Goal: Task Accomplishment & Management: Complete application form

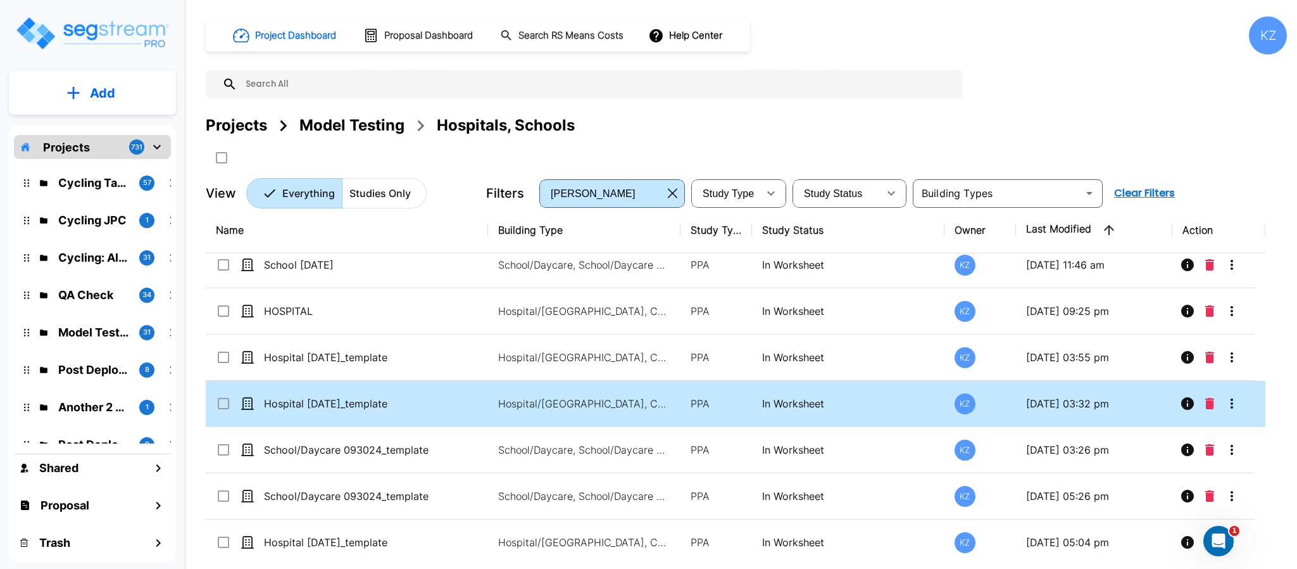
scroll to position [162, 0]
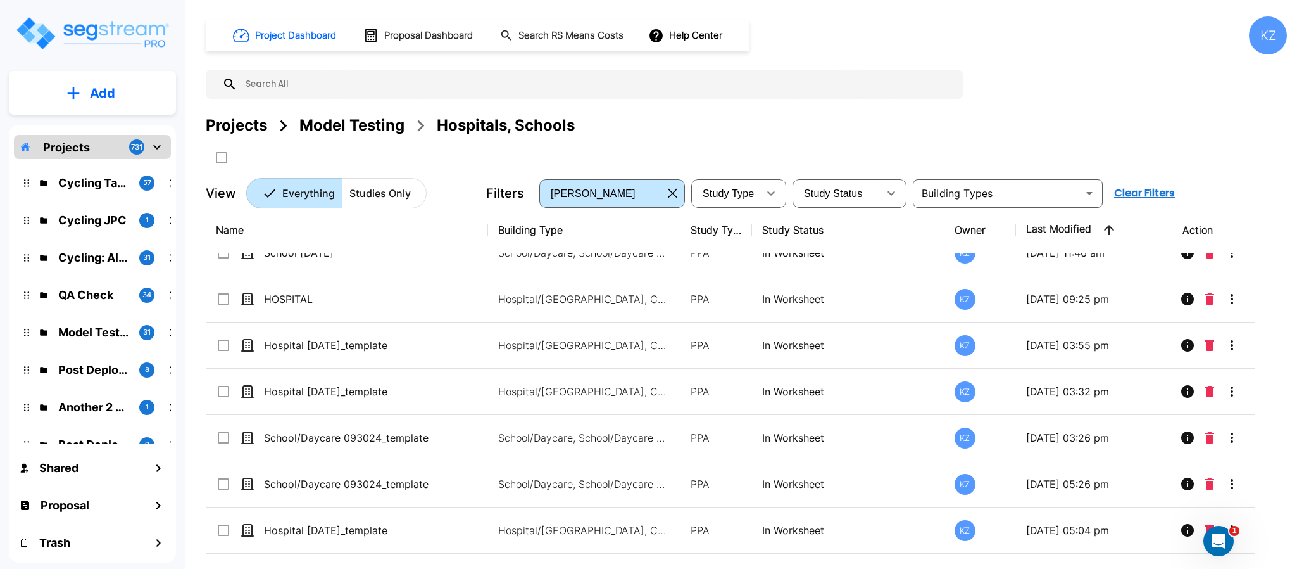
click at [663, 118] on div "Projects Model Testing Hospitals, Schools" at bounding box center [746, 125] width 1081 height 23
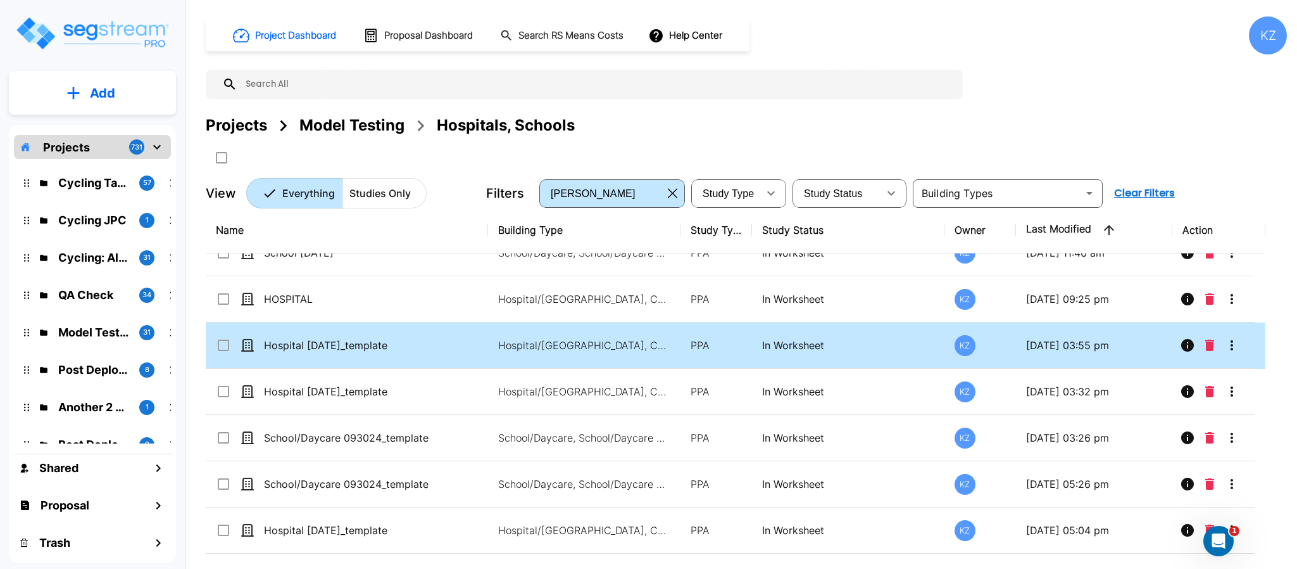
scroll to position [0, 0]
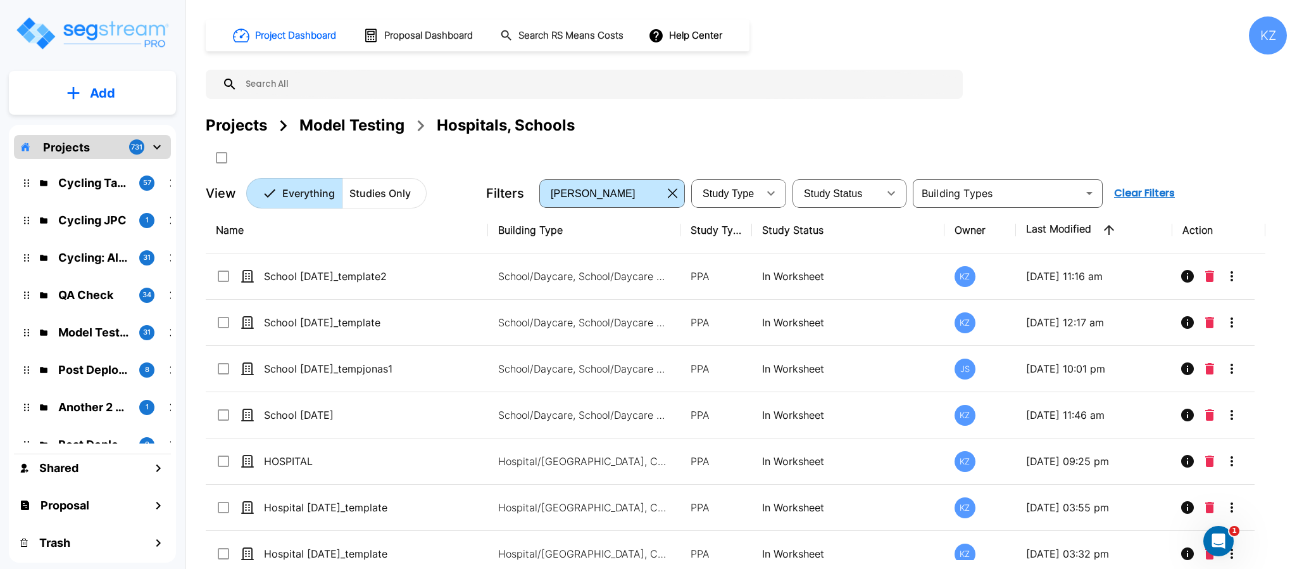
click at [716, 129] on div "Projects Model Testing Hospitals, Schools" at bounding box center [746, 125] width 1081 height 23
click at [104, 87] on p "Add" at bounding box center [102, 93] width 25 height 19
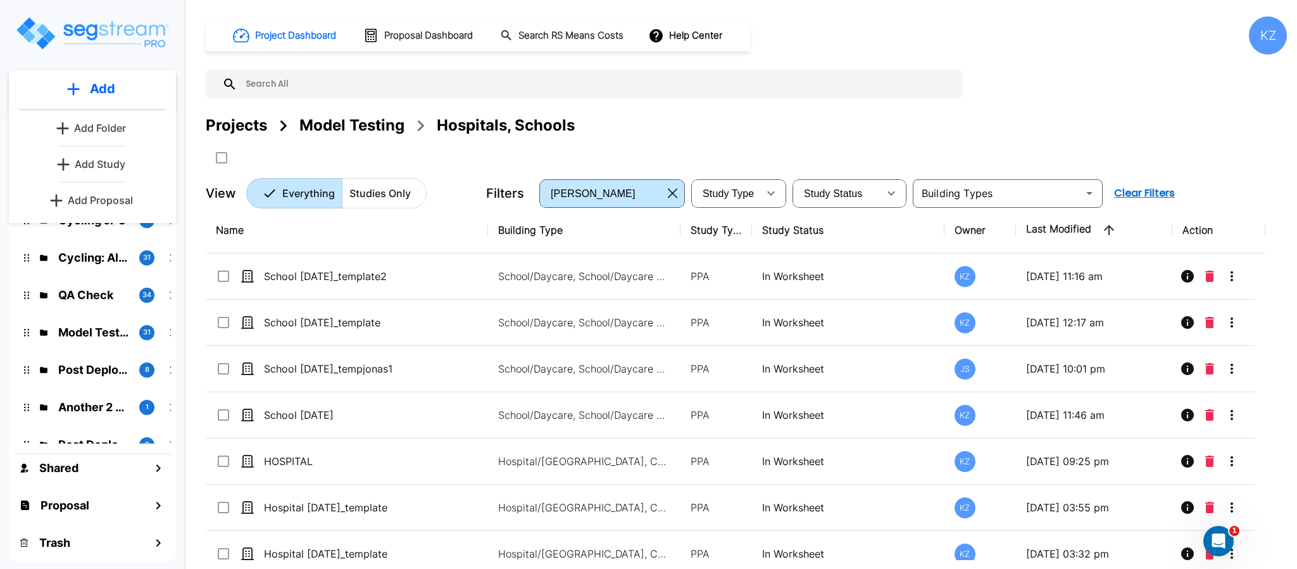
click at [95, 165] on p "Add Study" at bounding box center [100, 163] width 51 height 15
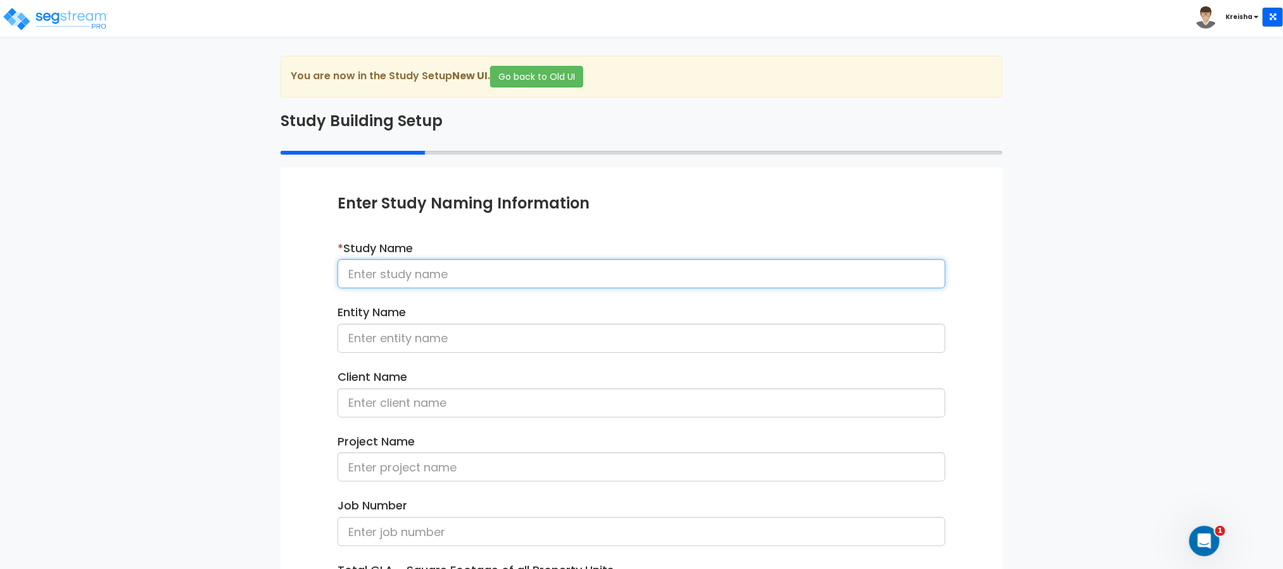
click at [420, 277] on input at bounding box center [641, 273] width 608 height 29
type input "o"
type input "Outpatient dept"
click at [453, 265] on input "Outpatient dept" at bounding box center [641, 273] width 608 height 29
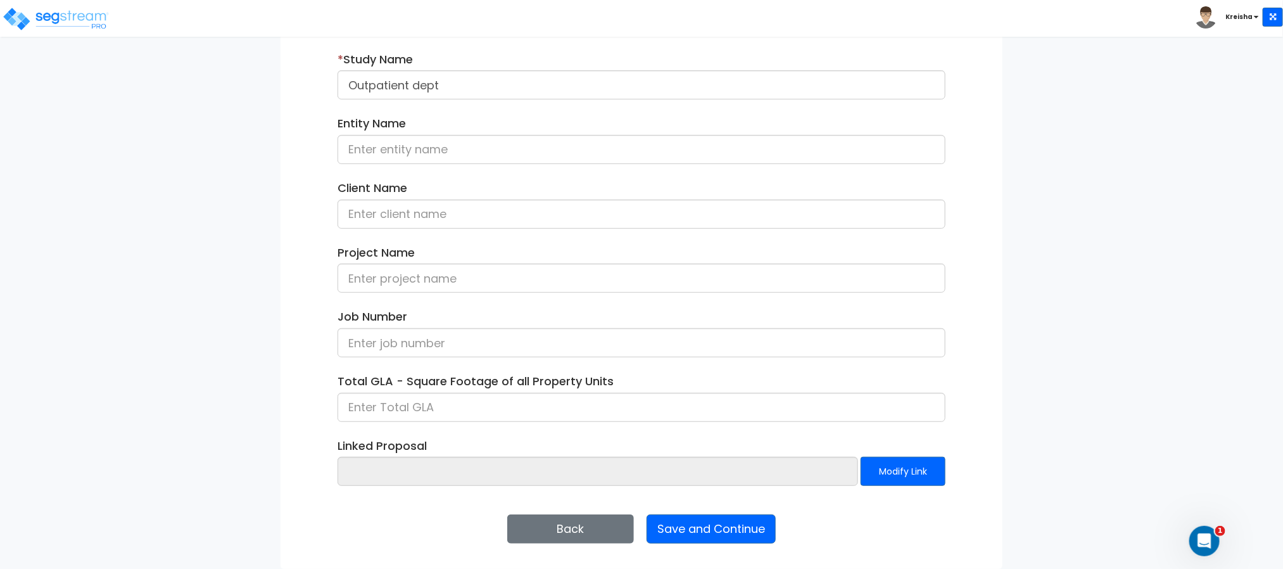
click at [718, 512] on div "Enter Study Naming Information * Study Name Outpatient dept Entity Name Client …" at bounding box center [641, 273] width 722 height 590
click at [716, 520] on button "Save and Continue" at bounding box center [710, 528] width 129 height 29
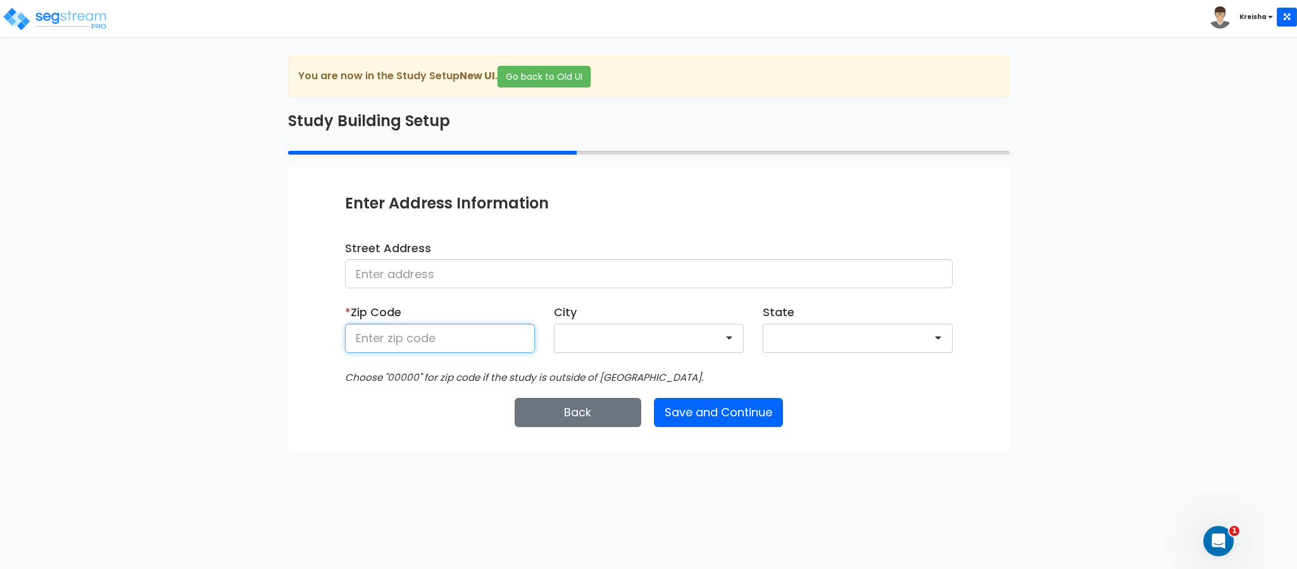
click at [462, 333] on input at bounding box center [440, 338] width 190 height 29
type input "80206"
click at [672, 400] on button "Save and Continue" at bounding box center [718, 412] width 129 height 29
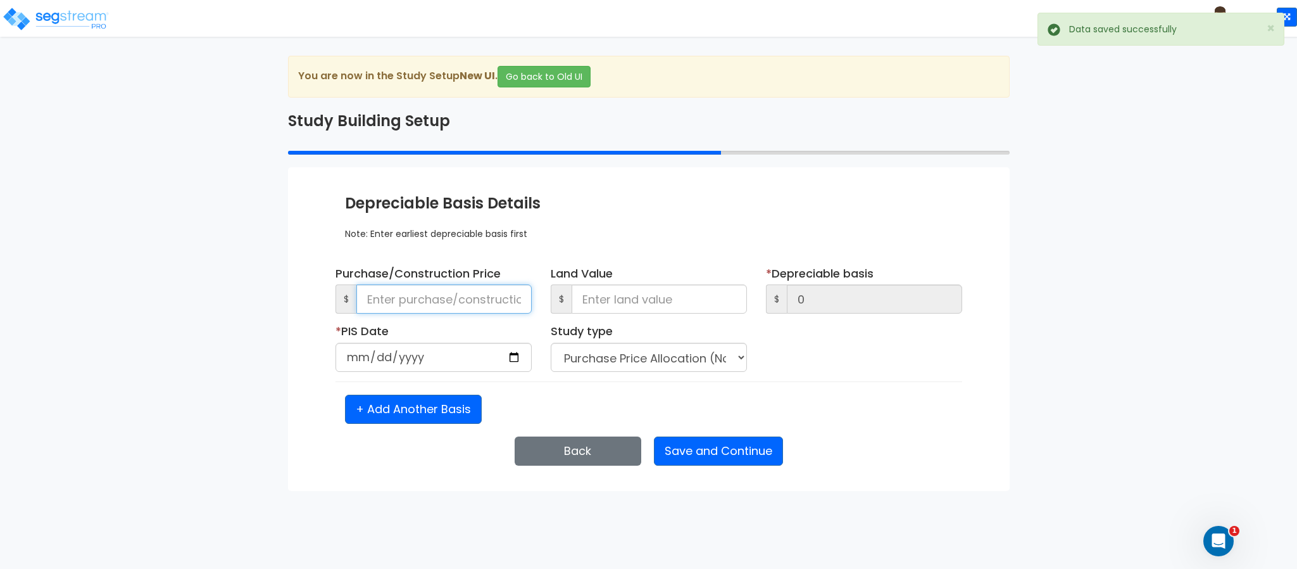
click at [436, 312] on input at bounding box center [443, 298] width 175 height 29
click at [393, 304] on input at bounding box center [443, 298] width 175 height 29
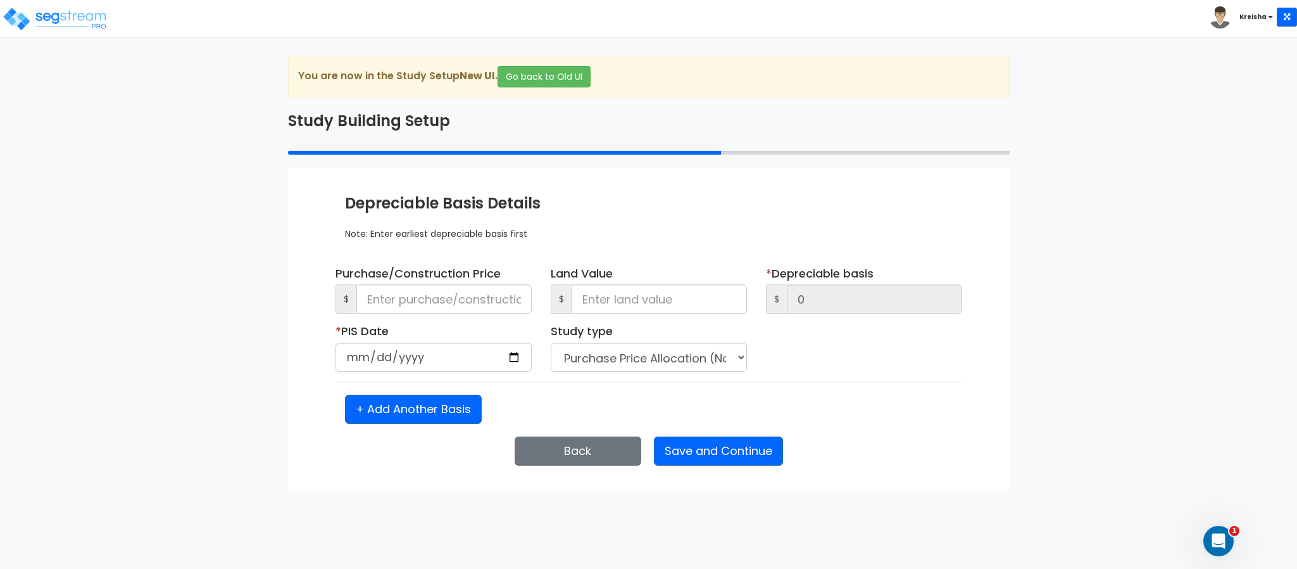
click at [640, 217] on div "Note: Enter earliest depreciable basis first" at bounding box center [649, 227] width 608 height 25
click at [382, 308] on input at bounding box center [443, 298] width 175 height 29
type input "1"
type input "153"
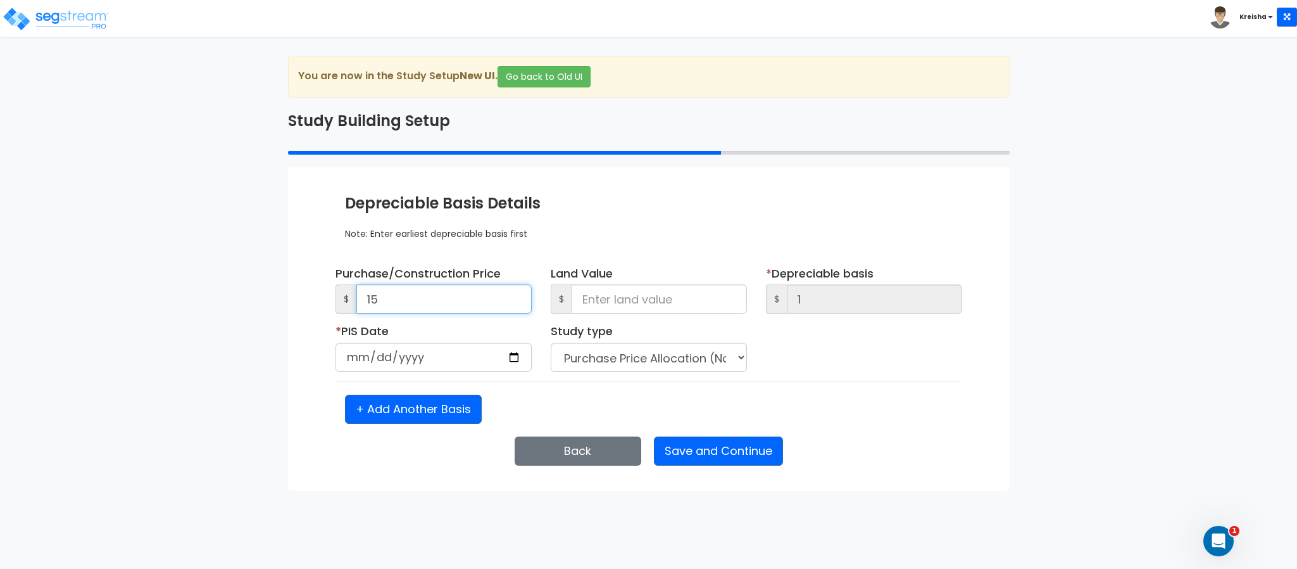
type input "15"
type input "1,537"
type input "15,3758"
type input "15,375"
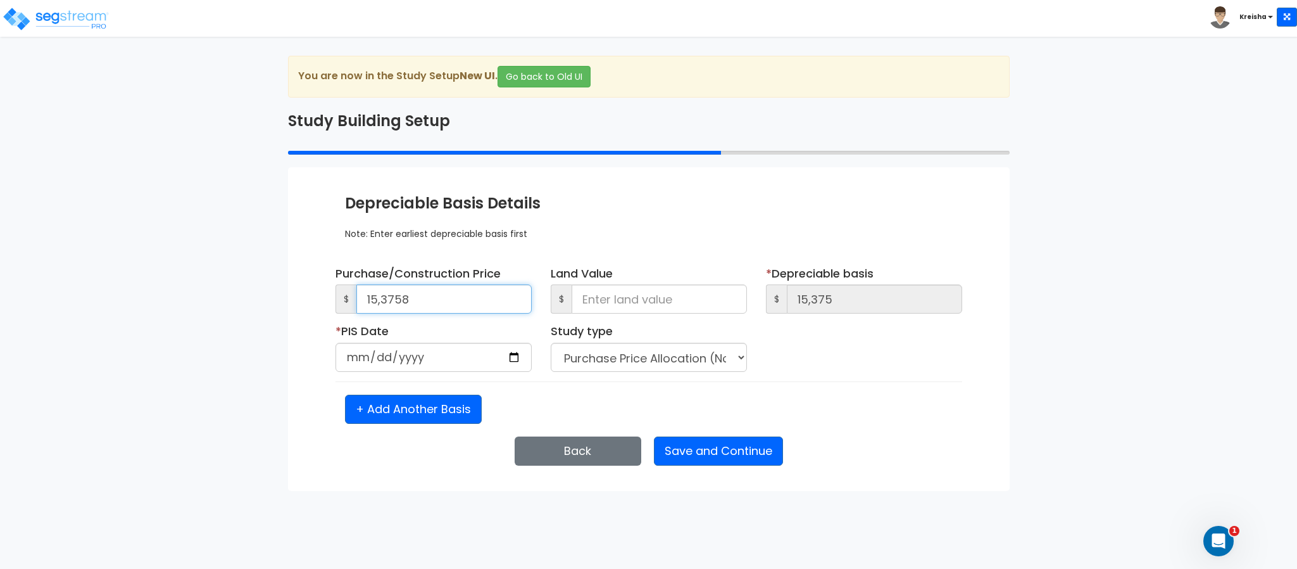
type input "153,758"
type input "15,375"
type input "1,537"
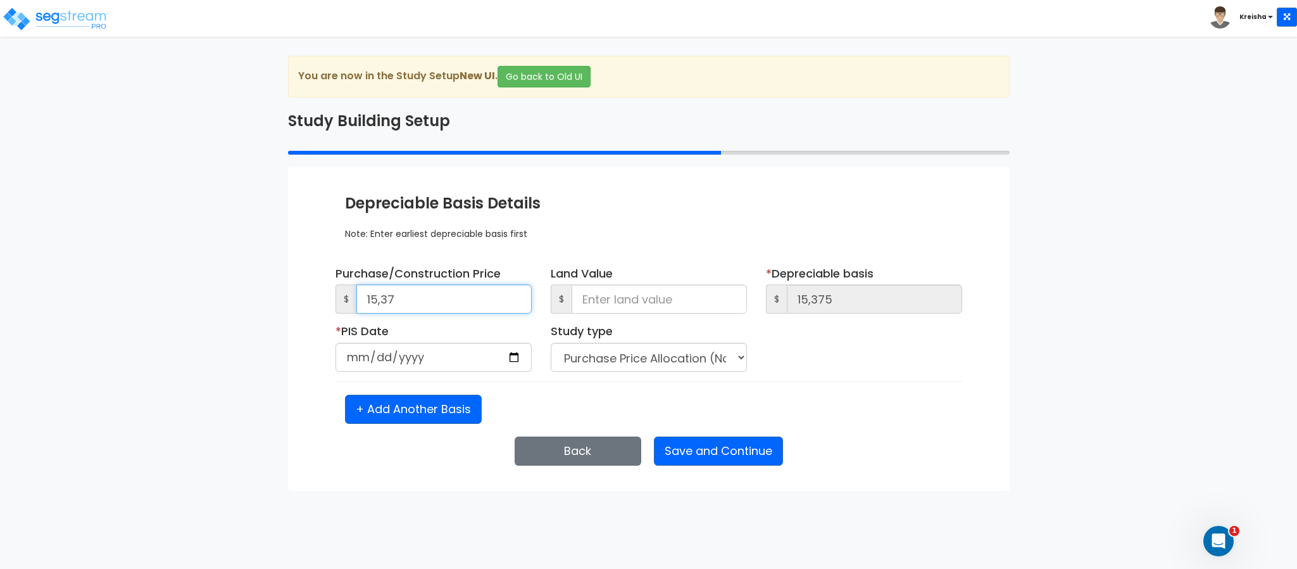
type input "1,537"
type input "153"
type input "15"
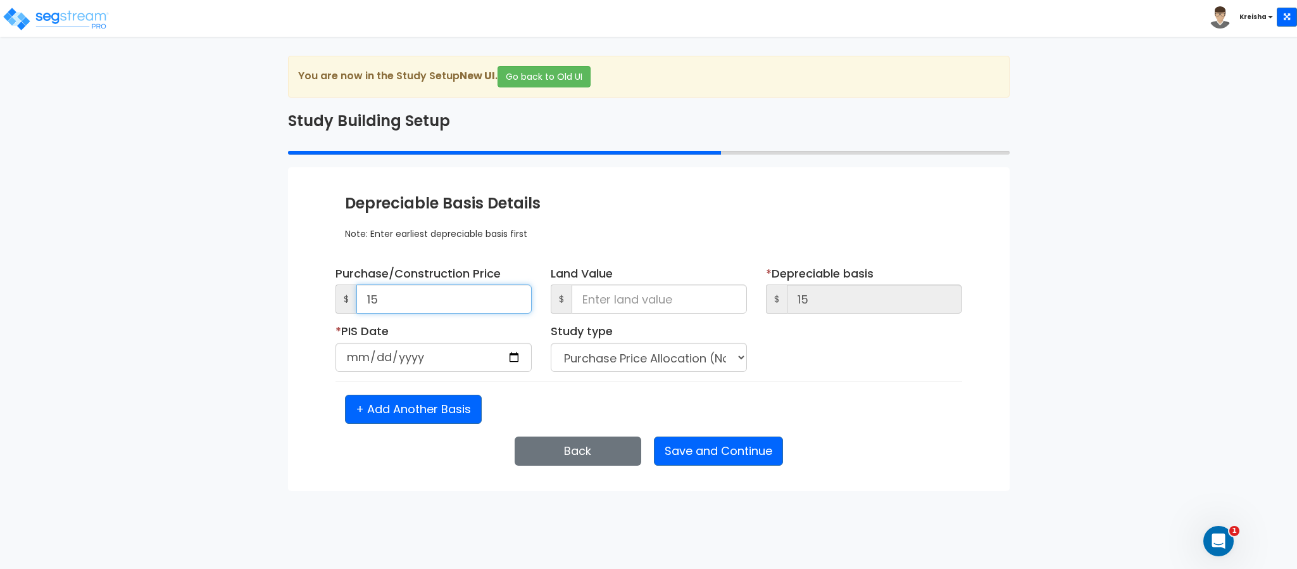
type input "1"
type input "0"
type input "3"
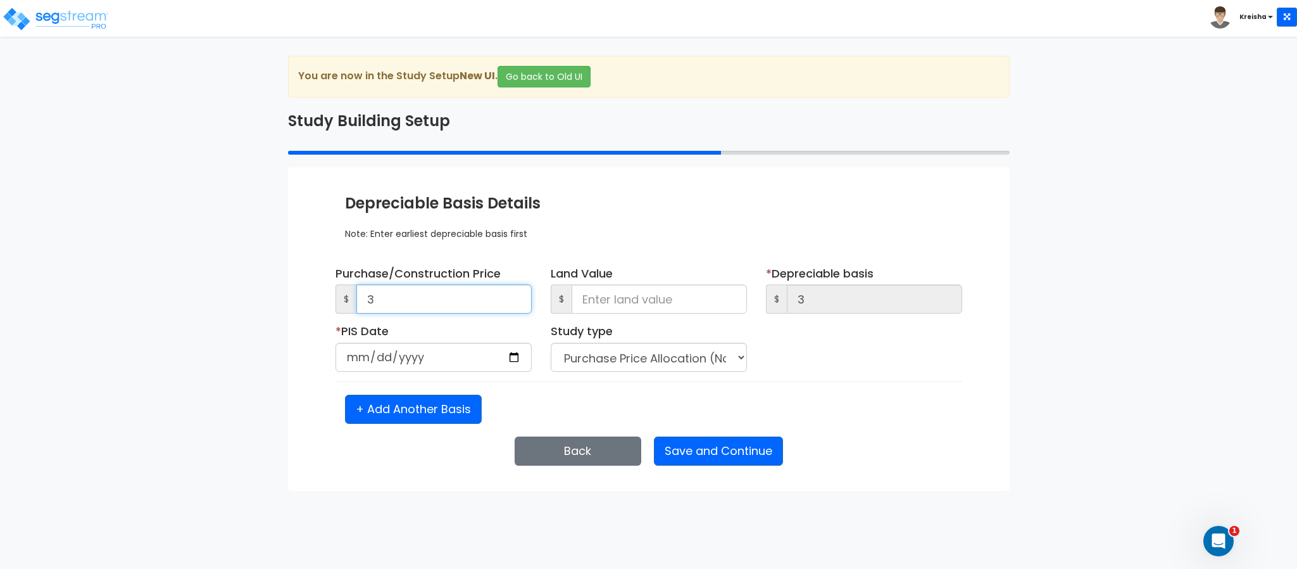
type input "35"
type input "356"
type input "3,569"
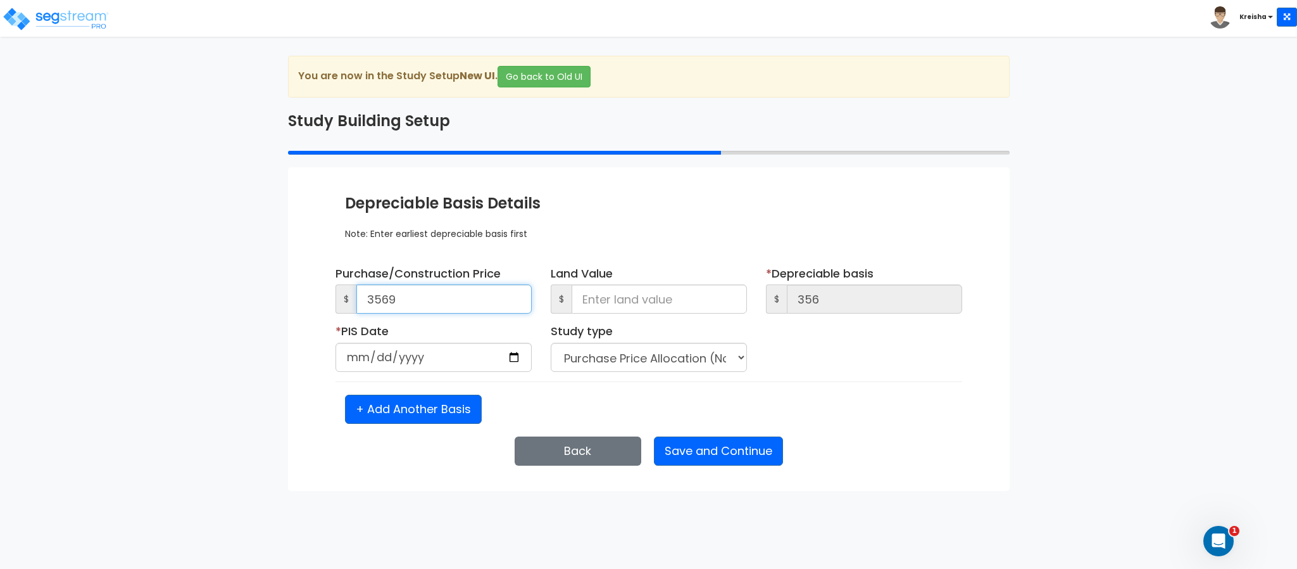
type input "3,569"
type input "35,699"
type input "356,995"
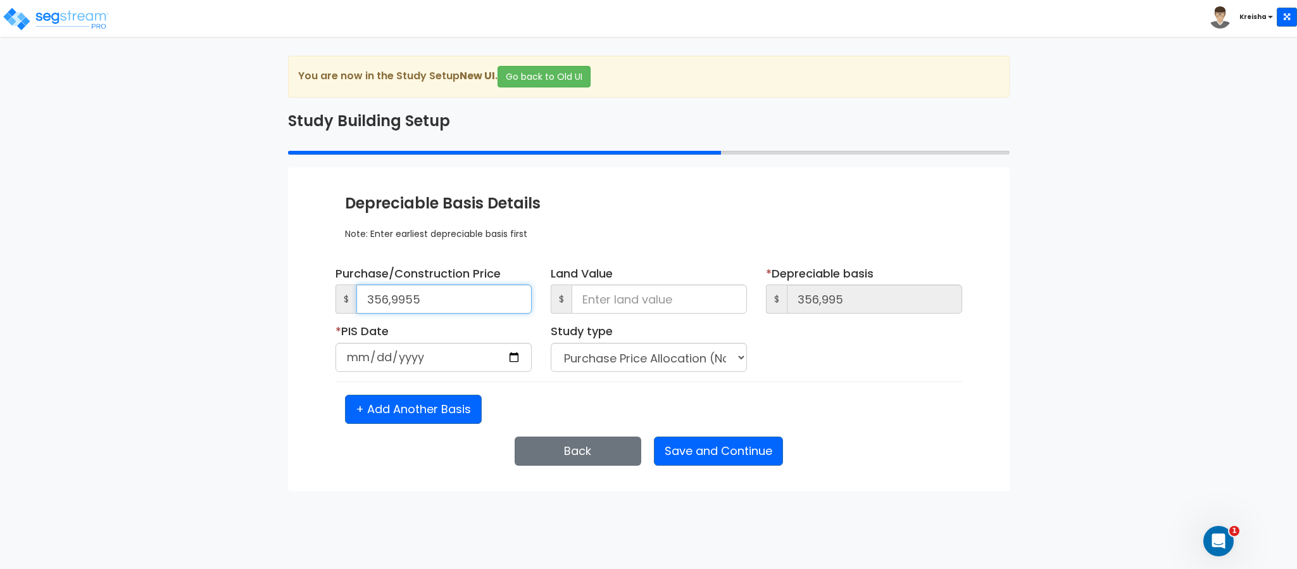
type input "3,569,955"
click at [358, 363] on input "date" at bounding box center [434, 357] width 196 height 29
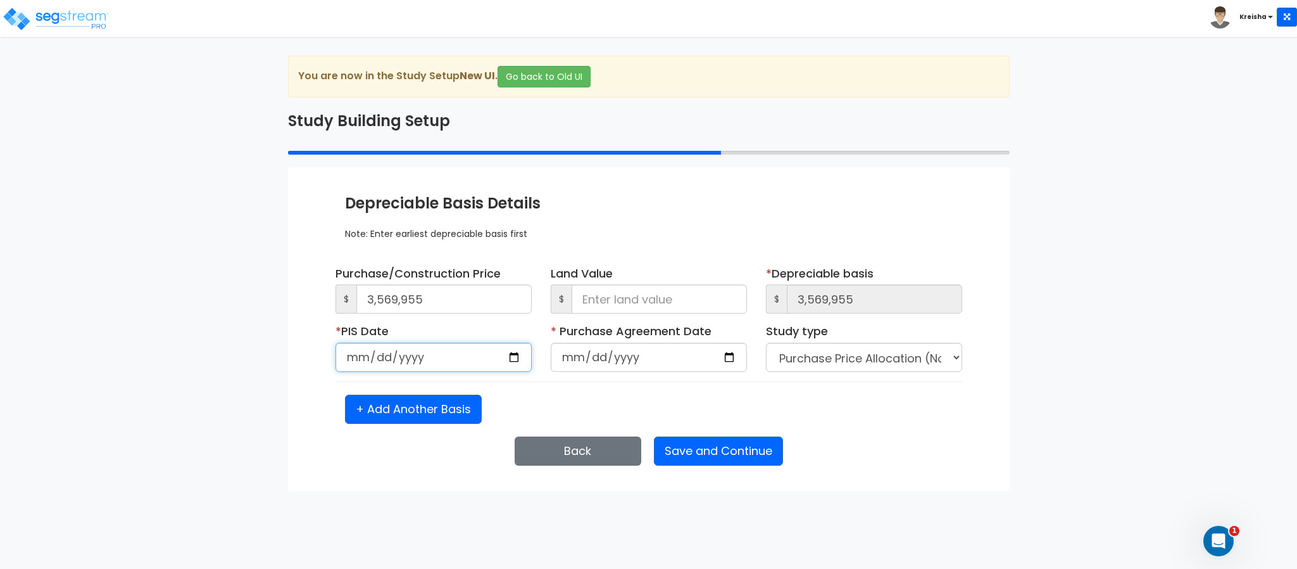
click at [399, 350] on input "2082-01-01" at bounding box center [434, 357] width 196 height 29
type input "[DATE]"
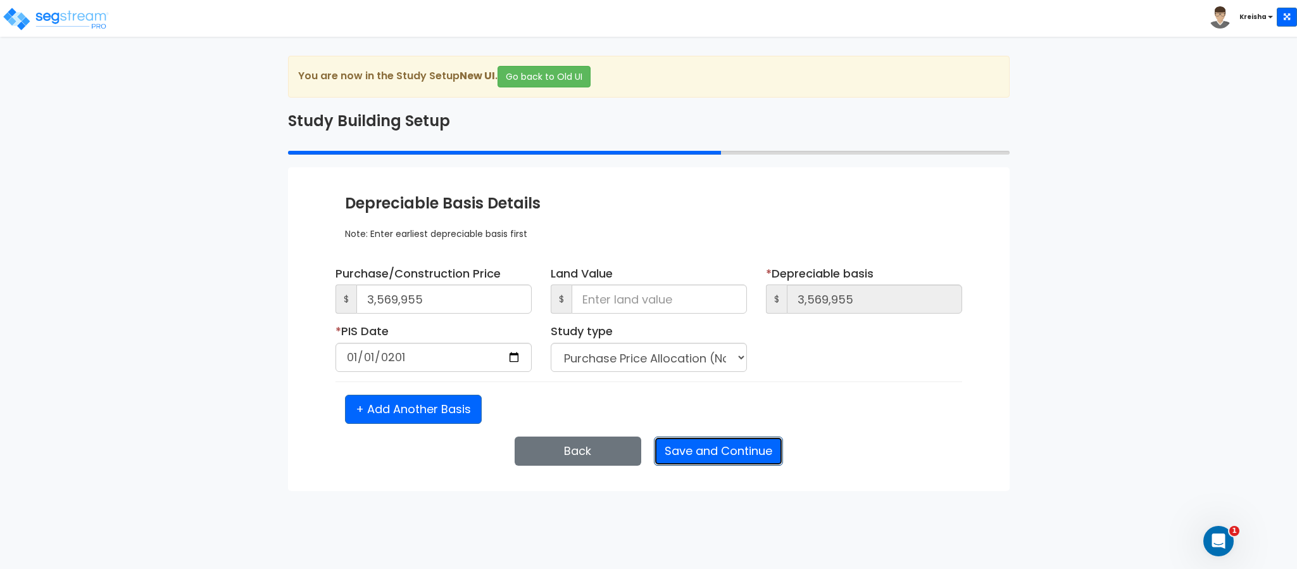
select select "2019"
click at [720, 464] on button "Save and Continue" at bounding box center [718, 450] width 129 height 29
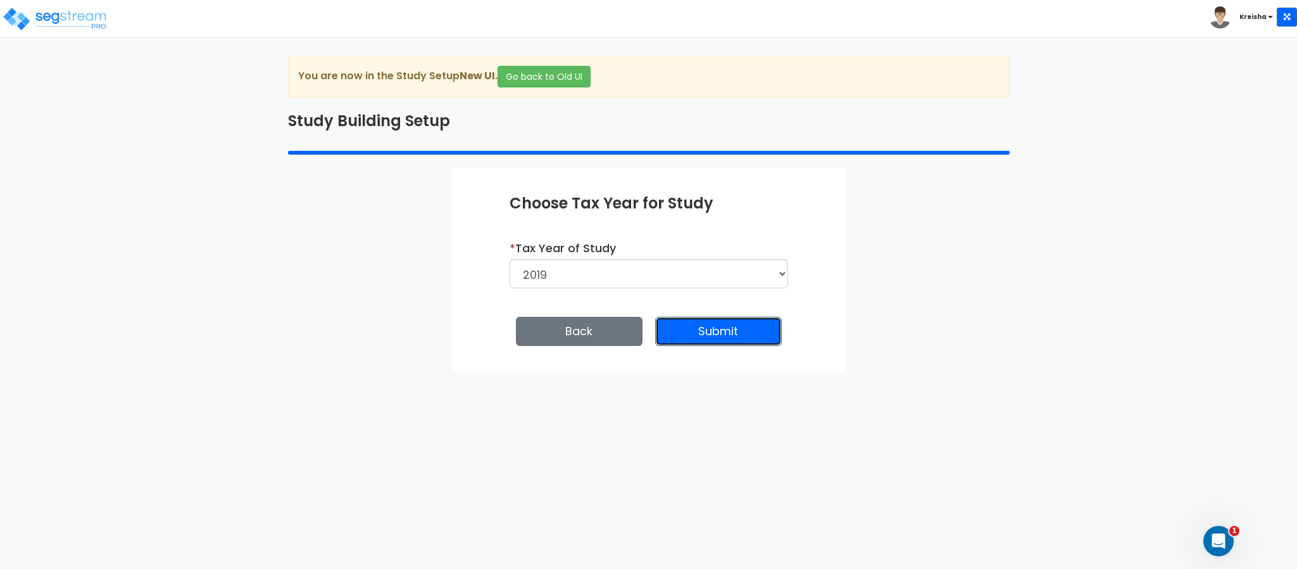
click at [726, 332] on button "Submit" at bounding box center [718, 331] width 127 height 29
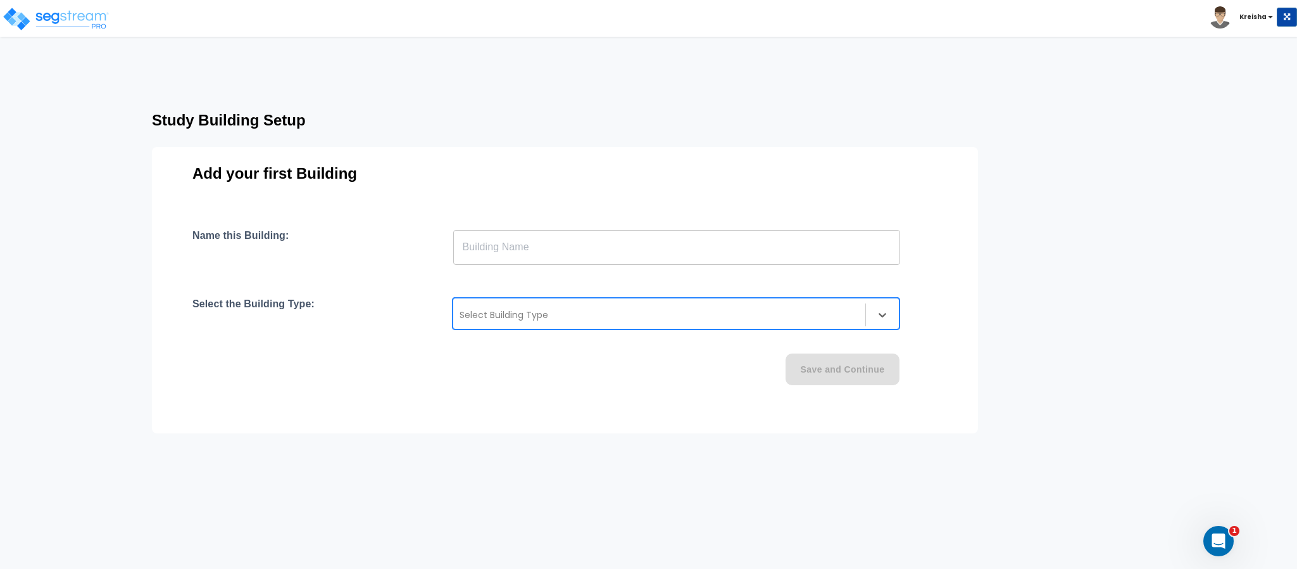
click at [686, 325] on div "Select Building Type" at bounding box center [659, 315] width 412 height 20
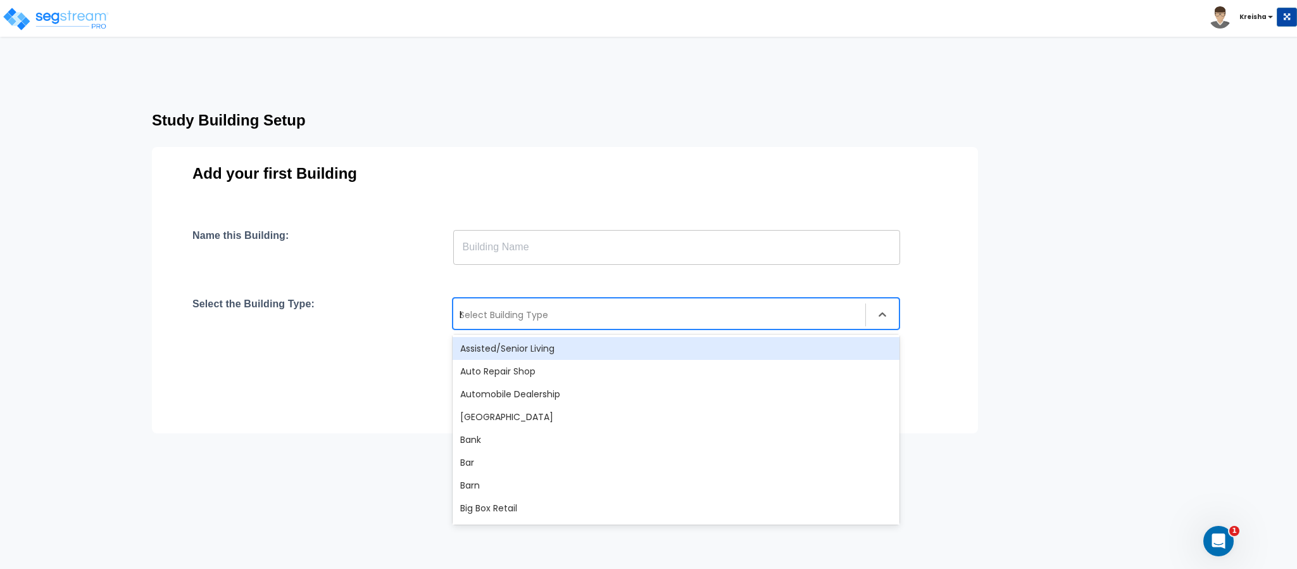
type input "ho"
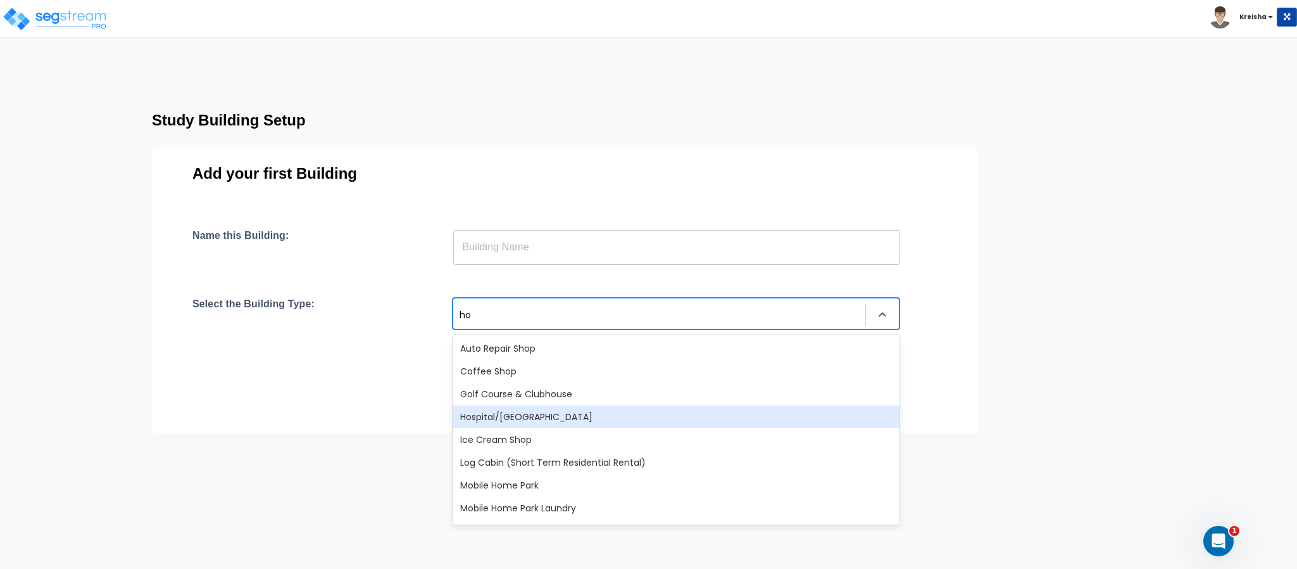
click at [536, 426] on div "Hospital/Surgery Center" at bounding box center [676, 416] width 447 height 23
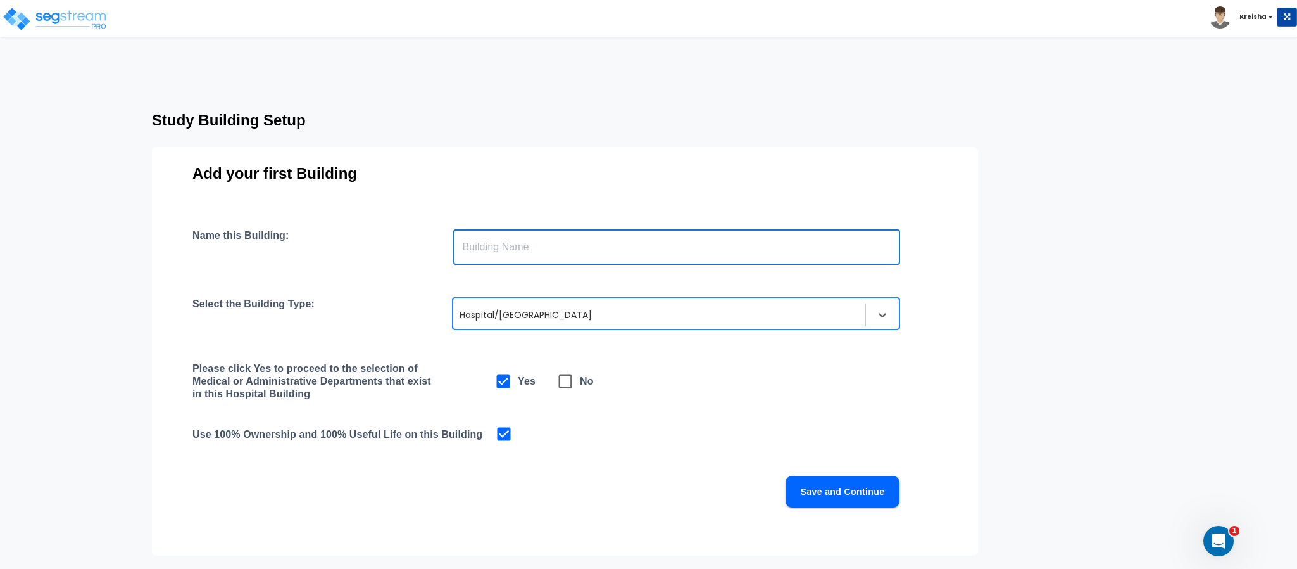
click at [533, 258] on input "text" at bounding box center [676, 246] width 447 height 35
type input "Hospital"
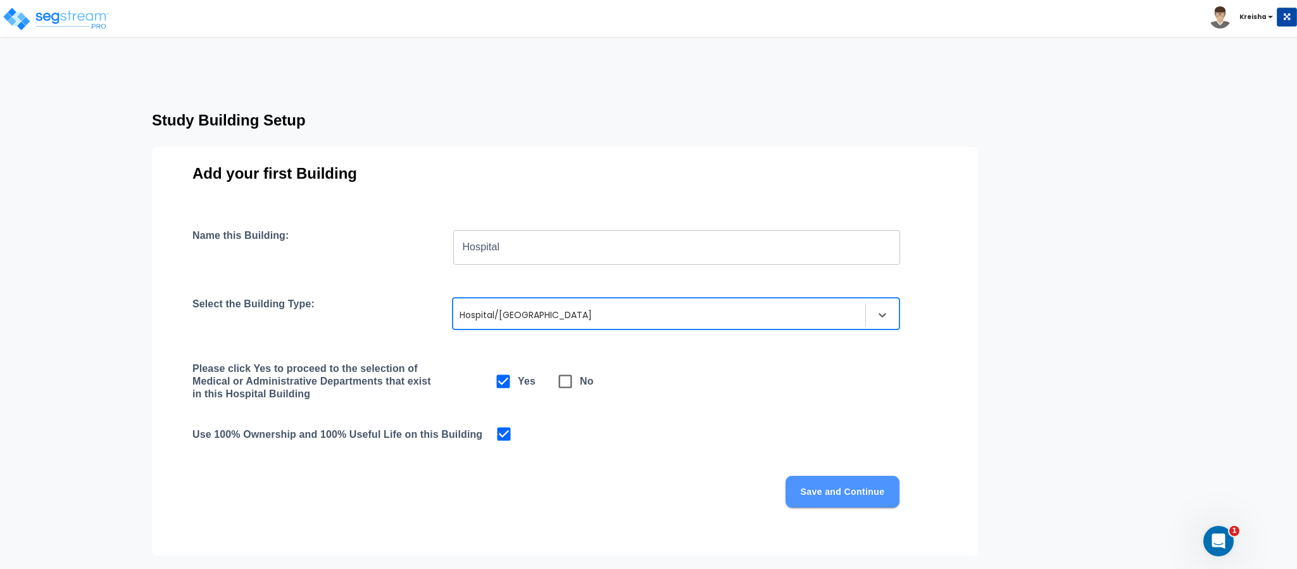
click at [823, 476] on button "Save and Continue" at bounding box center [843, 492] width 114 height 32
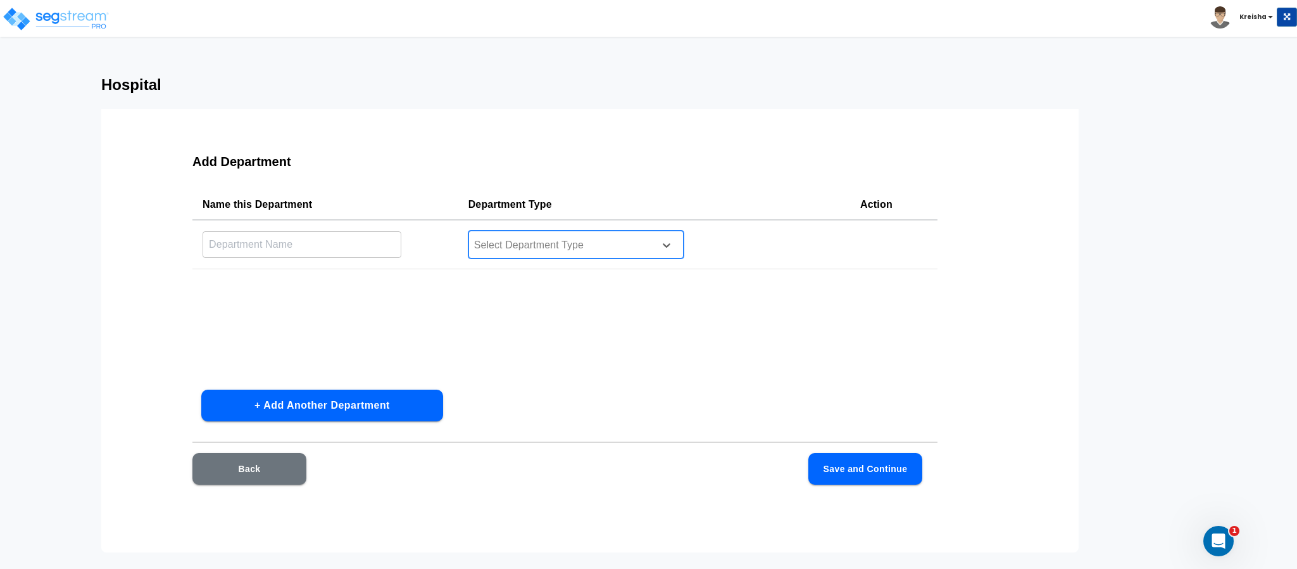
click at [496, 243] on div at bounding box center [559, 245] width 173 height 17
type input "out"
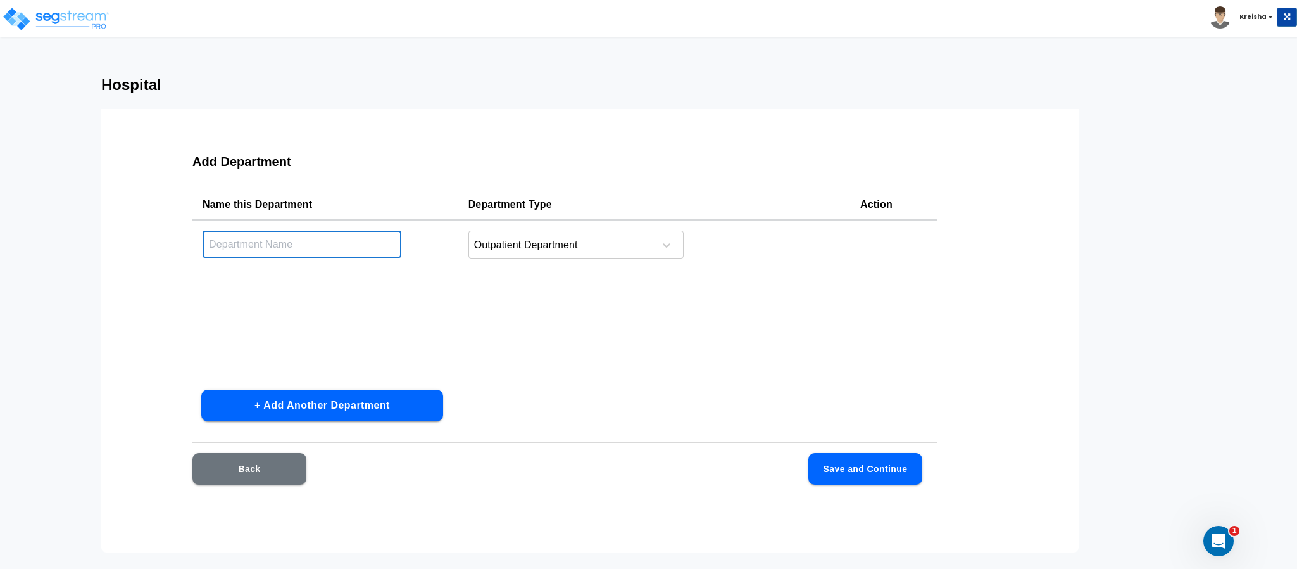
click at [306, 253] on input "text" at bounding box center [302, 243] width 199 height 27
type input "Outpatient"
click at [697, 369] on div "Name this Department Department Type Action Outpatient ​ Outpatient Department" at bounding box center [564, 284] width 745 height 190
click at [863, 475] on button "Save and Continue" at bounding box center [866, 469] width 114 height 32
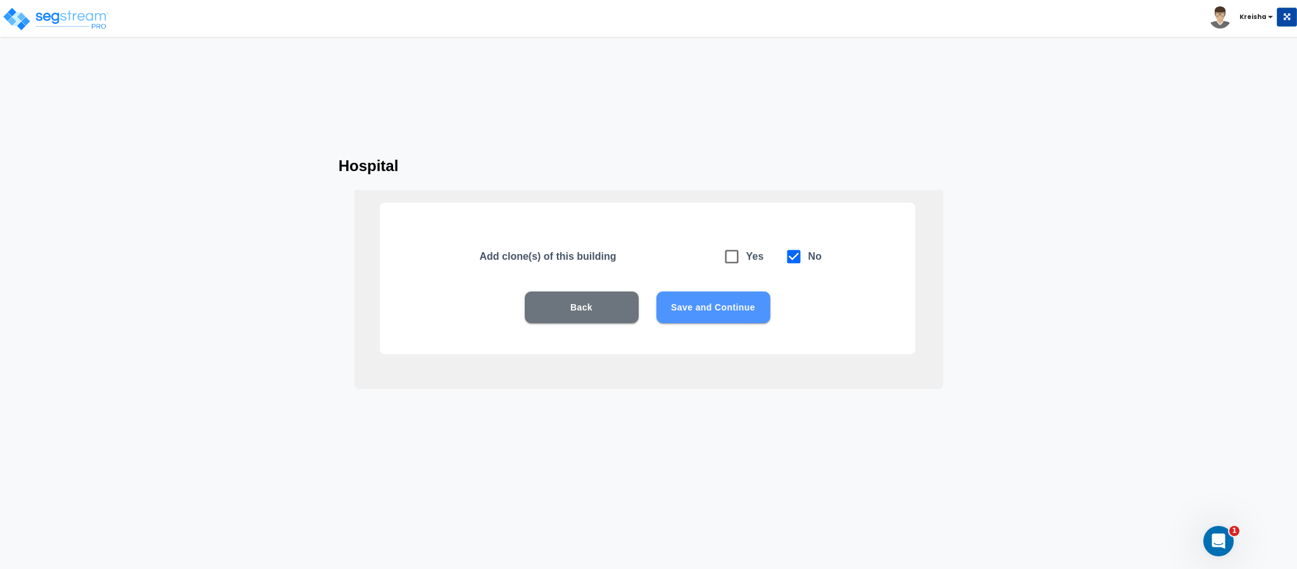
click at [714, 312] on button "Save and Continue" at bounding box center [714, 307] width 114 height 32
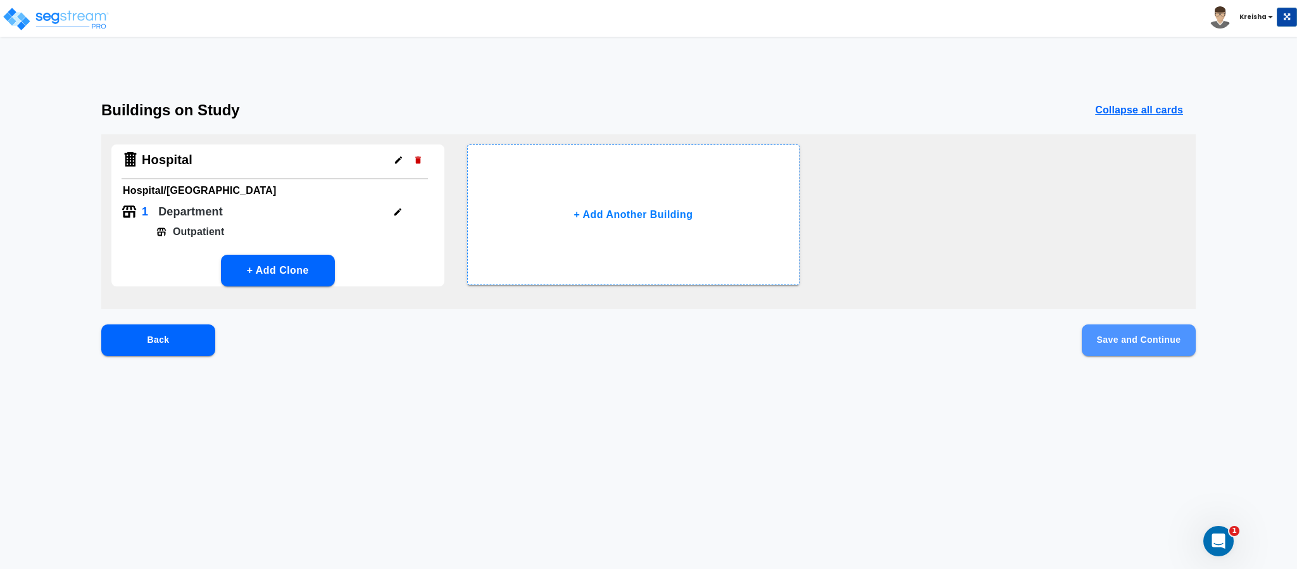
click at [1104, 331] on button "Save and Continue" at bounding box center [1139, 340] width 114 height 32
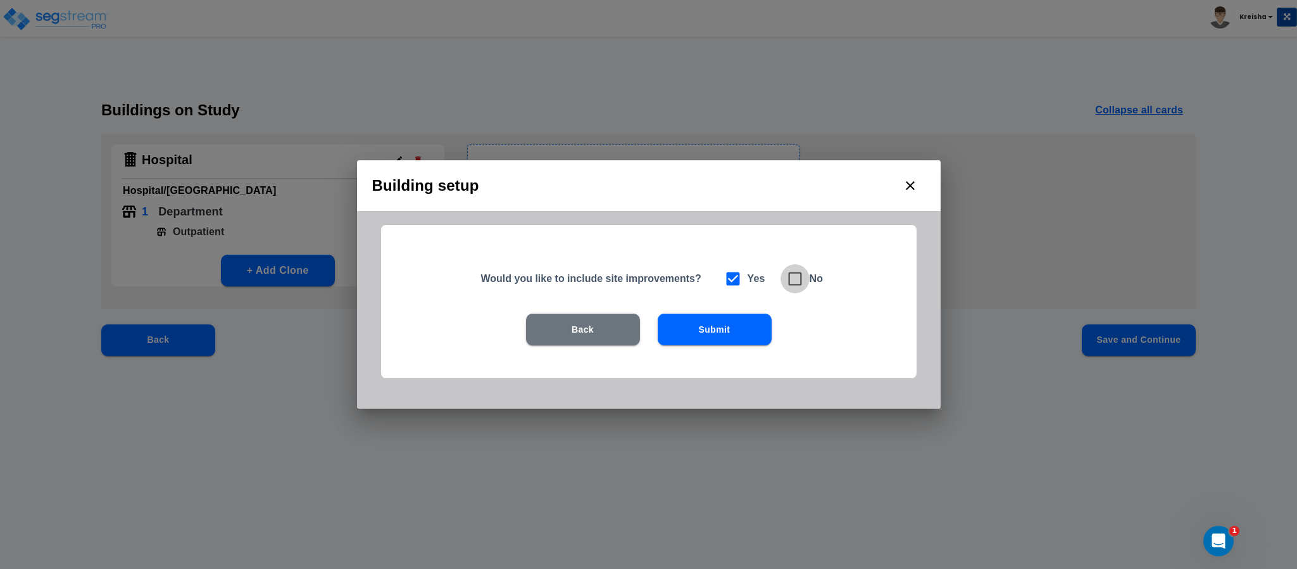
click at [786, 281] on icon at bounding box center [795, 279] width 18 height 18
checkbox input "false"
checkbox input "true"
click at [718, 327] on button "Submit" at bounding box center [715, 329] width 114 height 32
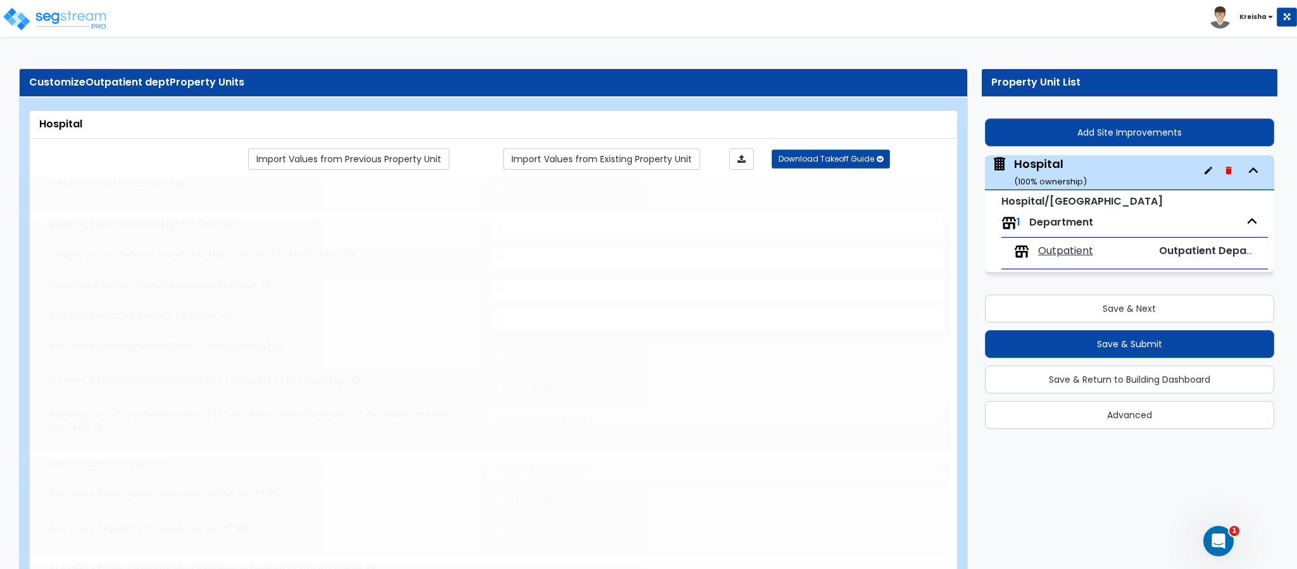
type input "1"
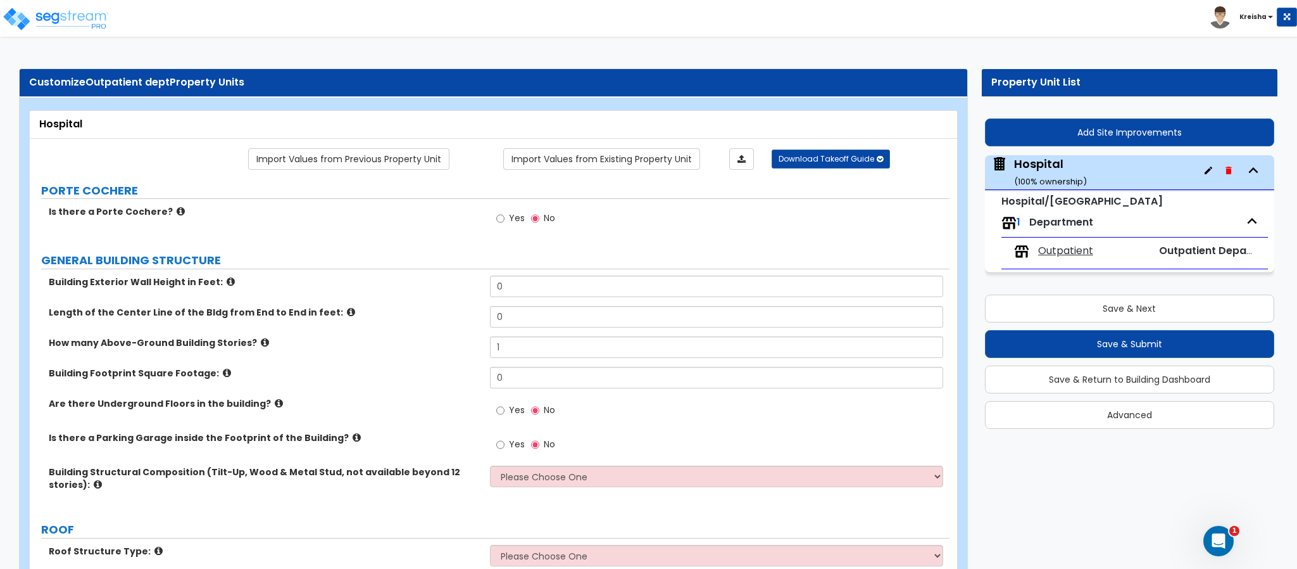
click at [360, 218] on label "Is there a Porte Cochere?" at bounding box center [265, 211] width 432 height 13
click at [420, 208] on label "Is there a Porte Cochere?" at bounding box center [265, 211] width 432 height 13
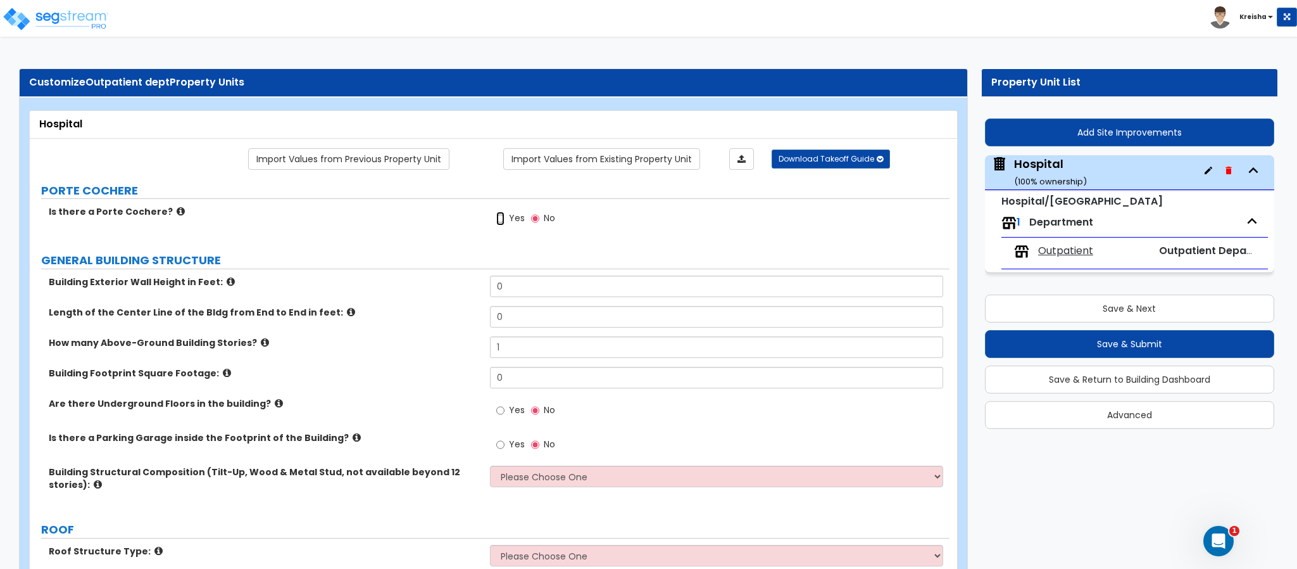
click at [503, 224] on input "Yes" at bounding box center [500, 218] width 8 height 14
radio input "true"
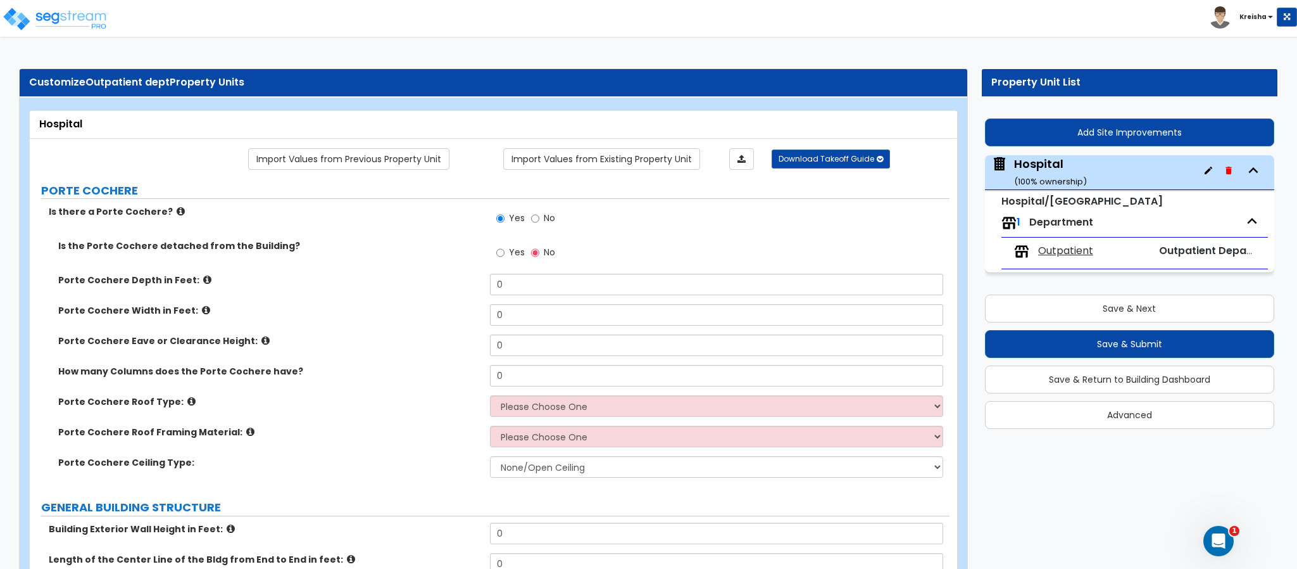
click at [562, 76] on div "Customize Outpatient dept Property Units" at bounding box center [493, 82] width 929 height 15
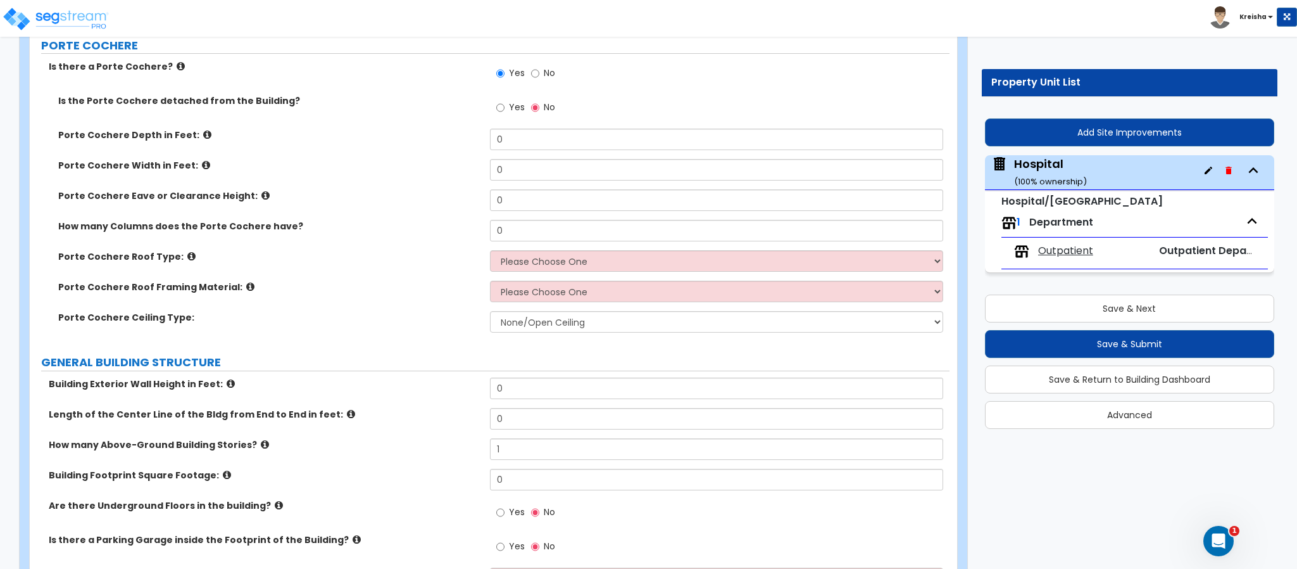
scroll to position [147, 0]
click at [509, 132] on input "0" at bounding box center [717, 138] width 454 height 22
type input "20"
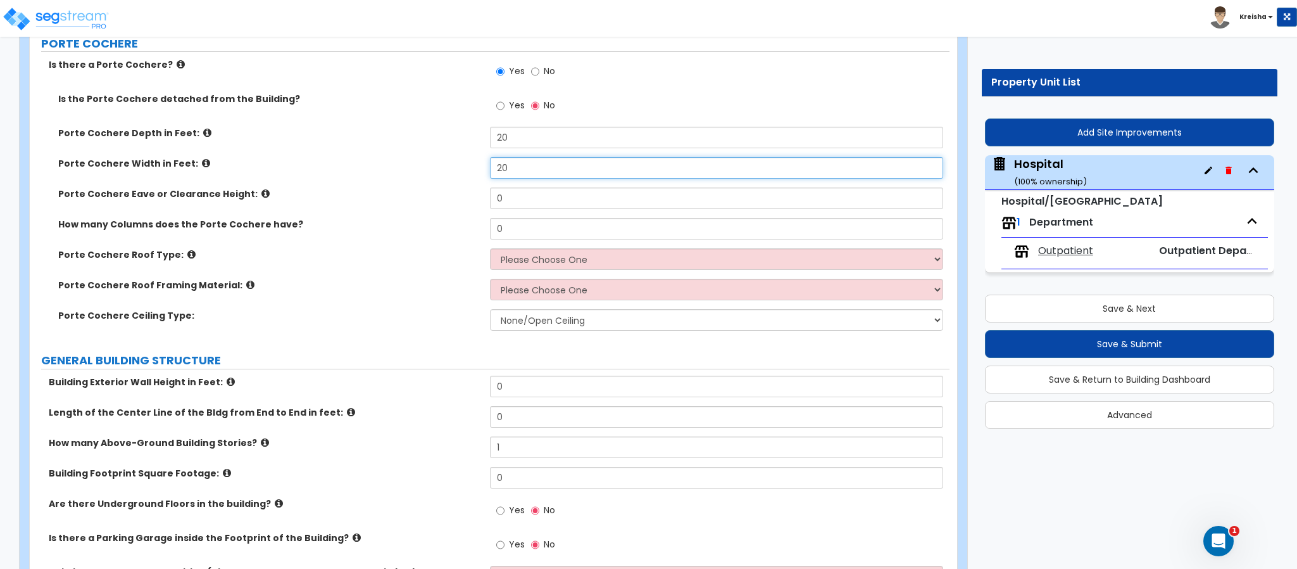
type input "20"
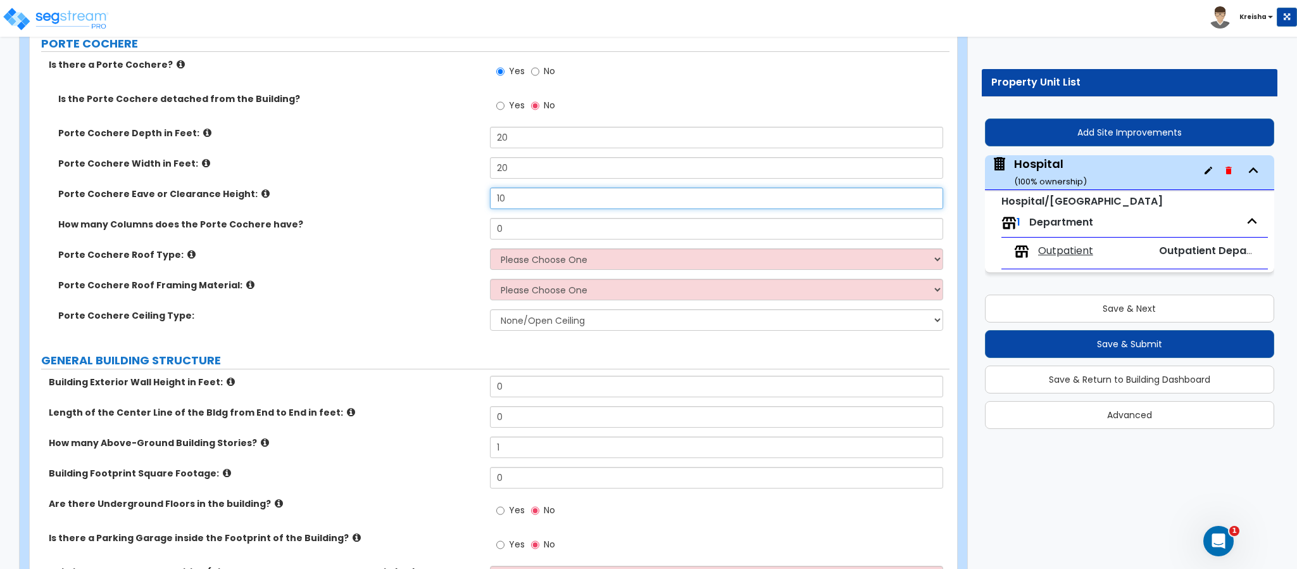
type input "10"
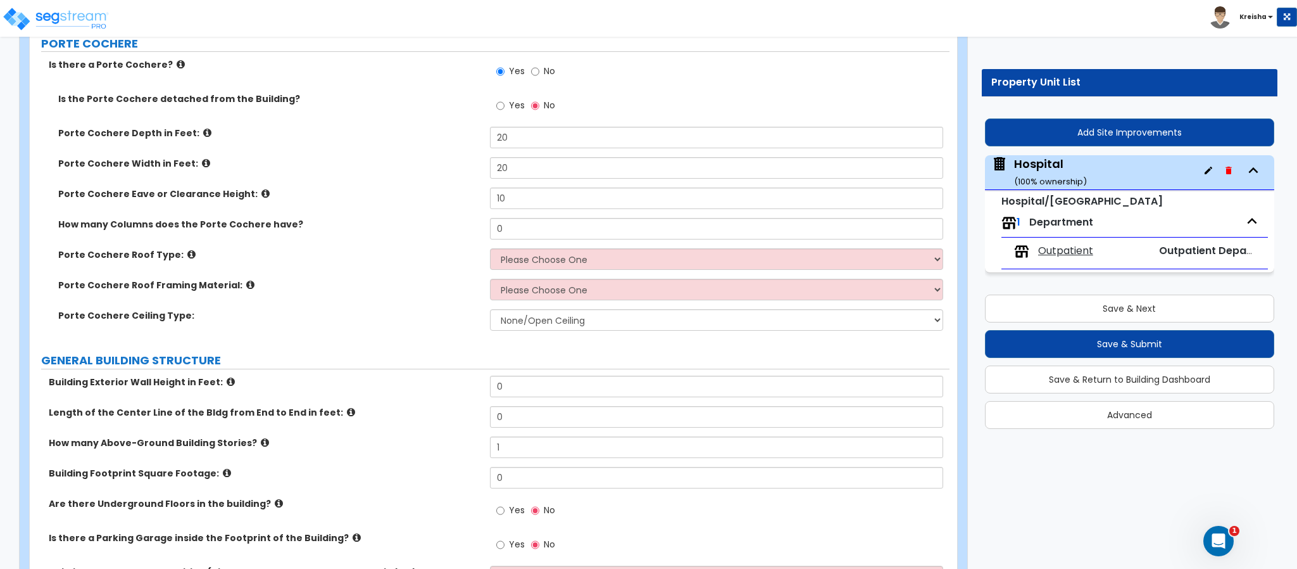
drag, startPoint x: 496, startPoint y: 243, endPoint x: 502, endPoint y: 236, distance: 9.9
click at [502, 236] on div "How many Columns does the Porte Cochere have? 0" at bounding box center [490, 233] width 920 height 30
click at [502, 236] on input "0" at bounding box center [717, 229] width 454 height 22
type input "2"
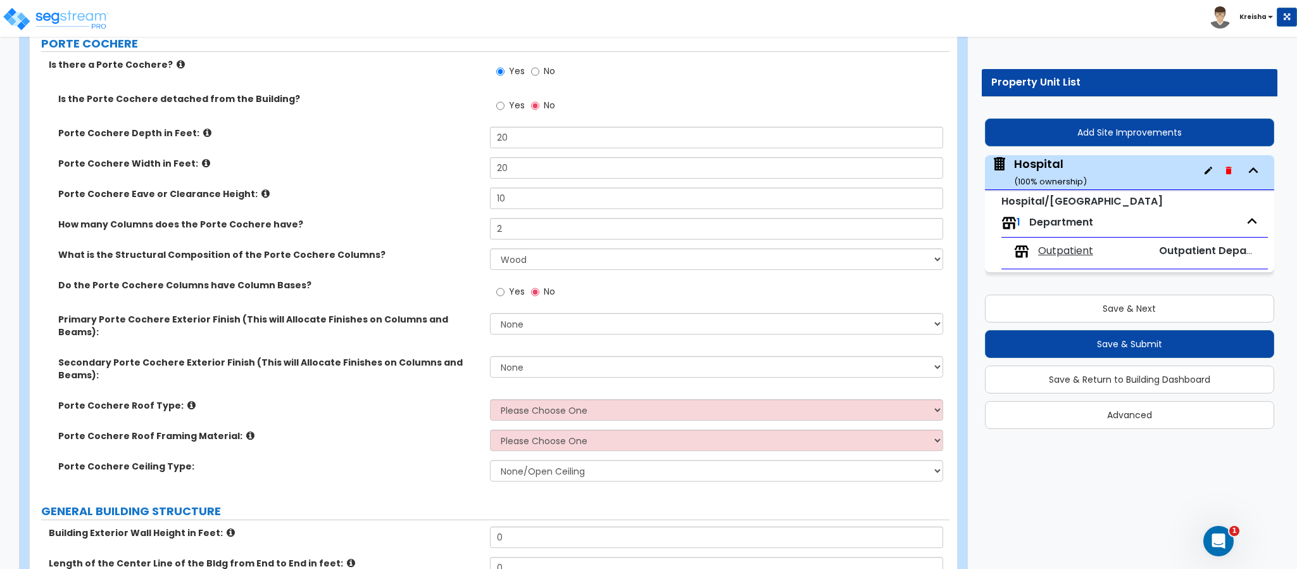
click at [439, 245] on div "How many Columns does the Porte Cochere have? 2" at bounding box center [490, 233] width 920 height 30
click at [515, 255] on select "Please Choose One Wood Steel Concrete" at bounding box center [717, 259] width 454 height 22
select select "3"
click at [490, 250] on select "Please Choose One Wood Steel Concrete" at bounding box center [717, 259] width 454 height 22
click at [428, 270] on div "What is the Structural Composition of the Porte Cochere Columns? Please Choose …" at bounding box center [490, 263] width 920 height 30
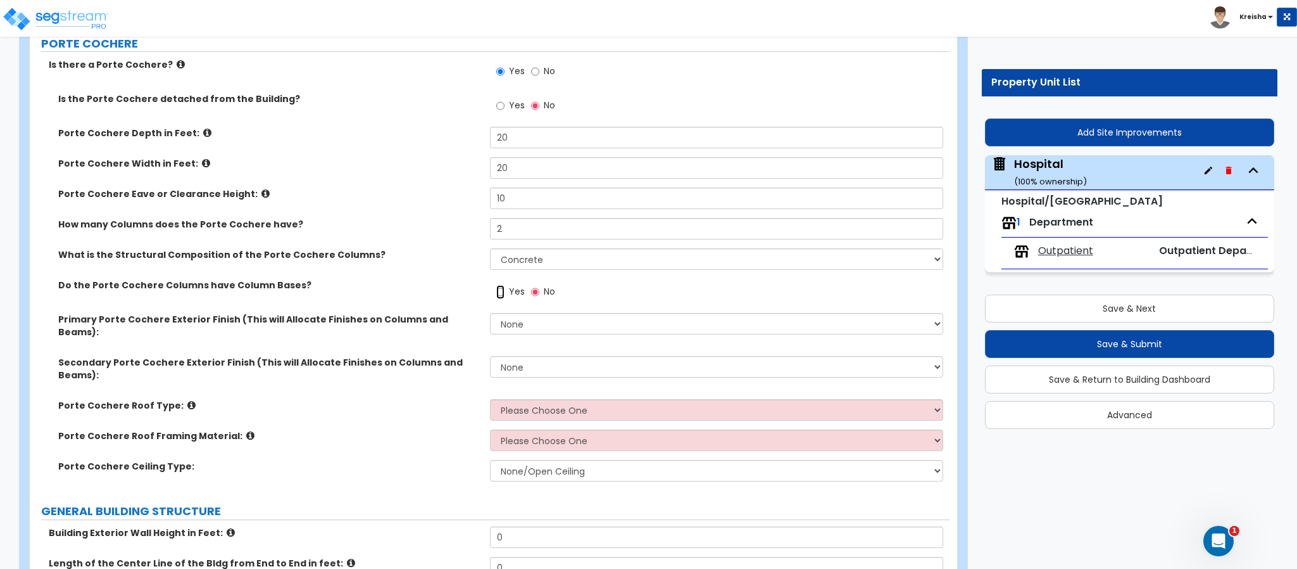
click at [504, 294] on input "Yes" at bounding box center [500, 292] width 8 height 14
radio input "true"
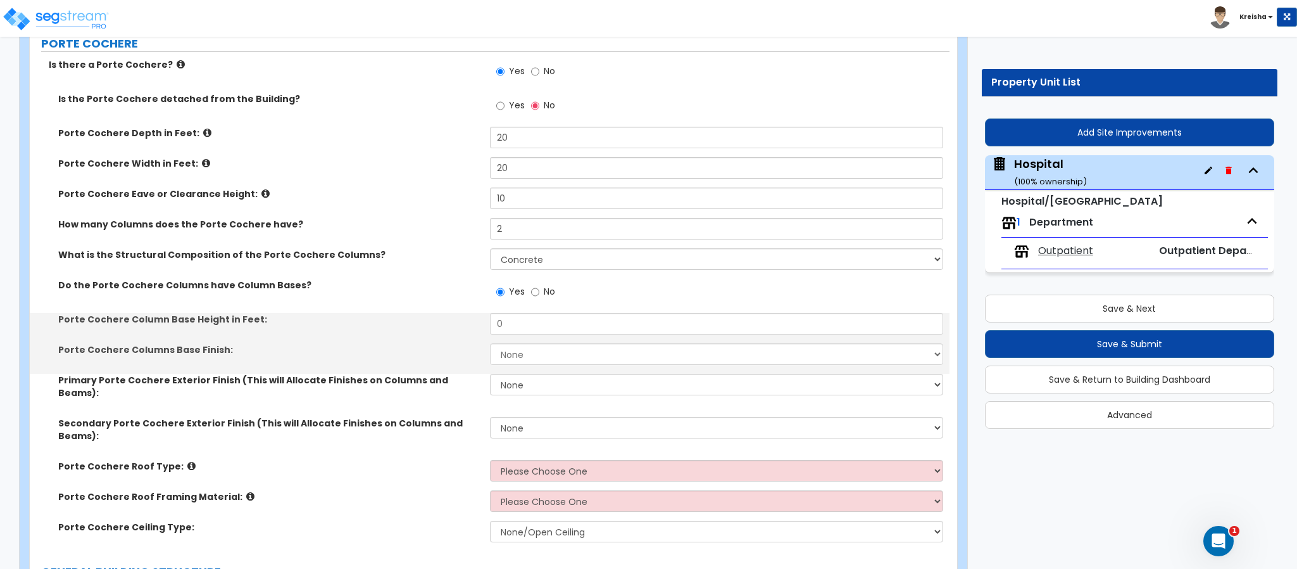
click at [436, 272] on div "What is the Structural Composition of the Porte Cochere Columns? Please Choose …" at bounding box center [490, 263] width 920 height 30
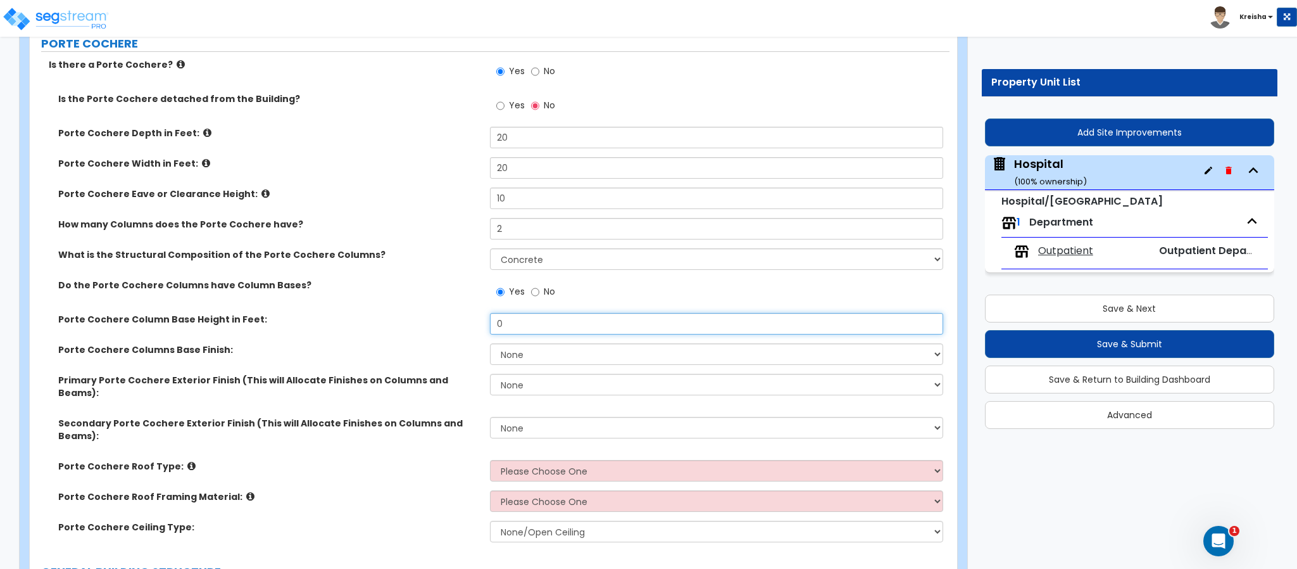
click at [504, 327] on input "0" at bounding box center [717, 324] width 454 height 22
type input "2"
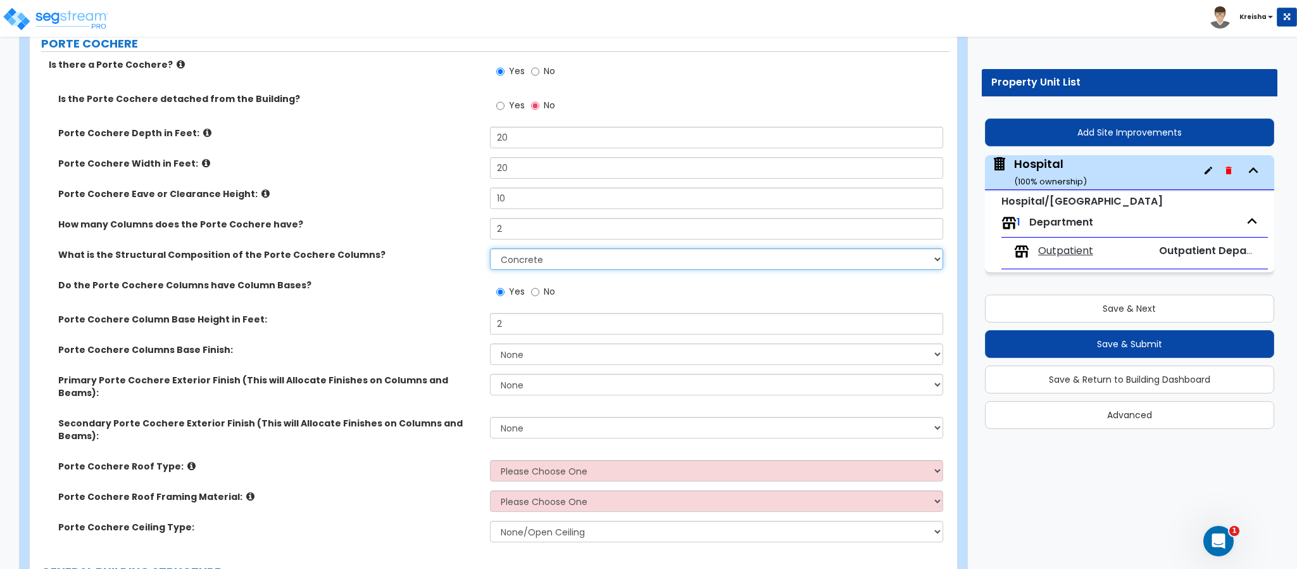
click at [527, 264] on select "Please Choose One Wood Steel Concrete" at bounding box center [717, 259] width 454 height 22
select select "2"
click at [490, 250] on select "Please Choose One Wood Steel Concrete" at bounding box center [717, 259] width 454 height 22
click at [531, 257] on select "Please Choose One Wood Steel Concrete" at bounding box center [717, 259] width 454 height 22
click at [425, 306] on div "Do the Porte Cochere Columns have Column Bases? Yes No" at bounding box center [490, 296] width 920 height 34
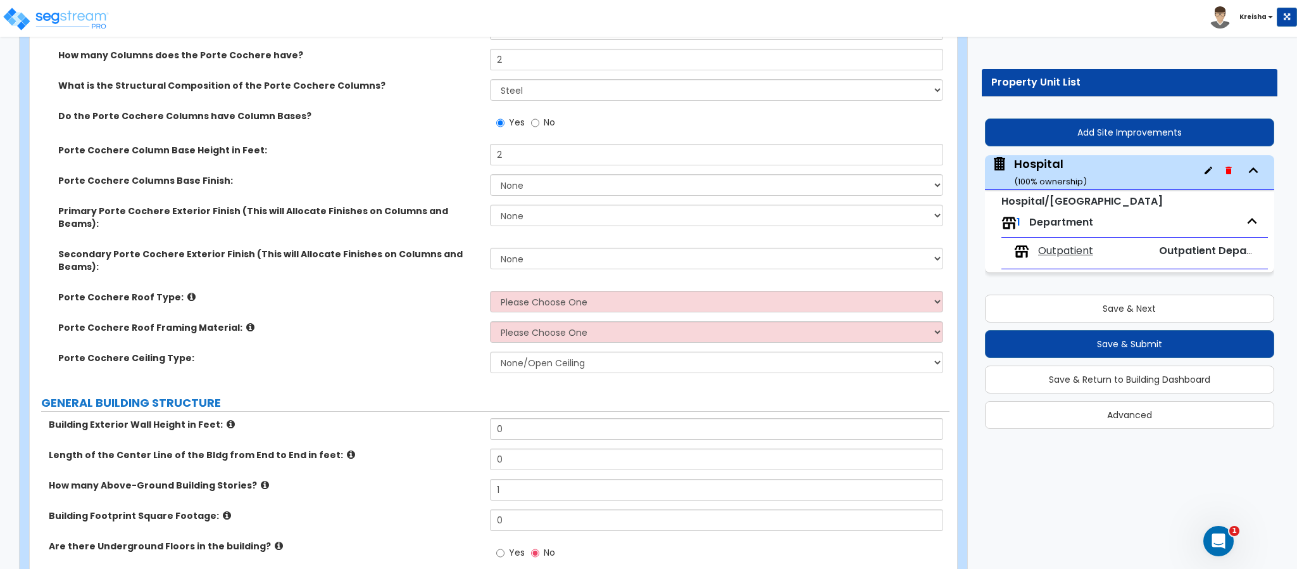
scroll to position [317, 0]
click at [519, 191] on select "None Paint Finish Stucco Finish Tile Finish Brick Veneer Stone Veneer Metal Com…" at bounding box center [717, 184] width 454 height 22
select select "4"
click at [490, 175] on select "None Paint Finish Stucco Finish Tile Finish Brick Veneer Stone Veneer Metal Com…" at bounding box center [717, 184] width 454 height 22
click at [505, 225] on select "None Paint Finish Stucco Finish Tile Finish Brick Veneer Stone Veneer Metal Com…" at bounding box center [717, 214] width 454 height 22
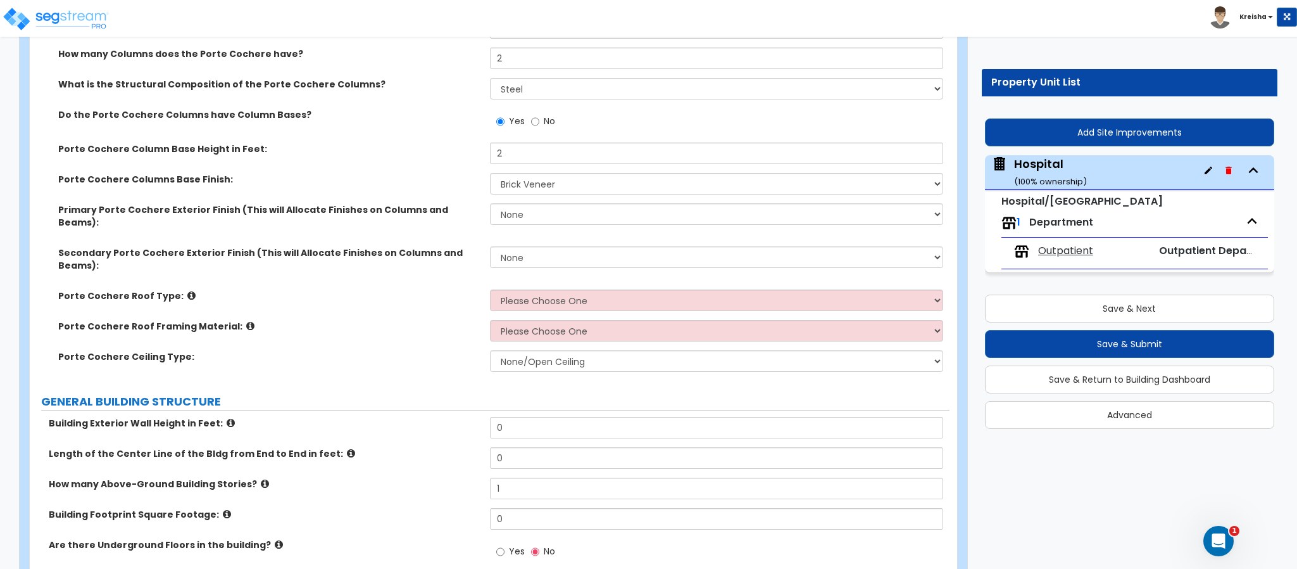
click at [415, 181] on label "Porte Cochere Columns Base Finish:" at bounding box center [269, 179] width 422 height 13
click at [522, 255] on select "None Paint Finish Stucco Finish Tile Finish Brick Veneer Stone Veneer Metal Com…" at bounding box center [717, 257] width 454 height 22
click at [376, 129] on div "Do the Porte Cochere Columns have Column Bases? Yes No" at bounding box center [490, 125] width 920 height 34
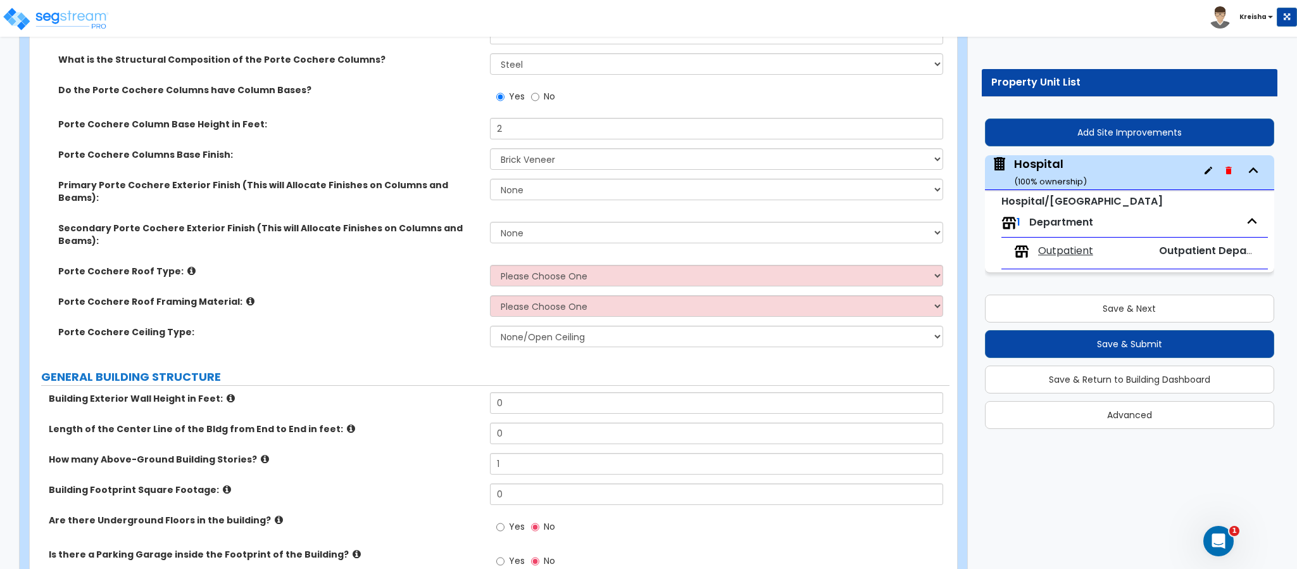
scroll to position [343, 0]
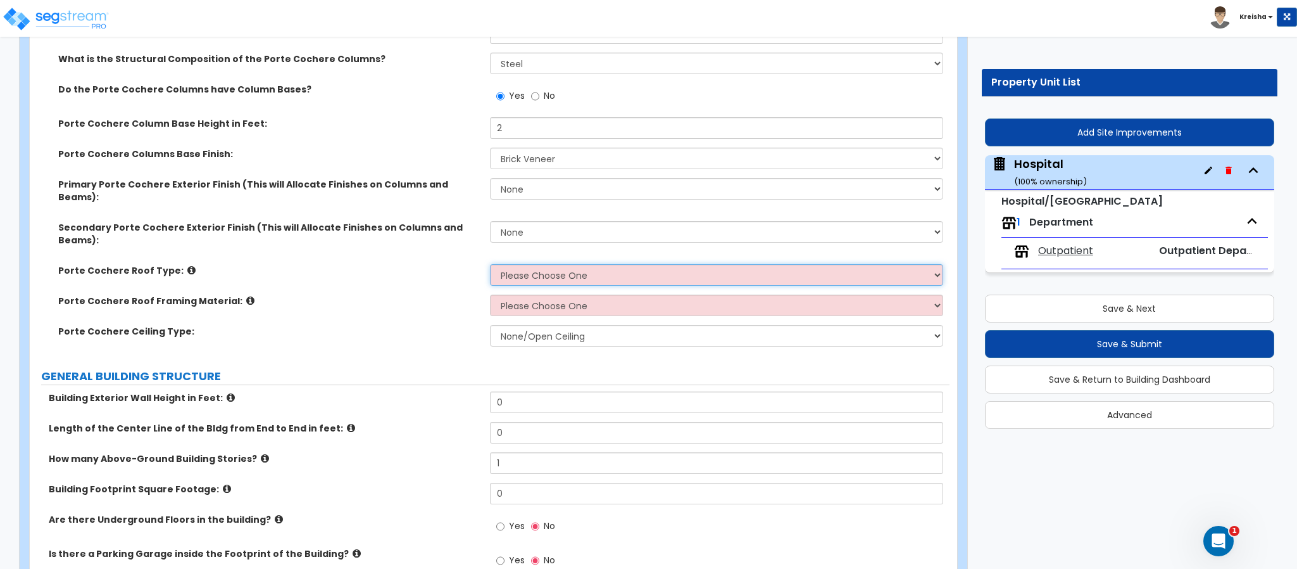
click at [534, 264] on select "Please Choose One Gabled Roof Flat Roof" at bounding box center [717, 275] width 454 height 22
click at [490, 264] on select "Please Choose One Gabled Roof Flat Roof" at bounding box center [717, 275] width 454 height 22
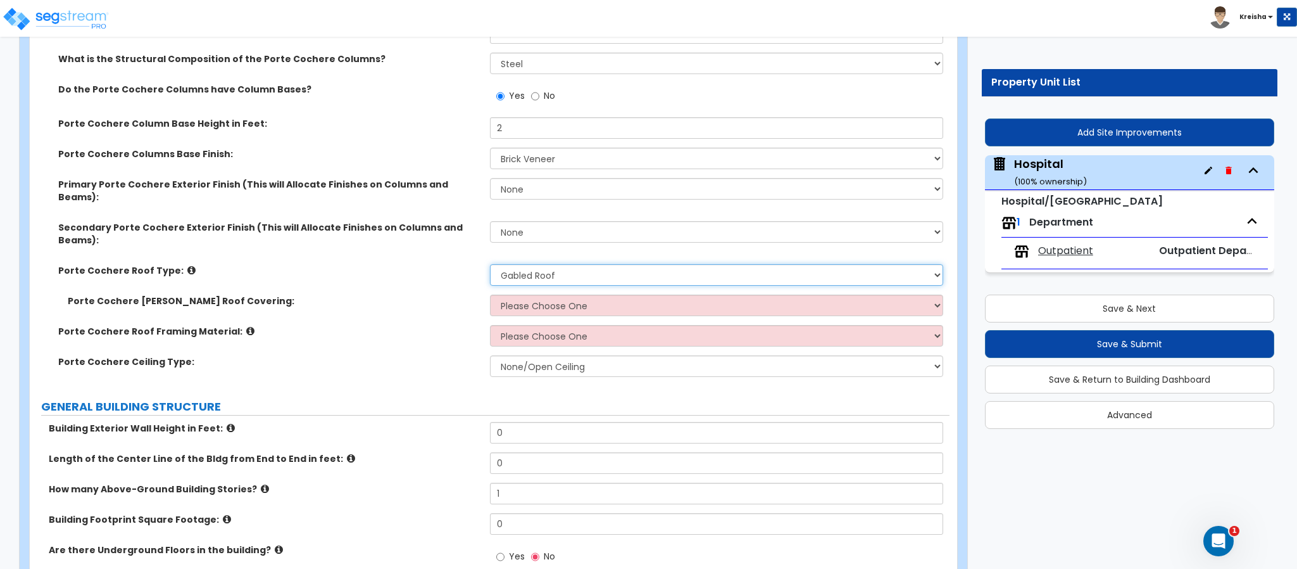
click at [543, 264] on select "Please Choose One Gabled Roof Flat Roof" at bounding box center [717, 275] width 454 height 22
select select "2"
click at [490, 264] on select "Please Choose One Gabled Roof Flat Roof" at bounding box center [717, 275] width 454 height 22
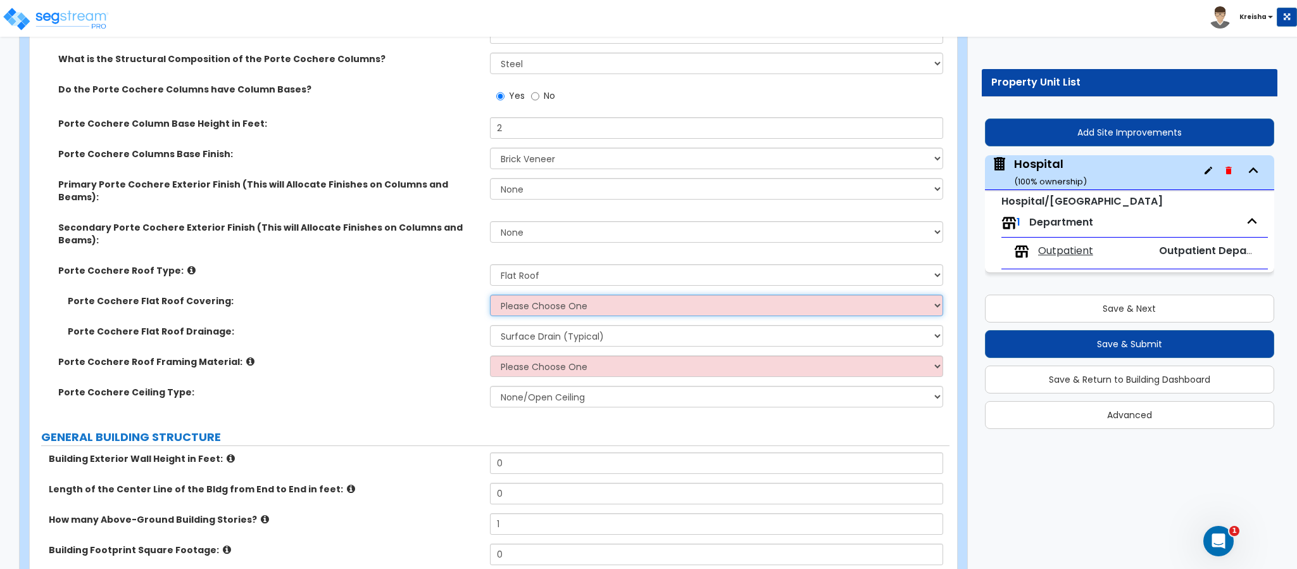
click at [523, 294] on select "Please Choose One Rolled Asphalt Plastic Membrane Asphalt Flood Coat" at bounding box center [717, 305] width 454 height 22
select select "2"
click at [490, 294] on select "Please Choose One Rolled Asphalt Plastic Membrane Asphalt Flood Coat" at bounding box center [717, 305] width 454 height 22
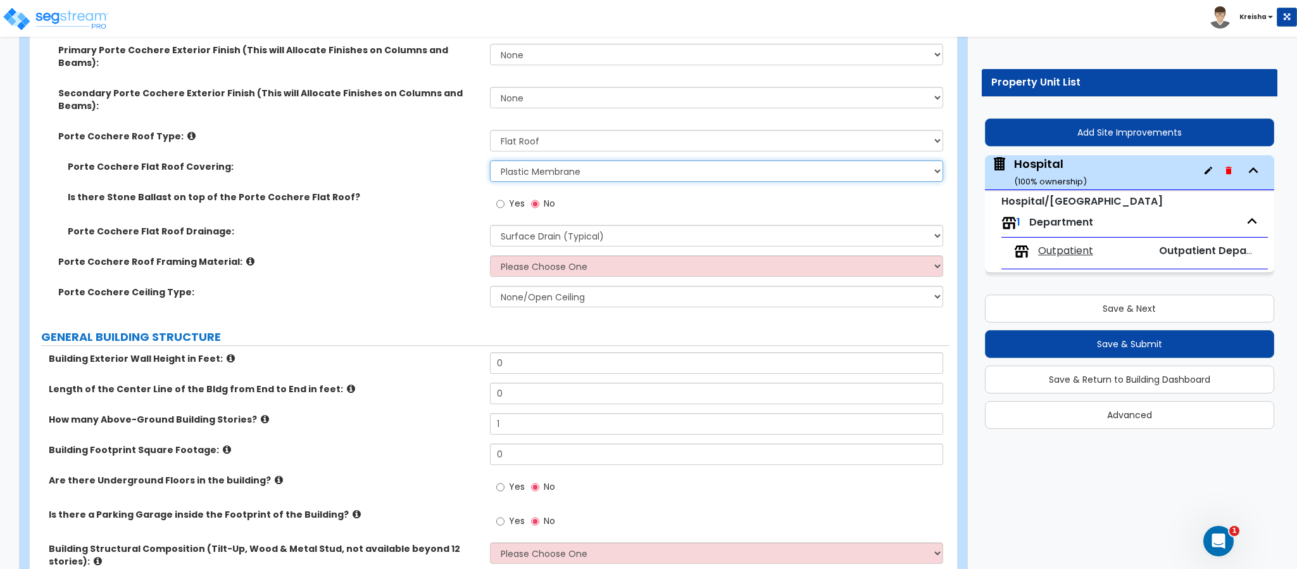
scroll to position [481, 0]
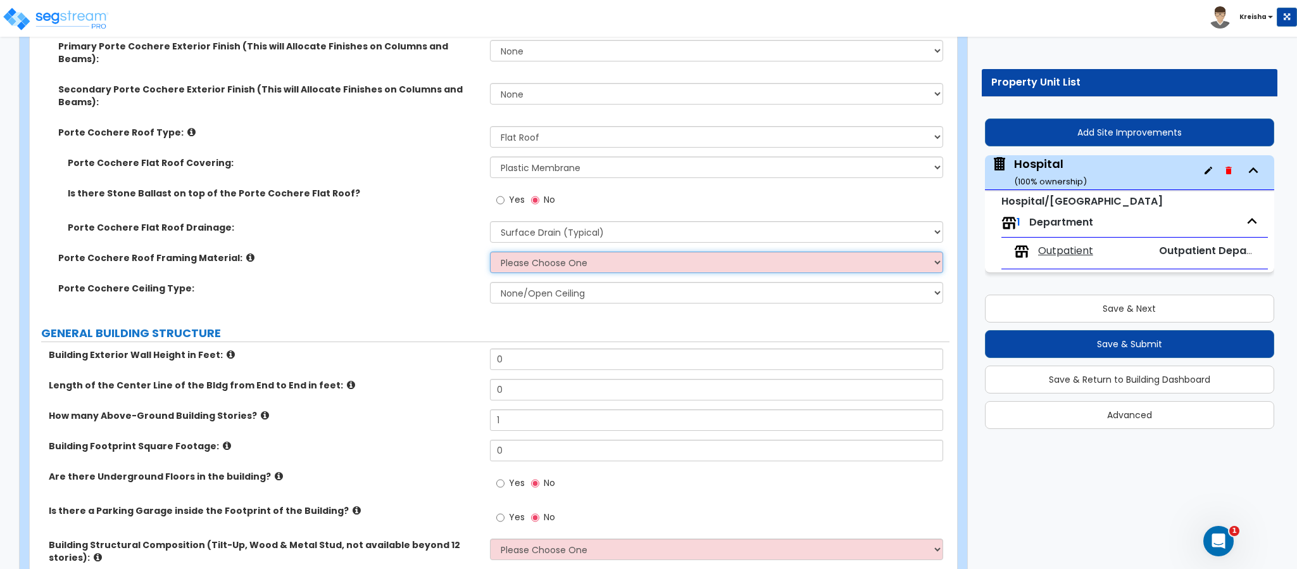
click at [524, 251] on select "Please Choose One Wood Metal" at bounding box center [717, 262] width 454 height 22
select select "2"
click at [490, 251] on select "Please Choose One Wood Metal" at bounding box center [717, 262] width 454 height 22
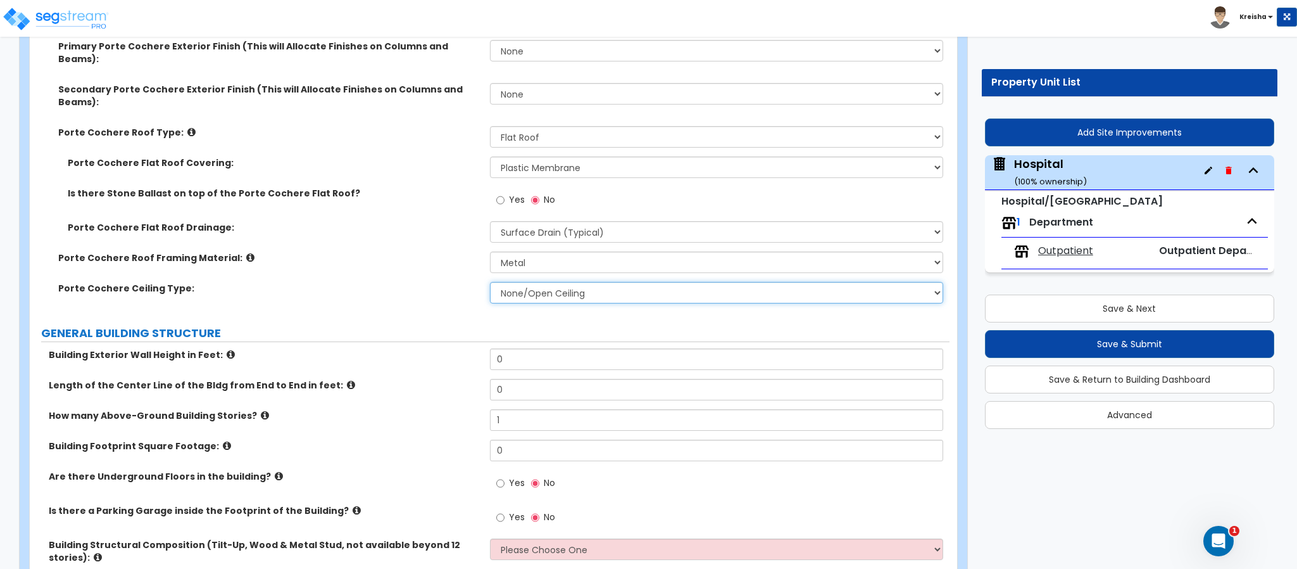
click at [524, 282] on select "None/Open Ceiling Drywall Ceiling Suspended Metal Ceiling" at bounding box center [717, 293] width 454 height 22
select select "1"
click at [490, 282] on select "None/Open Ceiling Drywall Ceiling Suspended Metal Ceiling" at bounding box center [717, 293] width 454 height 22
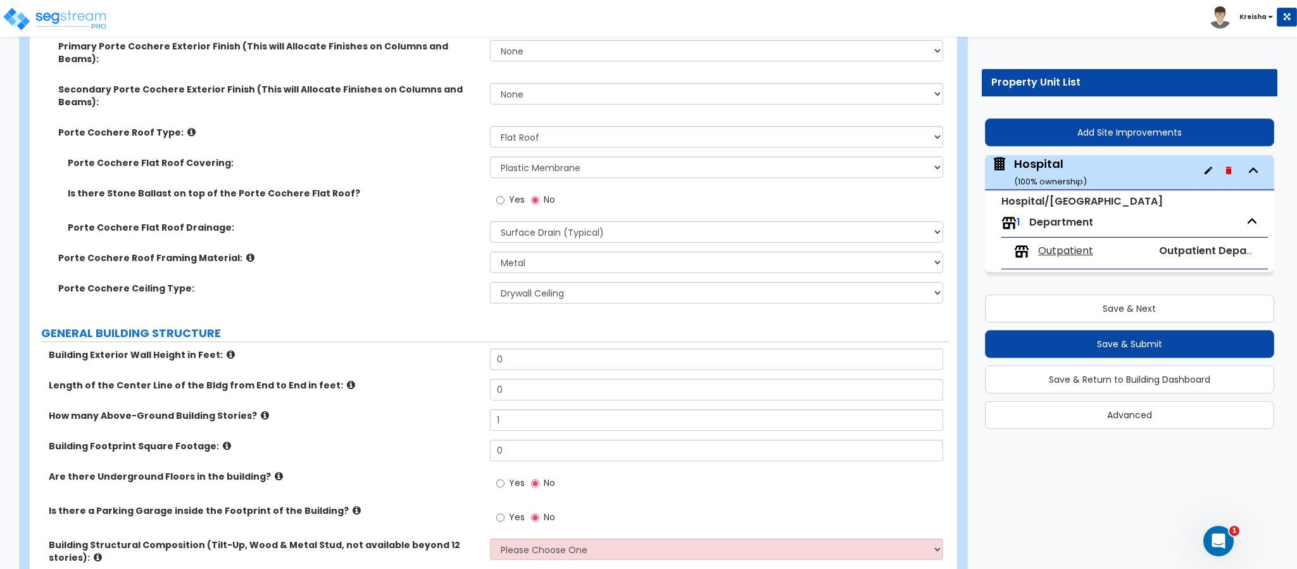
click at [400, 251] on div "Porte Cochere Roof Framing Material: Please Choose One Wood Metal" at bounding box center [490, 266] width 920 height 30
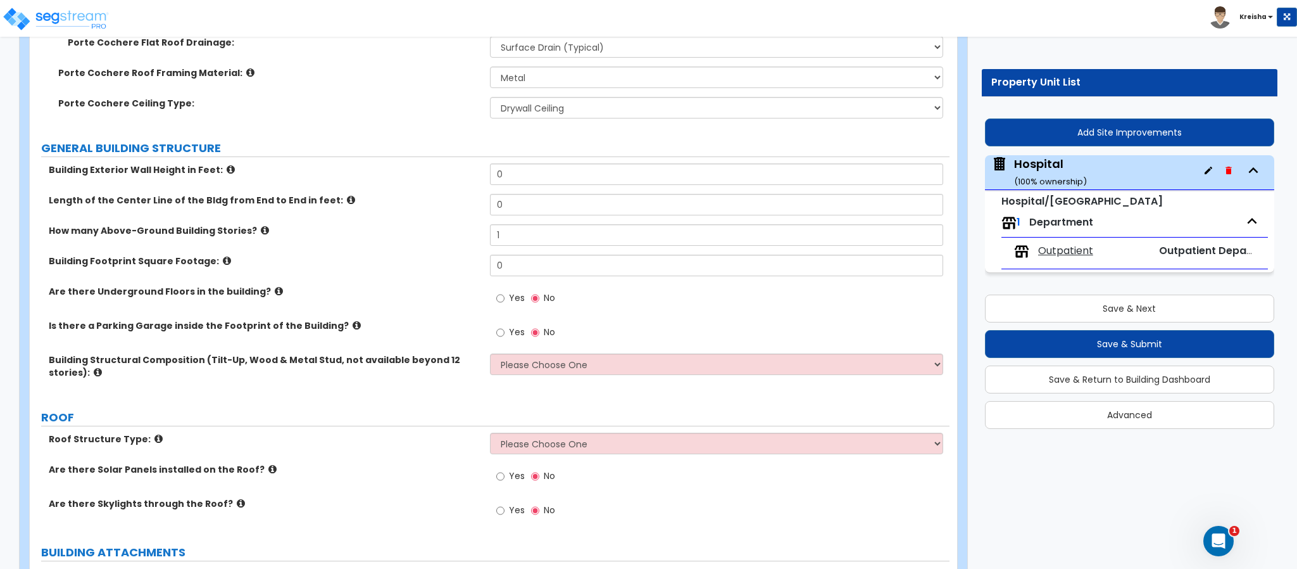
scroll to position [658, 0]
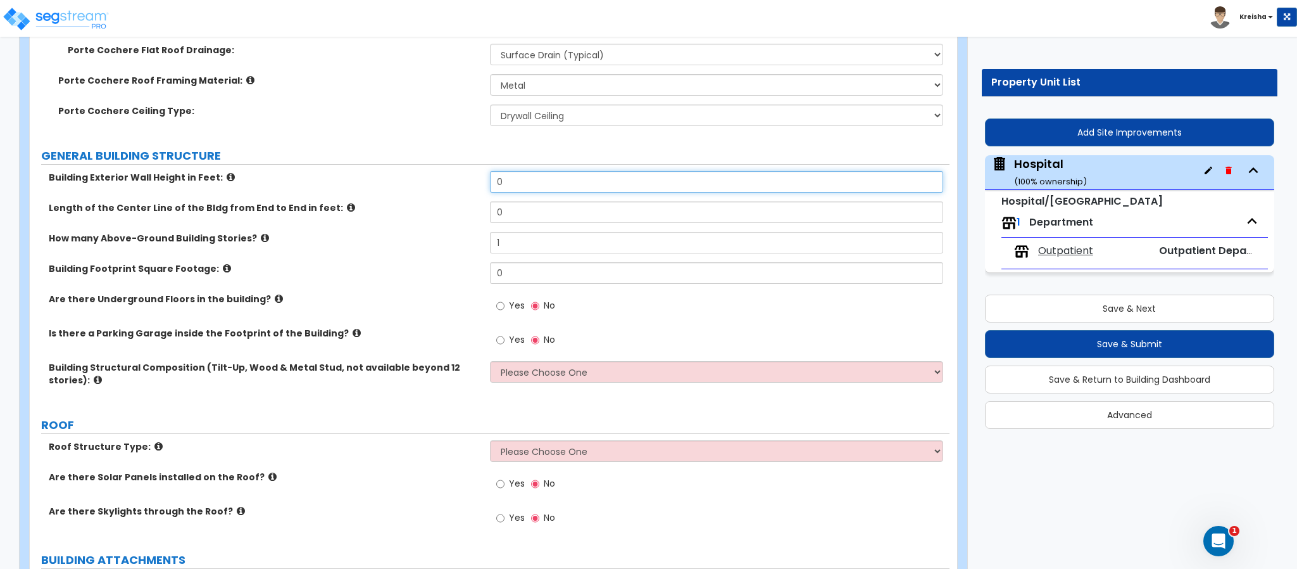
click at [515, 171] on input "0" at bounding box center [717, 182] width 454 height 22
type input "2"
type input "18"
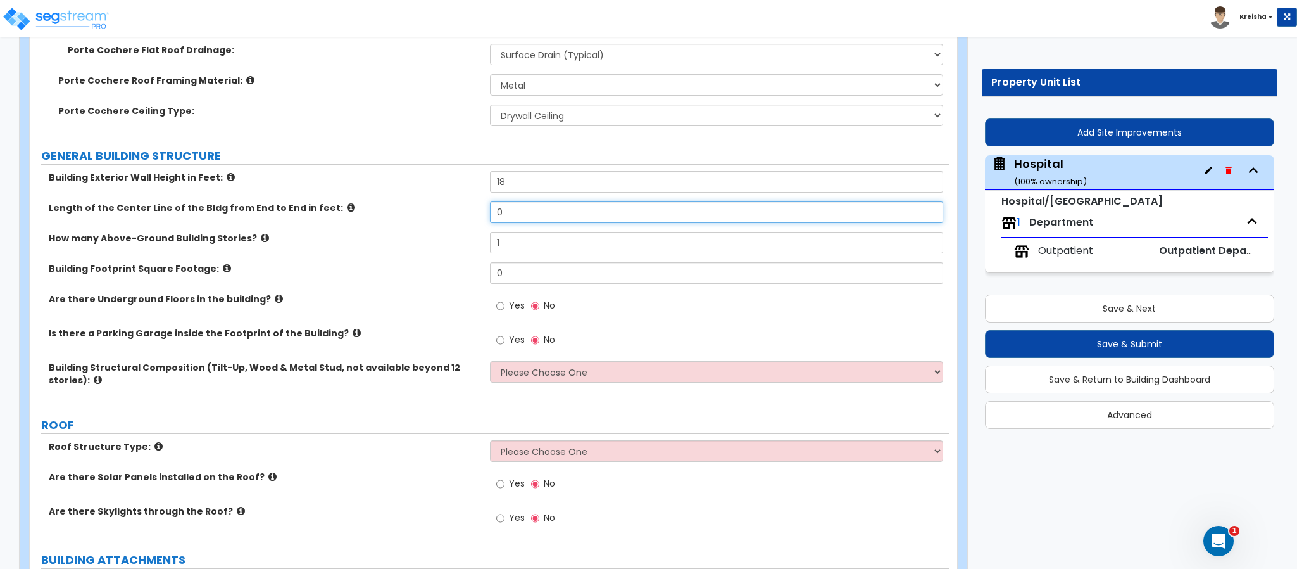
click at [507, 201] on input "0" at bounding box center [717, 212] width 454 height 22
type input "120"
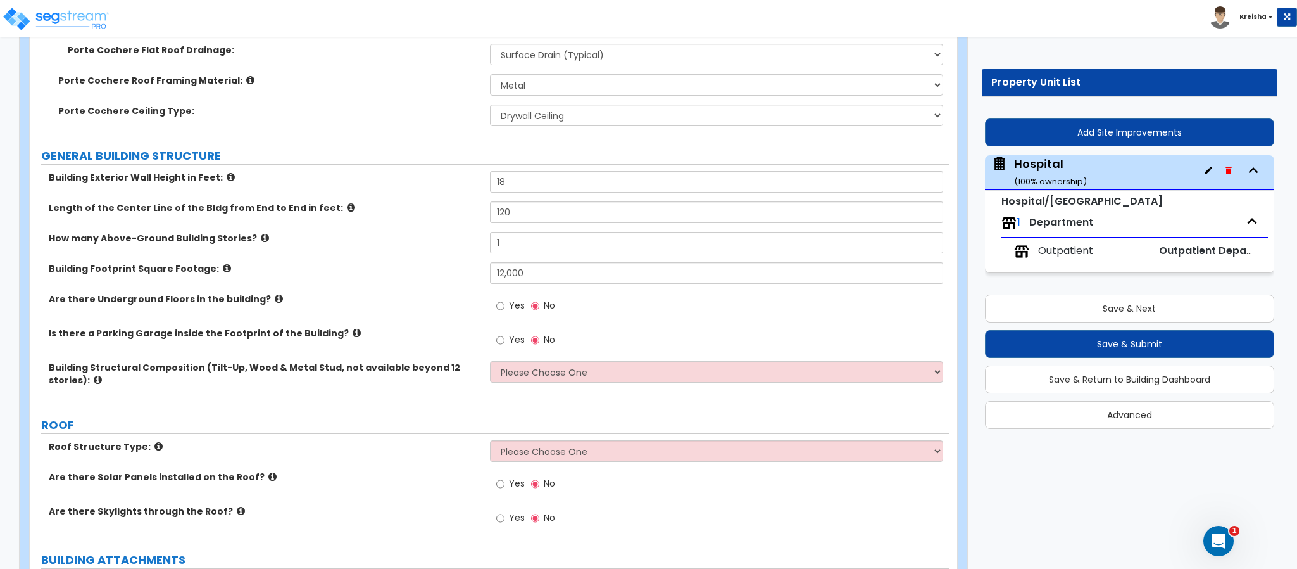
click at [426, 262] on div "Building Footprint Square Footage: 12,000" at bounding box center [490, 277] width 920 height 30
click at [523, 262] on input "12,000" at bounding box center [717, 273] width 454 height 22
type input "40,000"
click at [428, 293] on div "Are there Underground Floors in the building? Yes No" at bounding box center [490, 310] width 920 height 34
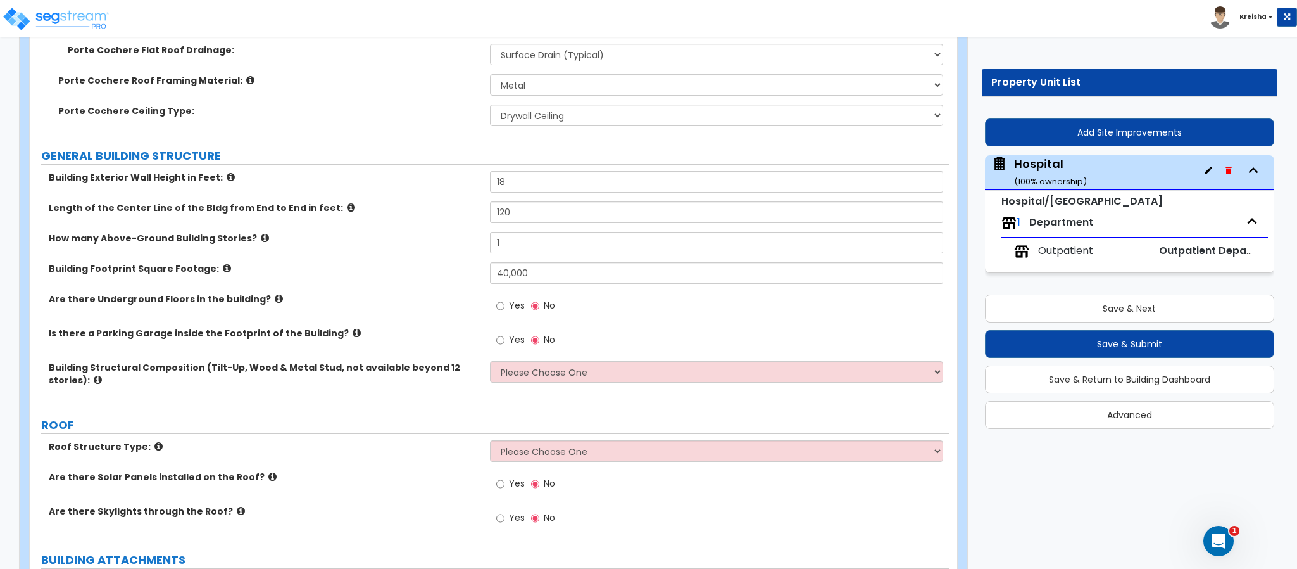
click at [428, 293] on label "Are there Underground Floors in the building?" at bounding box center [265, 299] width 432 height 13
click at [445, 293] on label "Are there Underground Floors in the building?" at bounding box center [265, 299] width 432 height 13
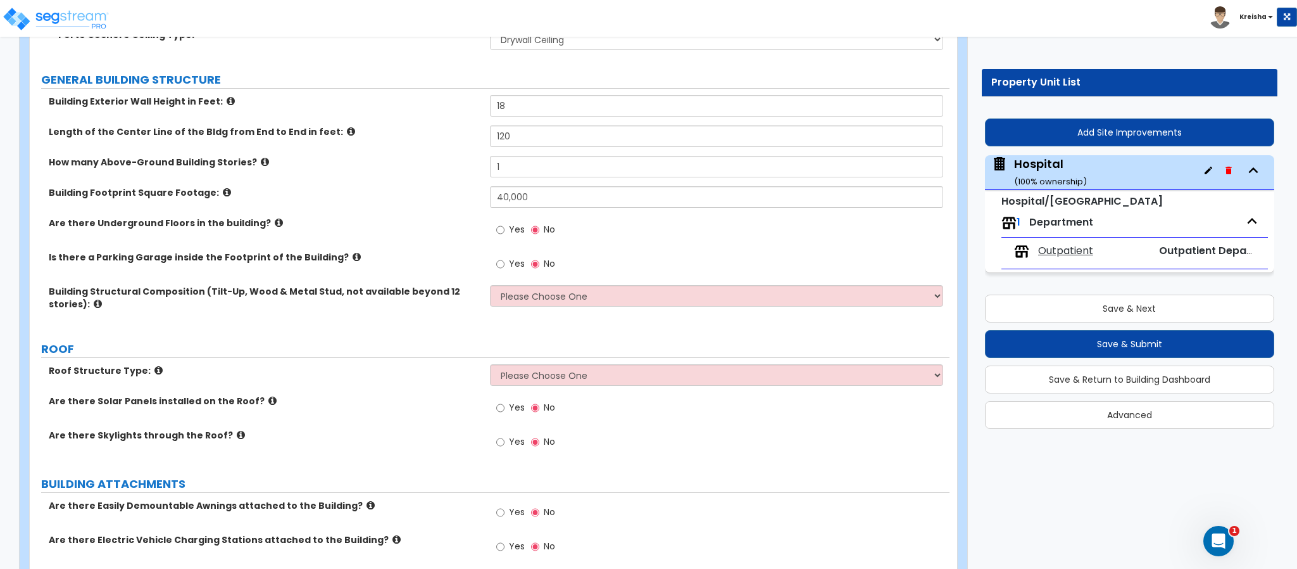
scroll to position [735, 0]
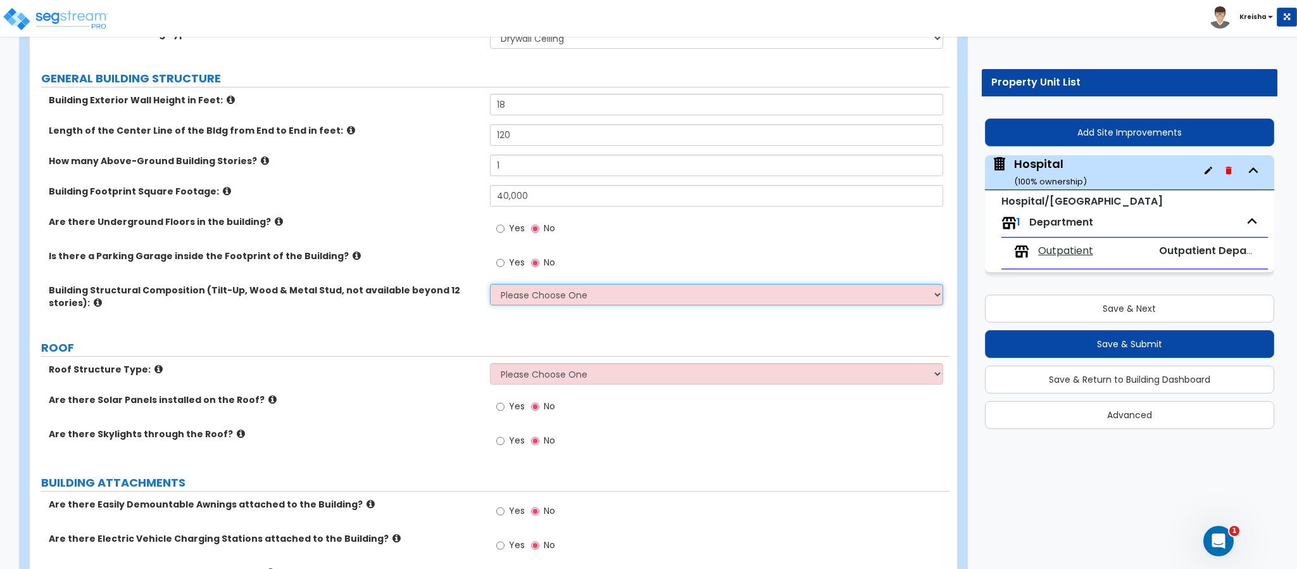
click at [528, 284] on select "Please Choose One Tilt-up Wall Construction Reinforced Concrete Structural Stee…" at bounding box center [717, 295] width 454 height 22
select select "3"
click at [490, 284] on select "Please Choose One Tilt-up Wall Construction Reinforced Concrete Structural Stee…" at bounding box center [717, 295] width 454 height 22
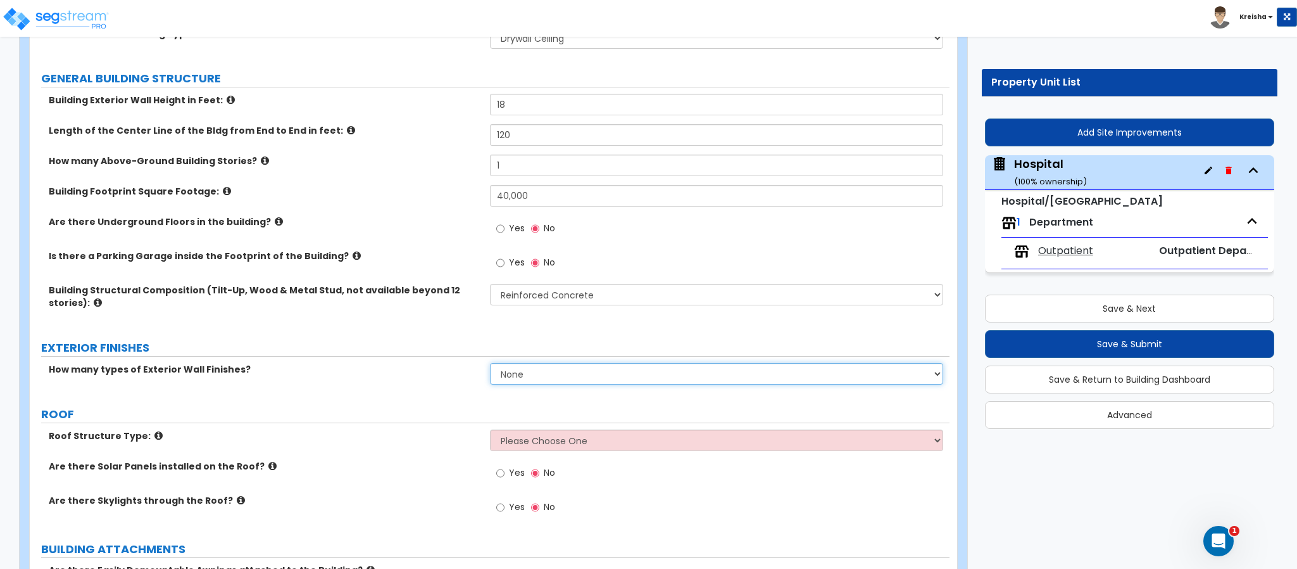
click at [536, 363] on select "None 1 2 3" at bounding box center [717, 374] width 454 height 22
select select "1"
click at [490, 363] on select "None 1 2 3" at bounding box center [717, 374] width 454 height 22
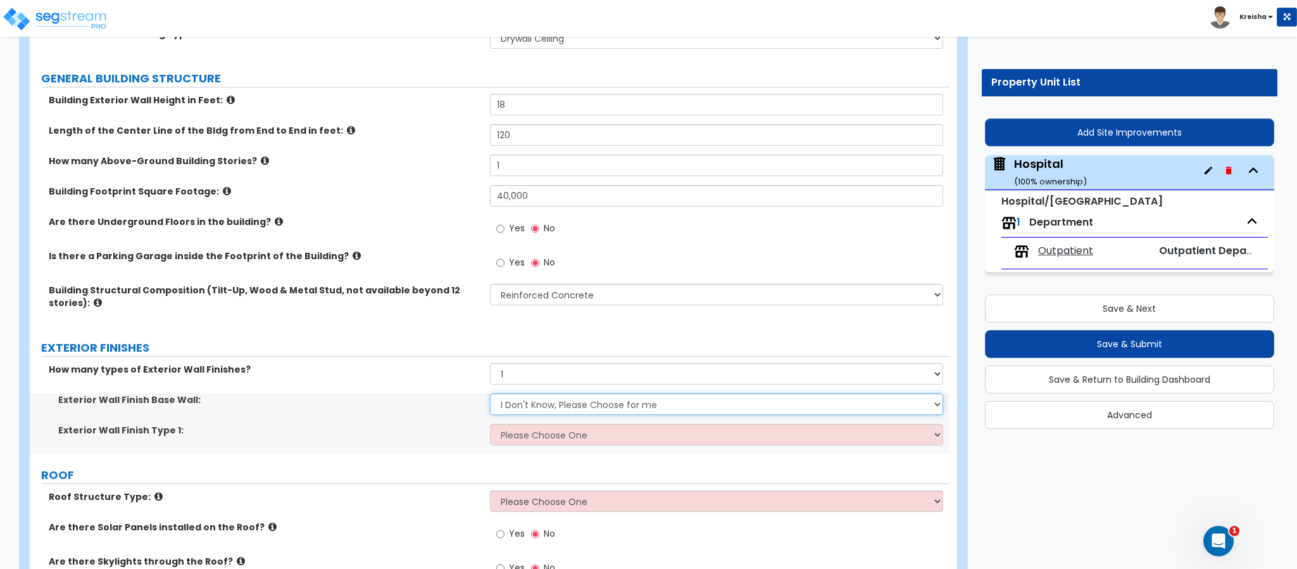
click at [523, 393] on select "I Don't Know, Please Choose for me Concrete Masonry Units (CMU) Cast-in-Place C…" at bounding box center [717, 404] width 454 height 22
click at [473, 424] on label "Exterior Wall Finish Type 1:" at bounding box center [269, 430] width 422 height 13
click at [548, 424] on select "Please Choose One No Finish/Shared Wall No Wall Brick Veneer Stone Veneer Wood …" at bounding box center [717, 435] width 454 height 22
select select "7"
click at [490, 424] on select "Please Choose One No Finish/Shared Wall No Wall Brick Veneer Stone Veneer Wood …" at bounding box center [717, 435] width 454 height 22
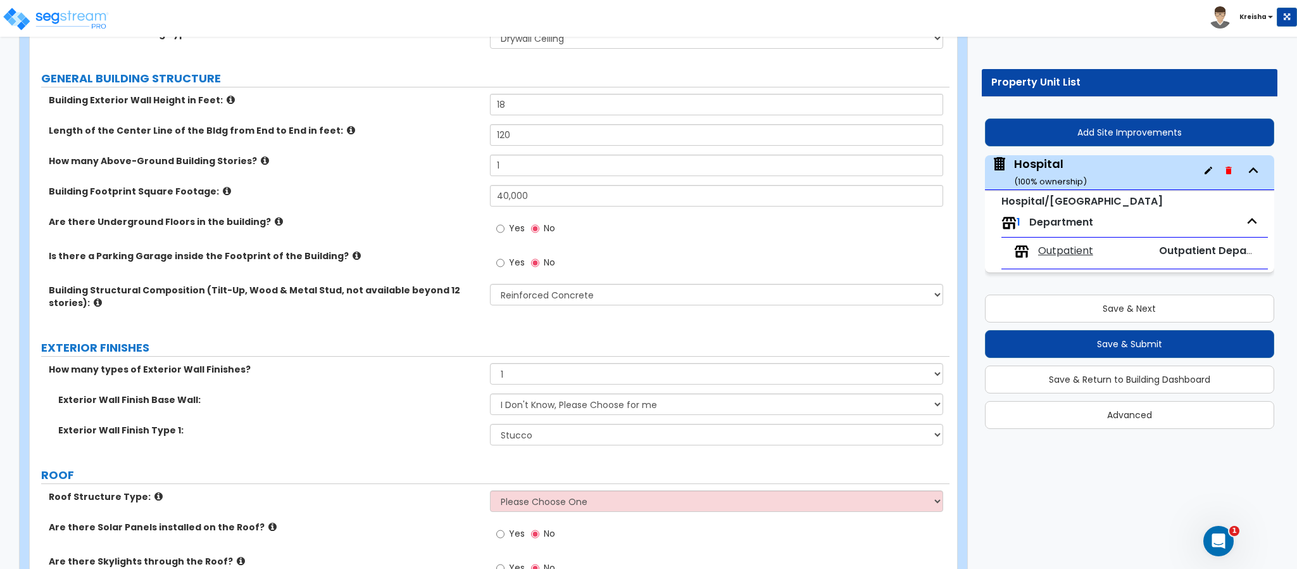
click at [444, 397] on div "Exterior Wall Finish Base Wall: I Don't Know, Please Choose for me Concrete Mas…" at bounding box center [490, 408] width 920 height 30
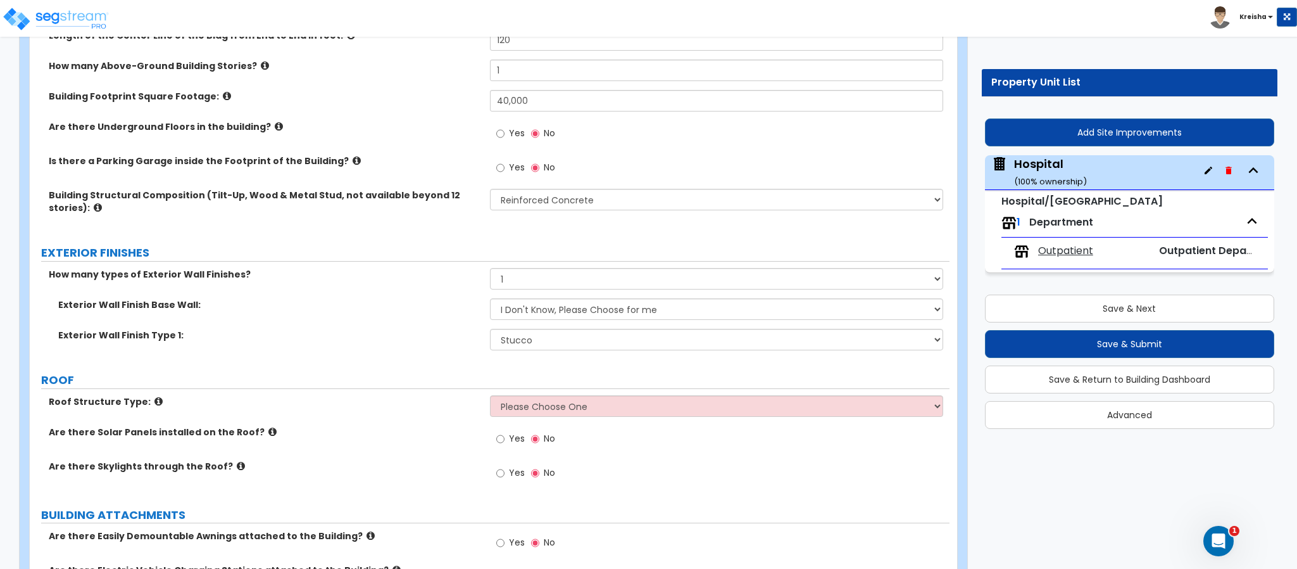
scroll to position [831, 0]
click at [277, 328] on label "Exterior Wall Finish Type 1:" at bounding box center [269, 334] width 422 height 13
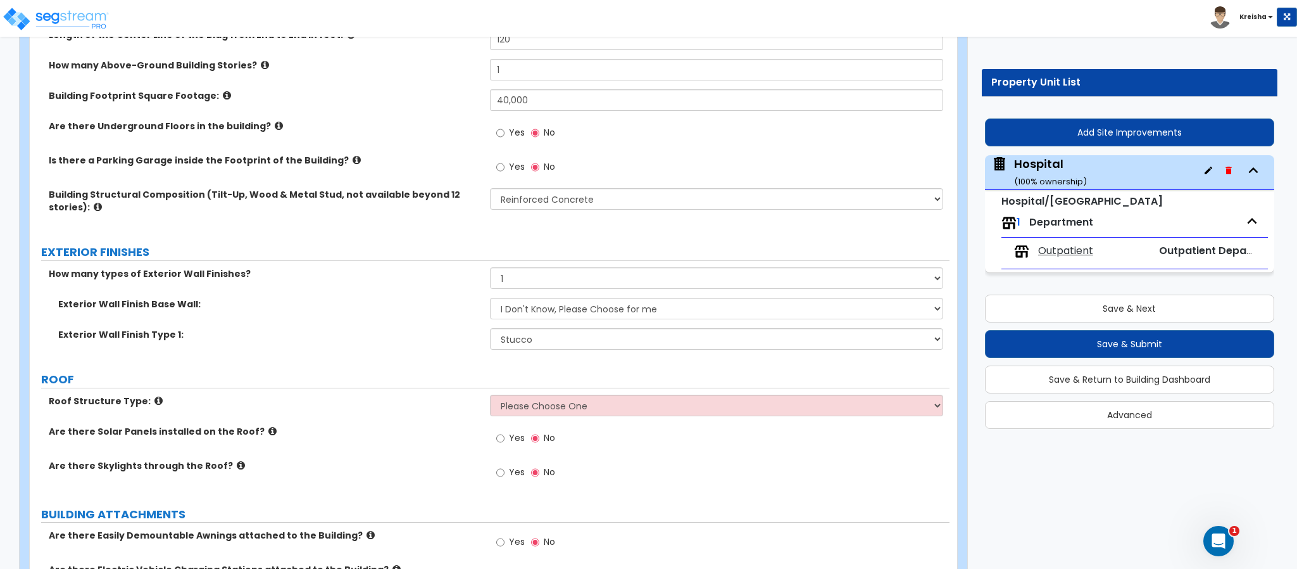
click at [384, 298] on div "Exterior Wall Finish Base Wall: I Don't Know, Please Choose for me Concrete Mas…" at bounding box center [490, 313] width 920 height 30
click at [548, 394] on select "Please Choose One Gable Roof Flat Roof Hybrid Gable & Flat Roof" at bounding box center [717, 405] width 454 height 22
select select "2"
click at [490, 394] on select "Please Choose One Gable Roof Flat Roof Hybrid Gable & Flat Roof" at bounding box center [717, 405] width 454 height 22
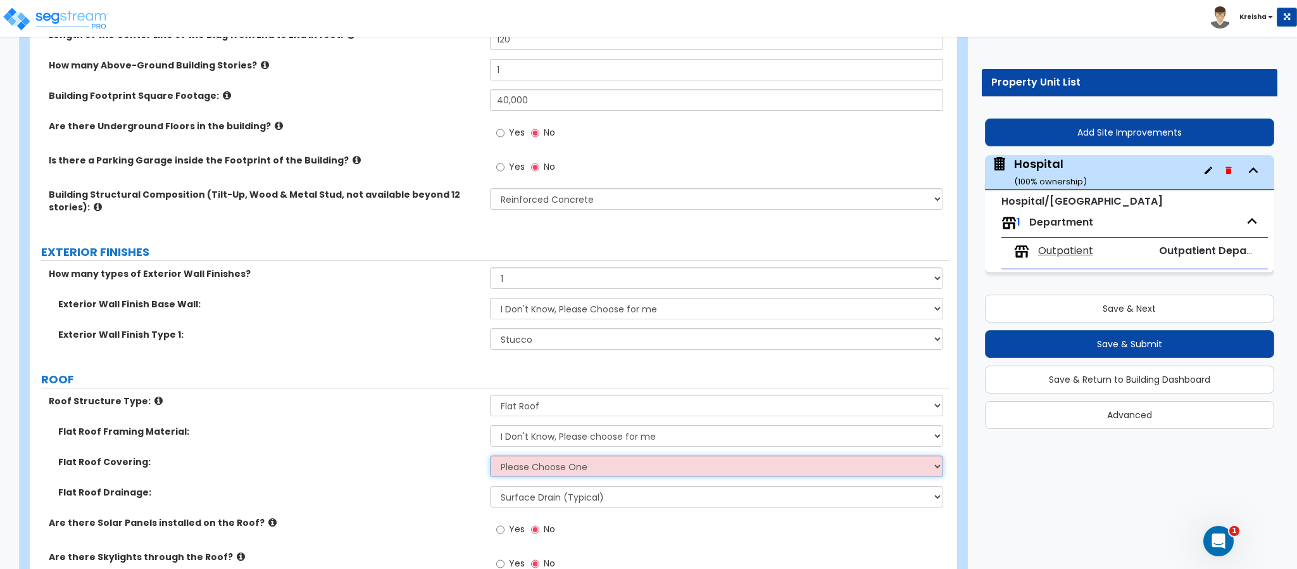
click at [555, 455] on select "Please Choose One Rolled Asphalt PVC Membrane Plastic (EPDM) Membrane Asphalt F…" at bounding box center [717, 466] width 454 height 22
select select "1"
click at [490, 455] on select "Please Choose One Rolled Asphalt PVC Membrane Plastic (EPDM) Membrane Asphalt F…" at bounding box center [717, 466] width 454 height 22
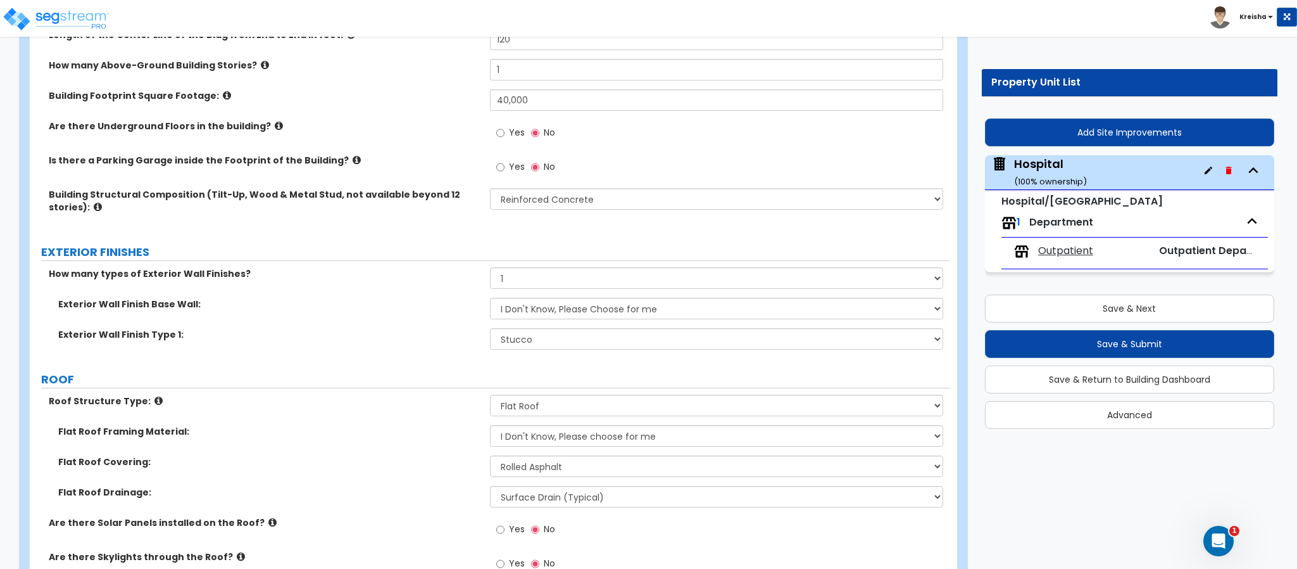
click at [335, 425] on div "Flat Roof Framing Material: I Don't Know, Please choose for me Metal Wood Concr…" at bounding box center [490, 440] width 920 height 30
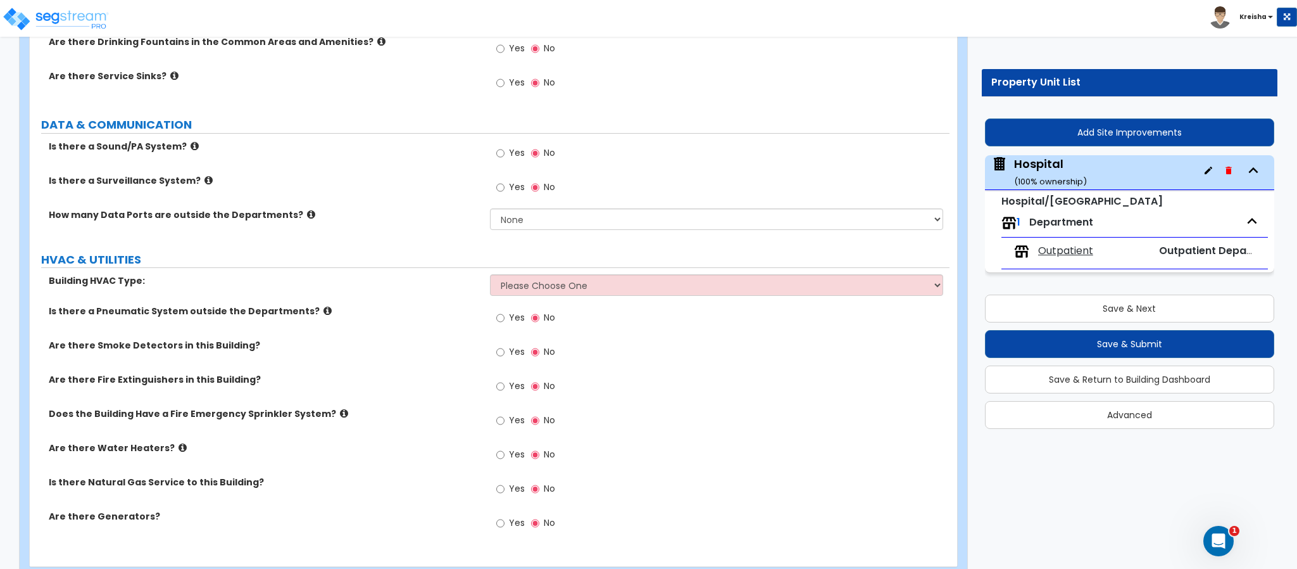
scroll to position [2964, 0]
click at [586, 275] on select "Please Choose One Rooftop Unit Furnace-Condenser Forced Air Split Heating/Cooli…" at bounding box center [717, 286] width 454 height 22
select select "1"
click at [490, 275] on select "Please Choose One Rooftop Unit Furnace-Condenser Forced Air Split Heating/Cooli…" at bounding box center [717, 286] width 454 height 22
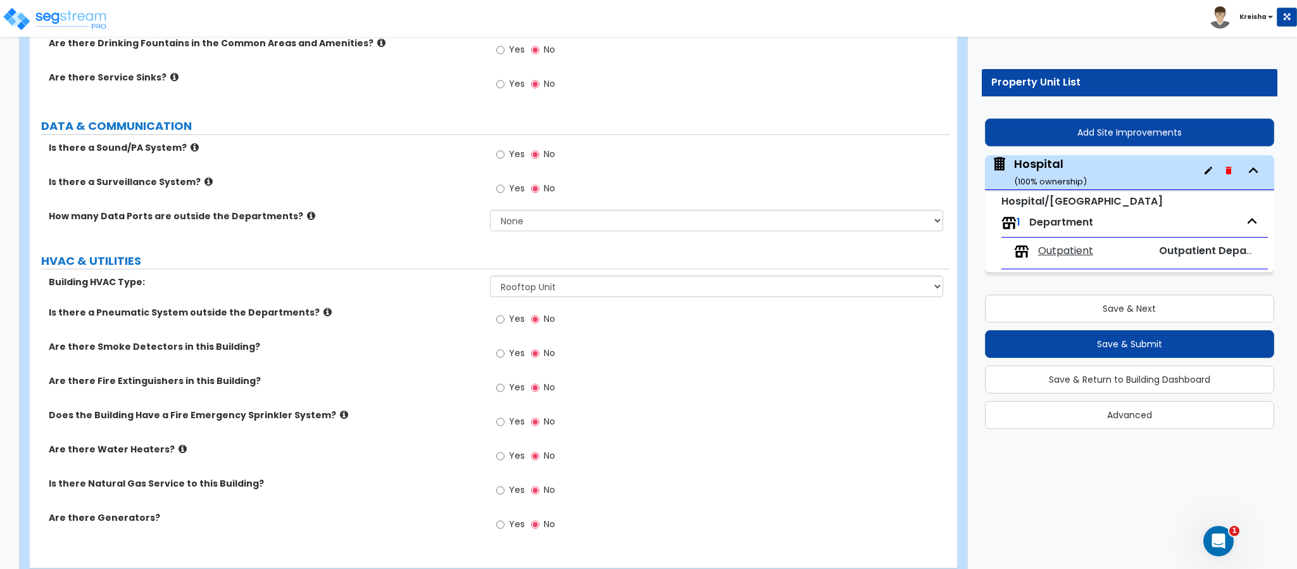
click at [399, 343] on div "Are there Smoke Detectors in this Building? Yes No" at bounding box center [490, 357] width 920 height 34
click at [435, 317] on div "Is there a Pneumatic System outside the Departments? Yes No" at bounding box center [490, 323] width 920 height 34
click at [447, 315] on div "Is there a Pneumatic System outside the Departments? Yes No" at bounding box center [490, 323] width 920 height 34
click at [462, 340] on label "Are there Smoke Detectors in this Building?" at bounding box center [265, 346] width 432 height 13
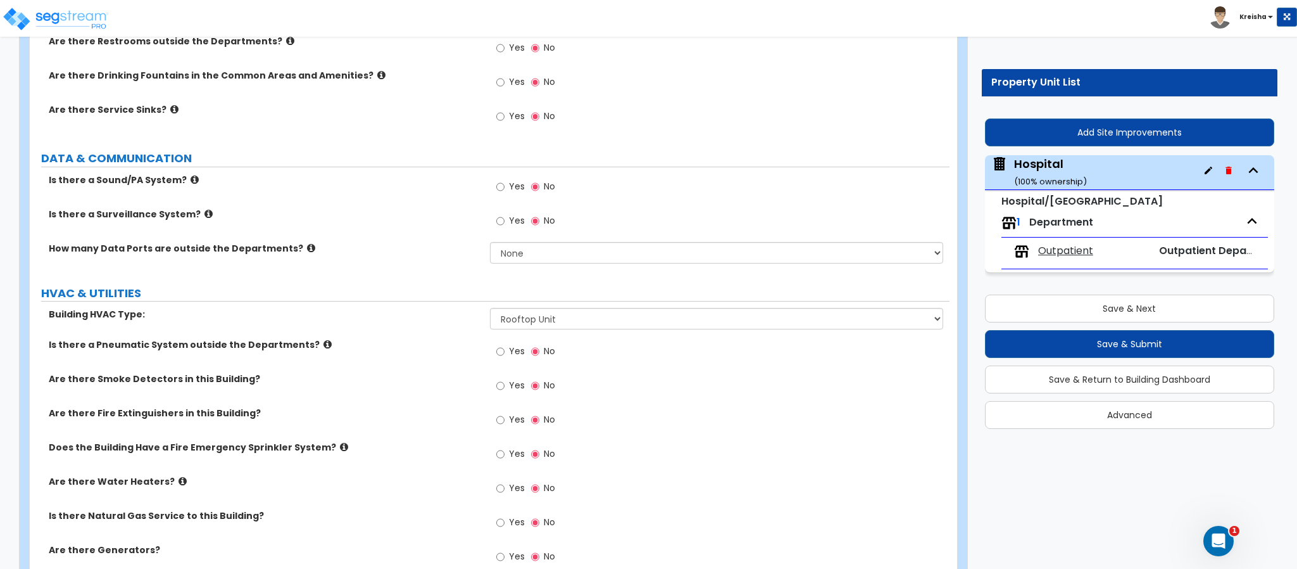
scroll to position [2978, 0]
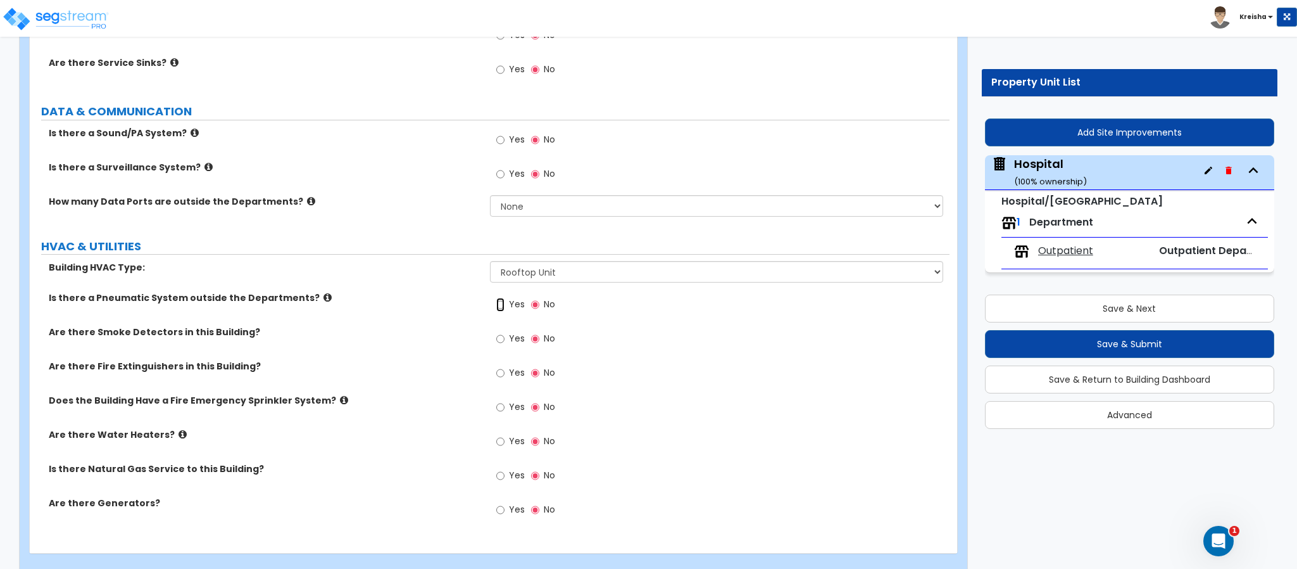
click at [500, 298] on input "Yes" at bounding box center [500, 305] width 8 height 14
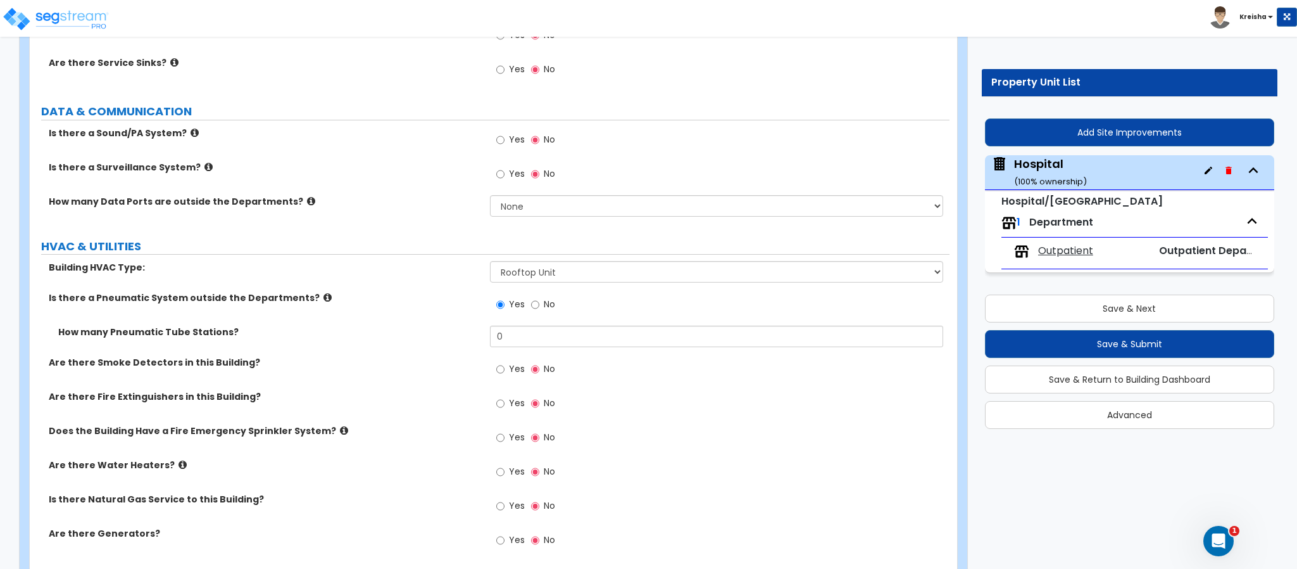
click at [545, 298] on span "No" at bounding box center [549, 304] width 11 height 13
click at [539, 298] on input "No" at bounding box center [535, 305] width 8 height 14
radio input "false"
radio input "true"
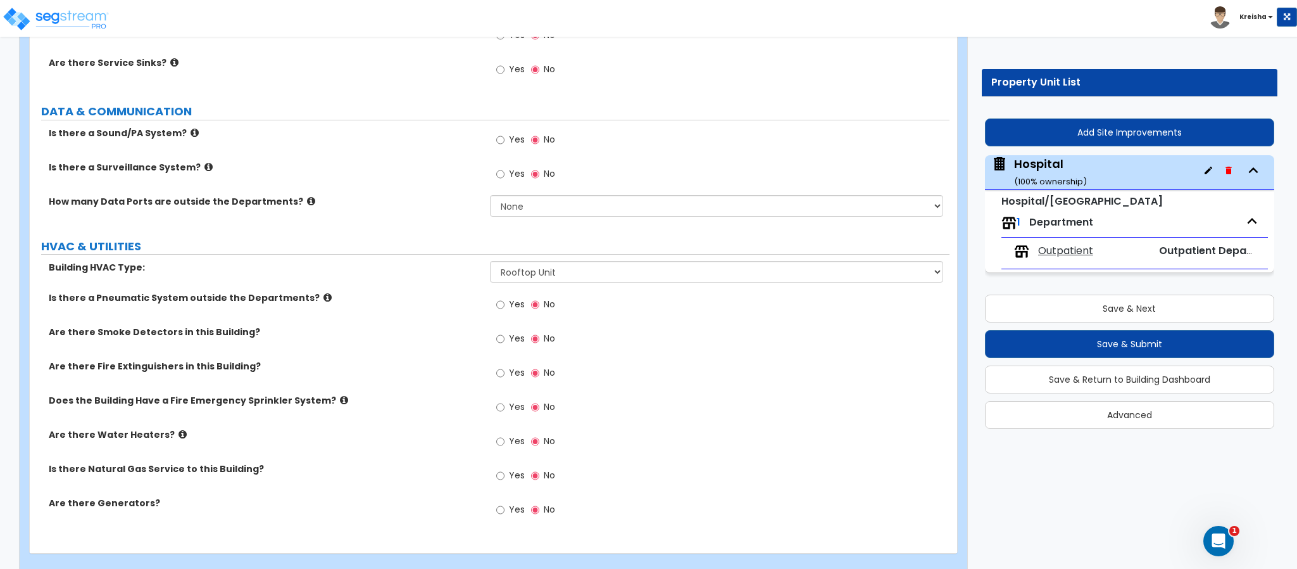
click at [422, 291] on label "Is there a Pneumatic System outside the Departments?" at bounding box center [265, 297] width 432 height 13
click at [504, 298] on input "Yes" at bounding box center [500, 305] width 8 height 14
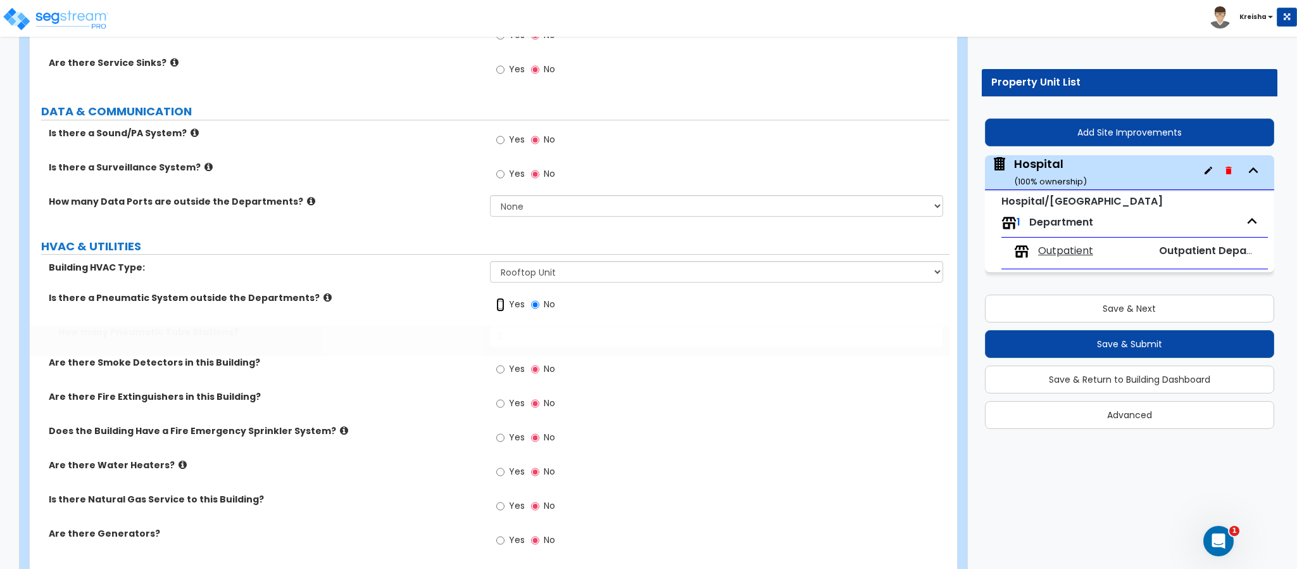
radio input "true"
click at [506, 325] on input "0" at bounding box center [717, 336] width 454 height 22
type input "1"
click at [509, 362] on span "Yes" at bounding box center [517, 368] width 16 height 13
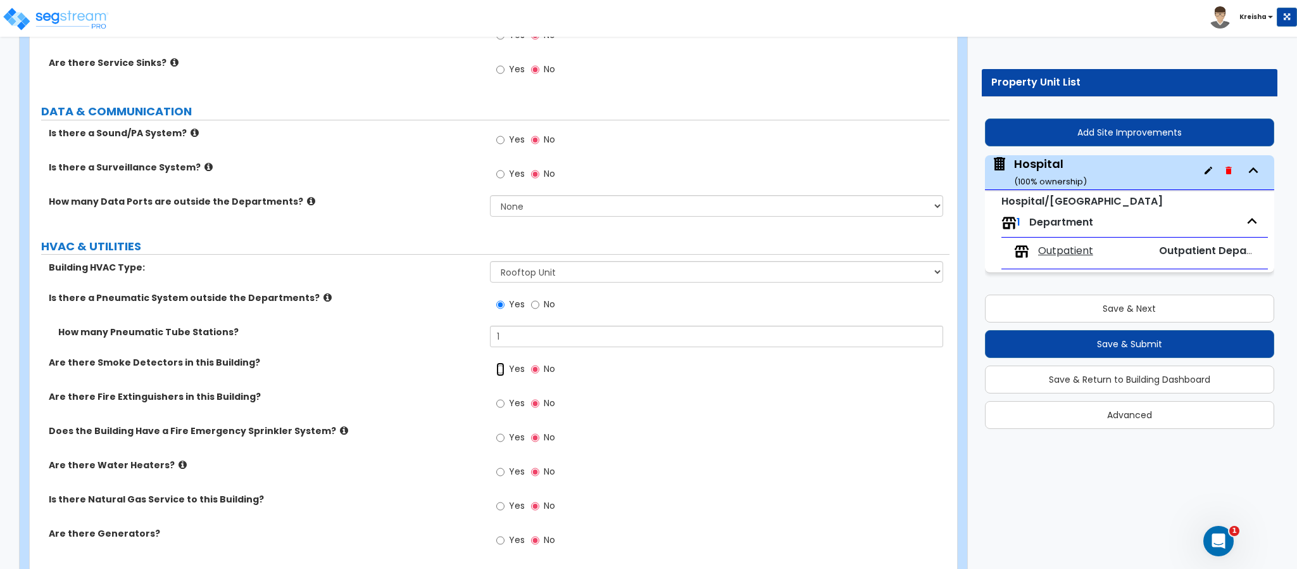
click at [505, 362] on input "Yes" at bounding box center [500, 369] width 8 height 14
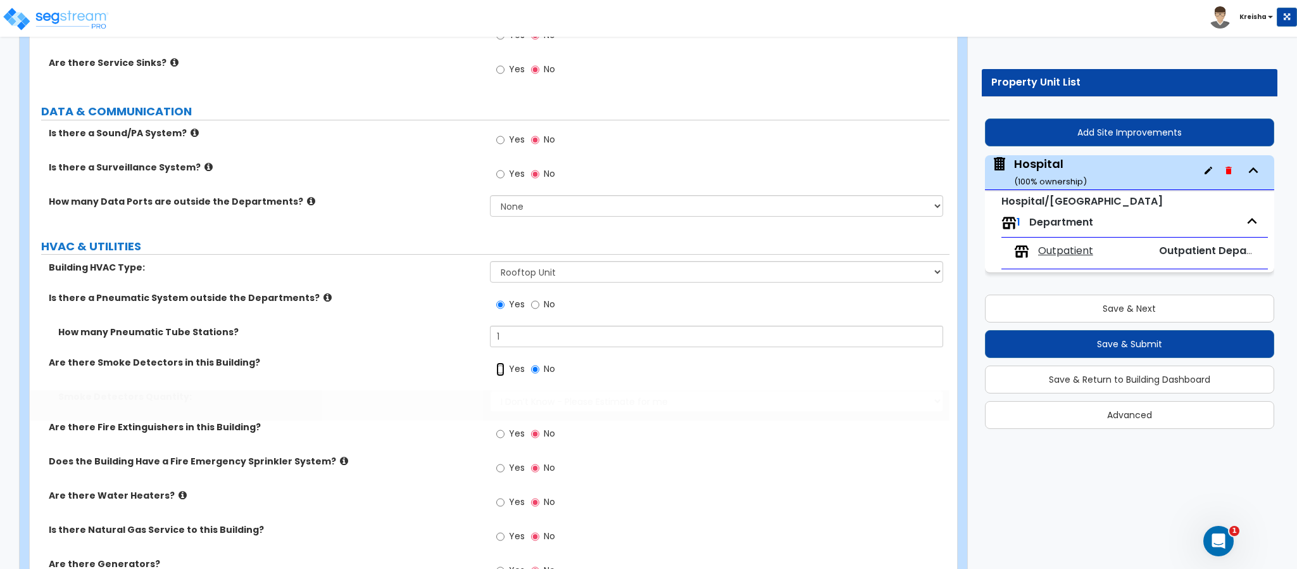
radio input "true"
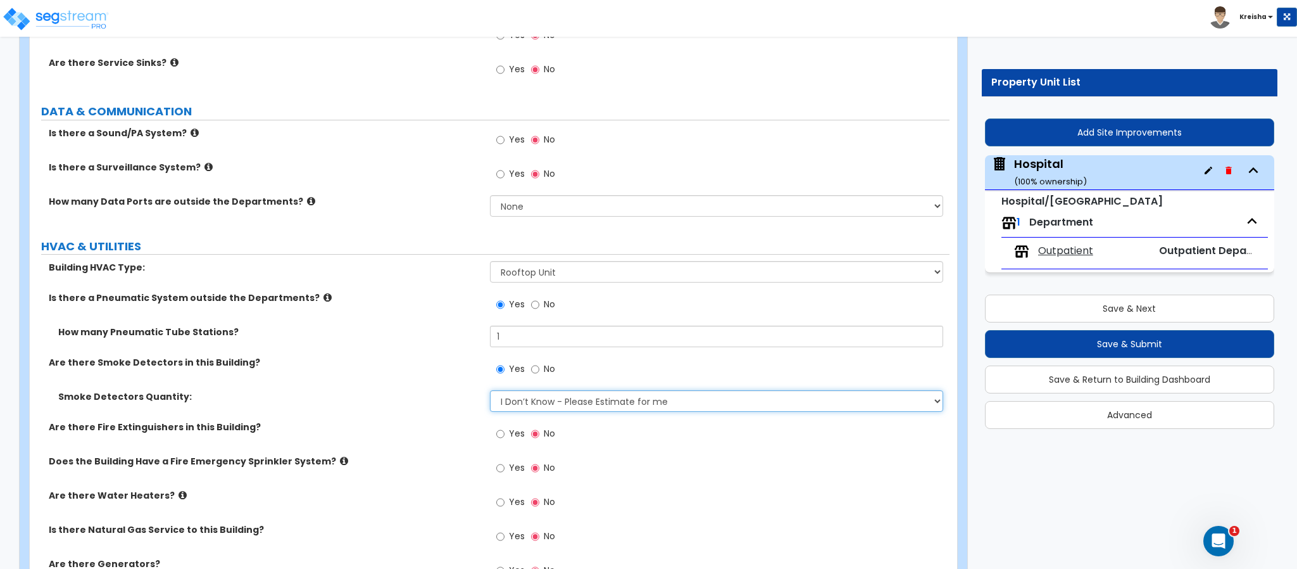
click at [529, 390] on select "I Don’t Know - Please Estimate for me I want to Enter the Percentage of Smoke D…" at bounding box center [717, 401] width 454 height 22
click at [490, 390] on select "I Don’t Know - Please Estimate for me I want to Enter the Percentage of Smoke D…" at bounding box center [717, 401] width 454 height 22
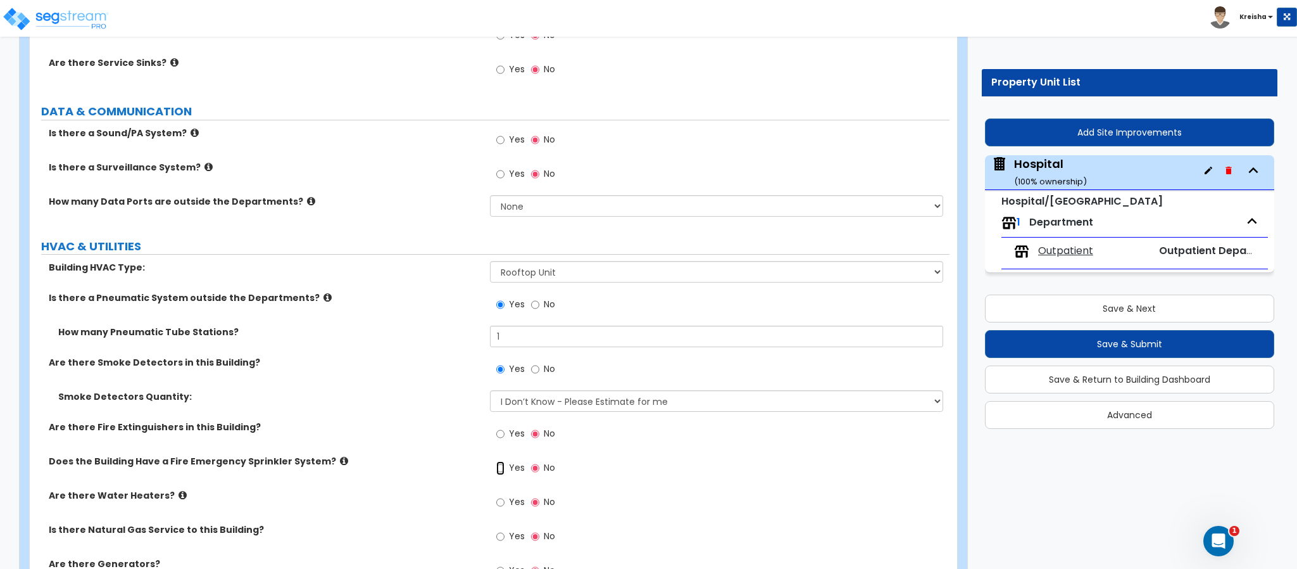
click at [500, 461] on input "Yes" at bounding box center [500, 468] width 8 height 14
radio input "true"
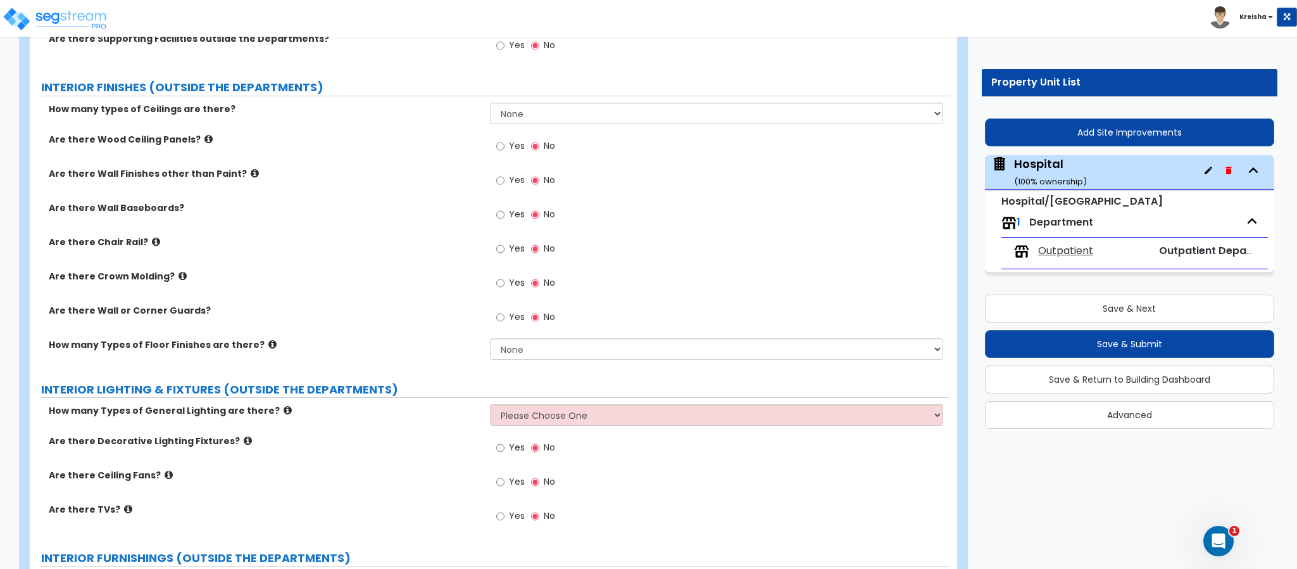
scroll to position [2185, 0]
click at [565, 405] on select "Please Choose One 1 2 3" at bounding box center [717, 416] width 454 height 22
select select "1"
click at [490, 405] on select "Please Choose One 1 2 3" at bounding box center [717, 416] width 454 height 22
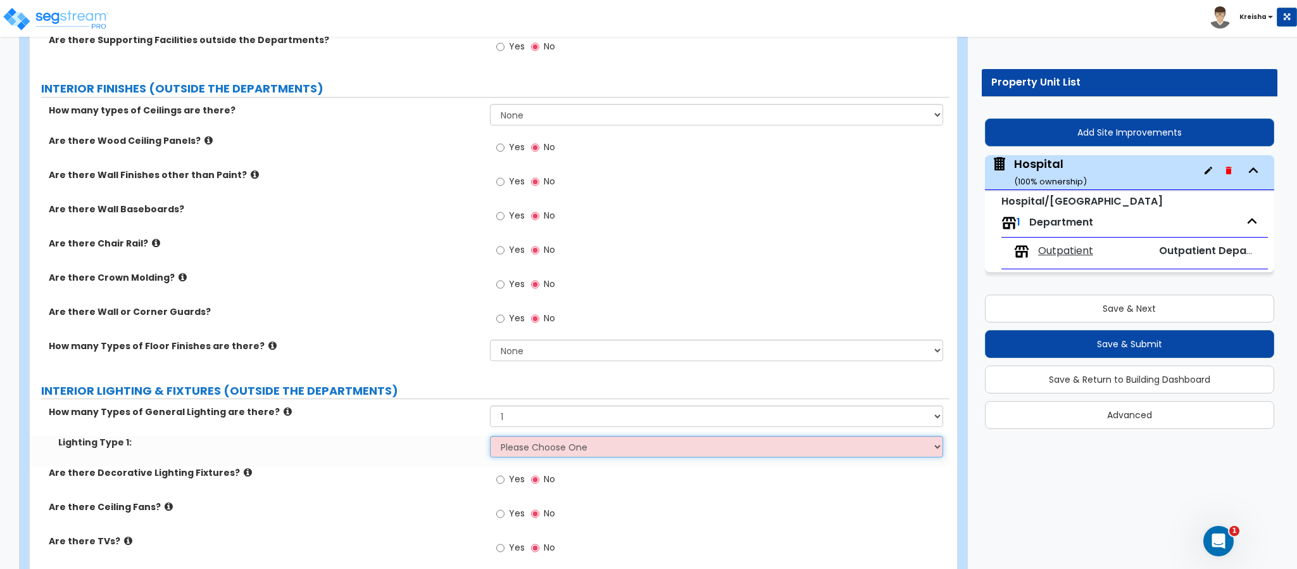
click at [576, 436] on select "Please Choose One LED Surface-Mounted LED Recessed Fluorescent Surface-Mounted …" at bounding box center [717, 447] width 454 height 22
select select "2"
click at [490, 436] on select "Please Choose One LED Surface-Mounted LED Recessed Fluorescent Surface-Mounted …" at bounding box center [717, 447] width 454 height 22
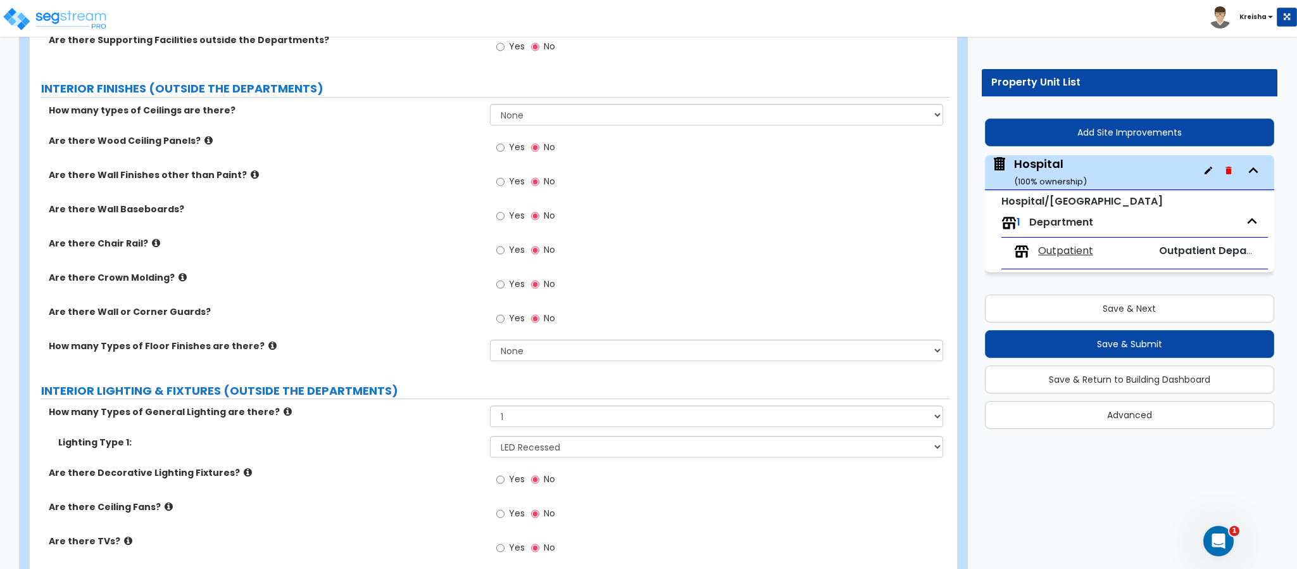
click at [458, 339] on label "How many Types of Floor Finishes are there?" at bounding box center [265, 345] width 432 height 13
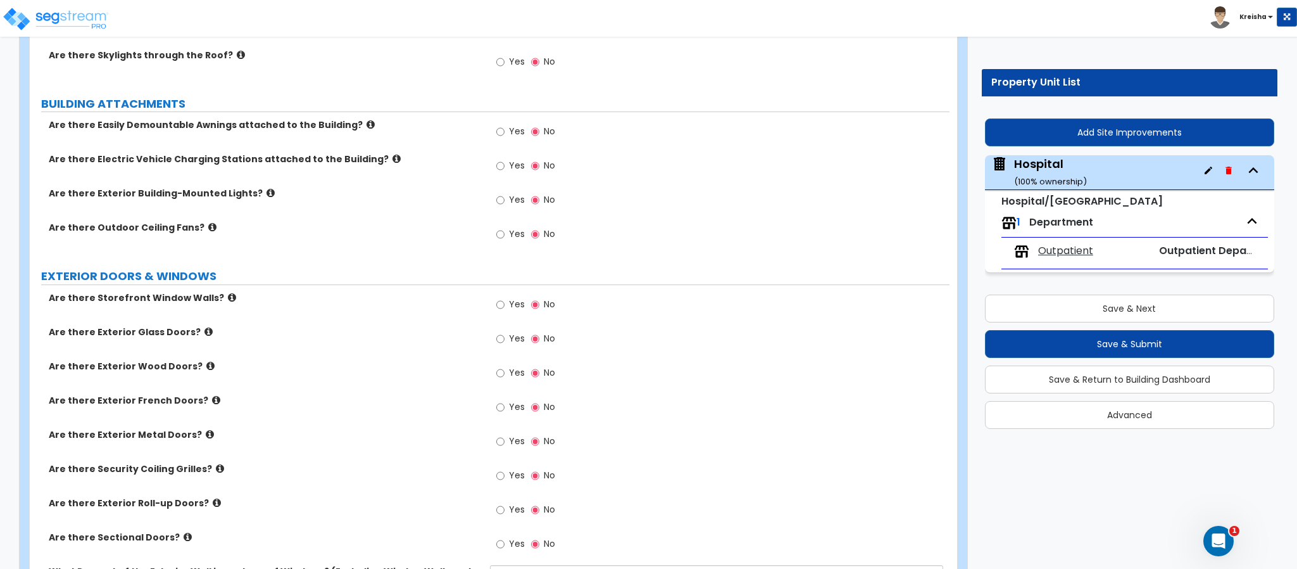
scroll to position [1333, 0]
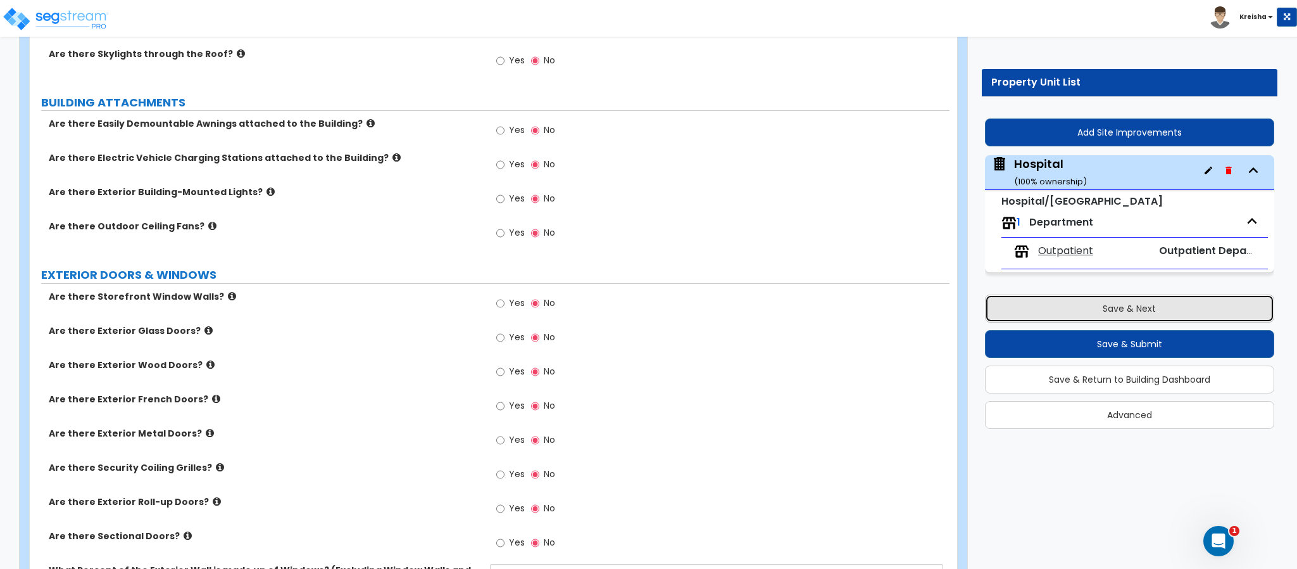
click at [1000, 315] on button "Save & Next" at bounding box center [1129, 308] width 289 height 28
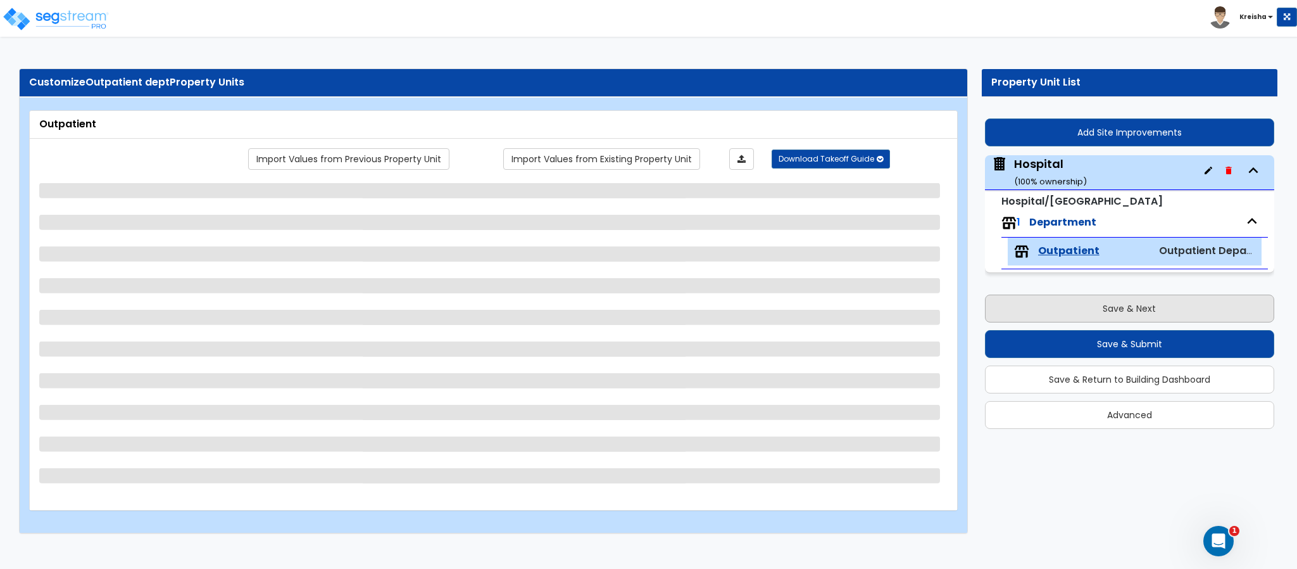
scroll to position [0, 0]
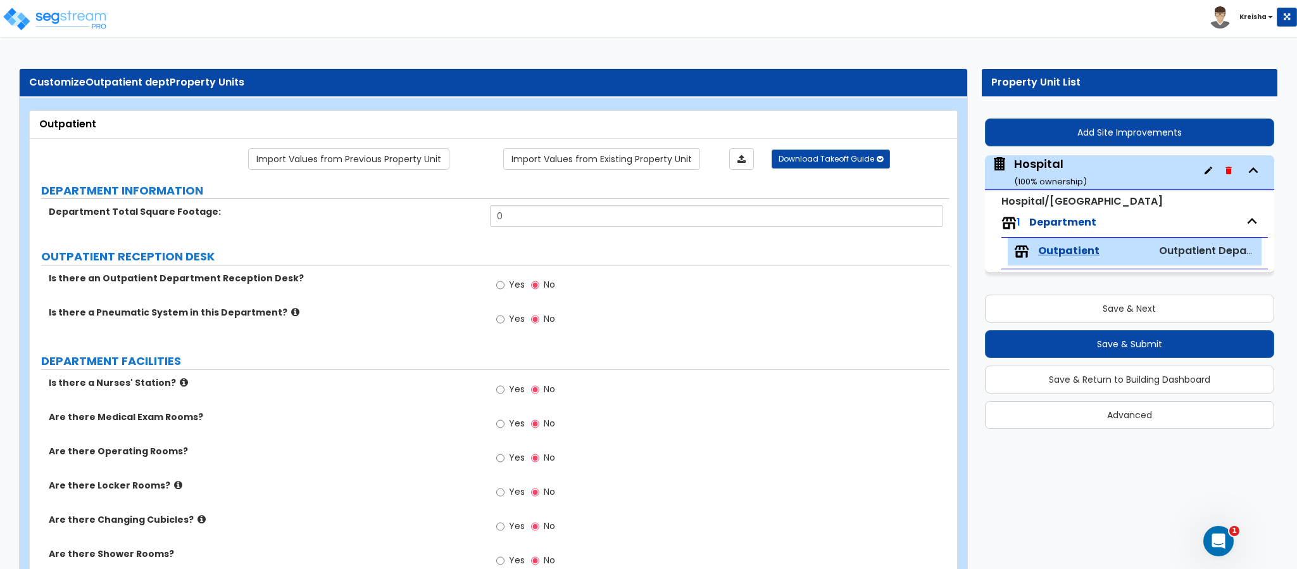
click at [299, 217] on label "Department Total Square Footage:" at bounding box center [265, 211] width 432 height 13
click at [500, 304] on div "Yes No" at bounding box center [720, 289] width 460 height 34
click at [502, 284] on input "Yes" at bounding box center [500, 285] width 8 height 14
radio input "true"
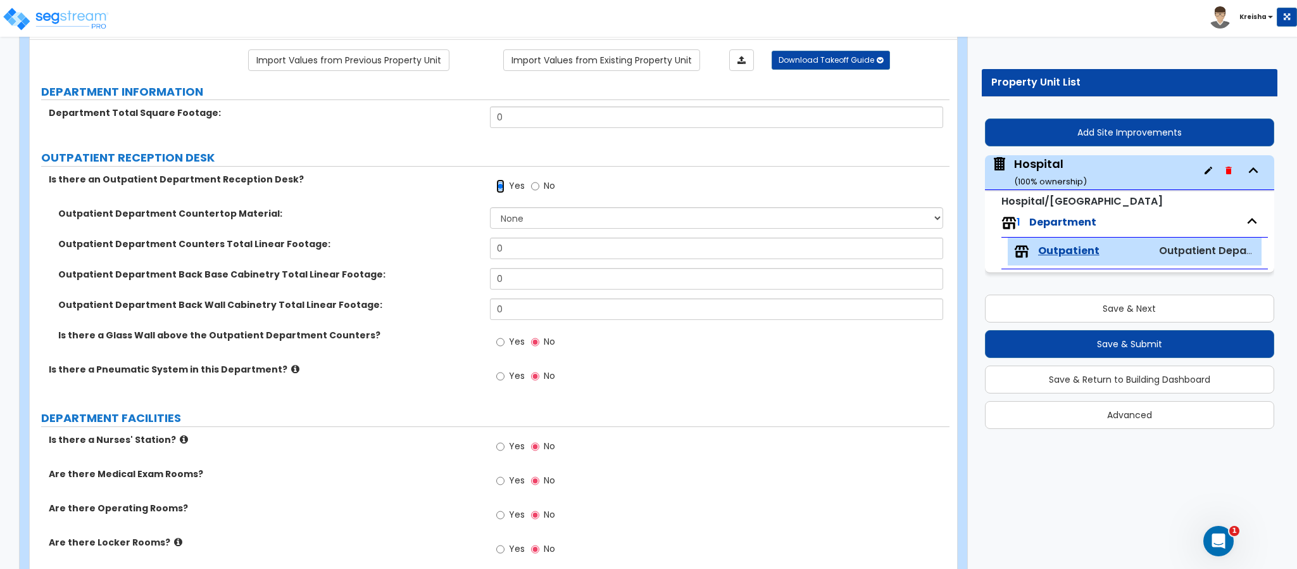
scroll to position [126, 0]
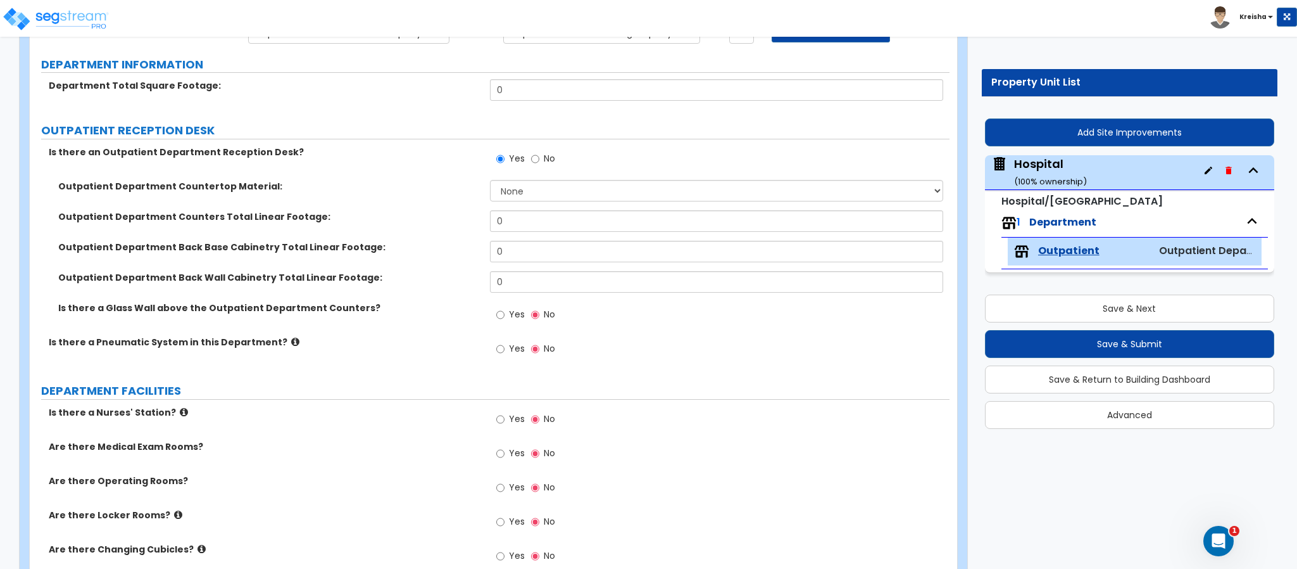
click at [982, 28] on div "Toggle navigation Kreisha" at bounding box center [648, 18] width 1297 height 37
click at [534, 194] on select "None Plastic Laminate Solid Surface Stone Quartz Marble Tile Wood Stainless Ste…" at bounding box center [717, 191] width 454 height 22
click at [348, 277] on label "Outpatient Department Back Wall Cabinetry Total Linear Footage:" at bounding box center [269, 277] width 422 height 13
drag, startPoint x: 584, startPoint y: 192, endPoint x: 583, endPoint y: 199, distance: 7.6
click at [584, 192] on select "None Plastic Laminate Solid Surface Stone Quartz Marble Tile Wood Stainless Ste…" at bounding box center [717, 191] width 454 height 22
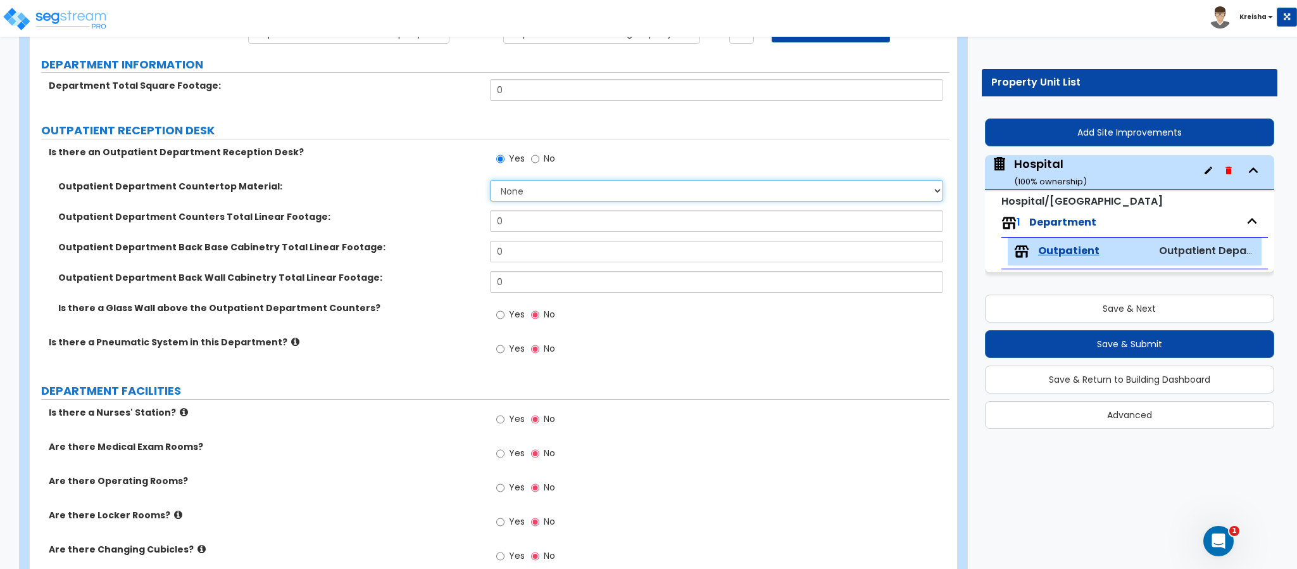
select select "2"
click at [490, 182] on select "None Plastic Laminate Solid Surface Stone Quartz Marble Tile Wood Stainless Ste…" at bounding box center [717, 191] width 454 height 22
click at [553, 229] on input "0" at bounding box center [717, 221] width 454 height 22
click at [551, 236] on div "Outpatient Department Counters Total Linear Footage: 0" at bounding box center [490, 225] width 920 height 30
click at [549, 224] on input "0" at bounding box center [717, 221] width 454 height 22
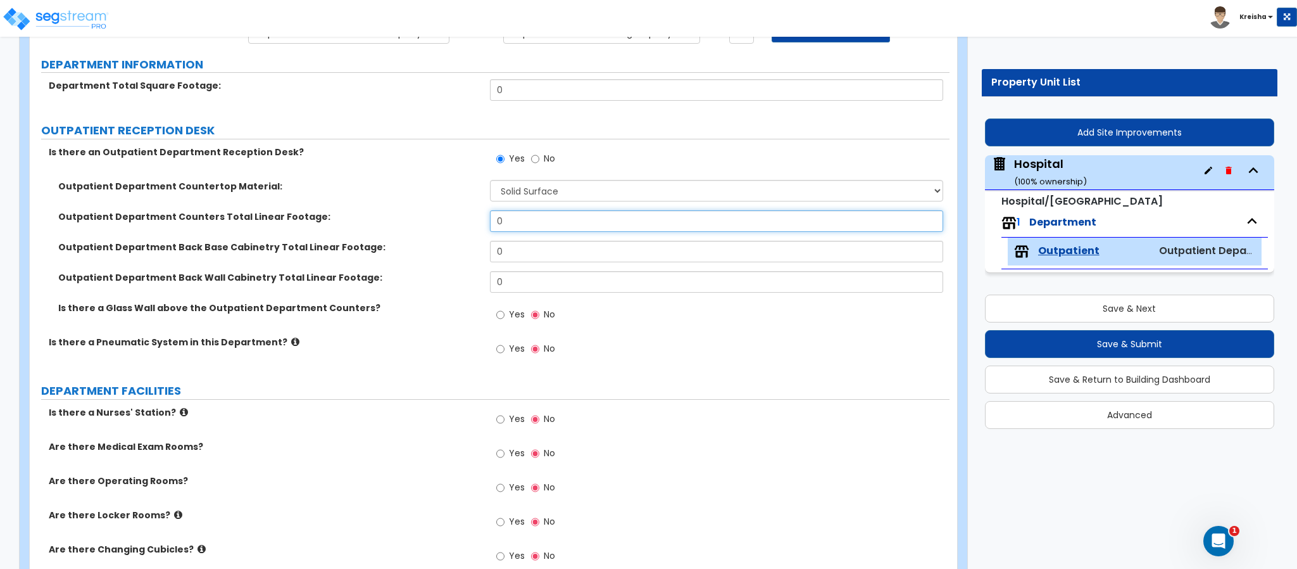
click at [549, 224] on input "0" at bounding box center [717, 221] width 454 height 22
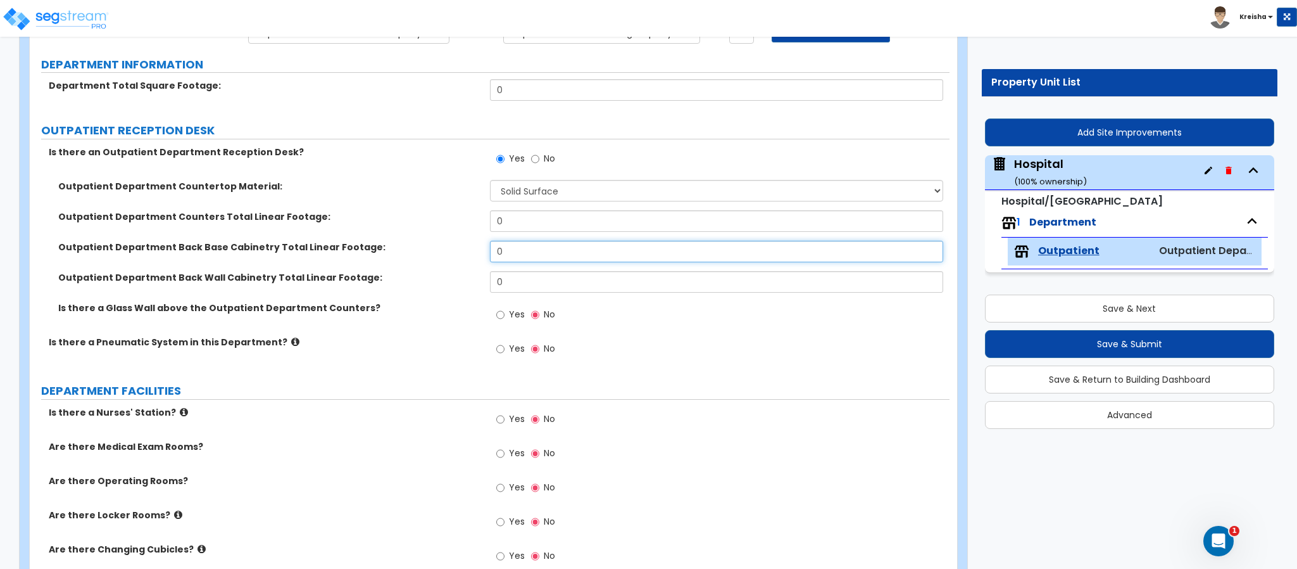
click at [502, 242] on input "0" at bounding box center [717, 252] width 454 height 22
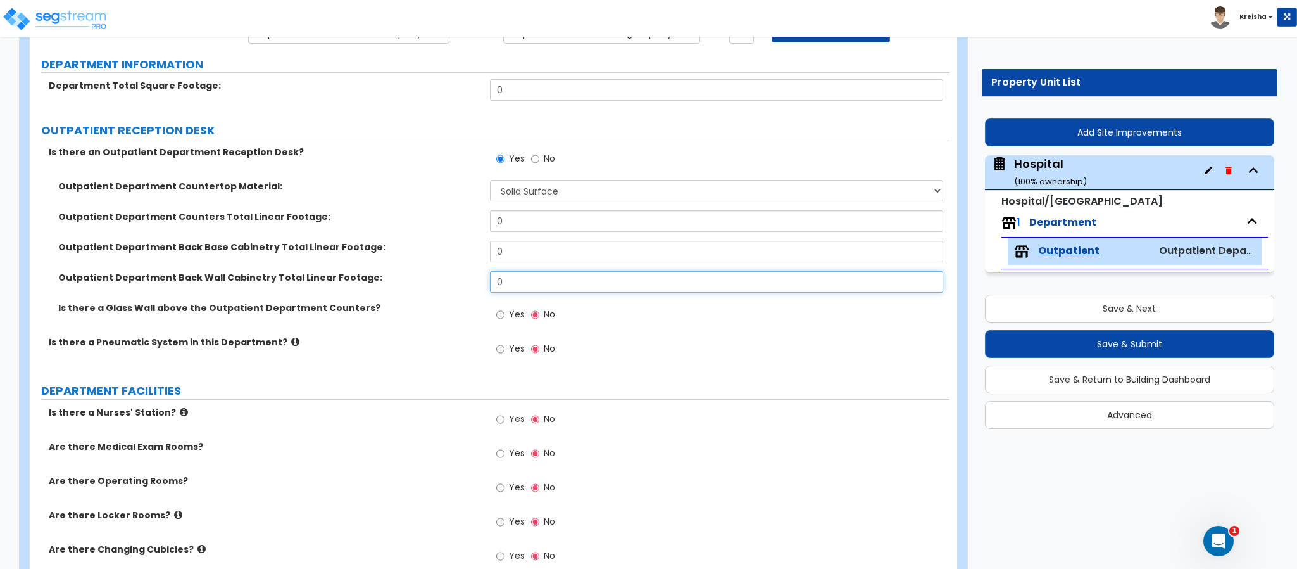
click at [496, 274] on input "0" at bounding box center [717, 282] width 454 height 22
click at [494, 312] on div "Yes No" at bounding box center [526, 315] width 72 height 29
click at [505, 317] on label "Yes" at bounding box center [510, 316] width 28 height 22
click at [505, 317] on input "Yes" at bounding box center [500, 315] width 8 height 14
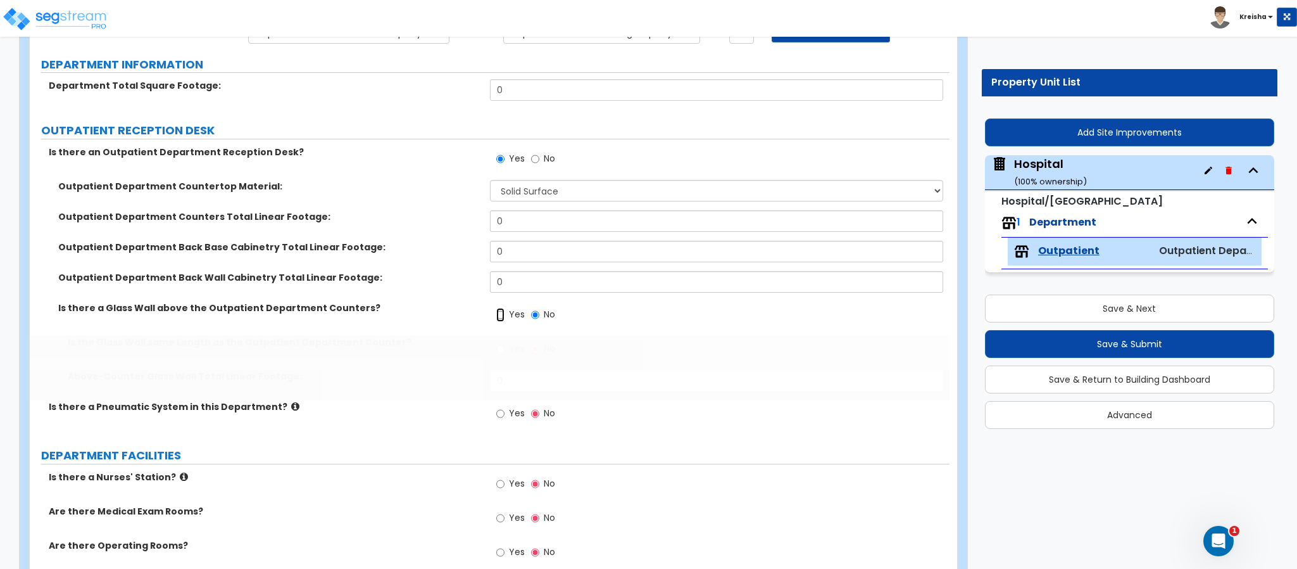
radio input "true"
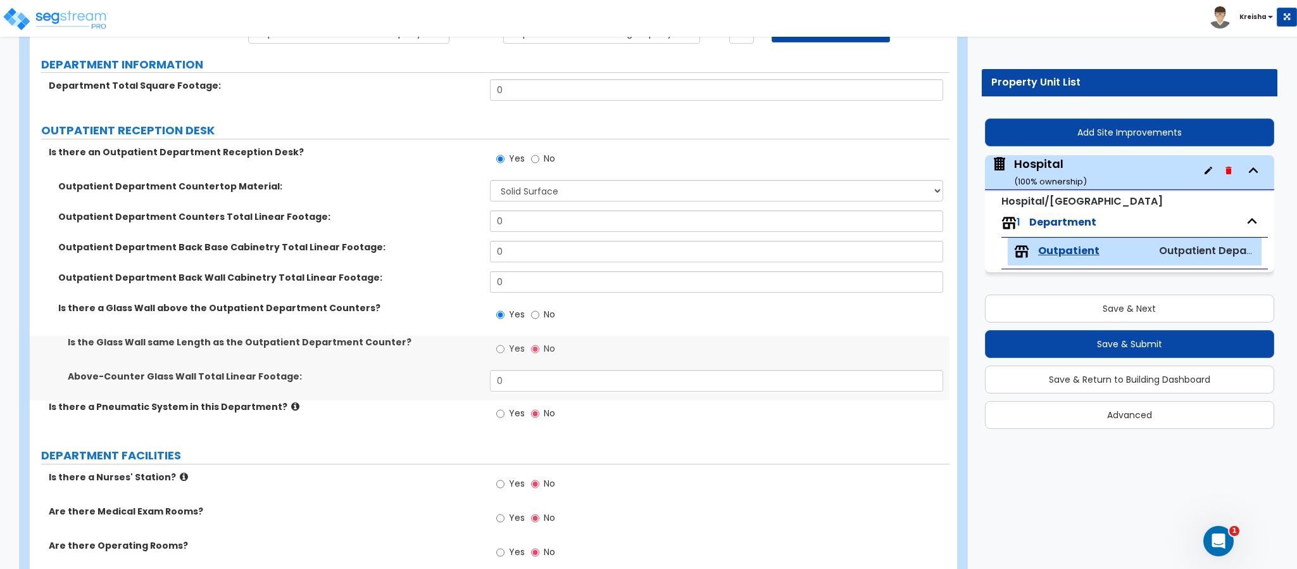
click at [507, 408] on label "Yes" at bounding box center [510, 415] width 28 height 22
click at [505, 408] on input "Yes" at bounding box center [500, 414] width 8 height 14
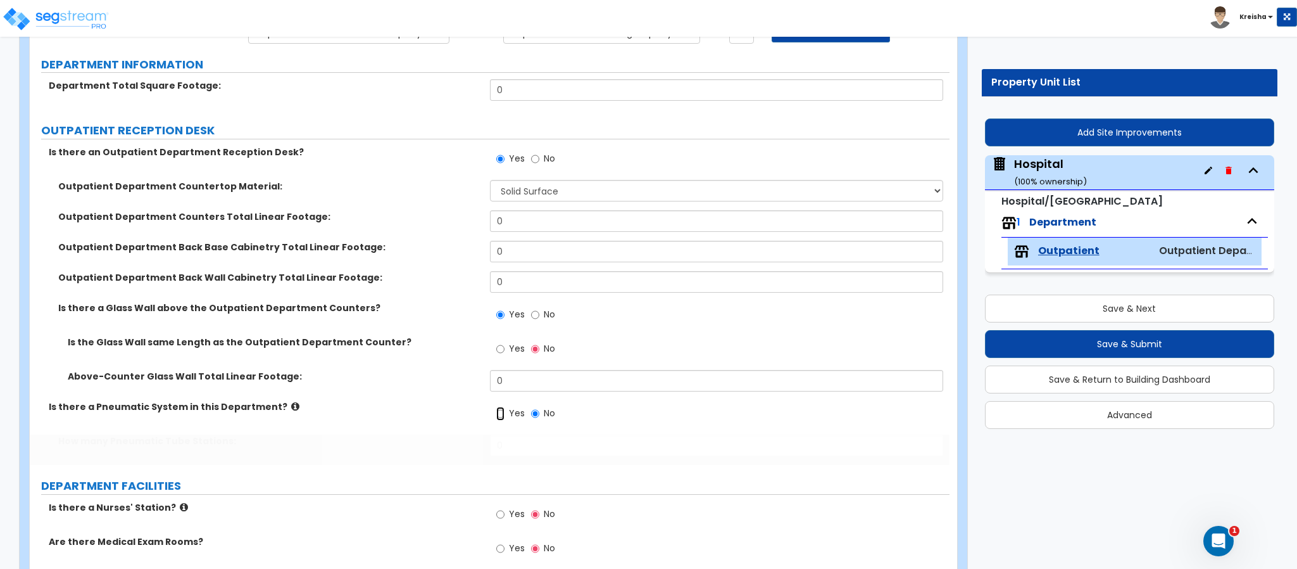
radio input "true"
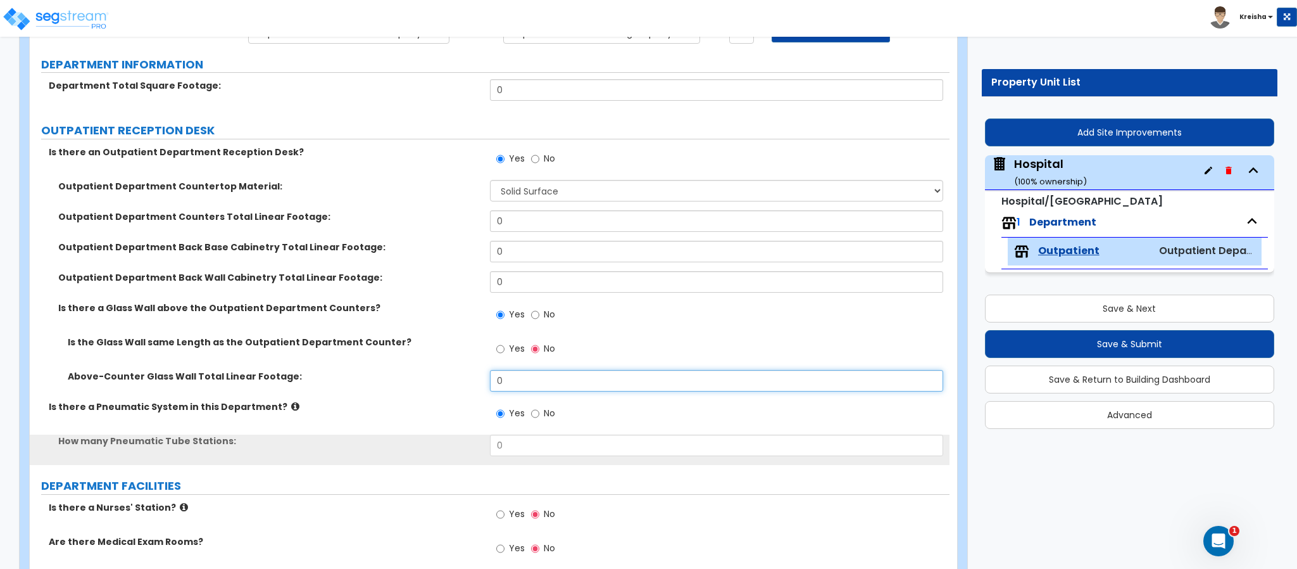
click at [505, 376] on input "0" at bounding box center [717, 381] width 454 height 22
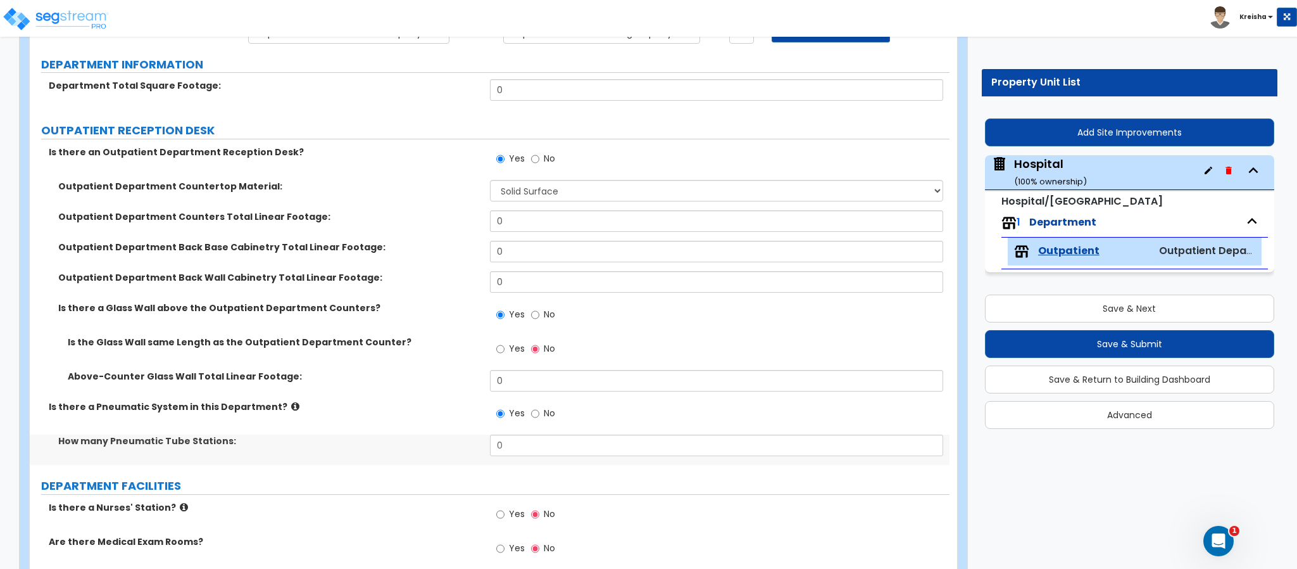
click at [509, 358] on label "Yes" at bounding box center [510, 350] width 28 height 22
click at [505, 356] on input "Yes" at bounding box center [500, 349] width 8 height 14
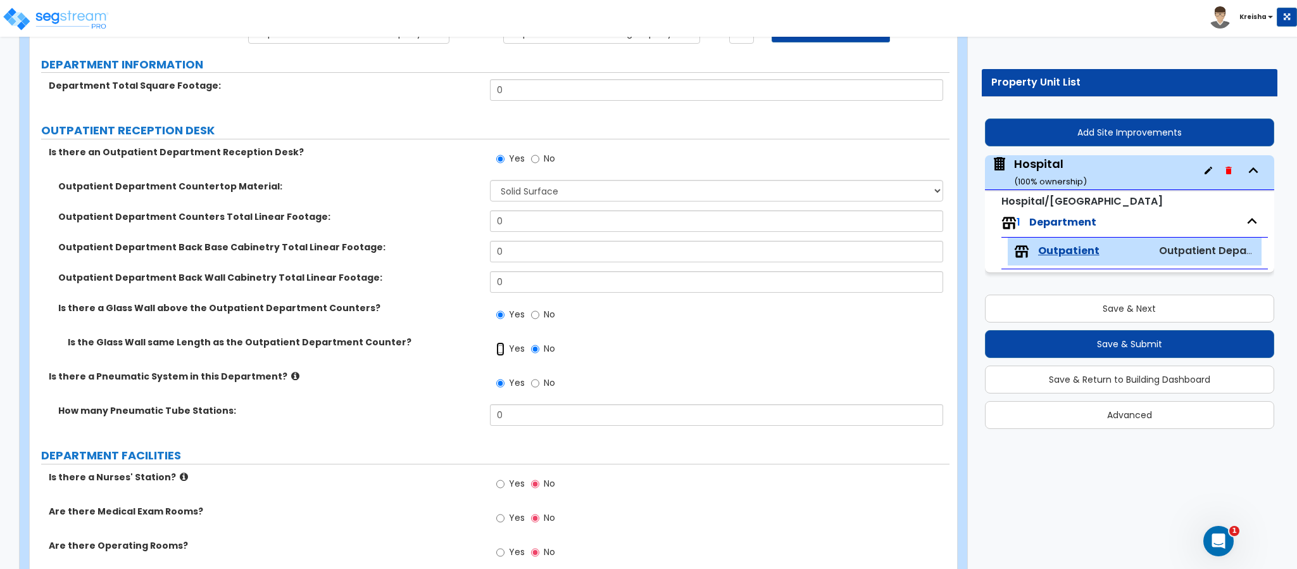
radio input "true"
click at [544, 320] on span "No" at bounding box center [549, 314] width 11 height 13
click at [539, 320] on input "No" at bounding box center [535, 315] width 8 height 14
radio input "false"
radio input "true"
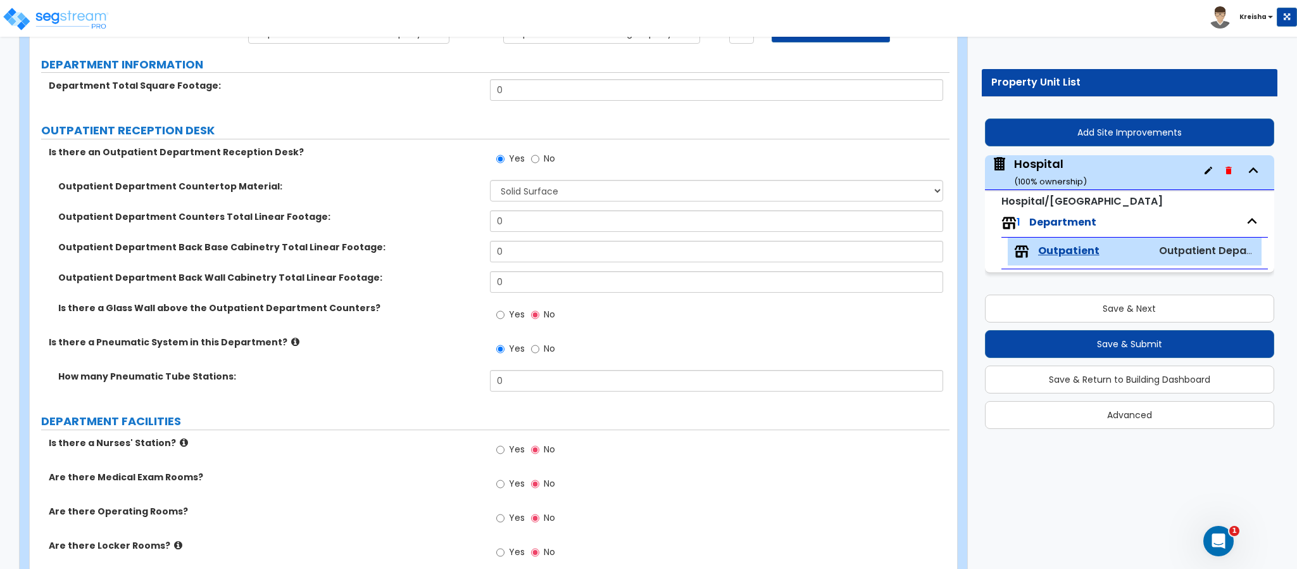
click at [544, 351] on span "No" at bounding box center [549, 348] width 11 height 13
click at [539, 351] on input "No" at bounding box center [535, 349] width 8 height 14
radio input "false"
radio input "true"
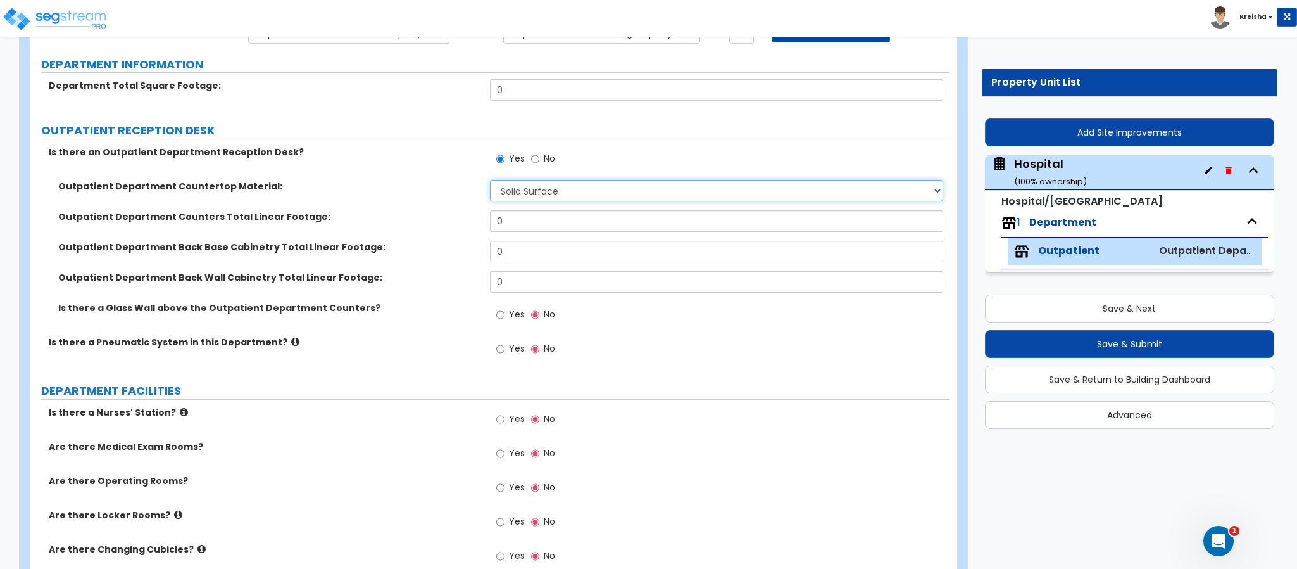
click at [514, 201] on select "None Plastic Laminate Solid Surface Stone Quartz Marble Tile Wood Stainless Ste…" at bounding box center [717, 191] width 454 height 22
drag, startPoint x: 344, startPoint y: 438, endPoint x: 360, endPoint y: 410, distance: 31.5
click at [344, 438] on div "Is there a Nurses' Station? Yes No" at bounding box center [490, 423] width 920 height 34
click at [524, 228] on input "0" at bounding box center [717, 221] width 454 height 22
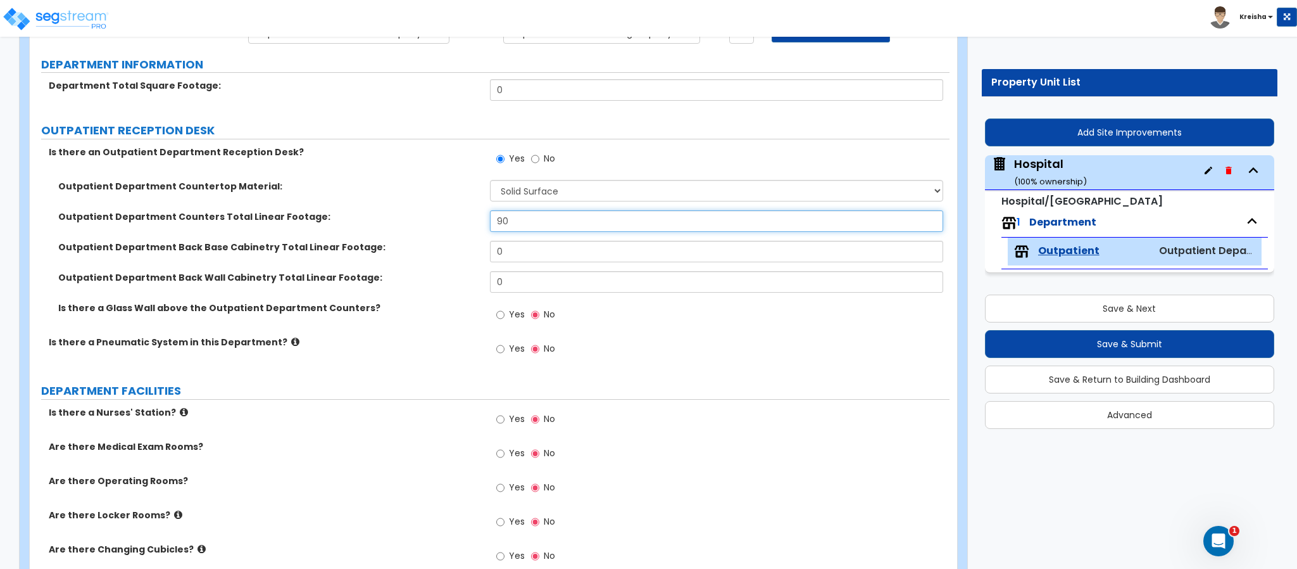
type input "9"
type input "20"
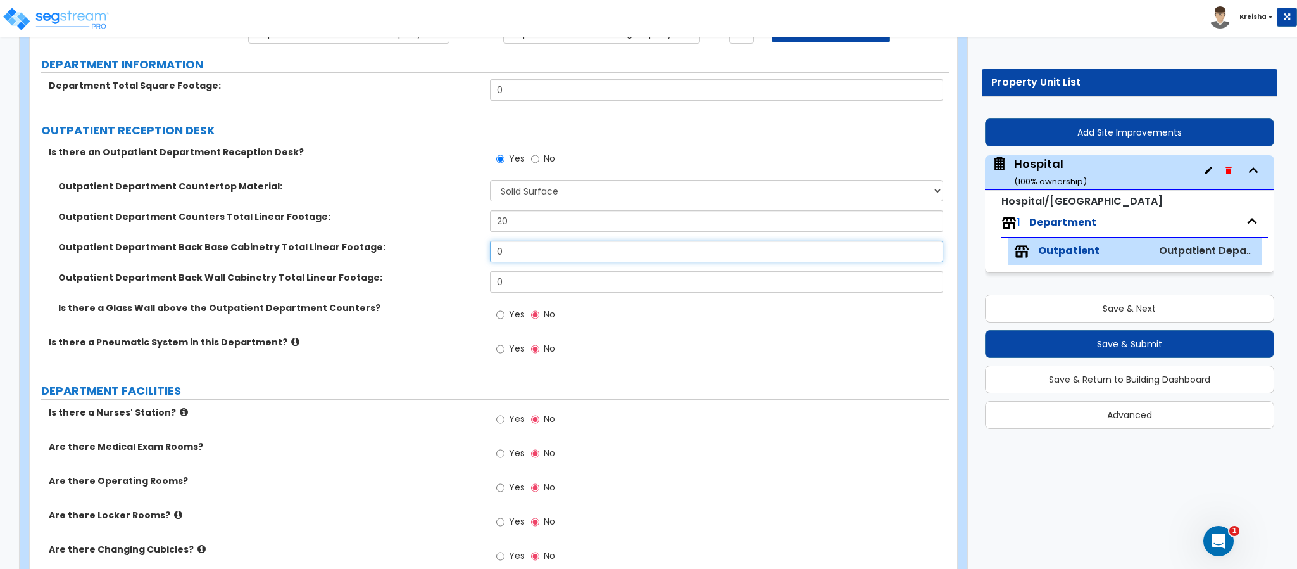
click at [542, 248] on input "0" at bounding box center [717, 252] width 454 height 22
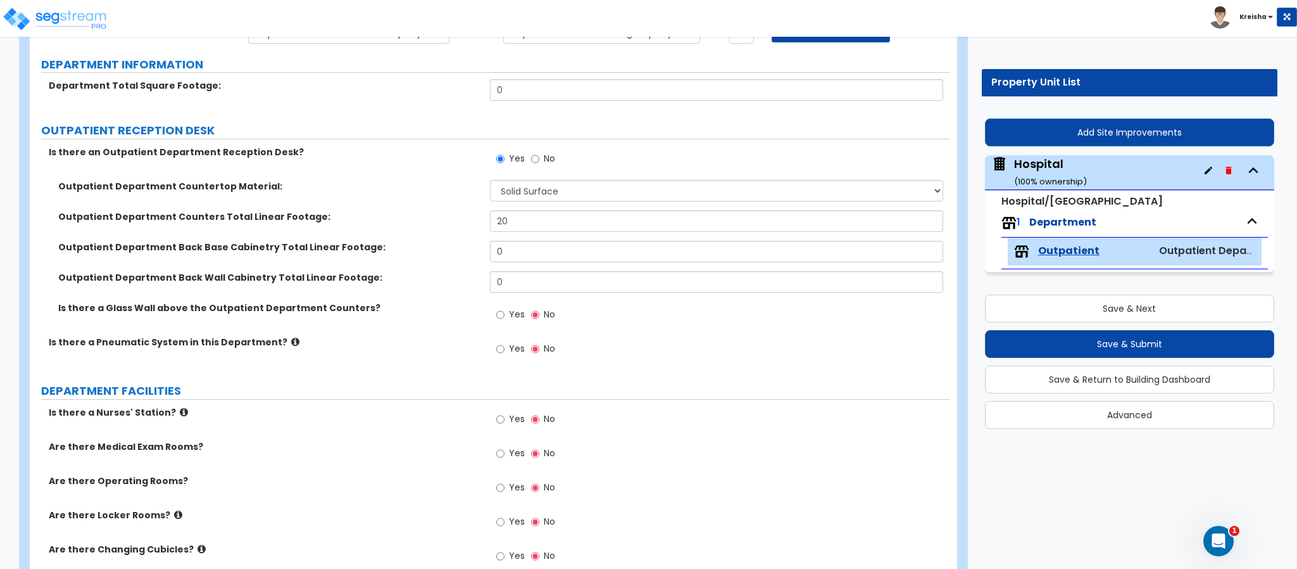
click at [536, 207] on div "Outpatient Department Countertop Material: None Plastic Laminate Solid Surface …" at bounding box center [490, 195] width 920 height 30
click at [540, 201] on select "None Plastic Laminate Solid Surface Stone Quartz Marble Tile Wood Stainless Ste…" at bounding box center [717, 191] width 454 height 22
select select "5"
click at [490, 182] on select "None Plastic Laminate Solid Surface Stone Quartz Marble Tile Wood Stainless Ste…" at bounding box center [717, 191] width 454 height 22
click at [444, 268] on div "Outpatient Department Back Base Cabinetry Total Linear Footage: 0" at bounding box center [490, 256] width 920 height 30
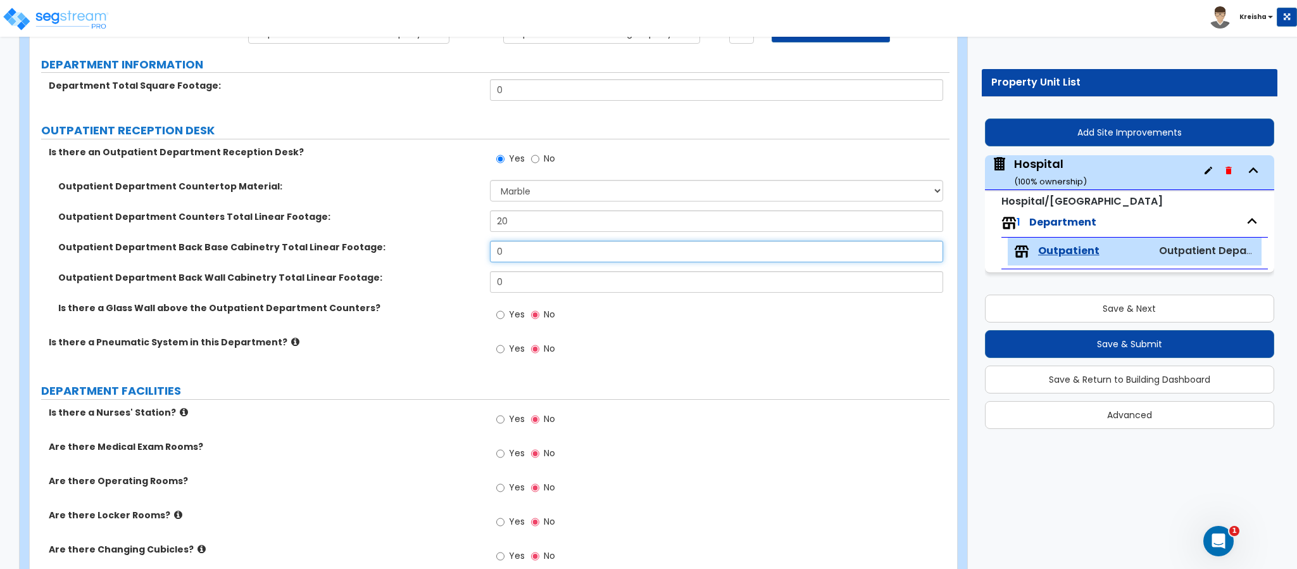
click at [523, 255] on input "0" at bounding box center [717, 252] width 454 height 22
click at [513, 249] on input "0" at bounding box center [717, 252] width 454 height 22
type input "7"
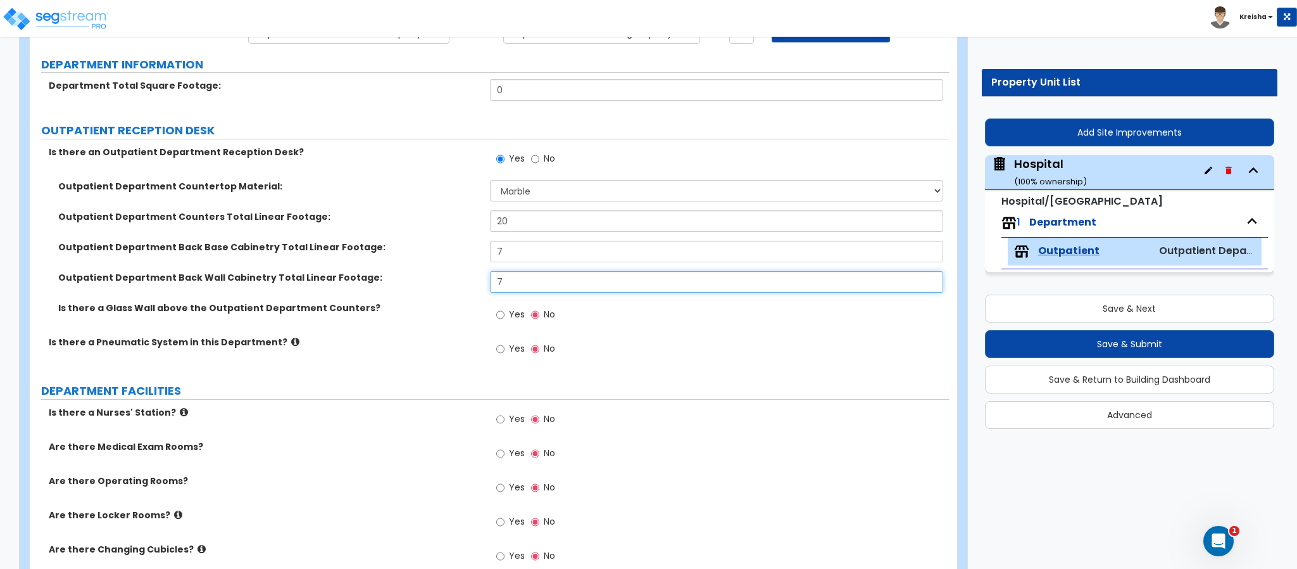
type input "7"
click at [510, 312] on span "Yes" at bounding box center [517, 314] width 16 height 13
click at [505, 312] on input "Yes" at bounding box center [500, 315] width 8 height 14
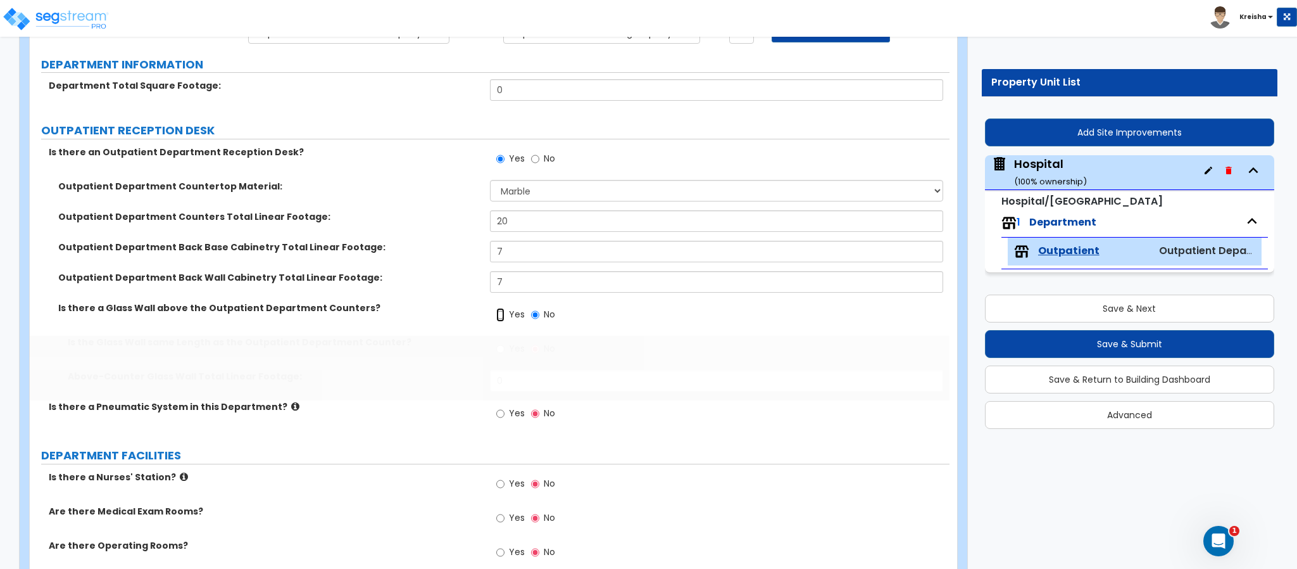
radio input "true"
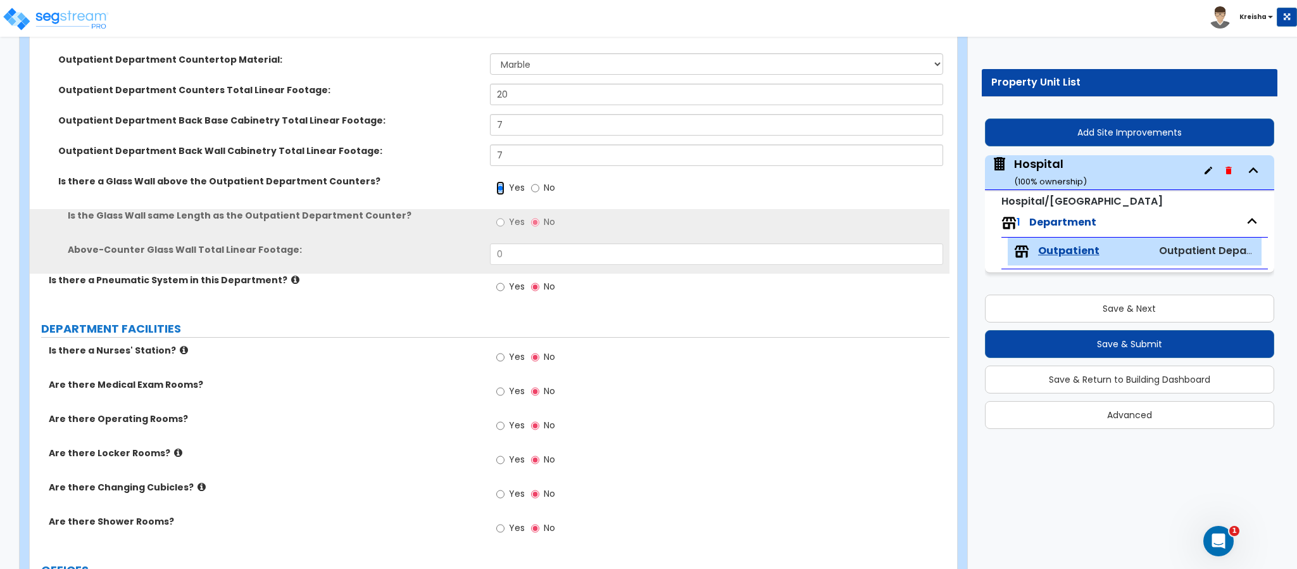
scroll to position [253, 0]
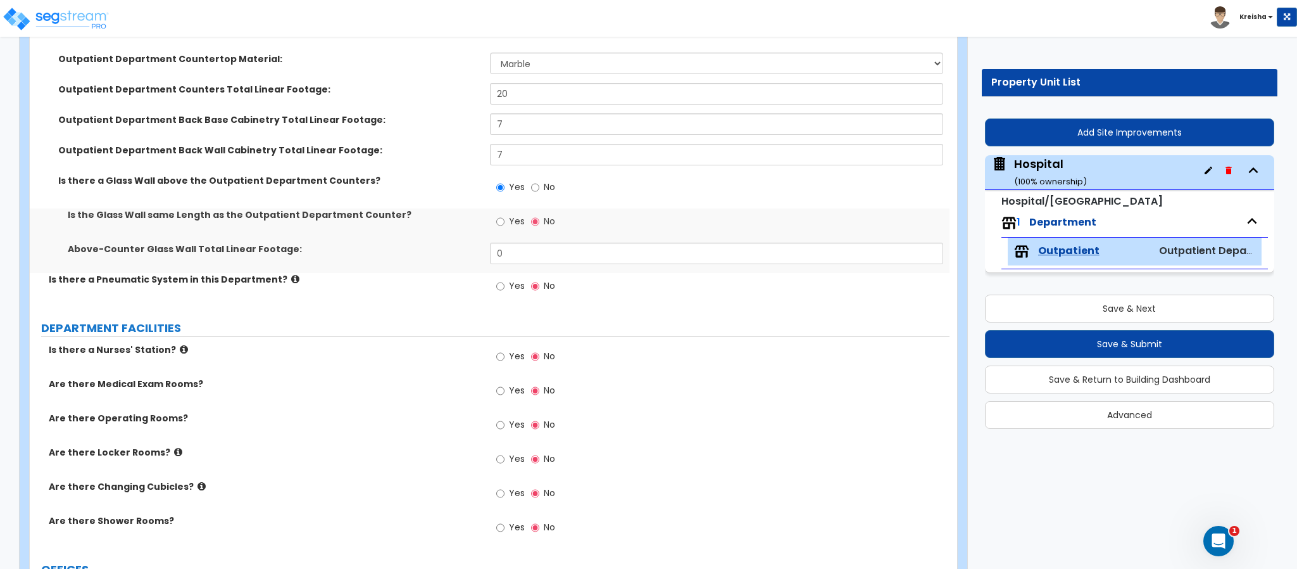
click at [515, 215] on label "Yes" at bounding box center [510, 223] width 28 height 22
click at [505, 215] on input "Yes" at bounding box center [500, 222] width 8 height 14
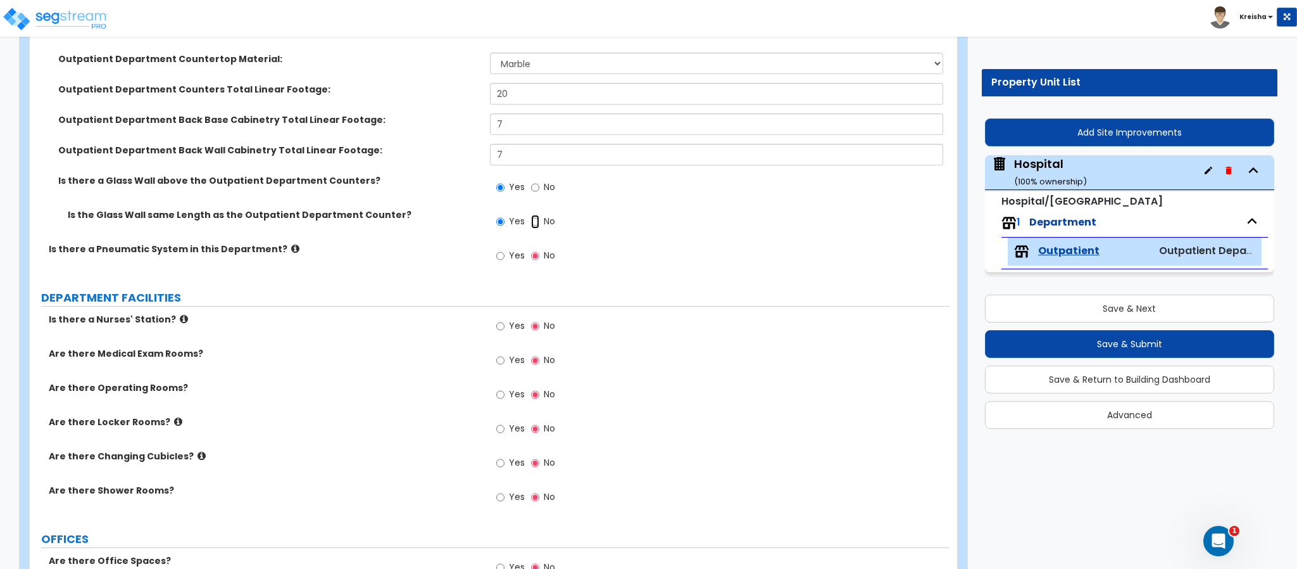
click at [538, 222] on input "No" at bounding box center [535, 222] width 8 height 14
radio input "false"
radio input "true"
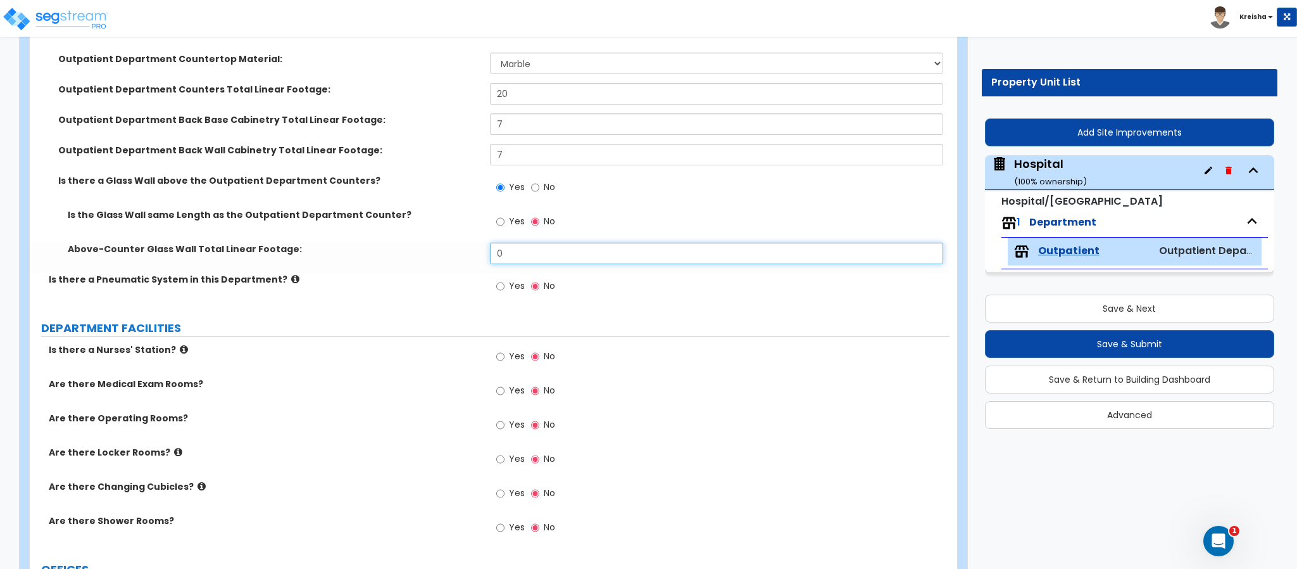
click at [515, 253] on input "0" at bounding box center [717, 254] width 454 height 22
click at [513, 229] on label "Yes" at bounding box center [510, 223] width 28 height 22
click at [505, 229] on input "Yes" at bounding box center [500, 222] width 8 height 14
radio input "true"
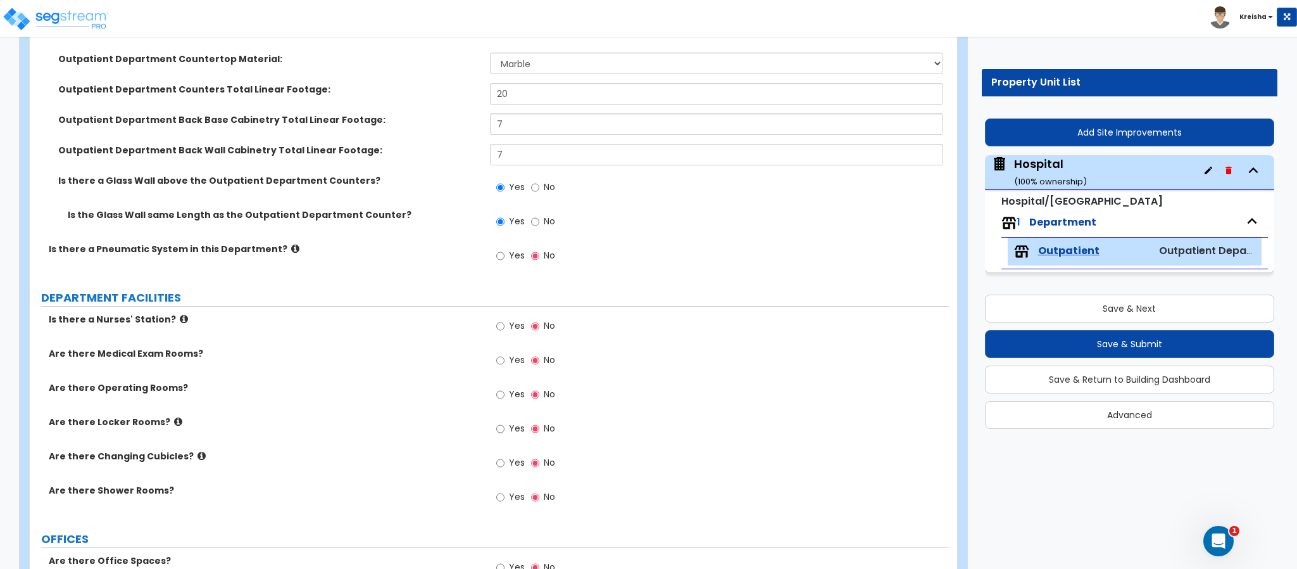
click at [465, 244] on label "Is there a Pneumatic System in this Department?" at bounding box center [265, 249] width 432 height 13
click at [526, 261] on div "Yes No" at bounding box center [526, 257] width 72 height 29
click at [515, 257] on span "Yes" at bounding box center [517, 255] width 16 height 13
click at [505, 257] on input "Yes" at bounding box center [500, 256] width 8 height 14
radio input "true"
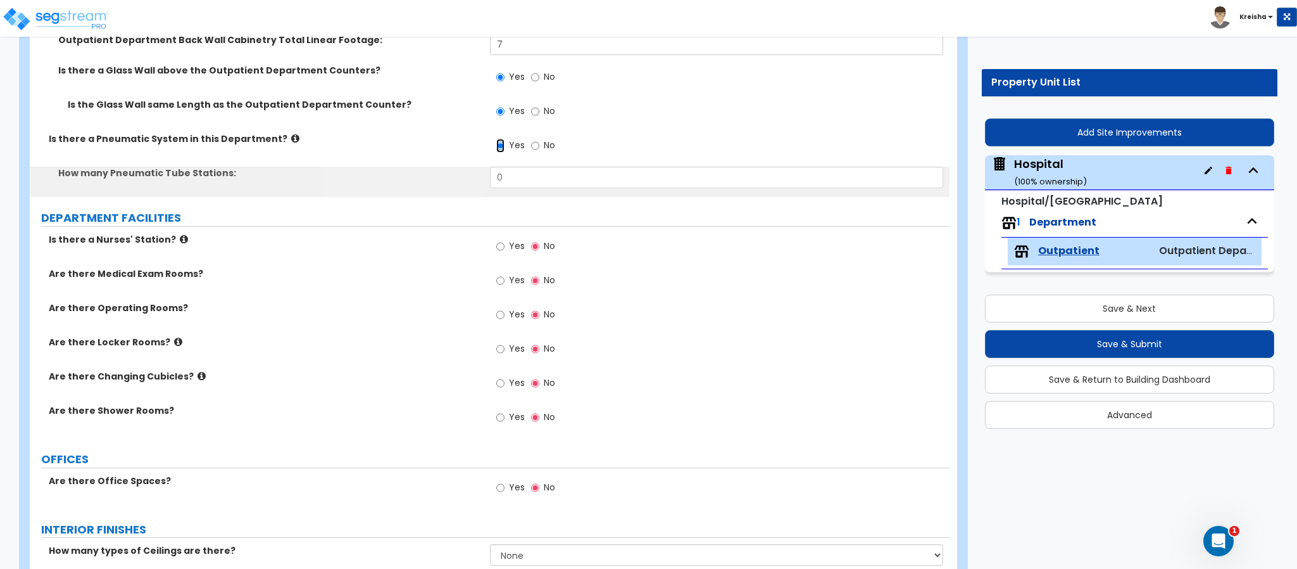
scroll to position [380, 0]
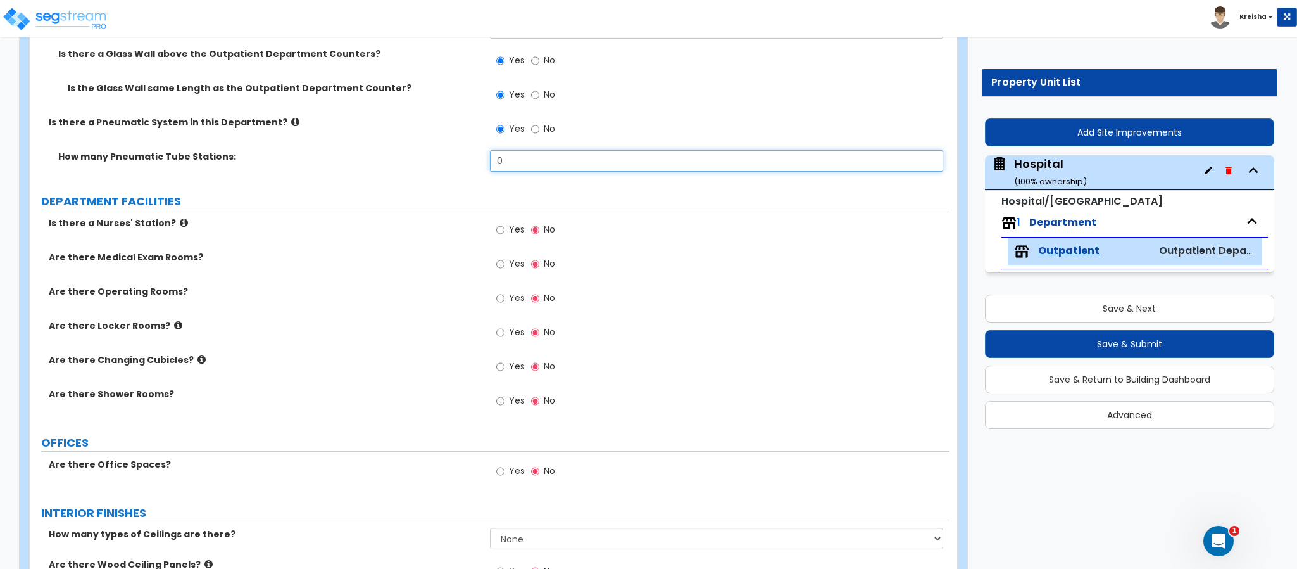
click at [528, 169] on input "0" at bounding box center [717, 161] width 454 height 22
type input "1"
drag, startPoint x: 512, startPoint y: 207, endPoint x: 512, endPoint y: 223, distance: 15.8
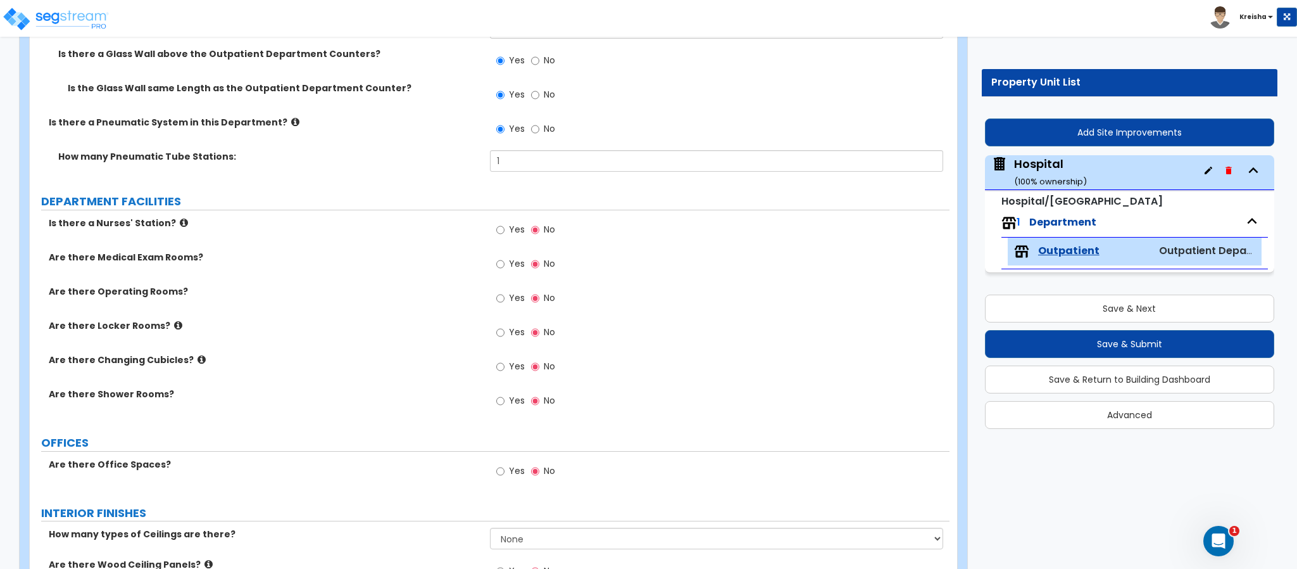
click at [512, 225] on span "Yes" at bounding box center [517, 229] width 16 height 13
click at [505, 225] on input "Yes" at bounding box center [500, 230] width 8 height 14
radio input "true"
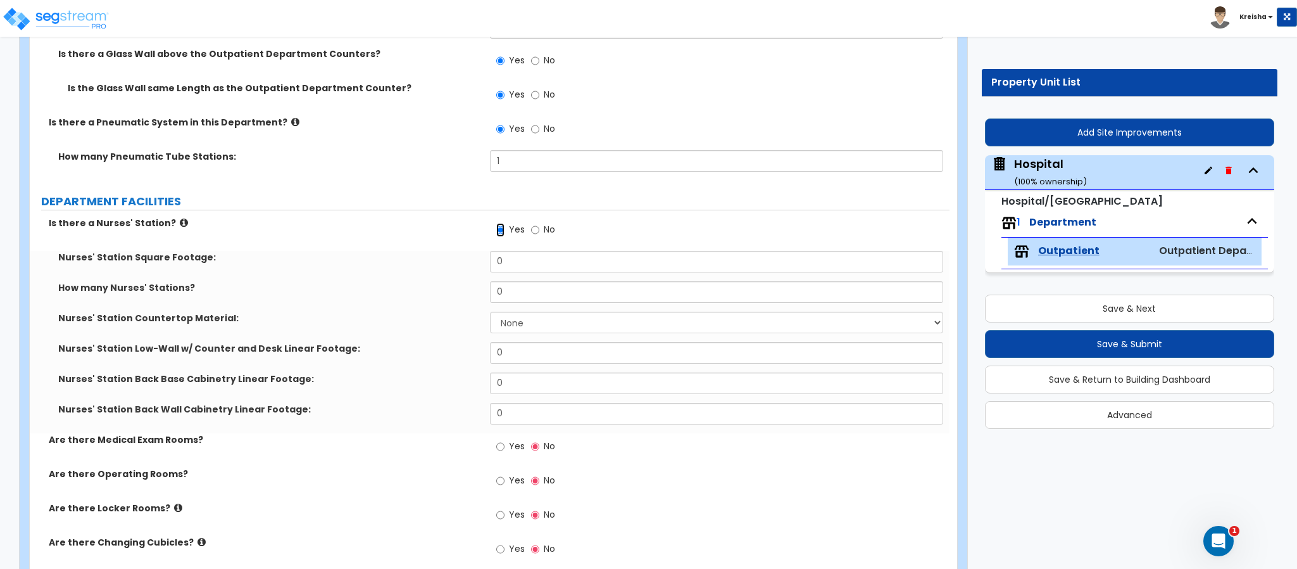
scroll to position [506, 0]
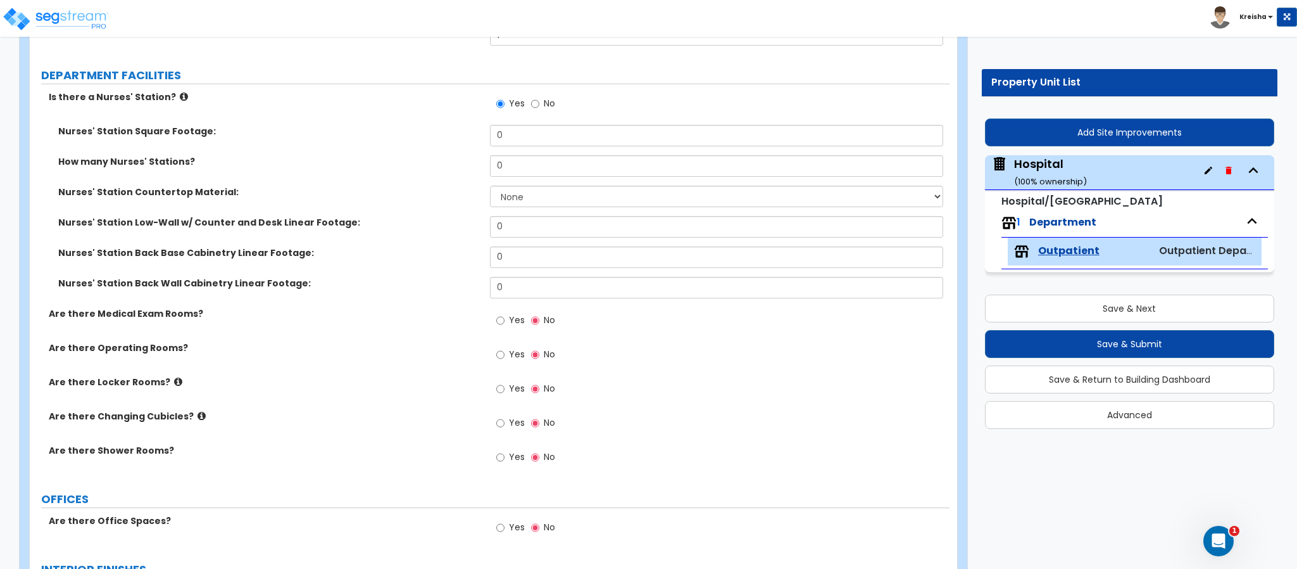
click at [422, 217] on label "Nurses' Station Low-Wall w/ Counter and Desk Linear Footage:" at bounding box center [269, 222] width 422 height 13
click at [519, 158] on input "0" at bounding box center [717, 166] width 454 height 22
click at [519, 133] on input "0" at bounding box center [717, 136] width 454 height 22
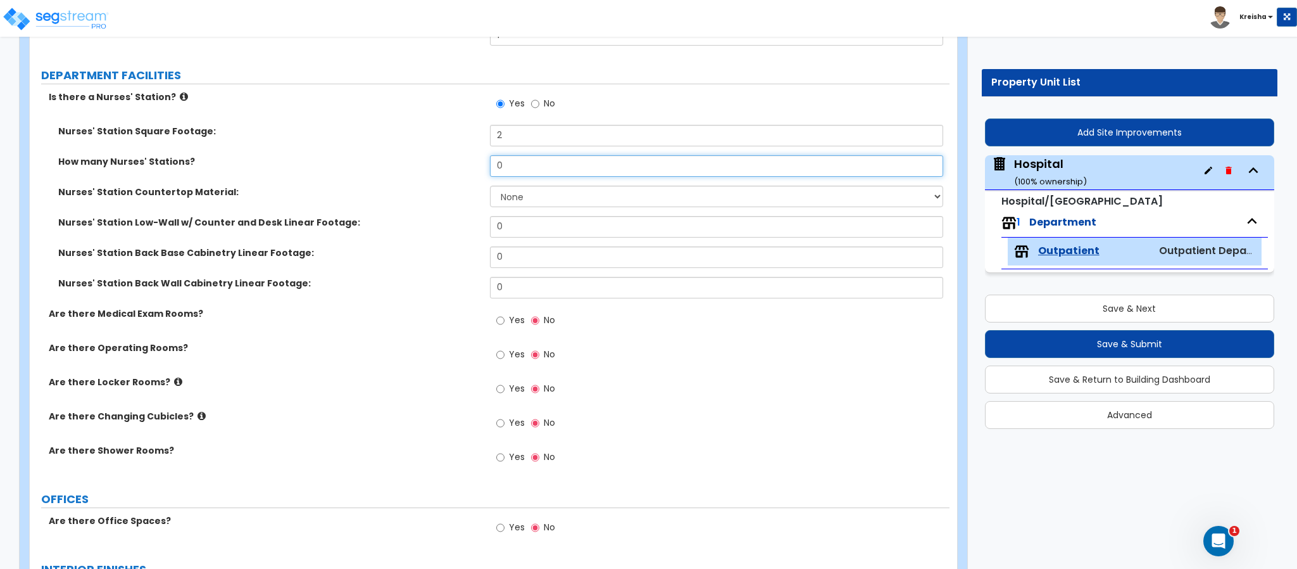
click at [500, 173] on input "0" at bounding box center [717, 166] width 454 height 22
click at [507, 164] on input "0" at bounding box center [717, 166] width 454 height 22
drag, startPoint x: 515, startPoint y: 144, endPoint x: 418, endPoint y: 132, distance: 98.3
click at [420, 133] on div "Nurses' Station Square Footage: 2" at bounding box center [490, 140] width 920 height 30
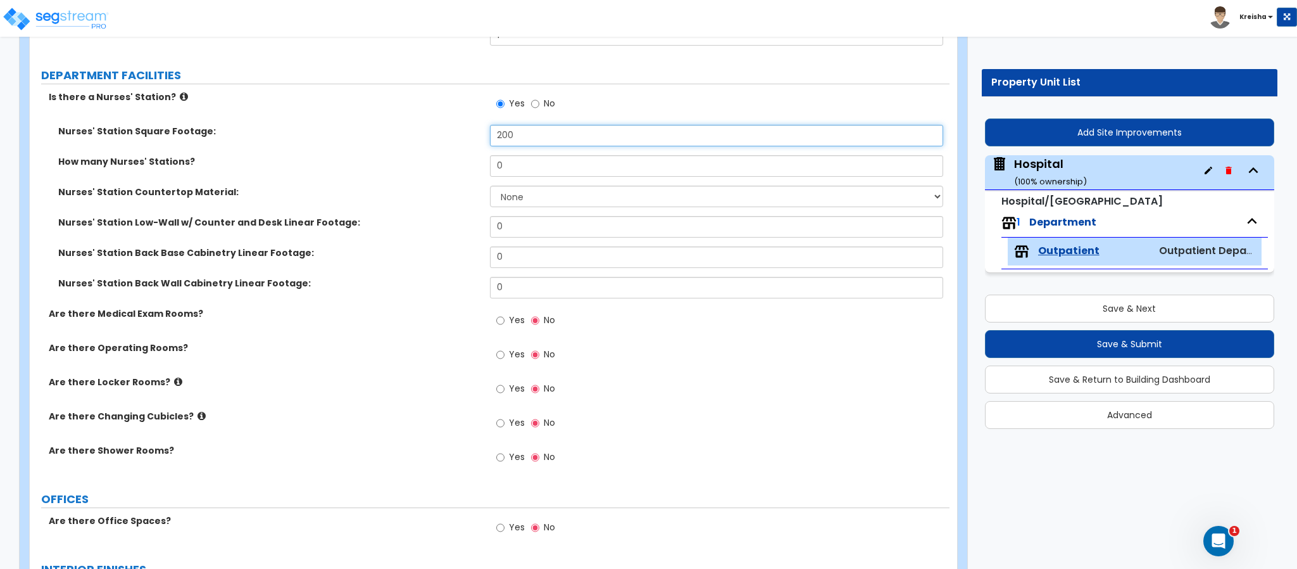
type input "200"
type input "2"
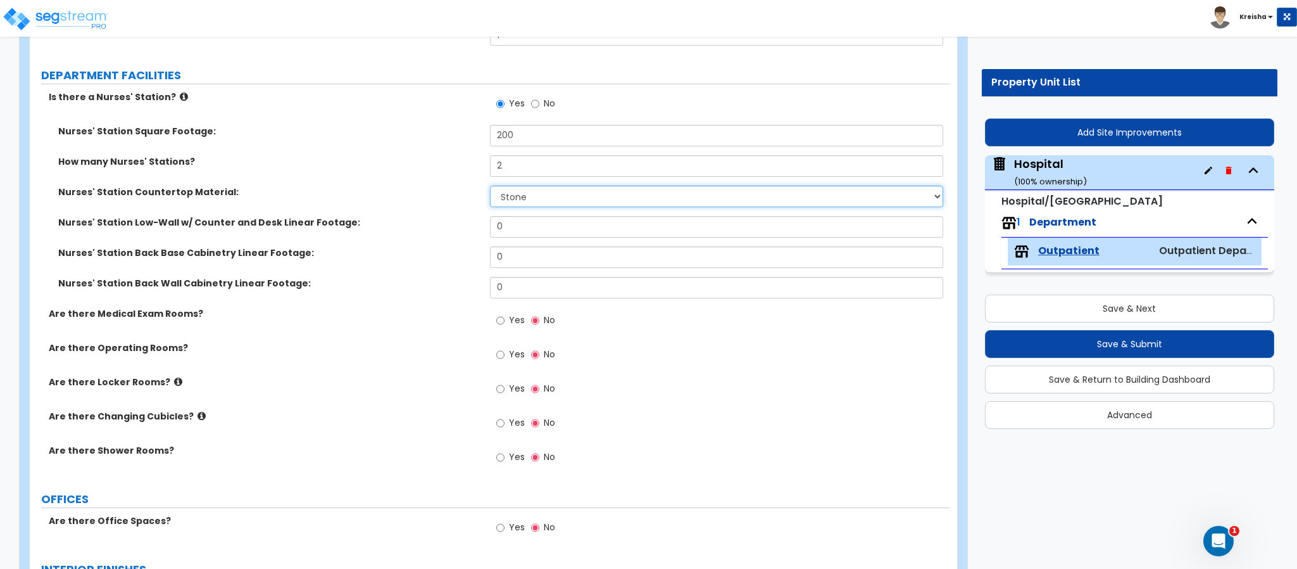
select select "4"
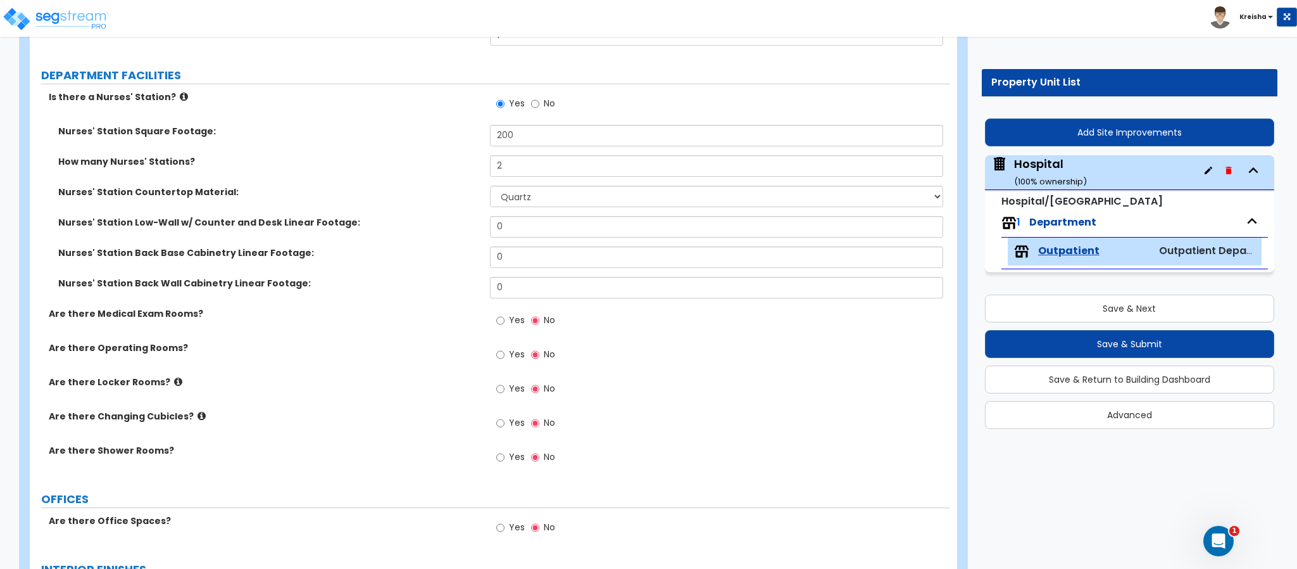
click at [434, 146] on div "Nurses' Station Square Footage: 200" at bounding box center [490, 140] width 920 height 30
click at [514, 323] on span "Yes" at bounding box center [517, 319] width 16 height 13
click at [505, 323] on input "Yes" at bounding box center [500, 320] width 8 height 14
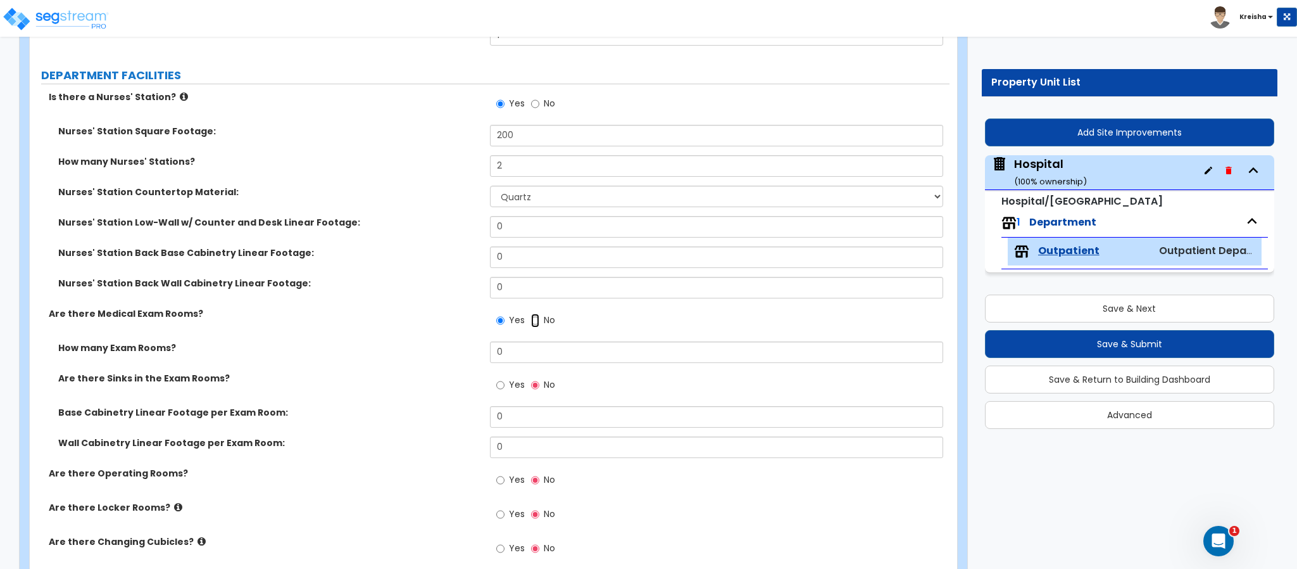
click at [536, 323] on input "No" at bounding box center [535, 320] width 8 height 14
radio input "false"
radio input "true"
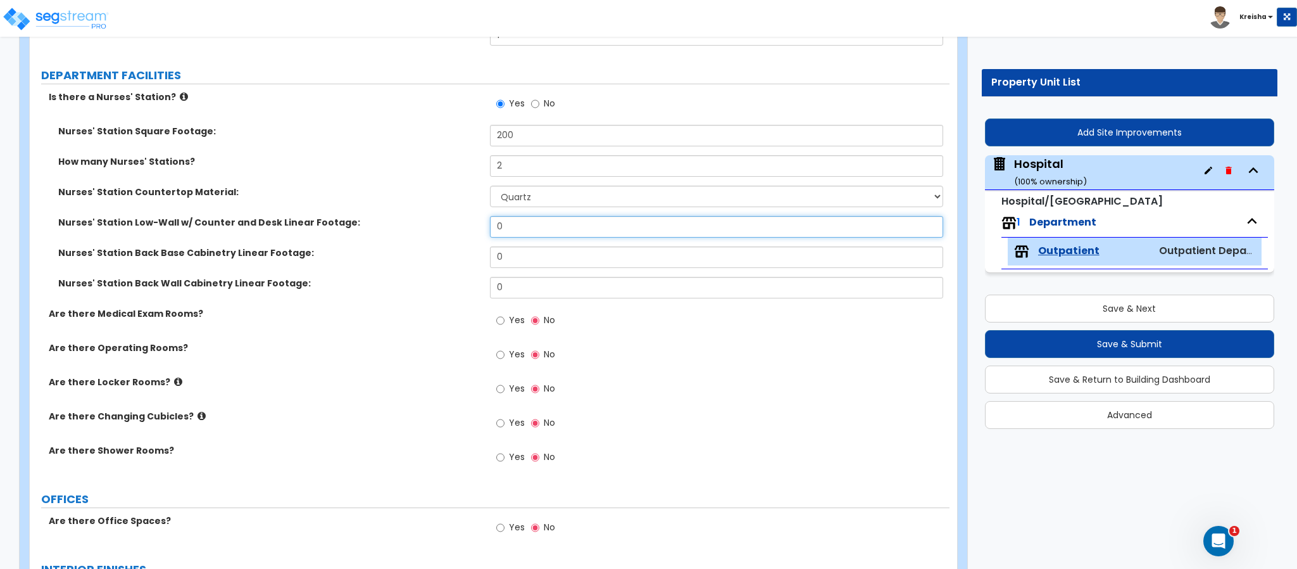
click at [507, 236] on input "0" at bounding box center [717, 227] width 454 height 22
click at [350, 367] on div "Are there Operating Rooms? Yes No" at bounding box center [490, 358] width 920 height 34
click at [508, 259] on input "0" at bounding box center [717, 257] width 454 height 22
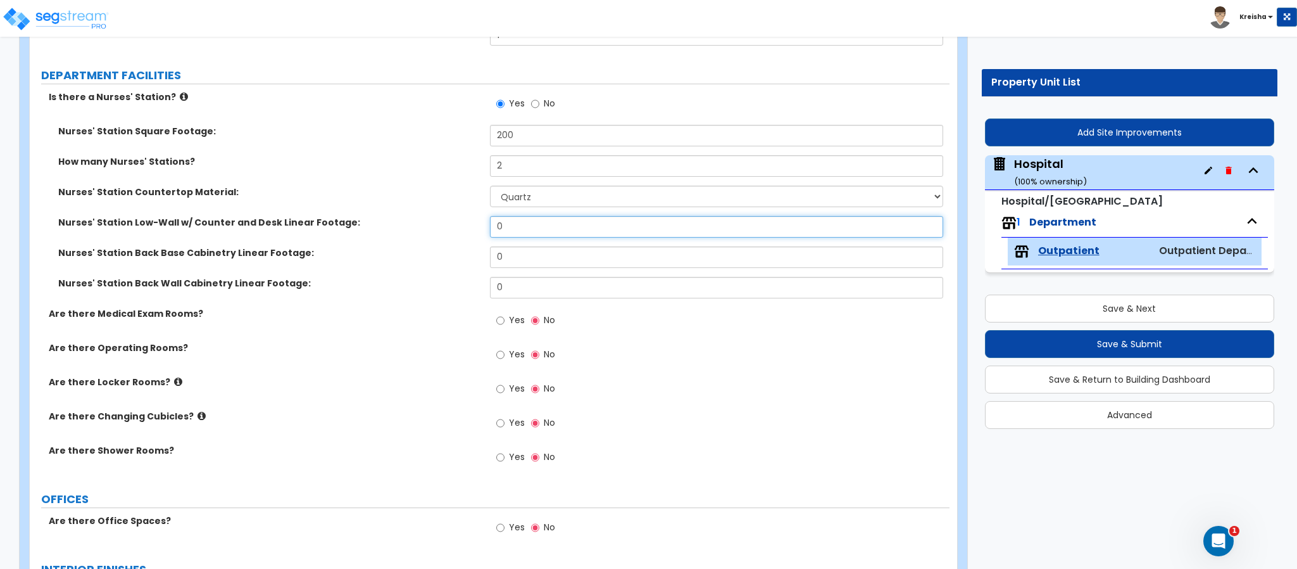
click at [508, 230] on input "0" at bounding box center [717, 227] width 454 height 22
type input "30"
type input "6"
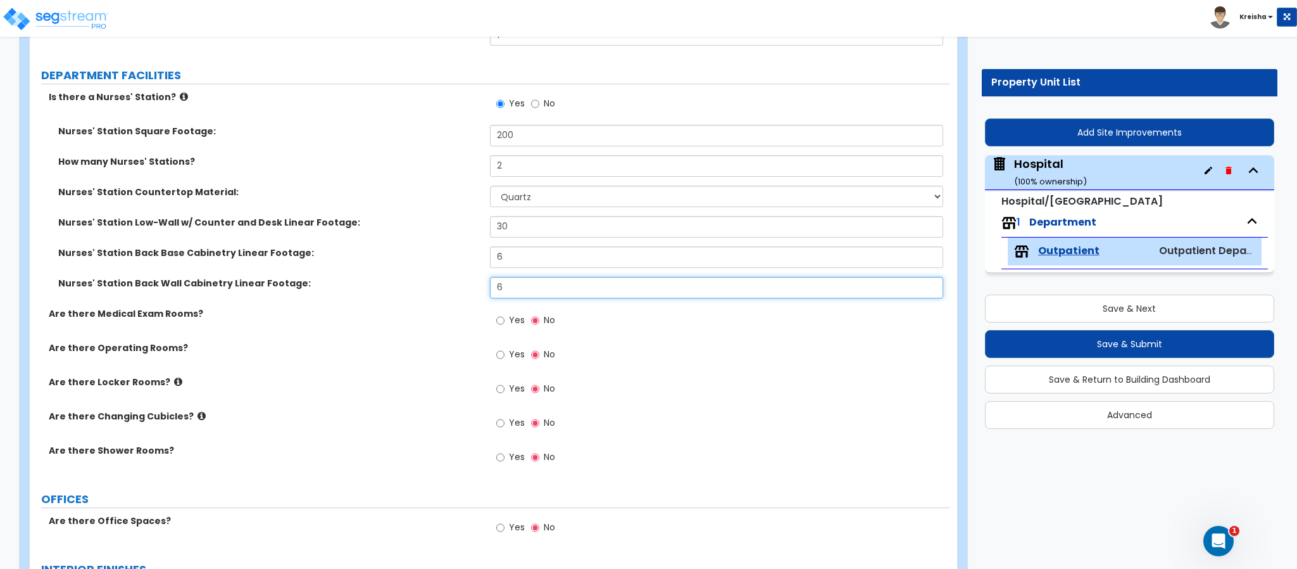
type input "6"
click at [501, 270] on div "Nurses' Station Back Base Cabinetry Linear Footage: 6" at bounding box center [490, 261] width 920 height 30
click at [503, 265] on input "6" at bounding box center [717, 257] width 454 height 22
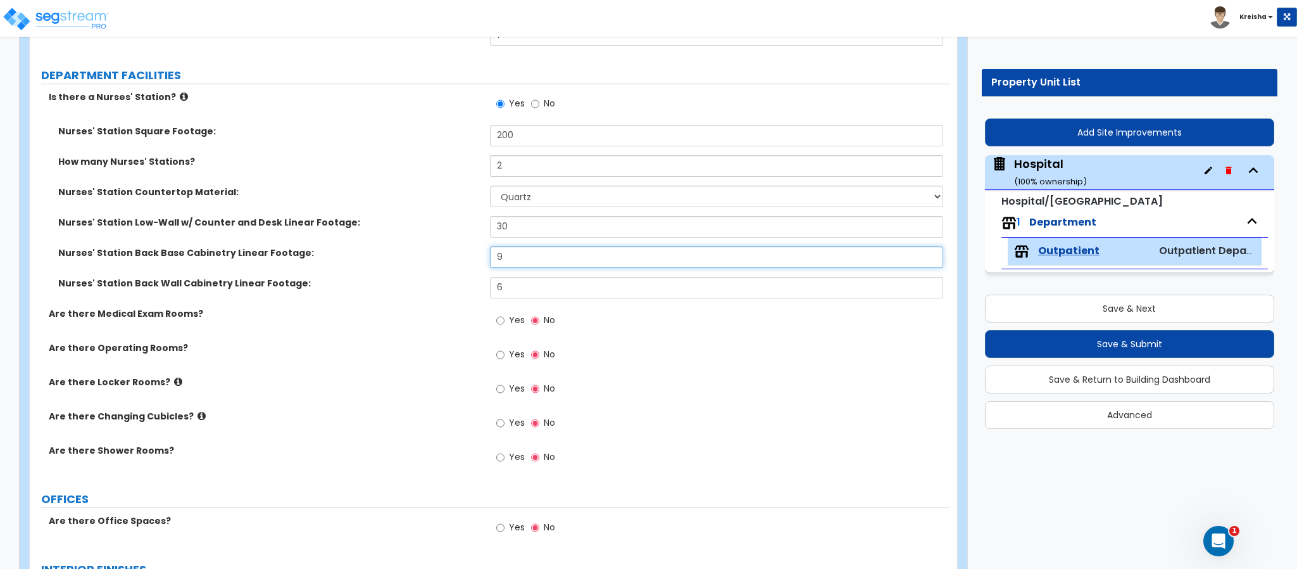
type input "9"
click at [512, 321] on span "Yes" at bounding box center [517, 319] width 16 height 13
click at [505, 321] on input "Yes" at bounding box center [500, 320] width 8 height 14
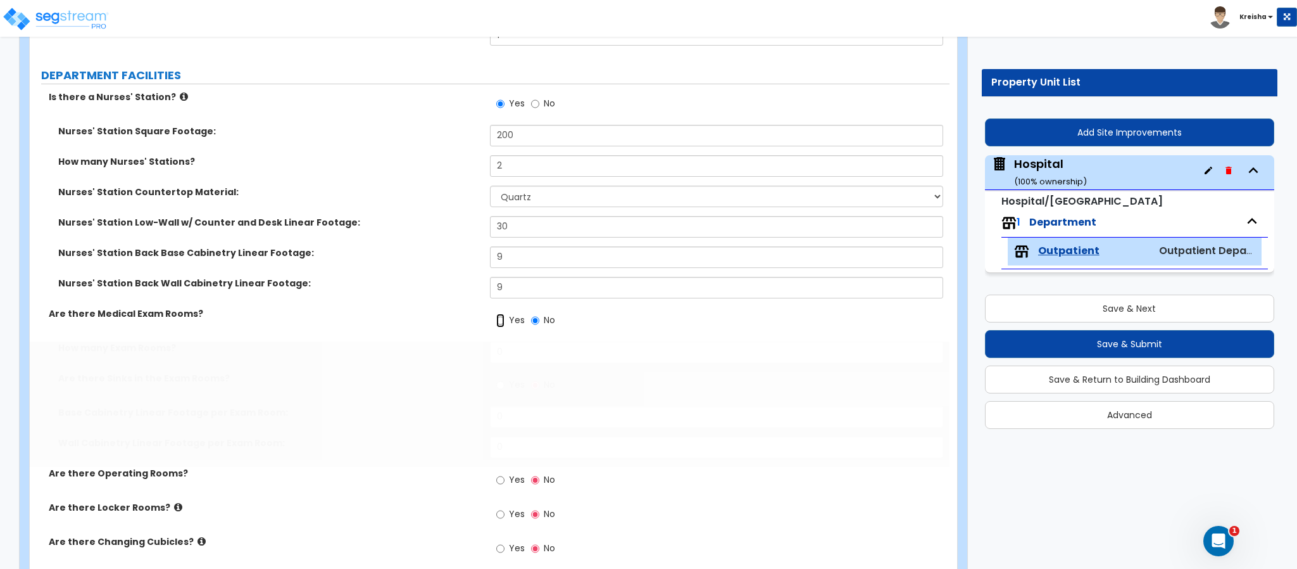
radio input "true"
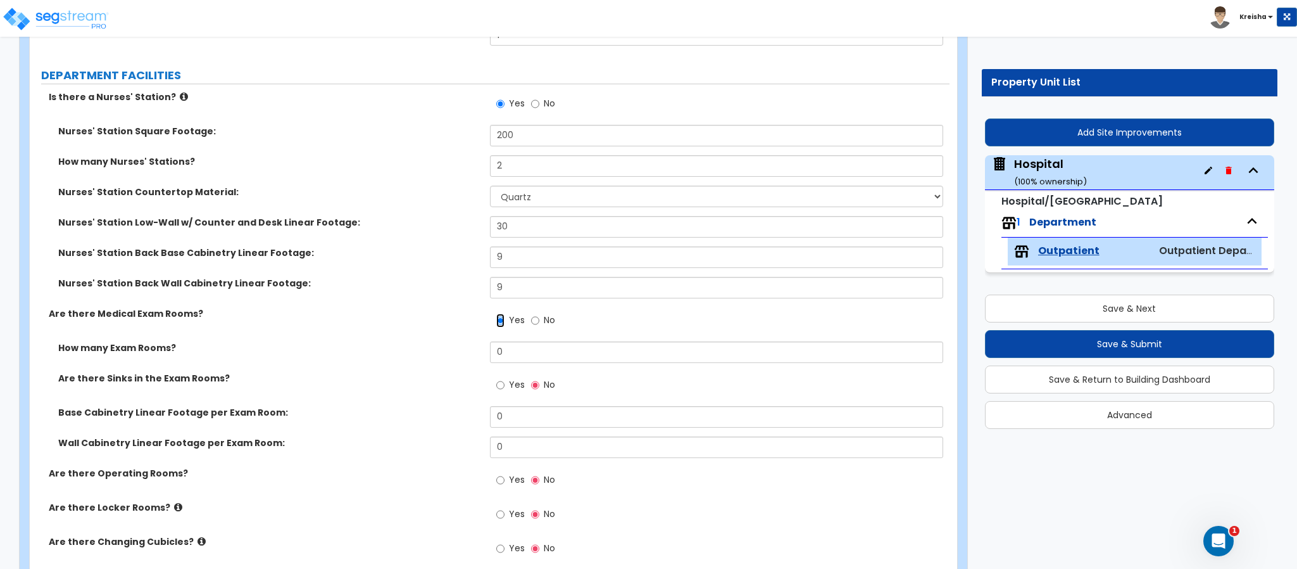
scroll to position [633, 0]
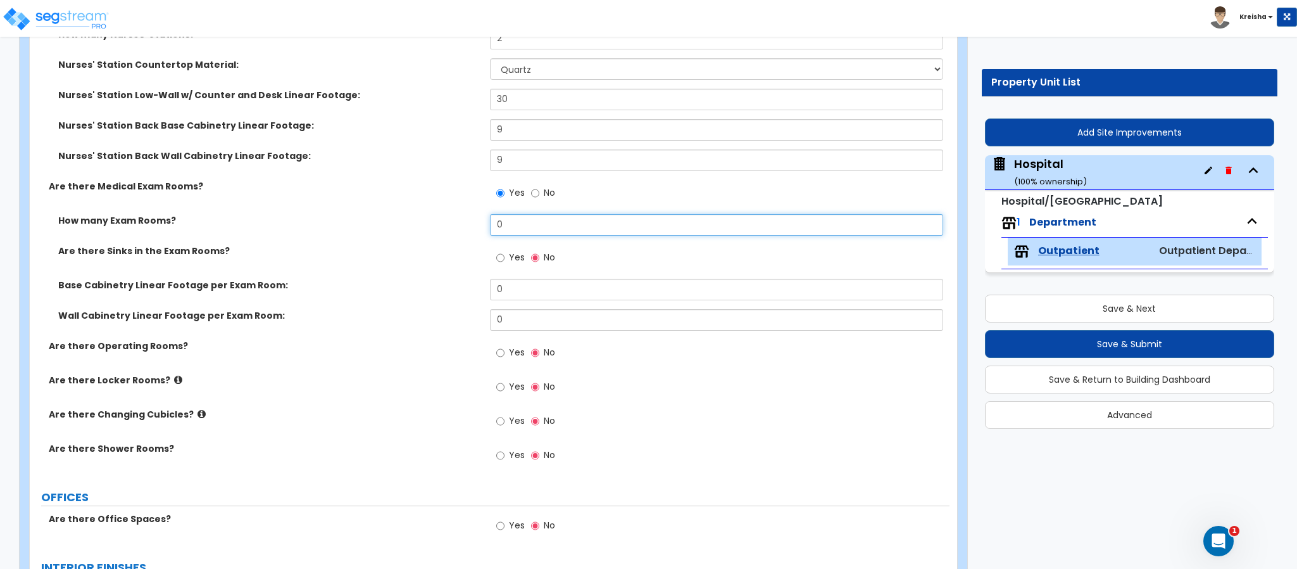
click at [513, 227] on input "0" at bounding box center [717, 225] width 454 height 22
click at [422, 230] on div "How many Exam Rooms? 1" at bounding box center [490, 229] width 920 height 30
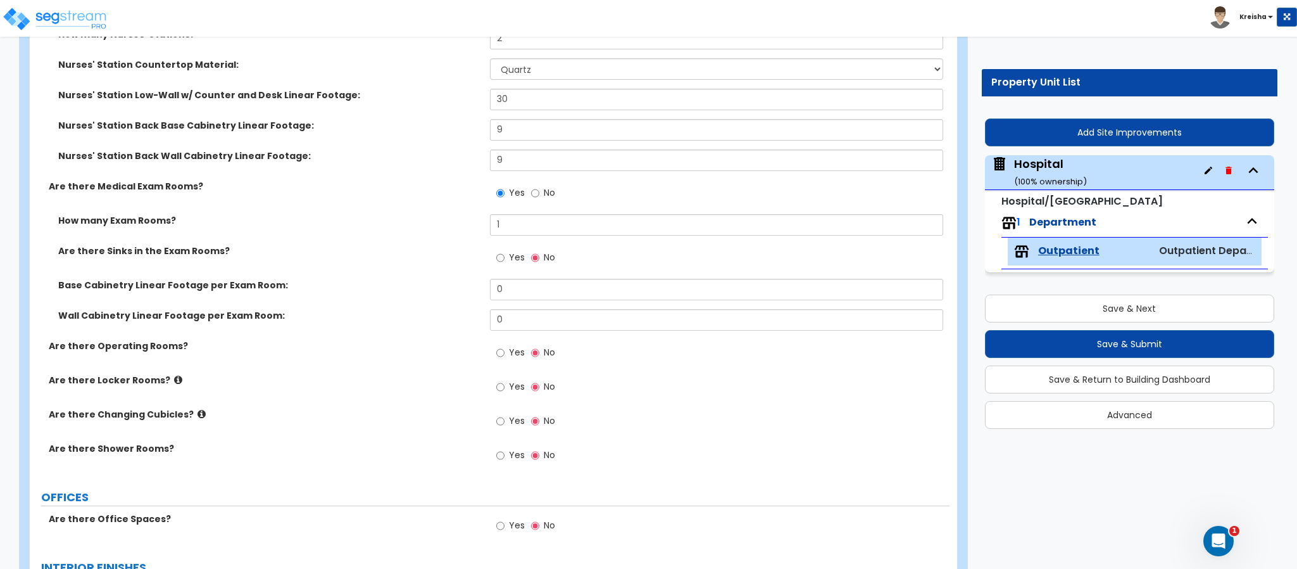
click at [414, 262] on div "Are there Sinks in the Exam Rooms? Yes No" at bounding box center [490, 261] width 920 height 34
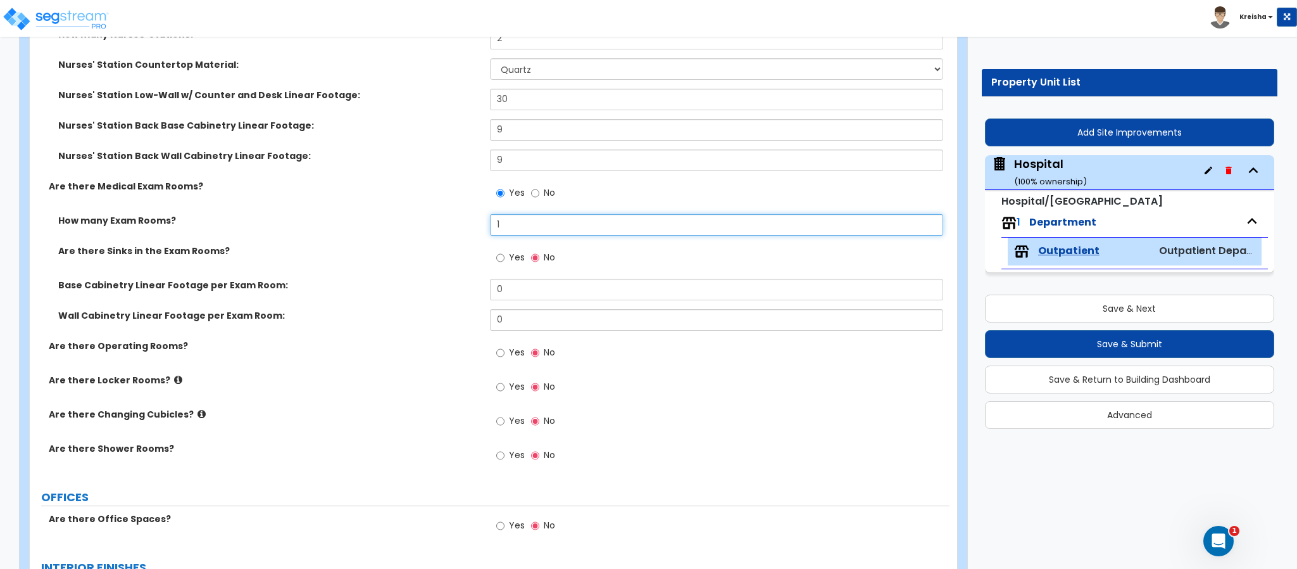
drag, startPoint x: 528, startPoint y: 226, endPoint x: 395, endPoint y: 224, distance: 133.0
click at [416, 220] on div "How many Exam Rooms? 1" at bounding box center [490, 229] width 920 height 30
drag, startPoint x: 512, startPoint y: 234, endPoint x: 365, endPoint y: 217, distance: 147.3
click at [365, 217] on div "How many Exam Rooms? 2" at bounding box center [490, 229] width 920 height 30
drag, startPoint x: 417, startPoint y: 232, endPoint x: 422, endPoint y: 266, distance: 34.0
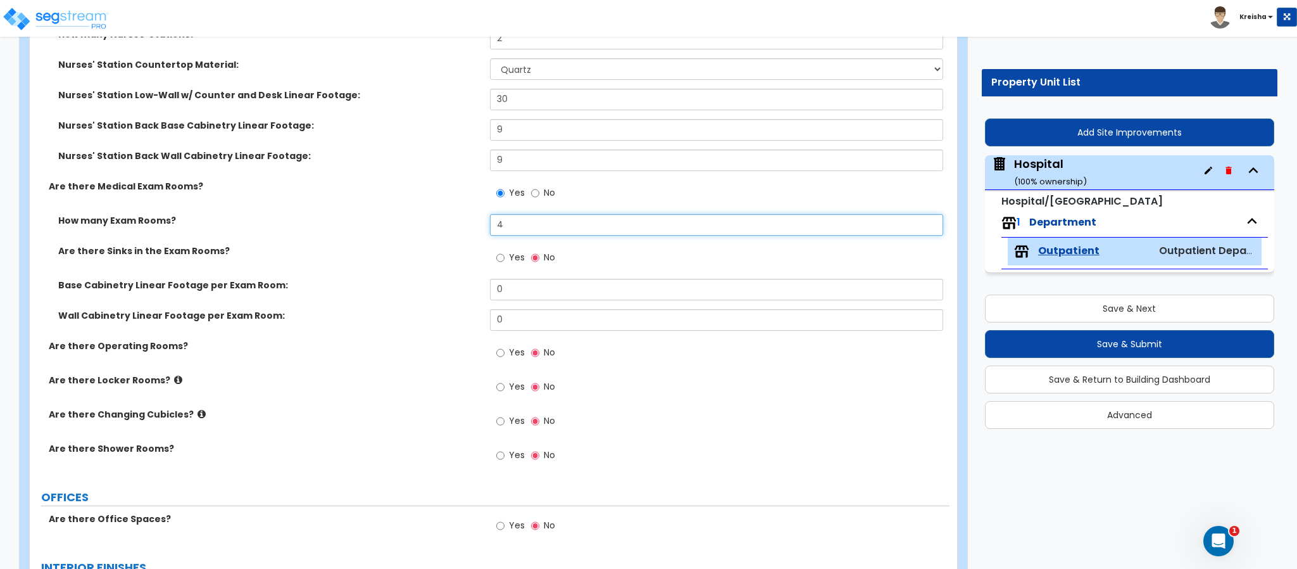
click at [415, 232] on div "How many Exam Rooms? 4" at bounding box center [490, 229] width 920 height 30
type input "3"
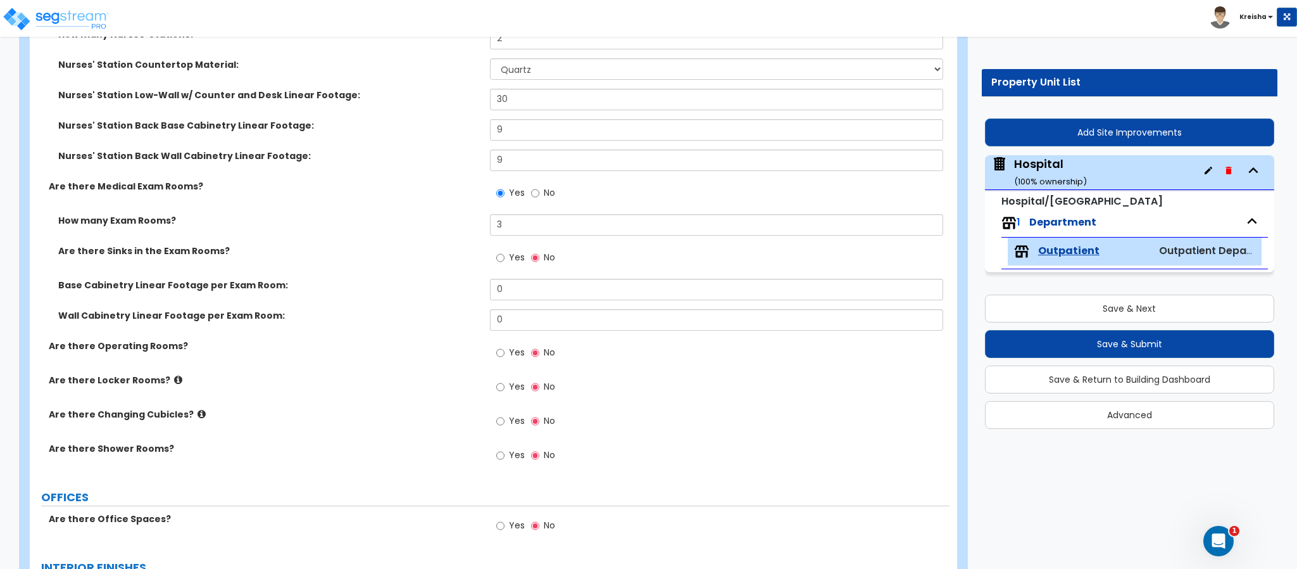
click at [424, 268] on div "Are there Sinks in the Exam Rooms? Yes No" at bounding box center [490, 261] width 920 height 34
click at [505, 258] on label "Yes" at bounding box center [510, 259] width 28 height 22
click at [505, 258] on input "Yes" at bounding box center [500, 258] width 8 height 14
radio input "true"
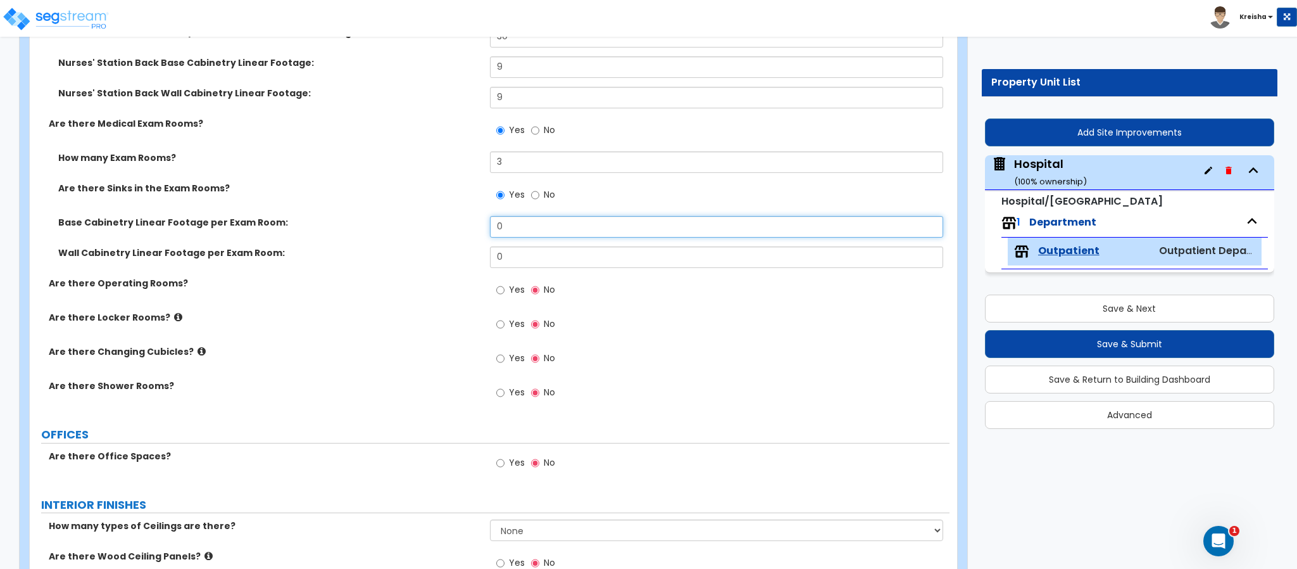
click at [490, 232] on input "0" at bounding box center [717, 227] width 454 height 22
click at [379, 248] on label "Wall Cabinetry Linear Footage per Exam Room:" at bounding box center [269, 252] width 422 height 13
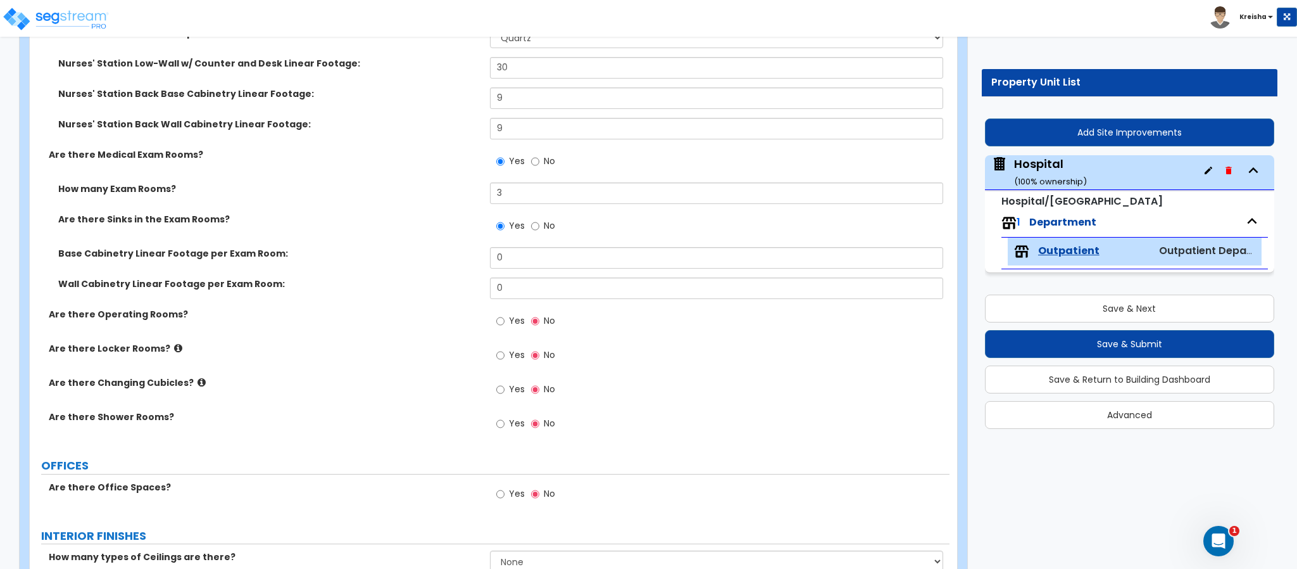
scroll to position [633, 0]
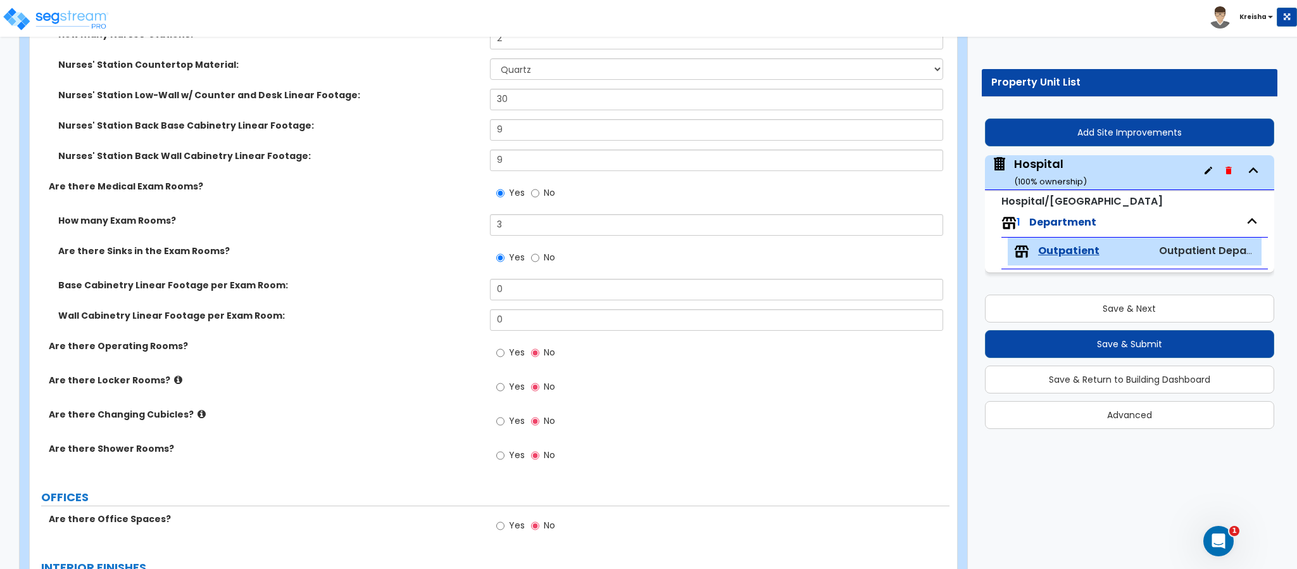
click at [443, 398] on div "Are there Locker Rooms? Yes No" at bounding box center [490, 391] width 920 height 34
click at [450, 308] on div "Base Cabinetry Linear Footage per Exam Room: 0" at bounding box center [490, 294] width 920 height 30
click at [503, 350] on input "Yes" at bounding box center [500, 353] width 8 height 14
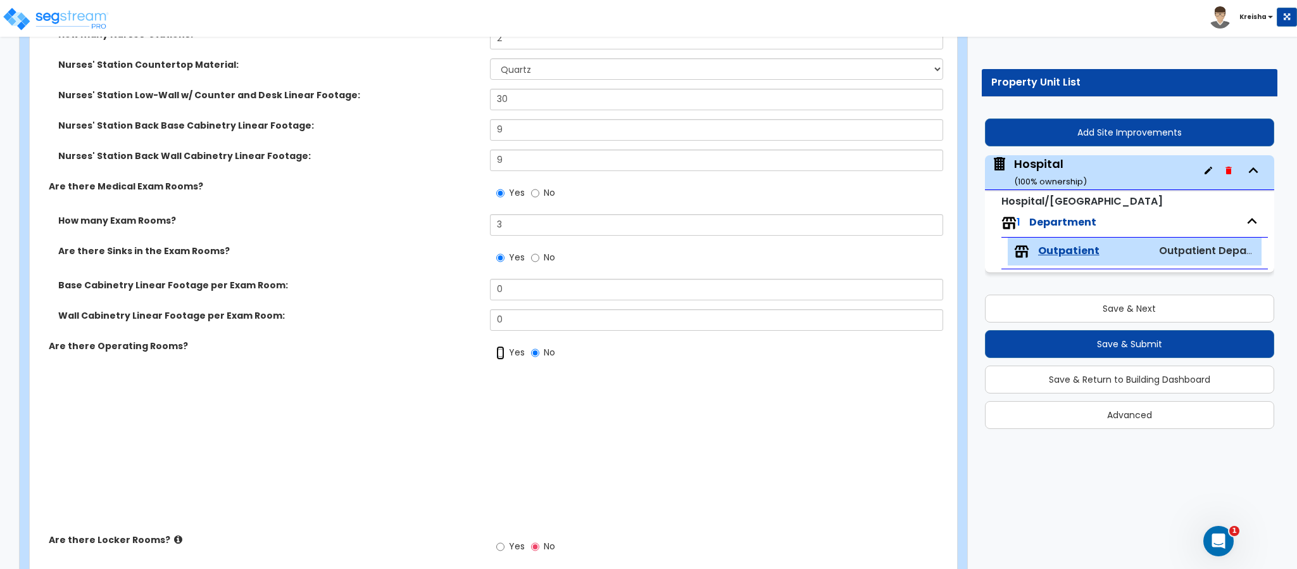
radio input "true"
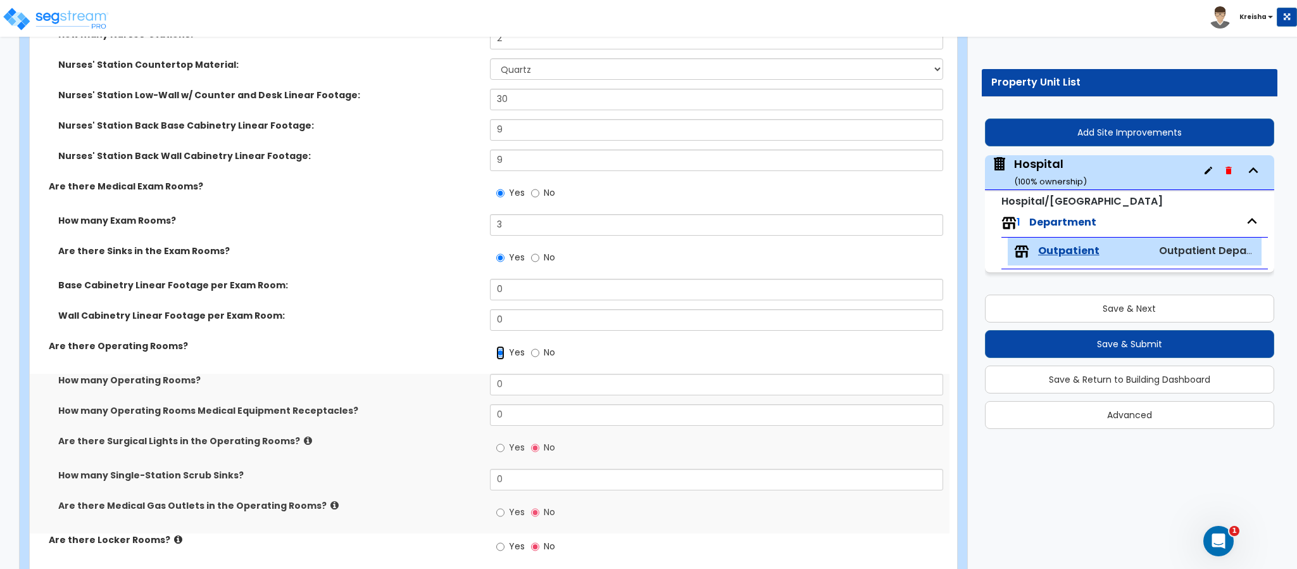
scroll to position [696, 0]
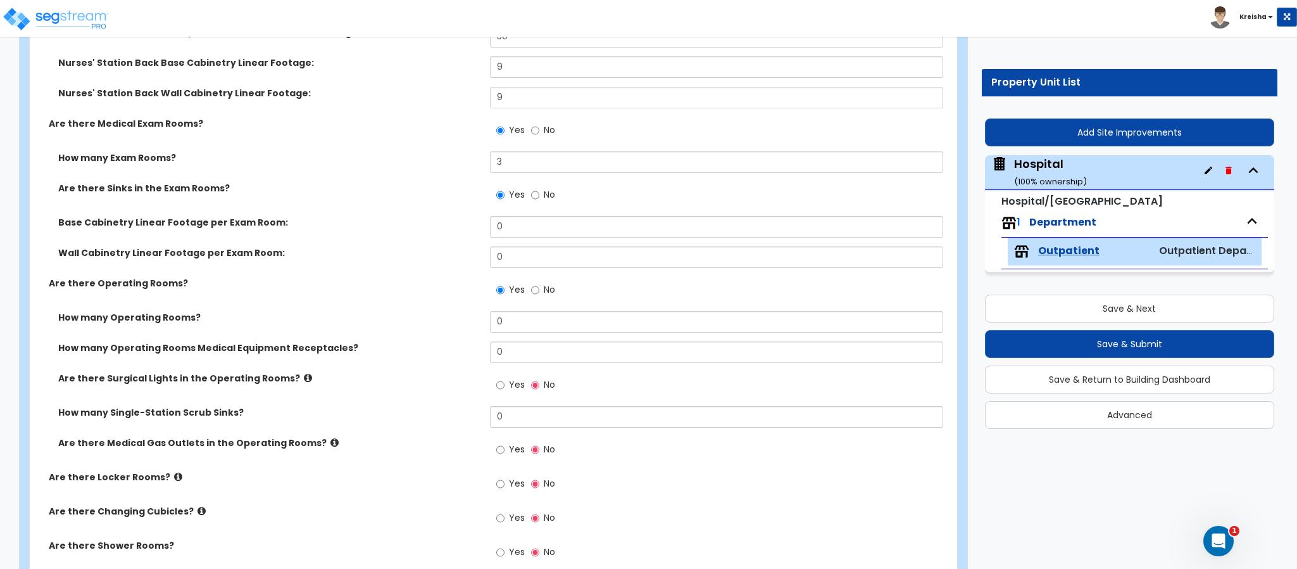
drag, startPoint x: 94, startPoint y: 412, endPoint x: 325, endPoint y: 417, distance: 231.2
click at [325, 417] on label "How many Single-Station Scrub Sinks?" at bounding box center [269, 412] width 422 height 13
drag, startPoint x: 99, startPoint y: 379, endPoint x: 266, endPoint y: 378, distance: 166.5
click at [266, 377] on label "Are there Surgical Lights in the Operating Rooms?" at bounding box center [269, 378] width 422 height 13
click at [191, 348] on label "How many Operating Rooms Medical Equipment Receptacles?" at bounding box center [269, 347] width 422 height 13
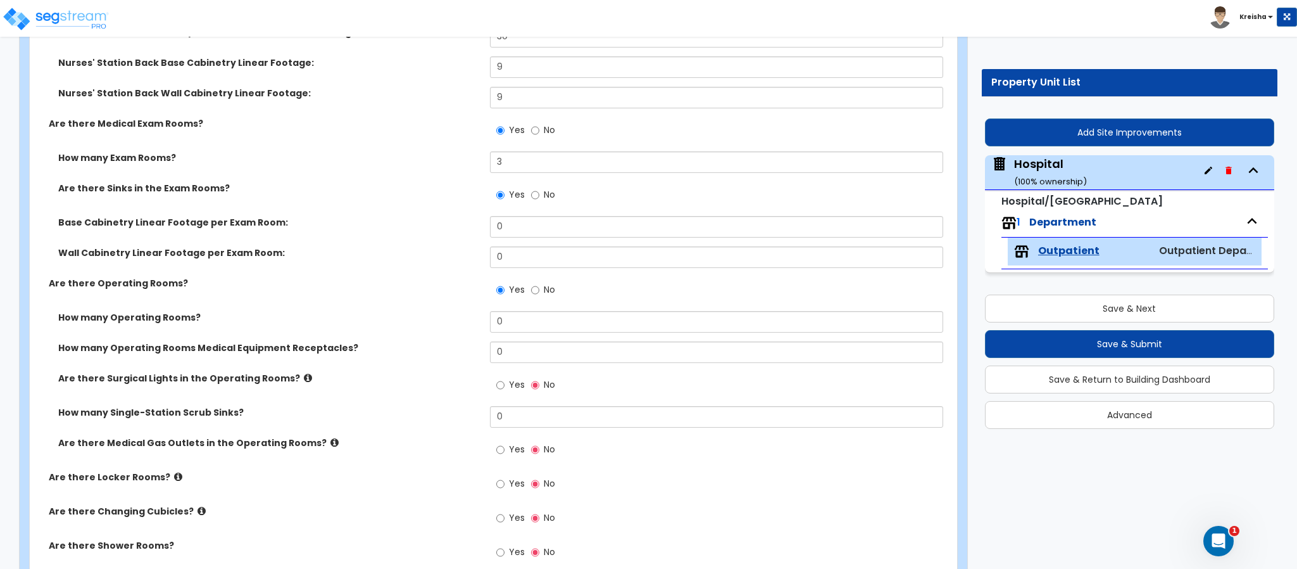
click at [506, 380] on label "Yes" at bounding box center [510, 386] width 28 height 22
click at [505, 380] on input "Yes" at bounding box center [500, 385] width 8 height 14
click at [503, 382] on input "Yes" at bounding box center [500, 385] width 8 height 14
click at [542, 384] on label "No" at bounding box center [543, 386] width 24 height 22
click at [539, 384] on input "No" at bounding box center [535, 385] width 8 height 14
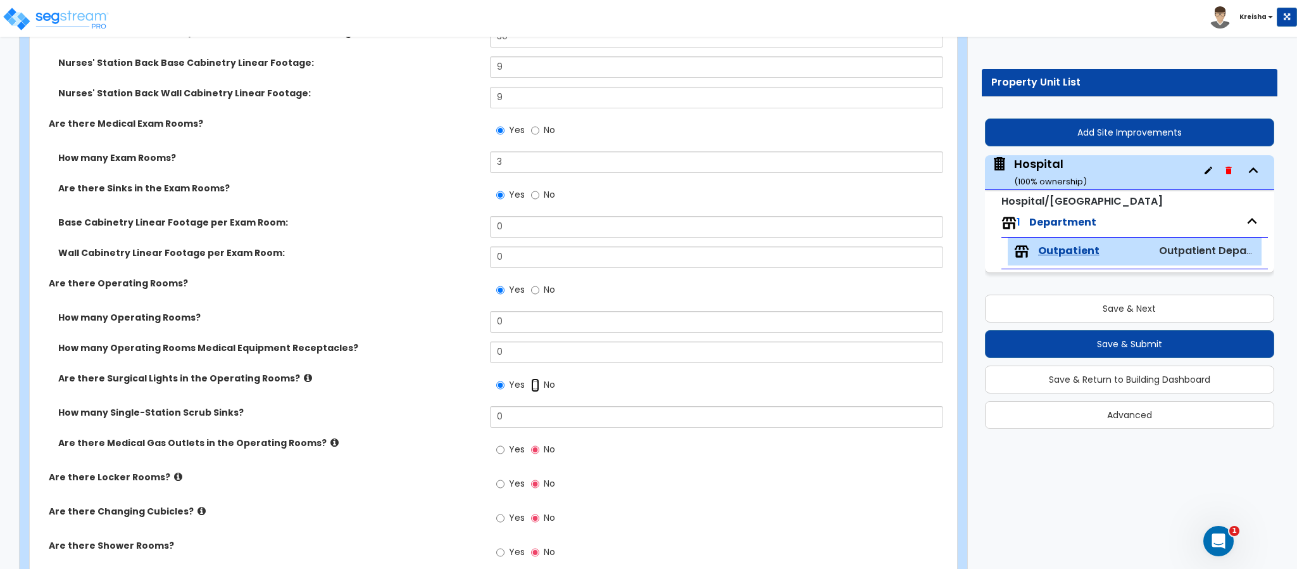
radio input "false"
radio input "true"
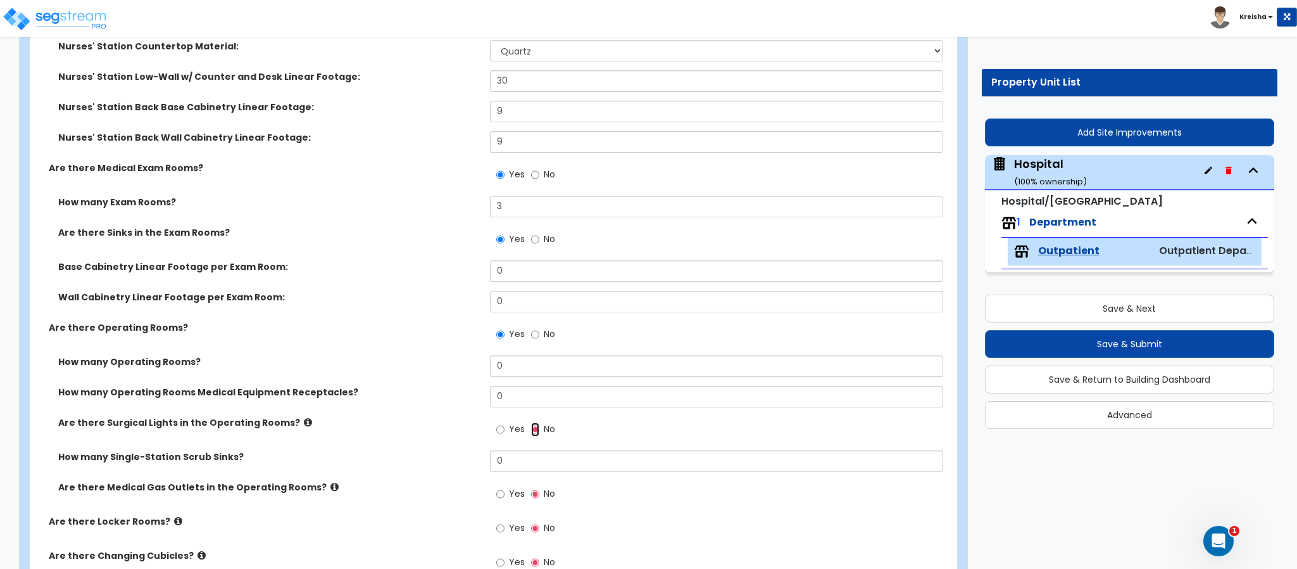
scroll to position [570, 0]
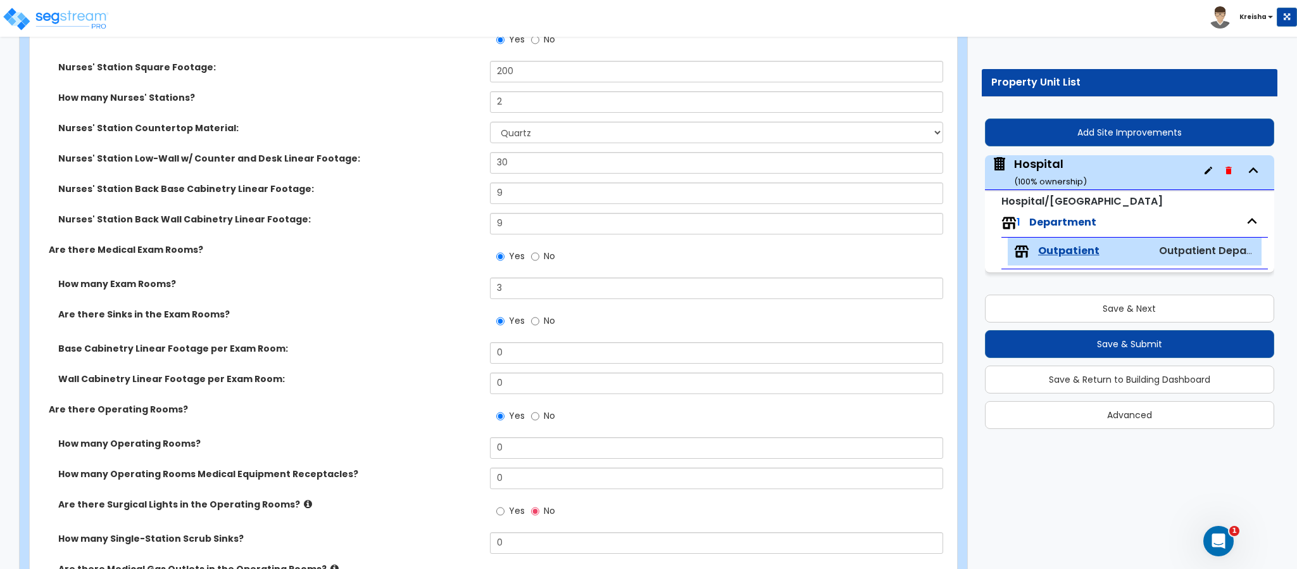
click at [371, 87] on div "Nurses' Station Square Footage: 200" at bounding box center [490, 76] width 920 height 30
click at [549, 329] on label "No" at bounding box center [543, 323] width 24 height 22
click at [539, 328] on input "No" at bounding box center [535, 321] width 8 height 14
radio input "false"
radio input "true"
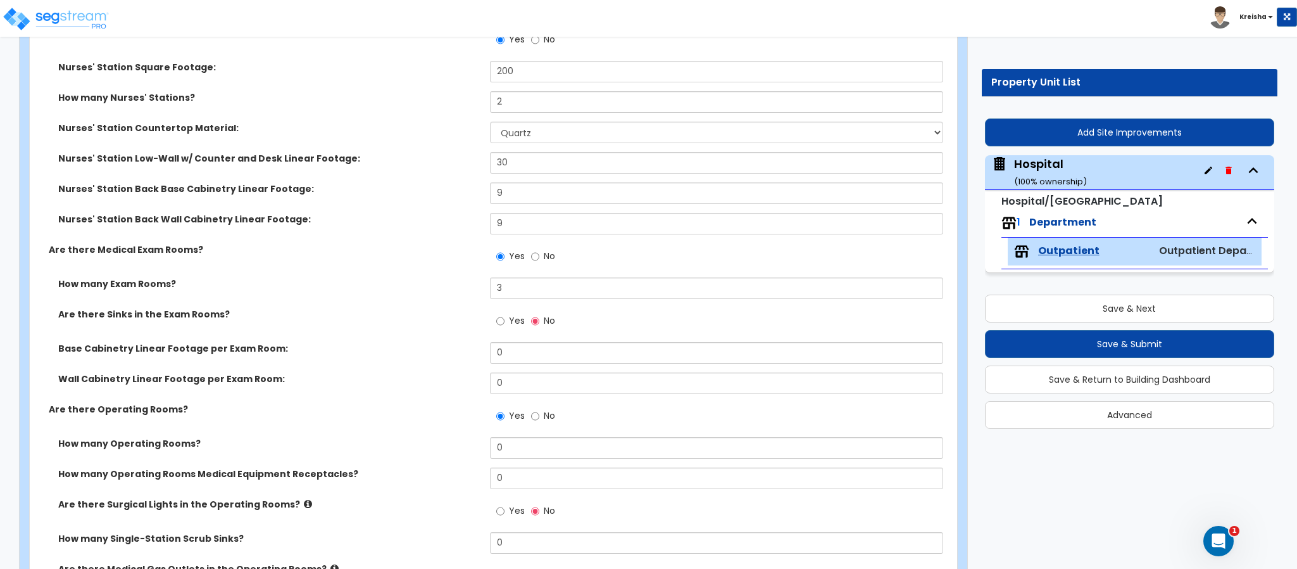
click at [506, 329] on label "Yes" at bounding box center [510, 323] width 28 height 22
click at [505, 328] on input "Yes" at bounding box center [500, 321] width 8 height 14
radio input "true"
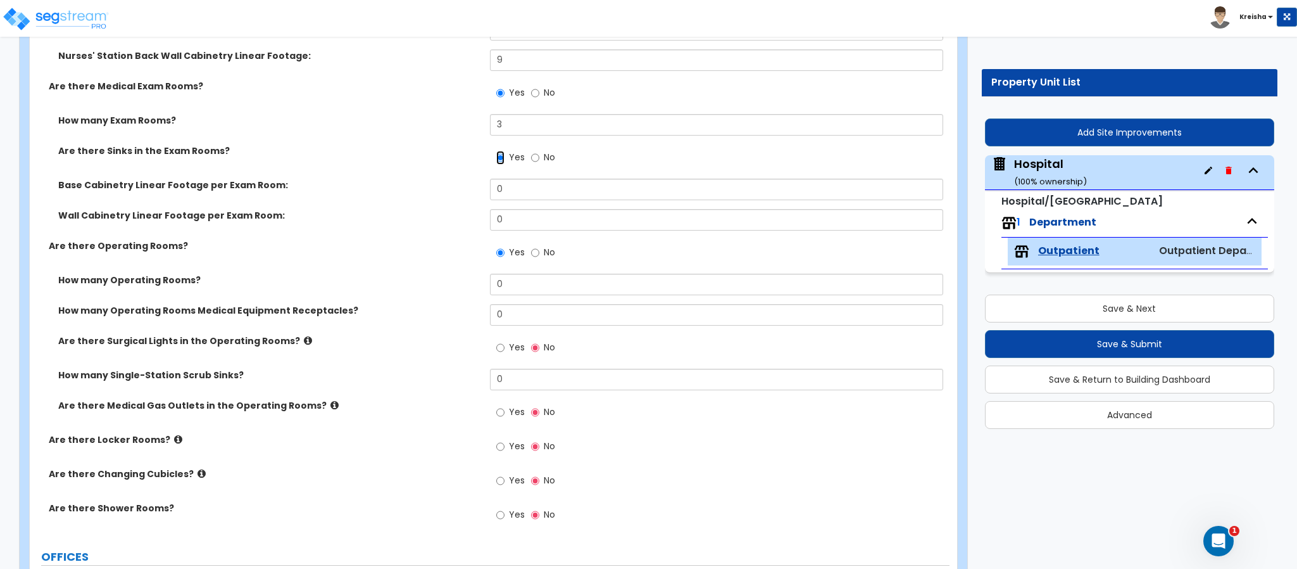
scroll to position [823, 0]
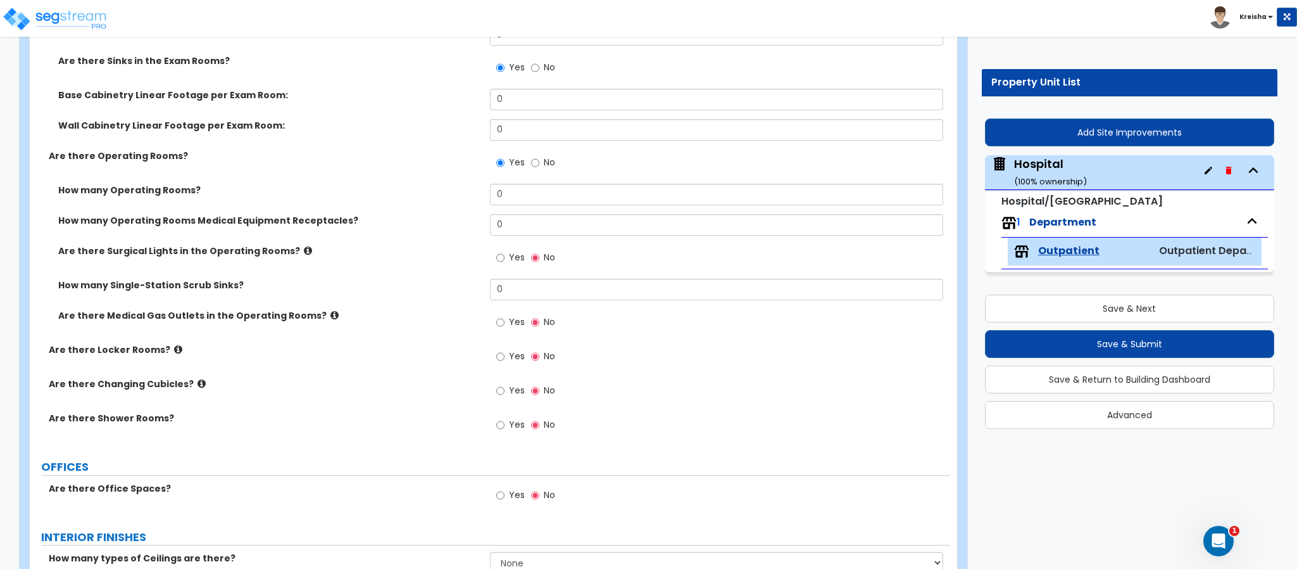
click at [517, 358] on span "Yes" at bounding box center [517, 356] width 16 height 13
click at [505, 358] on input "Yes" at bounding box center [500, 357] width 8 height 14
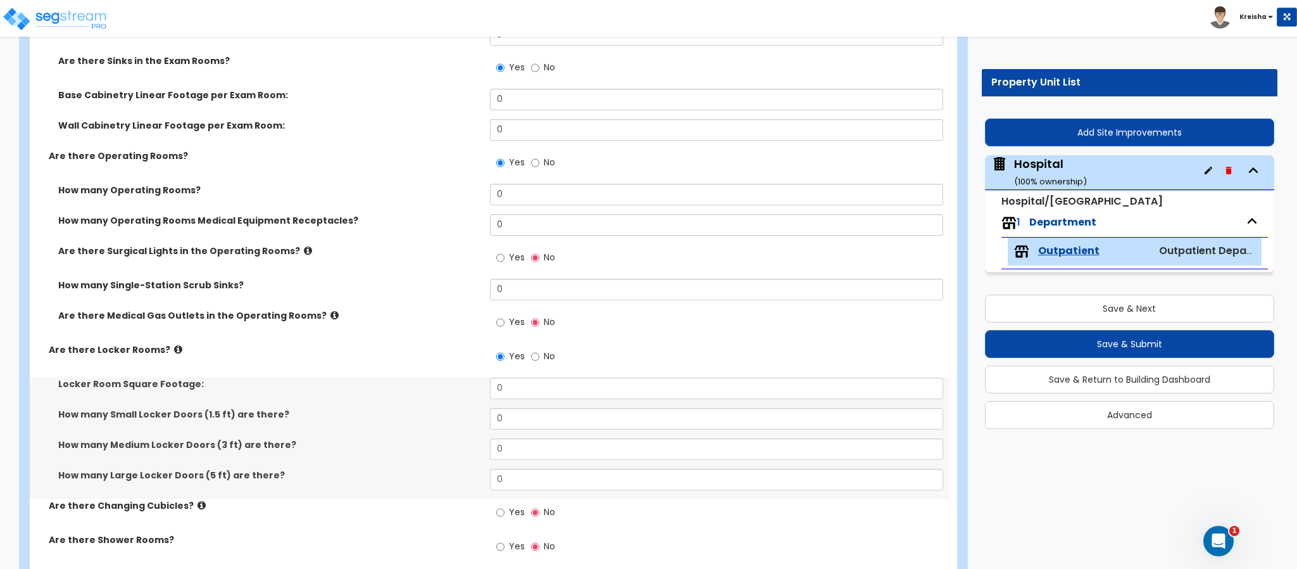
click at [545, 358] on span "No" at bounding box center [549, 356] width 11 height 13
click at [539, 358] on input "No" at bounding box center [535, 357] width 8 height 14
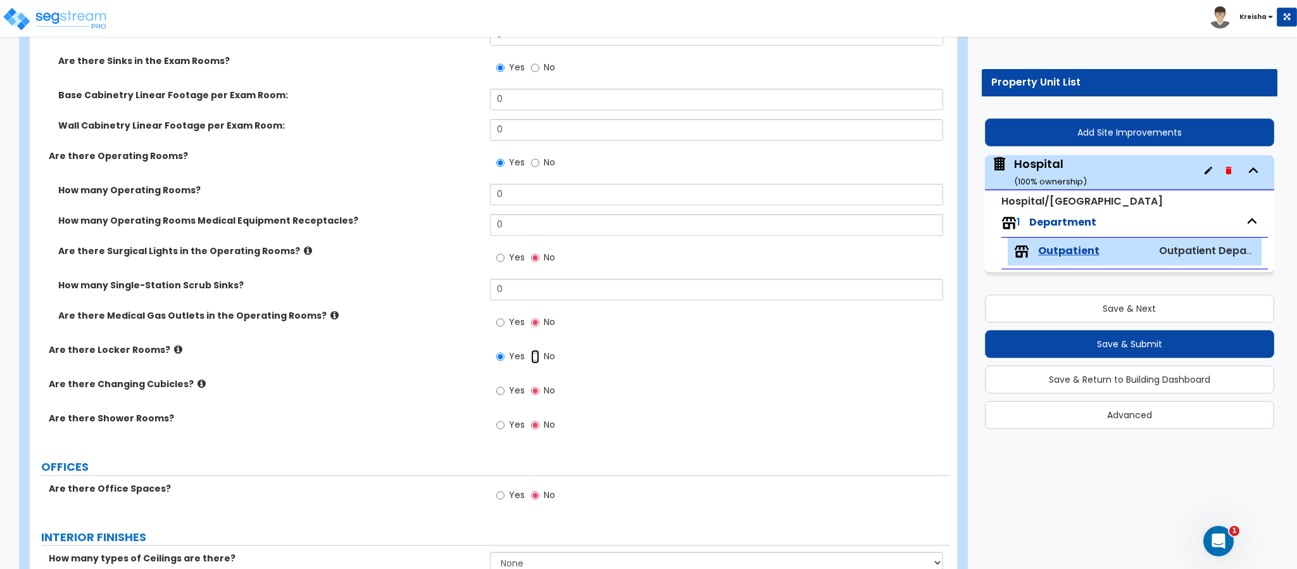
radio input "false"
radio input "true"
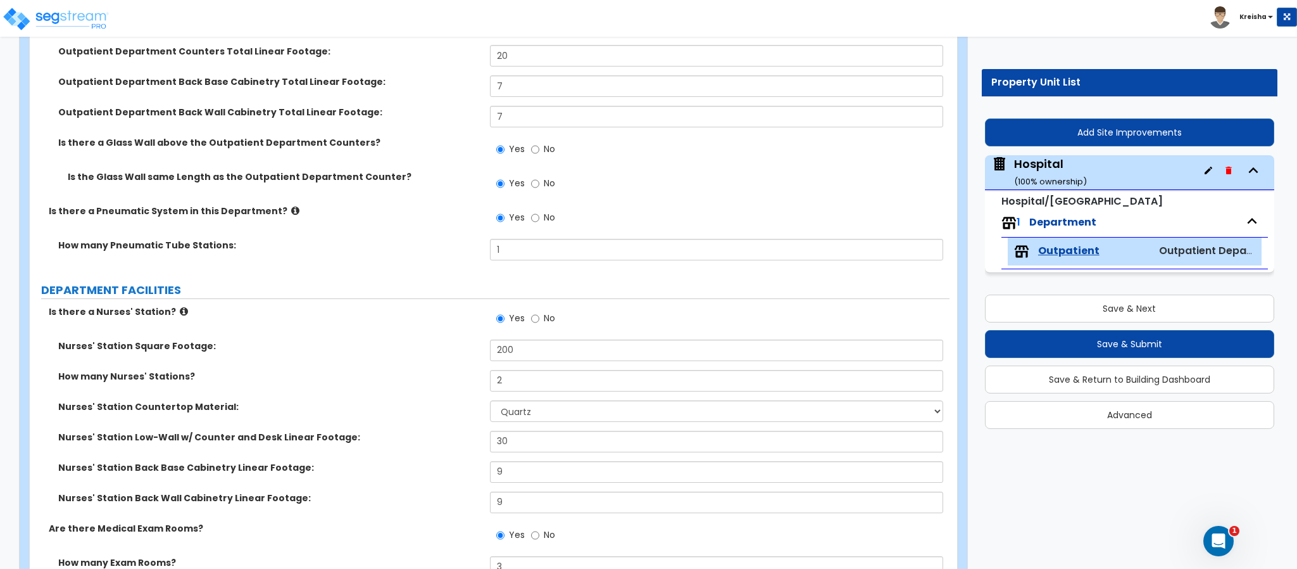
scroll to position [506, 0]
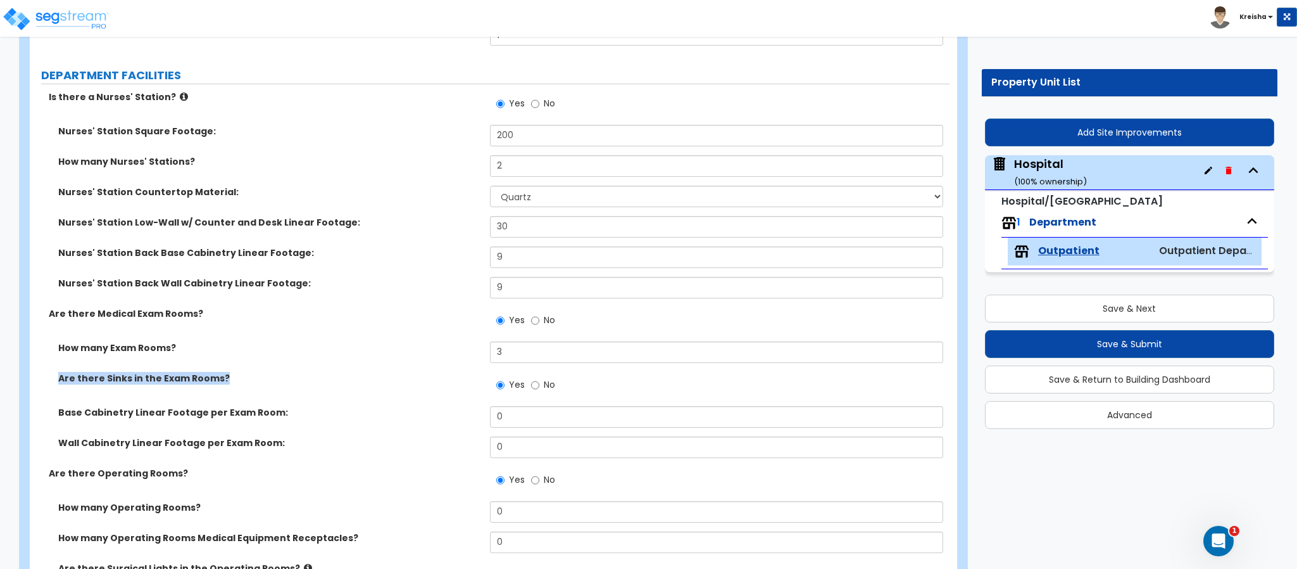
drag, startPoint x: 60, startPoint y: 381, endPoint x: 264, endPoint y: 386, distance: 204.6
click at [264, 386] on div "Are there Sinks in the Exam Rooms? Yes No" at bounding box center [490, 389] width 920 height 34
copy label "Are there Sinks in the Exam Rooms?"
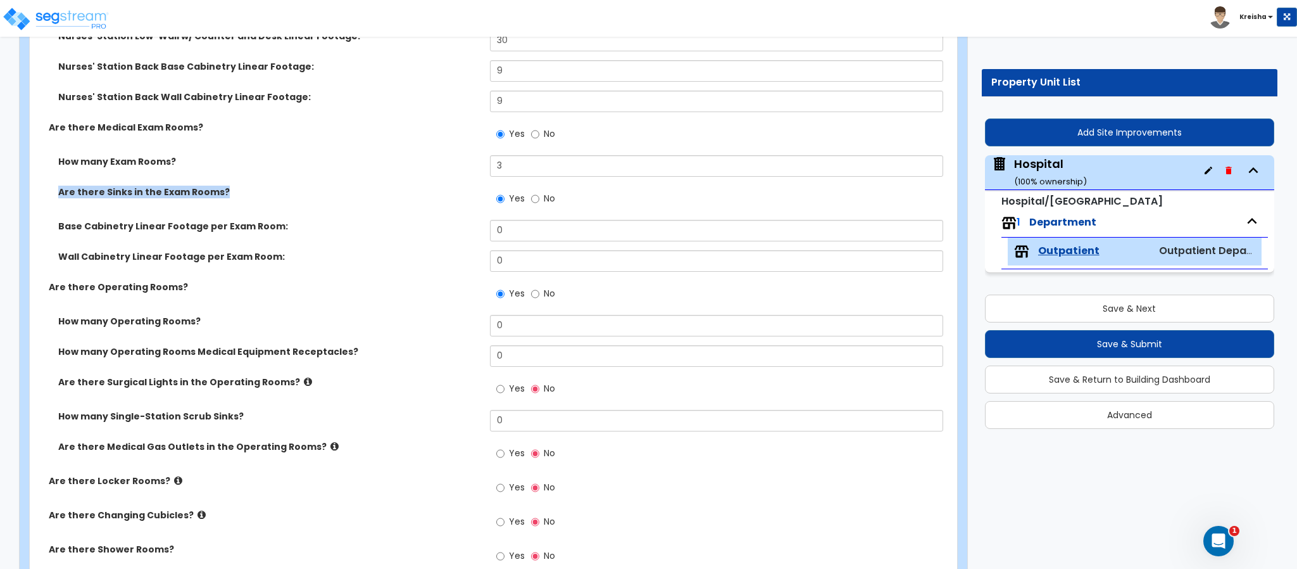
scroll to position [696, 0]
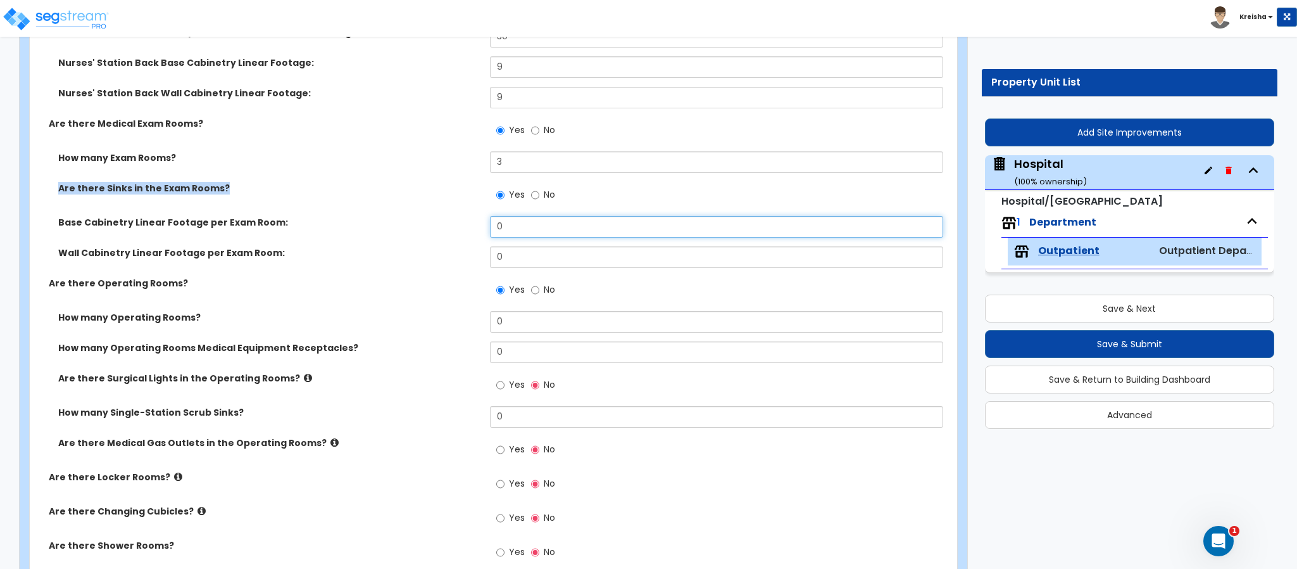
click at [503, 223] on input "0" at bounding box center [717, 227] width 454 height 22
type input "12"
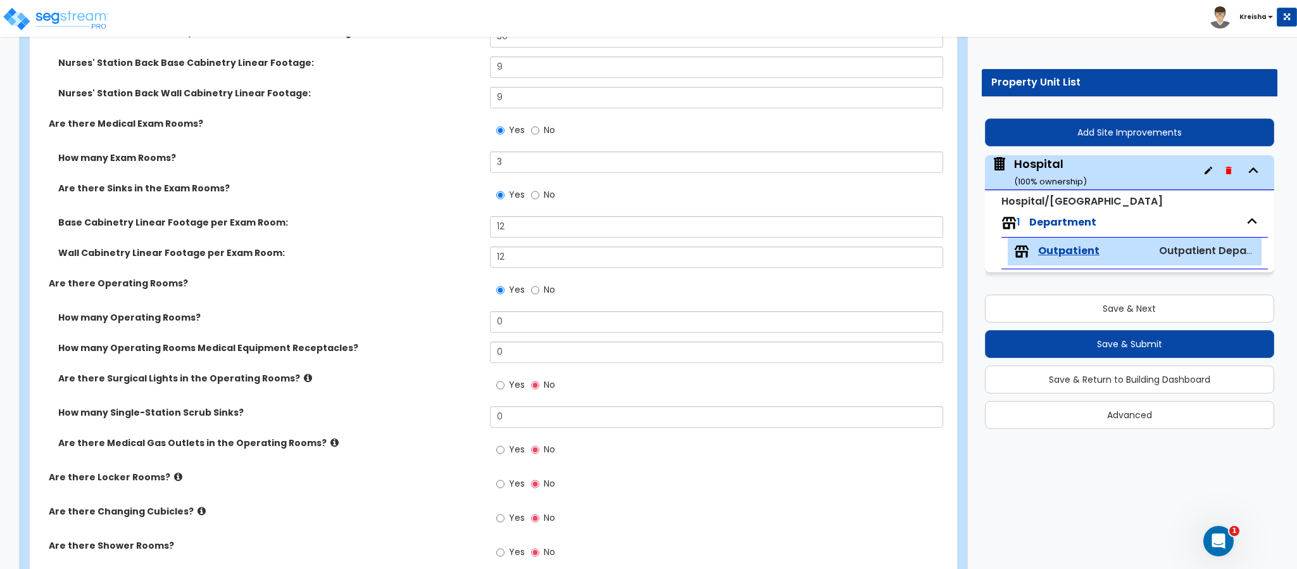
click at [428, 276] on div "Wall Cabinetry Linear Footage per Exam Room: 12" at bounding box center [490, 261] width 920 height 30
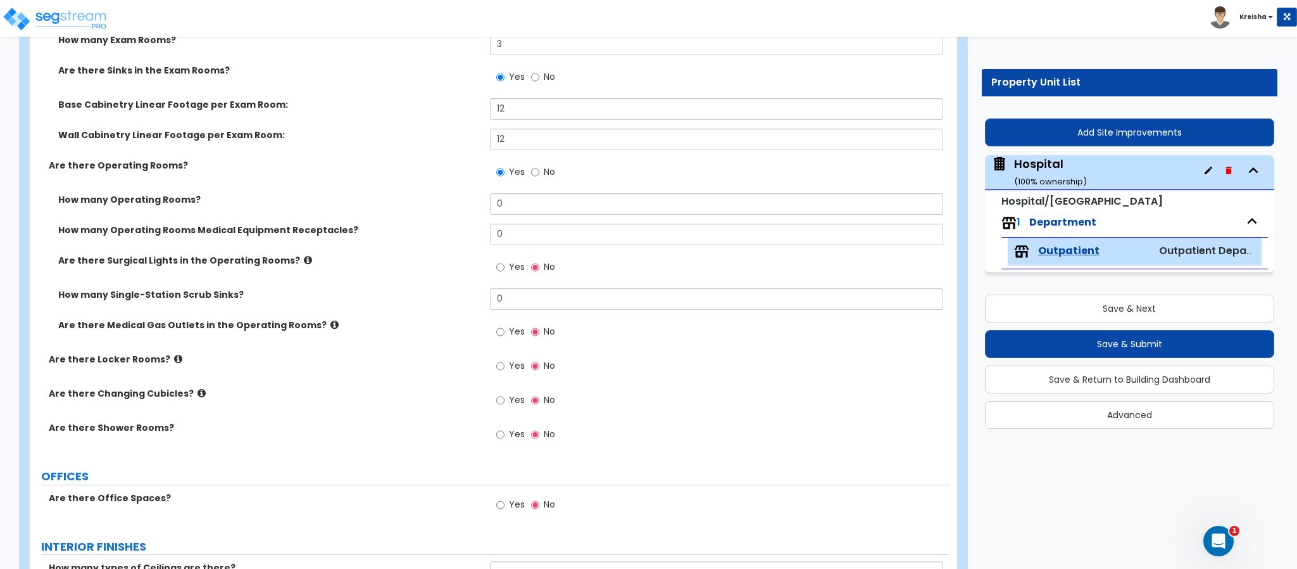
scroll to position [823, 0]
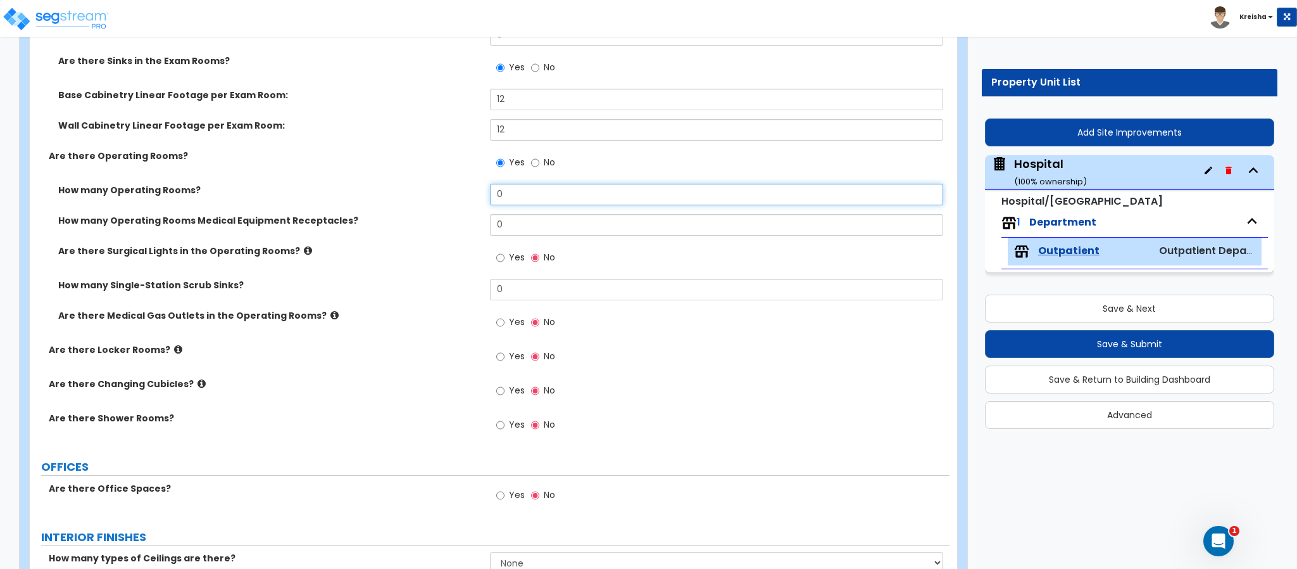
click at [515, 194] on input "0" at bounding box center [717, 195] width 454 height 22
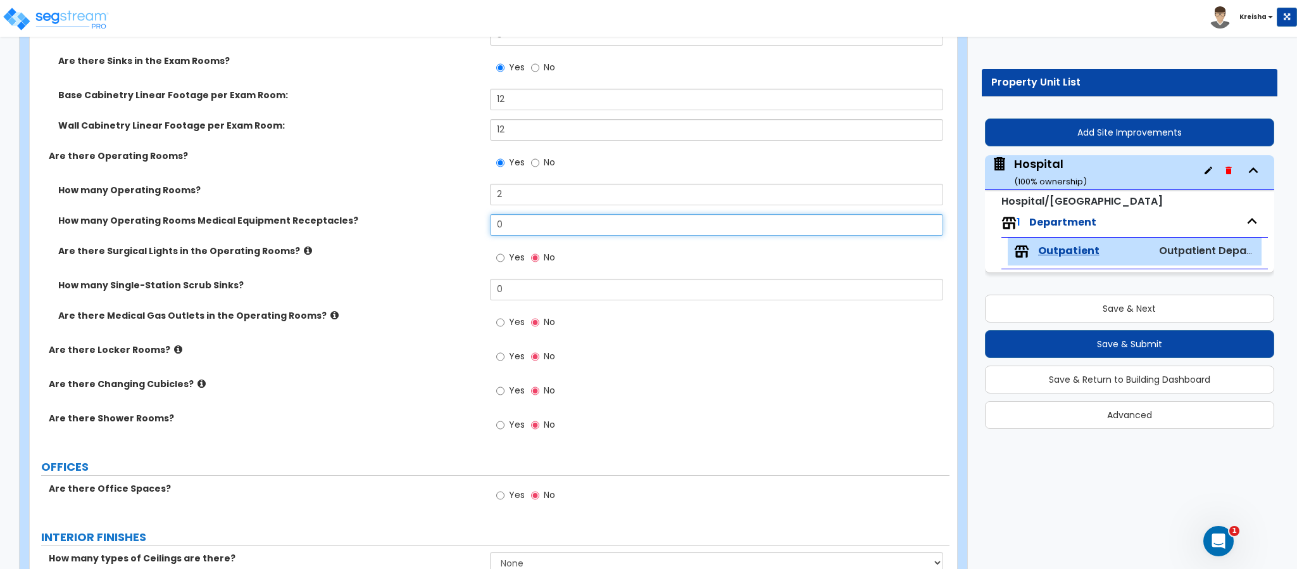
click at [498, 234] on input "0" at bounding box center [717, 225] width 454 height 22
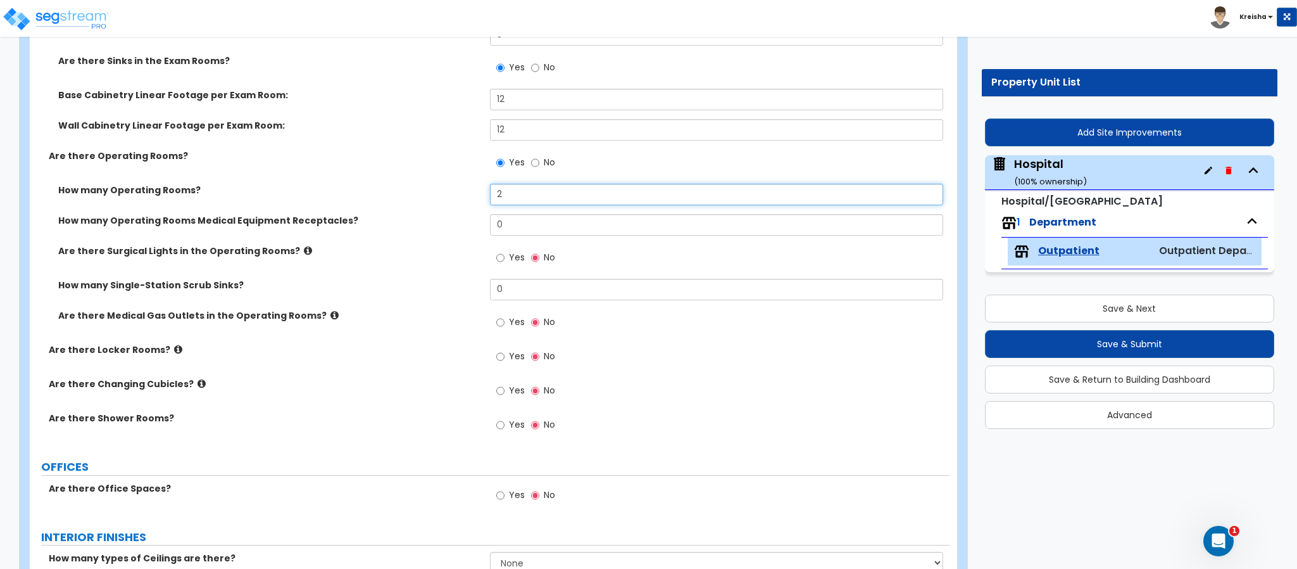
drag, startPoint x: 515, startPoint y: 206, endPoint x: 420, endPoint y: 198, distance: 95.9
click at [444, 198] on div "How many Operating Rooms? 2" at bounding box center [490, 199] width 920 height 30
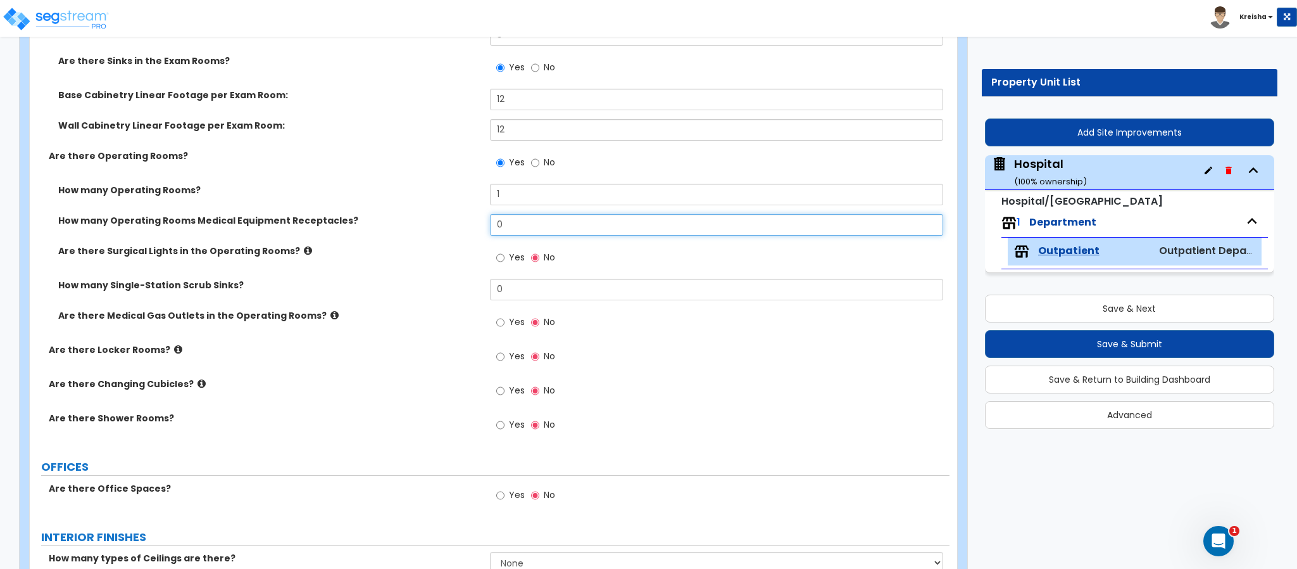
click at [514, 228] on input "0" at bounding box center [717, 225] width 454 height 22
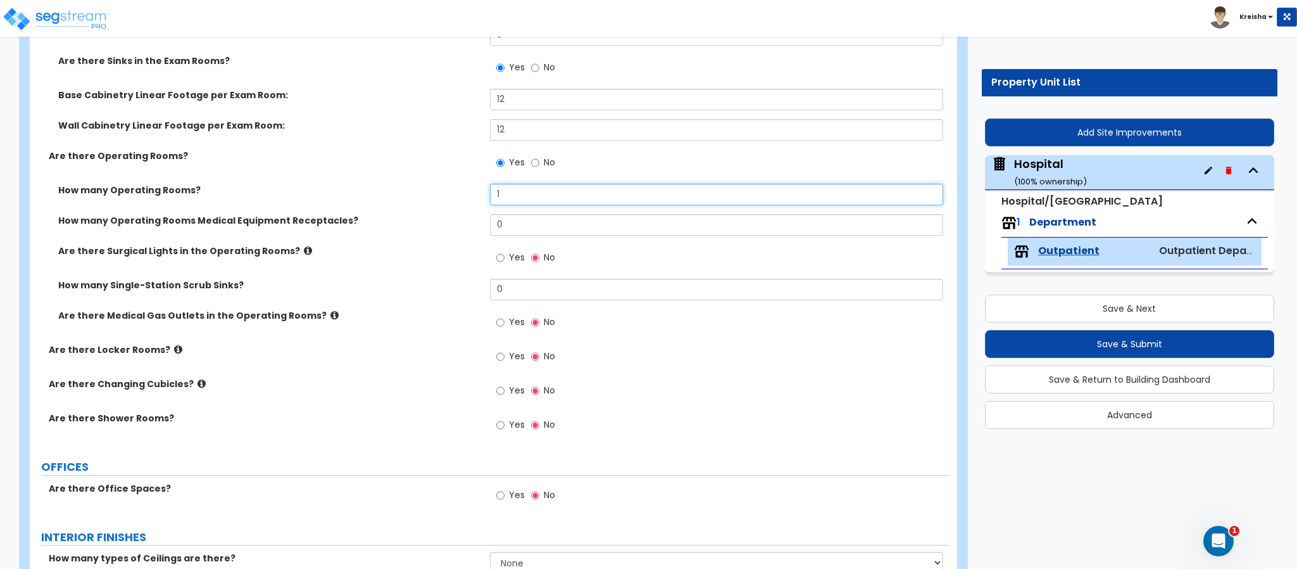
drag, startPoint x: 517, startPoint y: 199, endPoint x: 424, endPoint y: 198, distance: 93.1
click at [424, 198] on div "How many Operating Rooms? 1" at bounding box center [490, 199] width 920 height 30
type input "2"
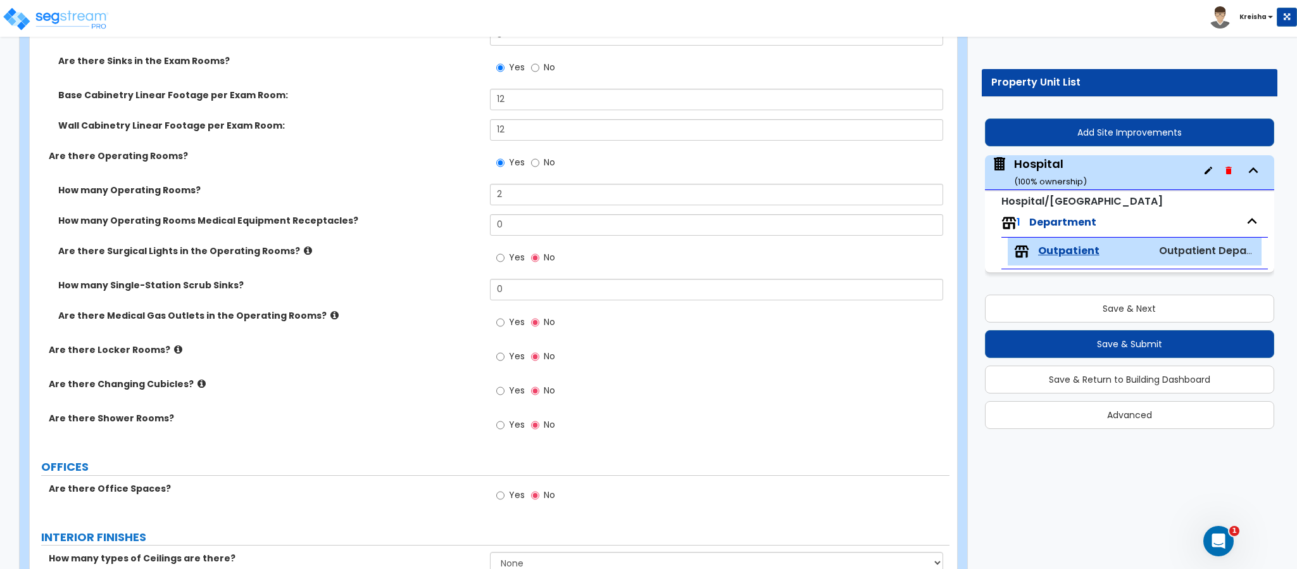
click at [486, 215] on div "How many Operating Rooms Medical Equipment Receptacles?" at bounding box center [260, 220] width 460 height 13
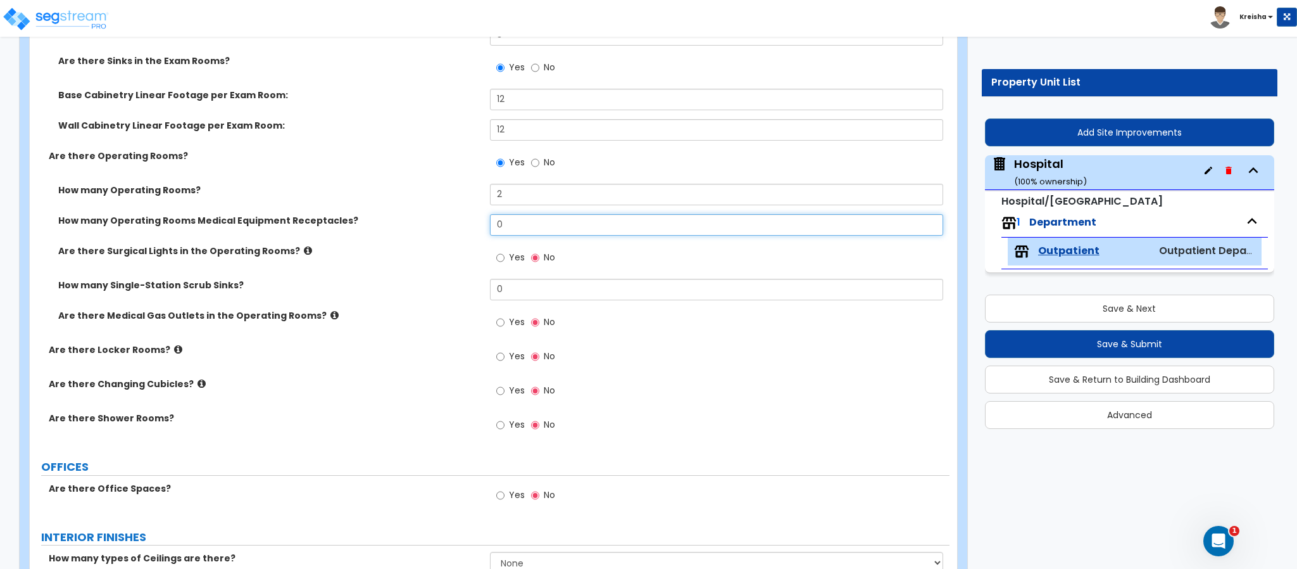
click at [507, 228] on input "0" at bounding box center [717, 225] width 454 height 22
drag, startPoint x: 395, startPoint y: 217, endPoint x: 376, endPoint y: 215, distance: 19.1
click at [376, 215] on div "How many Operating Rooms Medical Equipment Receptacles? 4" at bounding box center [490, 229] width 920 height 30
type input "8"
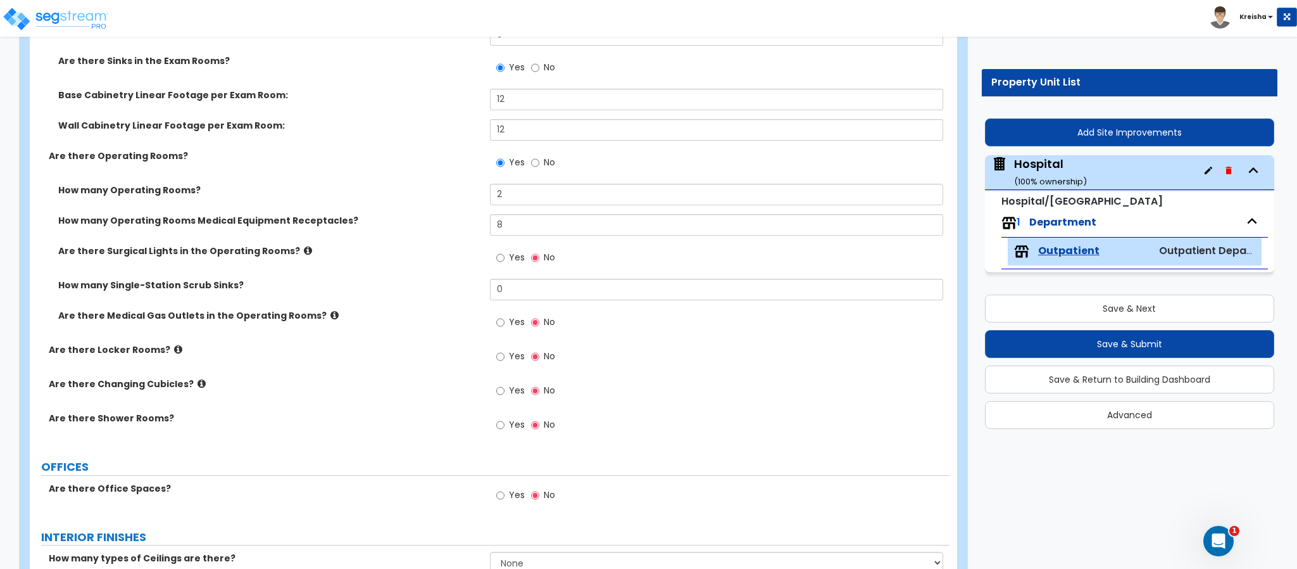
click at [510, 265] on label "Yes" at bounding box center [510, 259] width 28 height 22
click at [505, 265] on input "Yes" at bounding box center [500, 258] width 8 height 14
radio input "true"
drag, startPoint x: 76, startPoint y: 289, endPoint x: 255, endPoint y: 291, distance: 178.6
click at [255, 291] on label "How many Single-Station Scrub Sinks?" at bounding box center [269, 285] width 422 height 13
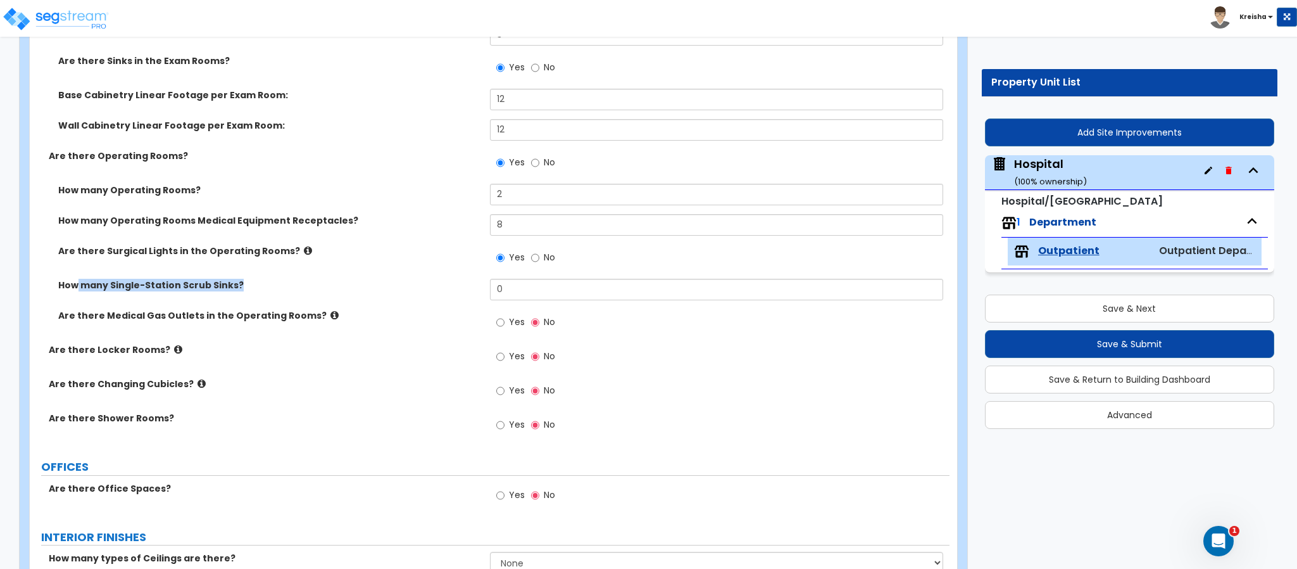
click at [263, 289] on label "How many Single-Station Scrub Sinks?" at bounding box center [269, 285] width 422 height 13
click at [177, 286] on label "How many Single-Station Scrub Sinks?" at bounding box center [269, 285] width 422 height 13
drag, startPoint x: 84, startPoint y: 285, endPoint x: 246, endPoint y: 285, distance: 162.1
click at [246, 285] on label "How many Single-Station Scrub Sinks?" at bounding box center [269, 285] width 422 height 13
click at [353, 282] on label "How many Single-Station Scrub Sinks?" at bounding box center [269, 285] width 422 height 13
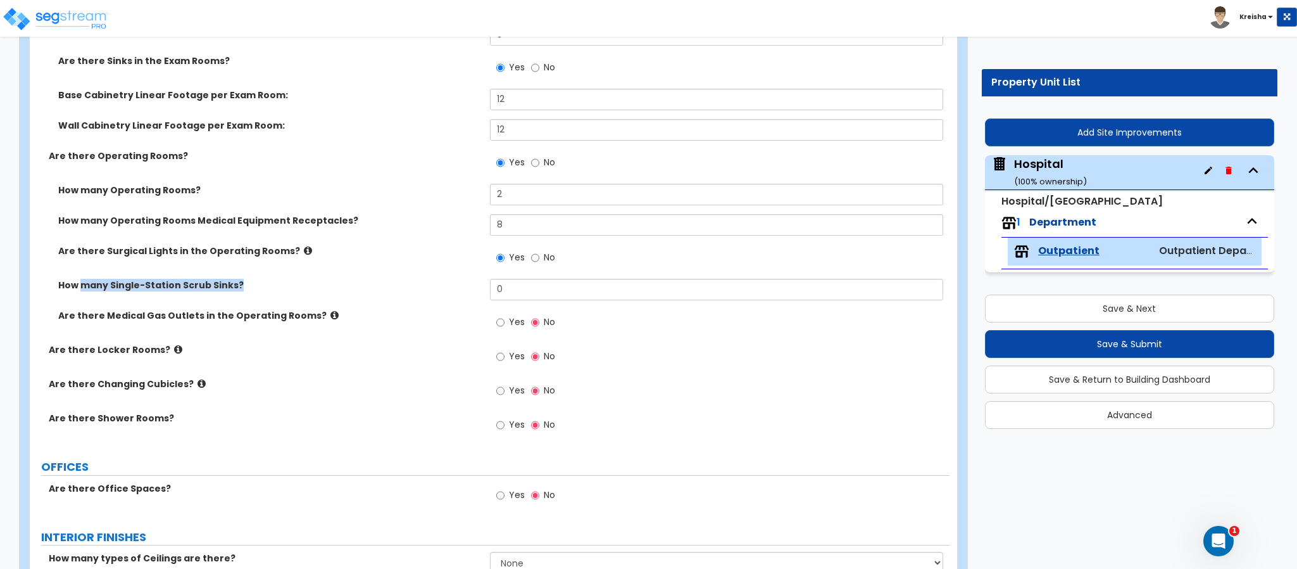
click at [353, 282] on label "How many Single-Station Scrub Sinks?" at bounding box center [269, 285] width 422 height 13
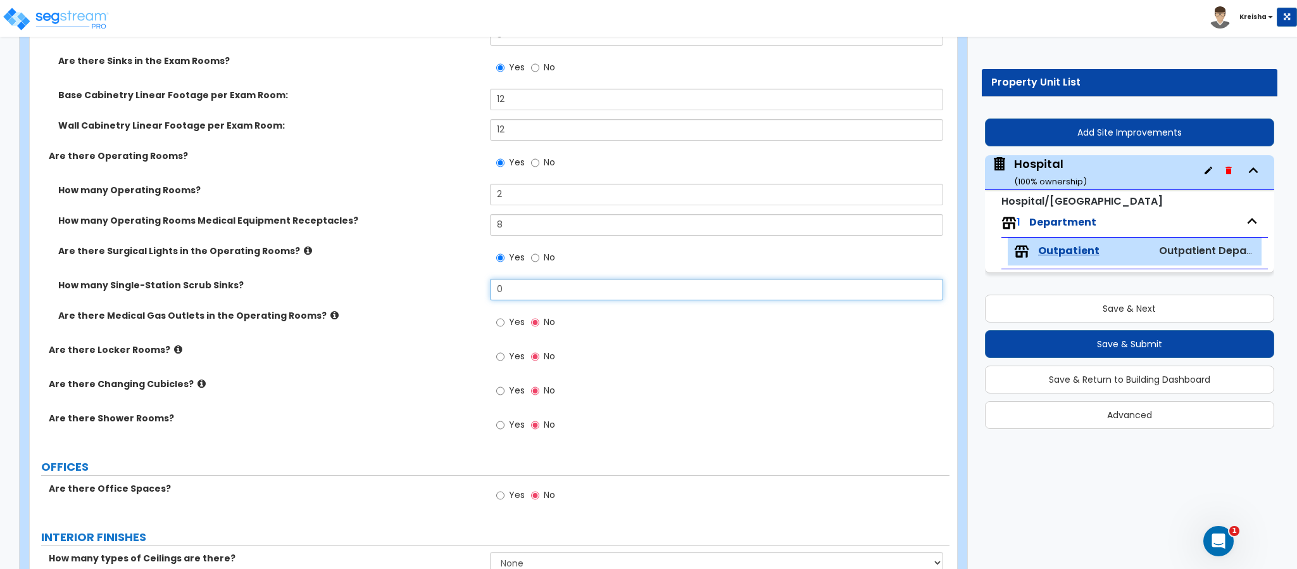
click at [531, 293] on input "0" at bounding box center [717, 290] width 454 height 22
type input "2"
click at [515, 324] on span "Yes" at bounding box center [517, 321] width 16 height 13
click at [505, 324] on input "Yes" at bounding box center [500, 322] width 8 height 14
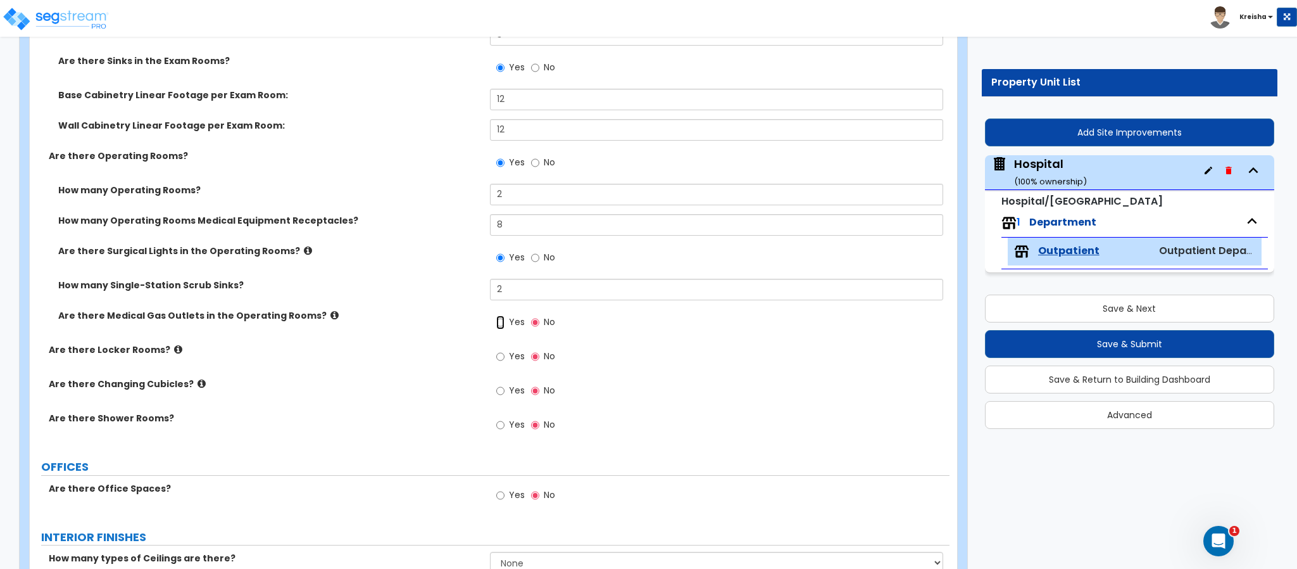
radio input "true"
drag, startPoint x: 500, startPoint y: 293, endPoint x: 429, endPoint y: 293, distance: 70.9
click at [475, 293] on div "How many Single-Station Scrub Sinks? 2" at bounding box center [490, 294] width 920 height 30
type input "3"
click at [429, 291] on label "How many Single-Station Scrub Sinks?" at bounding box center [269, 285] width 422 height 13
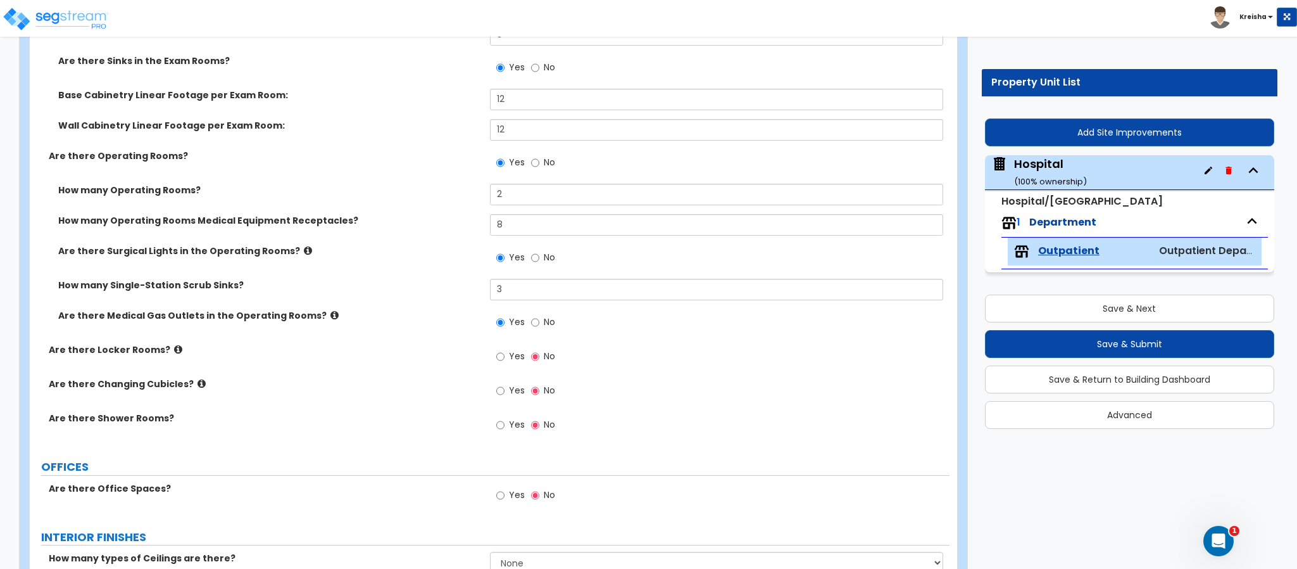
click at [514, 355] on span "Yes" at bounding box center [517, 356] width 16 height 13
click at [505, 355] on input "Yes" at bounding box center [500, 357] width 8 height 14
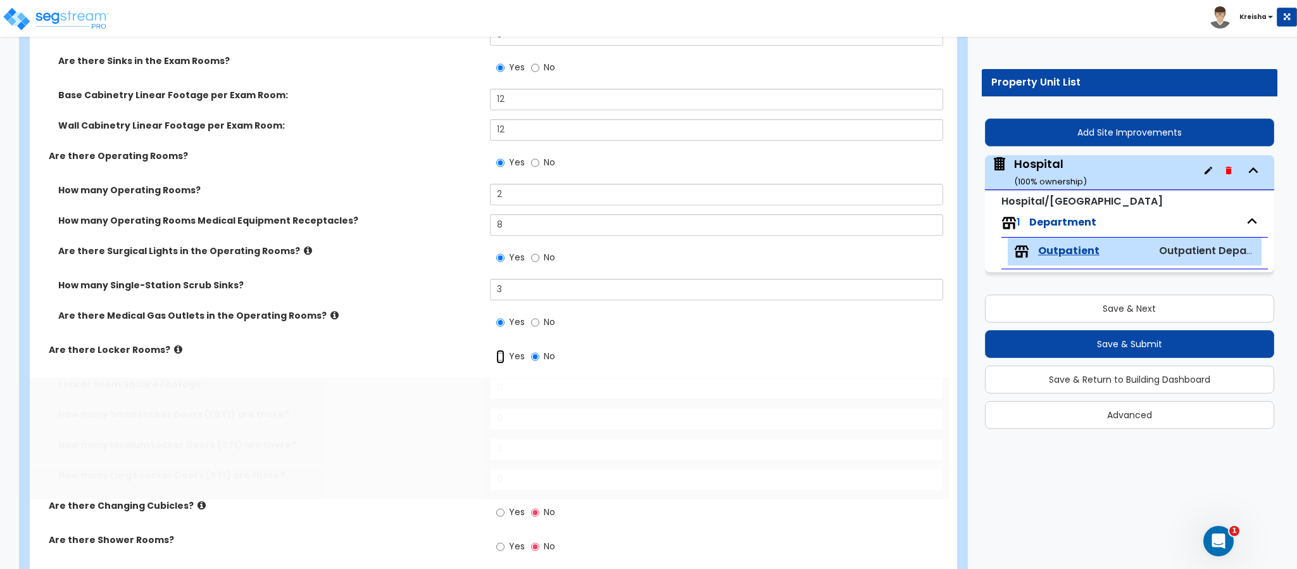
radio input "true"
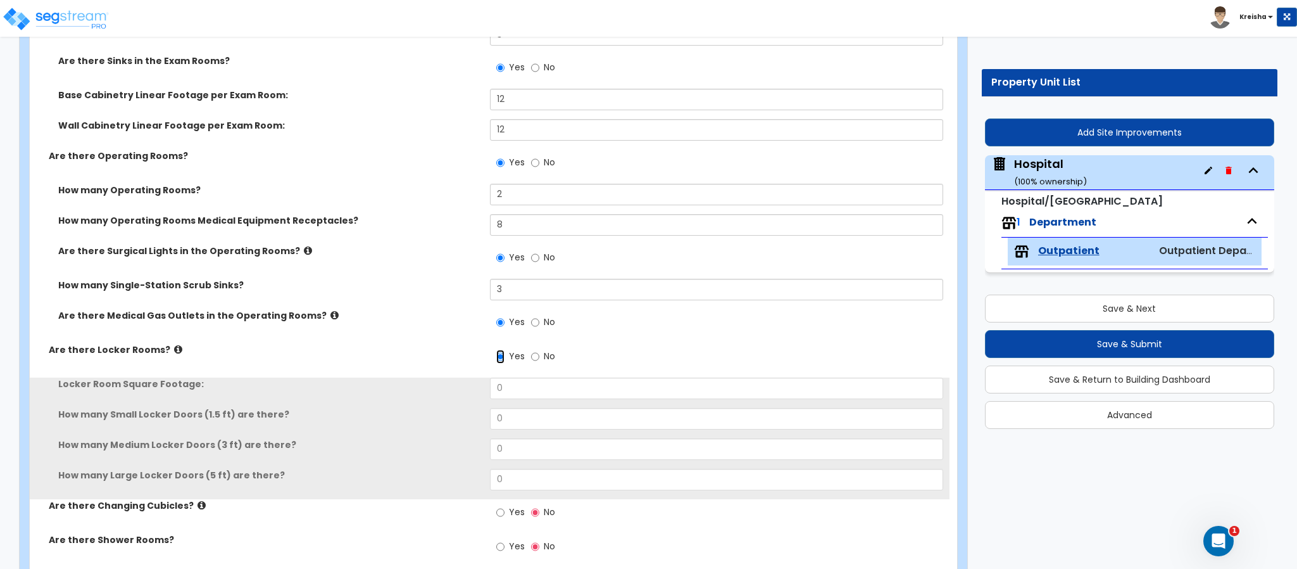
scroll to position [1013, 0]
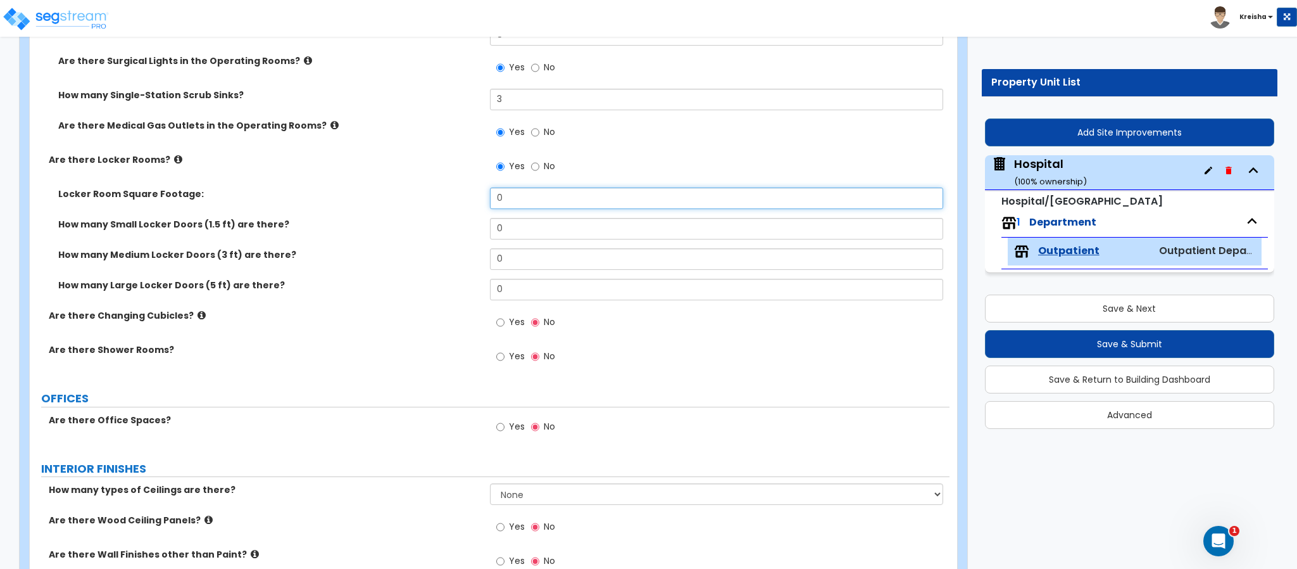
click at [534, 201] on input "0" at bounding box center [717, 198] width 454 height 22
click at [533, 205] on input "0" at bounding box center [717, 198] width 454 height 22
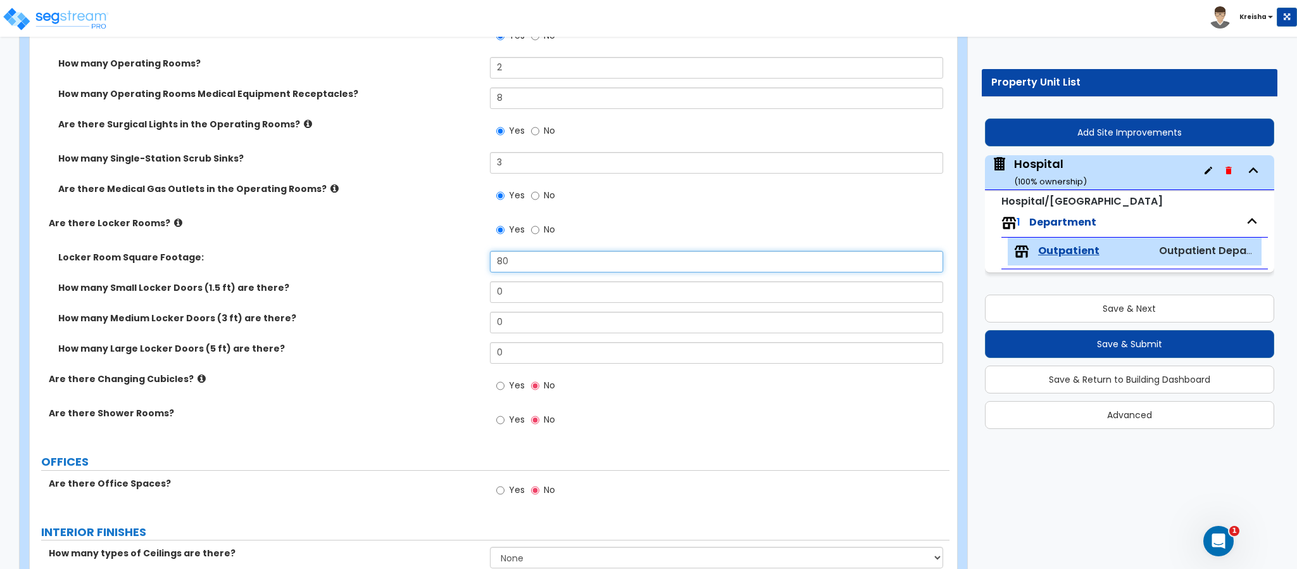
type input "80"
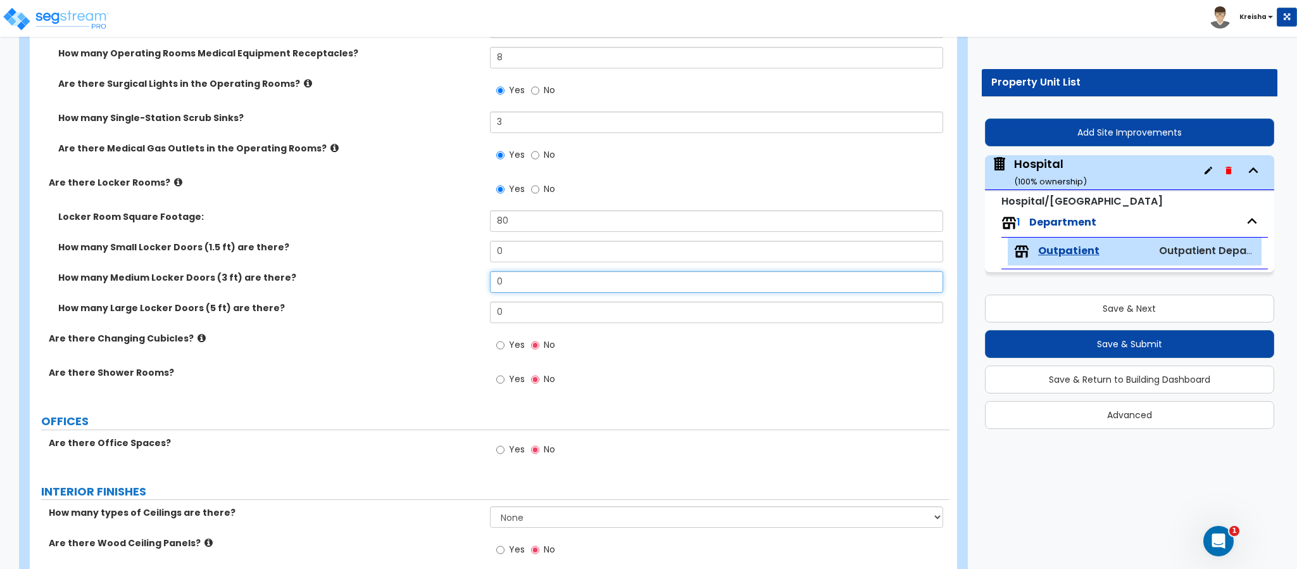
scroll to position [1013, 0]
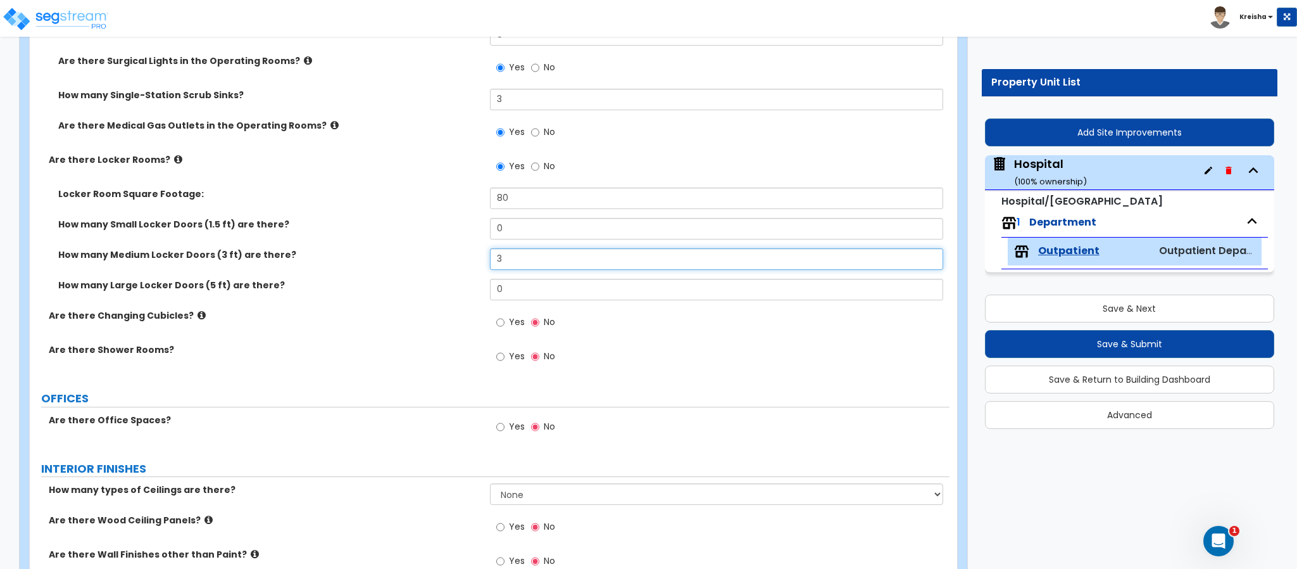
type input "3"
click at [500, 320] on input "Yes" at bounding box center [500, 322] width 8 height 14
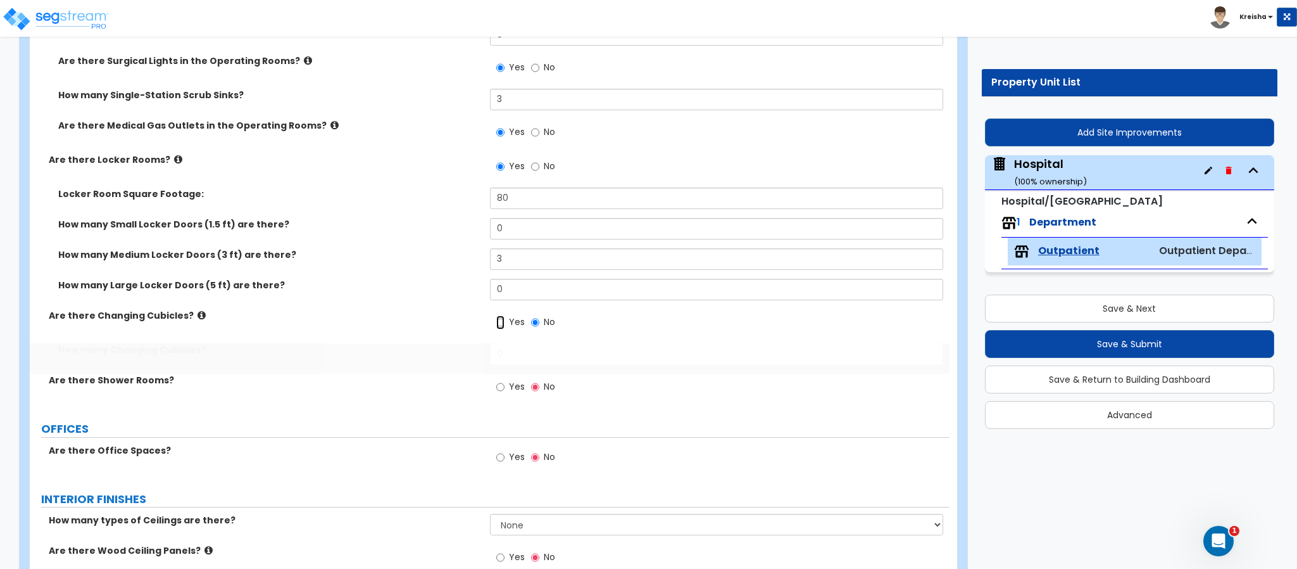
radio input "true"
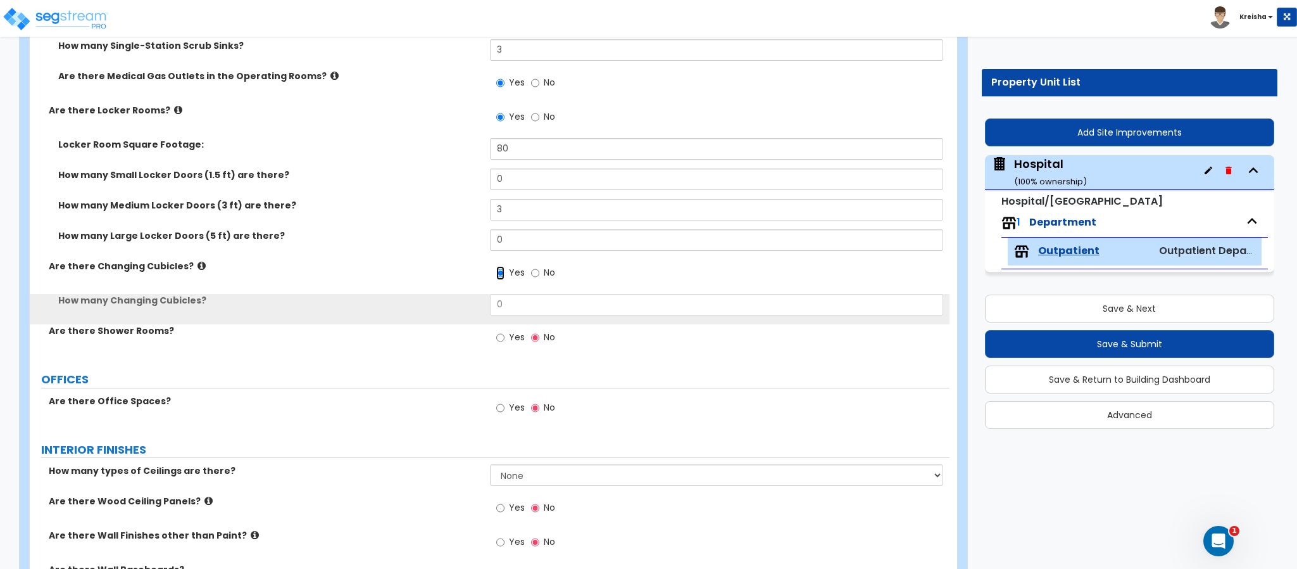
scroll to position [1140, 0]
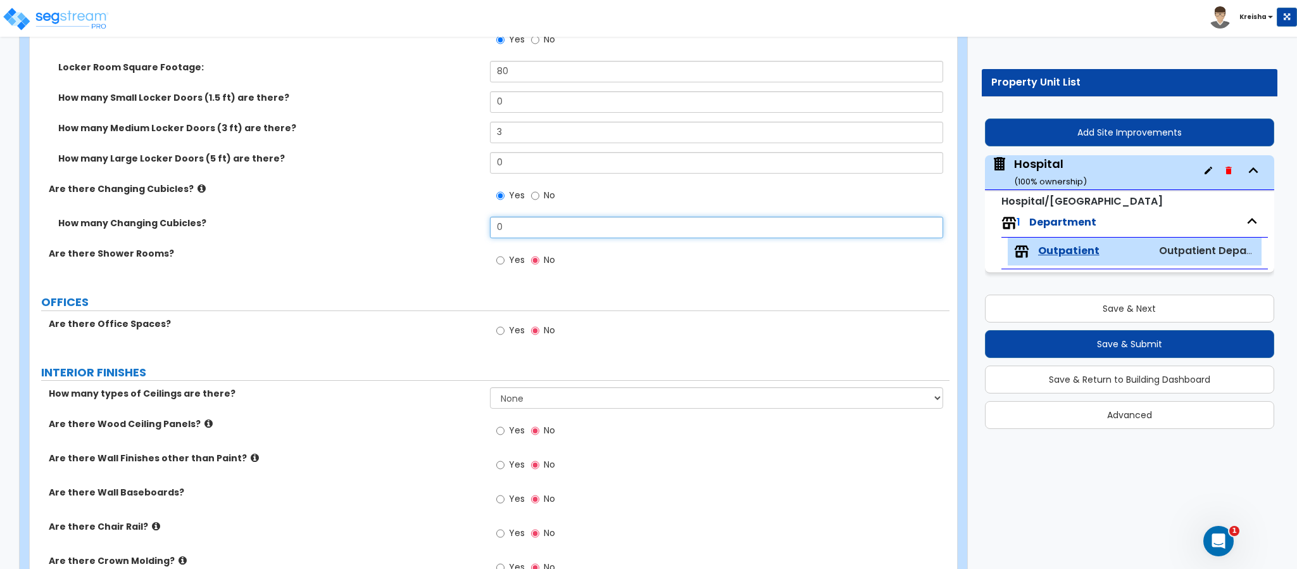
click at [517, 236] on input "0" at bounding box center [717, 228] width 454 height 22
drag, startPoint x: 517, startPoint y: 230, endPoint x: 447, endPoint y: 237, distance: 70.7
click at [453, 237] on div "How many Changing Cubicles? 0" at bounding box center [490, 232] width 920 height 30
type input "3"
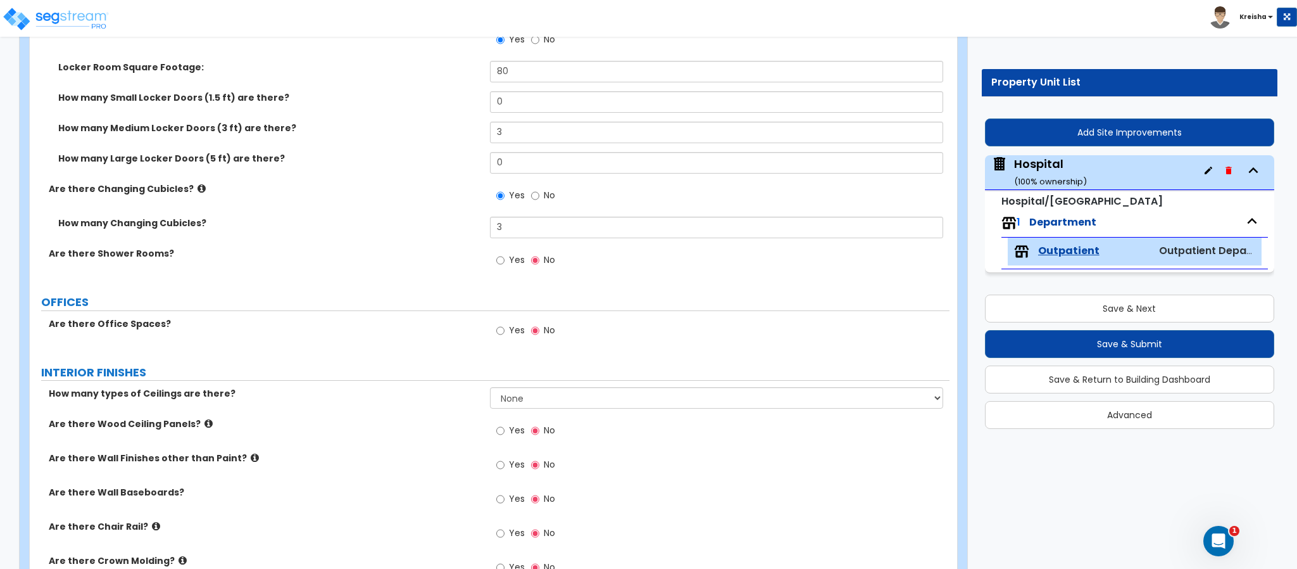
click at [506, 265] on label "Yes" at bounding box center [510, 262] width 28 height 22
click at [505, 265] on input "Yes" at bounding box center [500, 260] width 8 height 14
radio input "true"
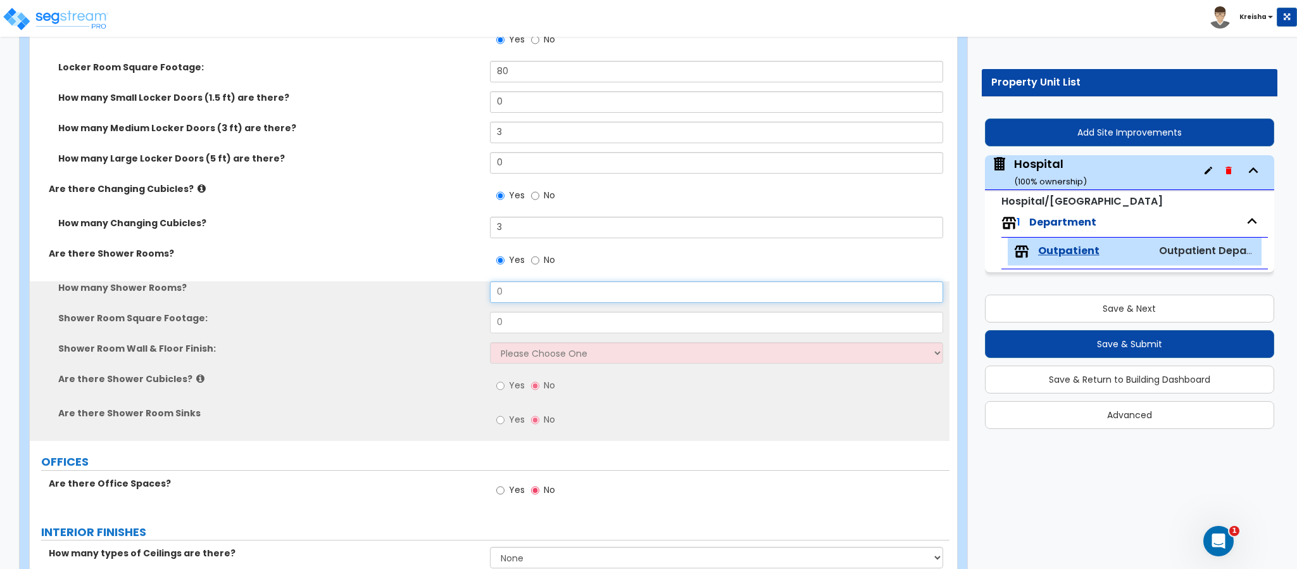
click at [506, 293] on input "0" at bounding box center [717, 292] width 454 height 22
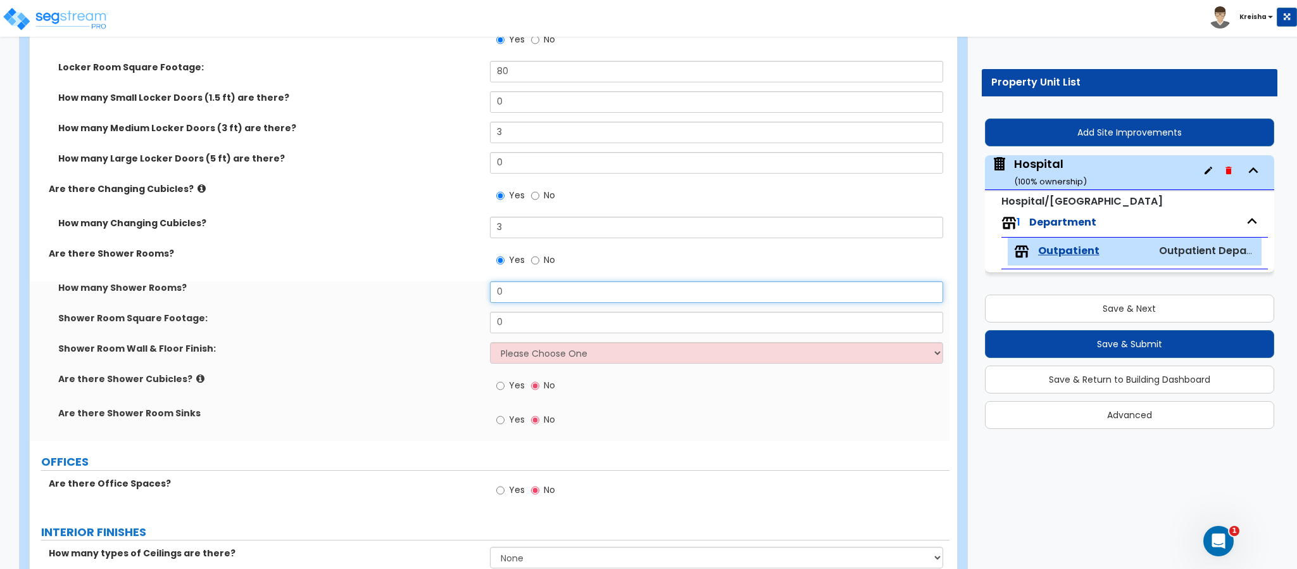
click at [506, 293] on input "0" at bounding box center [717, 292] width 454 height 22
type input "2"
click at [500, 325] on input "0" at bounding box center [717, 323] width 454 height 22
click at [681, 359] on select "Please Choose One Tile VCT Sheet Vinyl" at bounding box center [717, 353] width 454 height 22
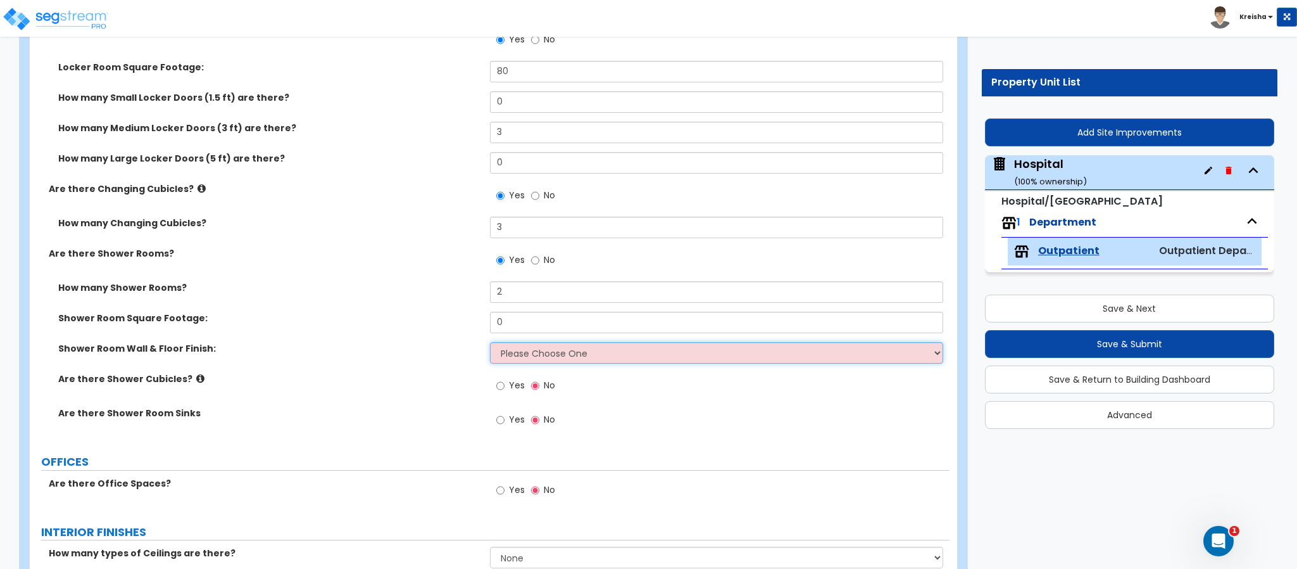
select select "1"
click at [490, 343] on select "Please Choose One Tile VCT Sheet Vinyl" at bounding box center [717, 353] width 454 height 22
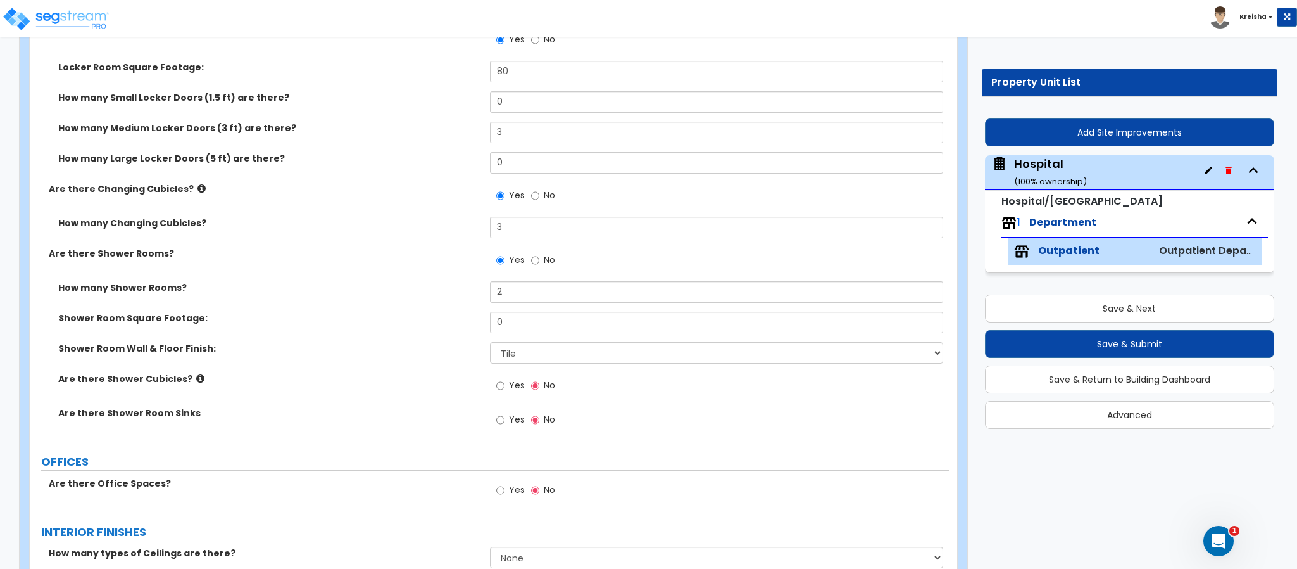
click at [476, 385] on label "Are there Shower Cubicles?" at bounding box center [269, 378] width 422 height 13
click at [500, 390] on input "Yes" at bounding box center [500, 386] width 8 height 14
radio input "true"
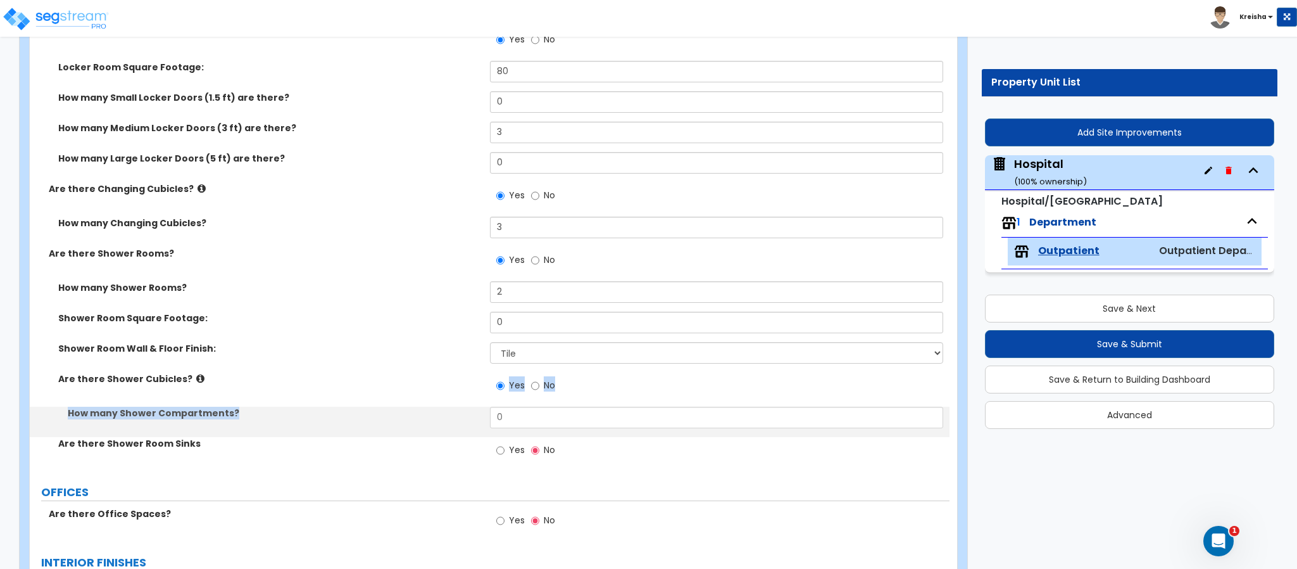
click at [407, 418] on div "How many Shower Rooms? 2 Shower Room Square Footage: 0 Shower Room Wall & Floor…" at bounding box center [489, 376] width 901 height 190
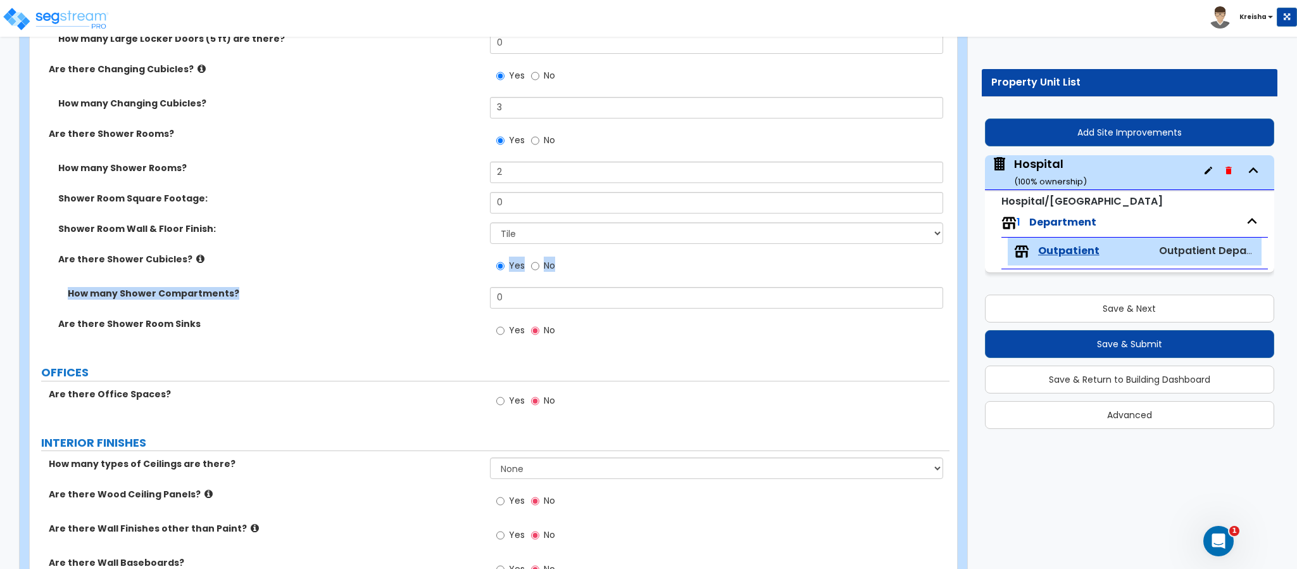
scroll to position [1203, 0]
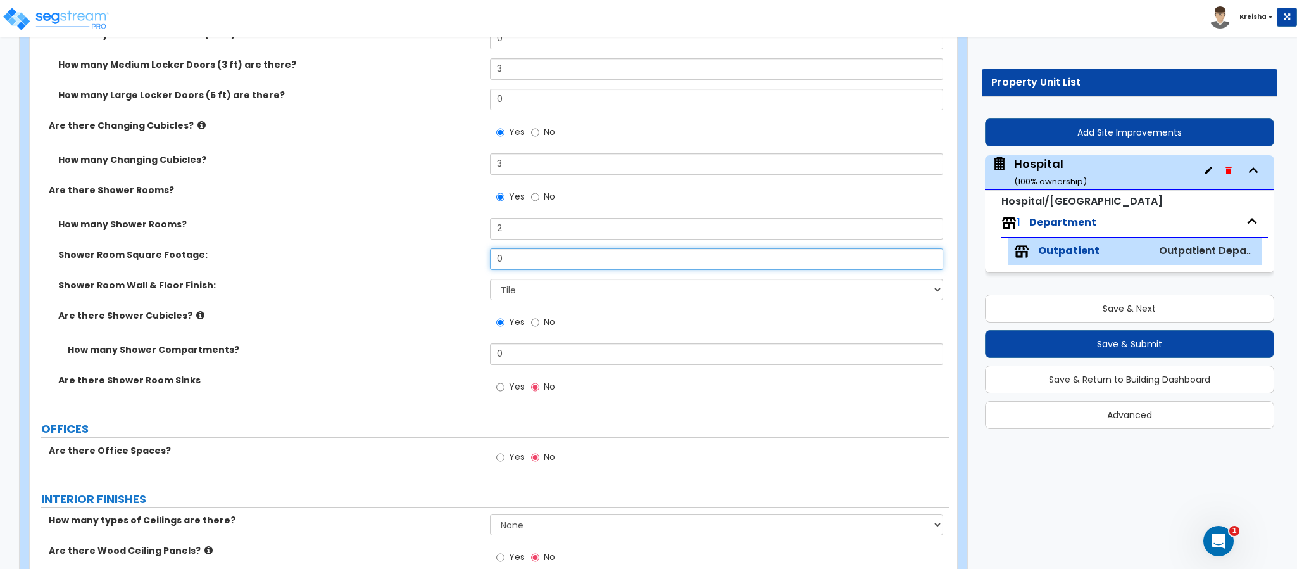
click at [489, 274] on div "Shower Room Square Footage: 0" at bounding box center [490, 263] width 920 height 30
click at [498, 263] on input "0" at bounding box center [717, 259] width 454 height 22
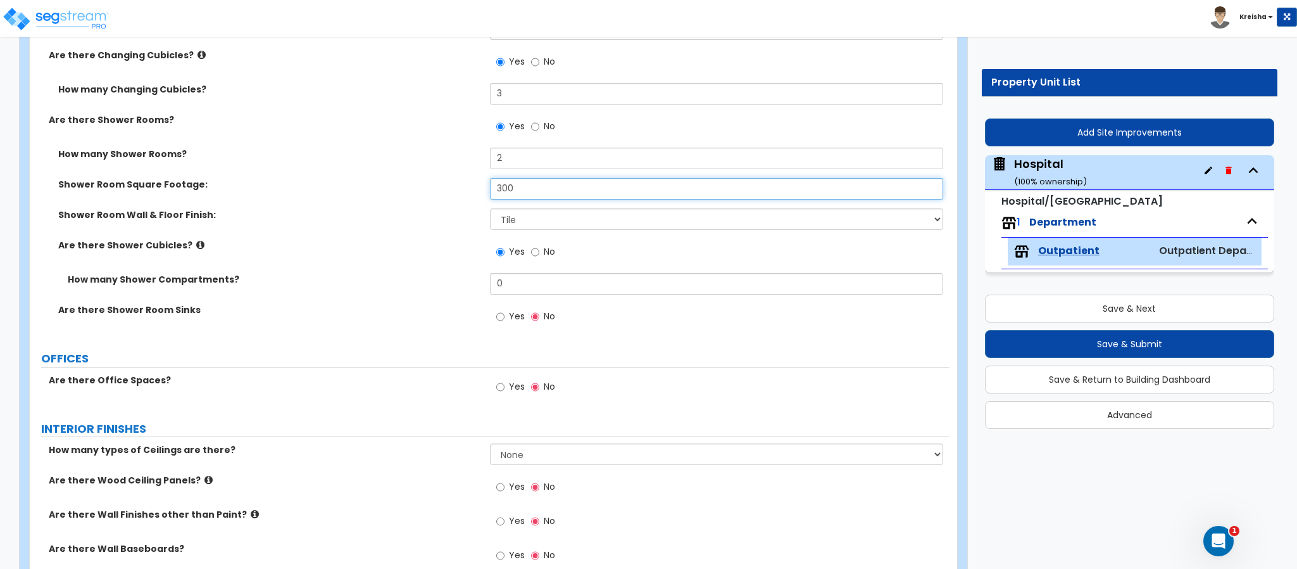
scroll to position [1296, 0]
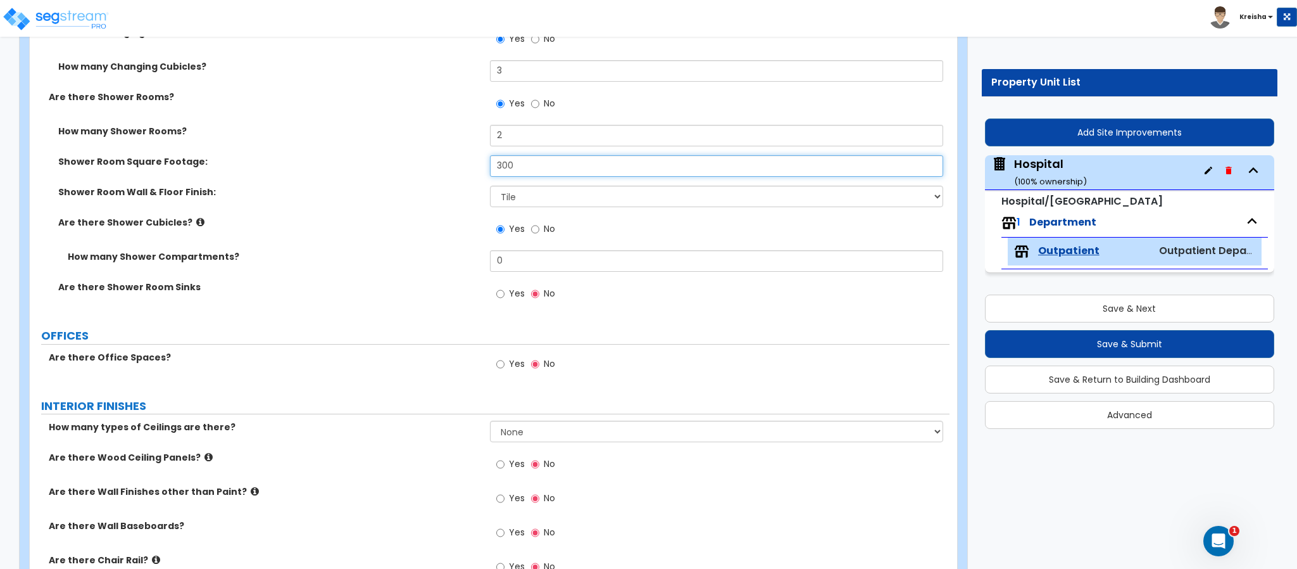
type input "300"
click at [503, 237] on label "Yes" at bounding box center [510, 231] width 28 height 22
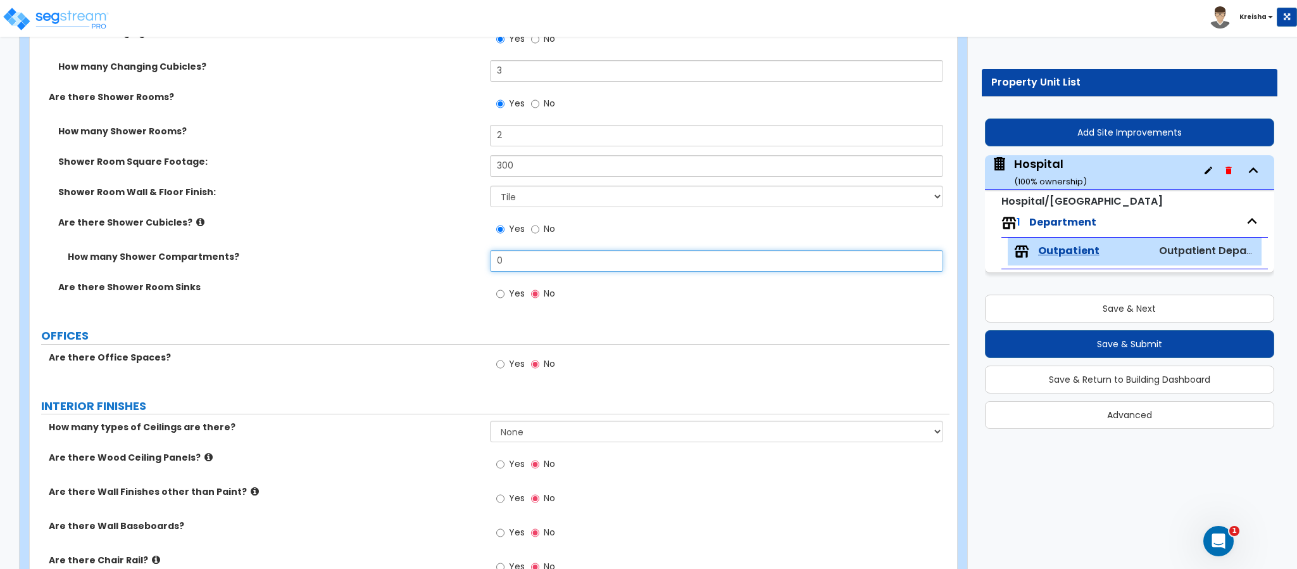
click at [505, 266] on input "0" at bounding box center [717, 261] width 454 height 22
type input "4"
click at [492, 281] on div "Are there Shower Room Sinks Yes No" at bounding box center [490, 297] width 920 height 34
click at [492, 286] on div "Yes No" at bounding box center [526, 294] width 72 height 29
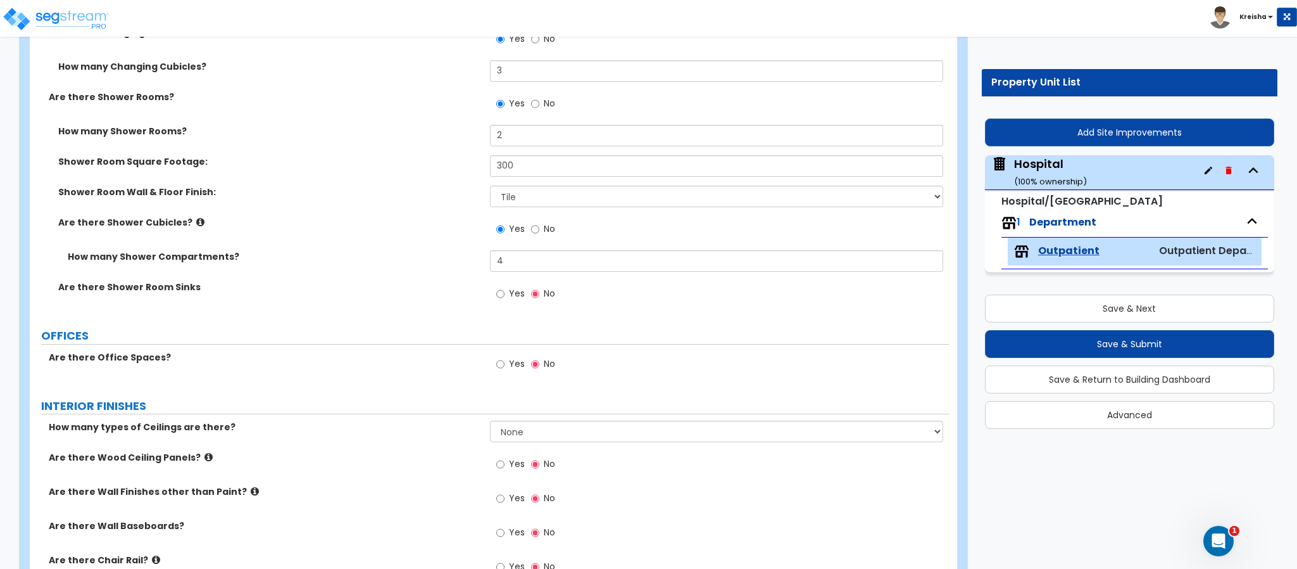
click at [492, 286] on div "Yes No" at bounding box center [526, 294] width 72 height 29
click at [500, 294] on input "Yes" at bounding box center [500, 294] width 8 height 14
radio input "true"
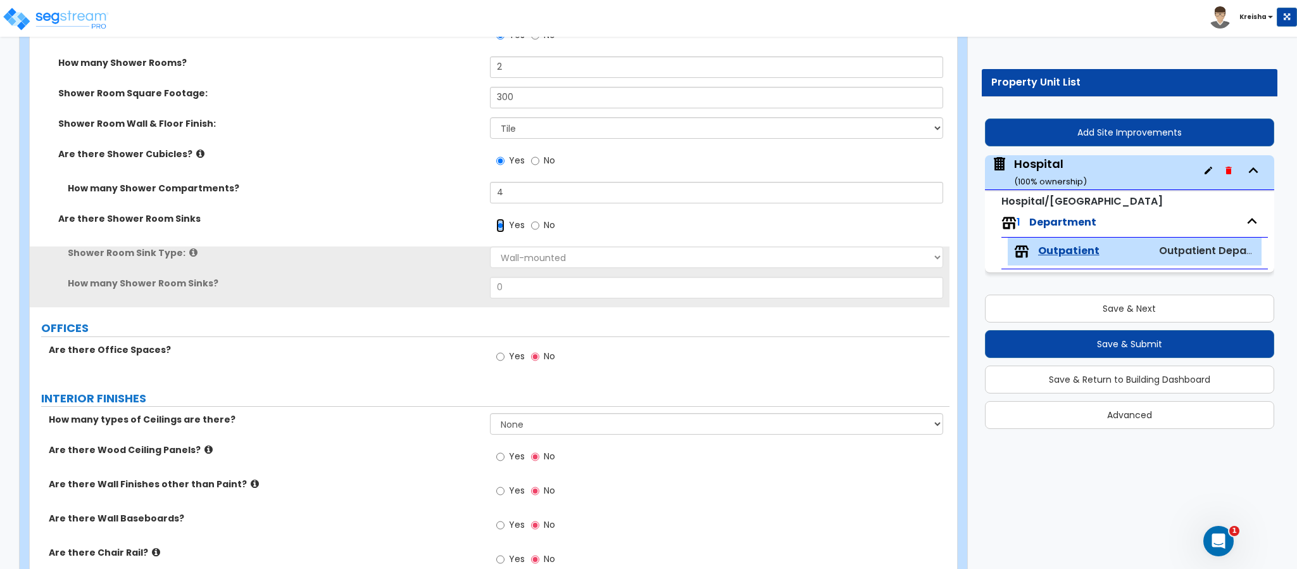
scroll to position [1423, 0]
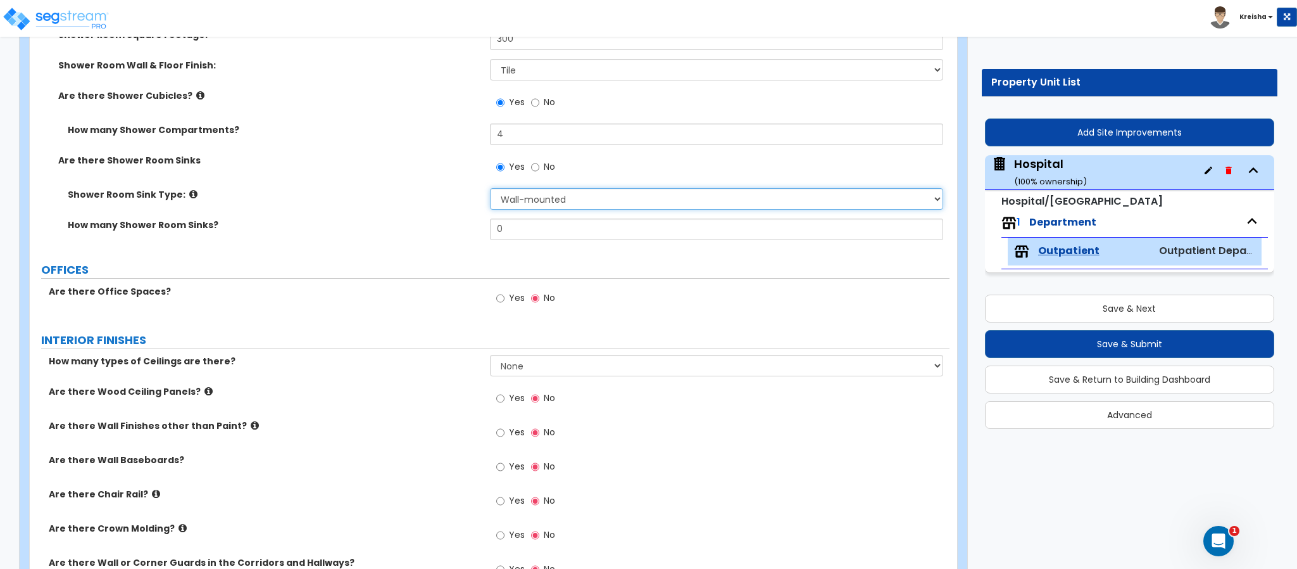
click at [566, 200] on select "Wall-mounted Pedestal-mounted Vanity-mounted" at bounding box center [717, 199] width 454 height 22
drag, startPoint x: 557, startPoint y: 201, endPoint x: 547, endPoint y: 213, distance: 15.7
click at [557, 201] on select "Wall-mounted Pedestal-mounted Vanity-mounted" at bounding box center [717, 199] width 454 height 22
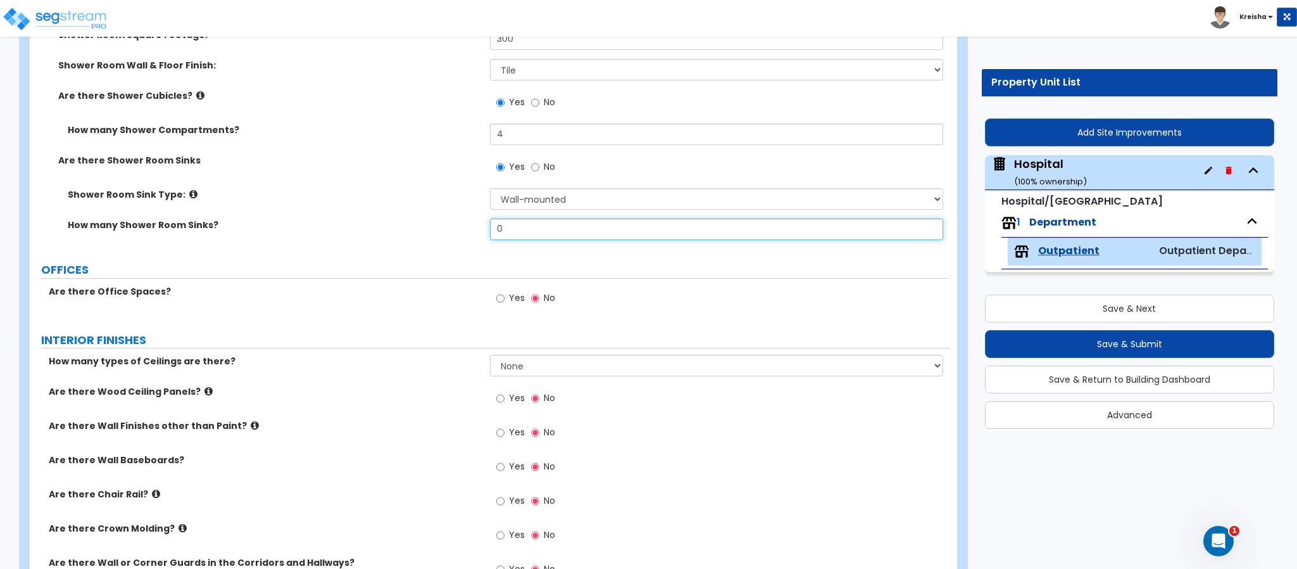
click at [536, 226] on input "0" at bounding box center [717, 229] width 454 height 22
type input "2"
click at [414, 275] on label "OFFICES" at bounding box center [495, 270] width 909 height 16
click at [512, 298] on span "Yes" at bounding box center [517, 297] width 16 height 13
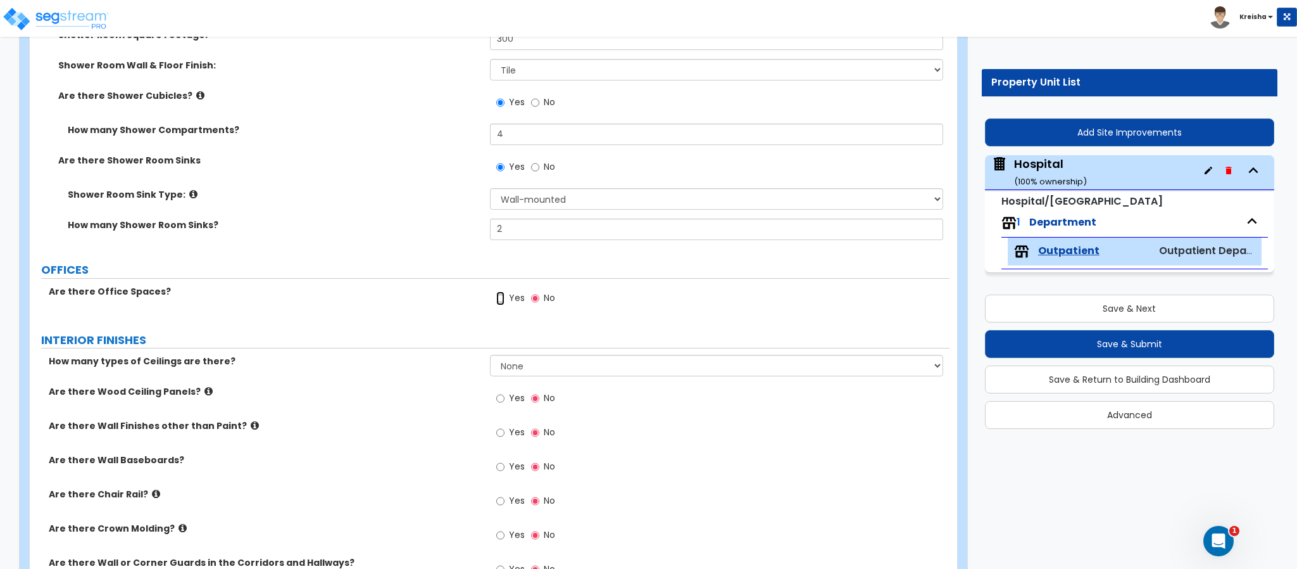
click at [505, 298] on input "Yes" at bounding box center [500, 298] width 8 height 14
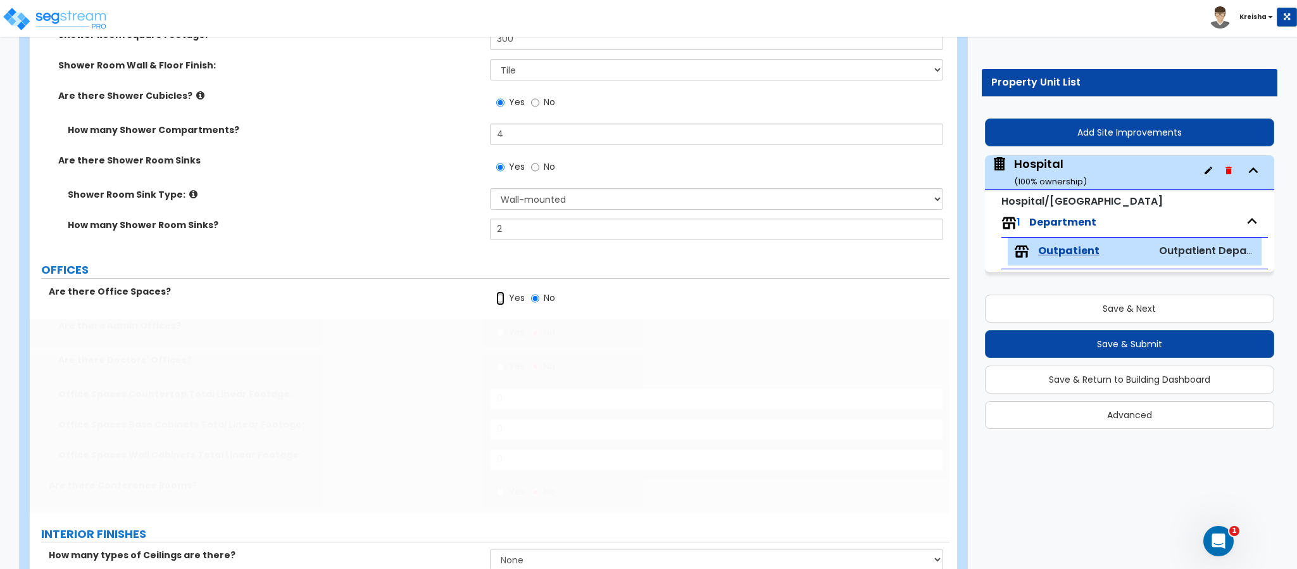
radio input "true"
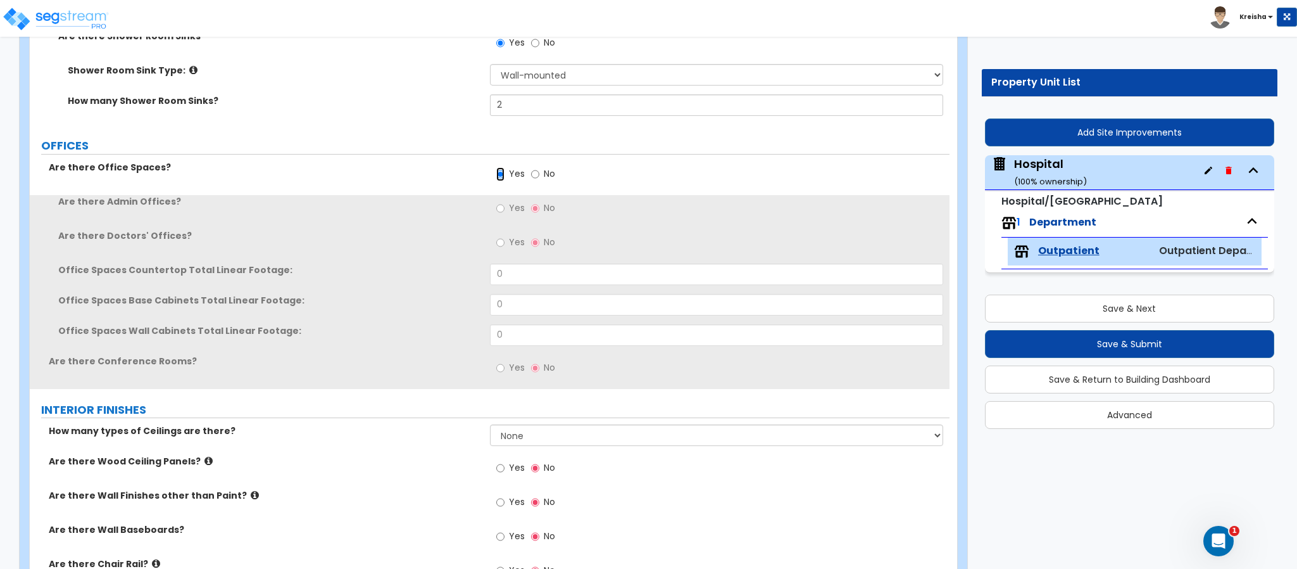
scroll to position [1550, 0]
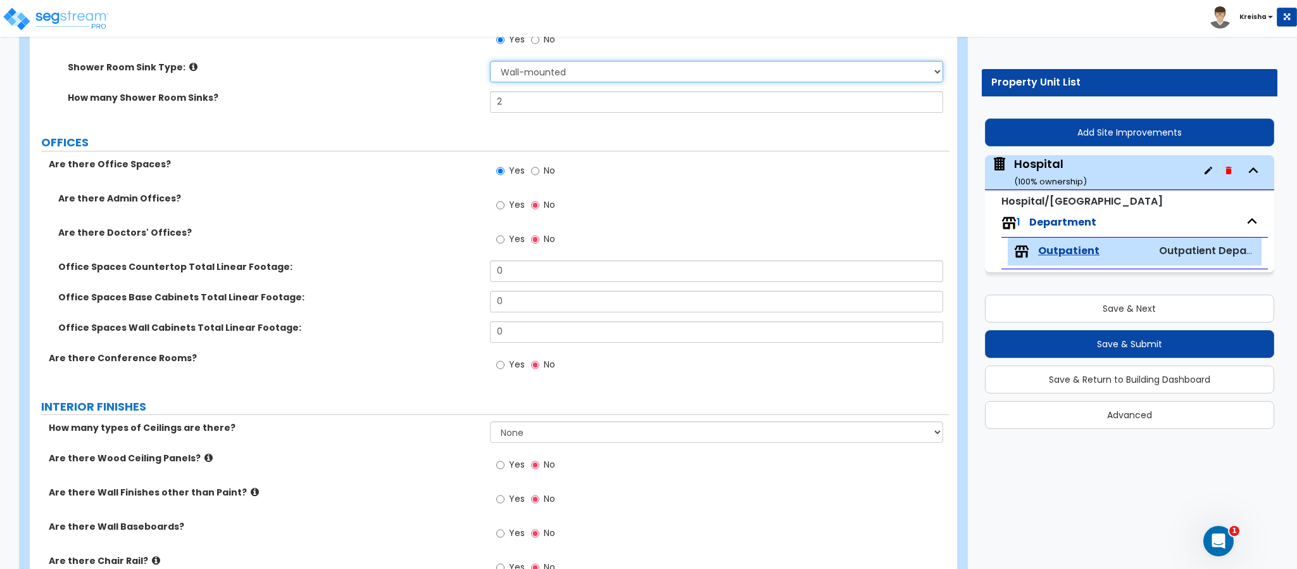
click at [550, 80] on select "Wall-mounted Pedestal-mounted Vanity-mounted" at bounding box center [717, 72] width 454 height 22
select select "3"
click at [490, 62] on select "Wall-mounted Pedestal-mounted Vanity-mounted" at bounding box center [717, 72] width 454 height 22
click at [471, 145] on label "OFFICES" at bounding box center [495, 142] width 909 height 16
click at [493, 184] on div "Yes No" at bounding box center [526, 172] width 72 height 29
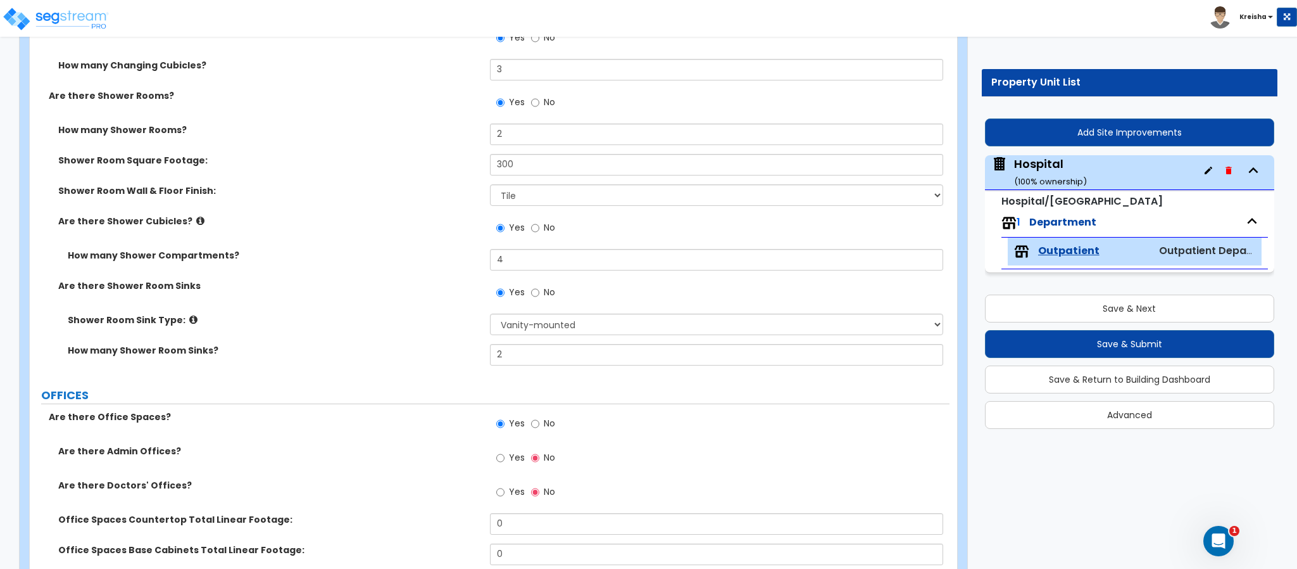
scroll to position [1296, 0]
drag, startPoint x: 84, startPoint y: 185, endPoint x: 220, endPoint y: 188, distance: 136.8
click at [220, 188] on div "How many Shower Rooms? 2 Shower Room Square Footage: 300 Shower Room Wall & Flo…" at bounding box center [489, 250] width 901 height 251
click at [232, 192] on label "Shower Room Wall & Floor Finish:" at bounding box center [269, 192] width 422 height 13
click at [243, 206] on div "Shower Room Wall & Floor Finish: Please Choose One Tile VCT Sheet Vinyl" at bounding box center [490, 201] width 920 height 30
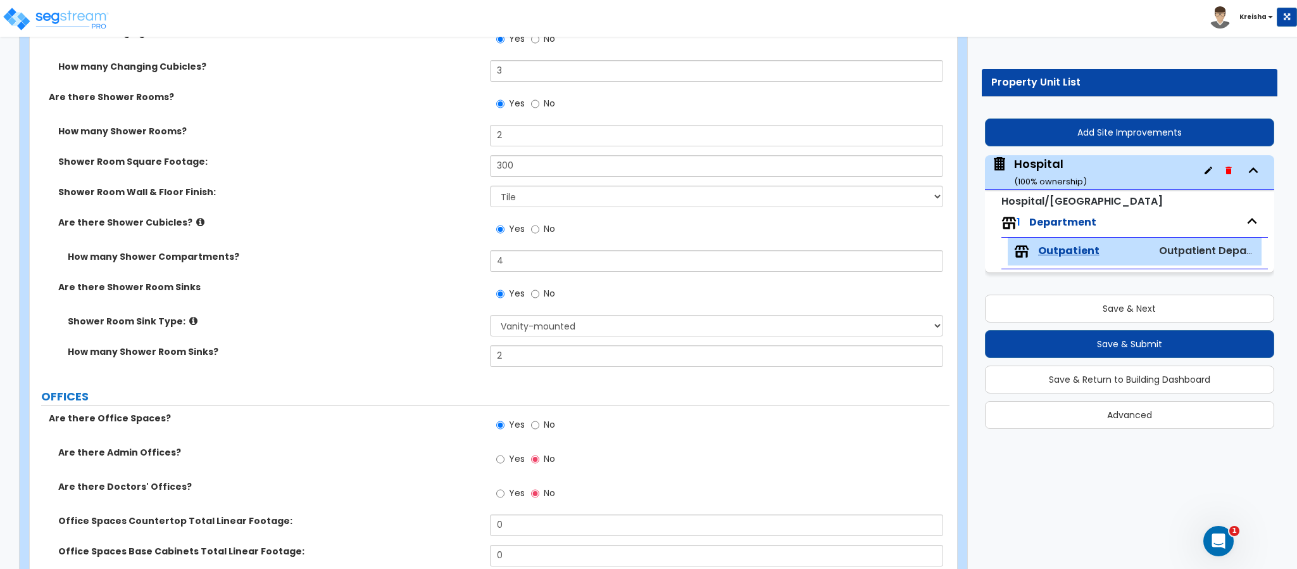
click at [278, 318] on label "Shower Room Sink Type:" at bounding box center [274, 321] width 413 height 13
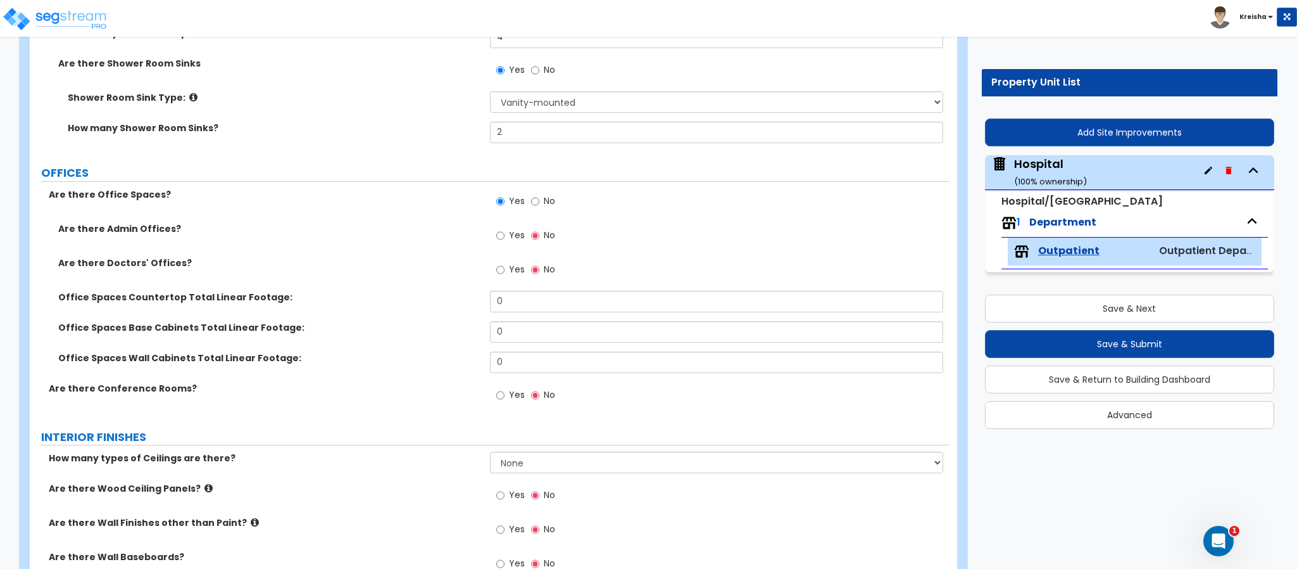
scroll to position [1550, 0]
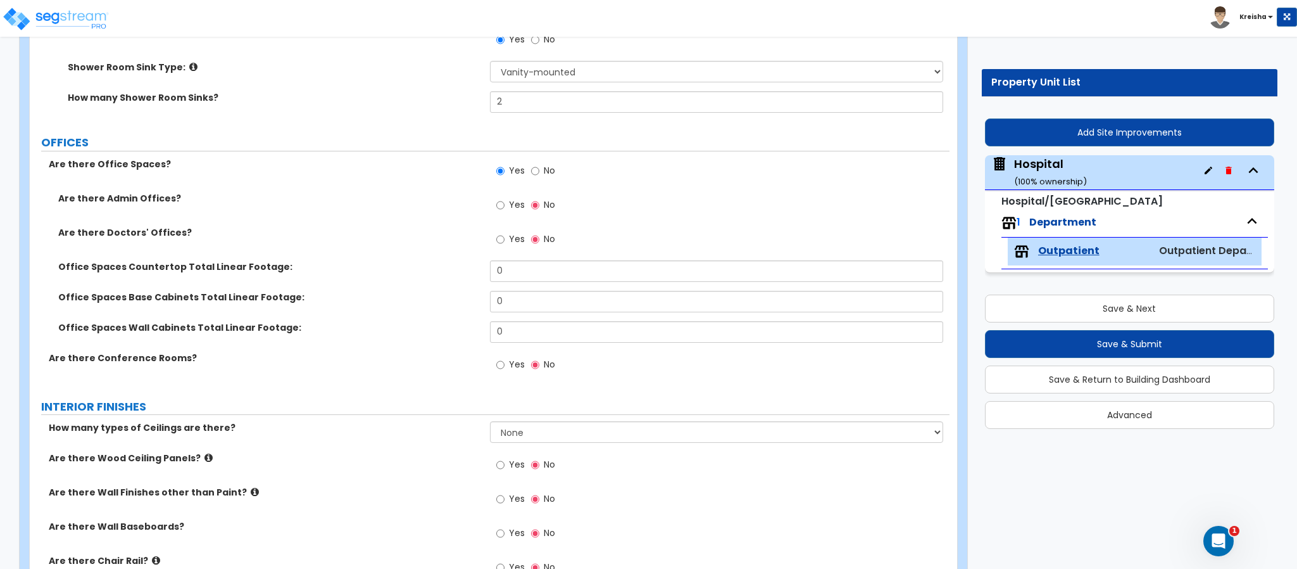
click at [484, 211] on div "Are there Admin Offices? Yes No" at bounding box center [490, 209] width 920 height 34
click at [496, 207] on input "Yes" at bounding box center [500, 205] width 8 height 14
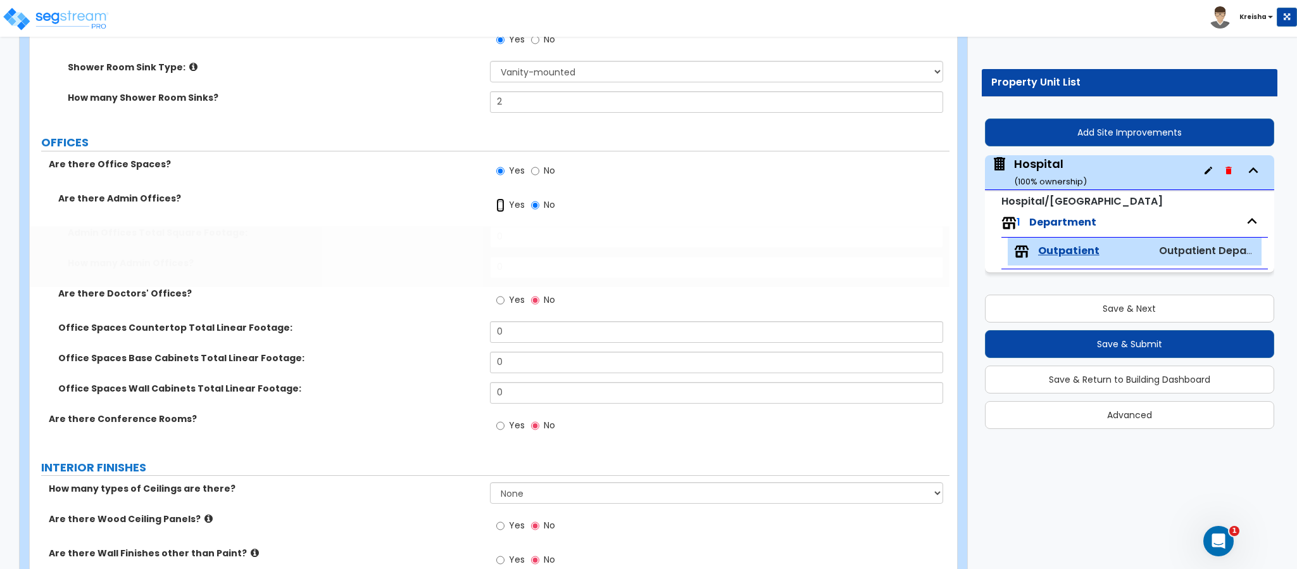
radio input "true"
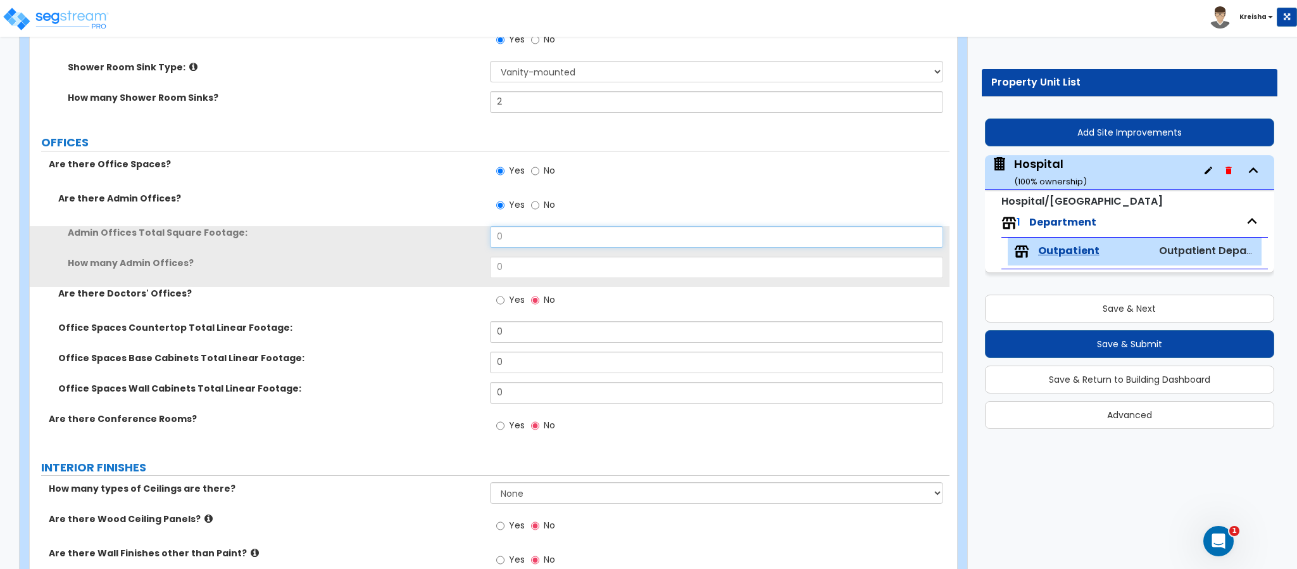
click at [504, 238] on input "0" at bounding box center [717, 237] width 454 height 22
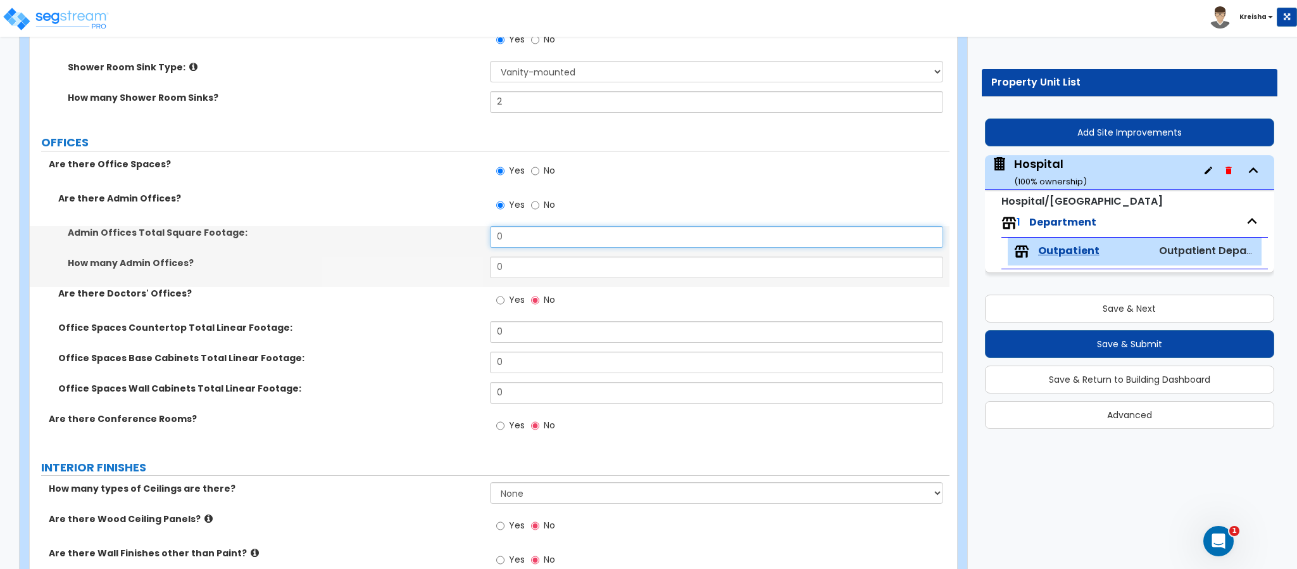
click at [504, 238] on input "0" at bounding box center [717, 237] width 454 height 22
type input "120"
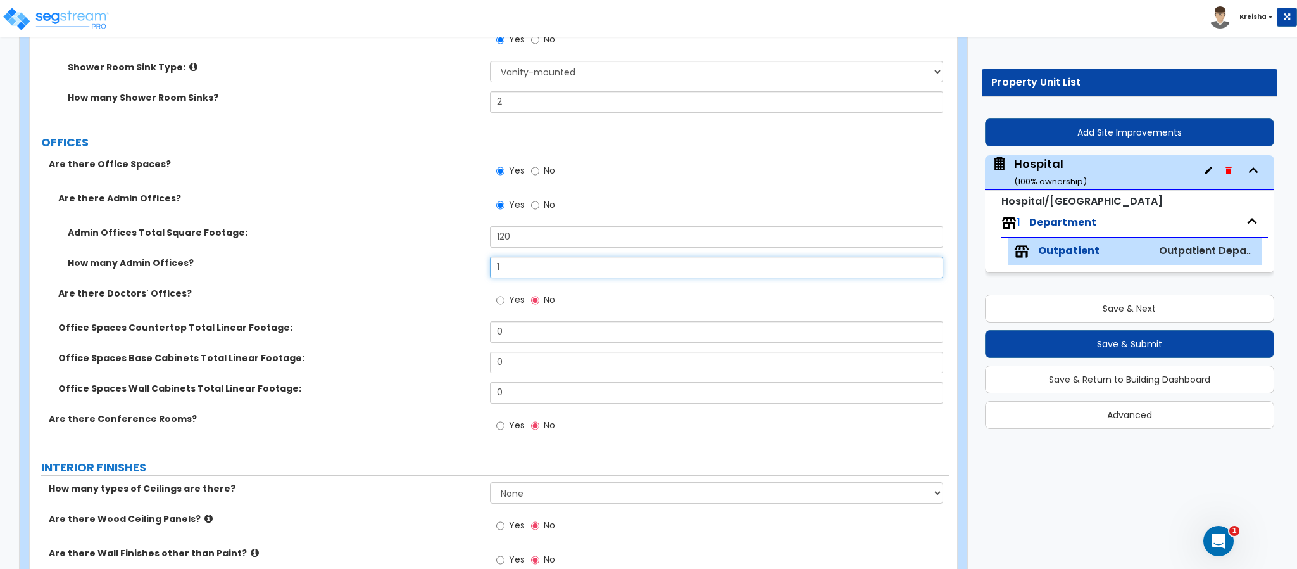
type input "1"
click at [496, 293] on input "Yes" at bounding box center [500, 300] width 8 height 14
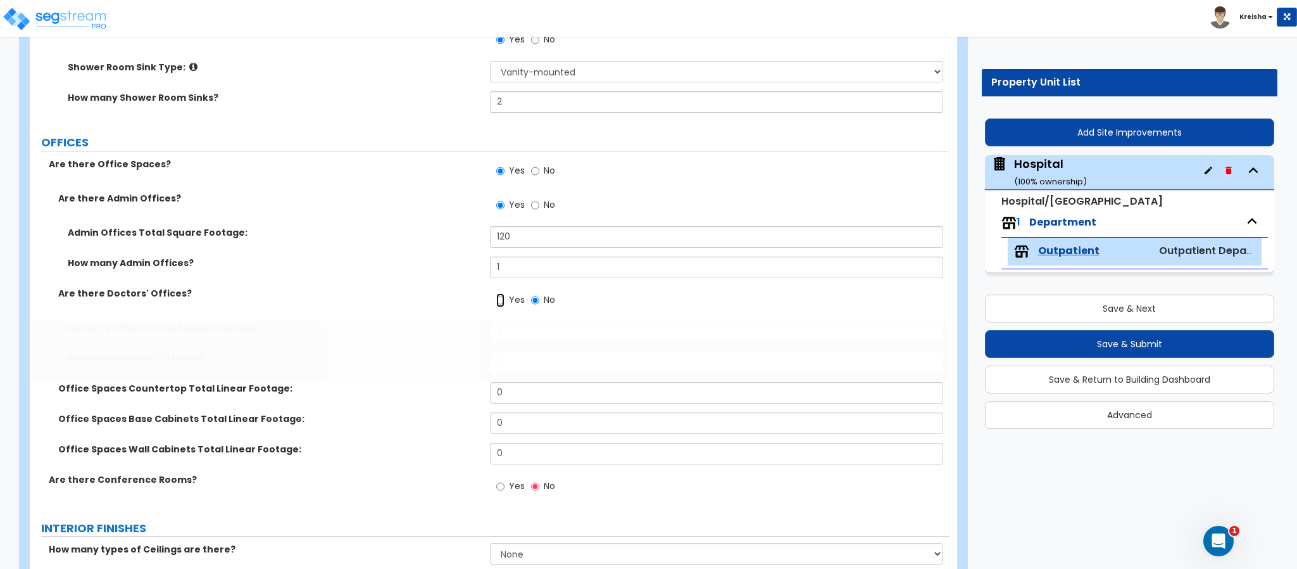
radio input "true"
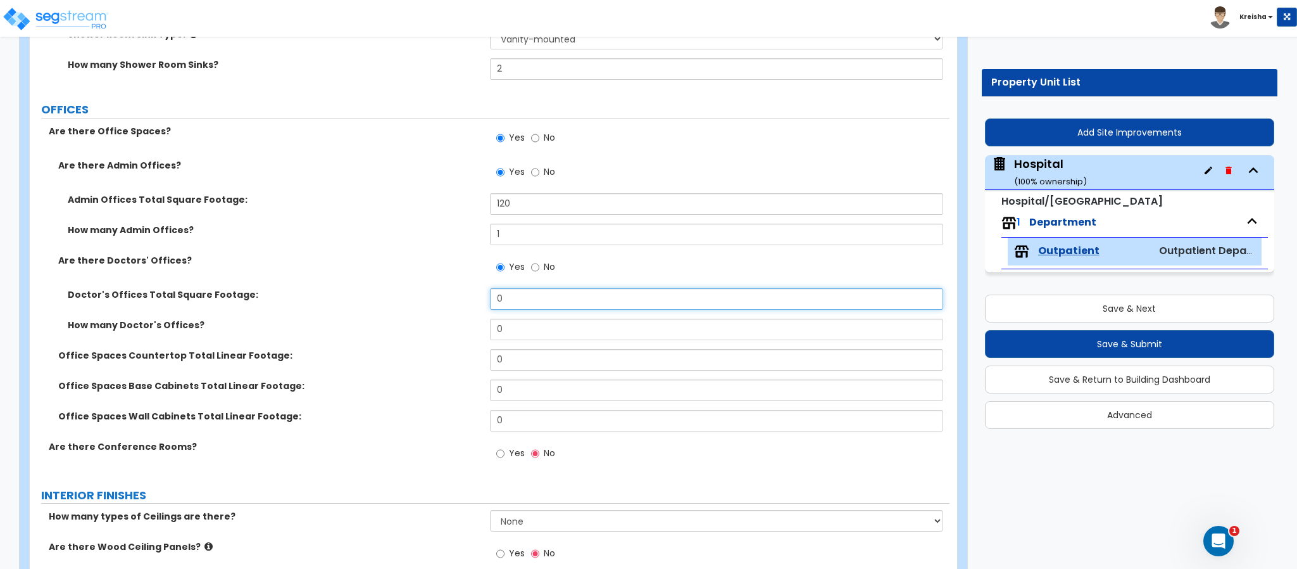
scroll to position [1613, 0]
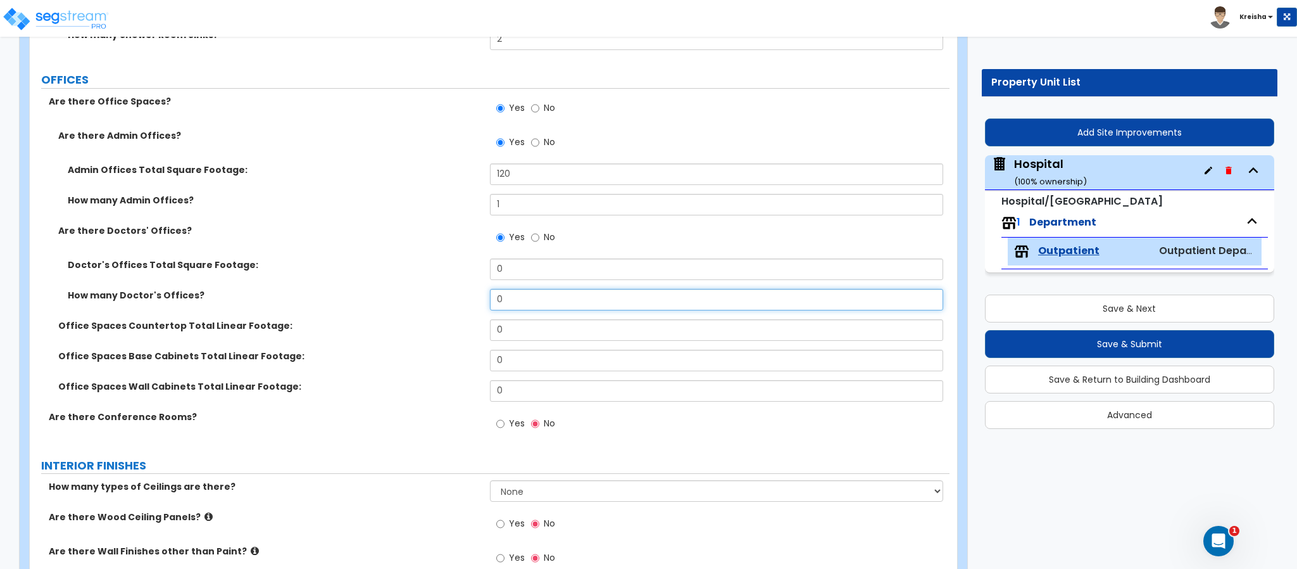
click at [513, 291] on input "0" at bounding box center [717, 300] width 454 height 22
type input "4"
click at [507, 267] on input "0" at bounding box center [717, 269] width 454 height 22
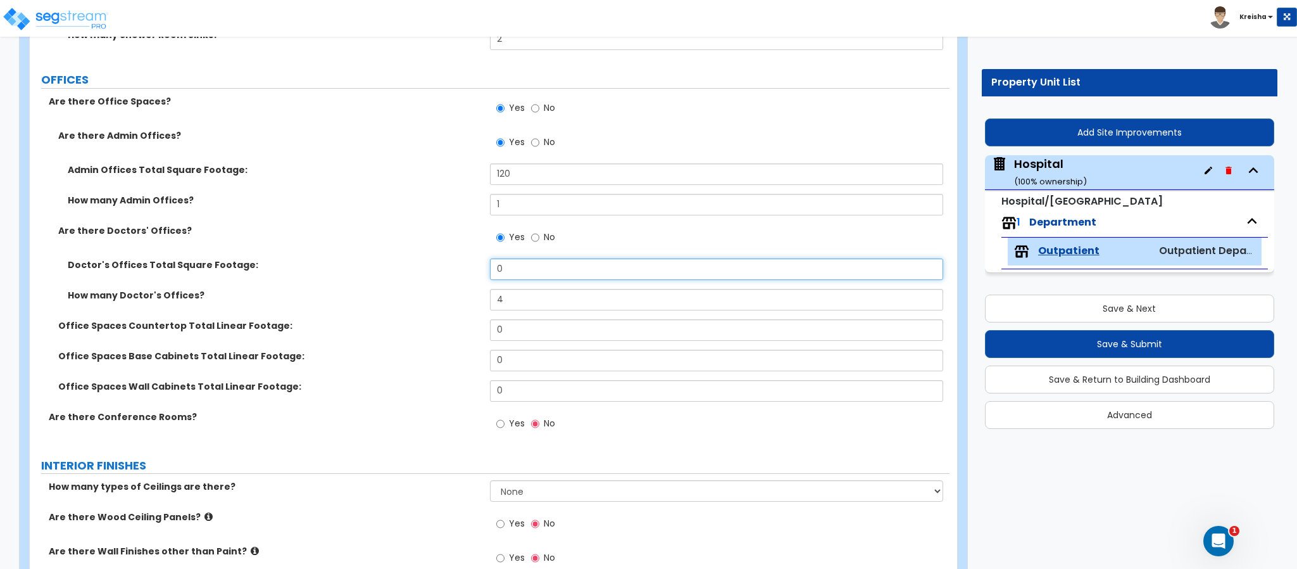
click at [507, 267] on input "0" at bounding box center [717, 269] width 454 height 22
type input "320"
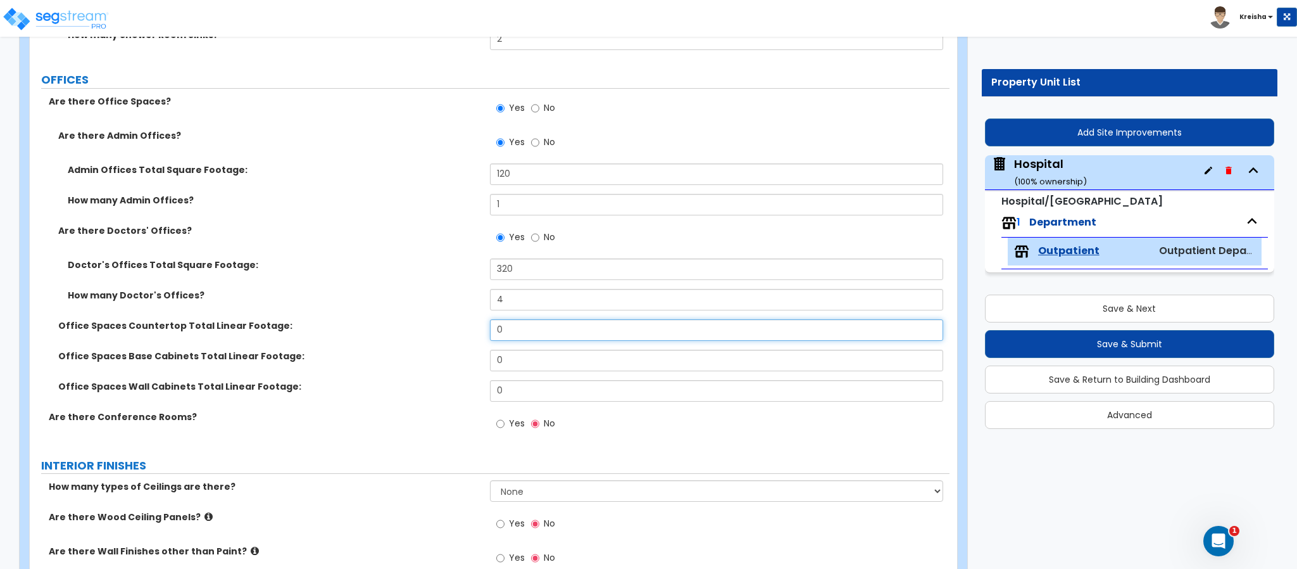
click at [525, 329] on input "0" at bounding box center [717, 330] width 454 height 22
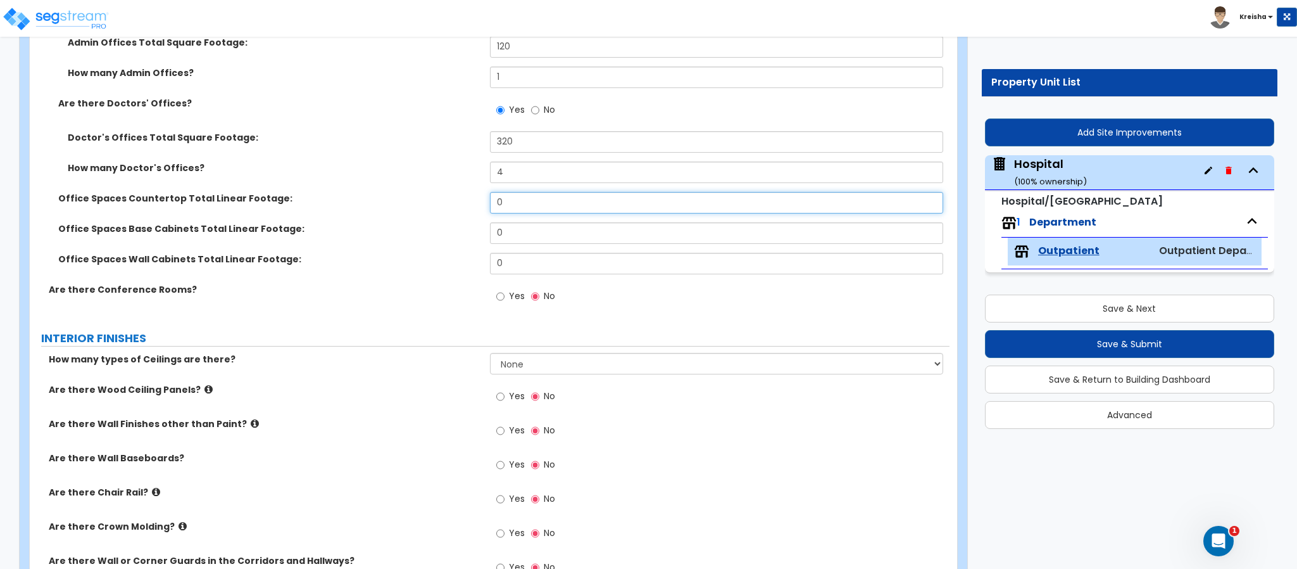
scroll to position [1676, 0]
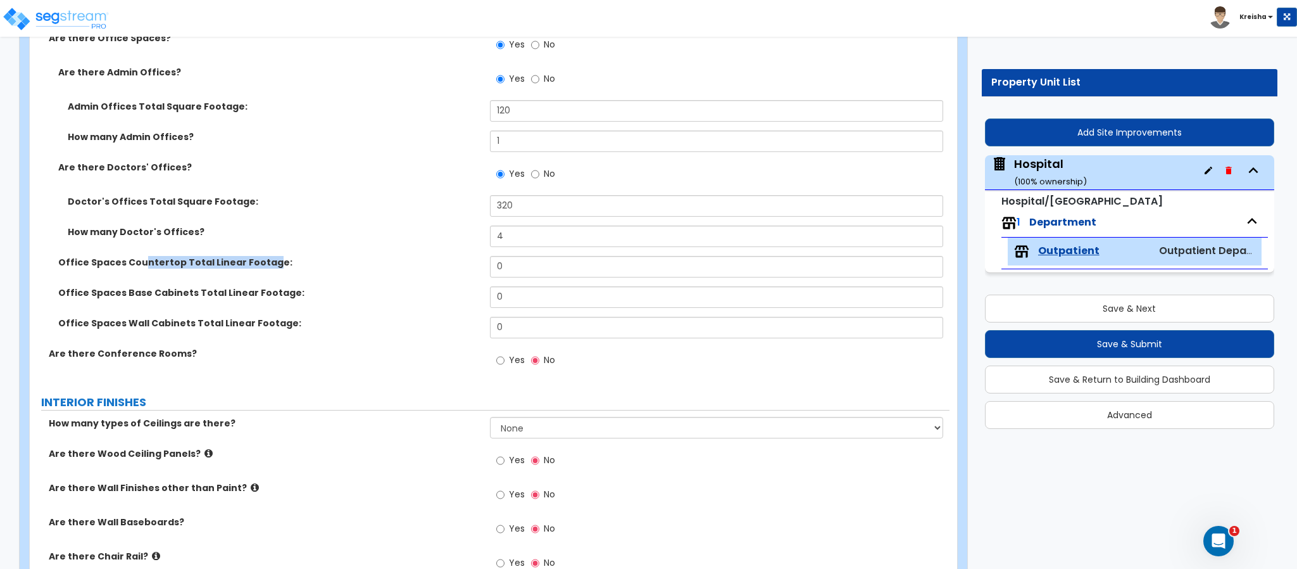
drag, startPoint x: 145, startPoint y: 262, endPoint x: 265, endPoint y: 263, distance: 119.7
click at [265, 263] on label "Office Spaces Countertop Total Linear Footage:" at bounding box center [269, 262] width 422 height 13
click at [496, 272] on input "0" at bounding box center [717, 267] width 454 height 22
click at [496, 270] on input "0" at bounding box center [717, 267] width 454 height 22
type input "16"
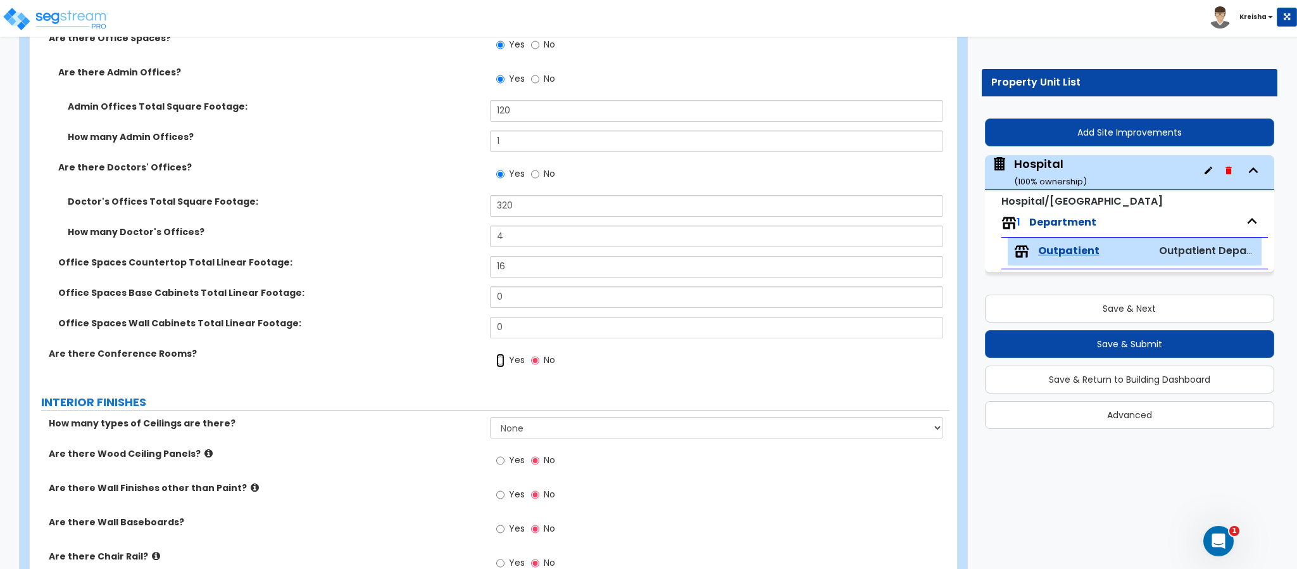
click at [504, 357] on input "Yes" at bounding box center [500, 360] width 8 height 14
radio input "true"
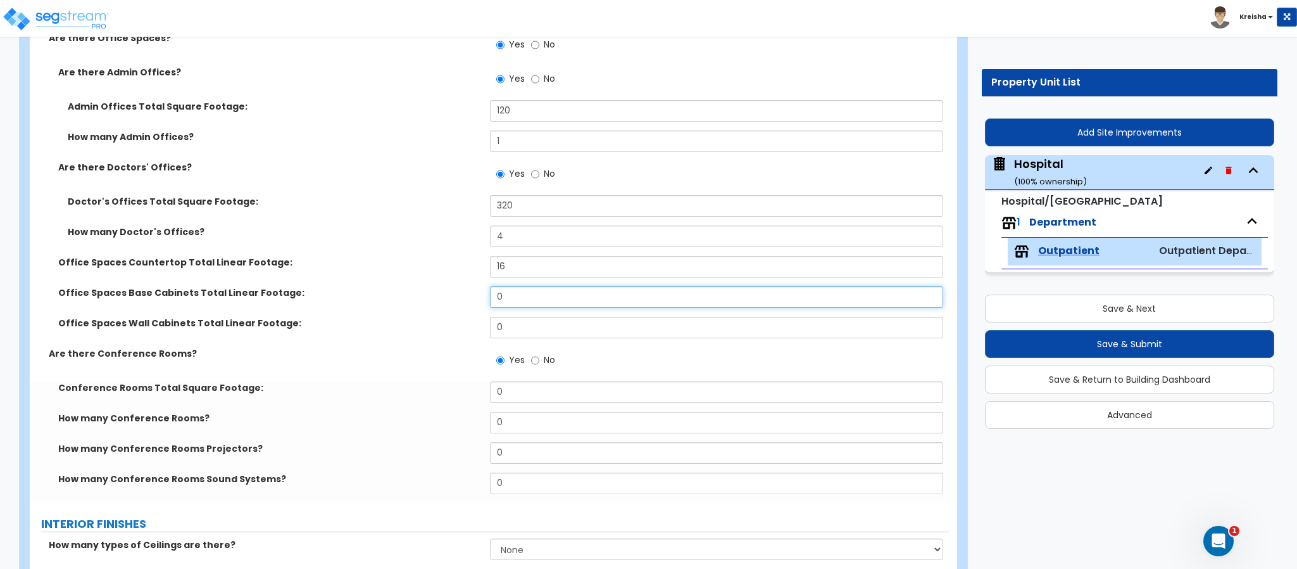
click at [506, 299] on input "0" at bounding box center [717, 297] width 454 height 22
click at [506, 298] on input "0" at bounding box center [717, 297] width 454 height 22
type input "12"
click at [445, 332] on div "Office Spaces Wall Cabinets Total Linear Footage: 0" at bounding box center [490, 332] width 920 height 30
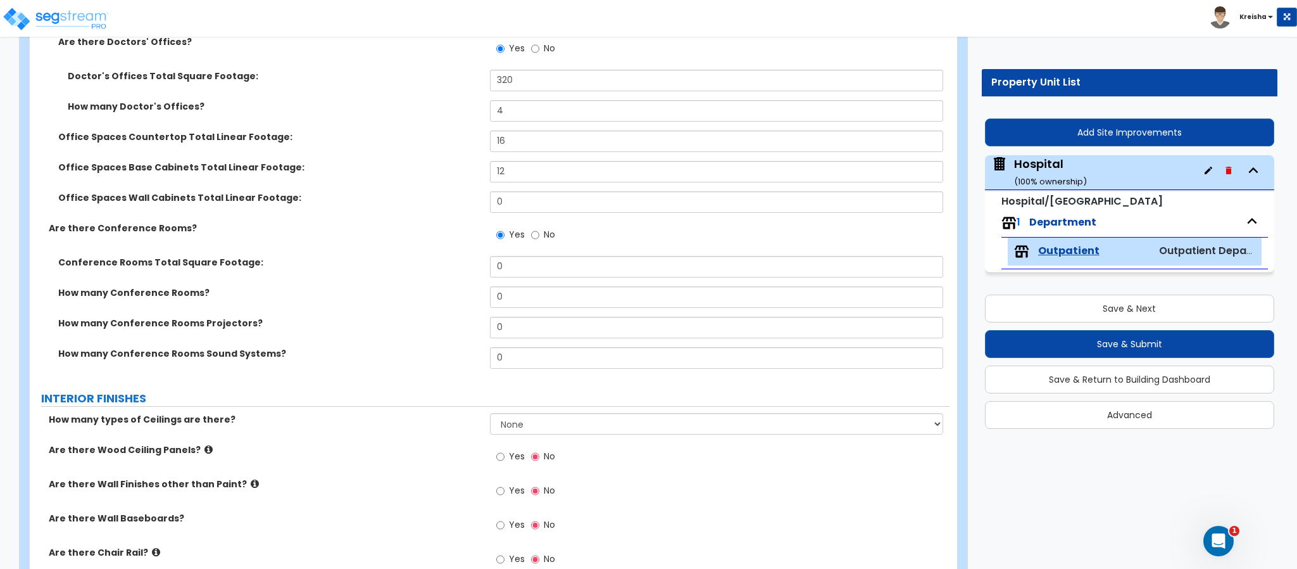
scroll to position [1803, 0]
click at [507, 272] on input "0" at bounding box center [717, 266] width 454 height 22
type input "250"
type input "1"
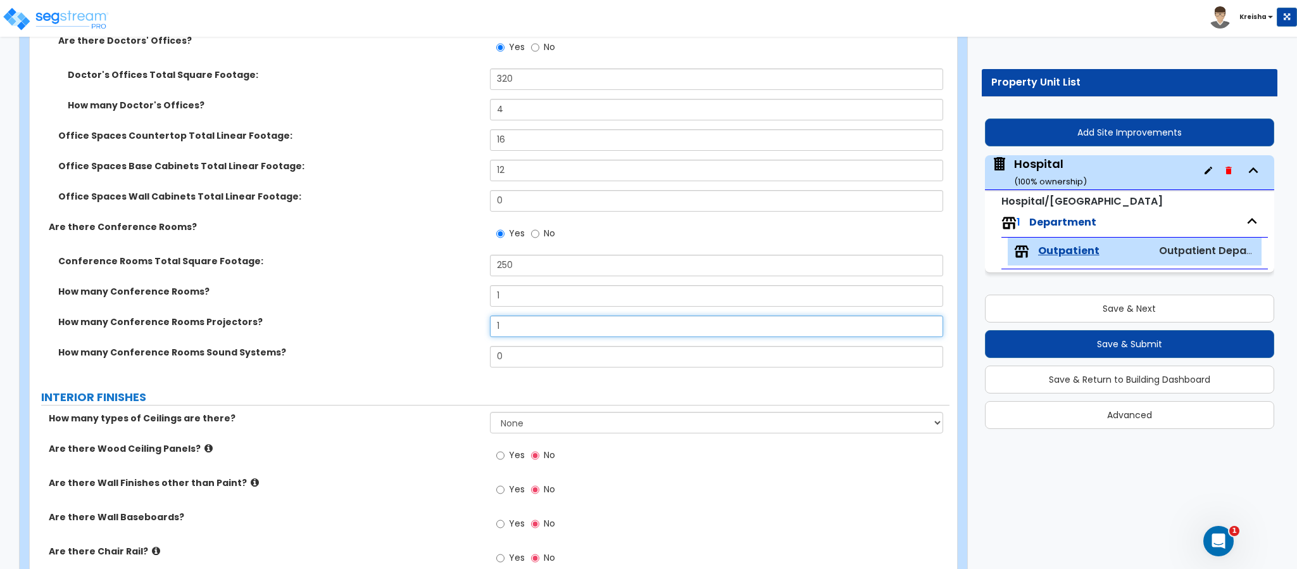
type input "1"
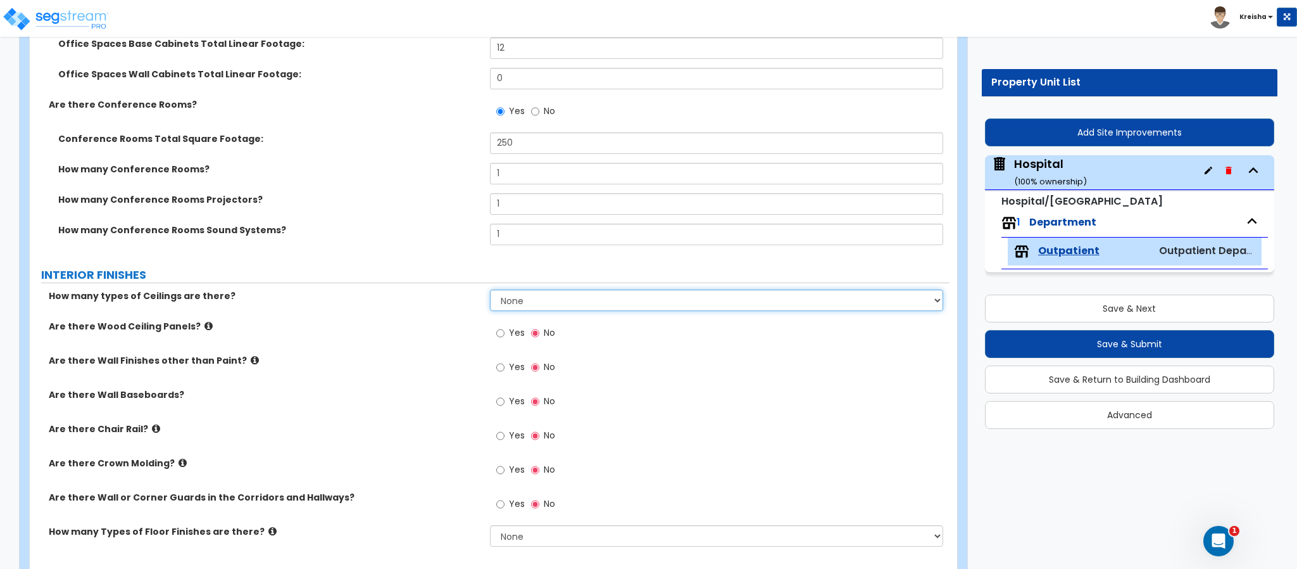
scroll to position [1930, 0]
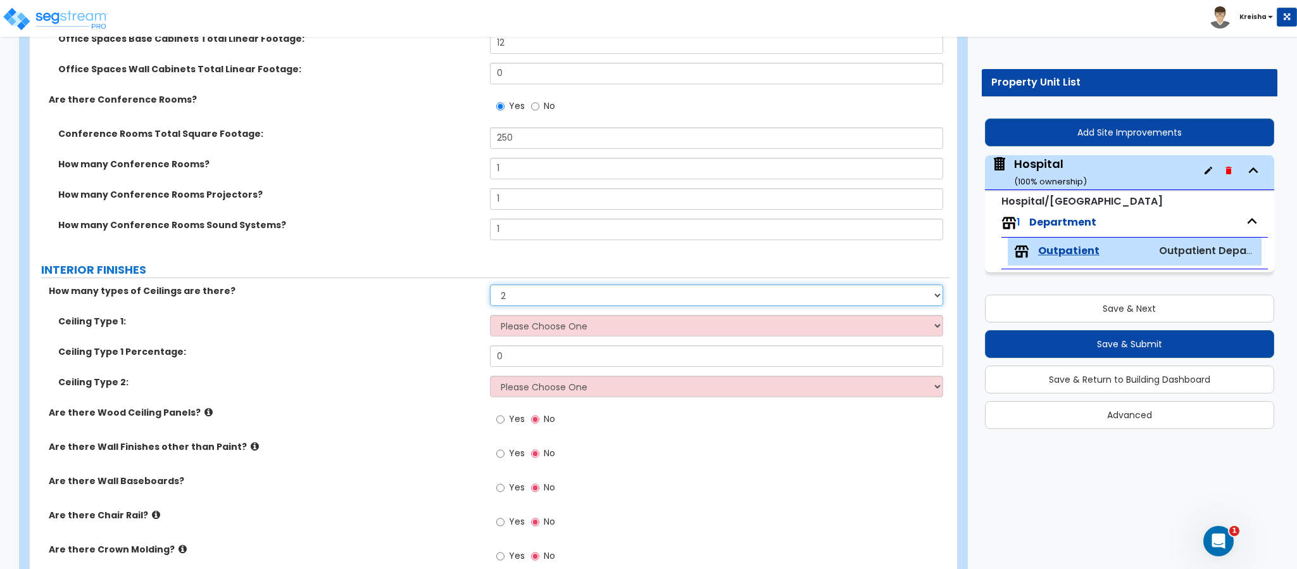
select select "1"
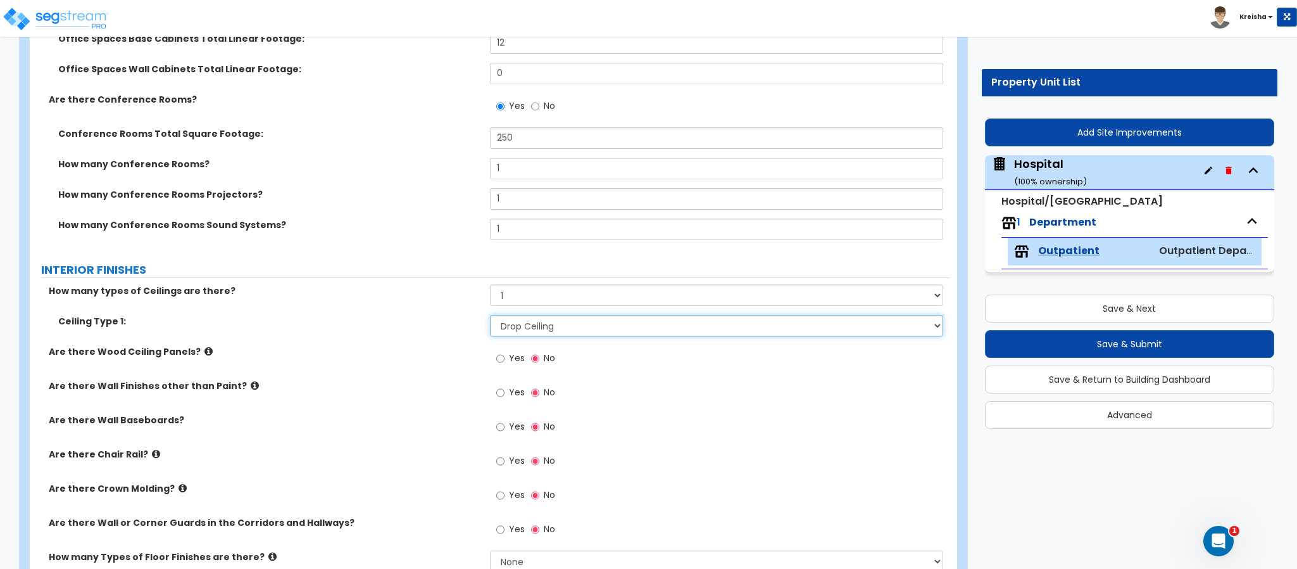
select select "2"
click at [496, 351] on input "Yes" at bounding box center [500, 358] width 8 height 14
radio input "true"
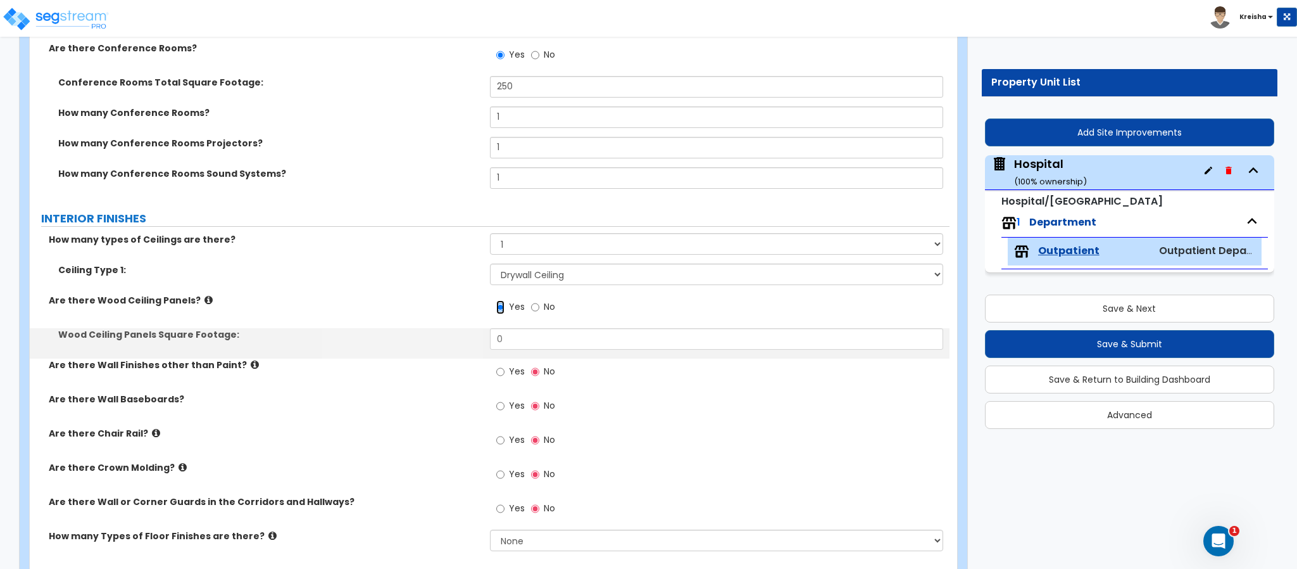
scroll to position [2056, 0]
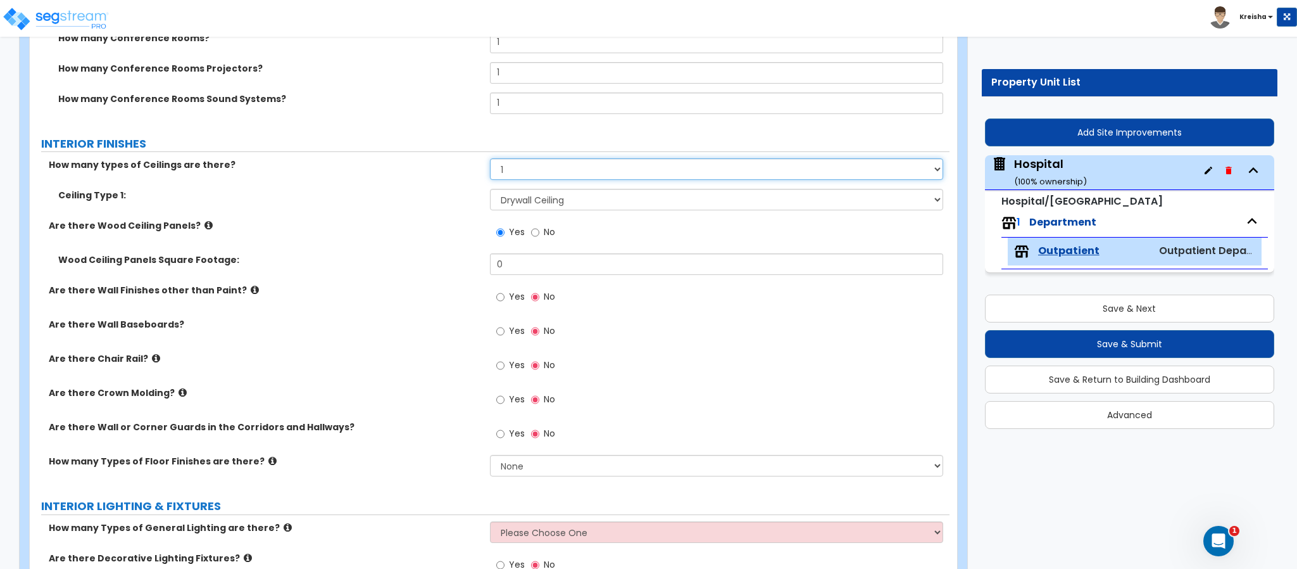
click at [533, 179] on select "None 1 2 3" at bounding box center [717, 169] width 454 height 22
select select "2"
click at [490, 160] on select "None 1 2 3" at bounding box center [717, 169] width 454 height 22
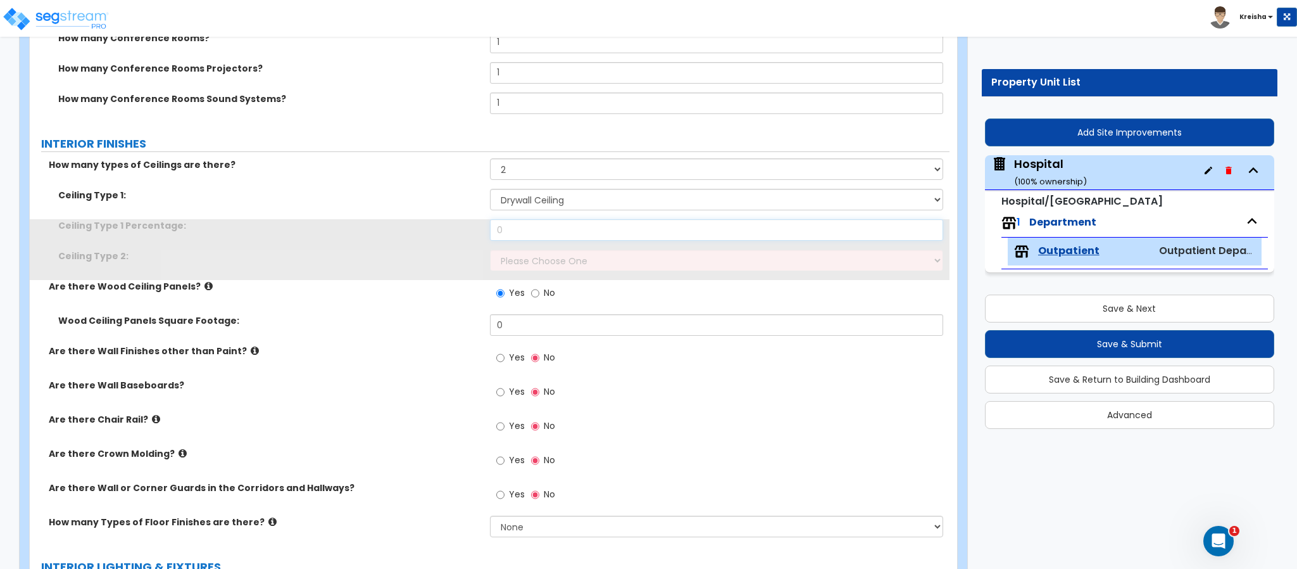
click at [524, 232] on input "0" at bounding box center [717, 230] width 454 height 22
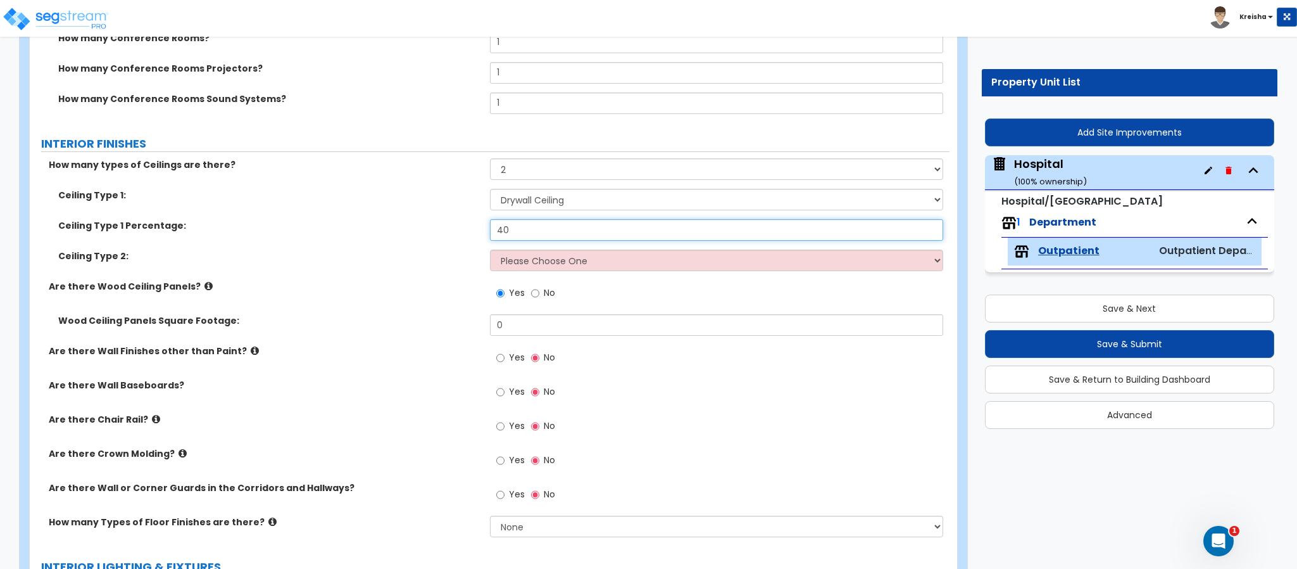
type input "40"
select select "1"
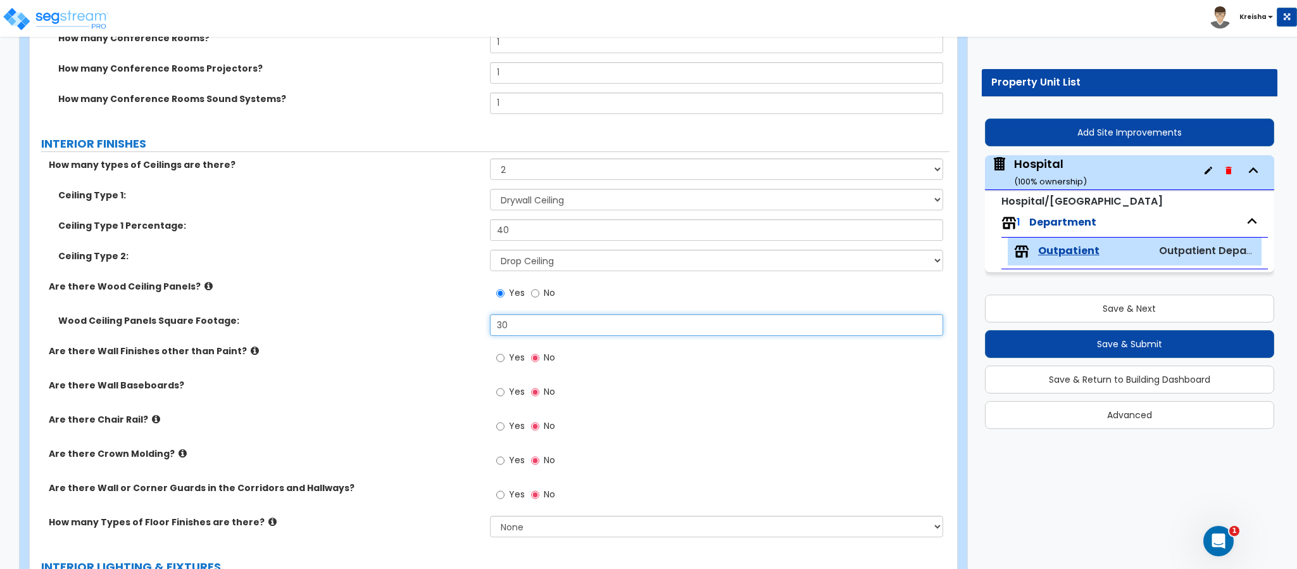
type input "30"
click at [496, 351] on input "Yes" at bounding box center [500, 358] width 8 height 14
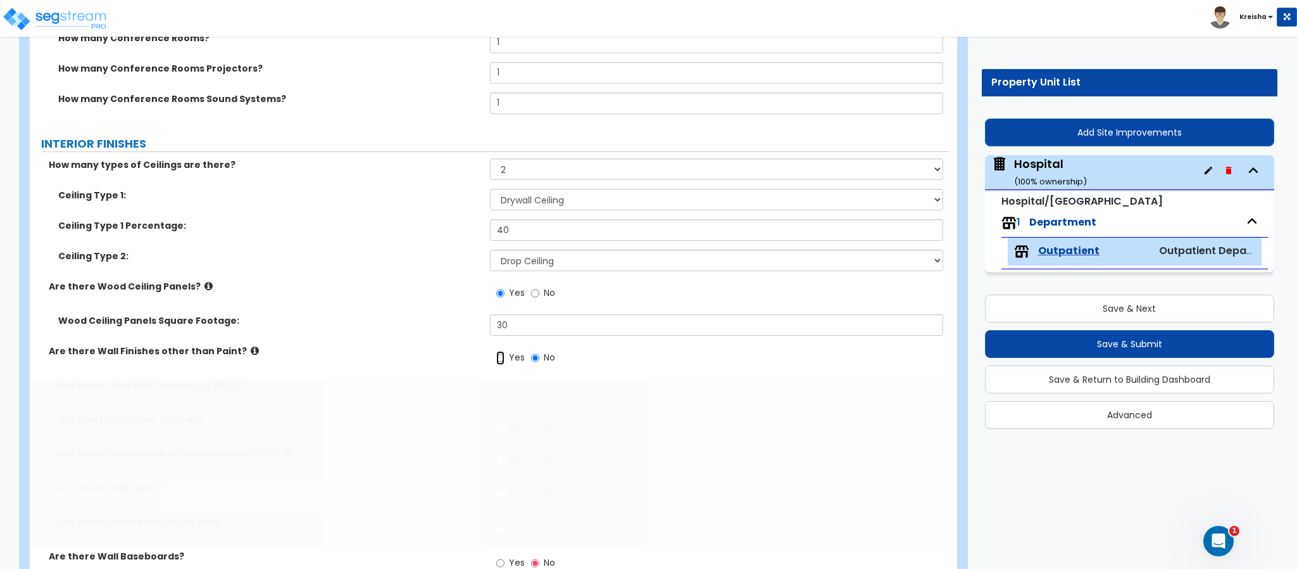
radio input "true"
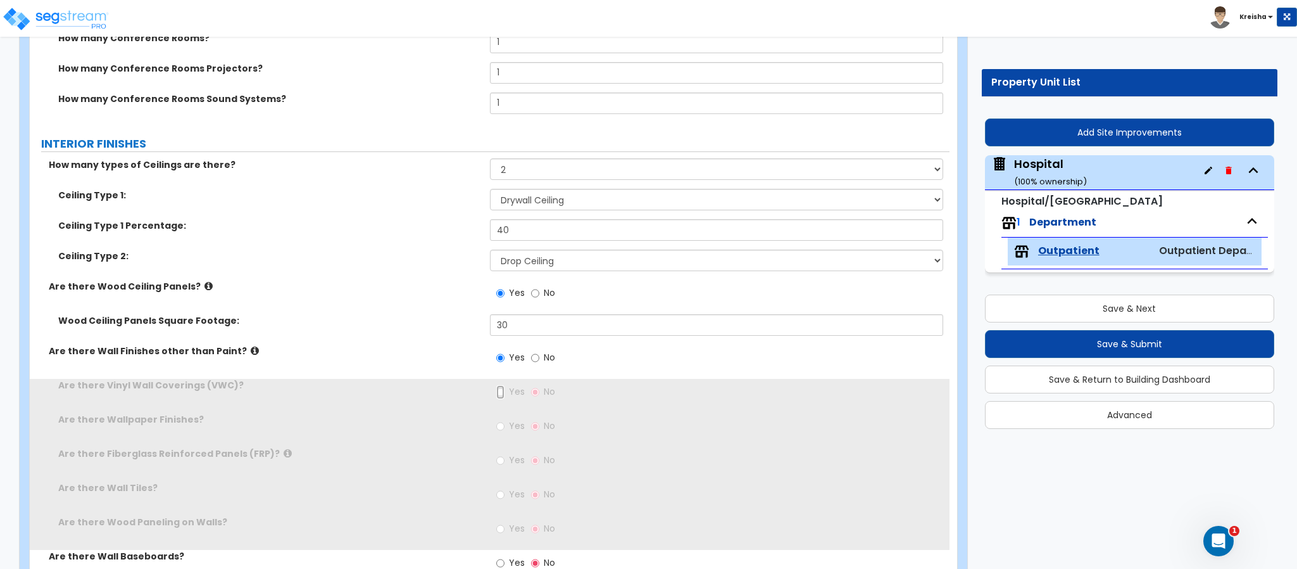
click at [496, 385] on input "Yes" at bounding box center [500, 392] width 8 height 14
radio input "true"
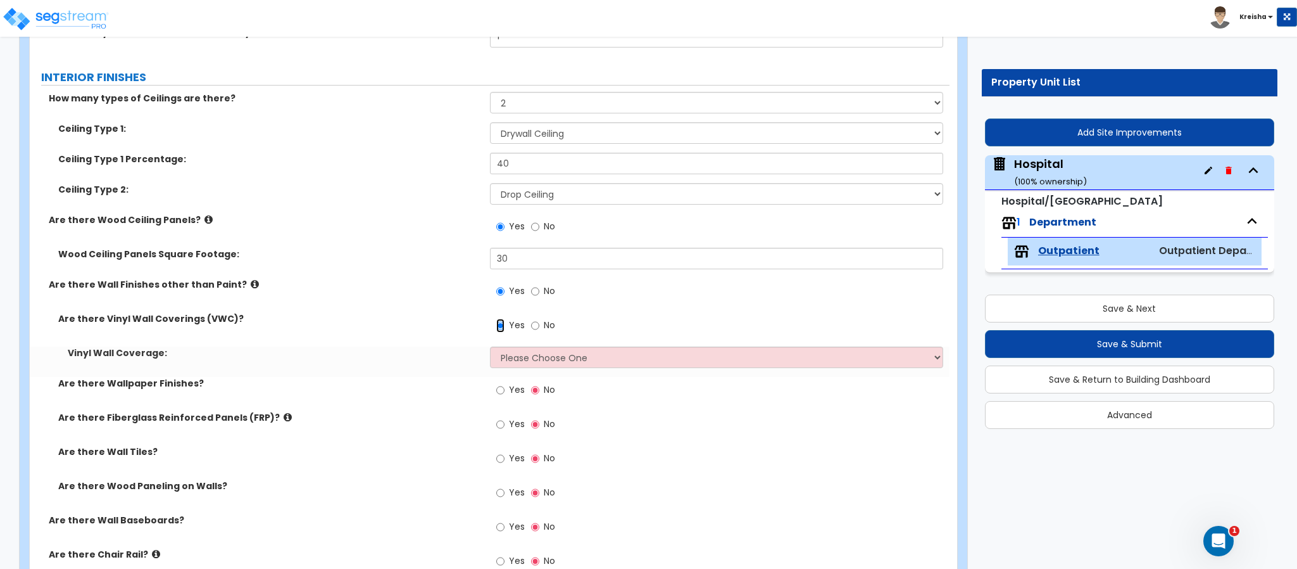
scroll to position [2310, 0]
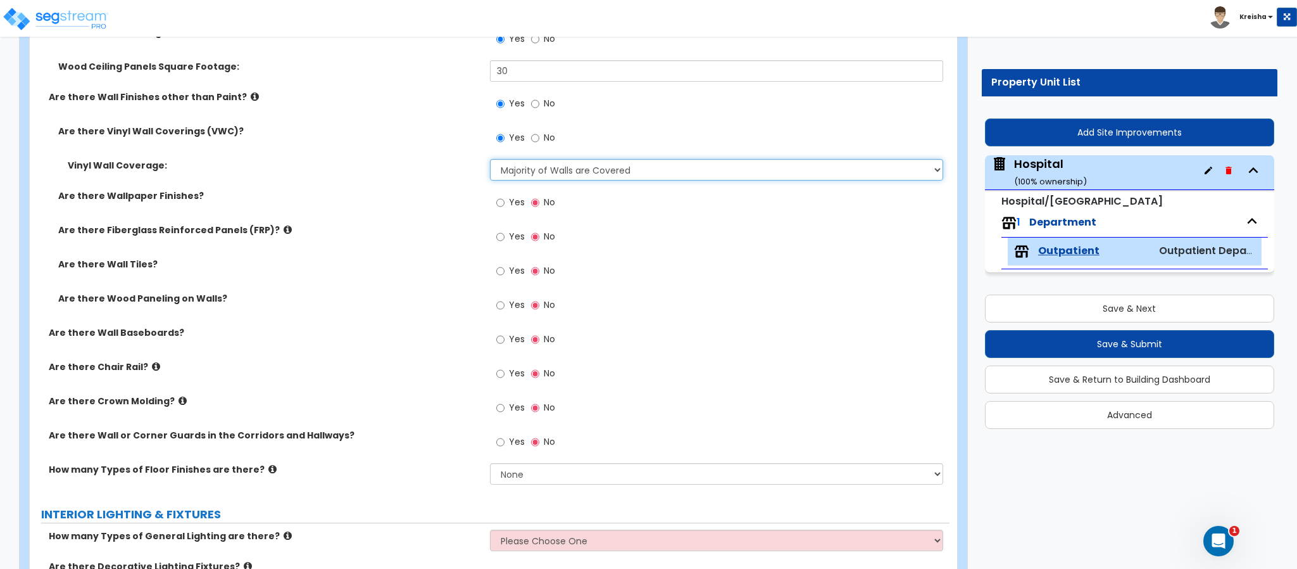
select select "2"
click at [496, 196] on input "Yes" at bounding box center [500, 203] width 8 height 14
radio input "true"
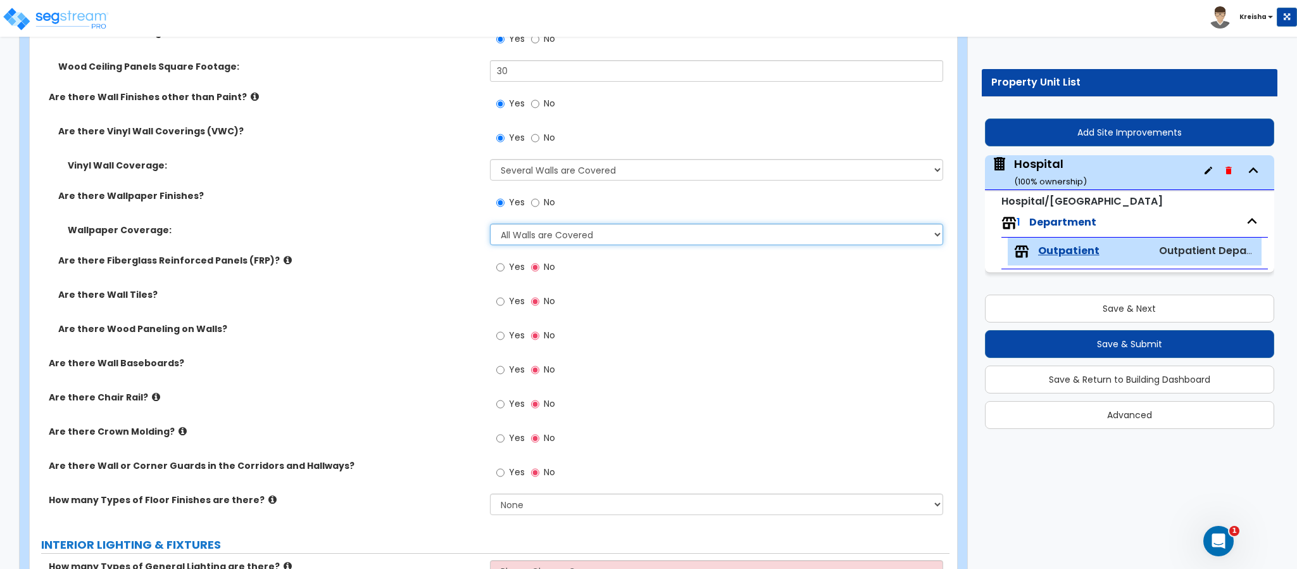
select select "5"
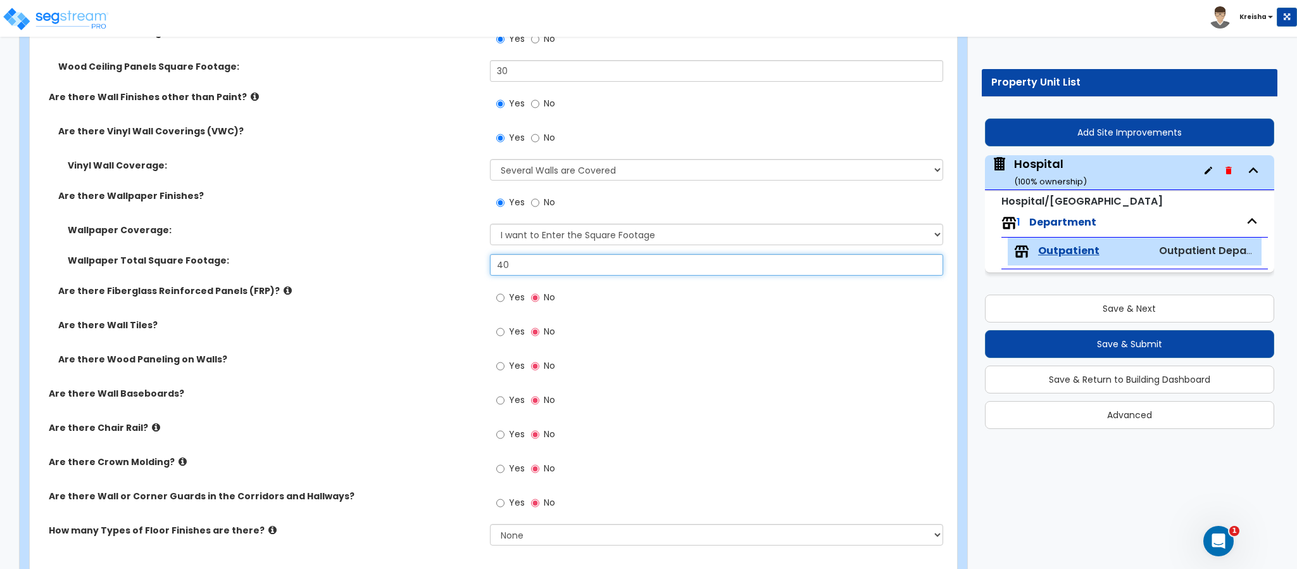
type input "40"
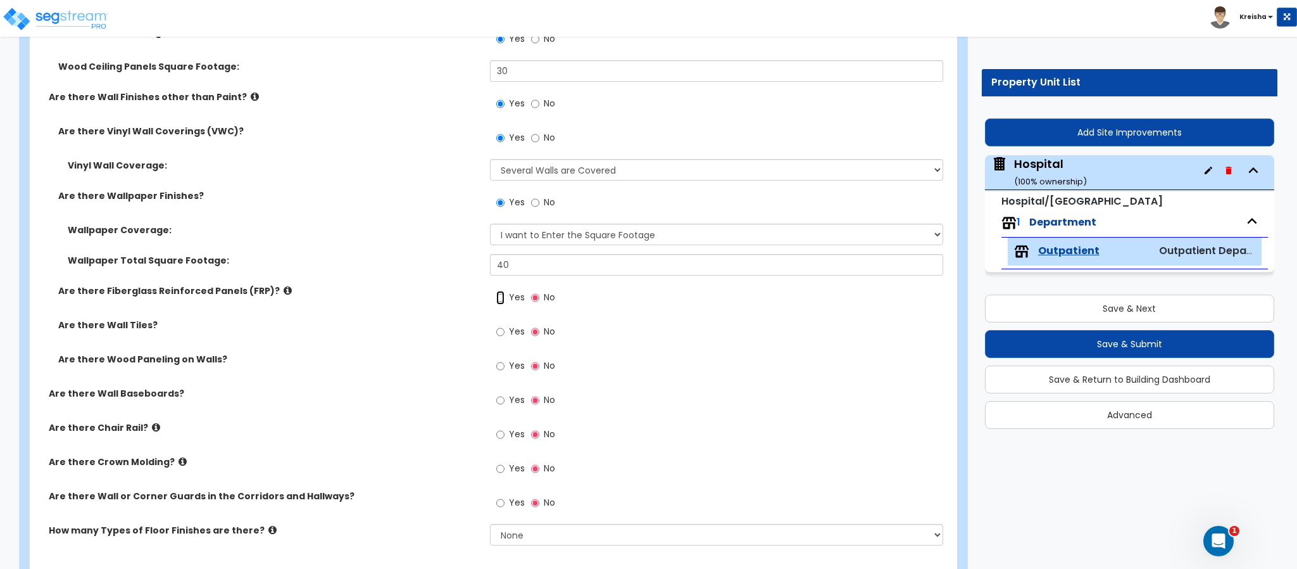
click at [496, 291] on input "Yes" at bounding box center [500, 298] width 8 height 14
radio input "true"
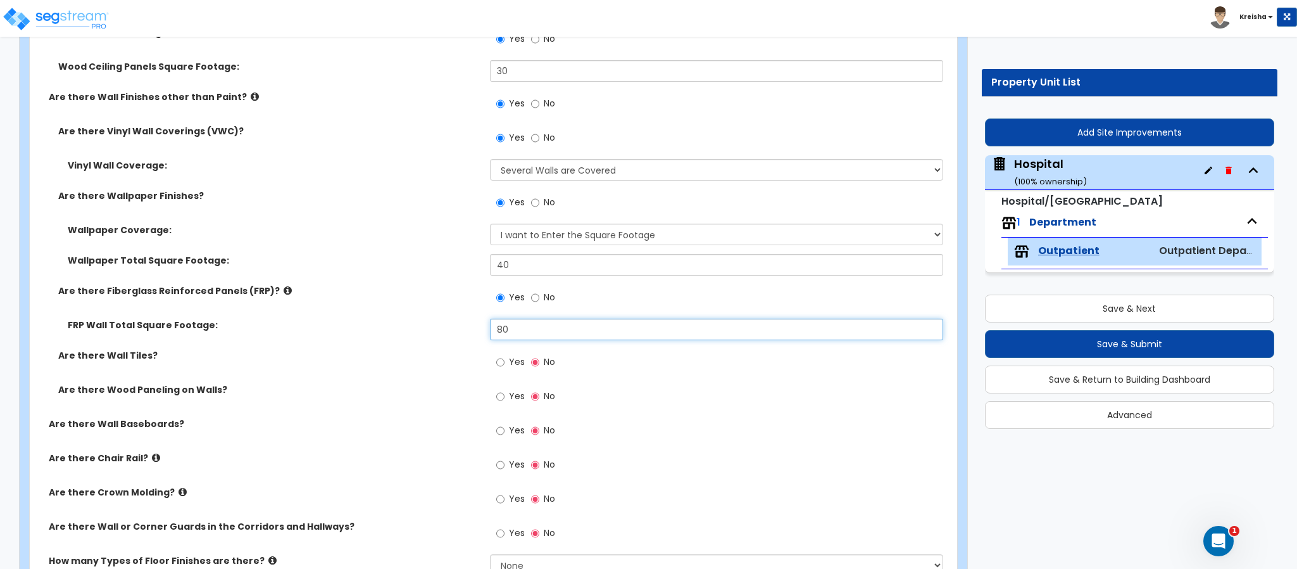
type input "80"
click at [496, 355] on input "Yes" at bounding box center [500, 362] width 8 height 14
radio input "true"
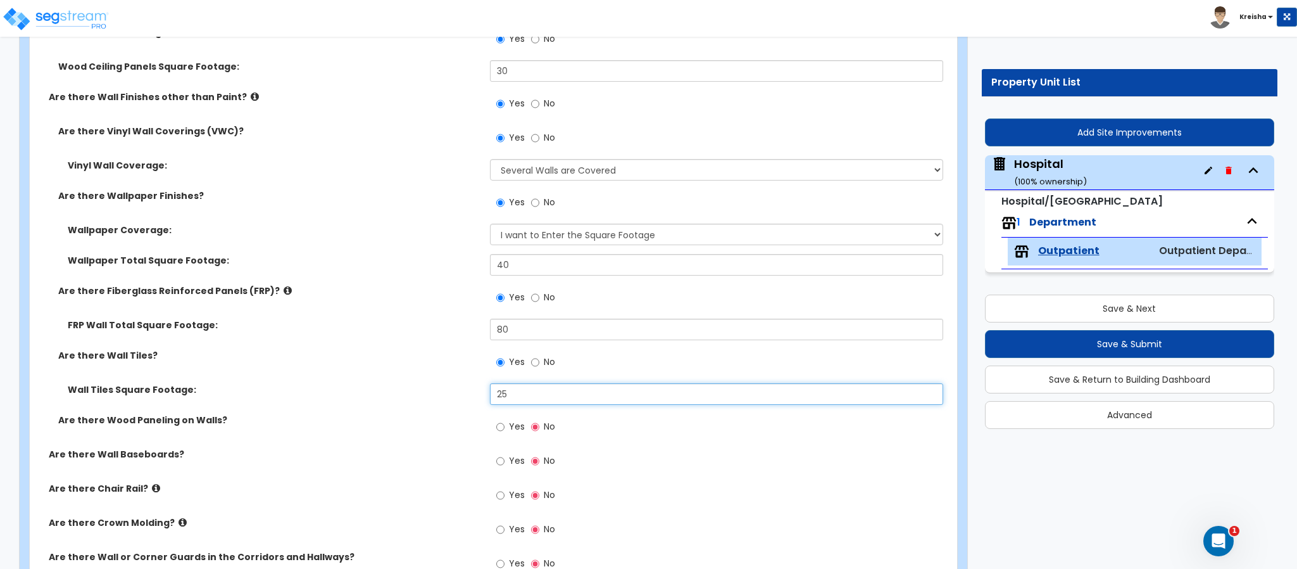
type input "25"
click at [496, 420] on input "Yes" at bounding box center [500, 427] width 8 height 14
radio input "true"
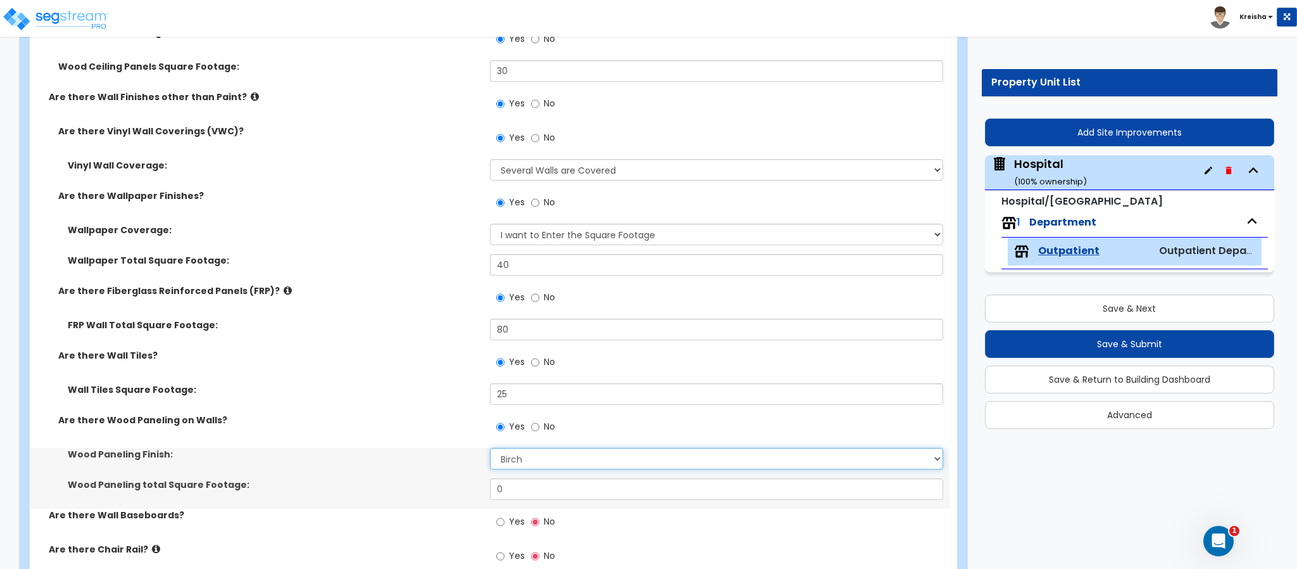
select select "2"
type input "35"
click at [496, 515] on input "Yes" at bounding box center [500, 522] width 8 height 14
radio input "true"
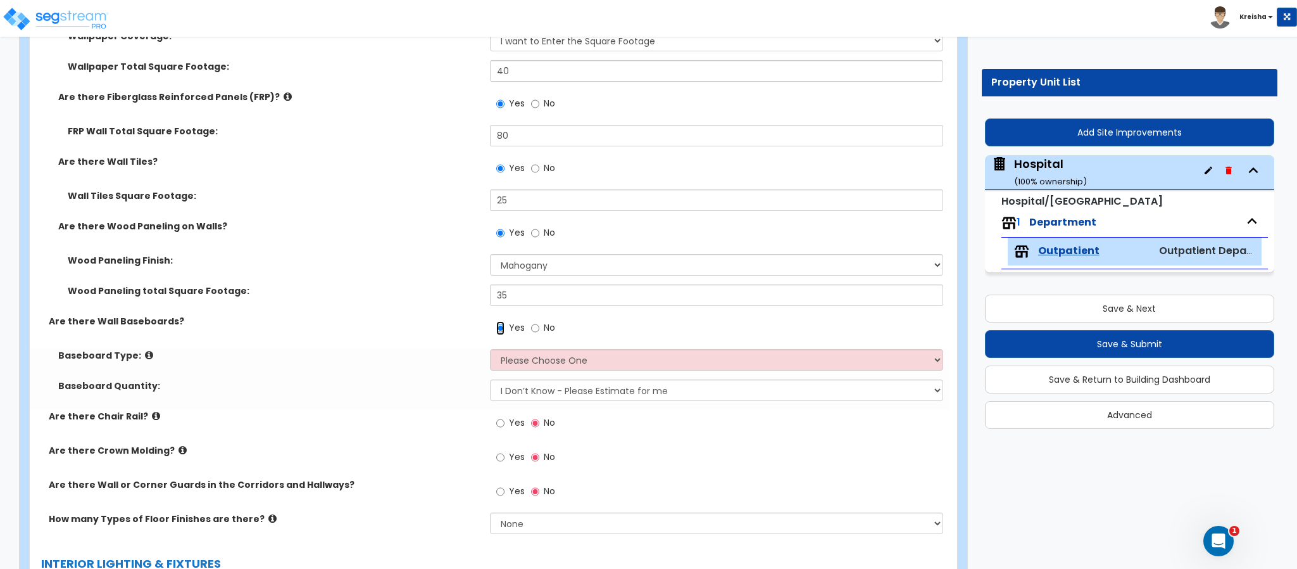
scroll to position [2562, 0]
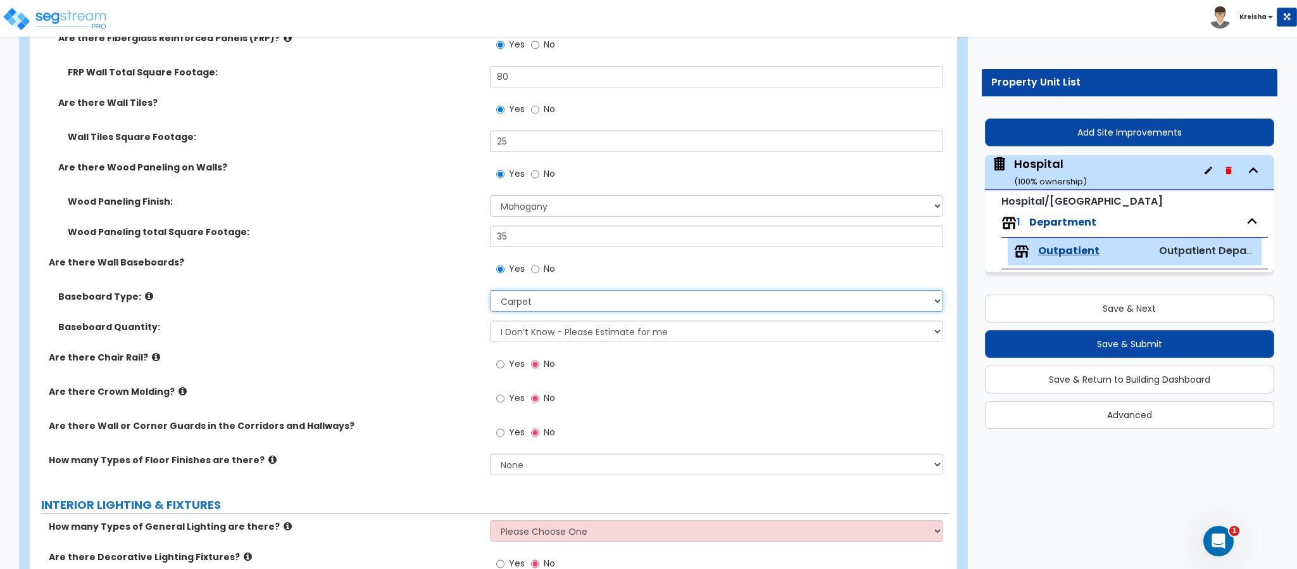
select select "4"
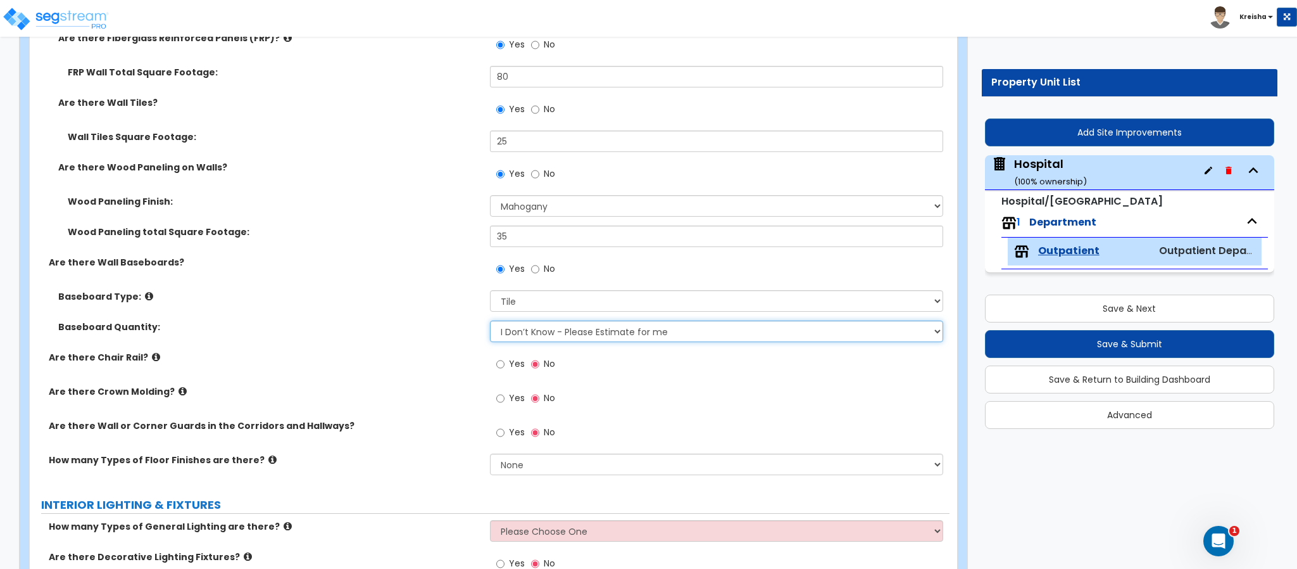
select select "2"
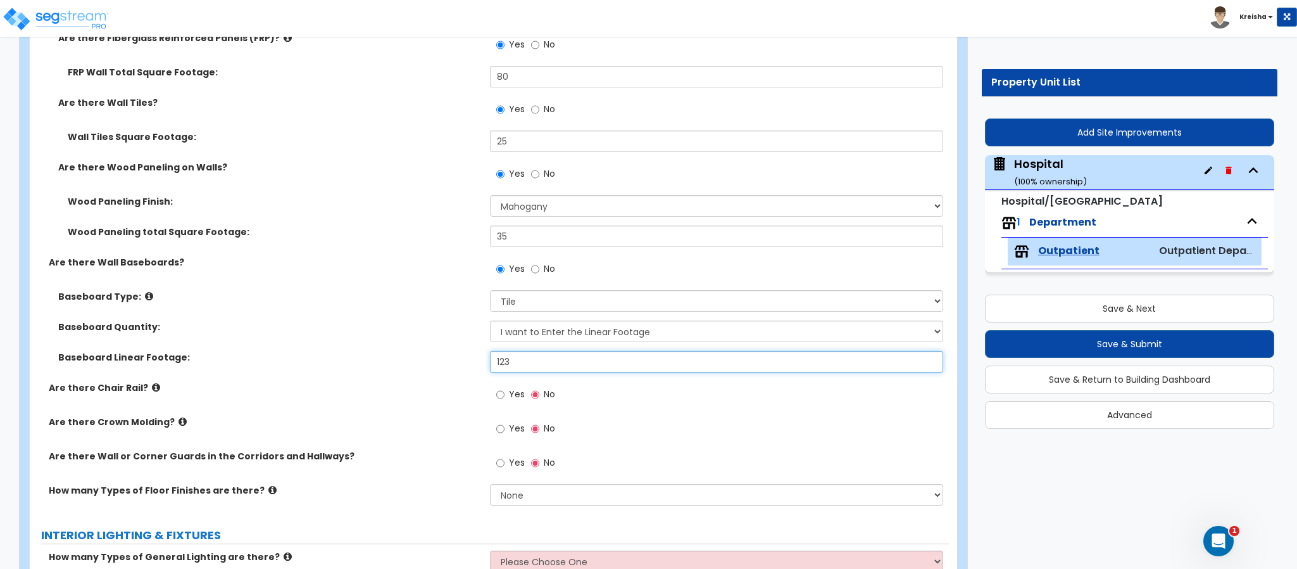
type input "123"
click at [496, 388] on input "Yes" at bounding box center [500, 395] width 8 height 14
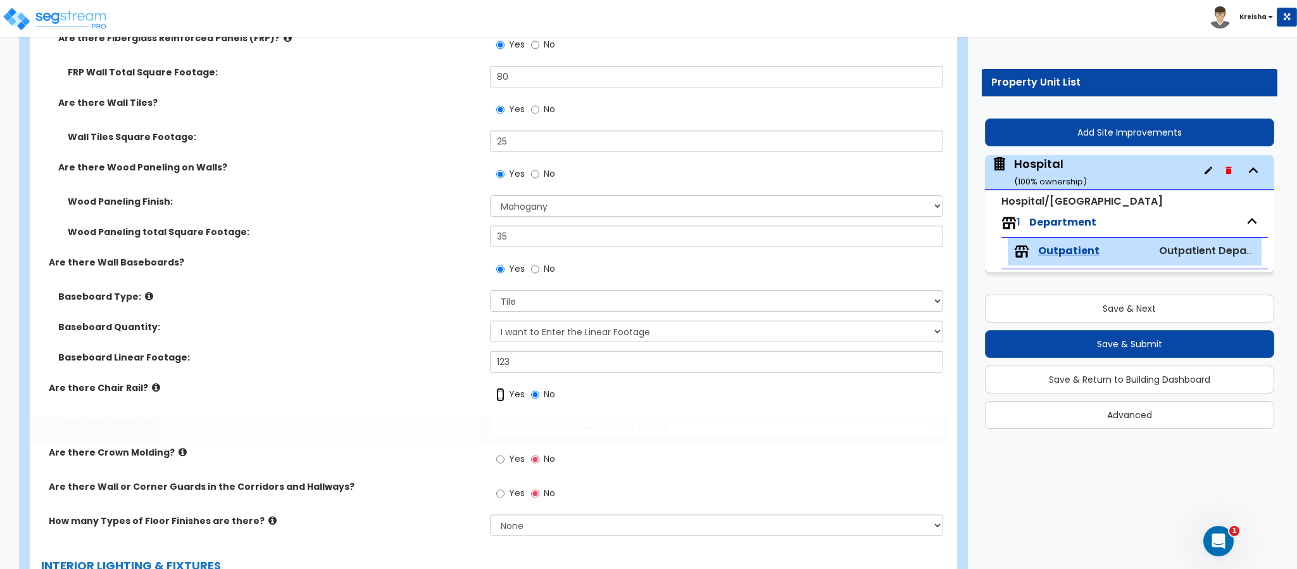
radio input "true"
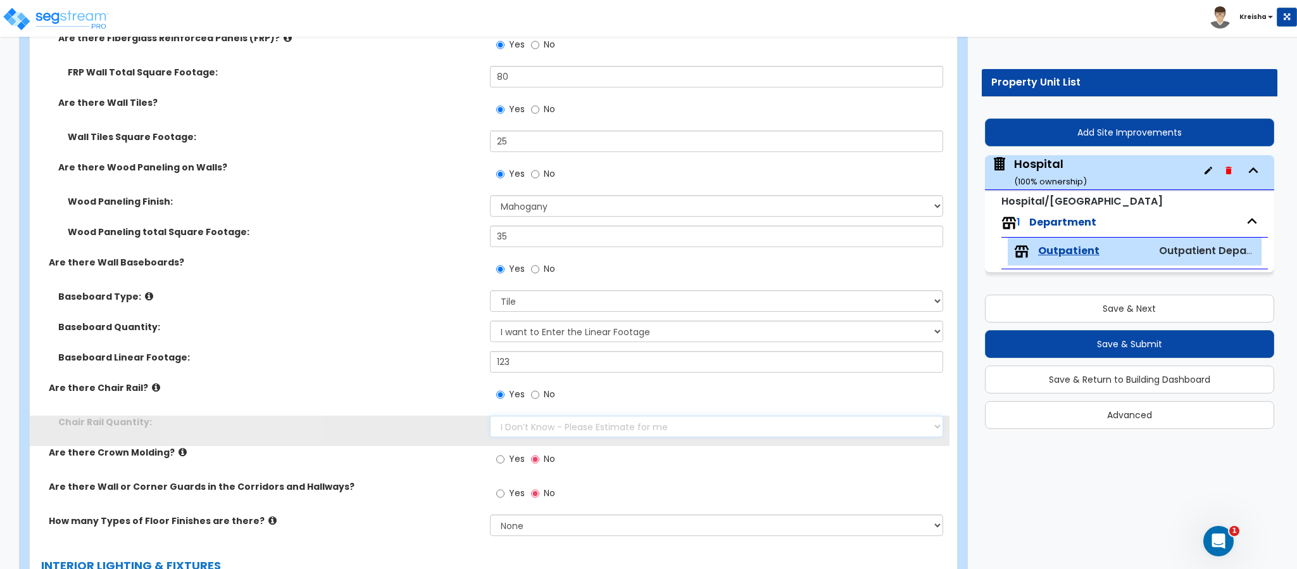
select select "2"
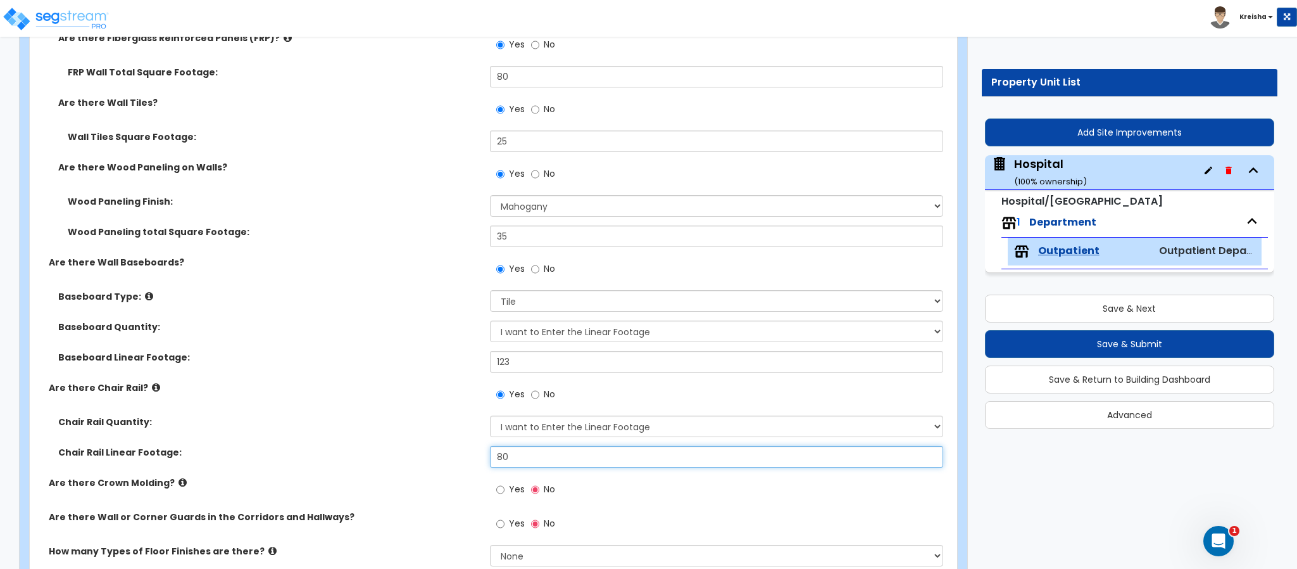
type input "80"
click at [496, 482] on input "Yes" at bounding box center [500, 489] width 8 height 14
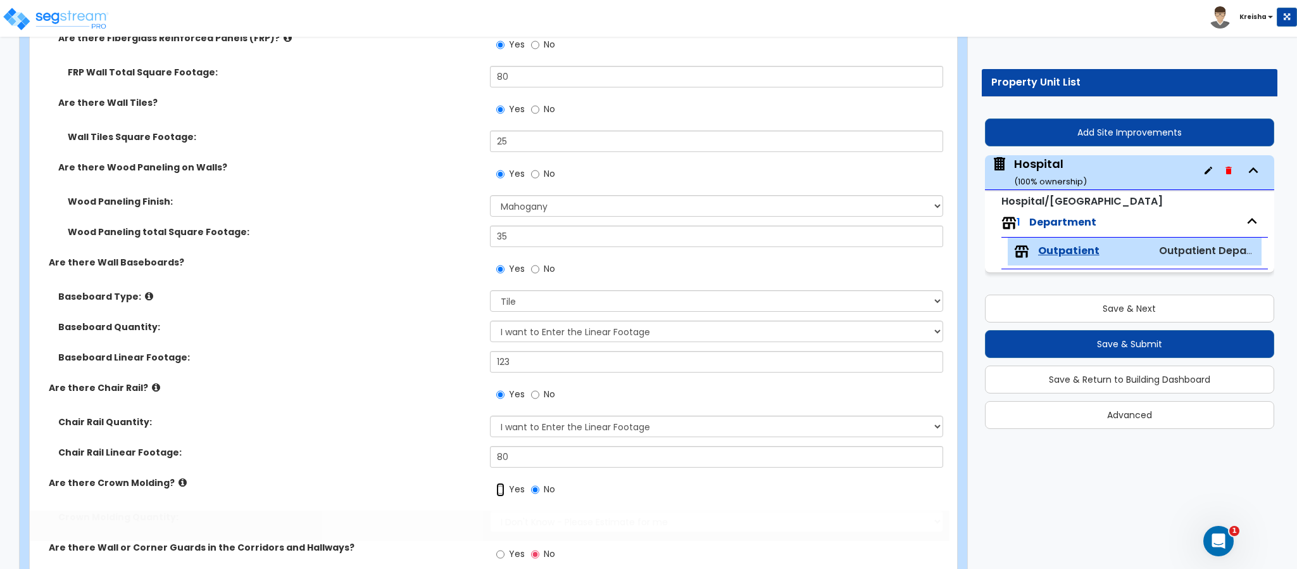
radio input "true"
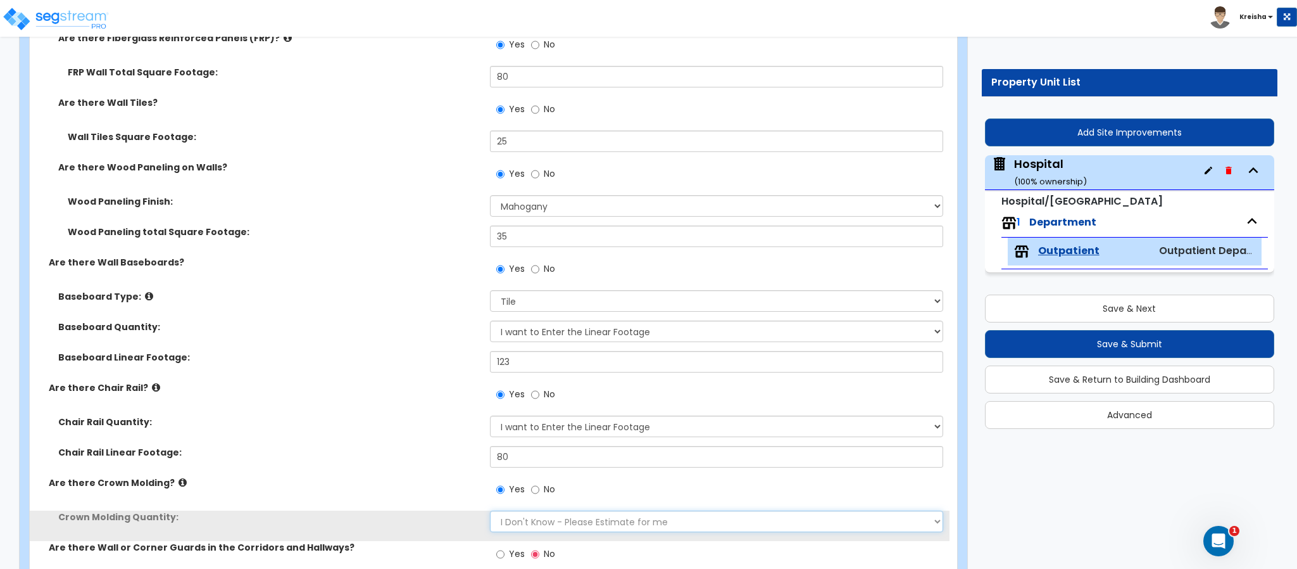
select select "2"
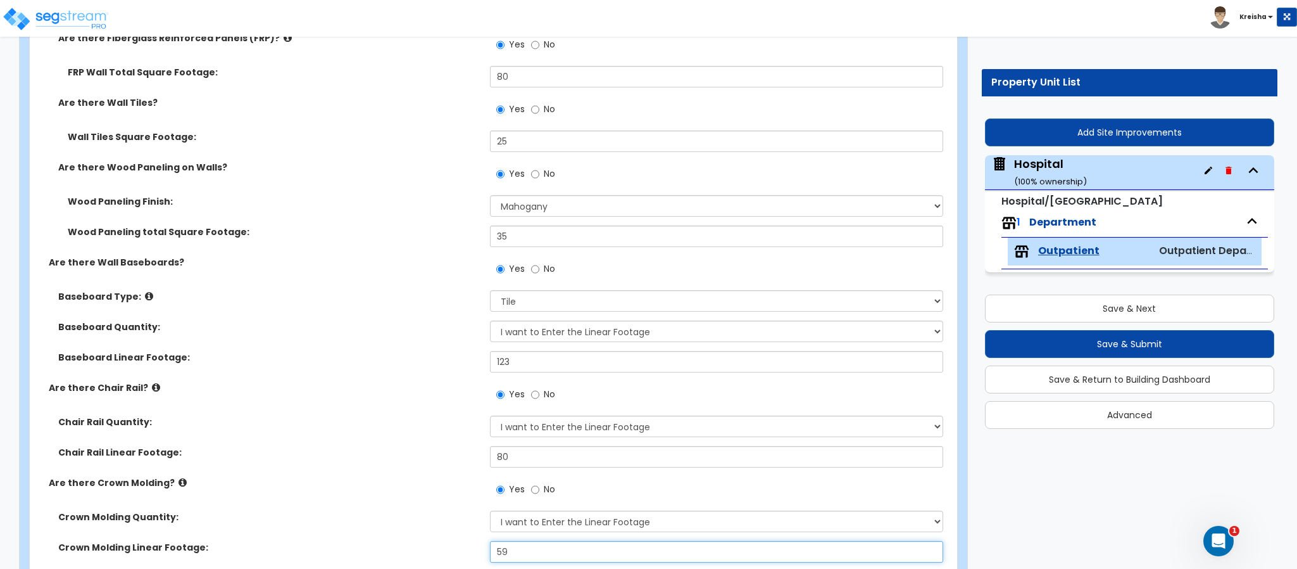
type input "59"
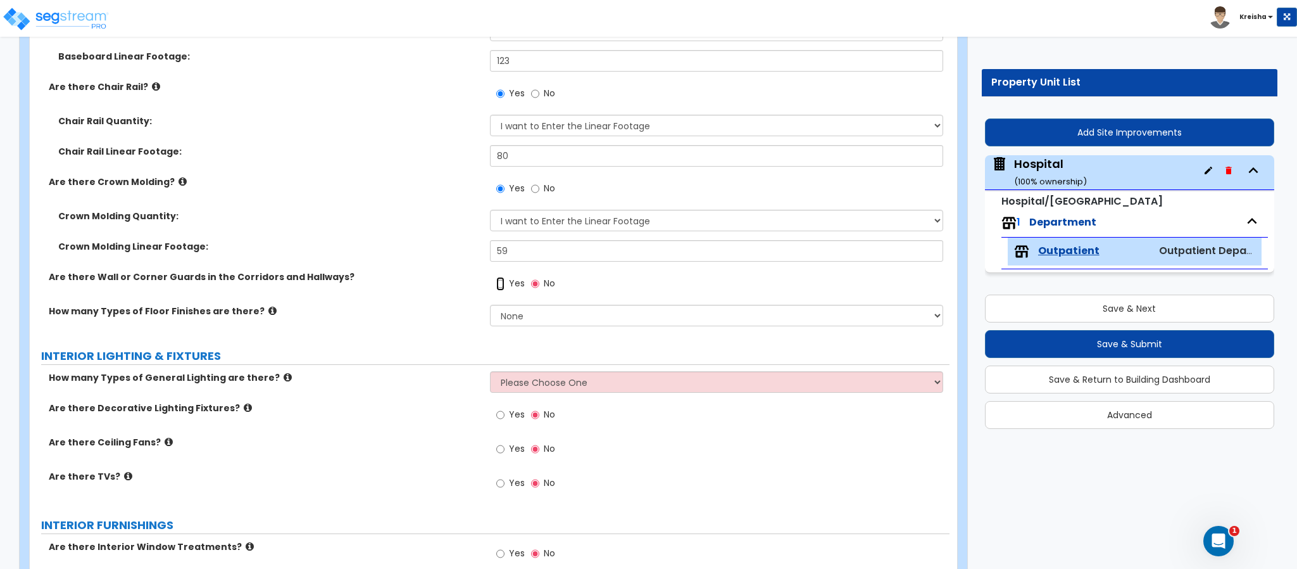
click at [496, 277] on input "Yes" at bounding box center [500, 284] width 8 height 14
radio input "true"
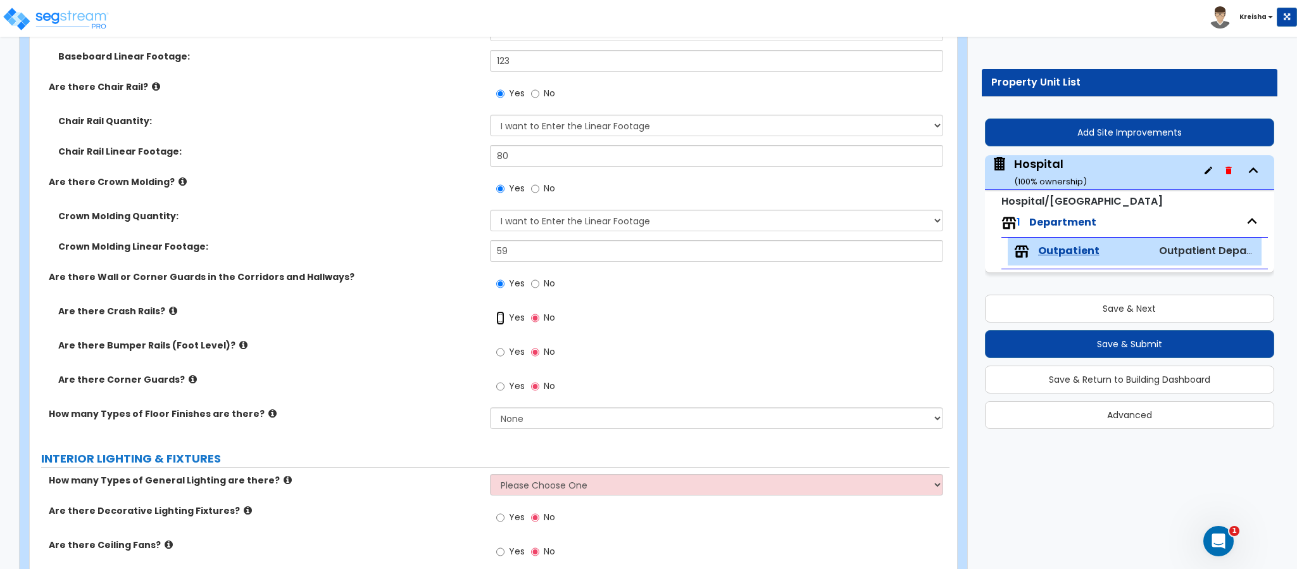
click at [496, 311] on input "Yes" at bounding box center [500, 318] width 8 height 14
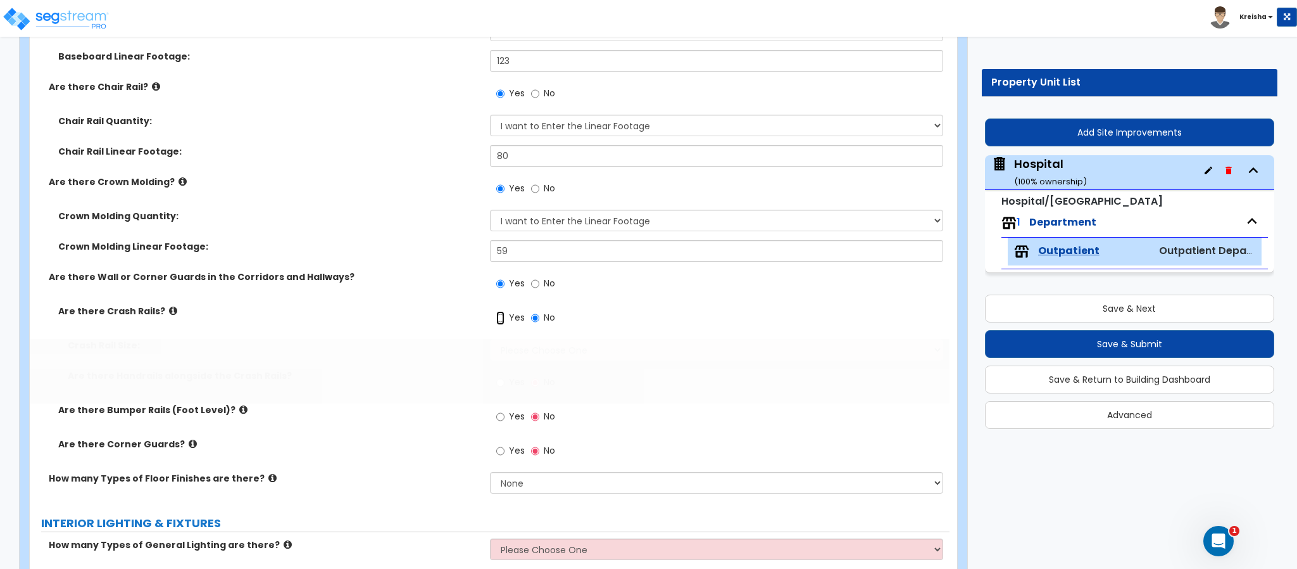
radio input "true"
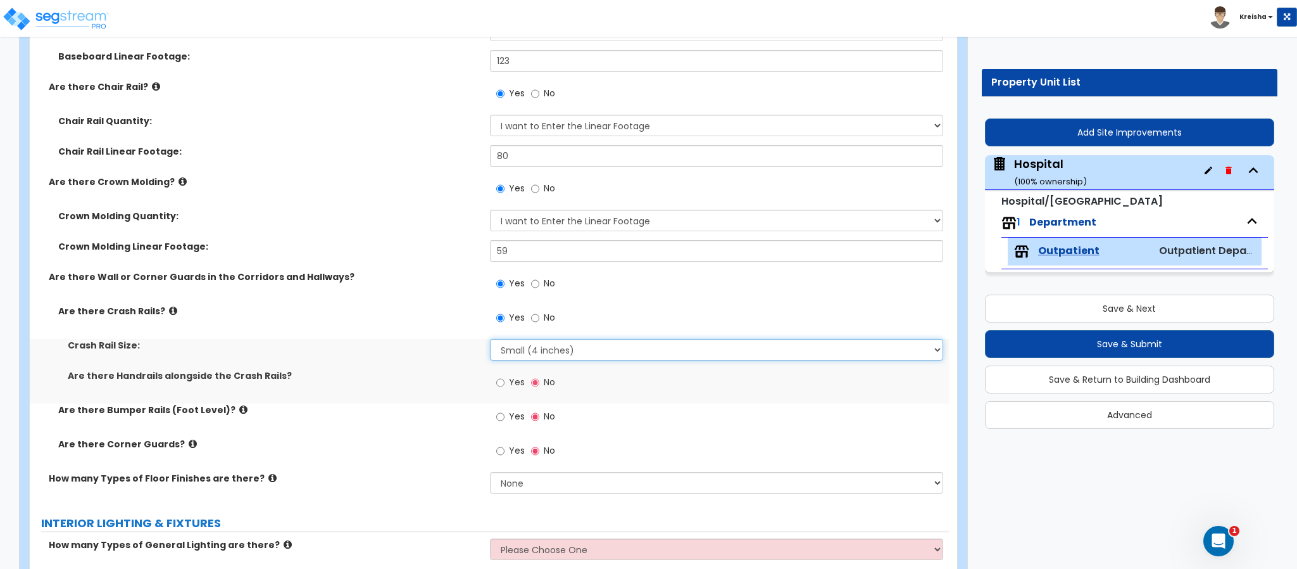
select select "2"
click at [496, 375] on input "Yes" at bounding box center [500, 382] width 8 height 14
radio input "true"
click at [496, 410] on input "Yes" at bounding box center [500, 417] width 8 height 14
radio input "true"
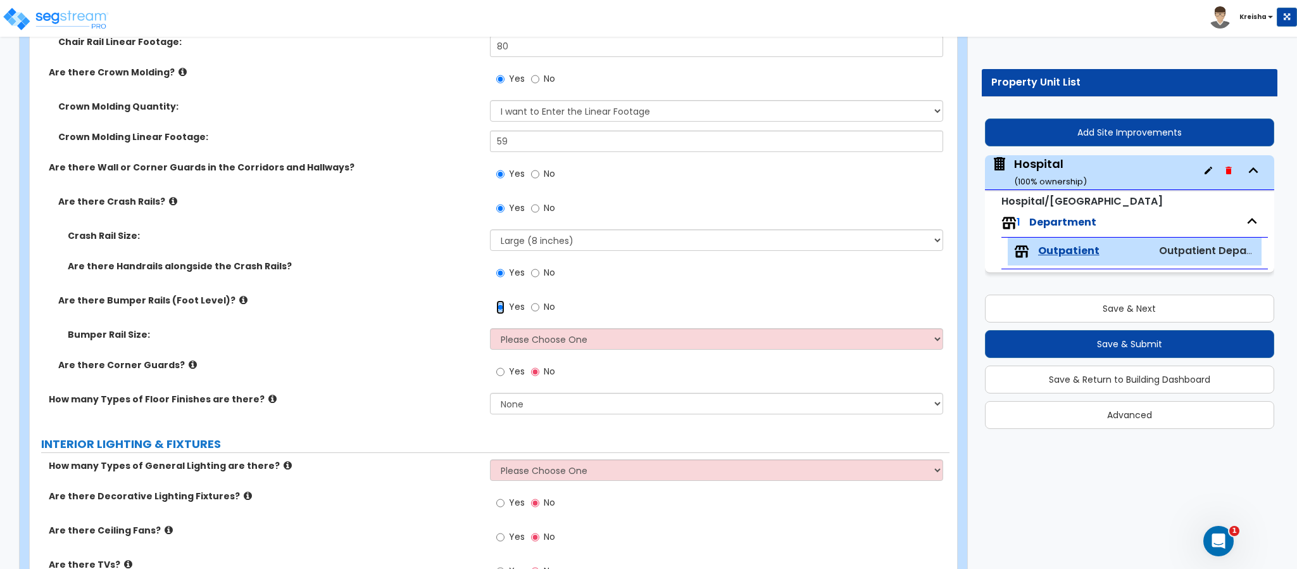
scroll to position [2991, 0]
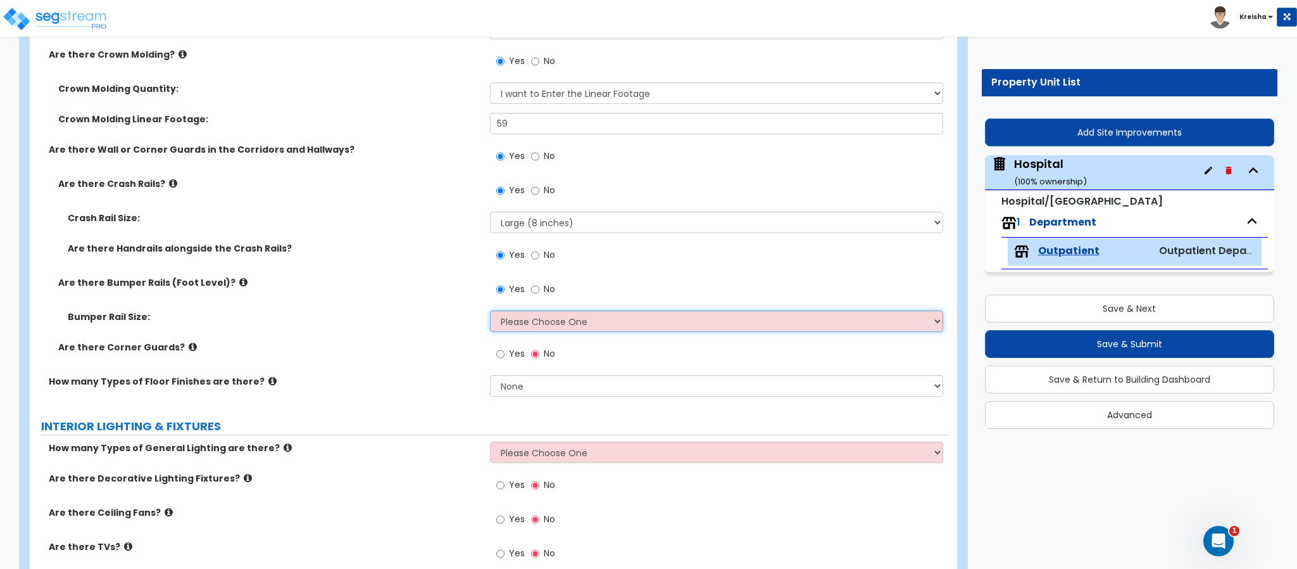
click at [534, 325] on select "Please Choose One Small (1-1/2" x 2-3/4" inches) Large (2"x 4-1/4" inches)" at bounding box center [717, 321] width 454 height 22
select select "1"
click at [490, 311] on select "Please Choose One Small (1-1/2" x 2-3/4" inches) Large (2"x 4-1/4" inches)" at bounding box center [717, 321] width 454 height 22
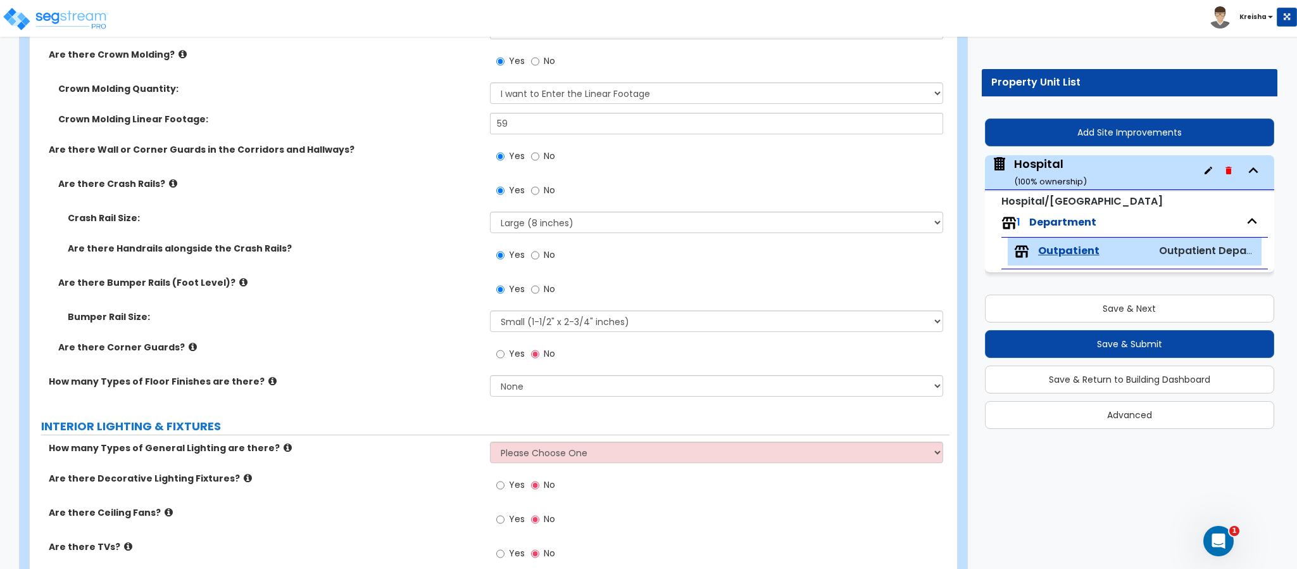
click at [424, 331] on div "Bumper Rail Size: Please Choose One Small (1-1/2" x 2-3/4" inches) Large (2"x 4…" at bounding box center [490, 325] width 920 height 30
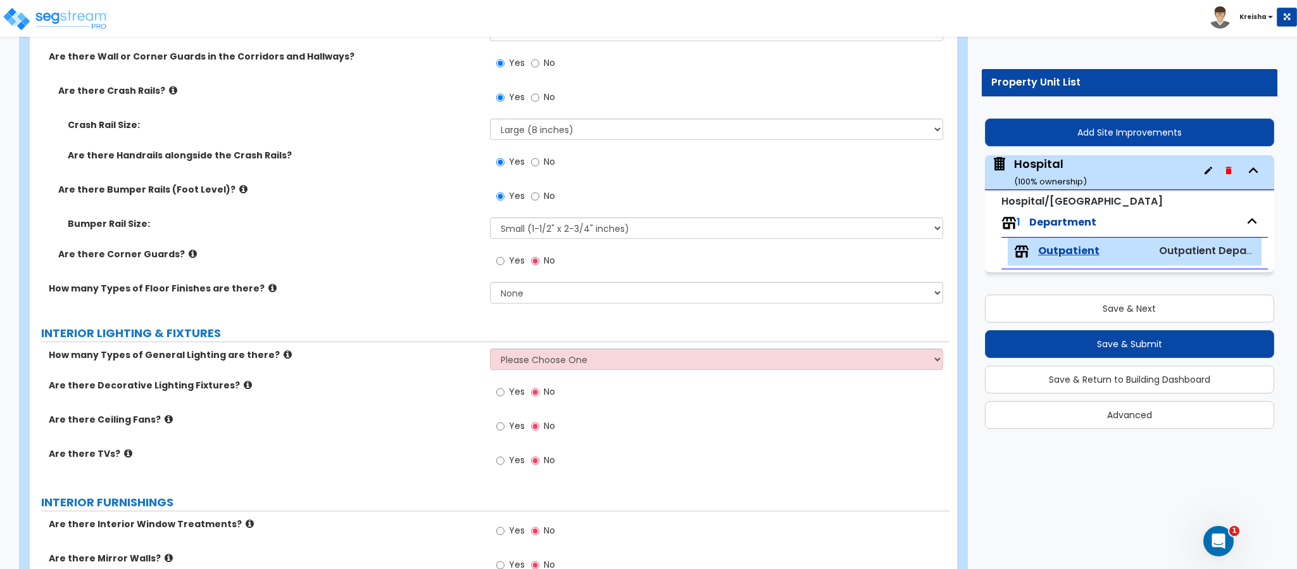
scroll to position [3180, 0]
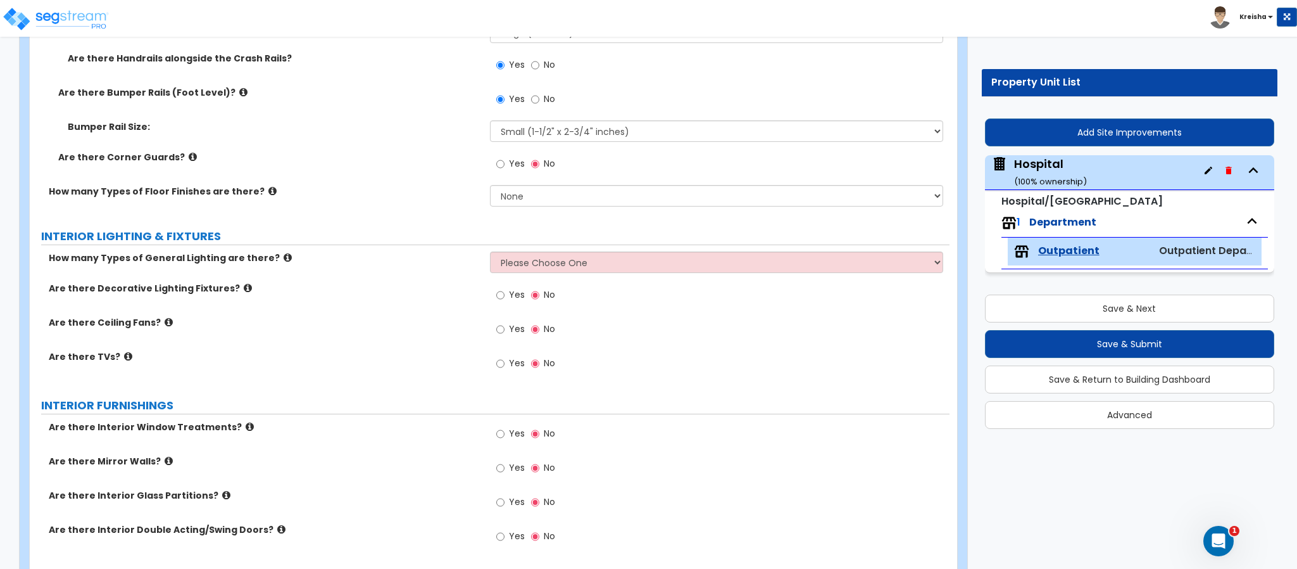
click at [512, 158] on span "Yes" at bounding box center [517, 163] width 16 height 13
click at [505, 158] on input "Yes" at bounding box center [500, 164] width 8 height 14
radio input "true"
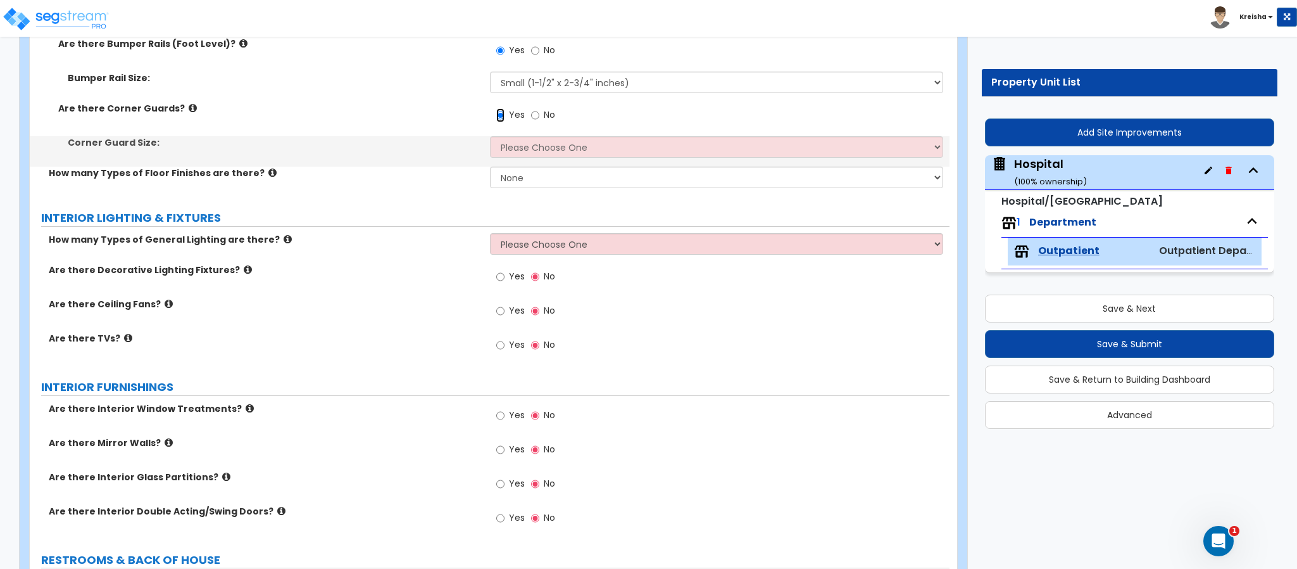
scroll to position [3243, 0]
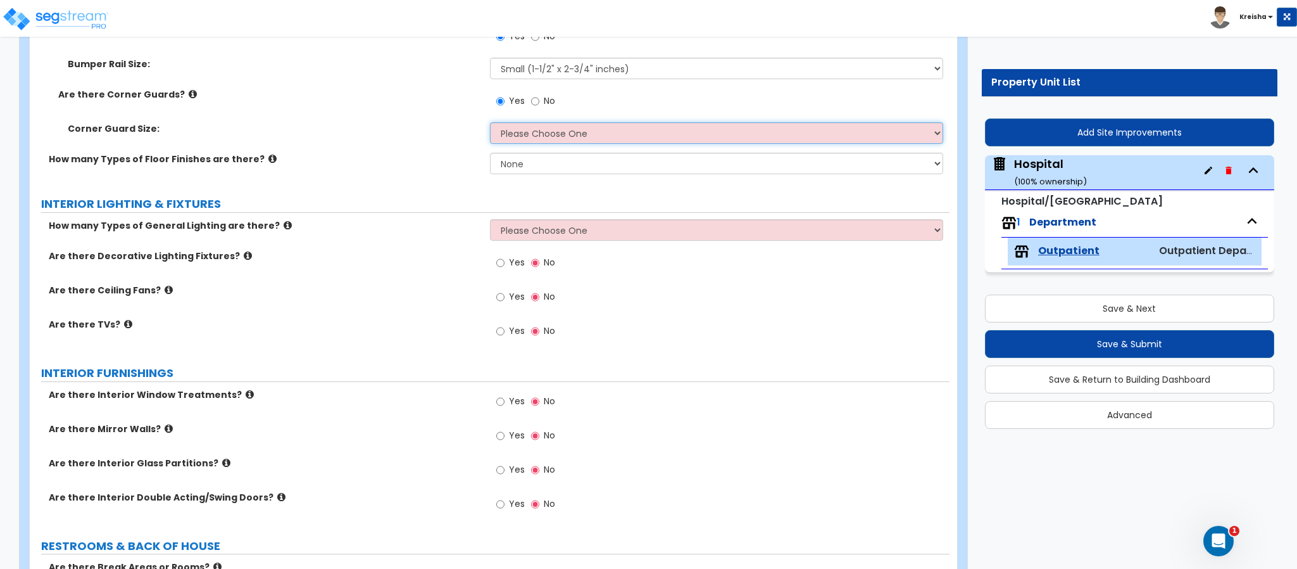
click at [526, 141] on select "Please Choose One Small (2" x 2" inches) Large (3" x 3" inches)" at bounding box center [717, 133] width 454 height 22
select select "1"
click at [490, 123] on select "Please Choose One Small (2" x 2" inches) Large (3" x 3" inches)" at bounding box center [717, 133] width 454 height 22
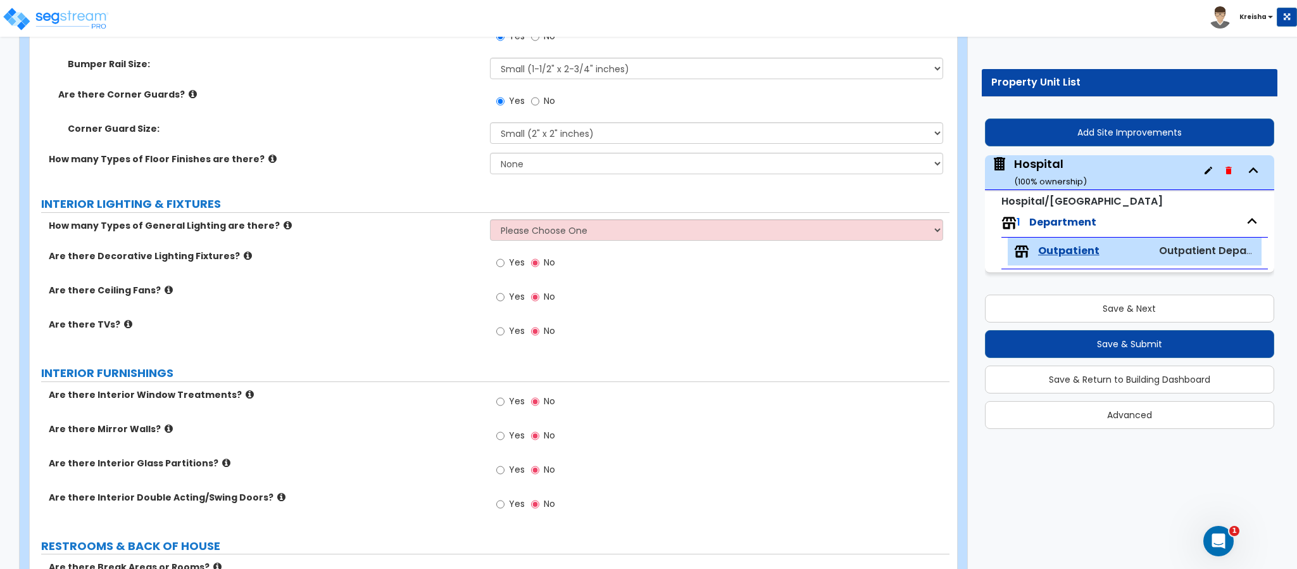
click at [259, 322] on label "Are there TVs?" at bounding box center [265, 324] width 432 height 13
click at [522, 230] on select "Please Choose One 1 2 3" at bounding box center [717, 230] width 454 height 22
click at [530, 164] on select "None 1 2 3 4" at bounding box center [717, 164] width 454 height 22
click at [490, 153] on select "None 1 2 3 4" at bounding box center [717, 164] width 454 height 22
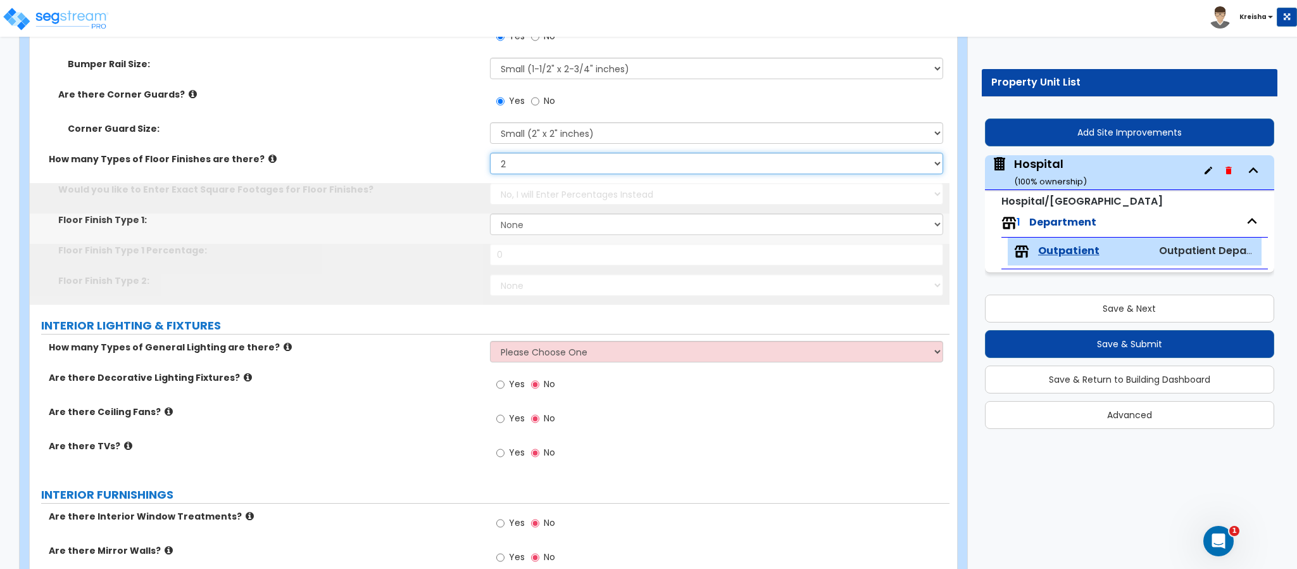
select select "3"
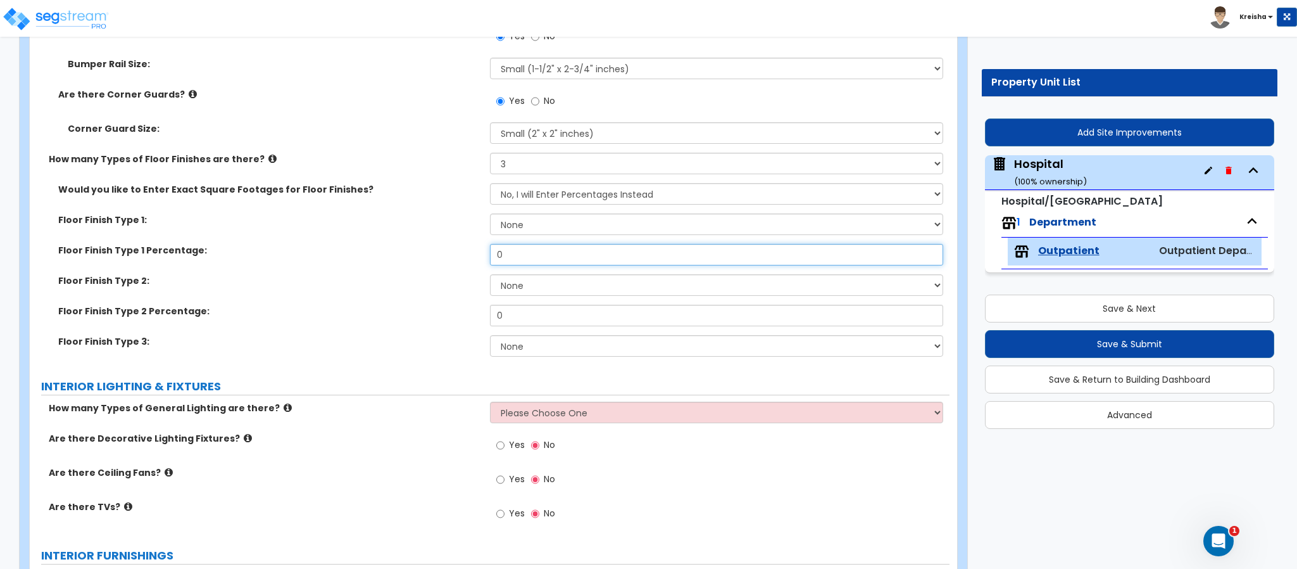
click at [519, 256] on input "0" at bounding box center [717, 255] width 454 height 22
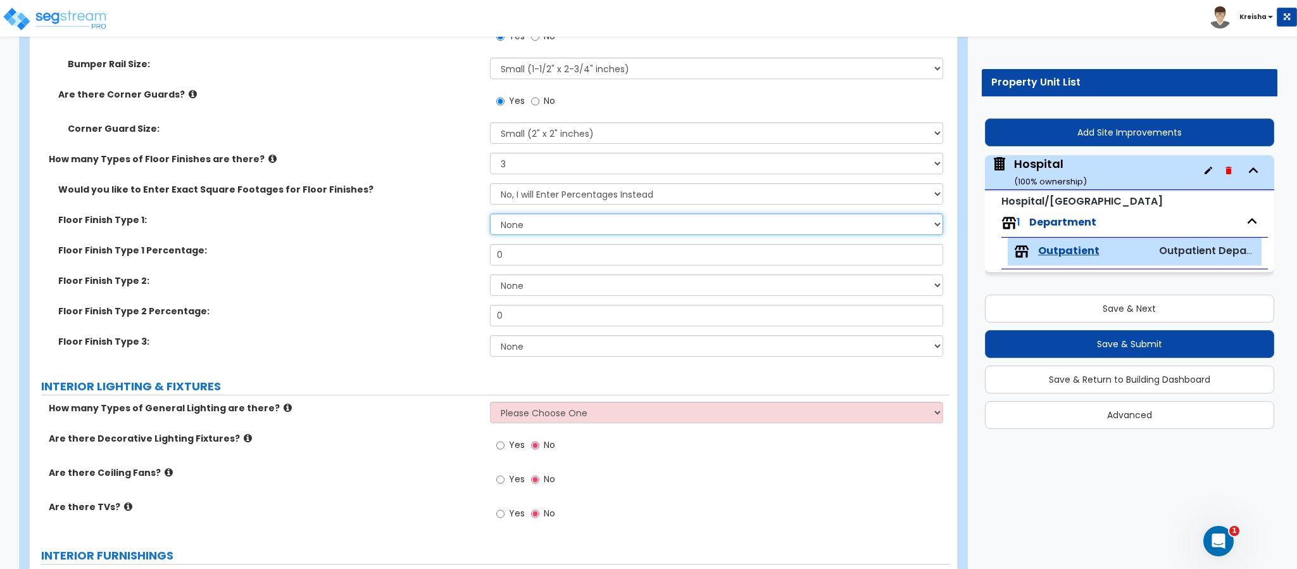
click at [520, 224] on select "None Tile Flooring Hardwood Flooring Resilient Laminate Flooring VCT Flooring S…" at bounding box center [717, 224] width 454 height 22
select select "1"
click at [490, 214] on select "None Tile Flooring Hardwood Flooring Resilient Laminate Flooring VCT Flooring S…" at bounding box center [717, 224] width 454 height 22
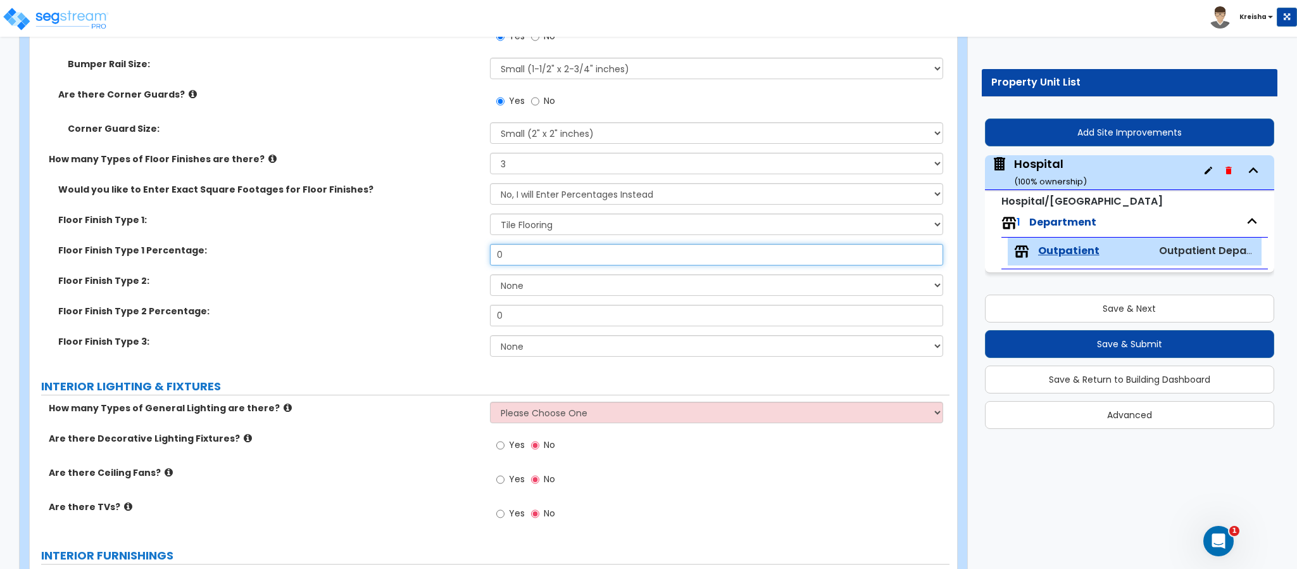
click at [546, 263] on input "0" at bounding box center [717, 255] width 454 height 22
click at [540, 278] on select "None Tile Flooring Hardwood Flooring Resilient Laminate Flooring VCT Flooring S…" at bounding box center [717, 285] width 454 height 22
select select "3"
click at [490, 275] on select "None Tile Flooring Hardwood Flooring Resilient Laminate Flooring VCT Flooring S…" at bounding box center [717, 285] width 454 height 22
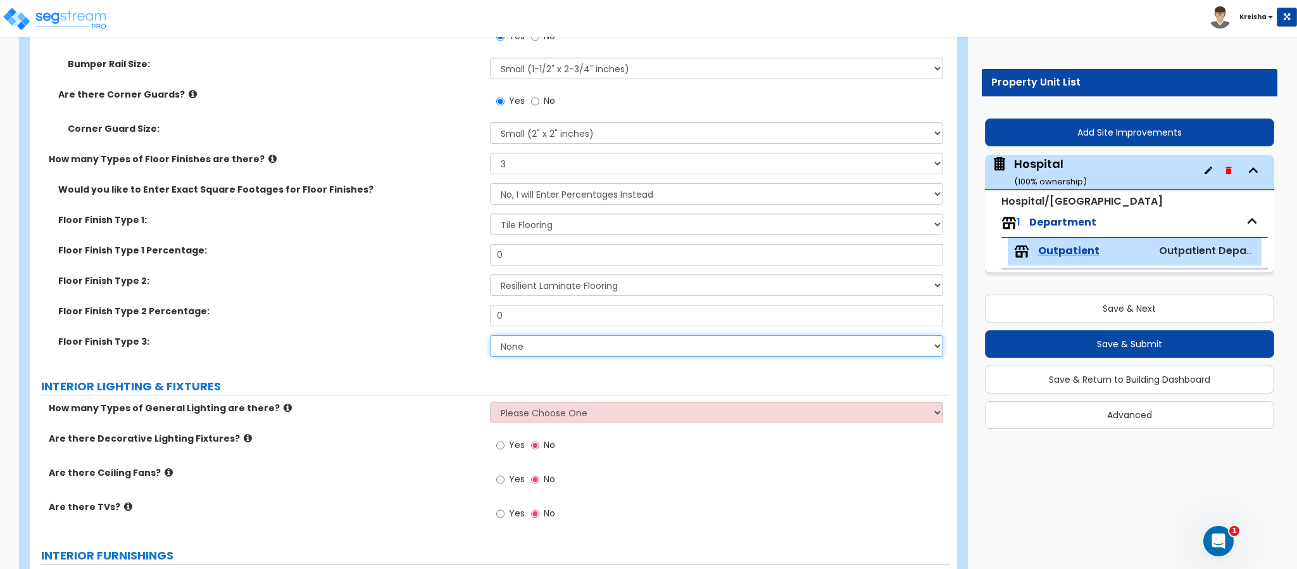
click at [536, 346] on select "None Tile Flooring Hardwood Flooring Resilient Laminate Flooring VCT Flooring S…" at bounding box center [717, 346] width 454 height 22
select select "6"
click at [490, 336] on select "None Tile Flooring Hardwood Flooring Resilient Laminate Flooring VCT Flooring S…" at bounding box center [717, 346] width 454 height 22
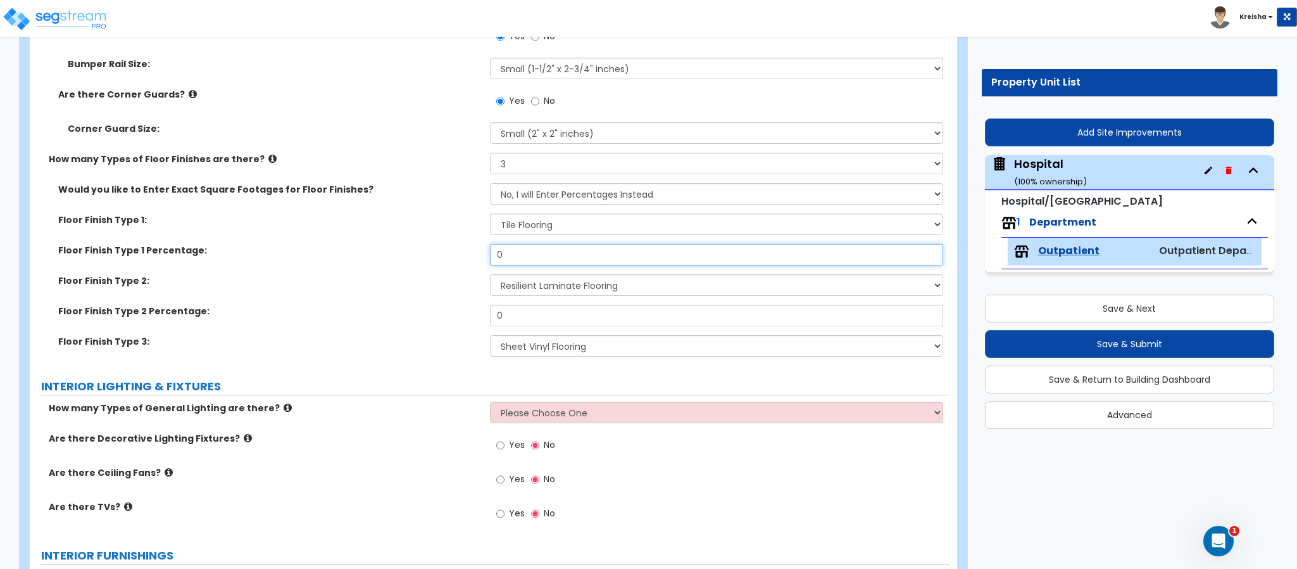
click at [530, 257] on input "0" at bounding box center [717, 255] width 454 height 22
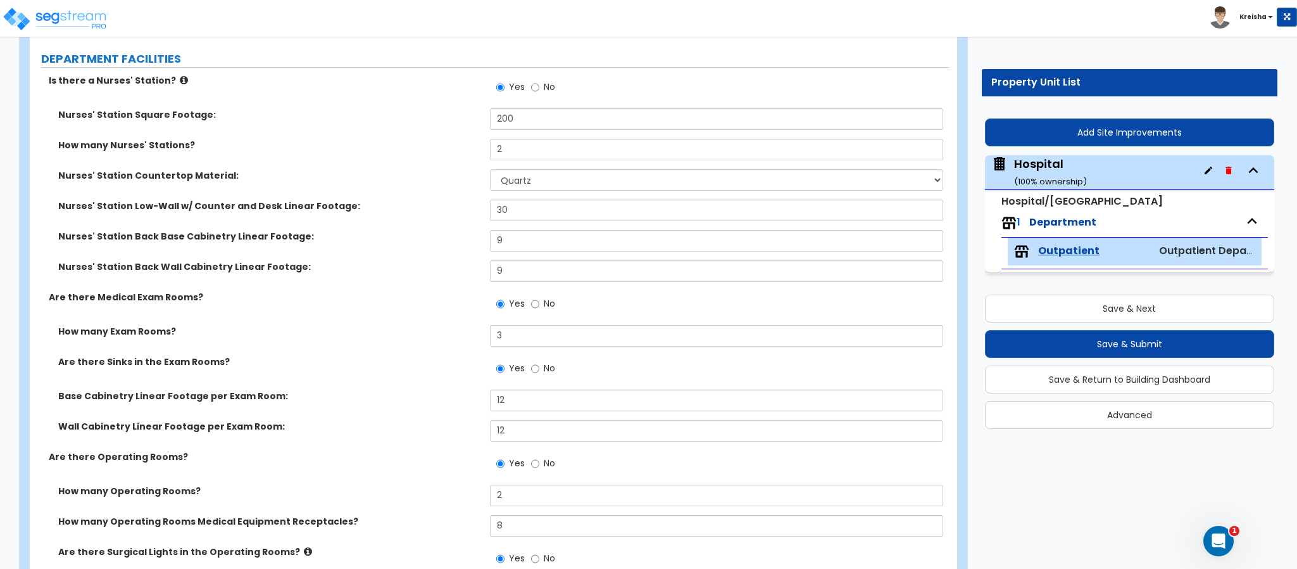
scroll to position [0, 0]
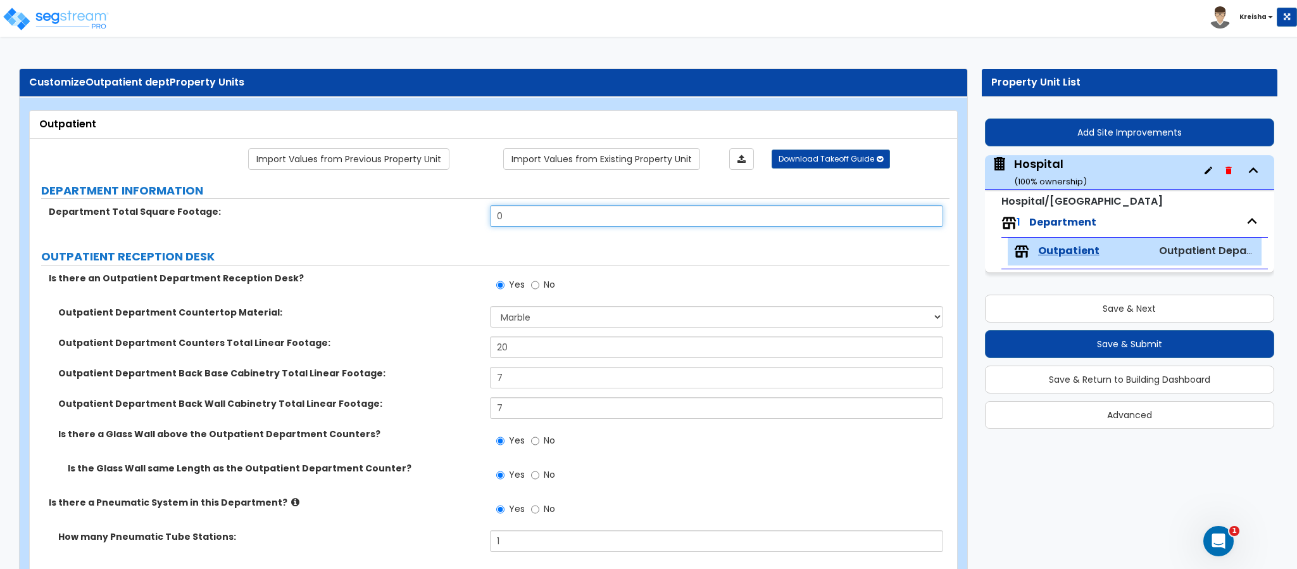
click at [519, 227] on input "0" at bounding box center [717, 216] width 454 height 22
click at [455, 236] on div "Department Total Square Footage: 15,000" at bounding box center [490, 220] width 920 height 30
click at [523, 213] on input "15,000" at bounding box center [717, 216] width 454 height 22
drag, startPoint x: 523, startPoint y: 213, endPoint x: 520, endPoint y: 224, distance: 11.1
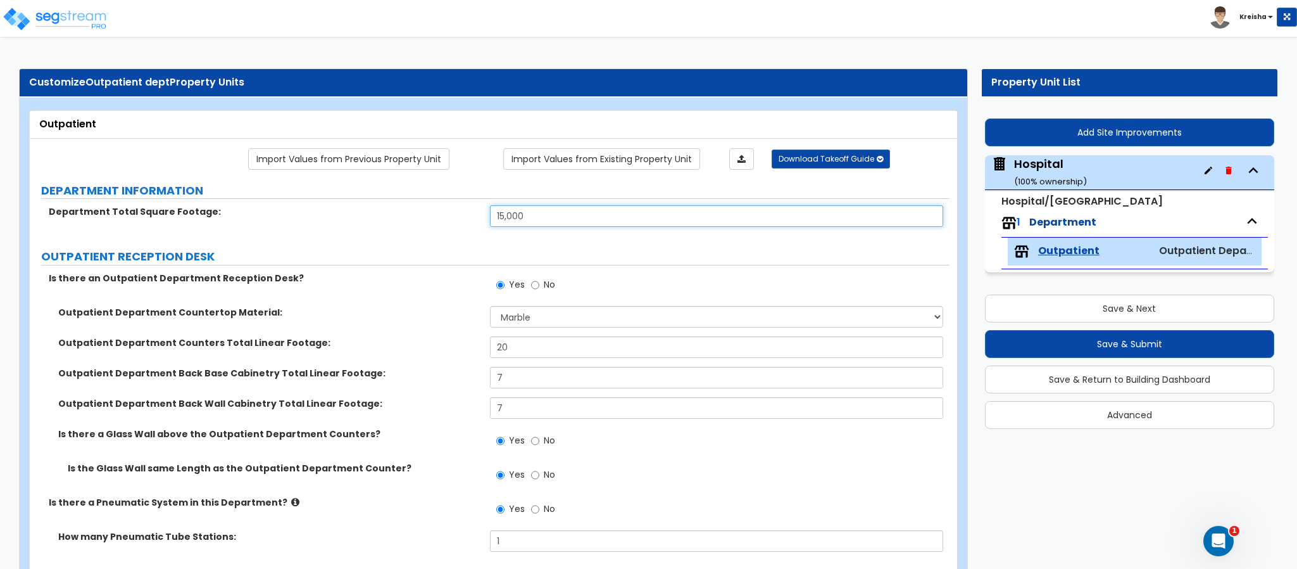
click at [520, 223] on input "15,000" at bounding box center [717, 216] width 454 height 22
type input "20,000"
click at [391, 298] on div "Is there an Outpatient Department Reception Desk? Yes No" at bounding box center [490, 289] width 920 height 34
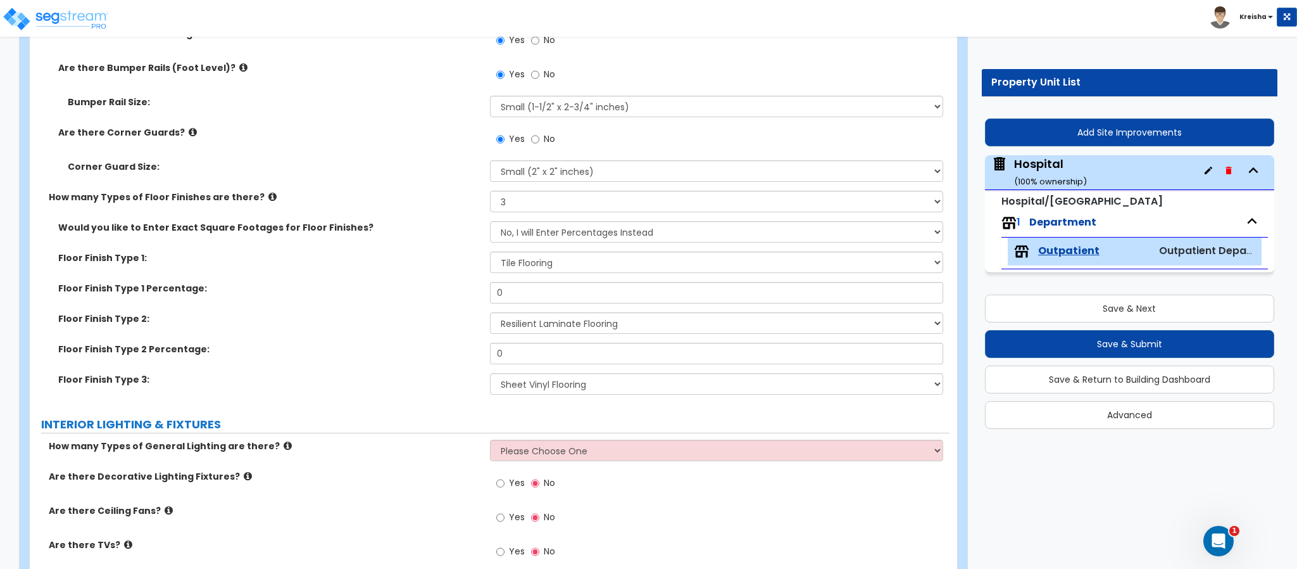
scroll to position [3268, 0]
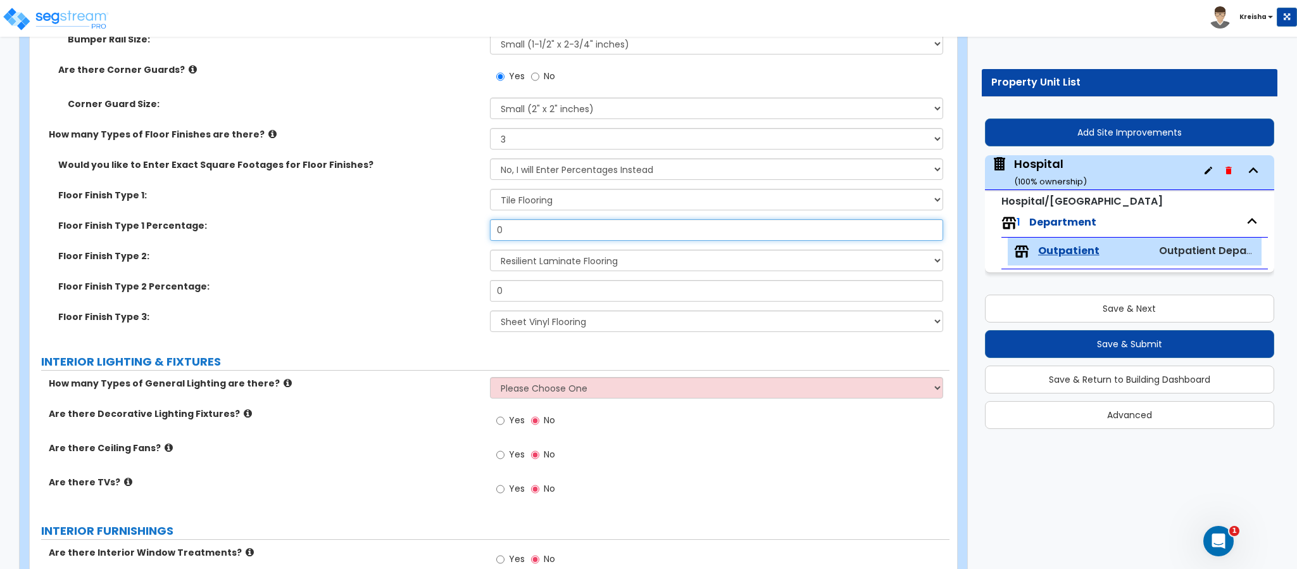
click at [503, 223] on input "0" at bounding box center [717, 230] width 454 height 22
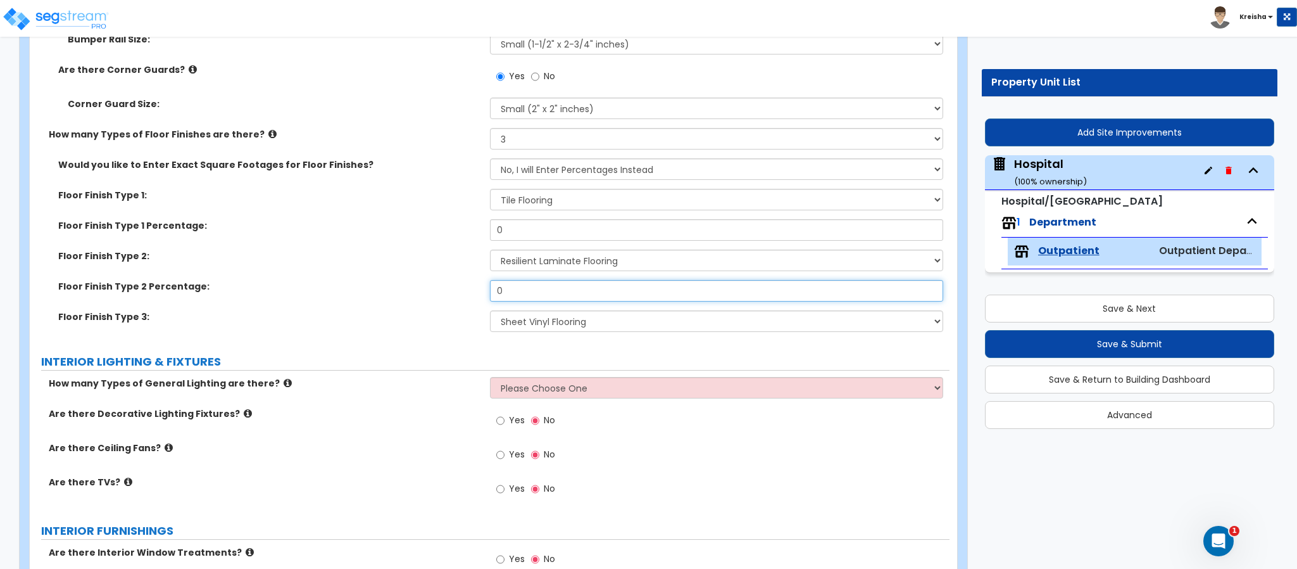
click at [512, 287] on input "0" at bounding box center [717, 291] width 454 height 22
type input "15"
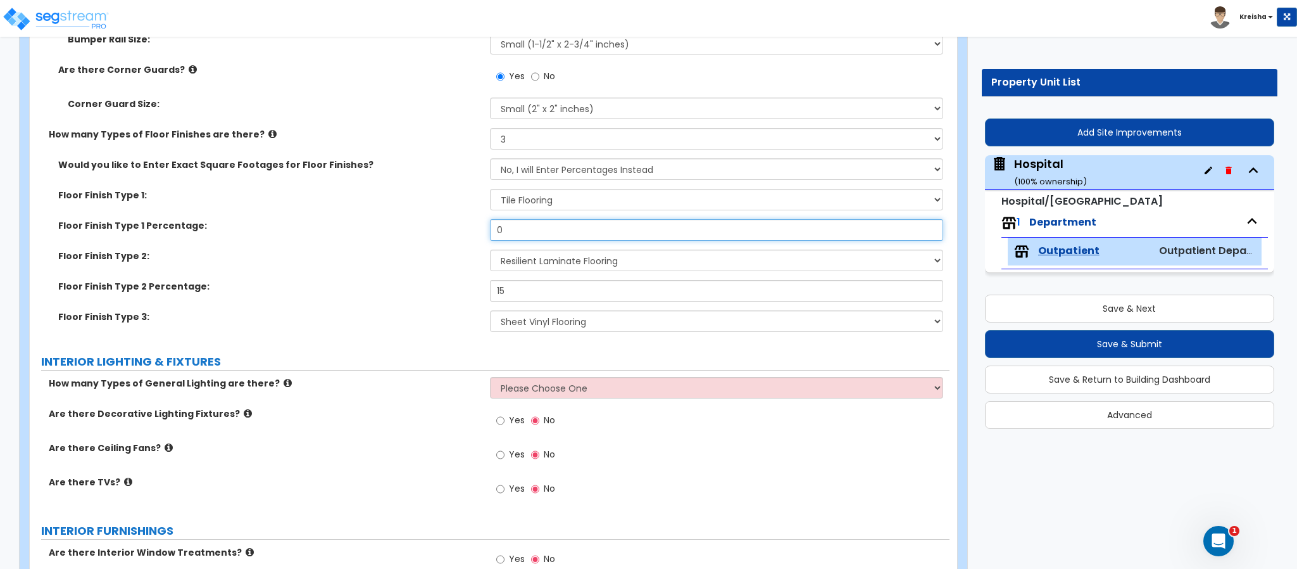
click at [524, 232] on input "0" at bounding box center [717, 230] width 454 height 22
type input "50"
click at [438, 281] on label "Floor Finish Type 2 Percentage:" at bounding box center [269, 286] width 422 height 13
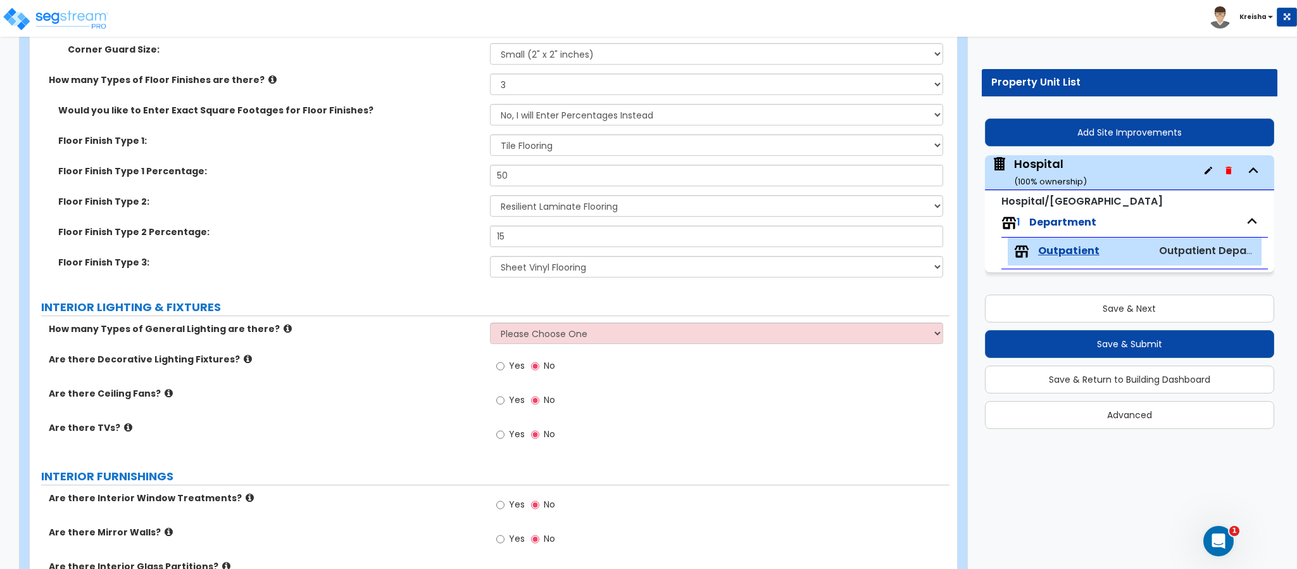
scroll to position [3395, 0]
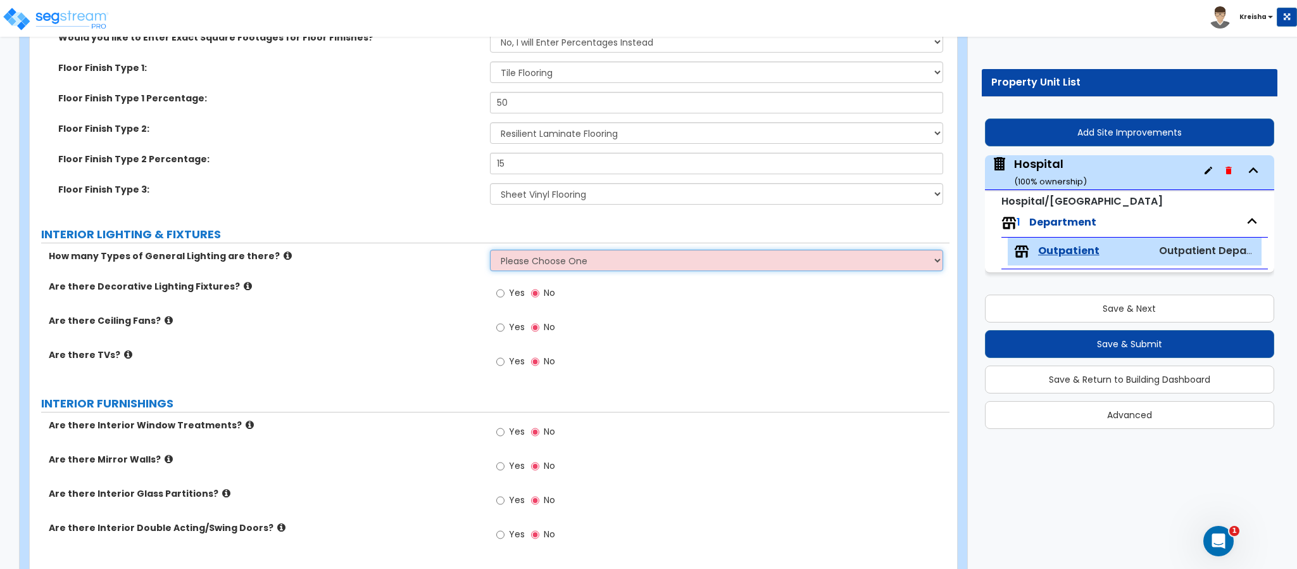
click at [530, 259] on select "Please Choose One 1 2 3" at bounding box center [717, 260] width 454 height 22
click at [490, 250] on select "Please Choose One 1 2 3" at bounding box center [717, 260] width 454 height 22
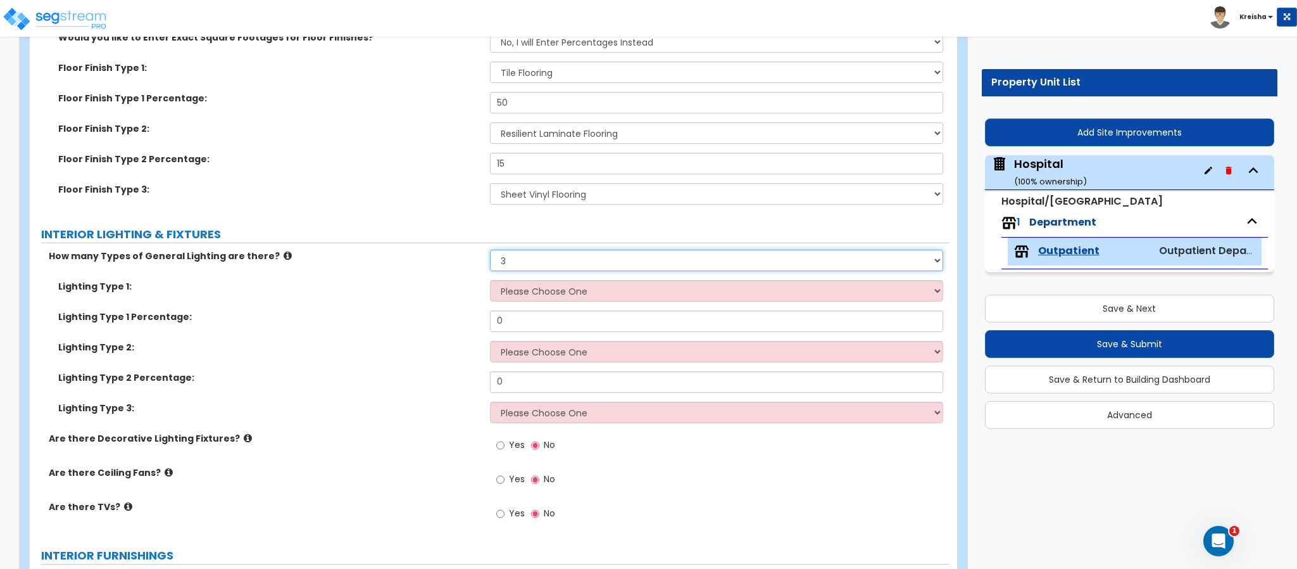
select select "2"
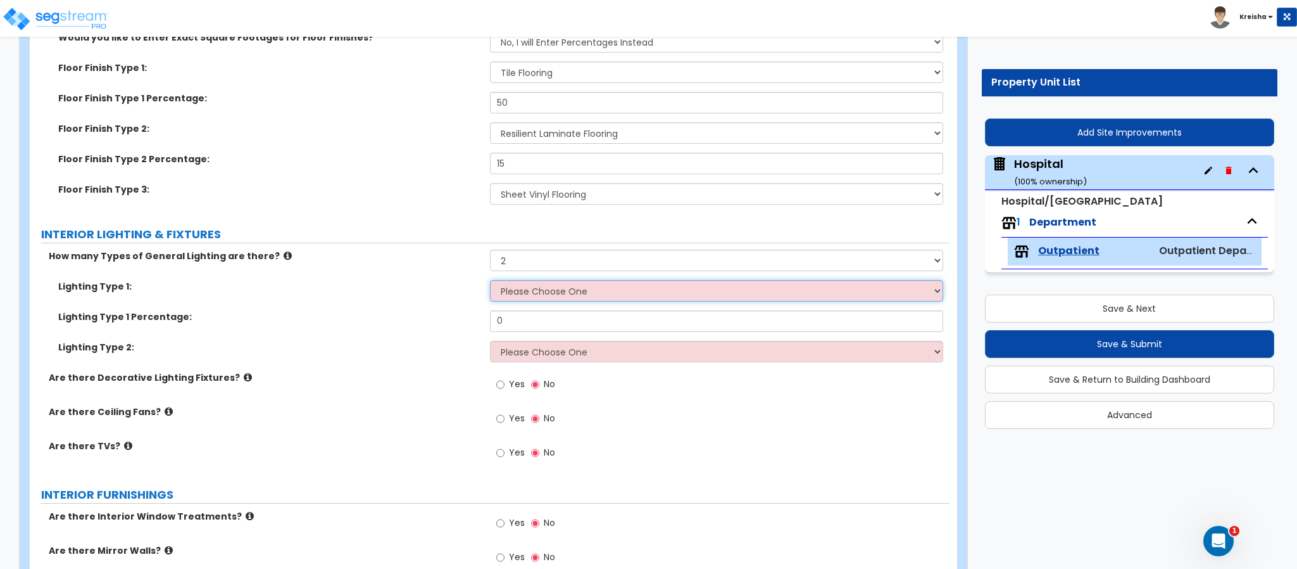
click at [514, 295] on select "Please Choose One LED Surface-Mounted LED Recessed Fluorescent Surface-Mounted …" at bounding box center [717, 291] width 454 height 22
select select "5"
click at [490, 280] on select "Please Choose One LED Surface-Mounted LED Recessed Fluorescent Surface-Mounted …" at bounding box center [717, 291] width 454 height 22
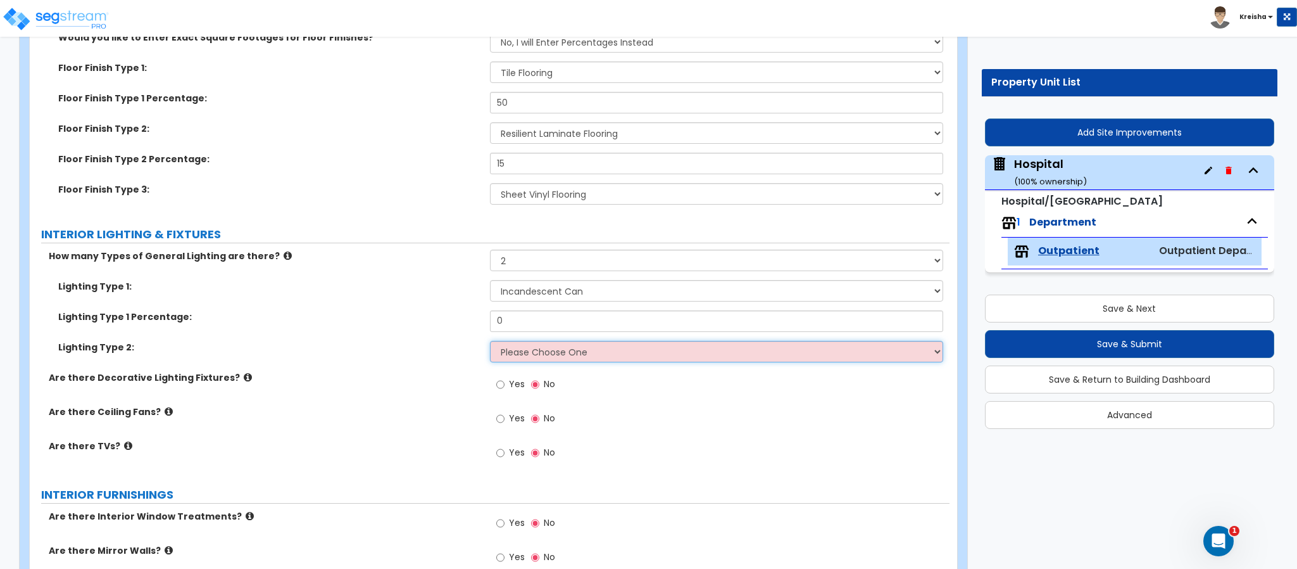
click at [526, 344] on select "Please Choose One LED Surface-Mounted LED Recessed Fluorescent Surface-Mounted …" at bounding box center [717, 352] width 454 height 22
select select "4"
click at [490, 341] on select "Please Choose One LED Surface-Mounted LED Recessed Fluorescent Surface-Mounted …" at bounding box center [717, 352] width 454 height 22
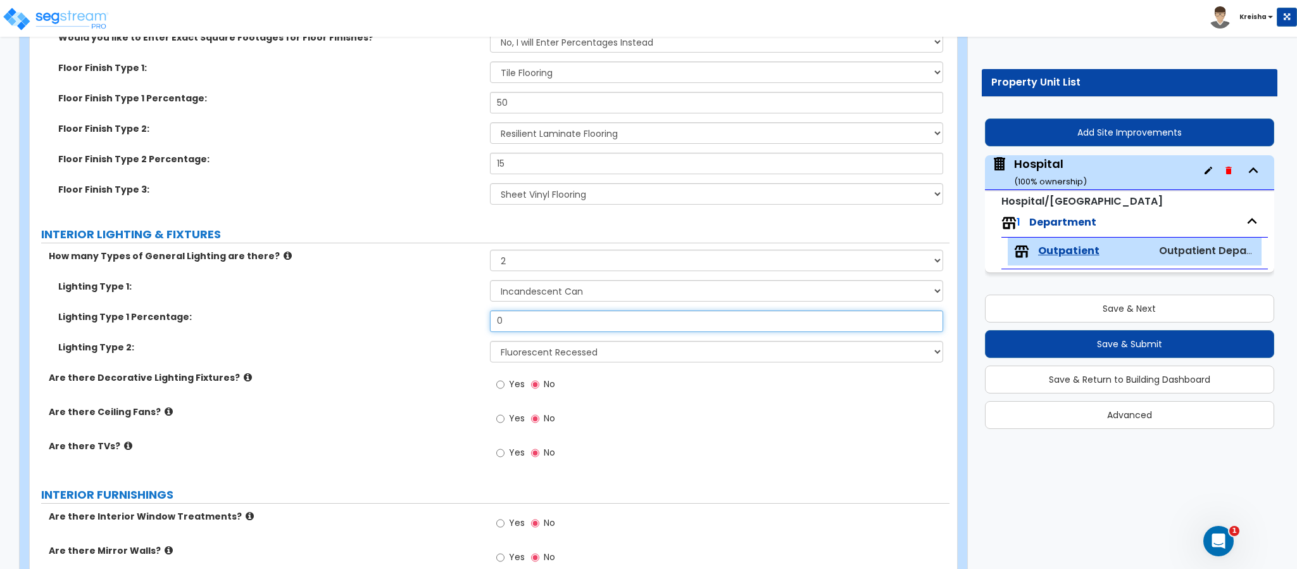
click at [500, 329] on input "0" at bounding box center [717, 321] width 454 height 22
type input "30"
click at [519, 379] on span "Yes" at bounding box center [517, 383] width 16 height 13
click at [505, 379] on input "Yes" at bounding box center [500, 384] width 8 height 14
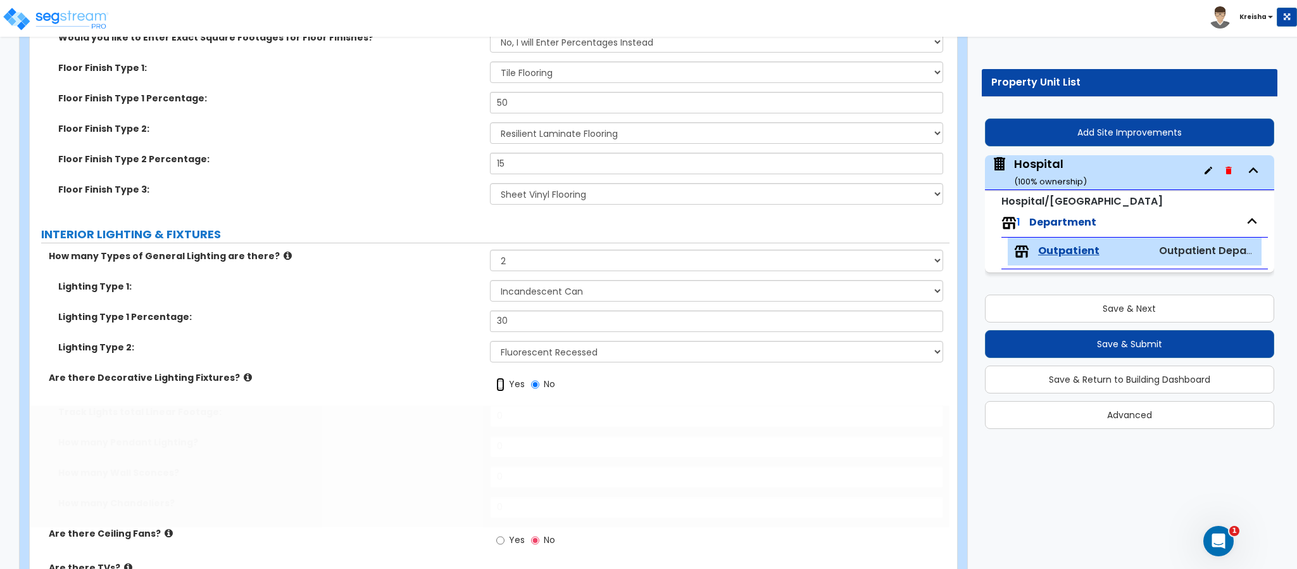
radio input "true"
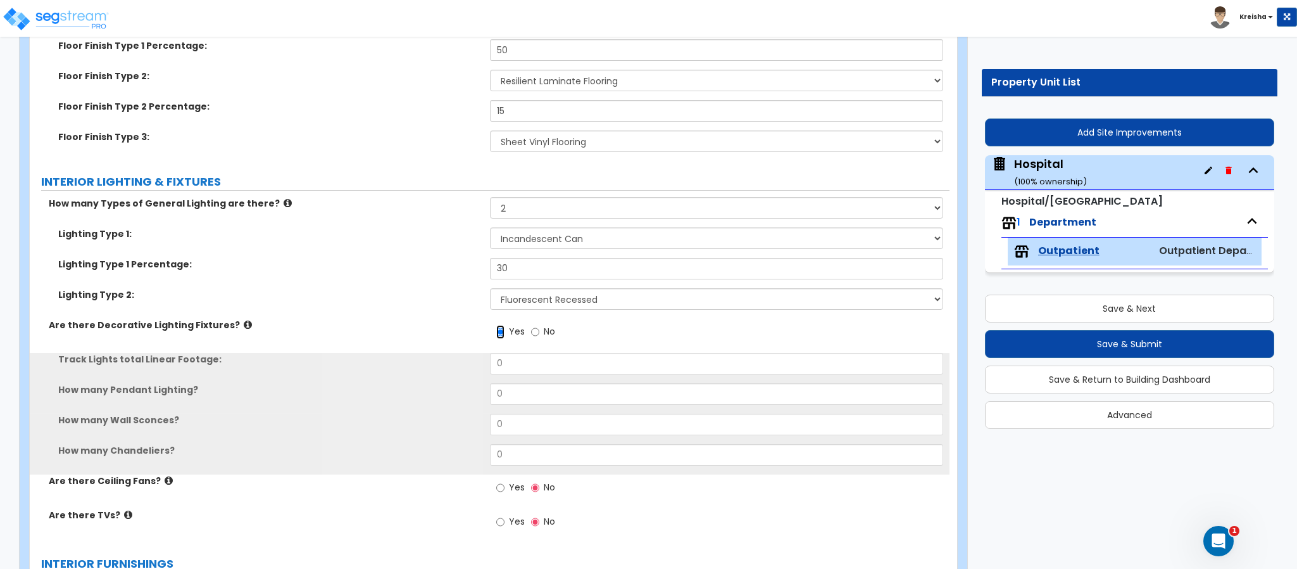
scroll to position [3522, 0]
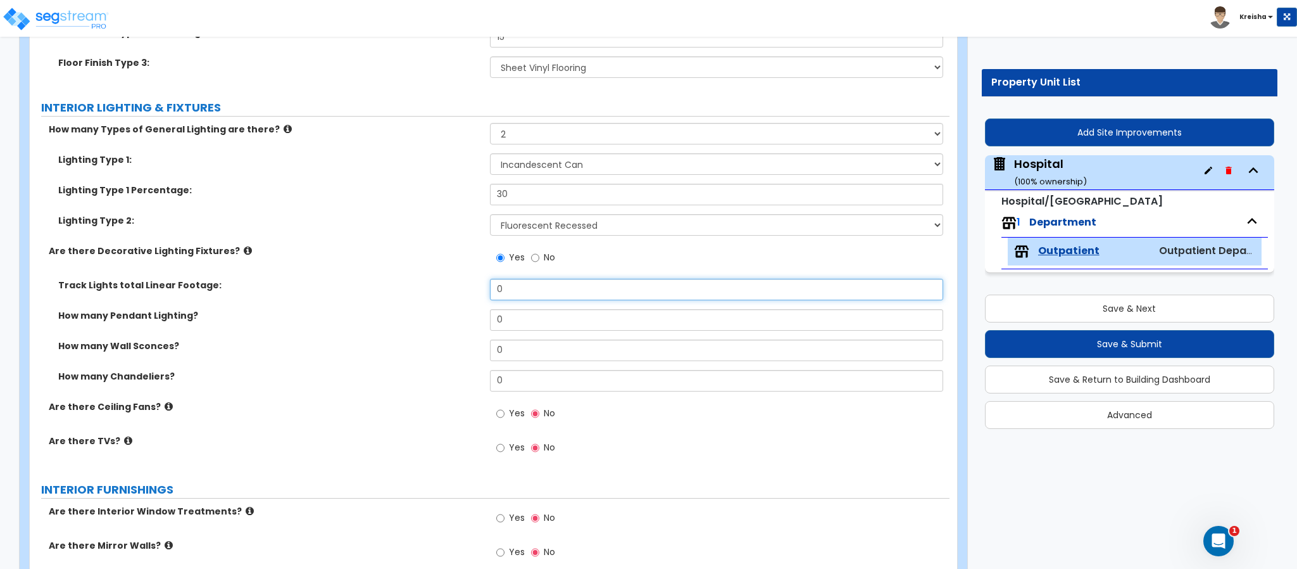
click at [519, 297] on input "0" at bounding box center [717, 290] width 454 height 22
type input "8"
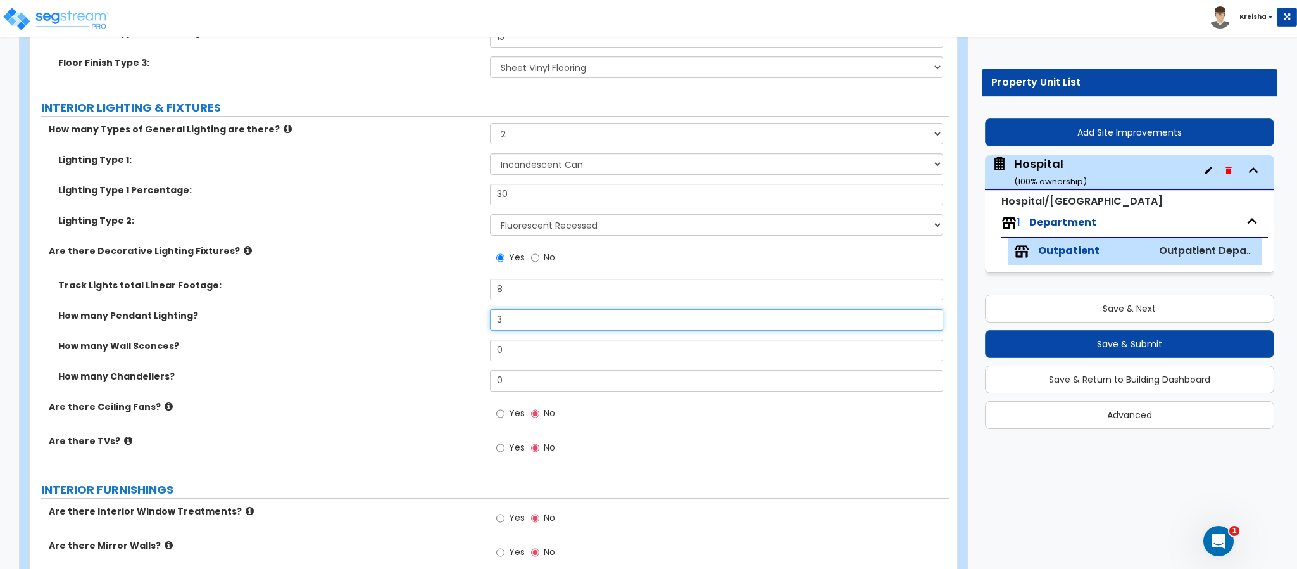
type input "3"
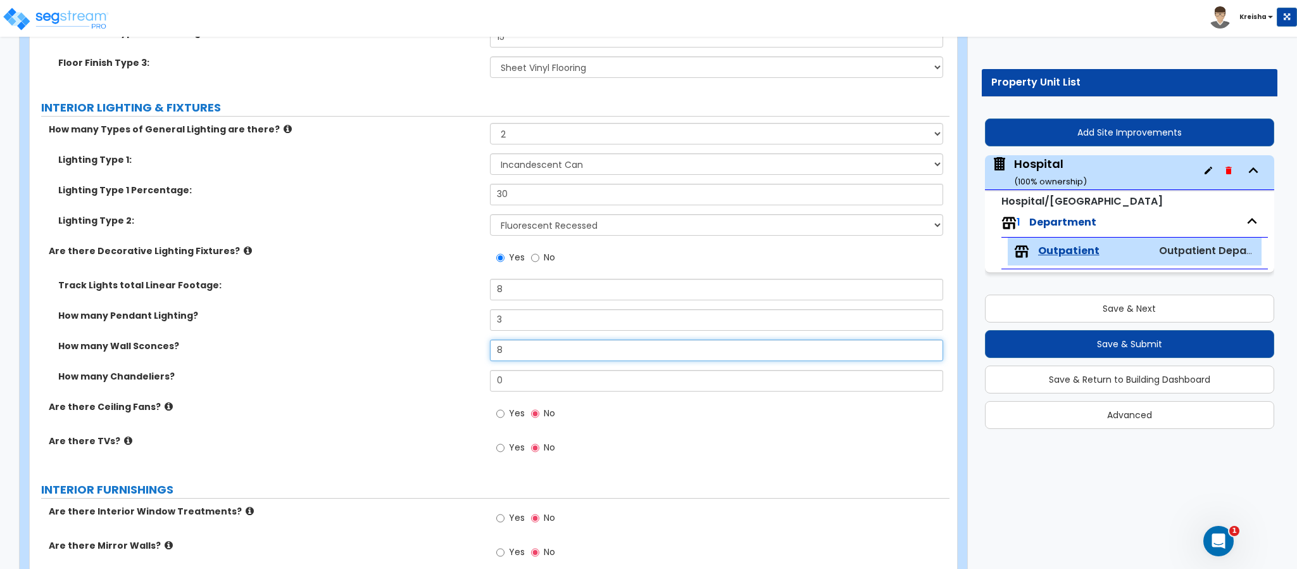
type input "8"
type input "1"
click at [496, 407] on input "Yes" at bounding box center [500, 414] width 8 height 14
radio input "true"
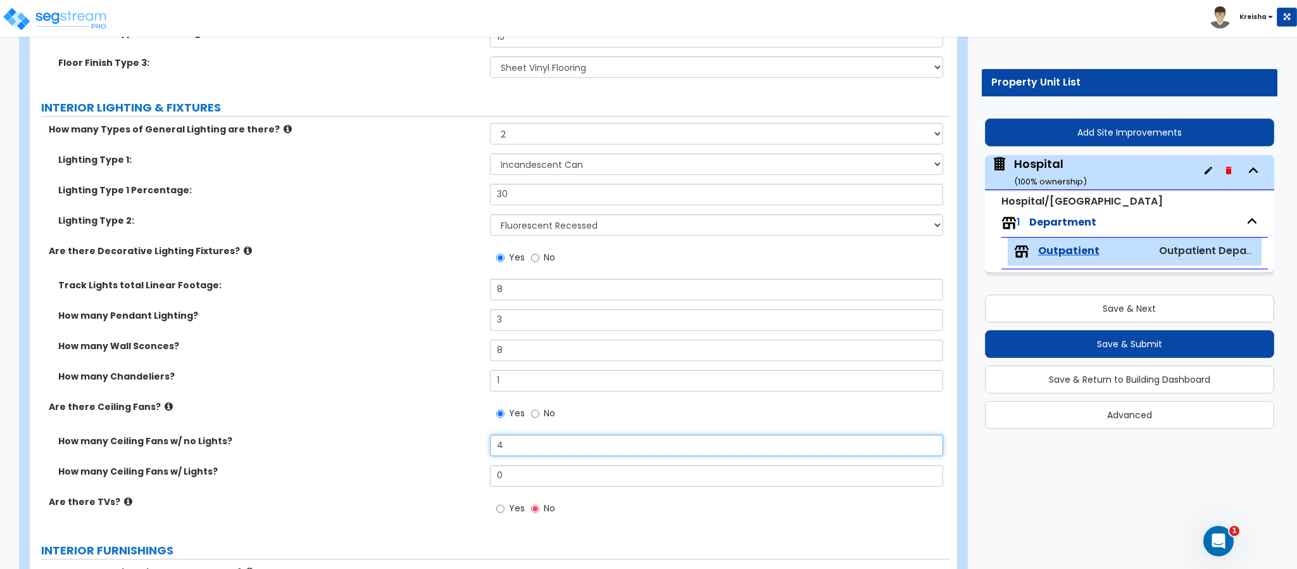
type input "4"
type input "6"
click at [496, 501] on input "Yes" at bounding box center [500, 508] width 8 height 14
radio input "true"
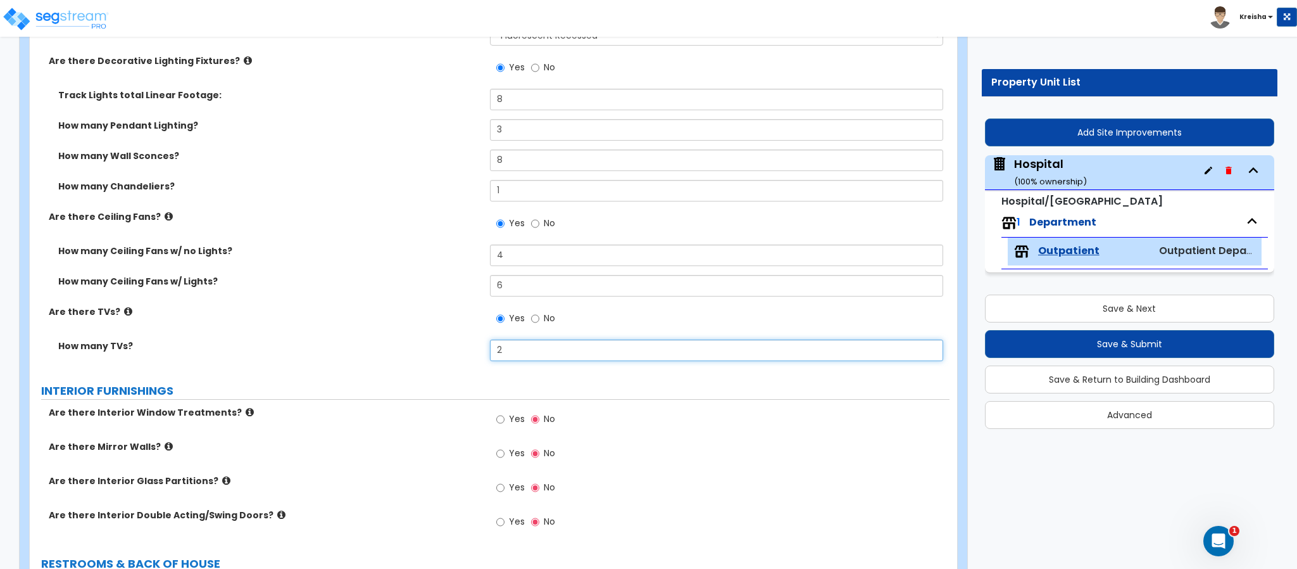
type input "2"
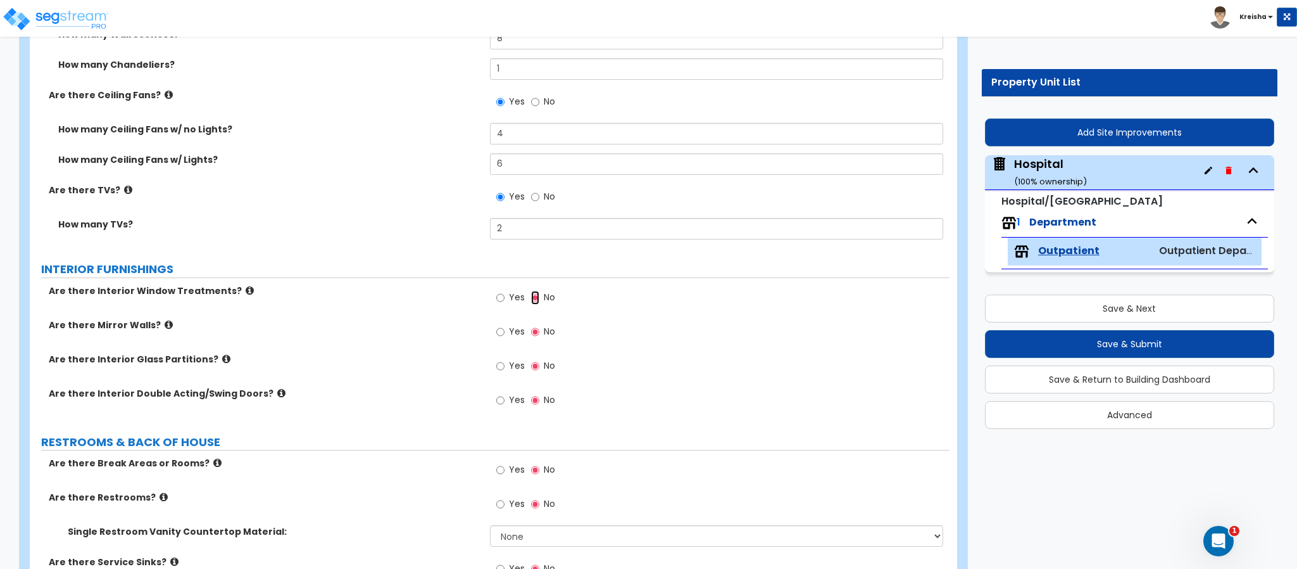
scroll to position [3838, 0]
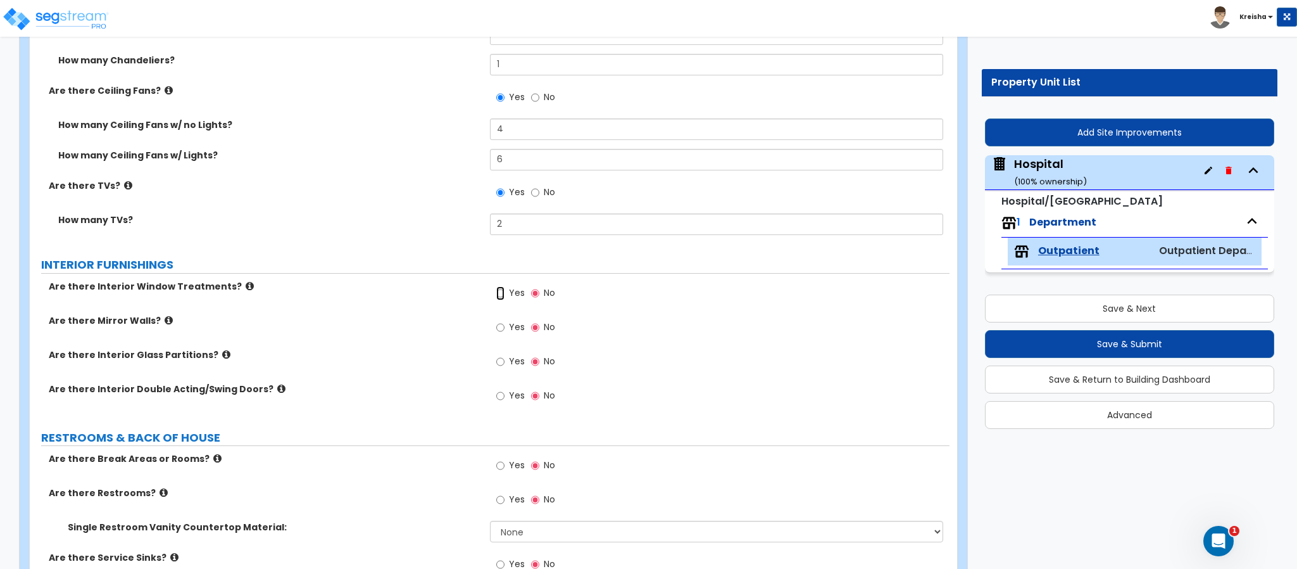
click at [496, 286] on input "Yes" at bounding box center [500, 293] width 8 height 14
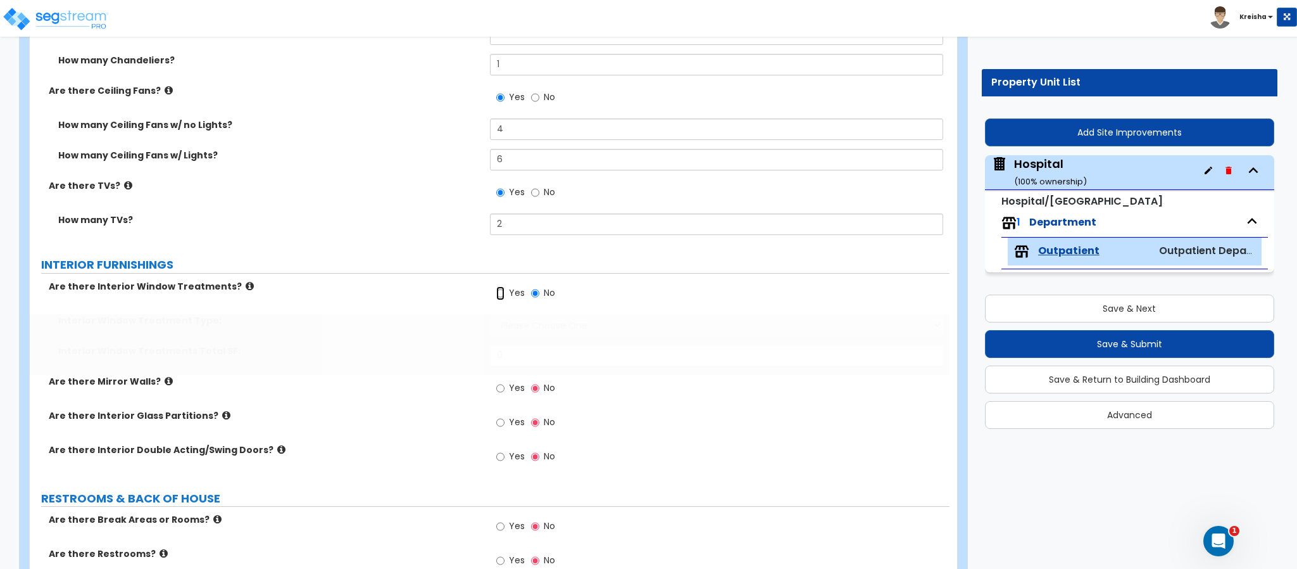
radio input "true"
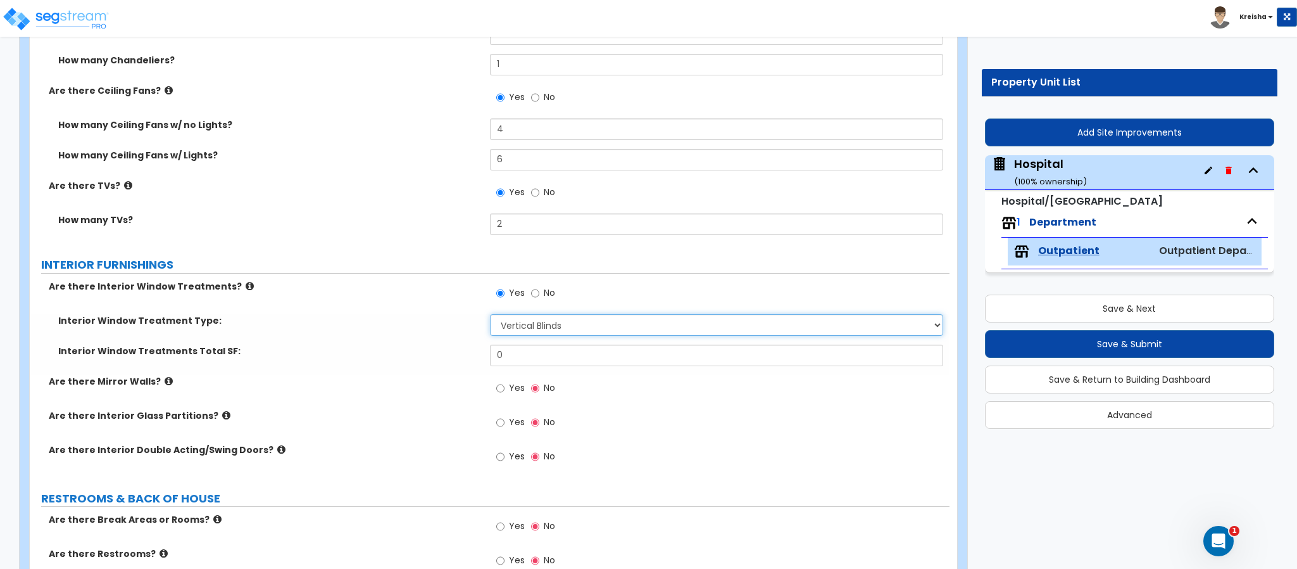
select select "2"
type input "200"
click at [496, 381] on input "Yes" at bounding box center [500, 388] width 8 height 14
radio input "true"
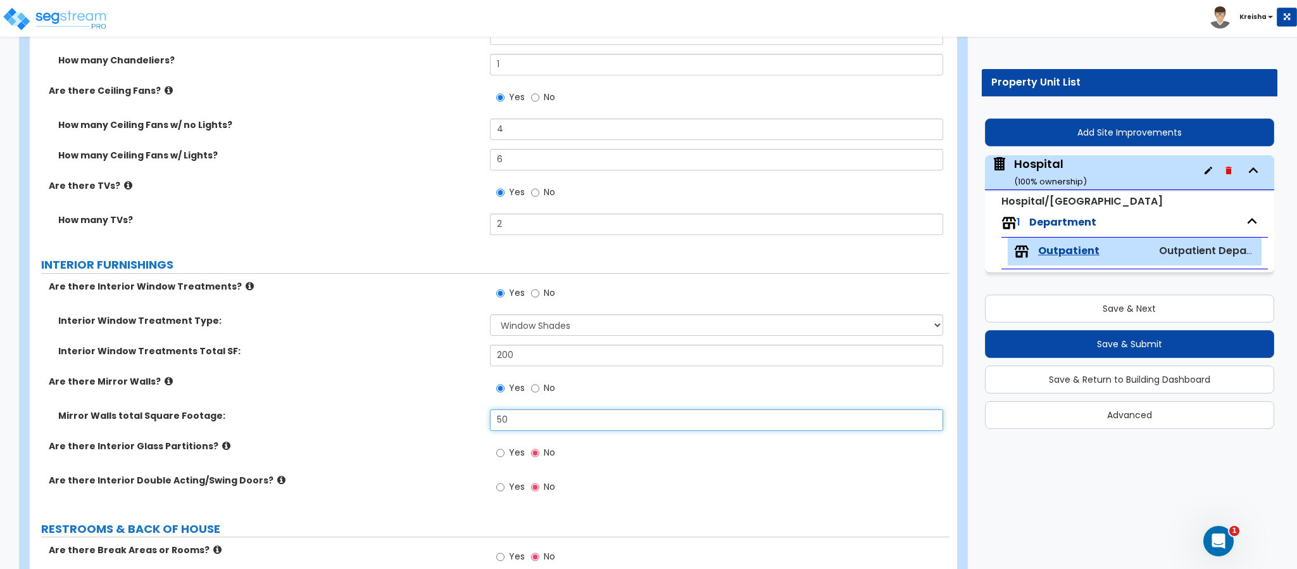
type input "50"
click at [496, 446] on input "Yes" at bounding box center [500, 453] width 8 height 14
radio input "true"
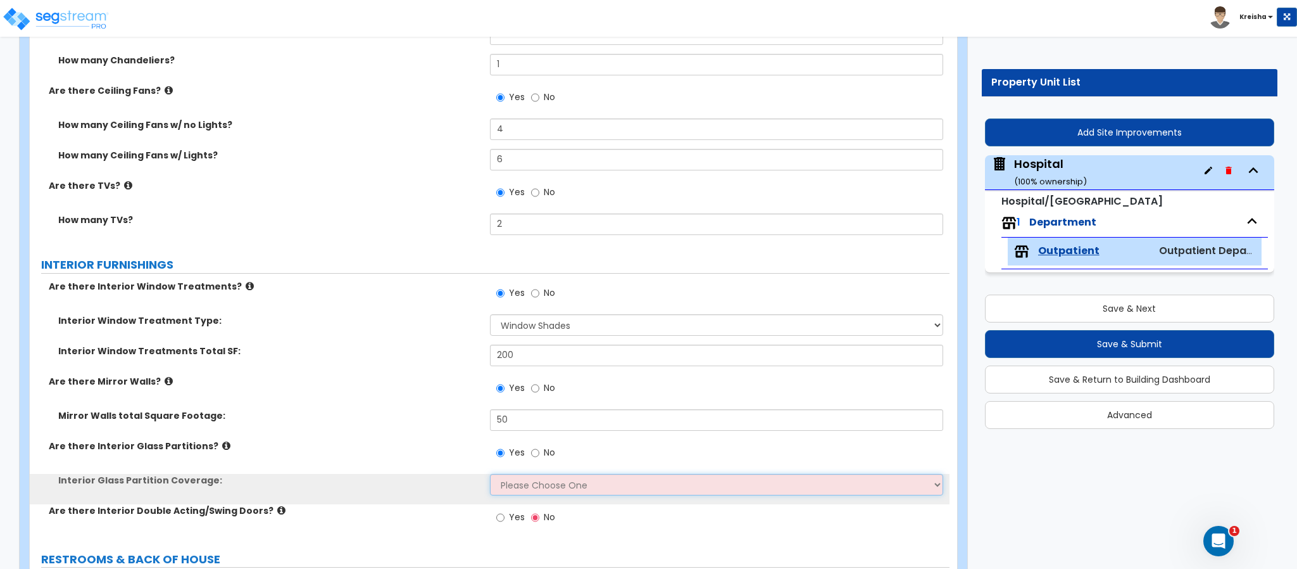
select select "1"
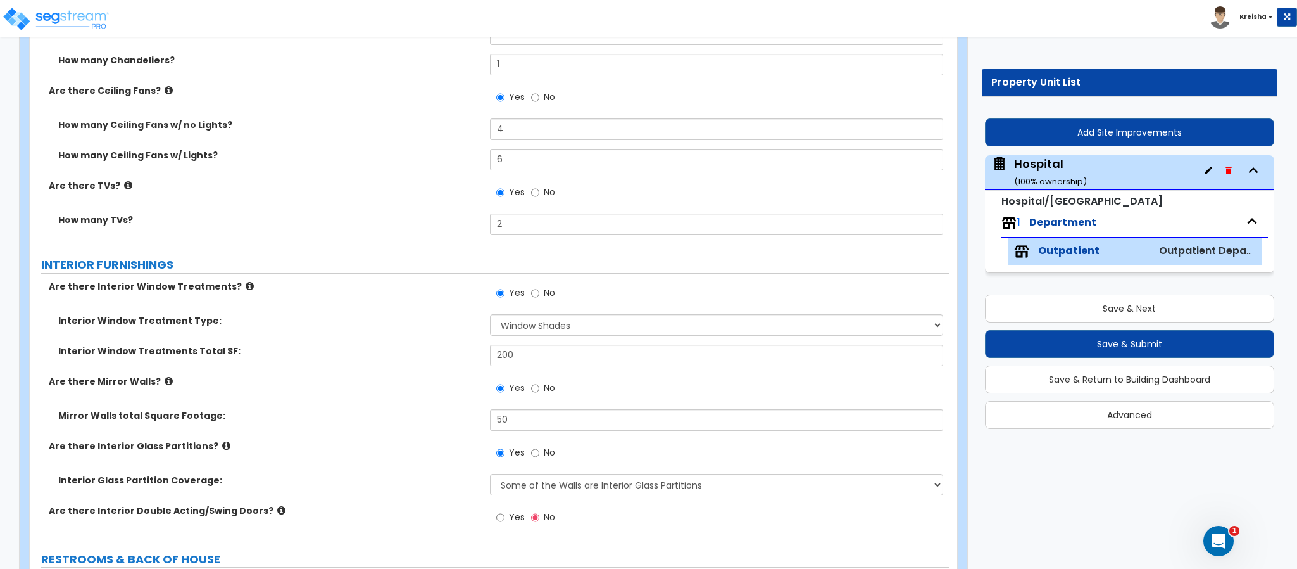
click at [453, 325] on label "Interior Window Treatment Type:" at bounding box center [269, 320] width 422 height 13
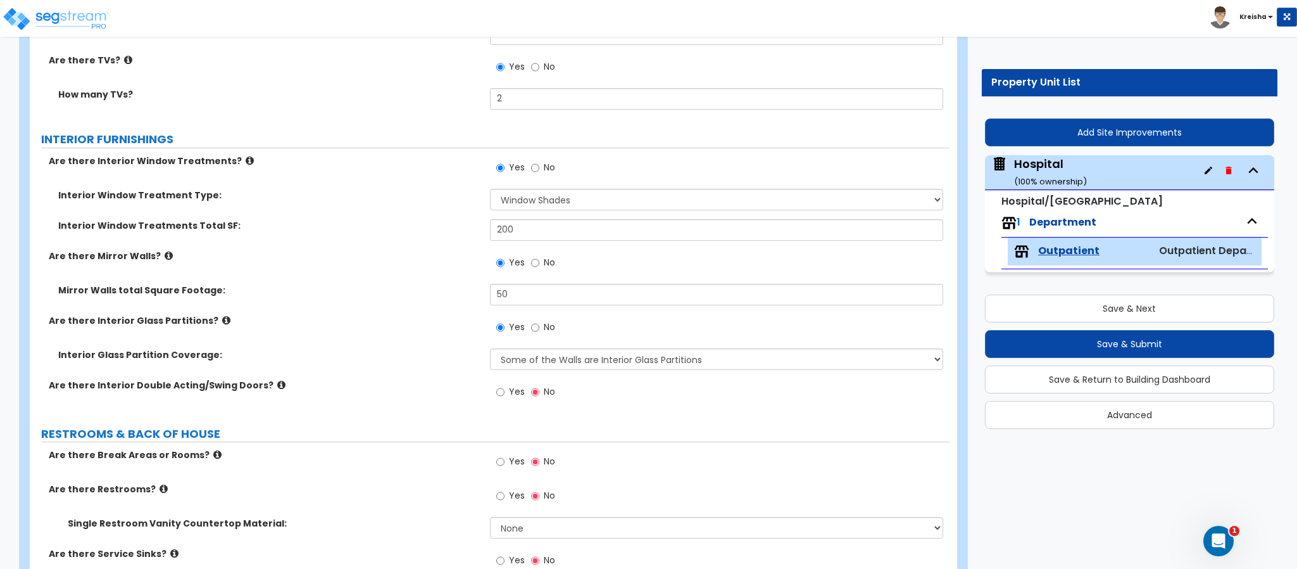
scroll to position [4092, 0]
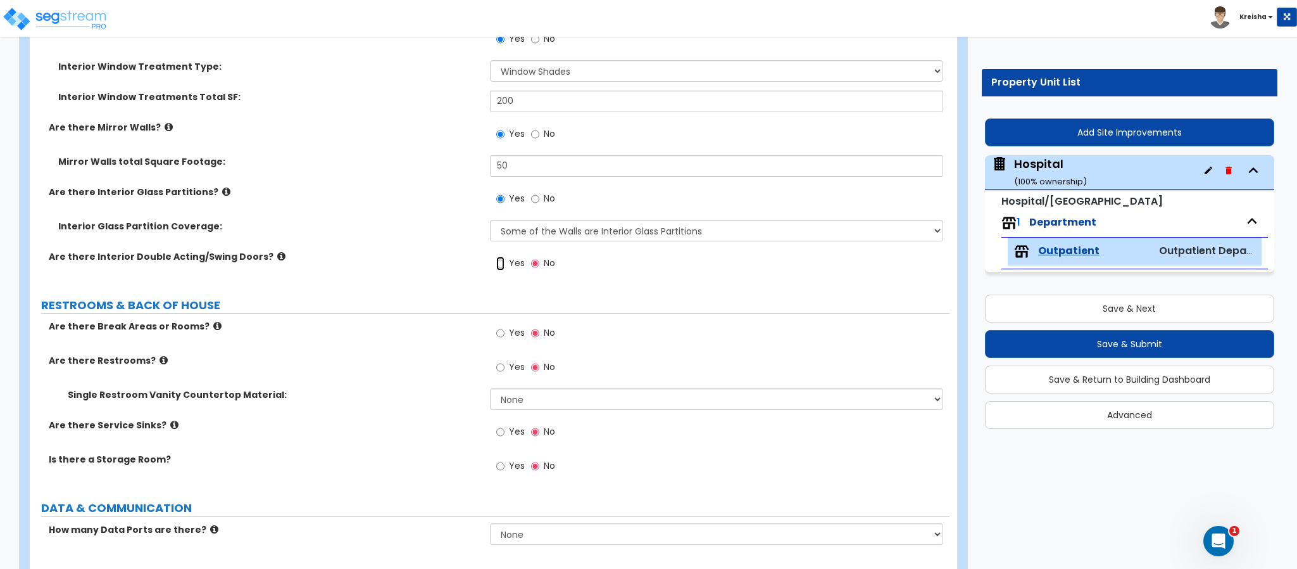
click at [500, 264] on input "Yes" at bounding box center [500, 263] width 8 height 14
radio input "true"
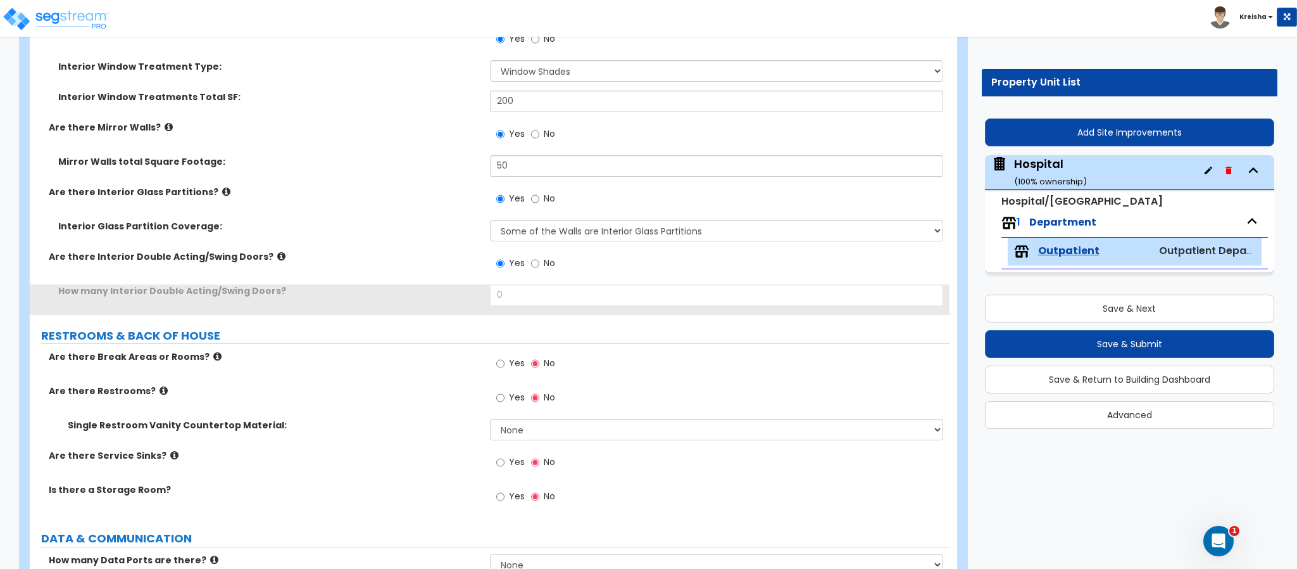
click at [536, 245] on div "Interior Glass Partition Coverage: Please Choose One Some of the Walls are Inte…" at bounding box center [490, 235] width 920 height 30
click at [563, 243] on div "Interior Glass Partition Coverage: Please Choose One Some of the Walls are Inte…" at bounding box center [490, 235] width 920 height 30
drag, startPoint x: 602, startPoint y: 234, endPoint x: 608, endPoint y: 241, distance: 9.4
click at [602, 234] on select "Please Choose One Some of the Walls are Interior Glass Partitions Several of th…" at bounding box center [717, 231] width 454 height 22
click at [452, 301] on div "How many Interior Double Acting/Swing Doors? 0" at bounding box center [490, 299] width 920 height 30
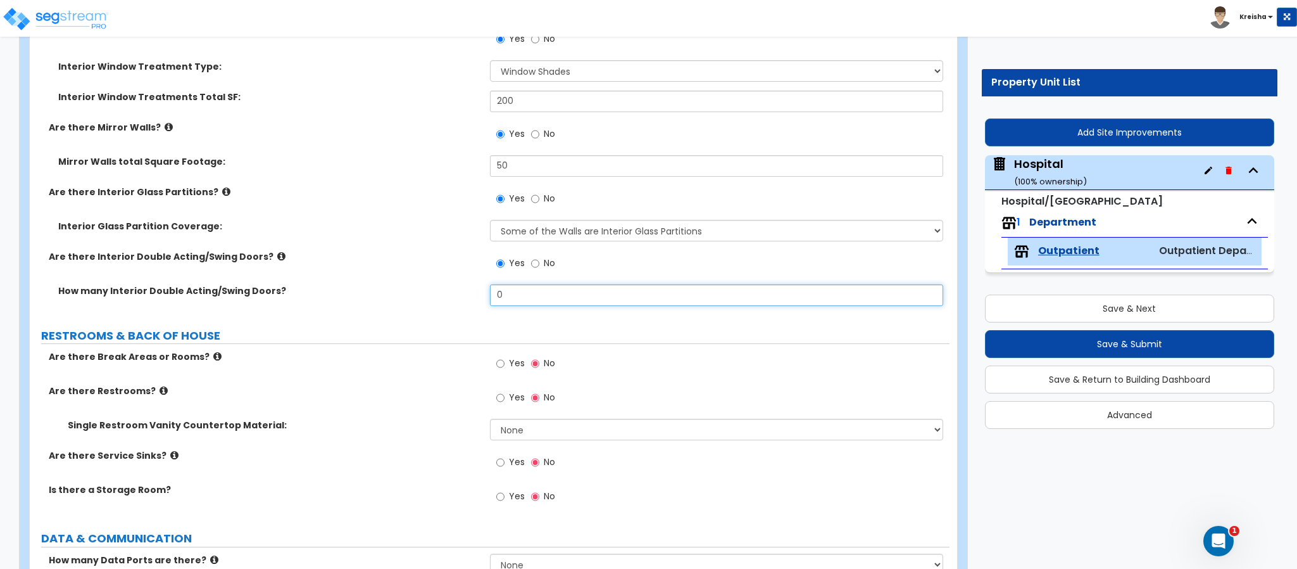
click at [551, 295] on input "0" at bounding box center [717, 295] width 454 height 22
type input "3"
click at [509, 365] on span "Yes" at bounding box center [517, 362] width 16 height 13
click at [505, 365] on input "Yes" at bounding box center [500, 363] width 8 height 14
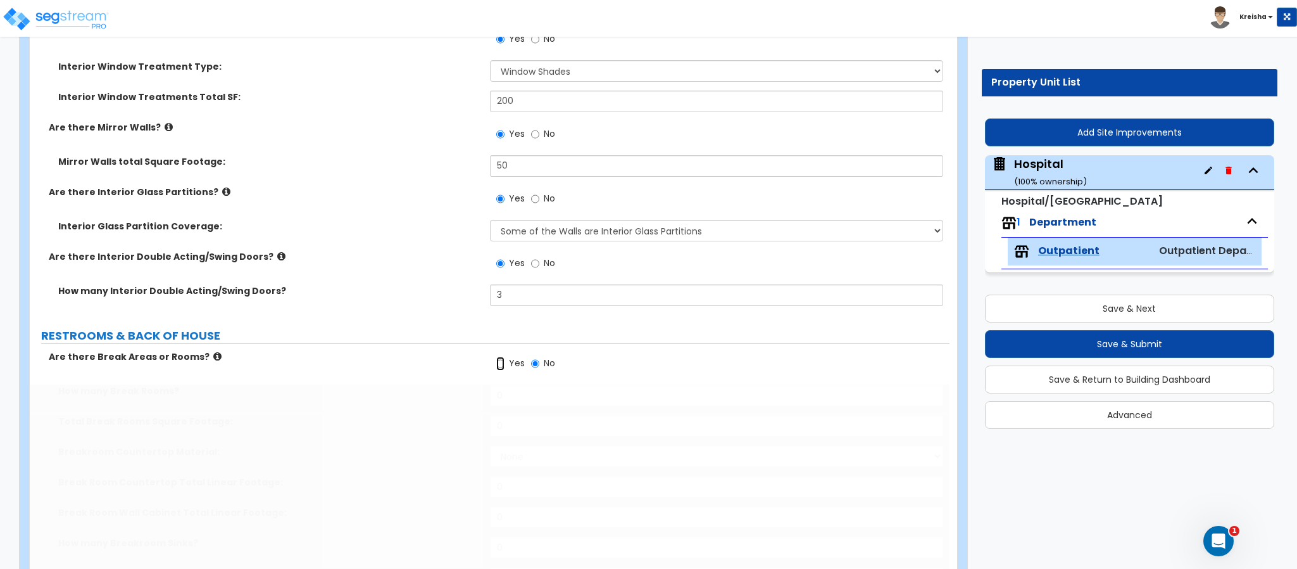
radio input "true"
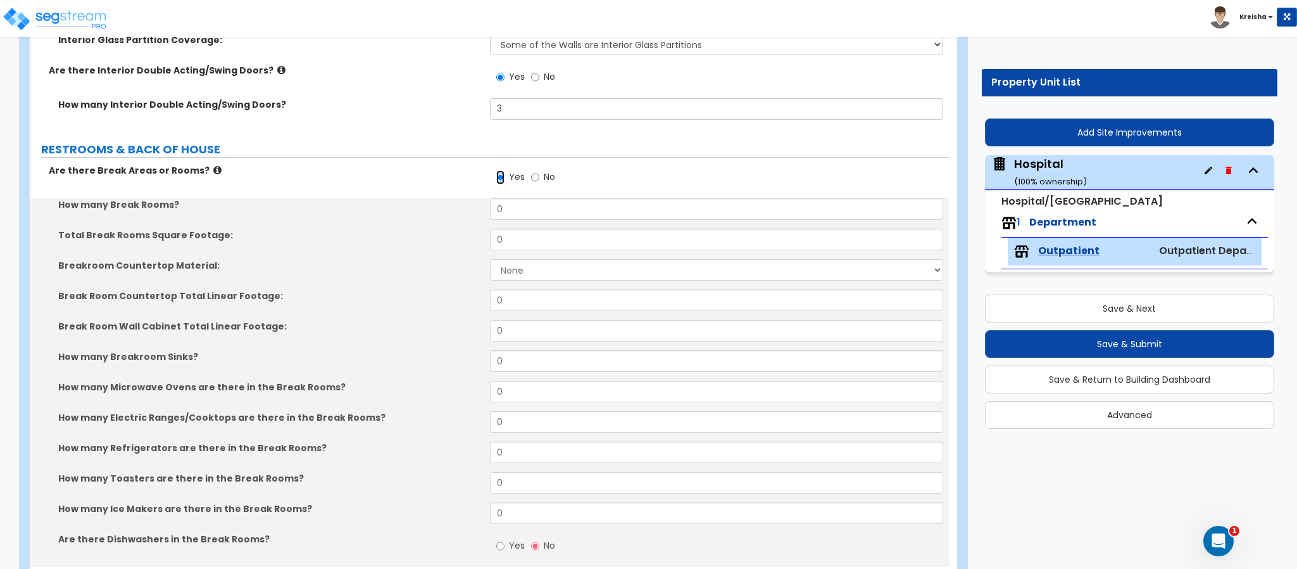
scroll to position [4282, 0]
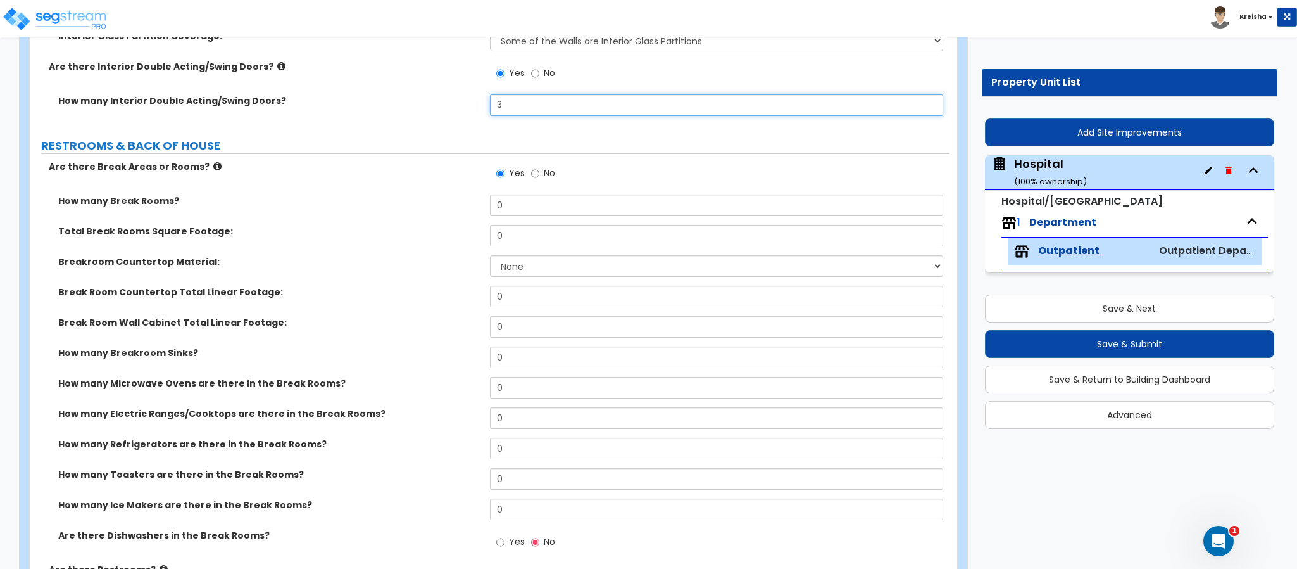
drag, startPoint x: 517, startPoint y: 108, endPoint x: 462, endPoint y: 103, distance: 54.8
click at [468, 103] on div "How many Interior Double Acting/Swing Doors? 3" at bounding box center [490, 109] width 920 height 30
type input "2"
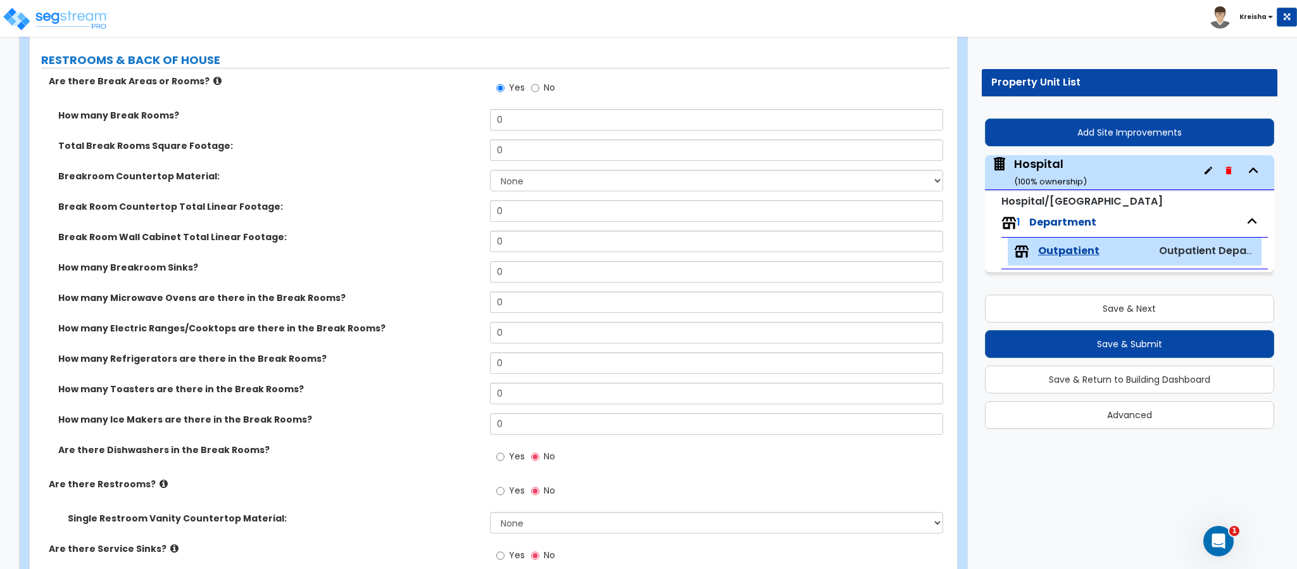
scroll to position [4345, 0]
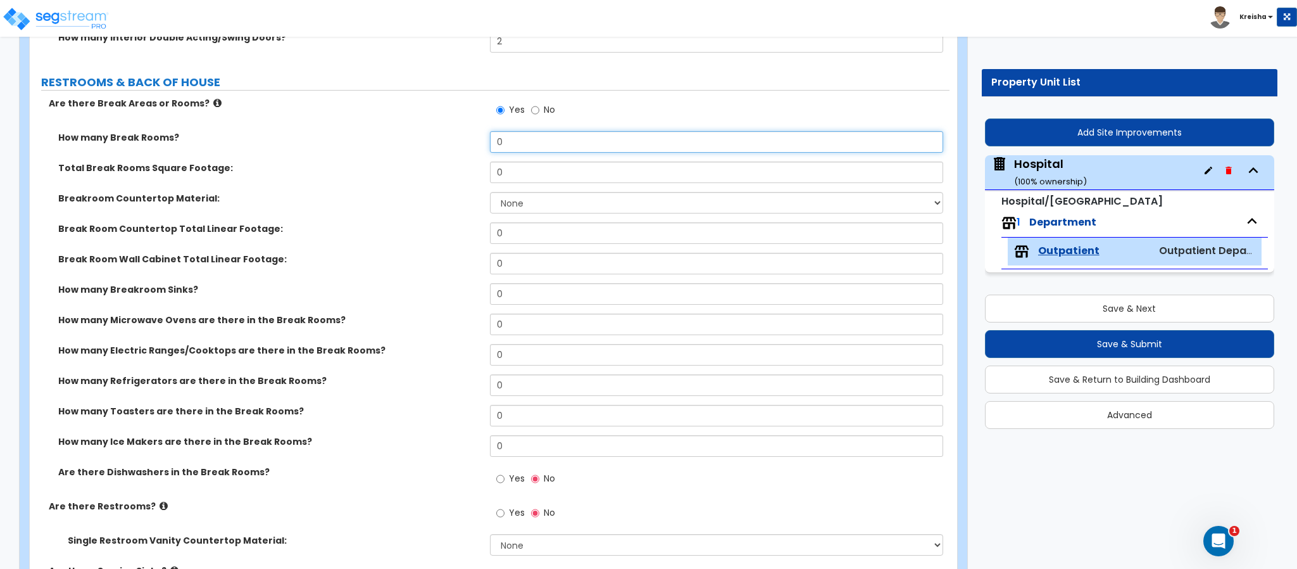
click at [500, 139] on input "0" at bounding box center [717, 142] width 454 height 22
type input "1"
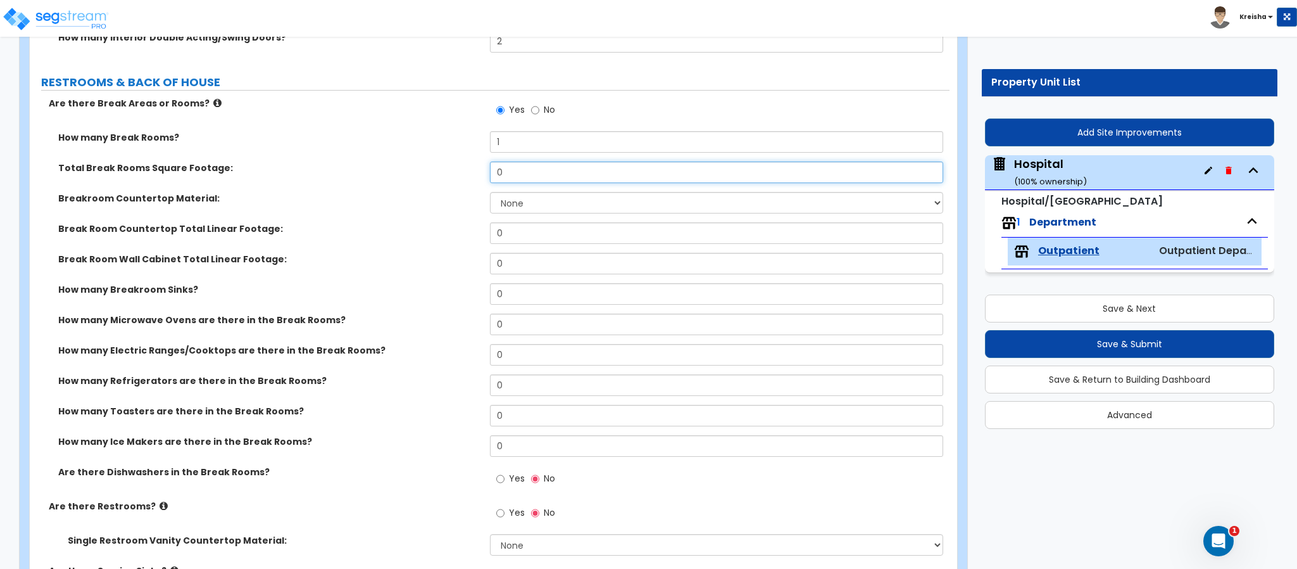
click at [511, 164] on input "0" at bounding box center [717, 172] width 454 height 22
type input "140"
click at [523, 198] on select "None Plastic Laminate Solid Surface Stone Quartz Marble Tile Wood Stainless Ste…" at bounding box center [717, 203] width 454 height 22
select select "4"
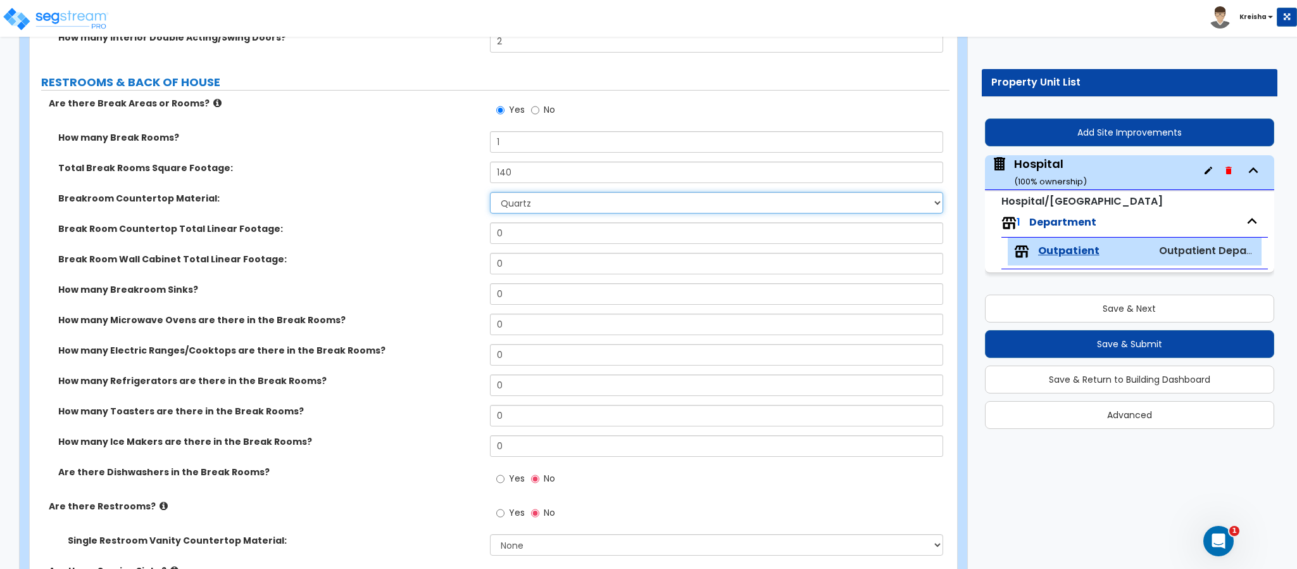
click at [490, 192] on select "None Plastic Laminate Solid Surface Stone Quartz Marble Tile Wood Stainless Ste…" at bounding box center [717, 203] width 454 height 22
click at [419, 286] on label "How many Breakroom Sinks?" at bounding box center [269, 289] width 422 height 13
click at [631, 54] on div "How many Interior Double Acting/Swing Doors? 2" at bounding box center [490, 46] width 920 height 30
click at [425, 133] on label "How many Break Rooms?" at bounding box center [269, 137] width 422 height 13
click at [362, 172] on label "Total Break Rooms Square Footage:" at bounding box center [269, 167] width 422 height 13
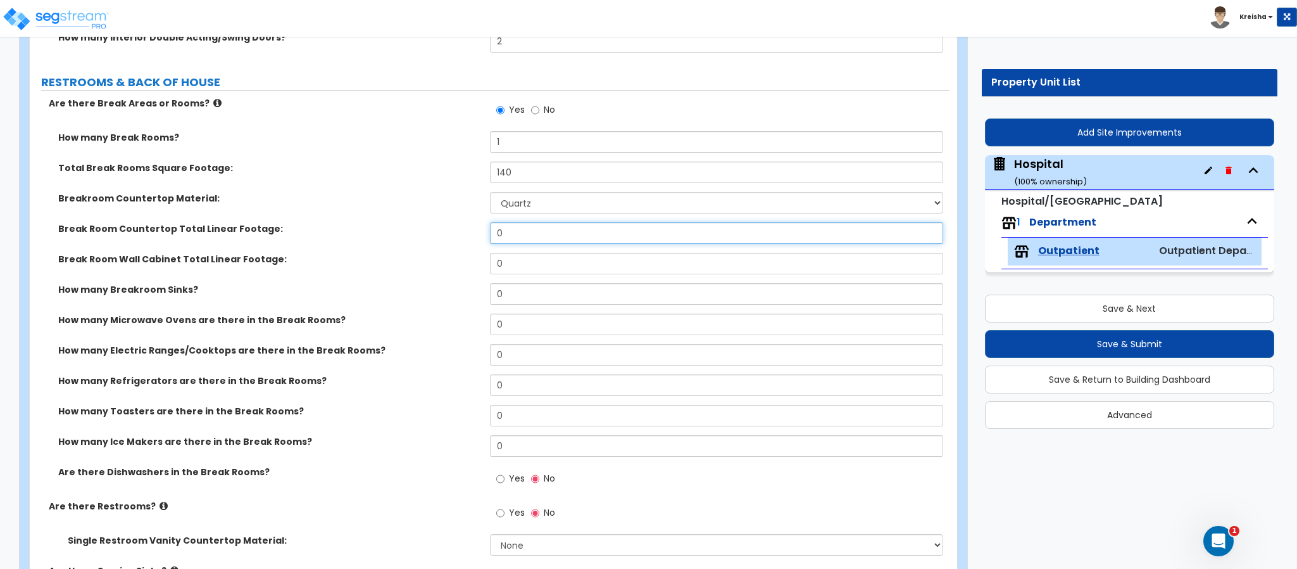
click at [515, 230] on input "0" at bounding box center [717, 233] width 454 height 22
type input "12"
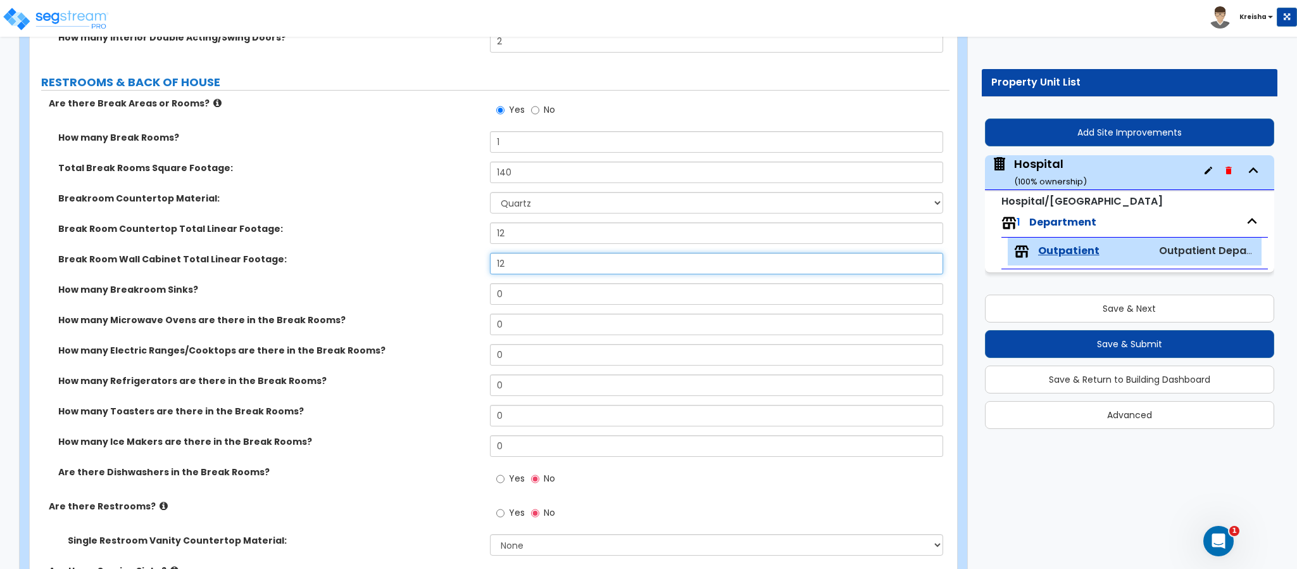
type input "12"
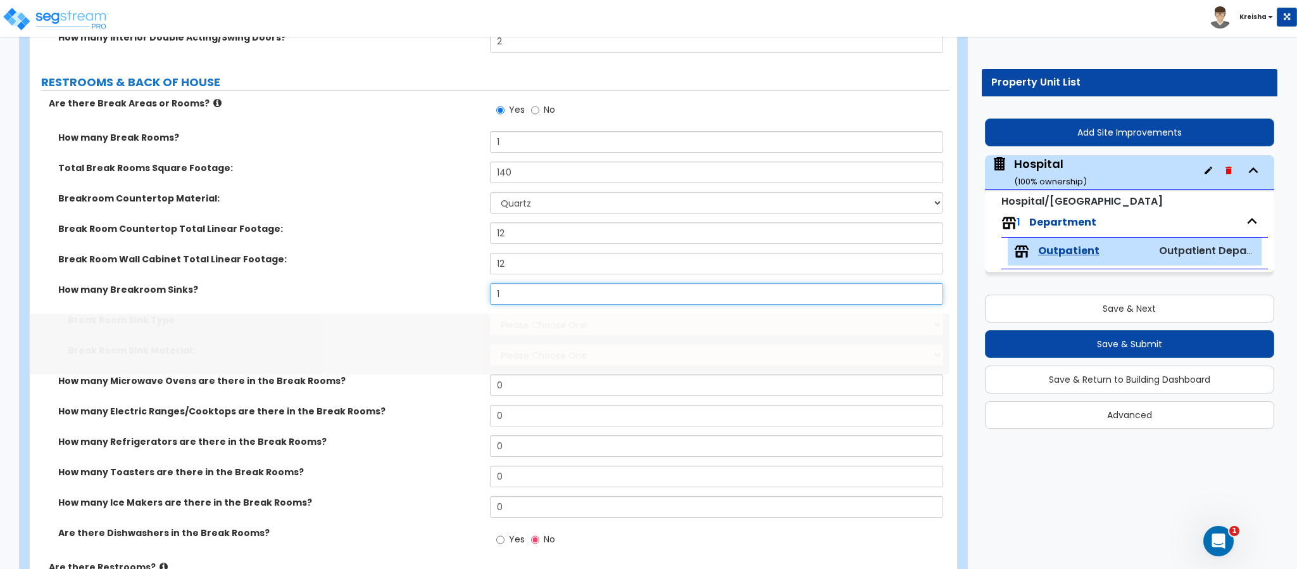
type input "1"
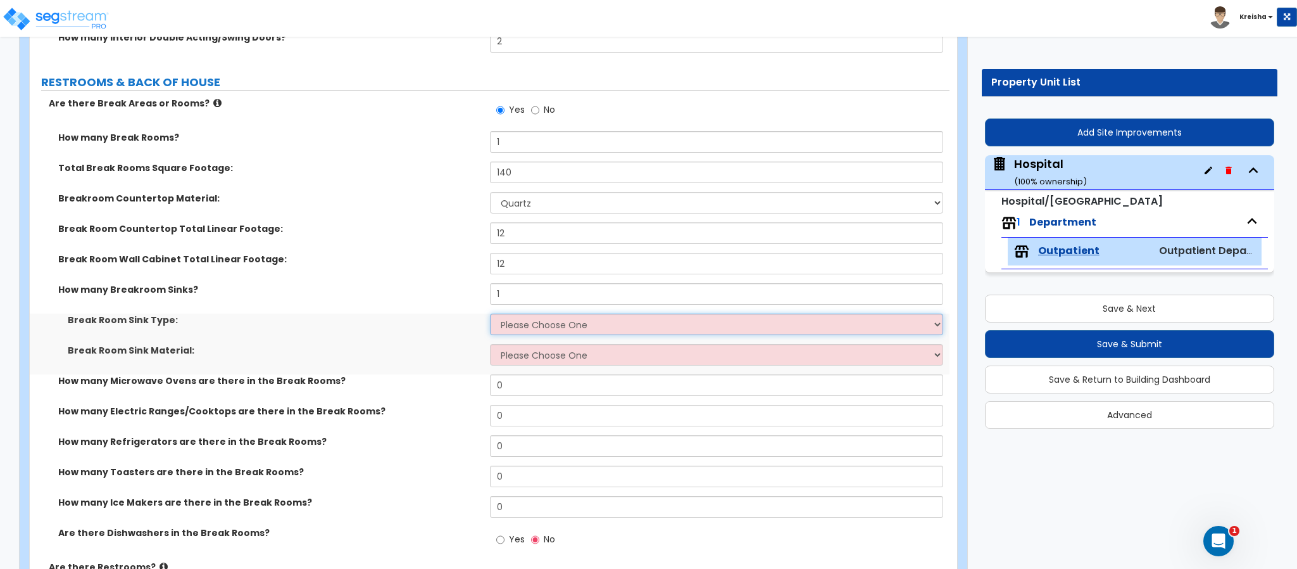
select select "1"
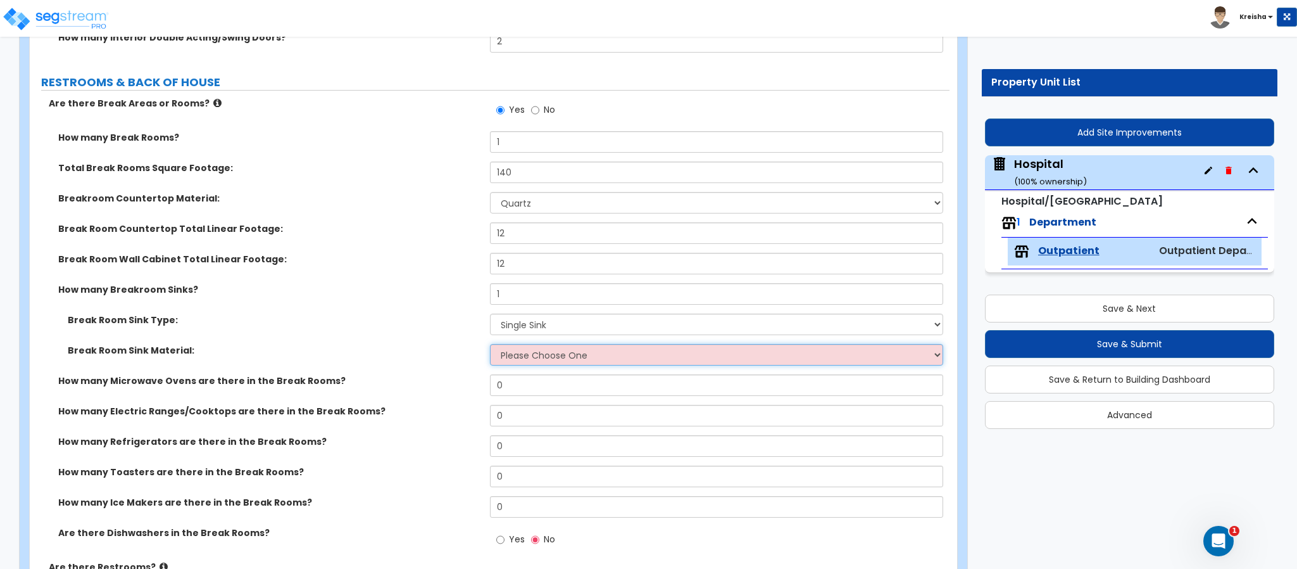
select select "1"
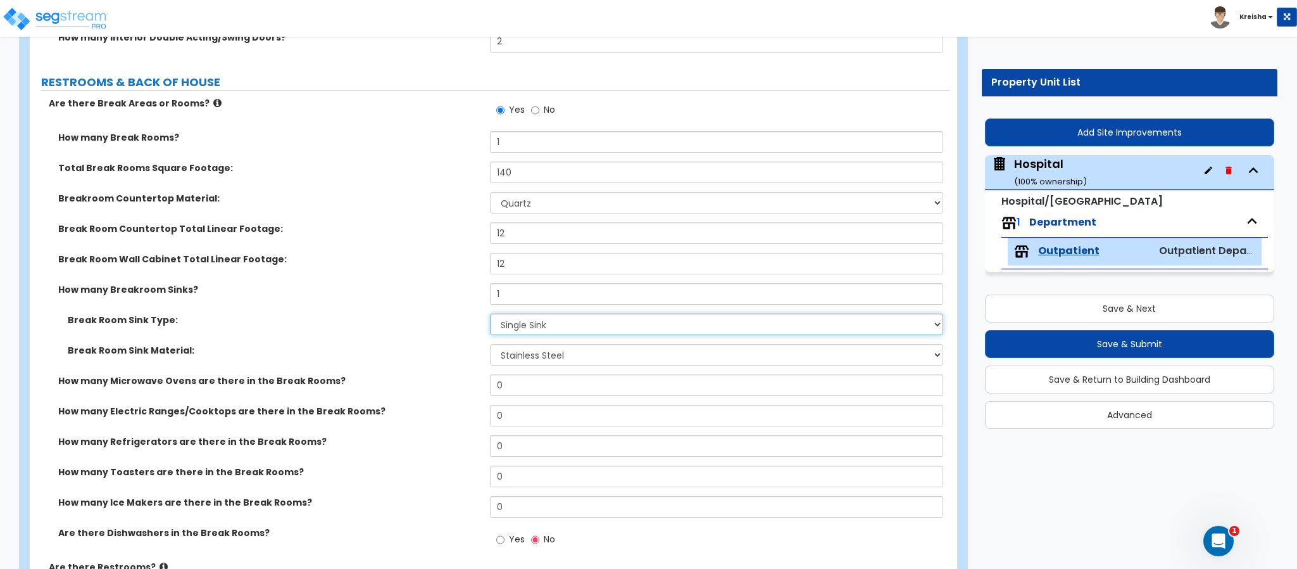
select select "2"
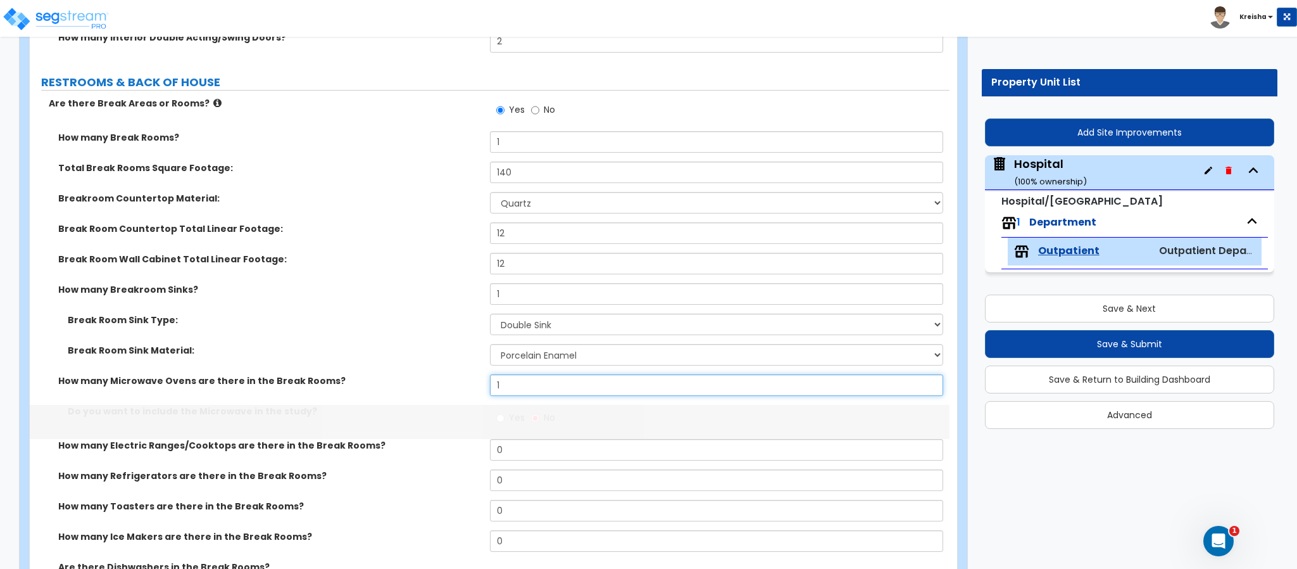
type input "1"
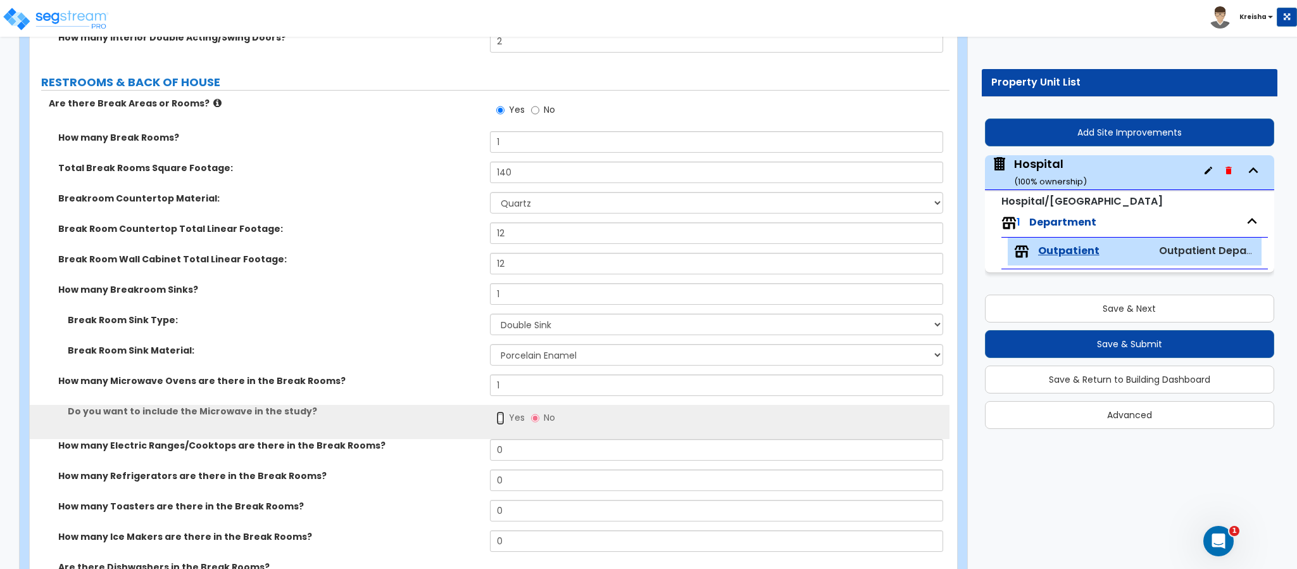
click at [496, 411] on input "Yes" at bounding box center [500, 418] width 8 height 14
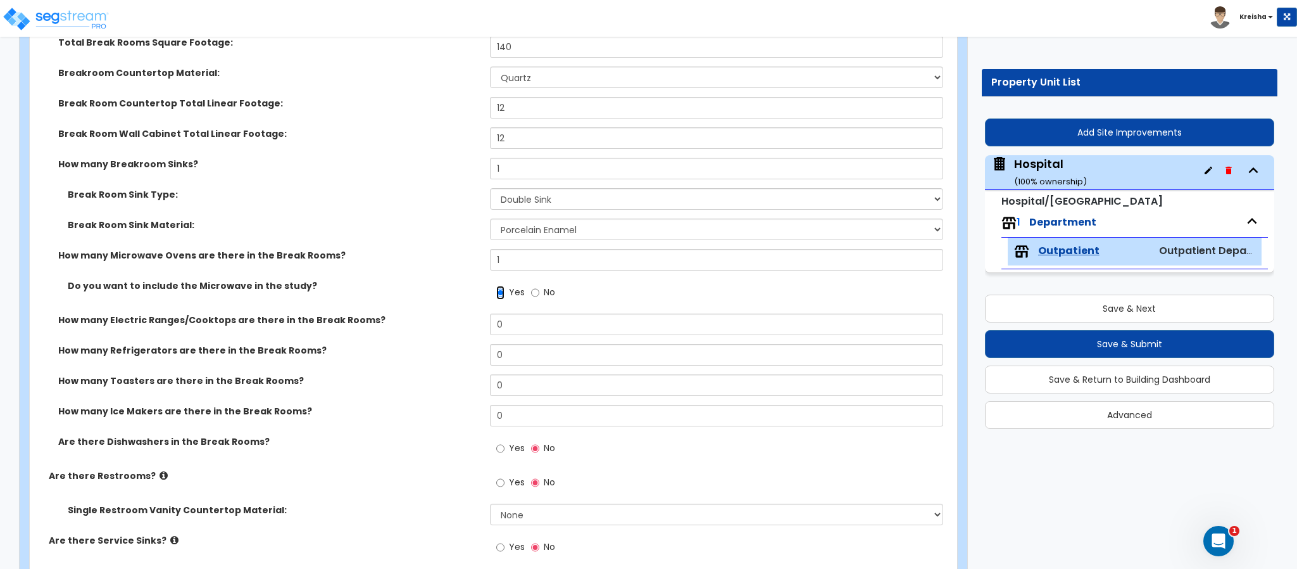
scroll to position [4472, 0]
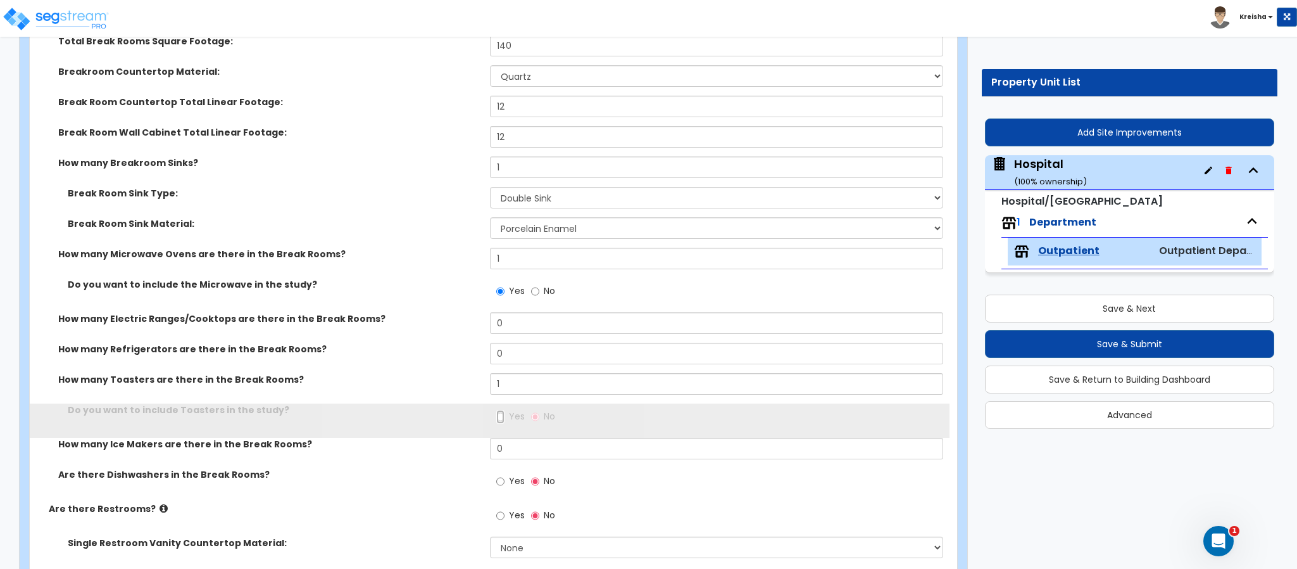
click at [496, 410] on input "Yes" at bounding box center [500, 417] width 8 height 14
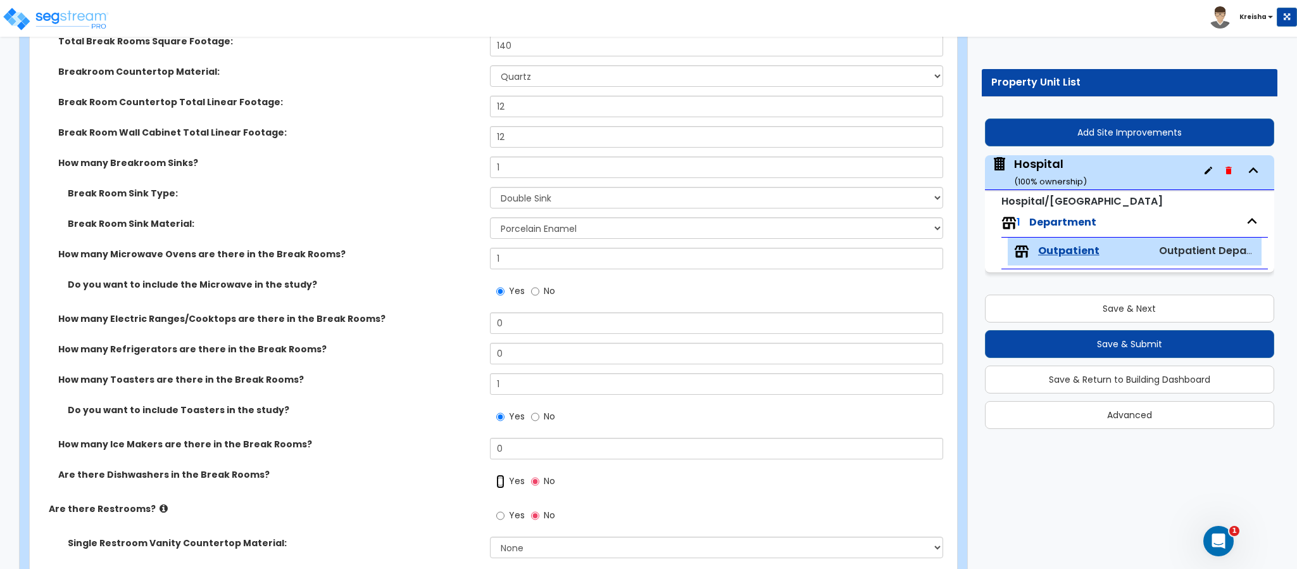
click at [496, 474] on input "Yes" at bounding box center [500, 481] width 8 height 14
click at [531, 474] on input "No" at bounding box center [535, 481] width 8 height 14
click at [500, 351] on input "0" at bounding box center [717, 354] width 454 height 22
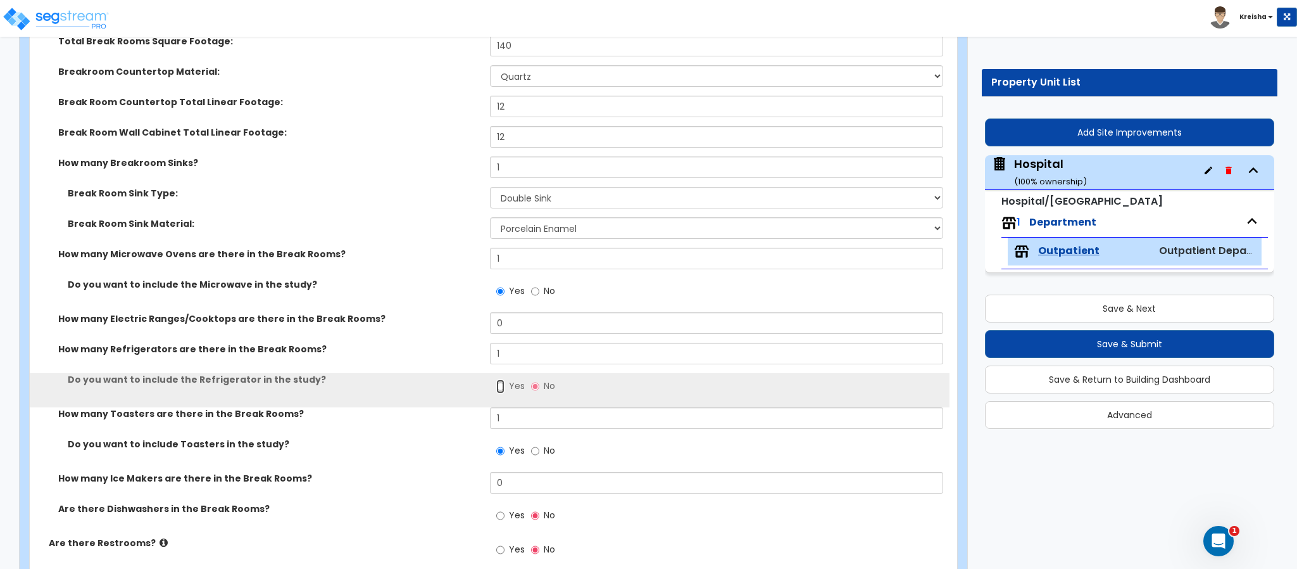
click at [496, 379] on input "Yes" at bounding box center [500, 386] width 8 height 14
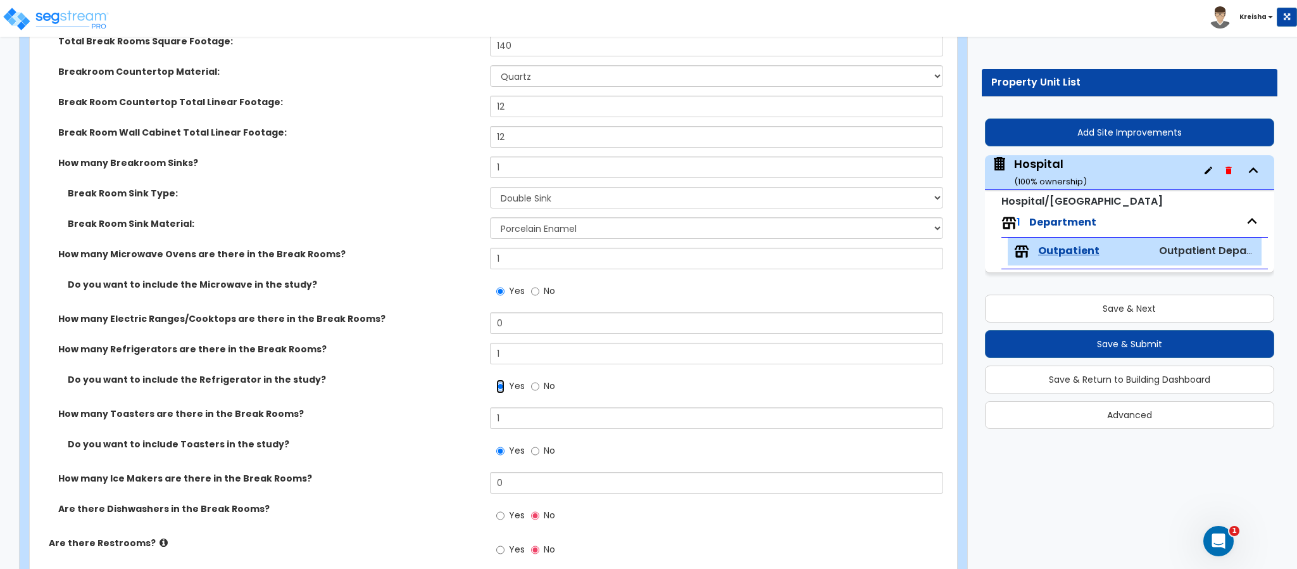
scroll to position [4698, 0]
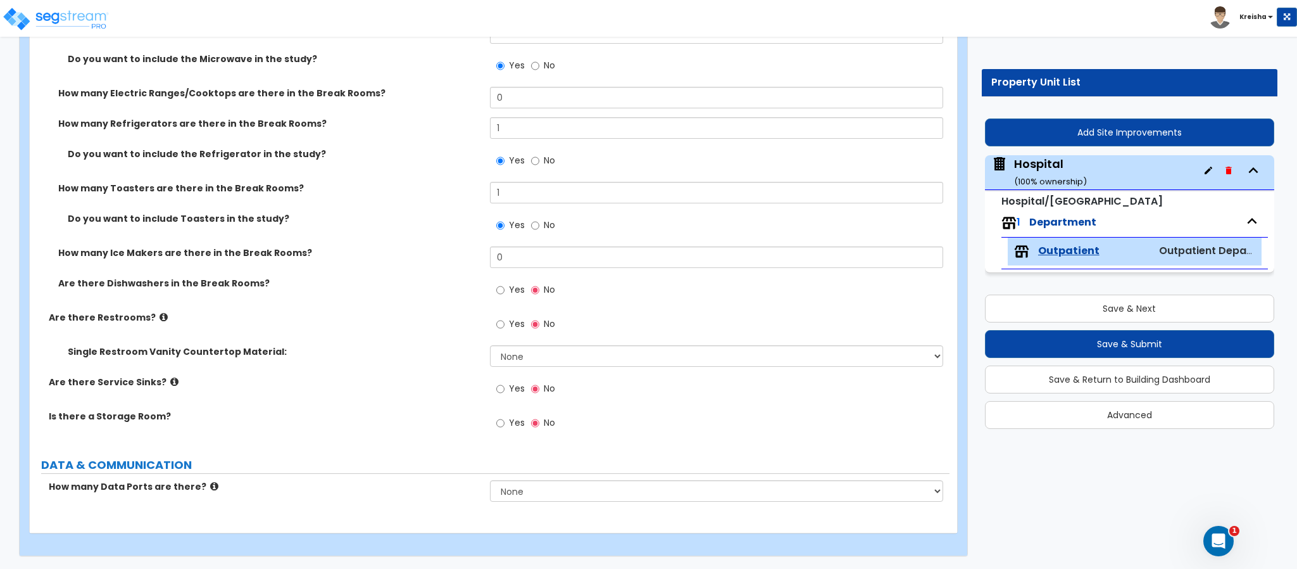
click at [508, 322] on label "Yes" at bounding box center [510, 326] width 28 height 22
click at [505, 322] on input "Yes" at bounding box center [500, 324] width 8 height 14
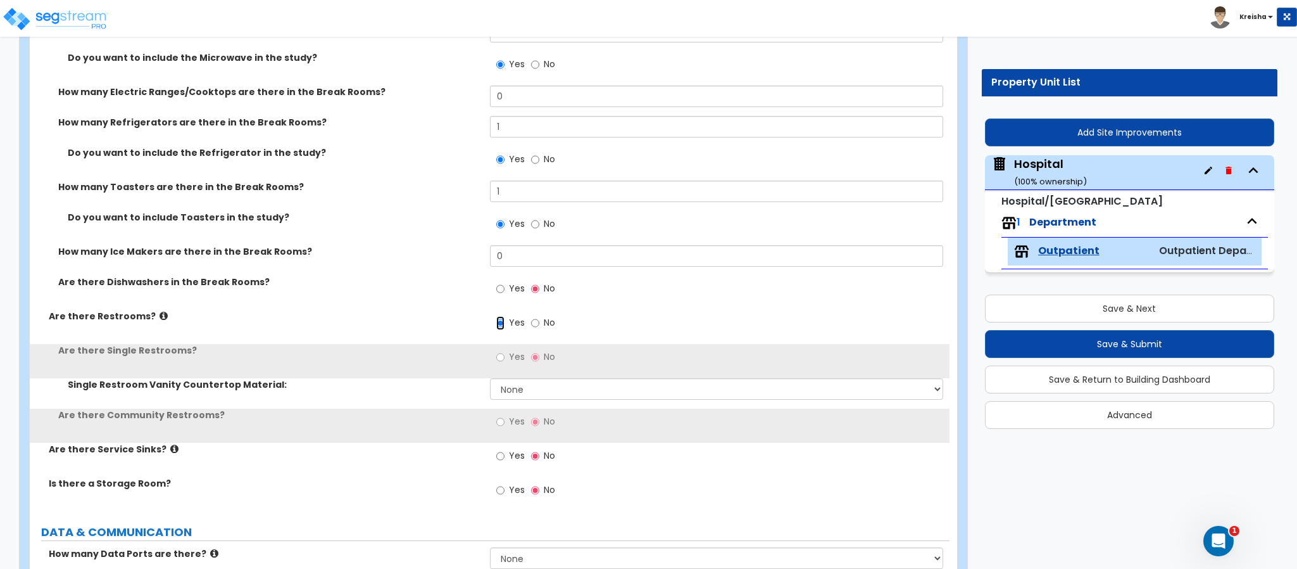
scroll to position [4767, 0]
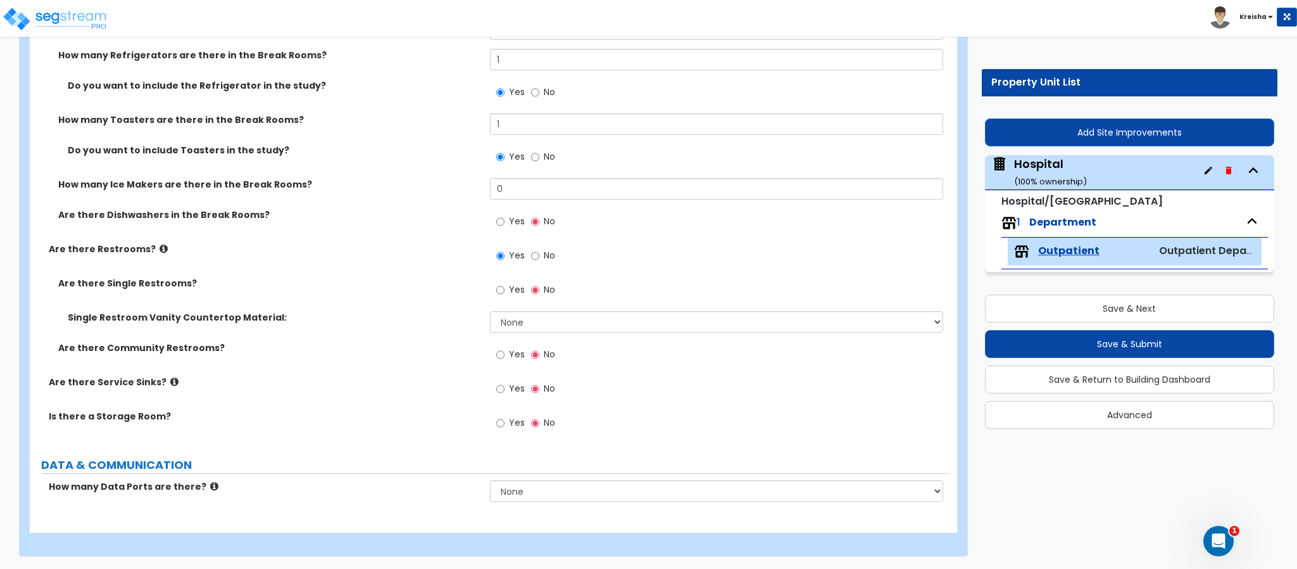
click at [506, 224] on label "Yes" at bounding box center [510, 223] width 28 height 22
click at [505, 224] on input "Yes" at bounding box center [500, 222] width 8 height 14
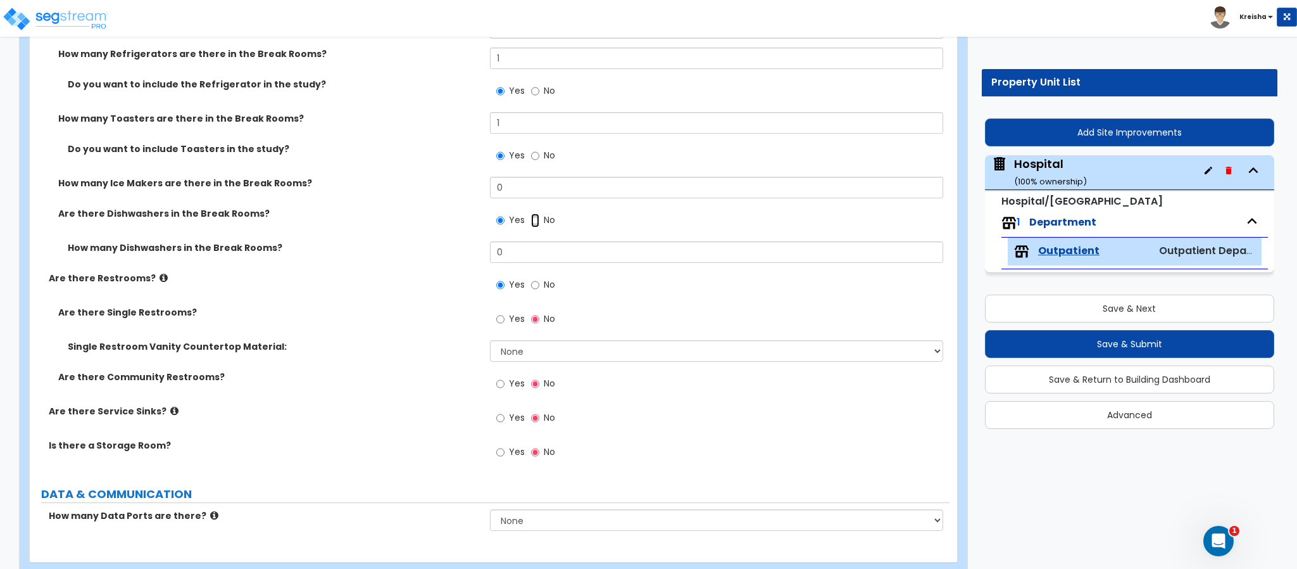
click at [536, 219] on input "No" at bounding box center [535, 220] width 8 height 14
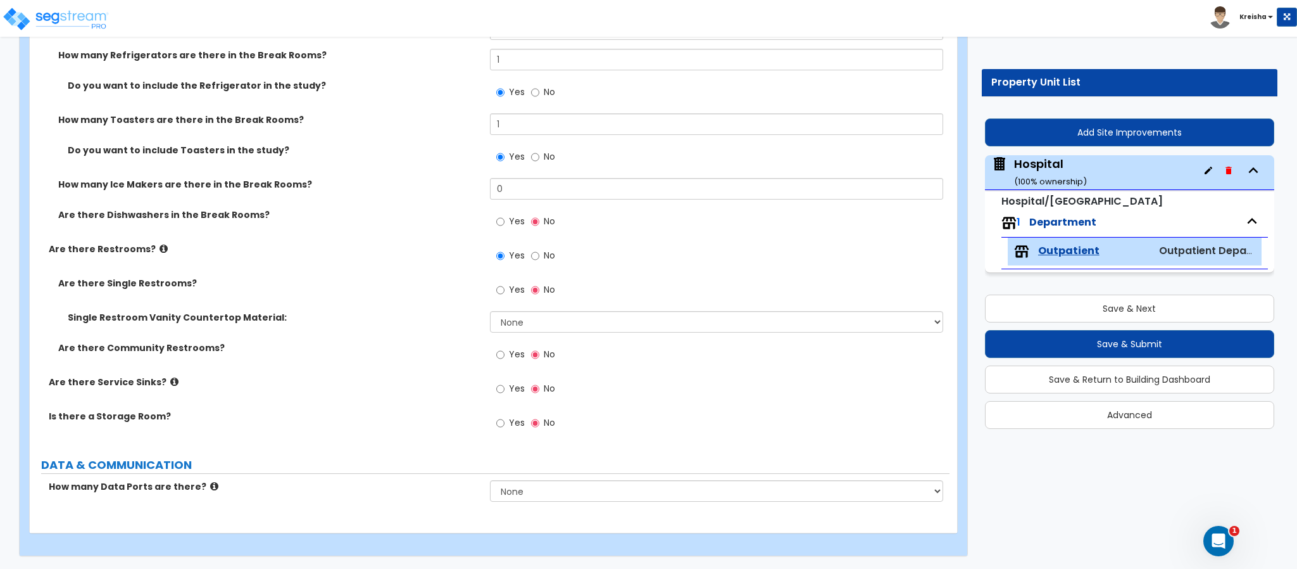
click at [553, 255] on span "No" at bounding box center [549, 255] width 11 height 13
click at [539, 255] on input "No" at bounding box center [535, 256] width 8 height 14
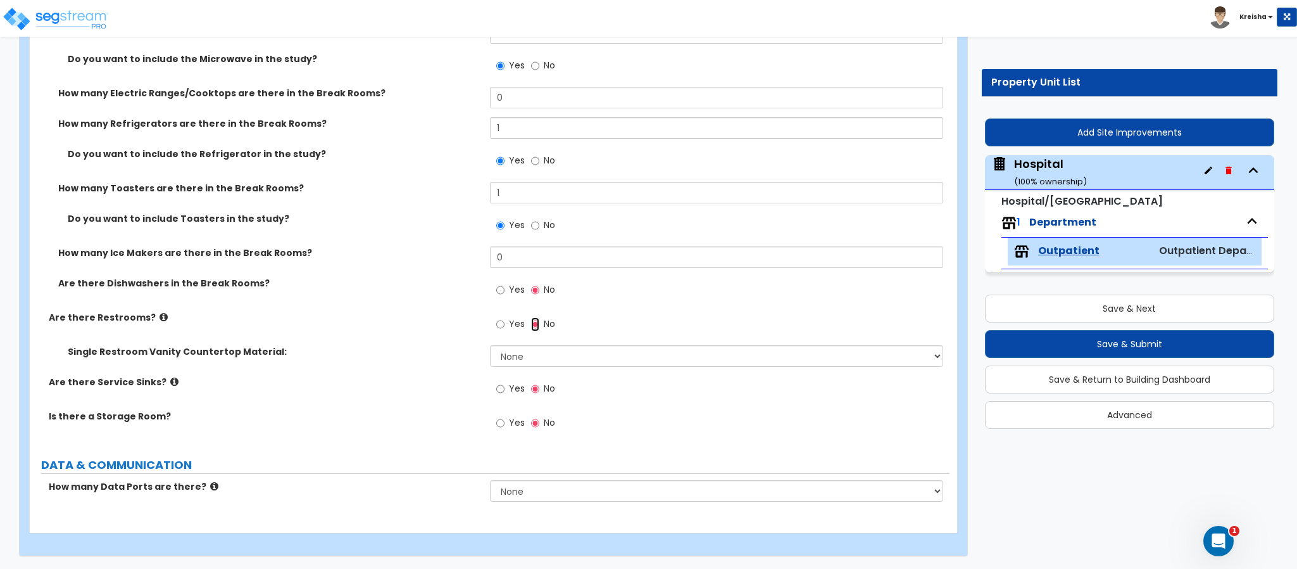
scroll to position [4698, 0]
drag, startPoint x: 151, startPoint y: 350, endPoint x: 297, endPoint y: 348, distance: 146.3
click at [297, 348] on label "Single Restroom Vanity Countertop Material:" at bounding box center [274, 351] width 413 height 13
click at [306, 358] on div "Single Restroom Vanity Countertop Material: None Plastic Laminate Solid Surface…" at bounding box center [490, 360] width 920 height 30
drag, startPoint x: 148, startPoint y: 353, endPoint x: 180, endPoint y: 353, distance: 32.3
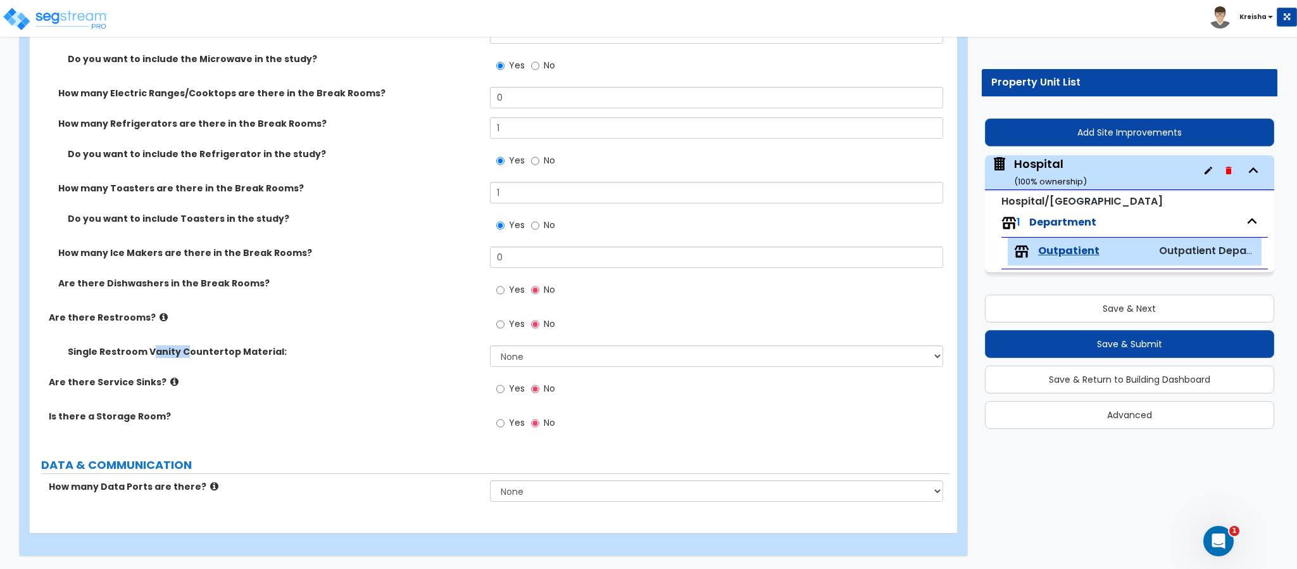
click at [180, 353] on label "Single Restroom Vanity Countertop Material:" at bounding box center [274, 351] width 413 height 13
click at [234, 352] on label "Single Restroom Vanity Countertop Material:" at bounding box center [274, 351] width 413 height 13
click at [351, 367] on div "Single Restroom Vanity Countertop Material: None Plastic Laminate Solid Surface…" at bounding box center [490, 360] width 920 height 30
click at [510, 325] on span "Yes" at bounding box center [517, 323] width 16 height 13
click at [505, 325] on input "Yes" at bounding box center [500, 324] width 8 height 14
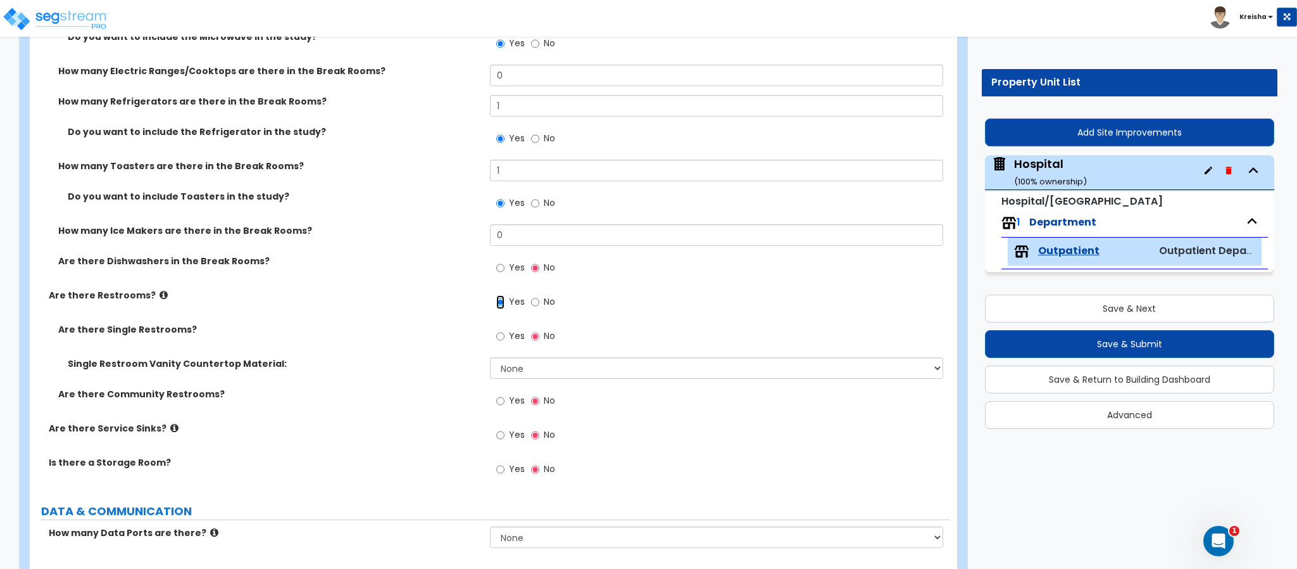
scroll to position [4767, 0]
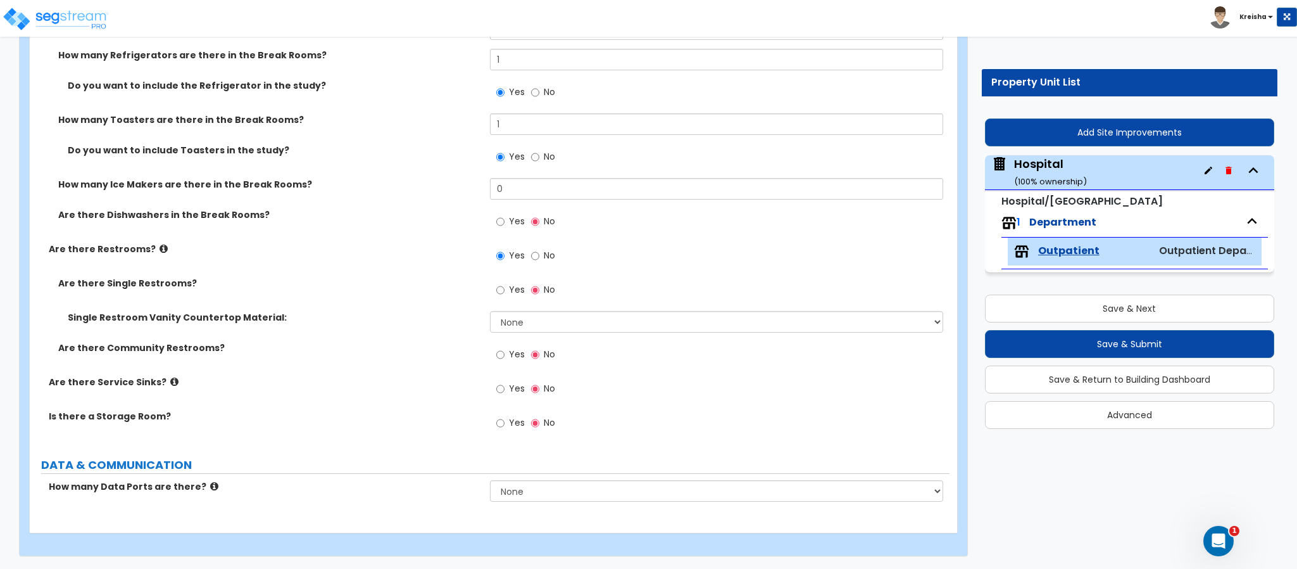
click at [494, 298] on div "Yes No" at bounding box center [526, 291] width 72 height 29
click at [503, 287] on input "Yes" at bounding box center [500, 290] width 8 height 14
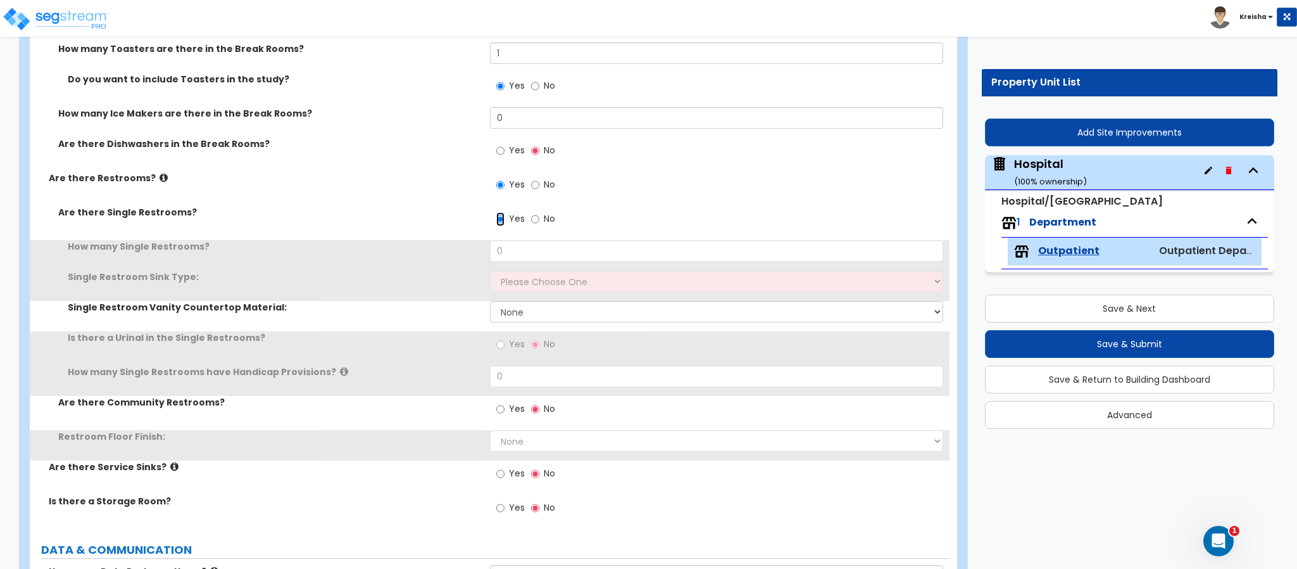
scroll to position [4893, 0]
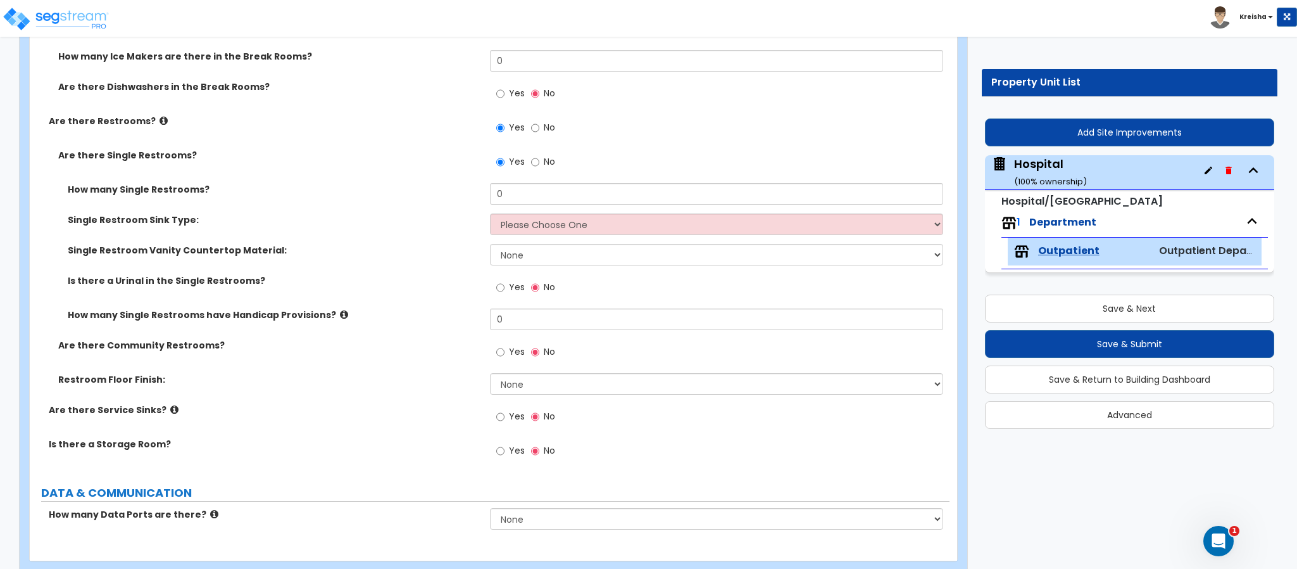
click at [549, 207] on div "How many Single Restrooms? 0" at bounding box center [490, 198] width 920 height 30
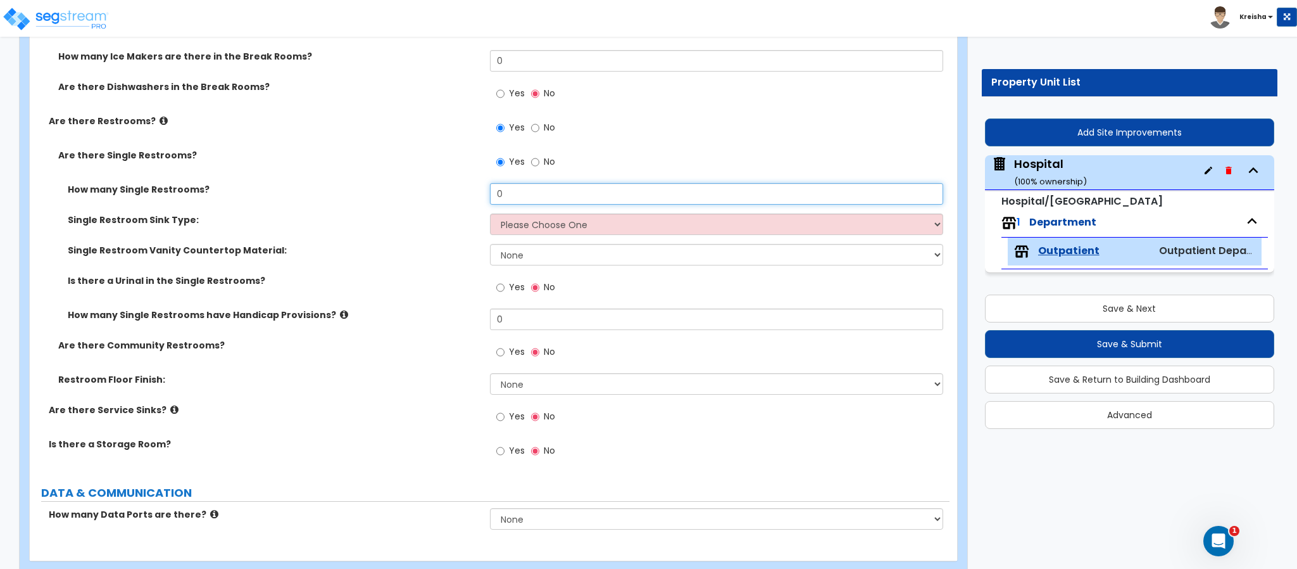
click at [541, 202] on input "0" at bounding box center [717, 194] width 454 height 22
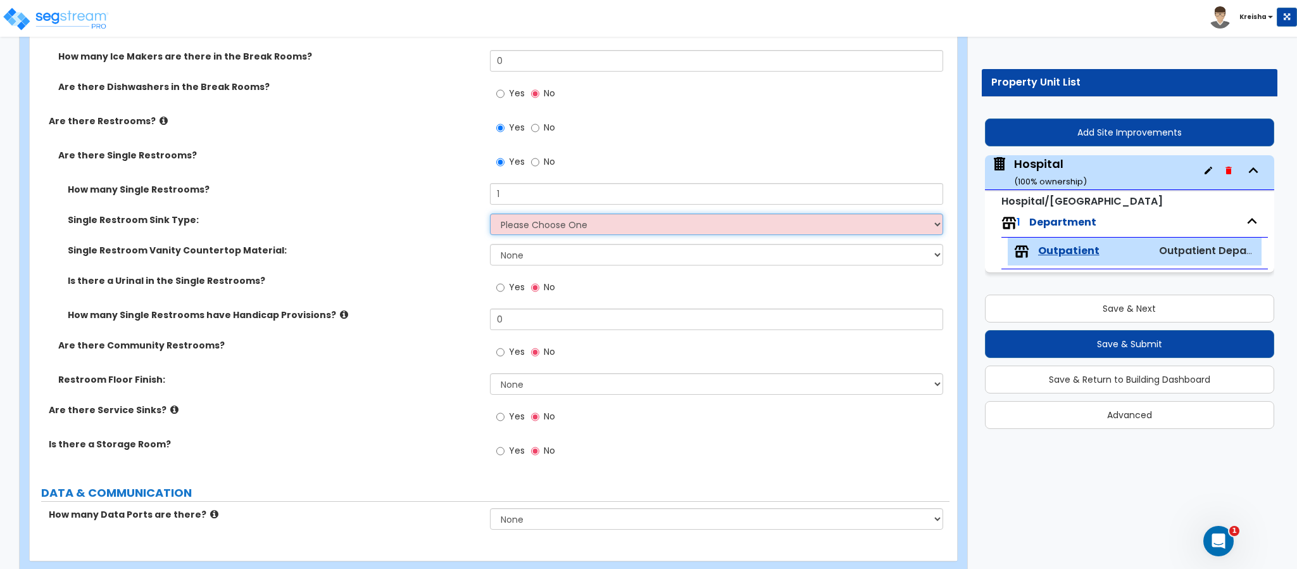
click at [540, 232] on select "Please Choose One Wall-mounted Vanity-mounted" at bounding box center [717, 224] width 454 height 22
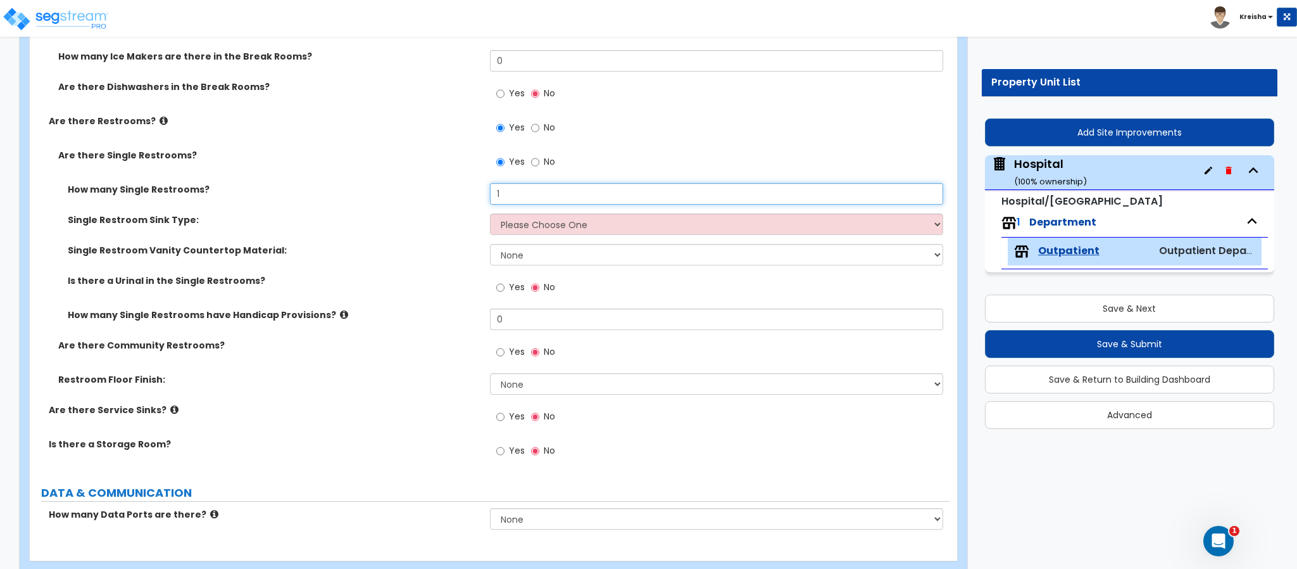
drag, startPoint x: 532, startPoint y: 198, endPoint x: 510, endPoint y: 205, distance: 23.2
click at [510, 205] on input "1" at bounding box center [717, 194] width 454 height 22
drag, startPoint x: 444, startPoint y: 194, endPoint x: 434, endPoint y: 205, distance: 15.7
click at [441, 194] on div "How many Single Restrooms? 1" at bounding box center [490, 198] width 920 height 30
drag, startPoint x: 502, startPoint y: 198, endPoint x: 460, endPoint y: 192, distance: 42.7
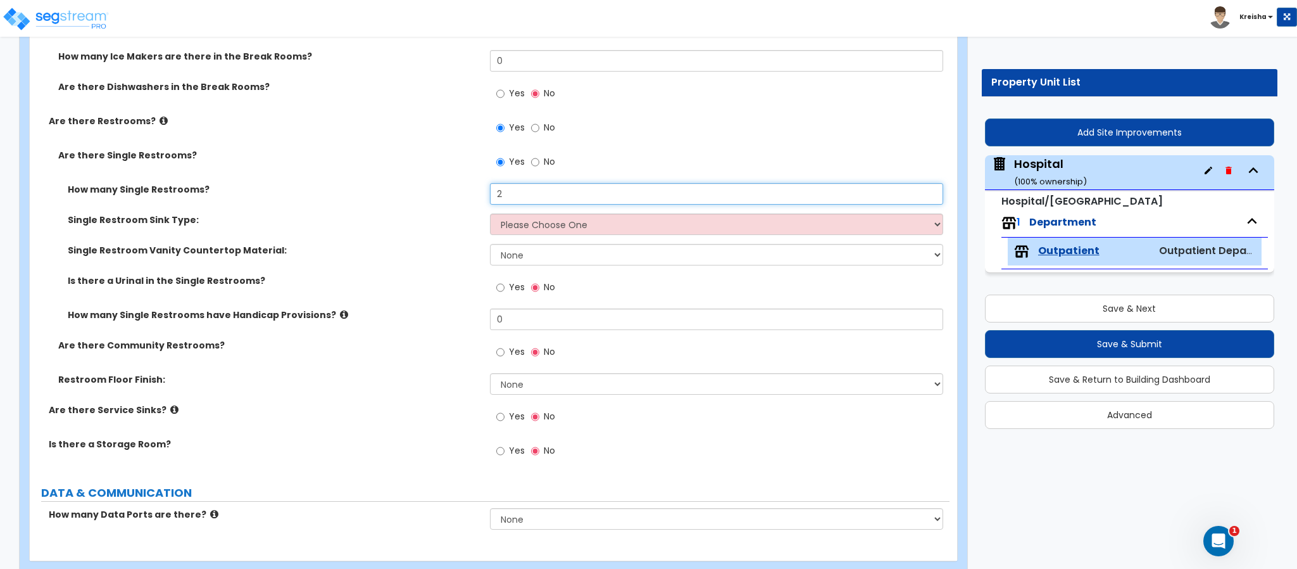
click at [462, 194] on div "How many Single Restrooms? 2" at bounding box center [490, 198] width 920 height 30
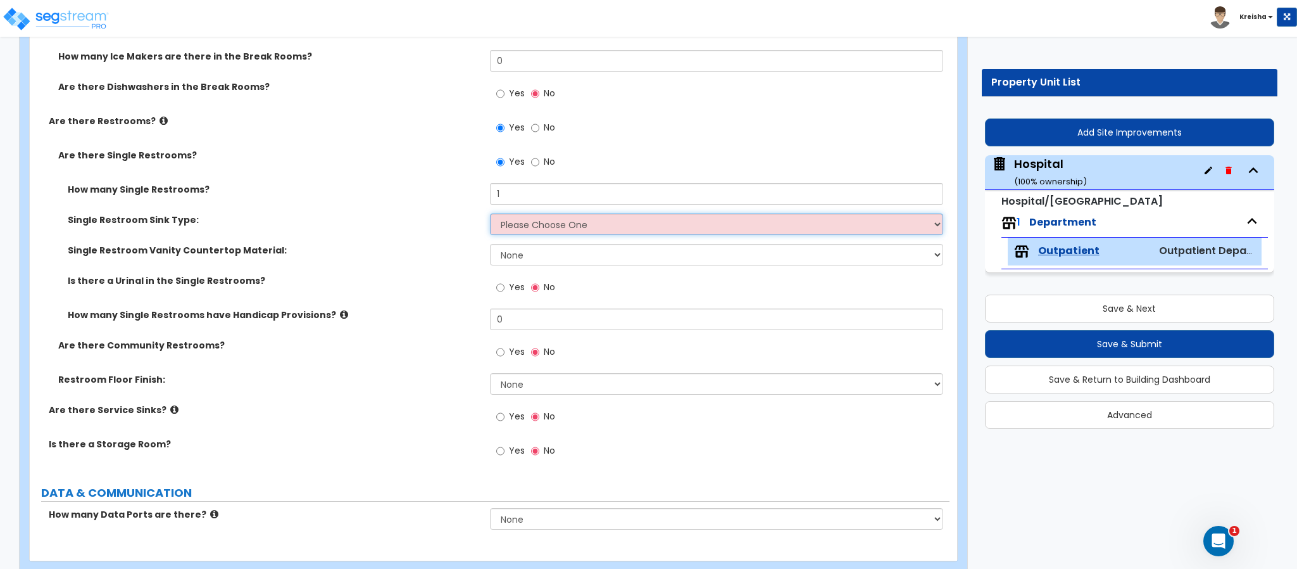
click at [517, 218] on select "Please Choose One Wall-mounted Vanity-mounted" at bounding box center [717, 224] width 454 height 22
click at [490, 214] on select "Please Choose One Wall-mounted Vanity-mounted" at bounding box center [717, 224] width 454 height 22
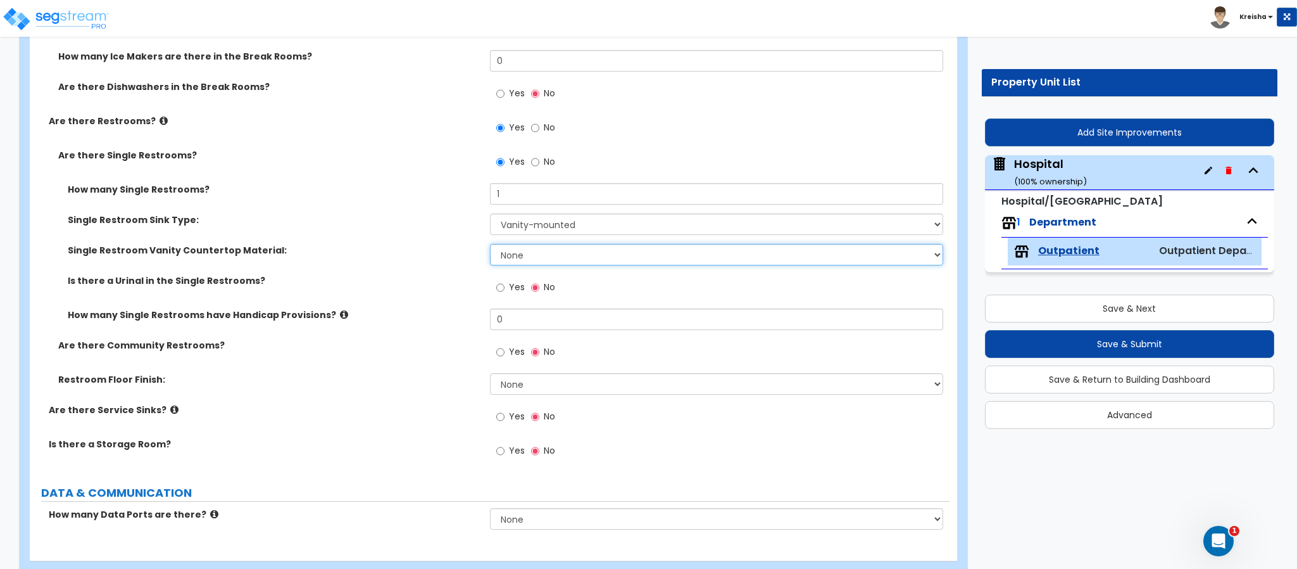
click at [541, 260] on select "None Plastic Laminate Solid Surface Stone Quartz Marble Tile Wood Stainless Ste…" at bounding box center [717, 255] width 454 height 22
click at [490, 244] on select "None Plastic Laminate Solid Surface Stone Quartz Marble Tile Wood Stainless Ste…" at bounding box center [717, 255] width 454 height 22
click at [513, 294] on label "Yes" at bounding box center [510, 289] width 28 height 22
click at [505, 294] on input "Yes" at bounding box center [500, 287] width 8 height 14
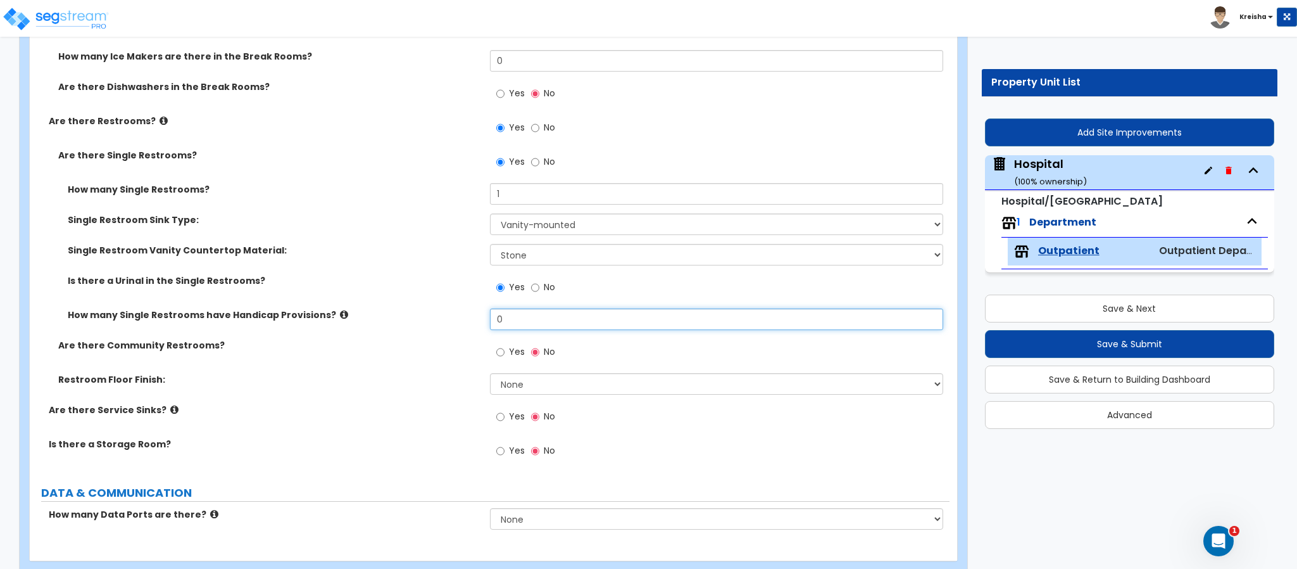
click at [510, 327] on input "0" at bounding box center [717, 319] width 454 height 22
click at [509, 327] on input "0" at bounding box center [717, 319] width 454 height 22
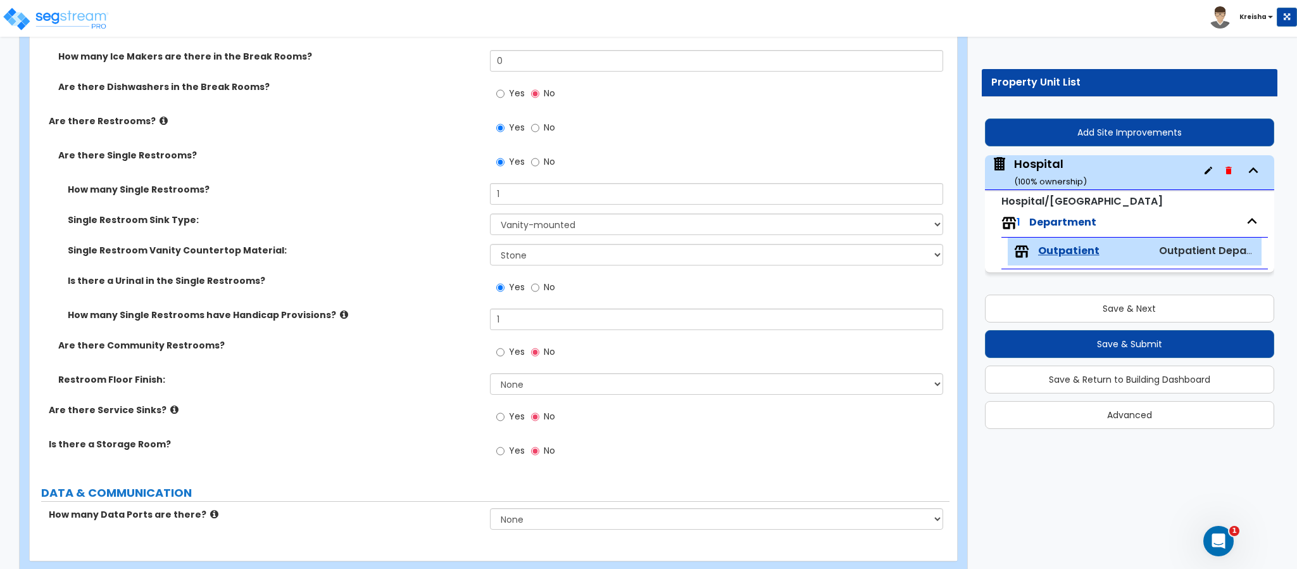
click at [506, 353] on label "Yes" at bounding box center [510, 354] width 28 height 22
click at [505, 353] on input "Yes" at bounding box center [500, 352] width 8 height 14
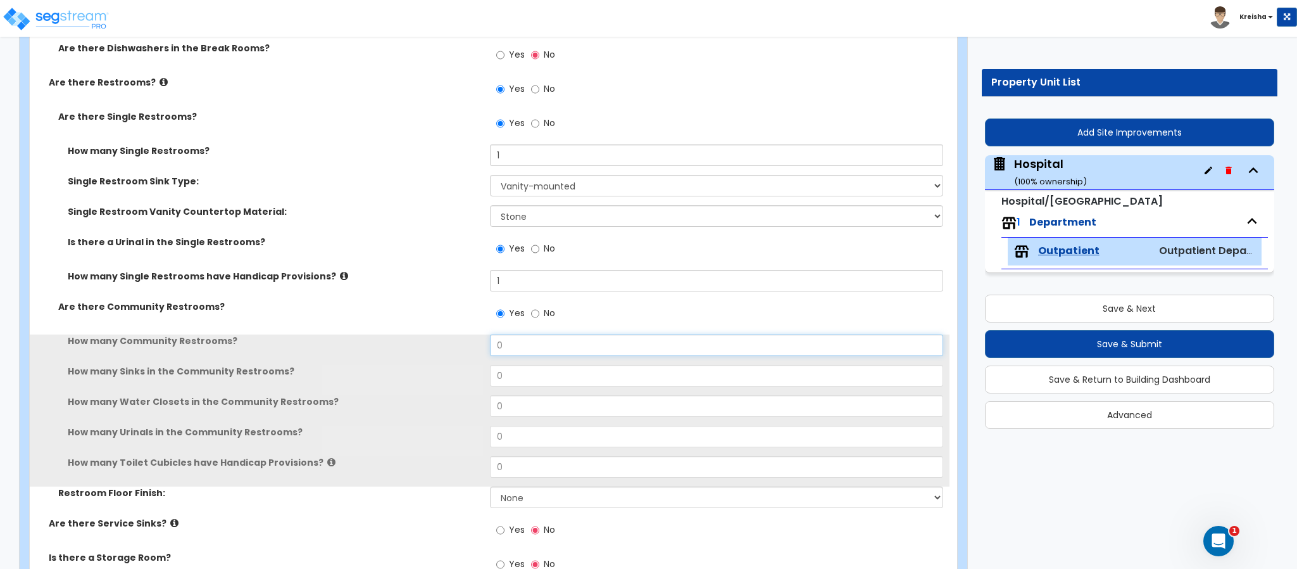
scroll to position [5020, 0]
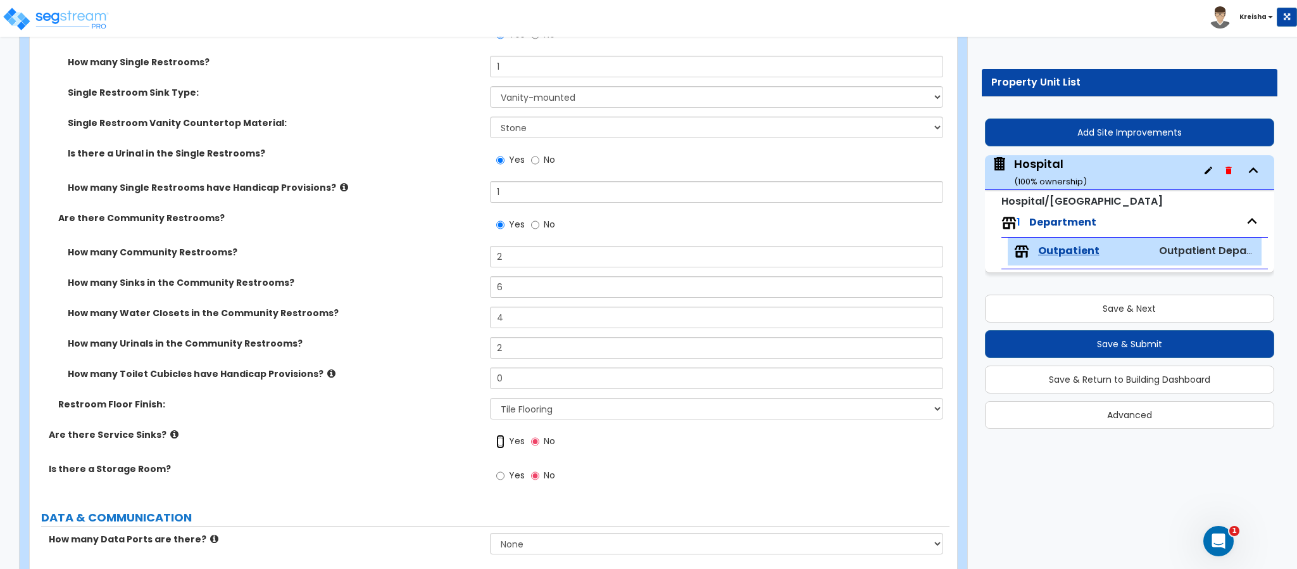
click at [496, 434] on input "Yes" at bounding box center [500, 441] width 8 height 14
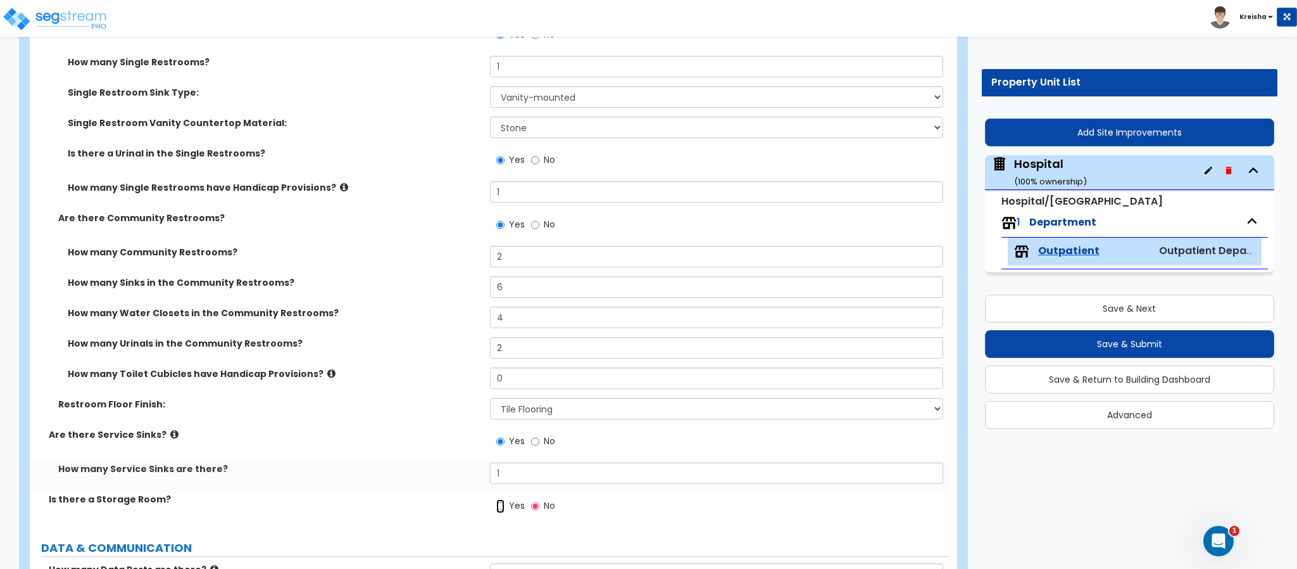
click at [496, 499] on input "Yes" at bounding box center [500, 506] width 8 height 14
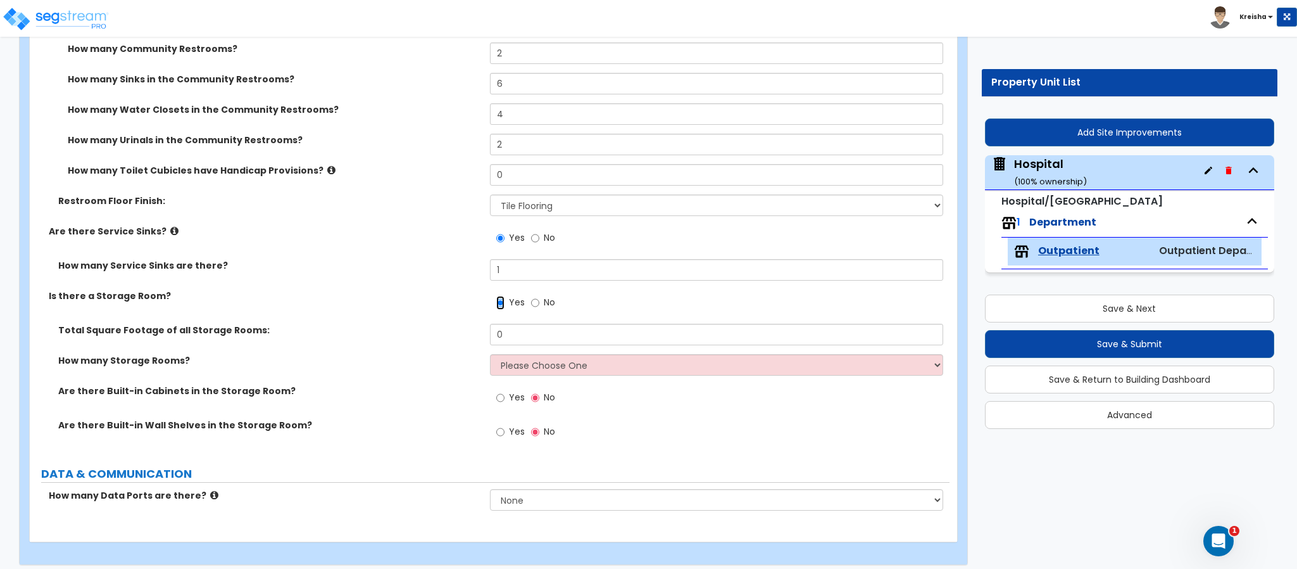
scroll to position [5233, 0]
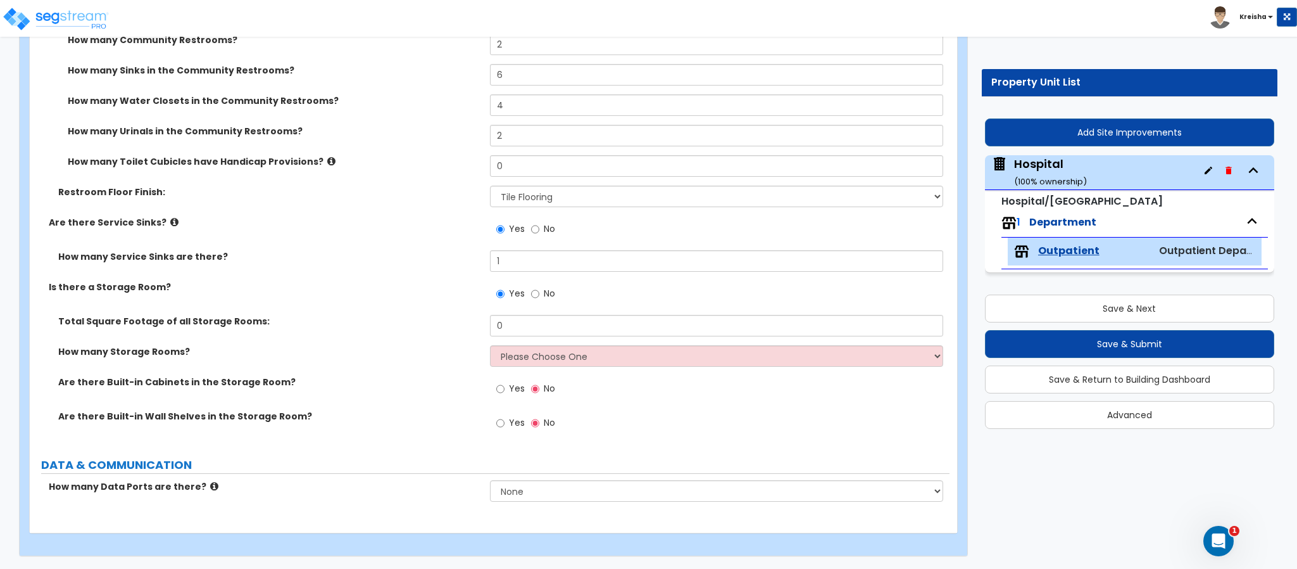
click at [403, 255] on label "How many Service Sinks are there?" at bounding box center [269, 256] width 422 height 13
drag, startPoint x: 230, startPoint y: 267, endPoint x: 238, endPoint y: 268, distance: 7.7
click at [238, 268] on div "How many Service Sinks are there? 1" at bounding box center [490, 265] width 920 height 30
click at [294, 268] on div "How many Service Sinks are there? 1" at bounding box center [490, 265] width 920 height 30
click at [511, 324] on input "0" at bounding box center [717, 326] width 454 height 22
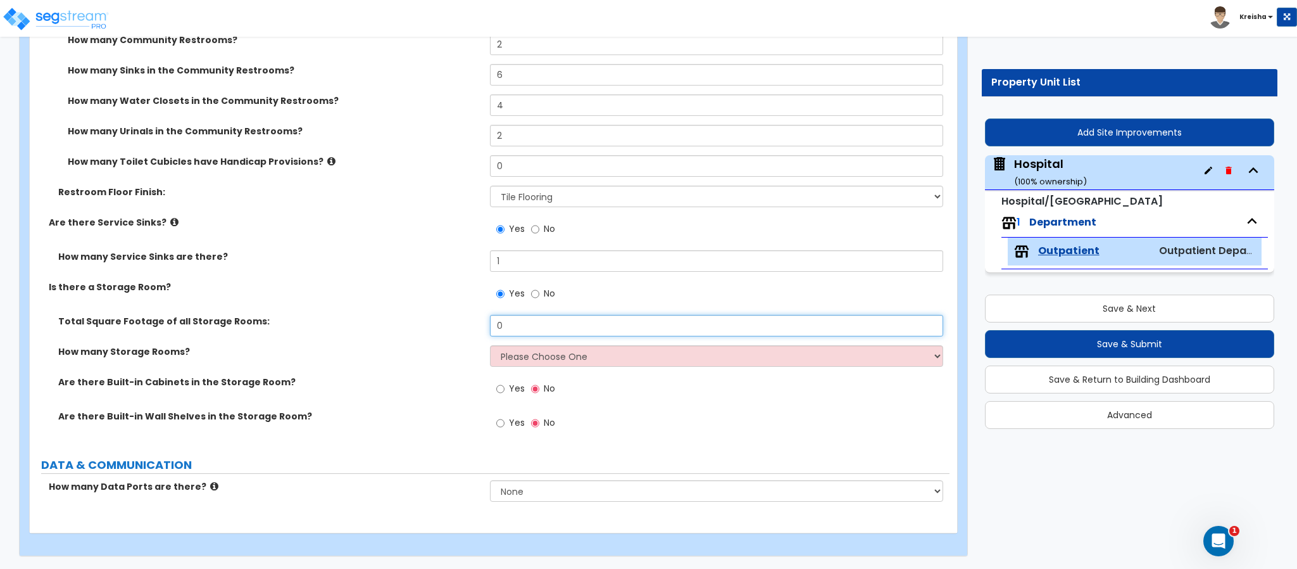
click at [511, 324] on input "0" at bounding box center [717, 326] width 454 height 22
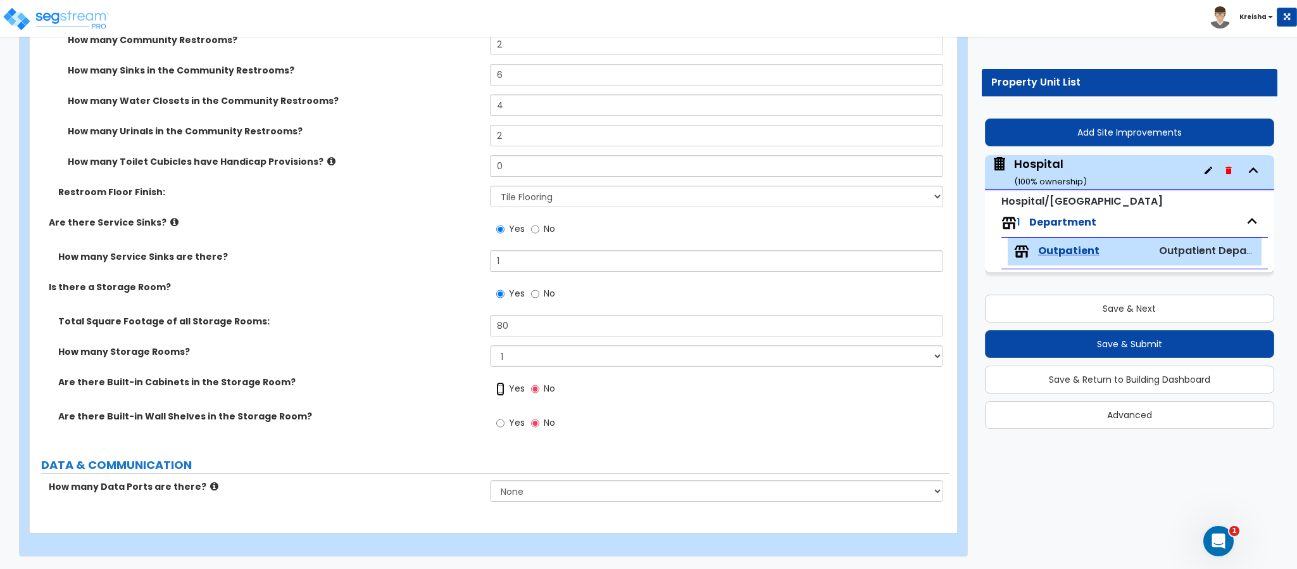
click at [496, 382] on input "Yes" at bounding box center [500, 389] width 8 height 14
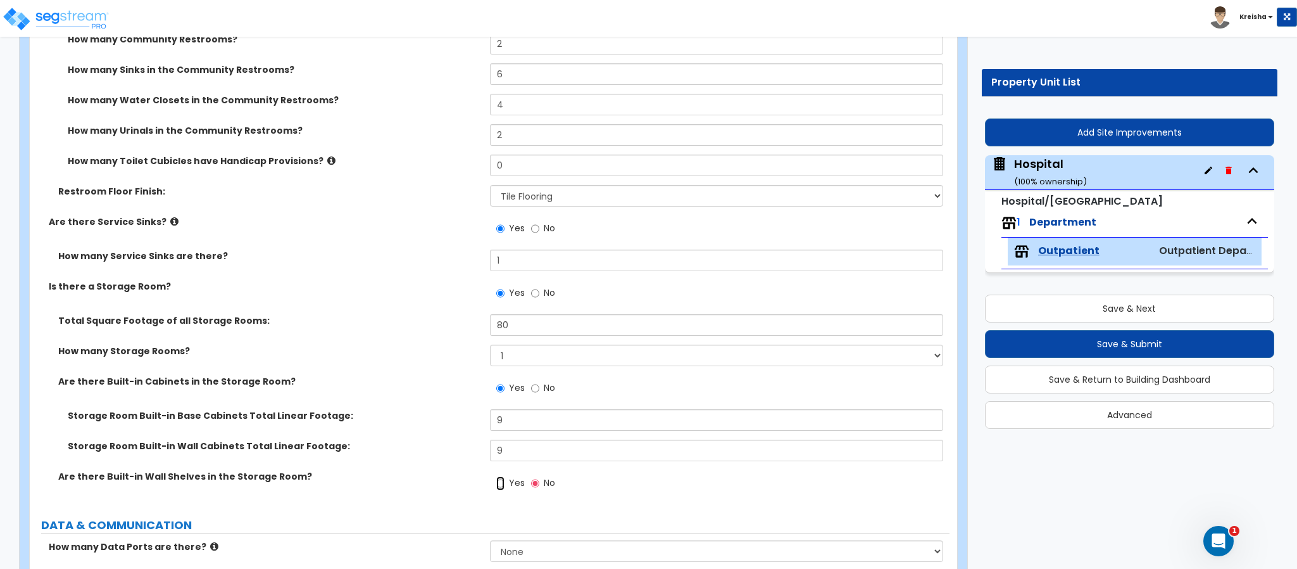
click at [496, 476] on input "Yes" at bounding box center [500, 483] width 8 height 14
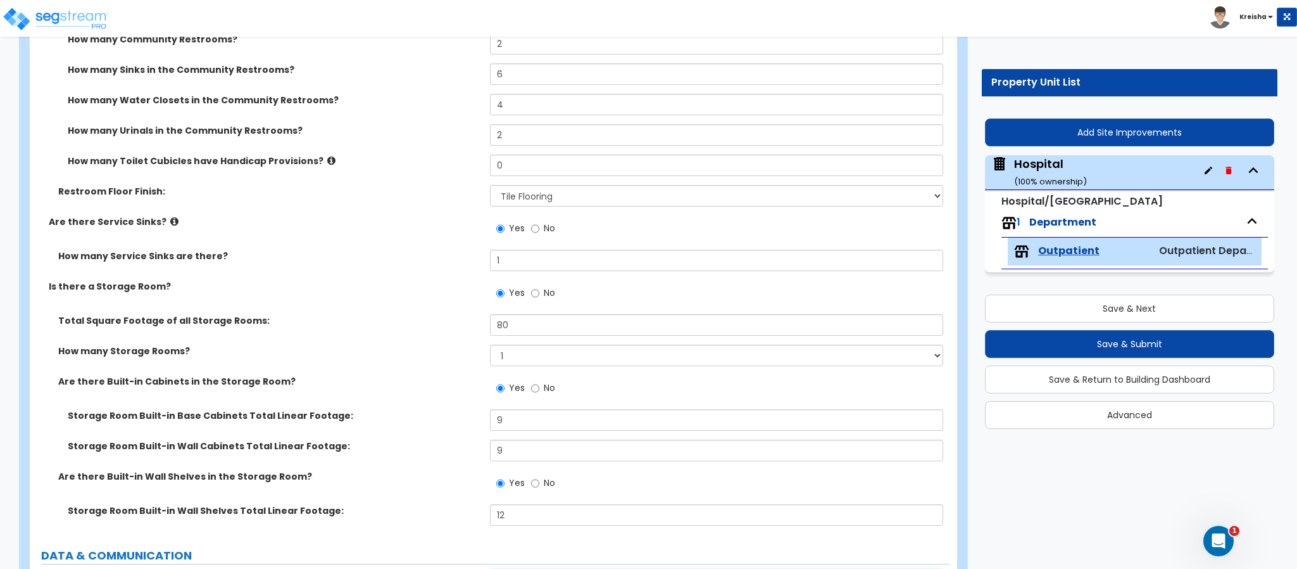
scroll to position [5324, 0]
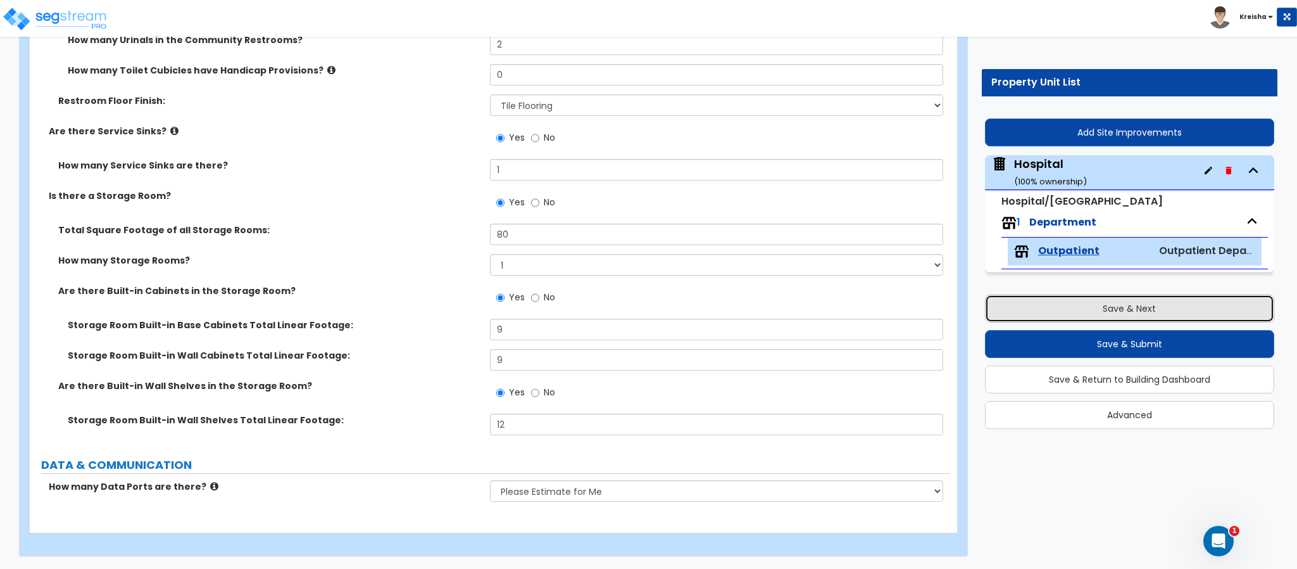
click at [1043, 314] on button "Save & Next" at bounding box center [1129, 308] width 289 height 28
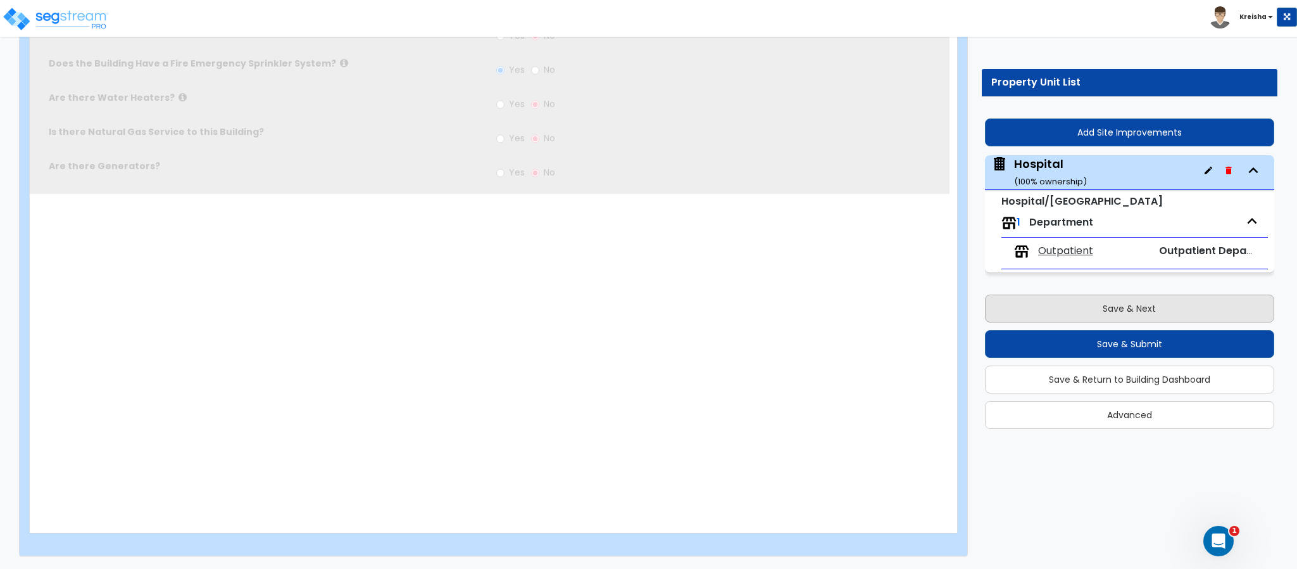
scroll to position [0, 0]
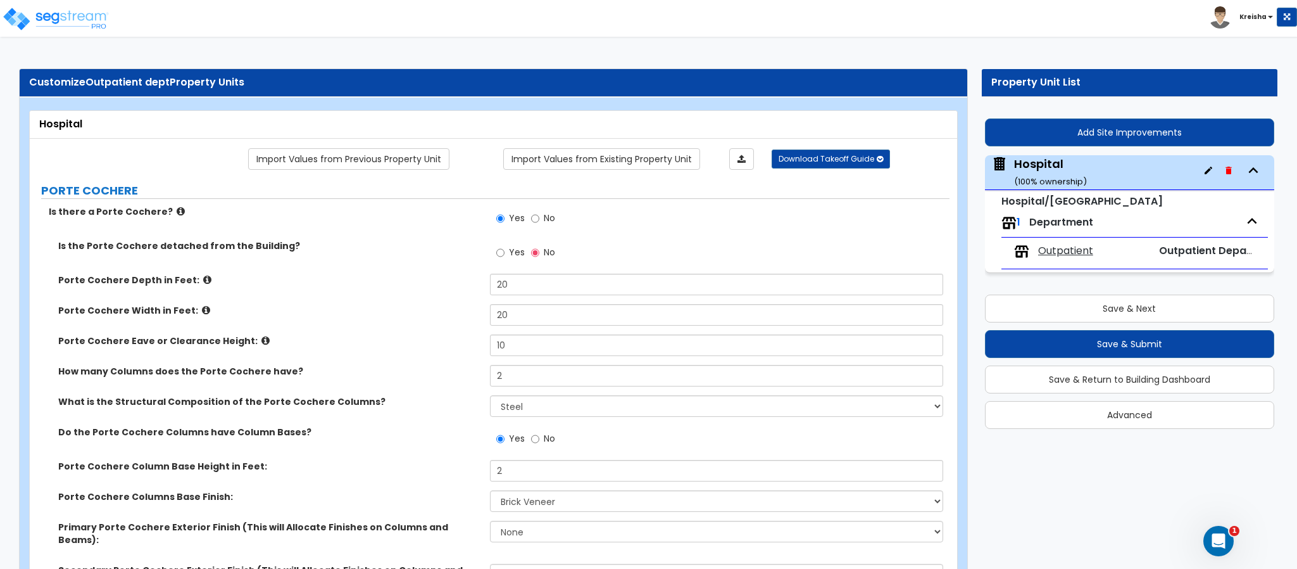
click at [327, 358] on div "Porte Cochere Eave or Clearance Height: 10" at bounding box center [490, 349] width 920 height 30
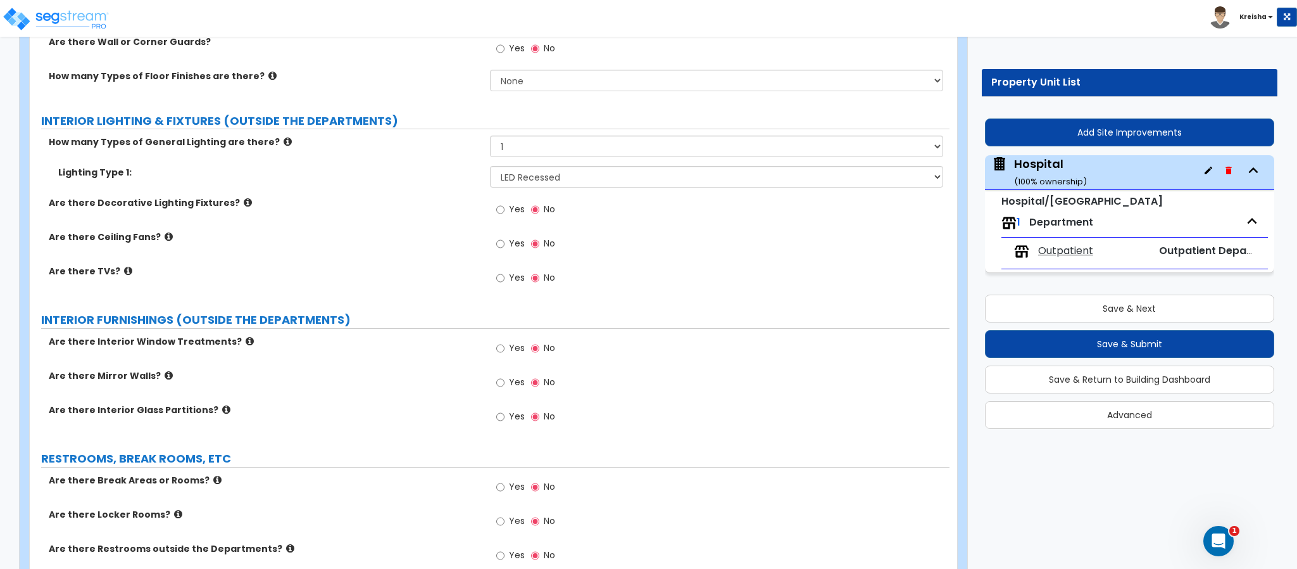
scroll to position [3070, 0]
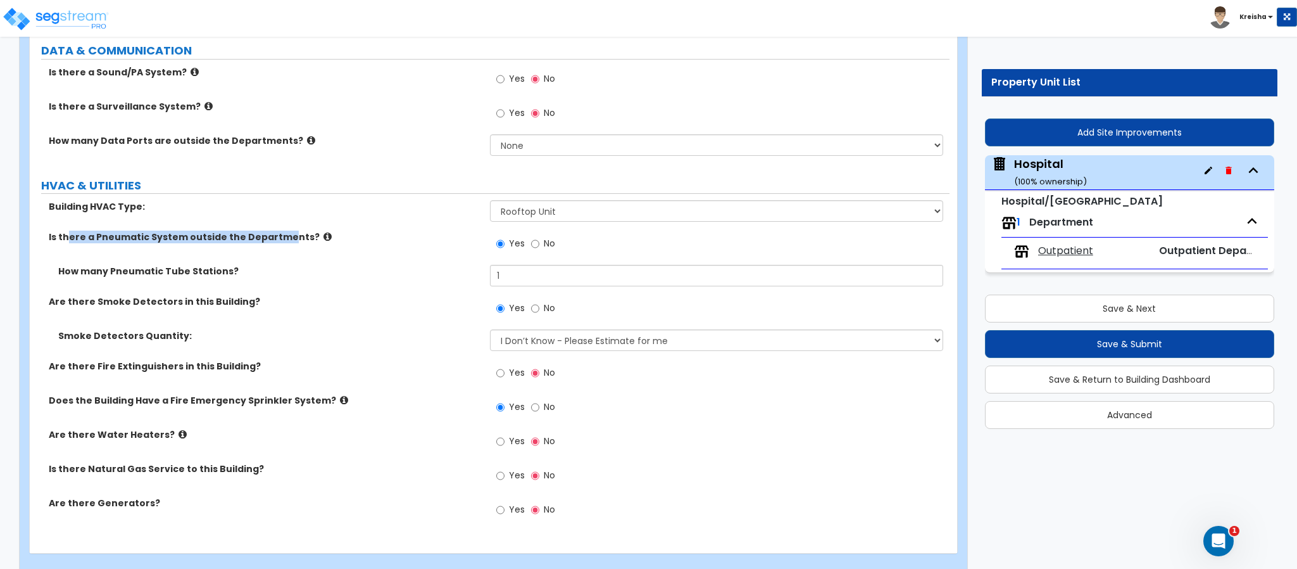
drag, startPoint x: 66, startPoint y: 215, endPoint x: 280, endPoint y: 223, distance: 213.5
click at [280, 230] on div "Is there a Pneumatic System outside the Departments? Yes No" at bounding box center [490, 247] width 920 height 34
click at [190, 295] on label "Are there Smoke Detectors in this Building?" at bounding box center [265, 301] width 432 height 13
drag, startPoint x: 125, startPoint y: 333, endPoint x: 164, endPoint y: 341, distance: 39.4
click at [147, 337] on div "Smoke Detectors Quantity: I Don’t Know - Please Estimate for me I want to Enter…" at bounding box center [490, 344] width 920 height 30
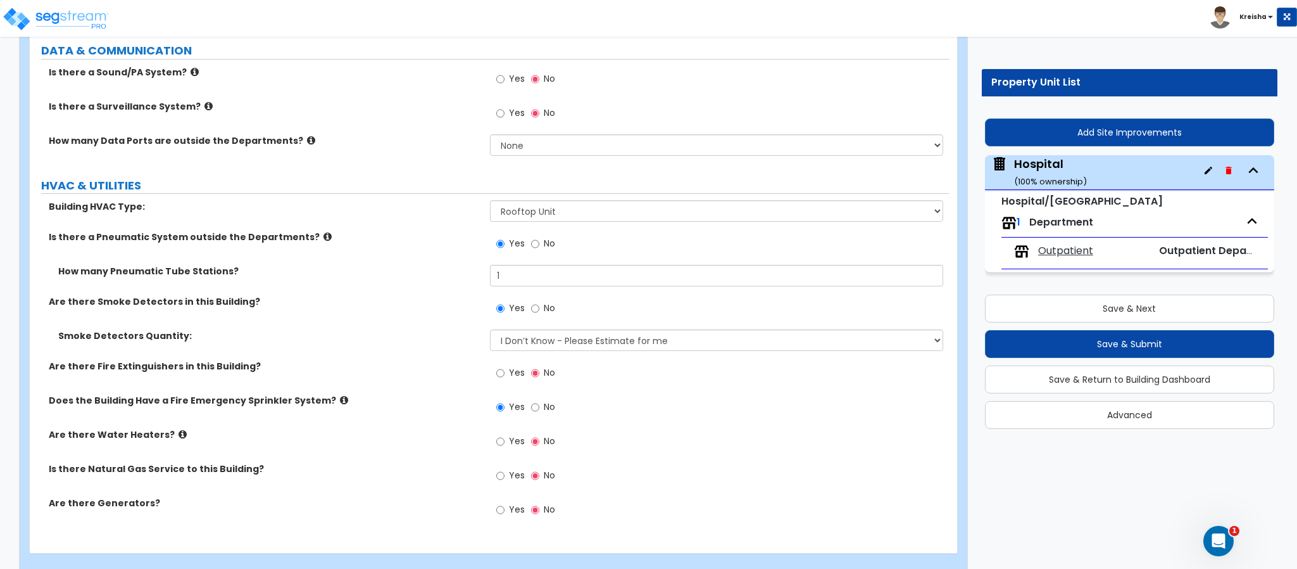
click at [331, 295] on label "Are there Smoke Detectors in this Building?" at bounding box center [265, 301] width 432 height 13
drag, startPoint x: 120, startPoint y: 213, endPoint x: 210, endPoint y: 213, distance: 89.3
click at [201, 230] on label "Is there a Pneumatic System outside the Departments?" at bounding box center [265, 236] width 432 height 13
drag, startPoint x: 65, startPoint y: 203, endPoint x: 137, endPoint y: 198, distance: 72.4
click at [137, 200] on div "Building HVAC Type: Please Choose One Rooftop Unit Furnace-Condenser Forced Air…" at bounding box center [490, 215] width 920 height 30
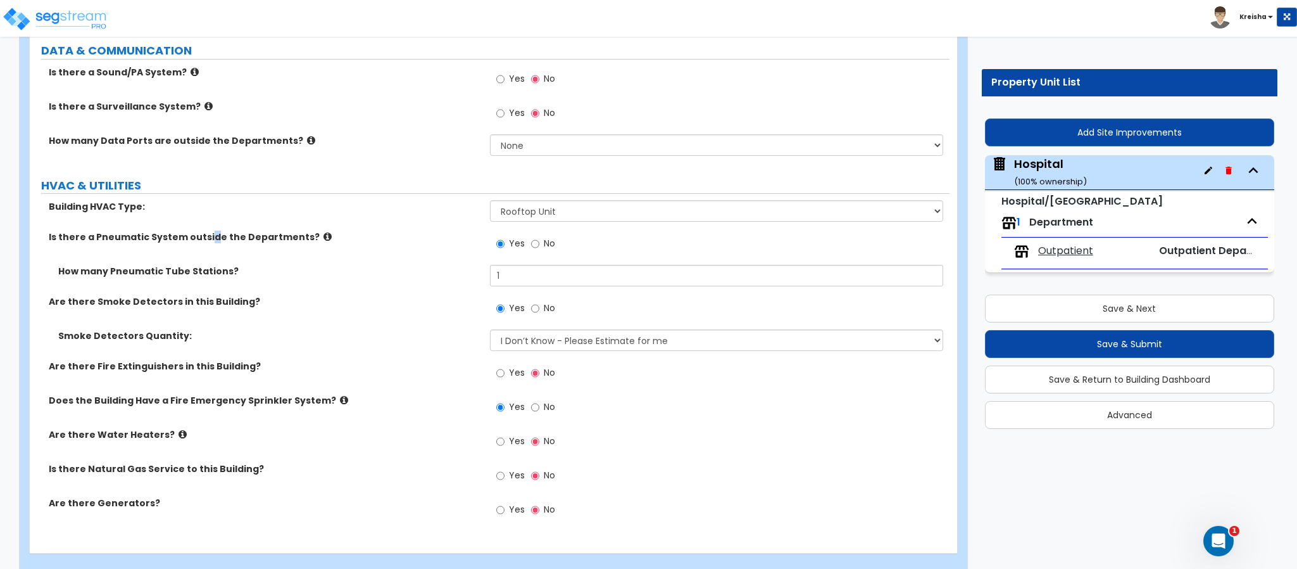
click at [208, 239] on div "Is there a Pneumatic System outside the Departments? Yes No" at bounding box center [490, 247] width 920 height 34
click at [143, 265] on label "How many Pneumatic Tube Stations?" at bounding box center [269, 271] width 422 height 13
click at [282, 265] on div "How many Pneumatic Tube Stations? 1" at bounding box center [490, 280] width 920 height 30
drag, startPoint x: 55, startPoint y: 215, endPoint x: 162, endPoint y: 248, distance: 111.8
click at [172, 230] on div "Is there a Pneumatic System outside the Departments? Yes No" at bounding box center [490, 247] width 920 height 34
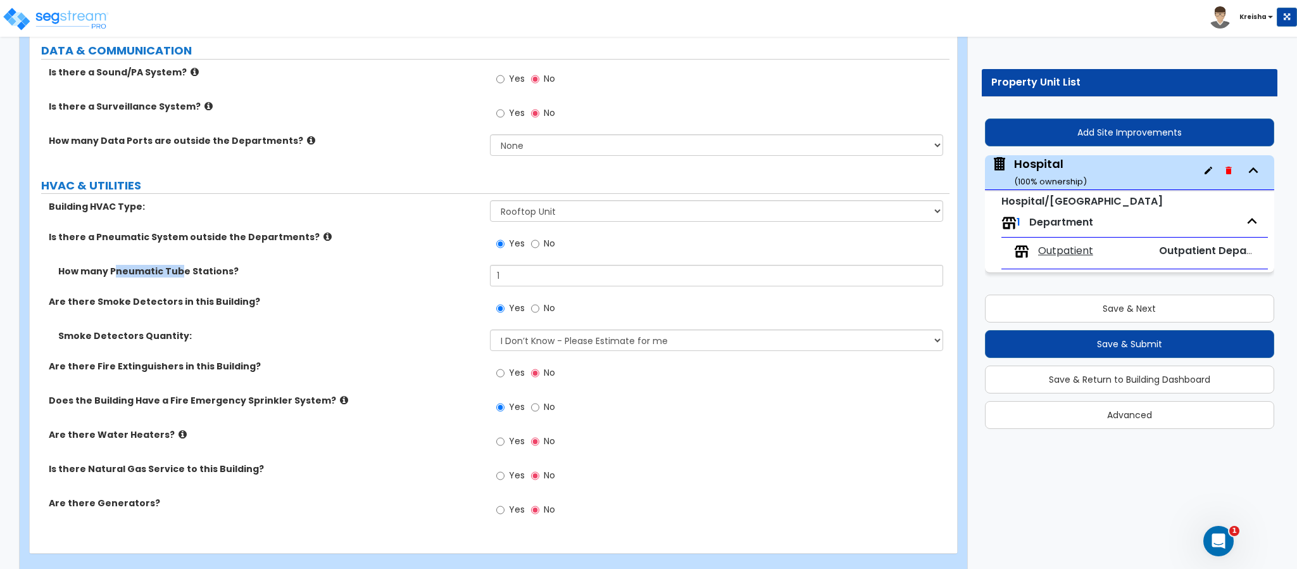
drag, startPoint x: 133, startPoint y: 258, endPoint x: 215, endPoint y: 260, distance: 81.7
click at [215, 265] on div "How many Pneumatic Tube Stations? 1" at bounding box center [490, 280] width 920 height 30
drag, startPoint x: 217, startPoint y: 287, endPoint x: 161, endPoint y: 303, distance: 57.8
click at [218, 295] on div "Are there Smoke Detectors in this Building? Yes No" at bounding box center [490, 312] width 920 height 34
drag, startPoint x: 125, startPoint y: 320, endPoint x: 147, endPoint y: 335, distance: 26.4
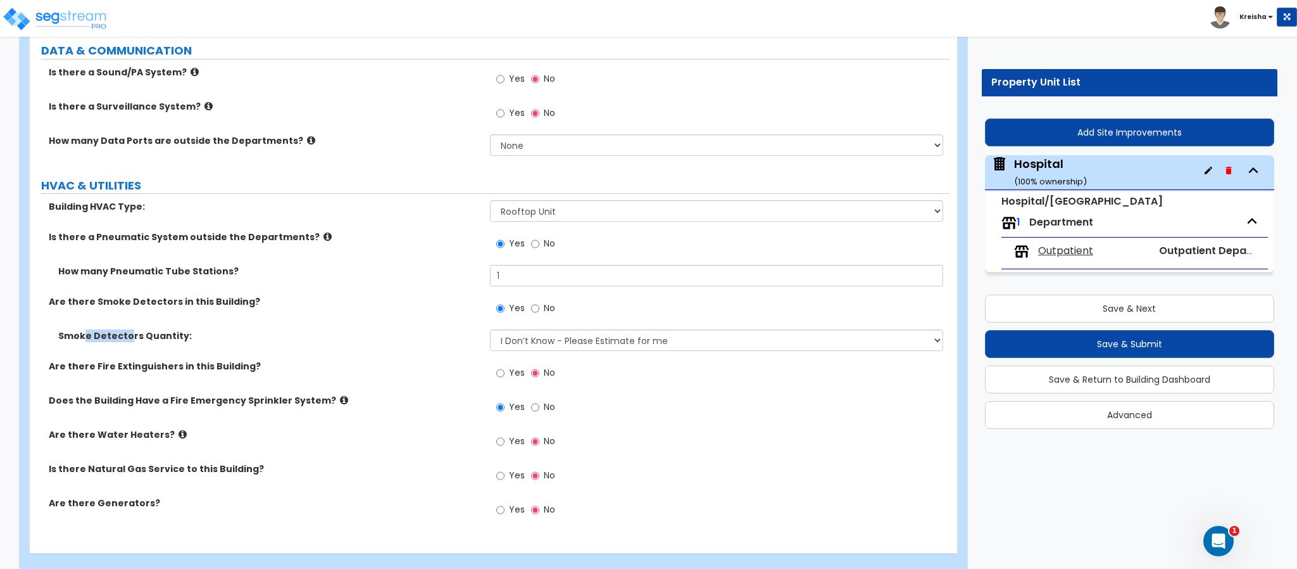
click at [163, 329] on div "Smoke Detectors Quantity: I Don’t Know - Please Estimate for me I want to Enter…" at bounding box center [490, 344] width 920 height 30
drag, startPoint x: 103, startPoint y: 350, endPoint x: 253, endPoint y: 350, distance: 150.7
click at [251, 360] on label "Are there Fire Extinguishers in this Building?" at bounding box center [265, 366] width 432 height 13
drag, startPoint x: 196, startPoint y: 370, endPoint x: 187, endPoint y: 374, distance: 10.2
click at [201, 371] on div "Are there Fire Extinguishers in this Building? Yes No" at bounding box center [490, 377] width 920 height 34
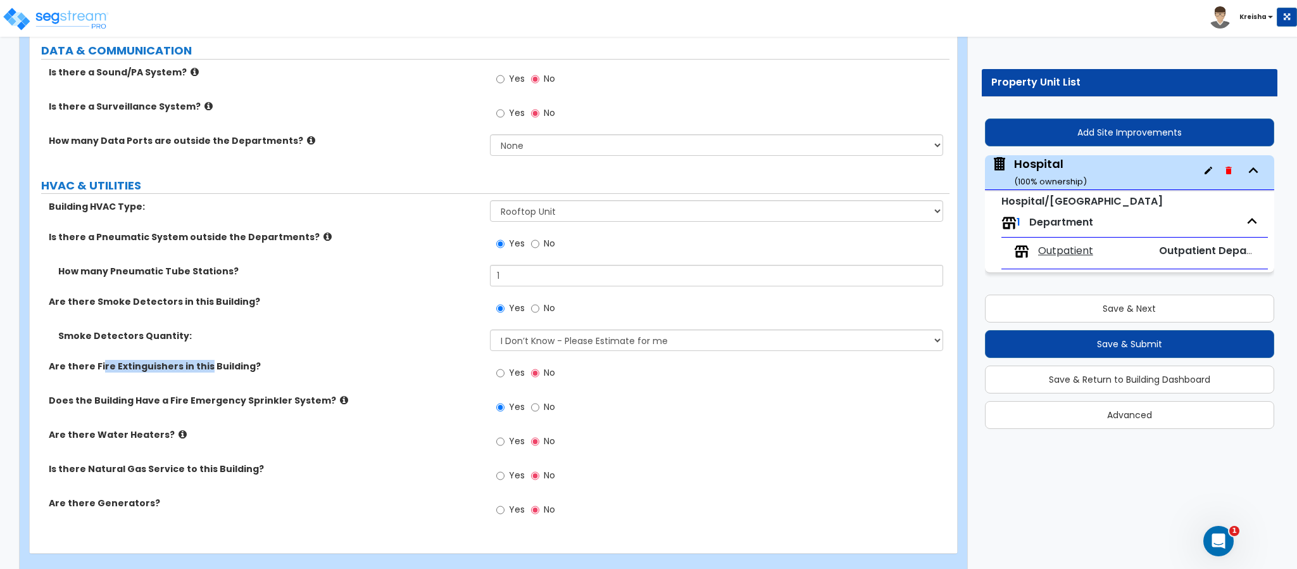
drag, startPoint x: 87, startPoint y: 390, endPoint x: 189, endPoint y: 393, distance: 101.4
click at [189, 394] on div "Does the Building Have a Fire Emergency Sprinkler System? Yes No" at bounding box center [490, 411] width 920 height 34
drag, startPoint x: 104, startPoint y: 422, endPoint x: 125, endPoint y: 422, distance: 20.9
click at [122, 428] on div "Are there Water Heaters? Yes No" at bounding box center [490, 445] width 920 height 34
drag, startPoint x: 154, startPoint y: 439, endPoint x: 207, endPoint y: 454, distance: 54.5
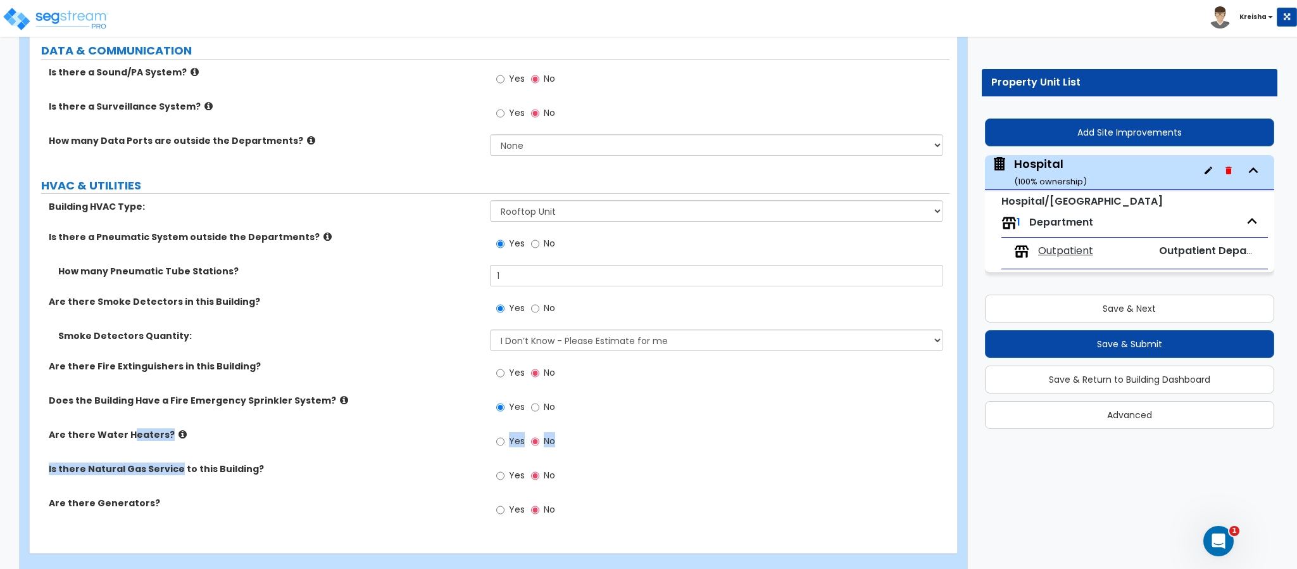
click at [194, 448] on div "Building HVAC Type: Please Choose One Rooftop Unit Furnace-Condenser Forced Air…" at bounding box center [489, 365] width 901 height 331
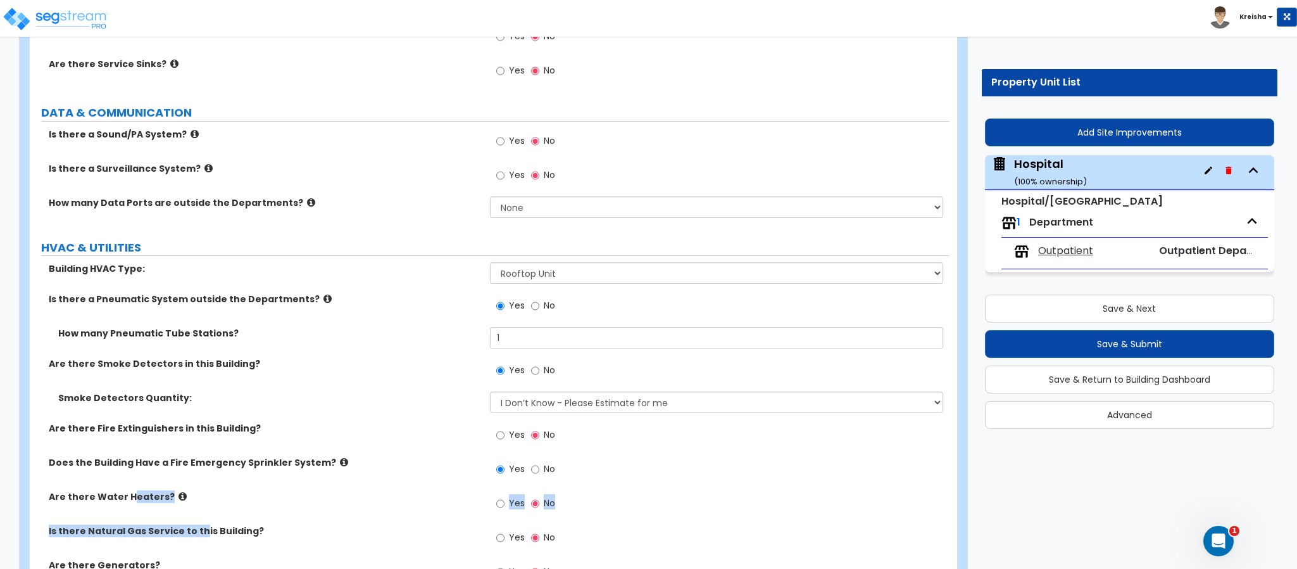
scroll to position [2816, 0]
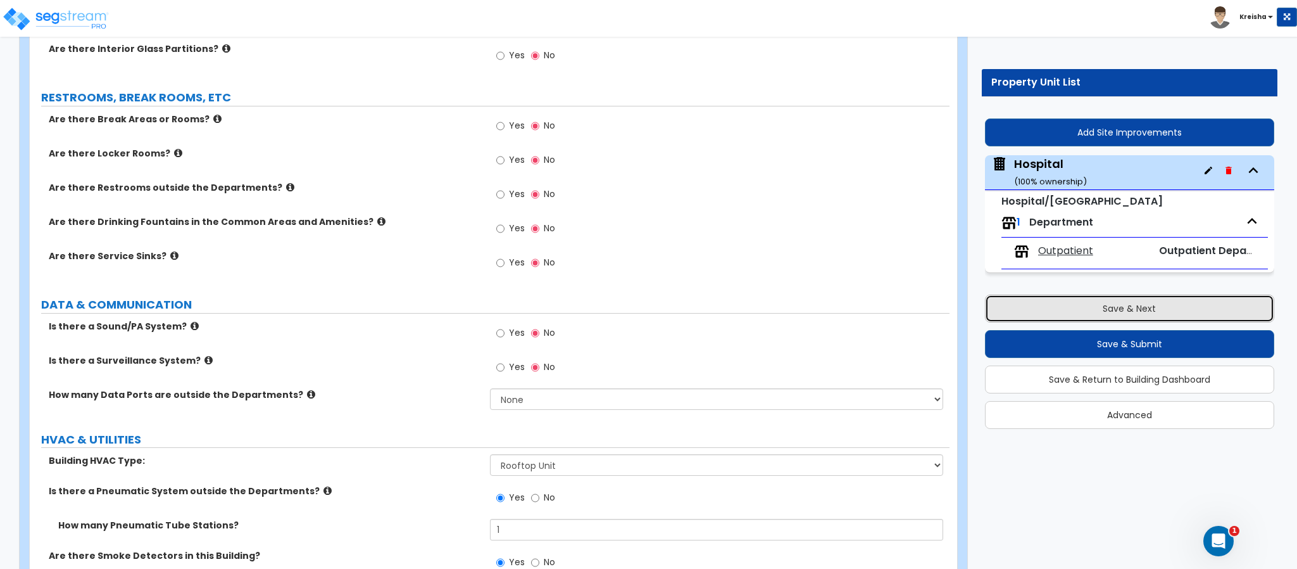
click at [1144, 304] on button "Save & Next" at bounding box center [1129, 308] width 289 height 28
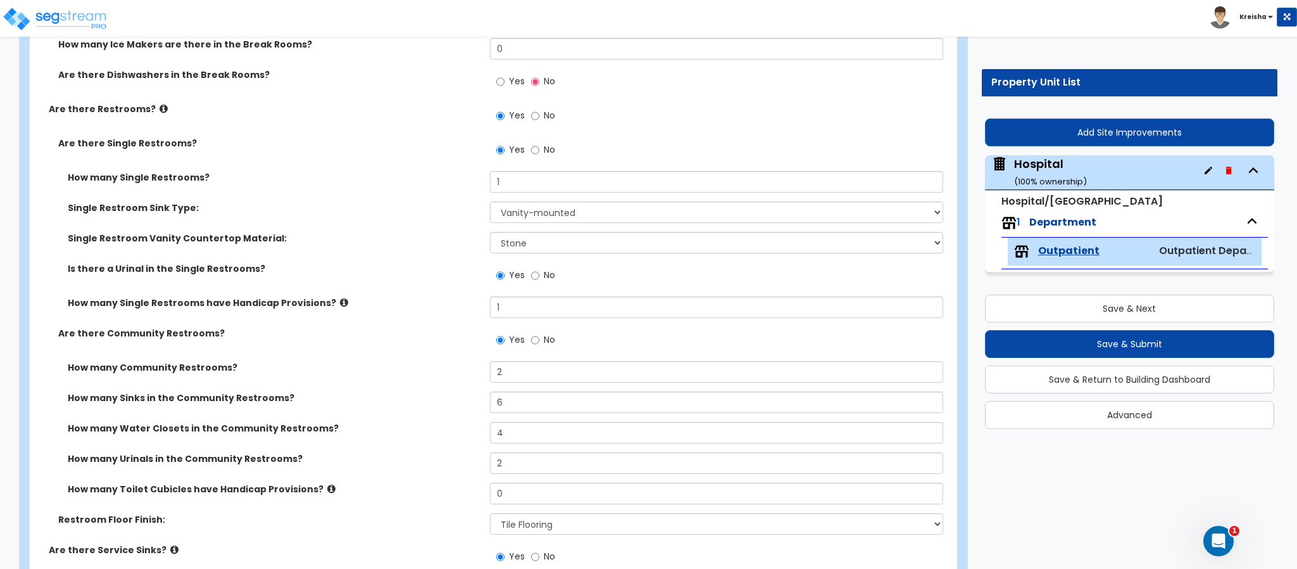
scroll to position [5324, 0]
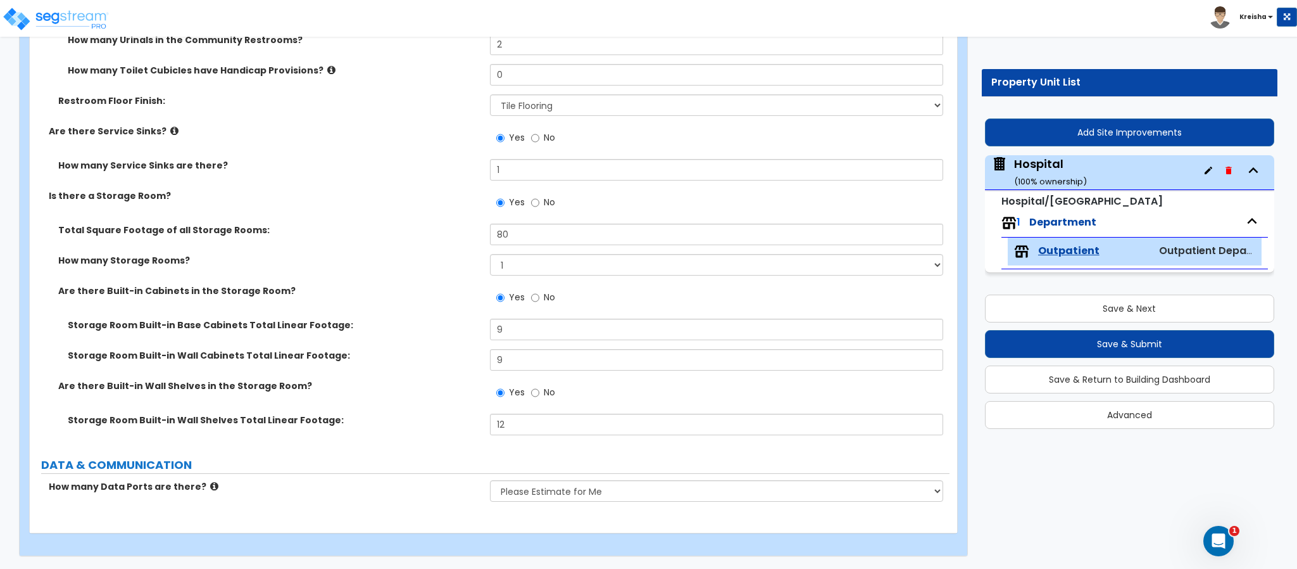
click at [341, 341] on div "Storage Room Built-in Base Cabinets Total Linear Footage: 9" at bounding box center [490, 333] width 920 height 30
click at [350, 324] on label "Storage Room Built-in Base Cabinets Total Linear Footage:" at bounding box center [274, 324] width 413 height 13
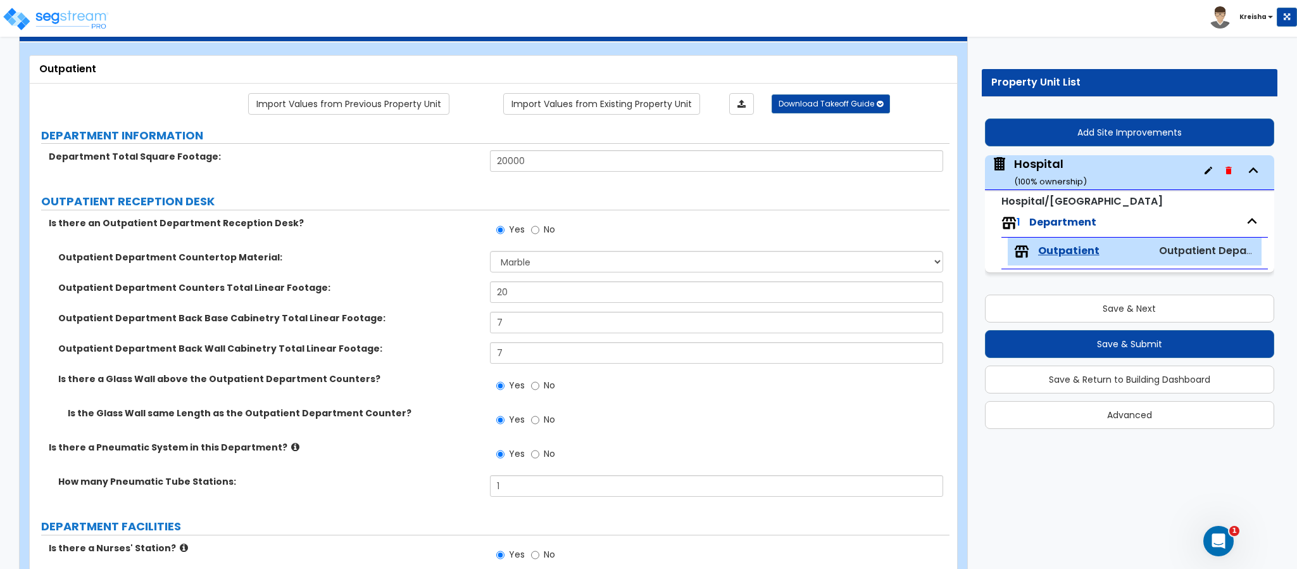
scroll to position [0, 0]
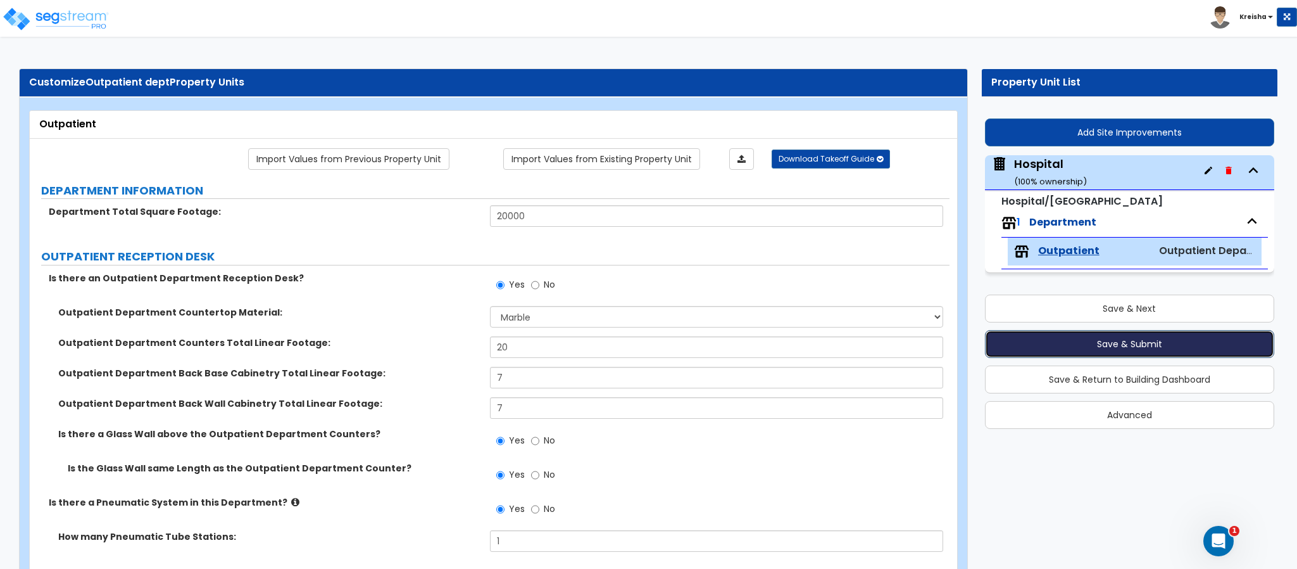
click at [1144, 348] on button "Save & Submit" at bounding box center [1129, 344] width 289 height 28
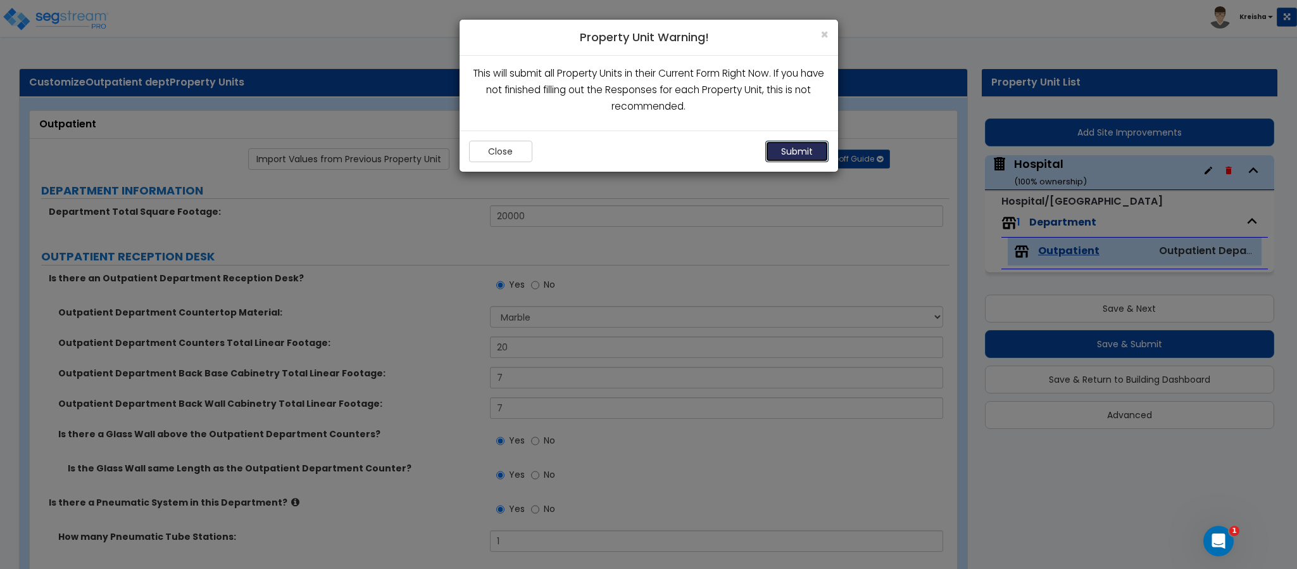
click at [781, 165] on div "Close Submit" at bounding box center [649, 150] width 379 height 41
click at [511, 154] on button "Close" at bounding box center [500, 152] width 63 height 22
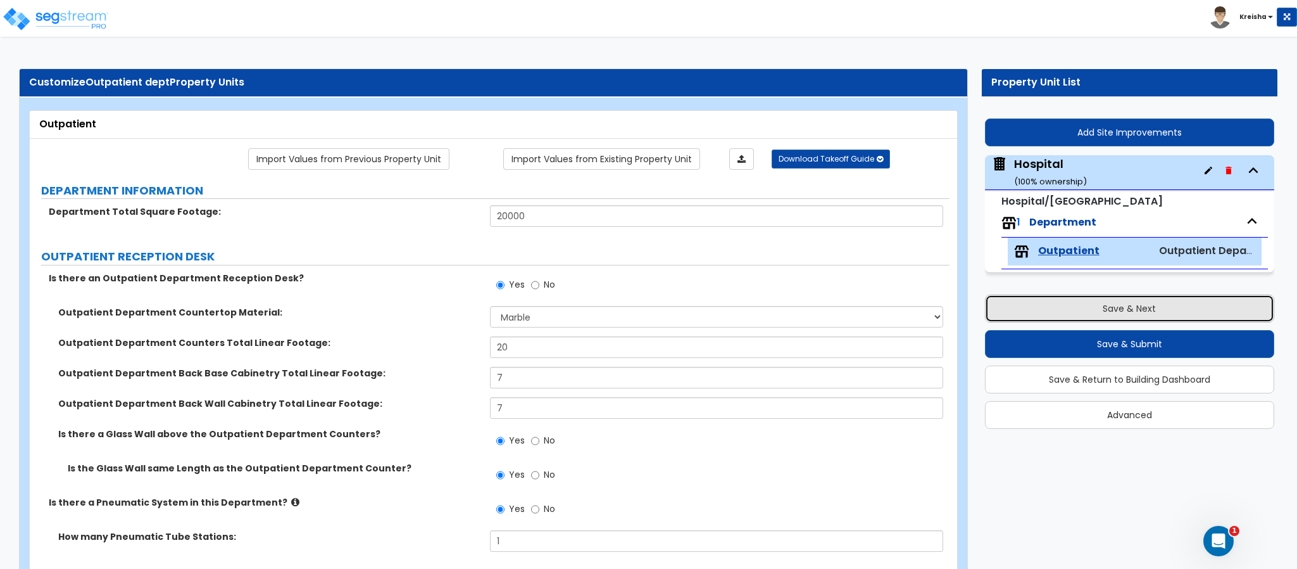
click at [1090, 312] on button "Save & Next" at bounding box center [1129, 308] width 289 height 28
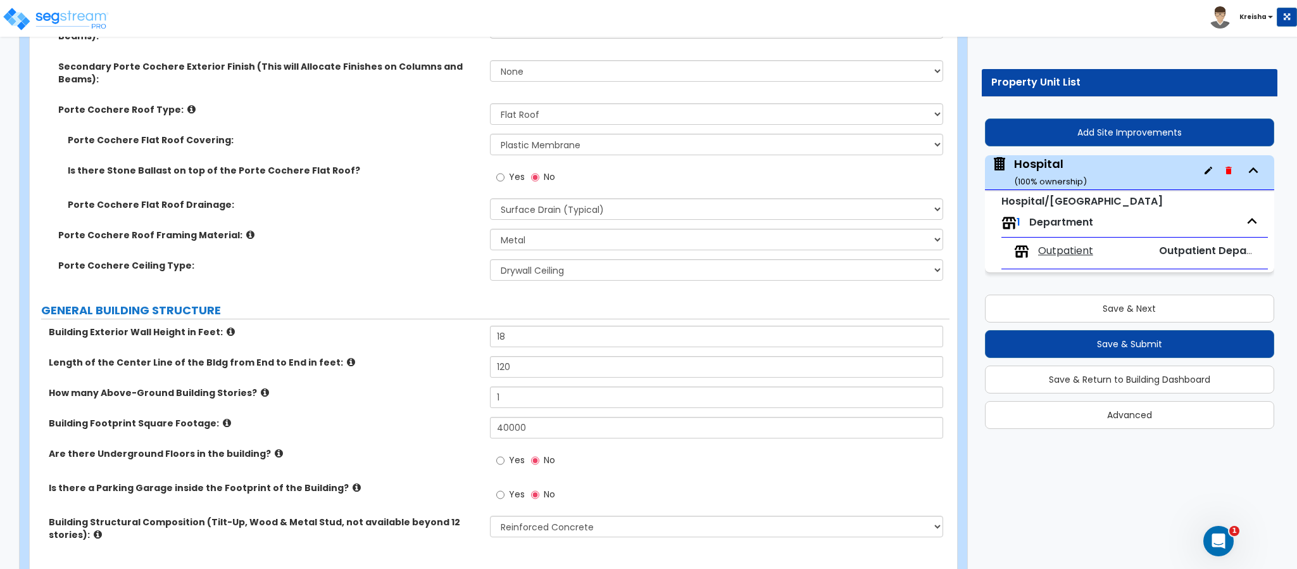
scroll to position [570, 0]
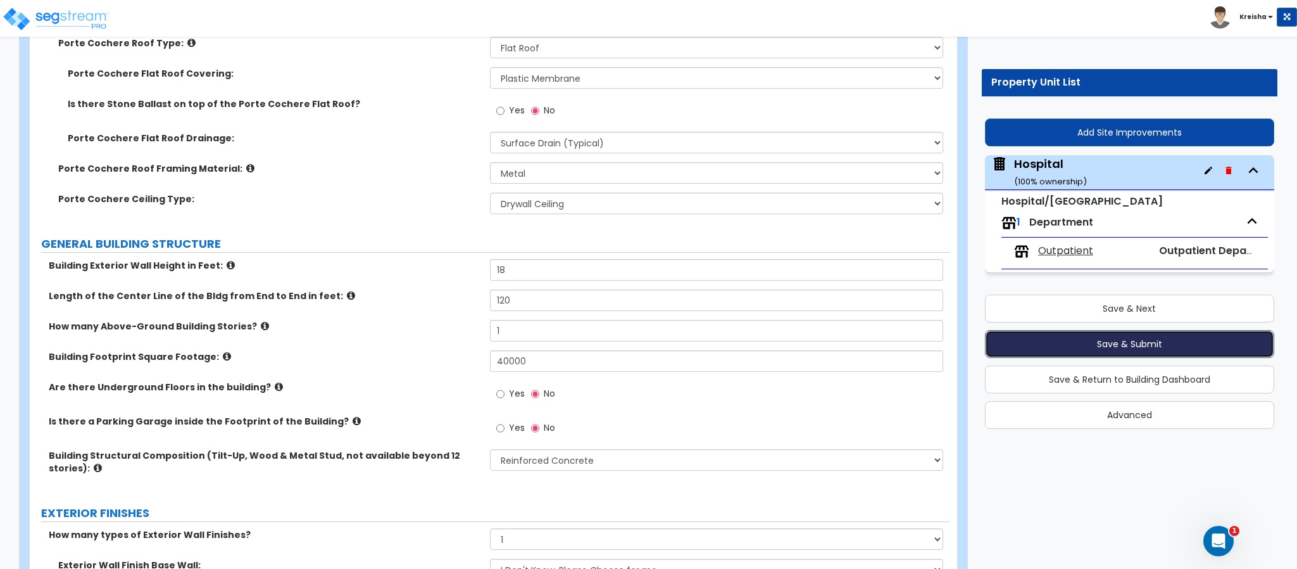
click at [1056, 344] on button "Save & Submit" at bounding box center [1129, 344] width 289 height 28
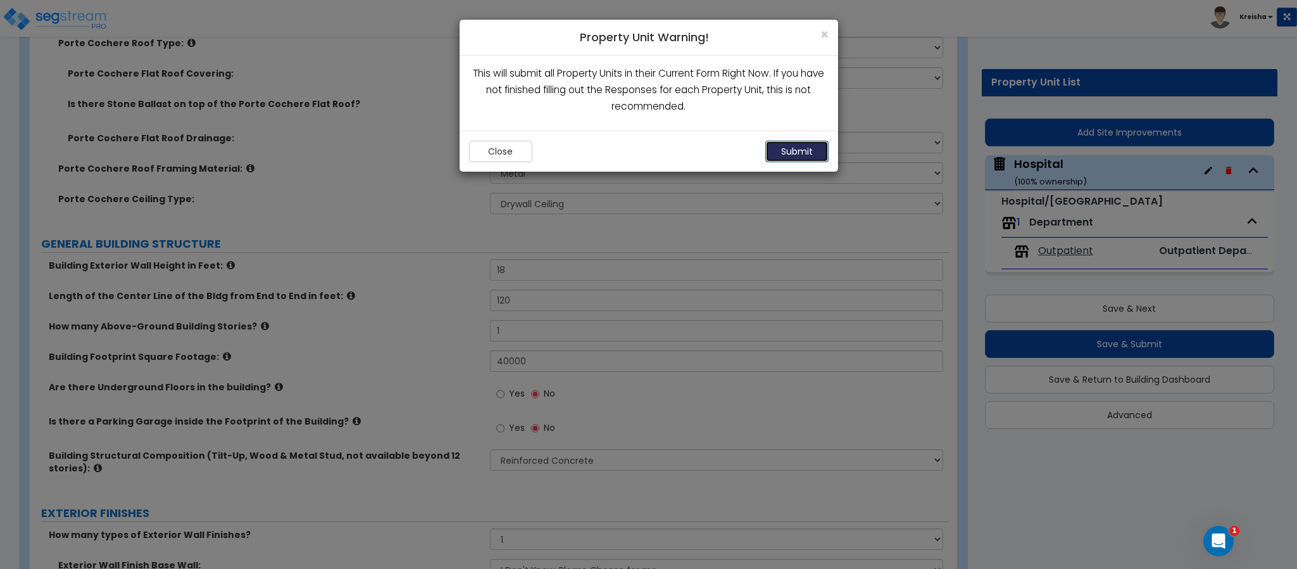
click at [793, 154] on button "Submit" at bounding box center [797, 152] width 63 height 22
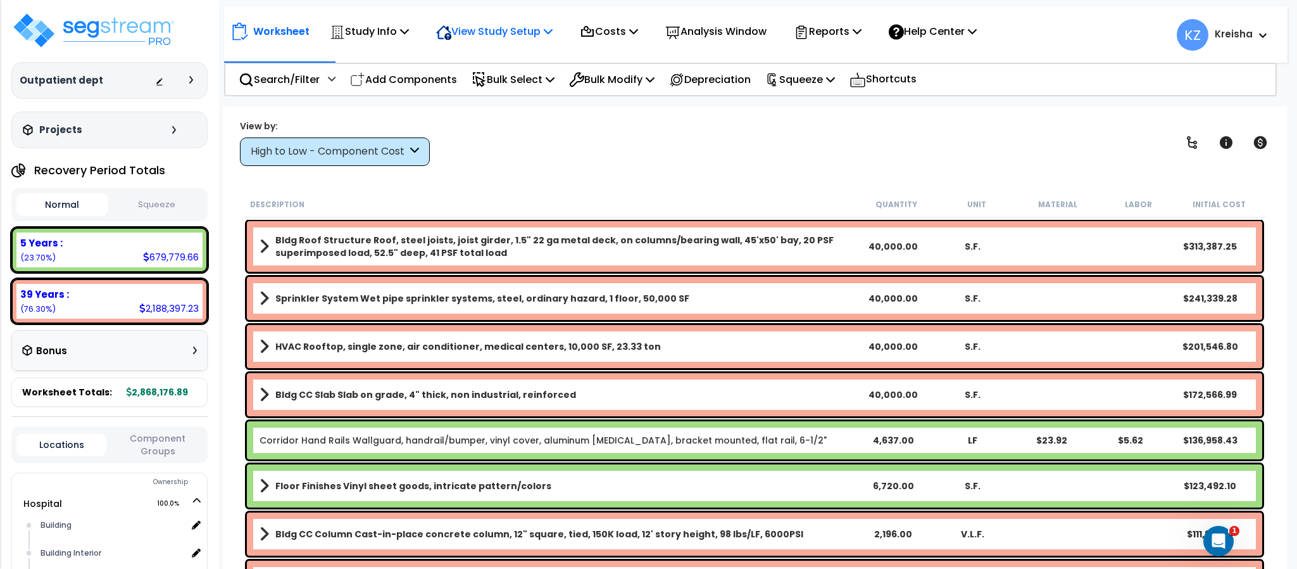
click at [494, 29] on p "View Study Setup" at bounding box center [494, 31] width 117 height 17
click at [496, 87] on link "View Questionnaire" at bounding box center [492, 86] width 125 height 25
drag, startPoint x: 733, startPoint y: 230, endPoint x: 652, endPoint y: 148, distance: 115.1
click at [732, 230] on div "Bldg Roof Structure Roof, steel joists, joist girder, 1.5" 22 ga metal deck, on…" at bounding box center [755, 246] width 1016 height 51
click at [394, 135] on div "View by: High to Low - Component Cost High to Low - Component Cost" at bounding box center [335, 143] width 190 height 46
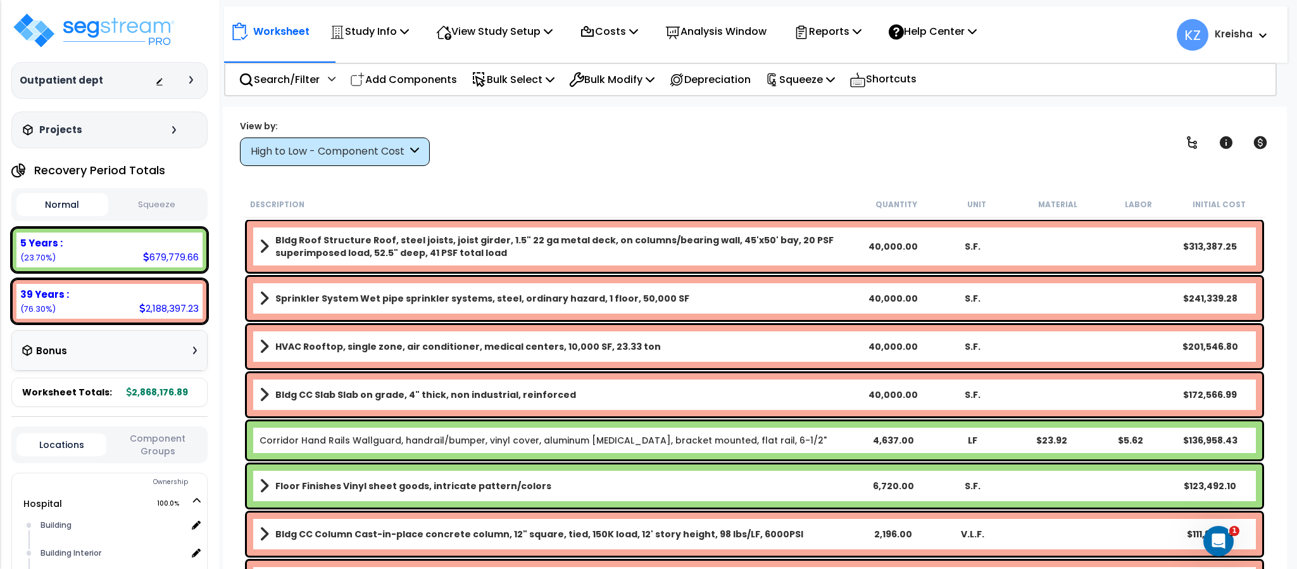
click at [388, 150] on div "High to Low - Component Cost" at bounding box center [329, 151] width 156 height 15
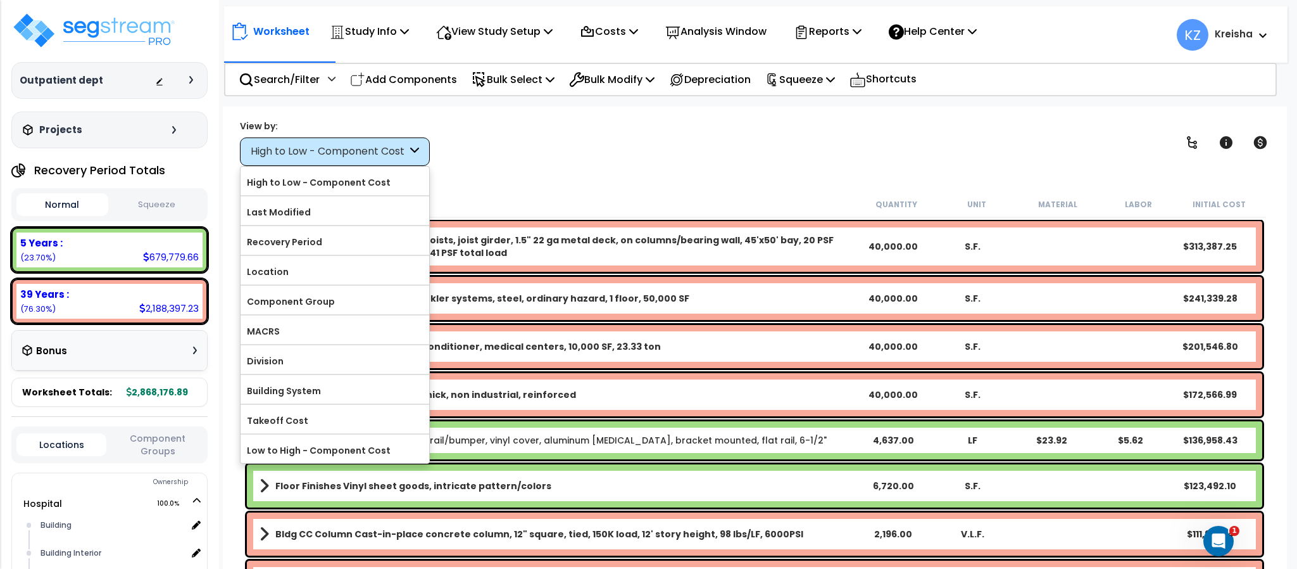
click at [536, 179] on div "Worksheet Study Info Study Setup Add Property Unit Template study Clone study KZ" at bounding box center [755, 390] width 1064 height 569
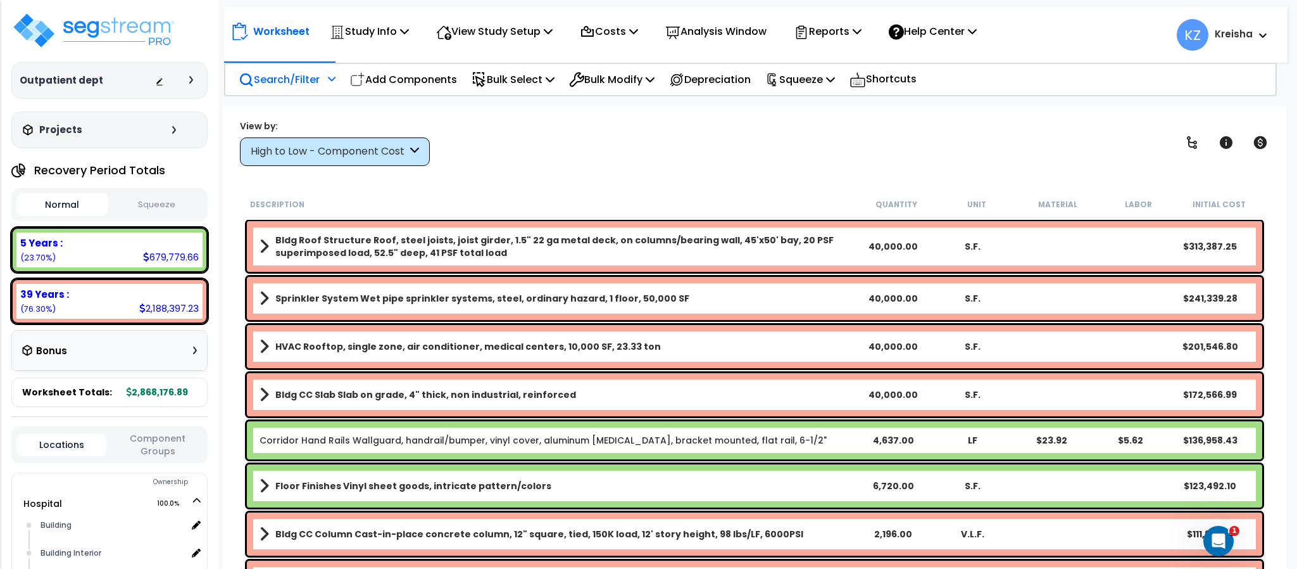
click at [323, 80] on div "Search/Filter Additional Search / Filter" at bounding box center [287, 80] width 97 height 30
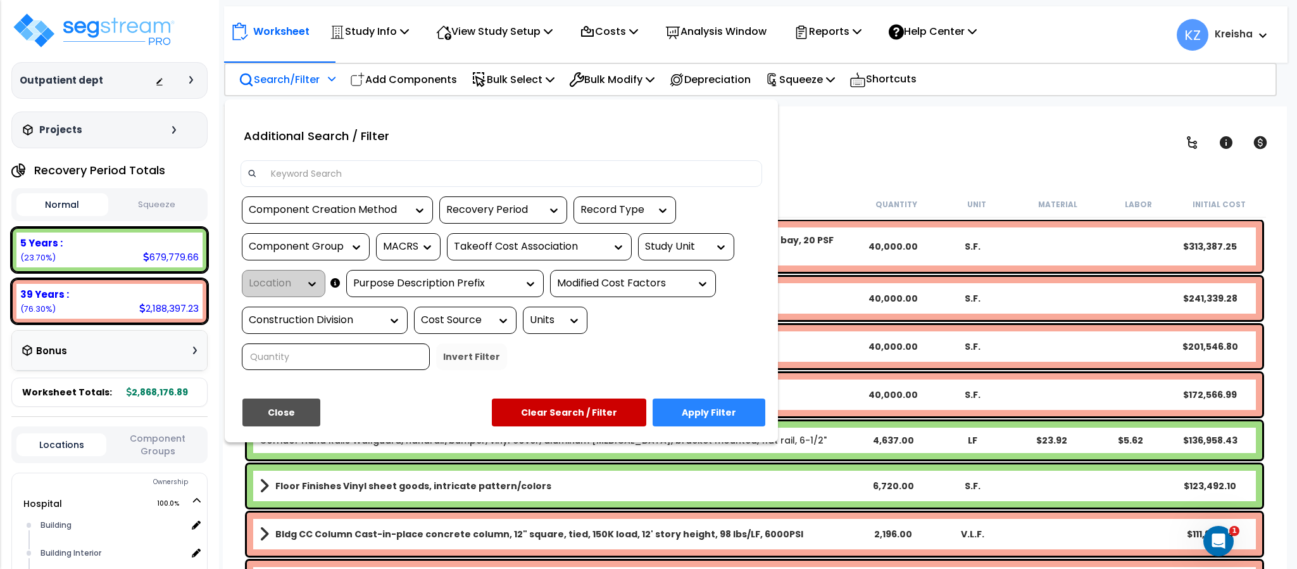
click at [692, 249] on div "Study Unit" at bounding box center [676, 246] width 63 height 15
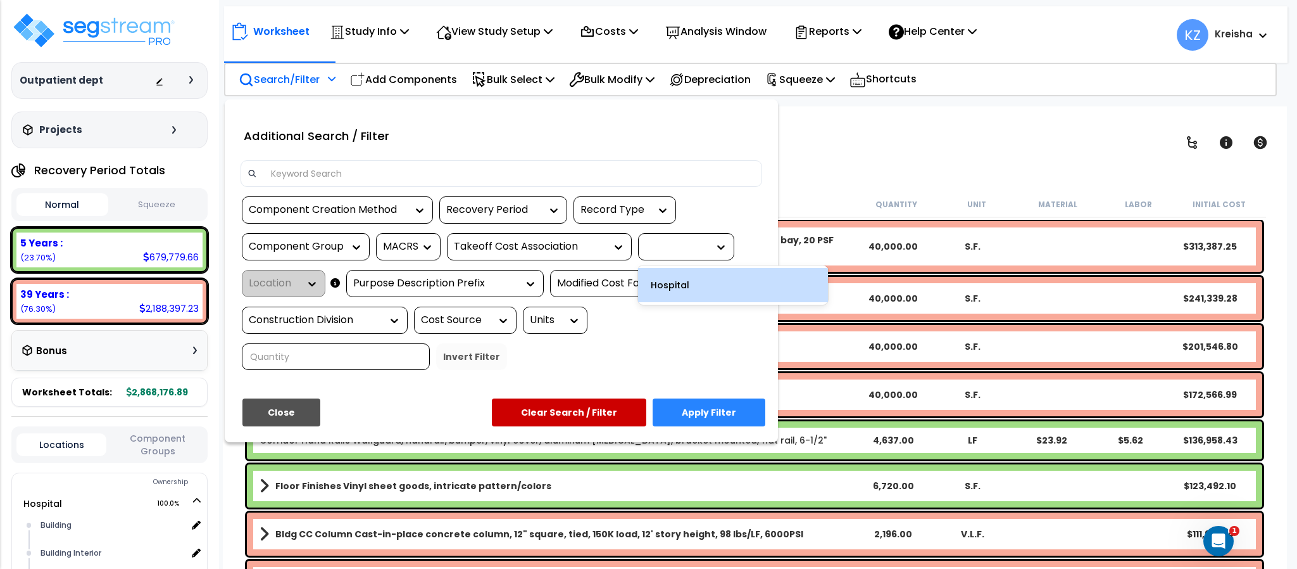
click at [673, 287] on div "Hospital" at bounding box center [733, 285] width 190 height 34
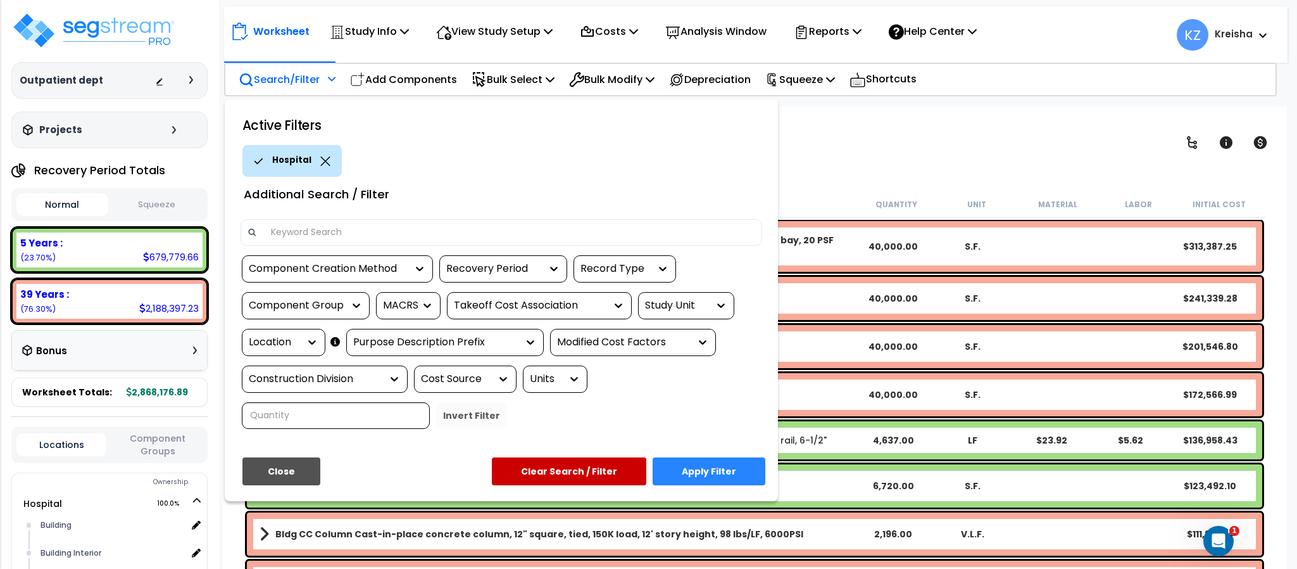
click at [310, 340] on icon at bounding box center [312, 342] width 13 height 13
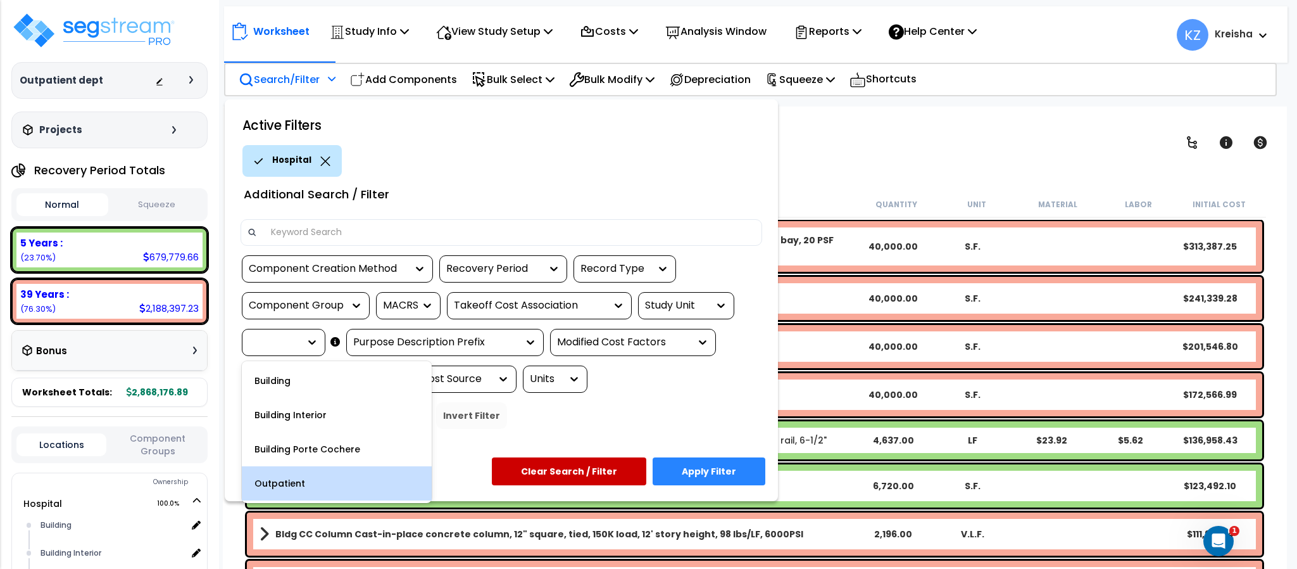
click at [298, 476] on div "Outpatient" at bounding box center [337, 483] width 190 height 34
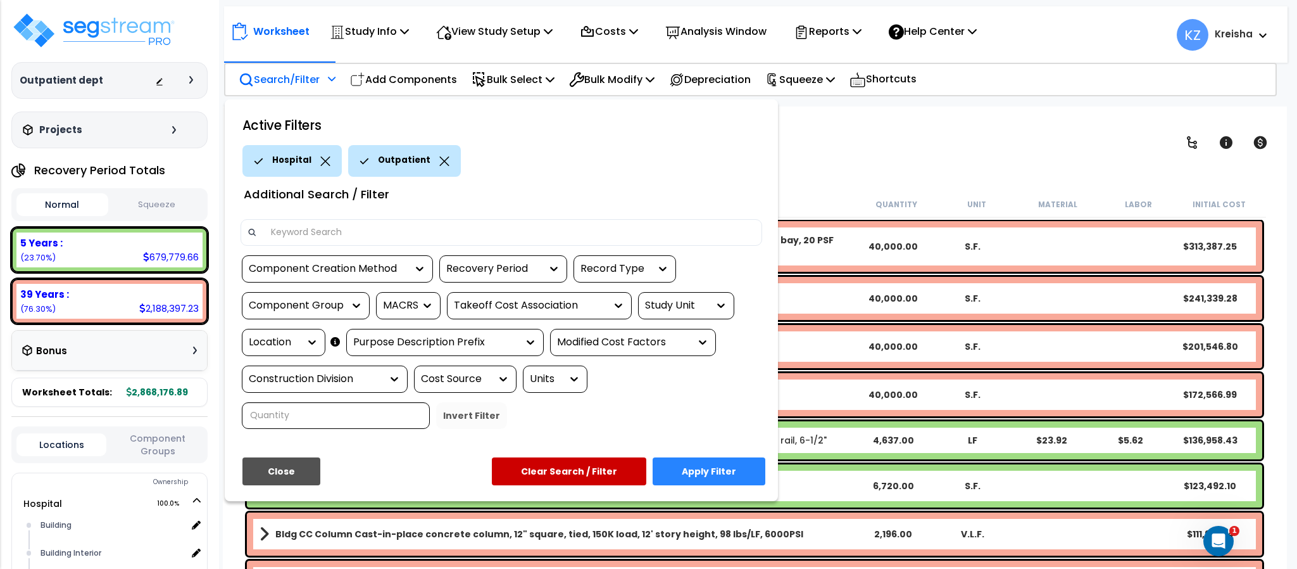
click at [714, 474] on button "Apply Filter" at bounding box center [709, 471] width 113 height 28
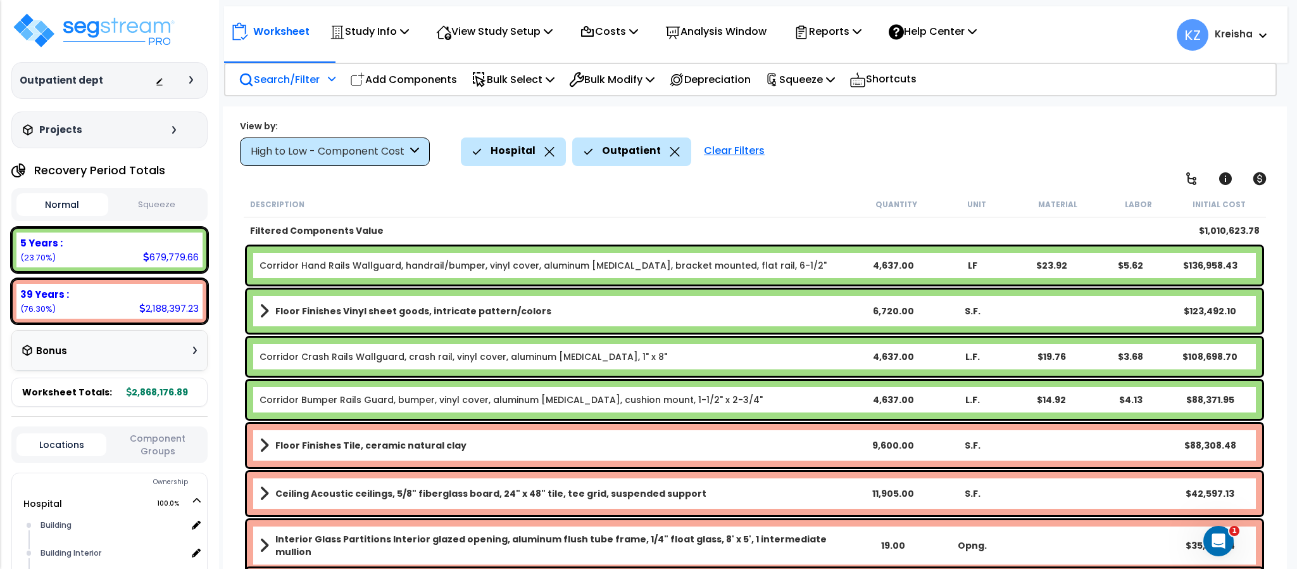
click at [855, 143] on div "Hospital Outpatient Clear Filters" at bounding box center [867, 151] width 813 height 28
click at [949, 143] on div "Hospital Outpatient Clear Filters" at bounding box center [867, 151] width 813 height 28
click at [880, 144] on div "Hospital Outpatient Clear Filters" at bounding box center [867, 151] width 813 height 28
click at [947, 163] on div "Hospital Outpatient Clear Filters" at bounding box center [867, 151] width 813 height 28
click at [892, 263] on div "4.00" at bounding box center [893, 265] width 79 height 13
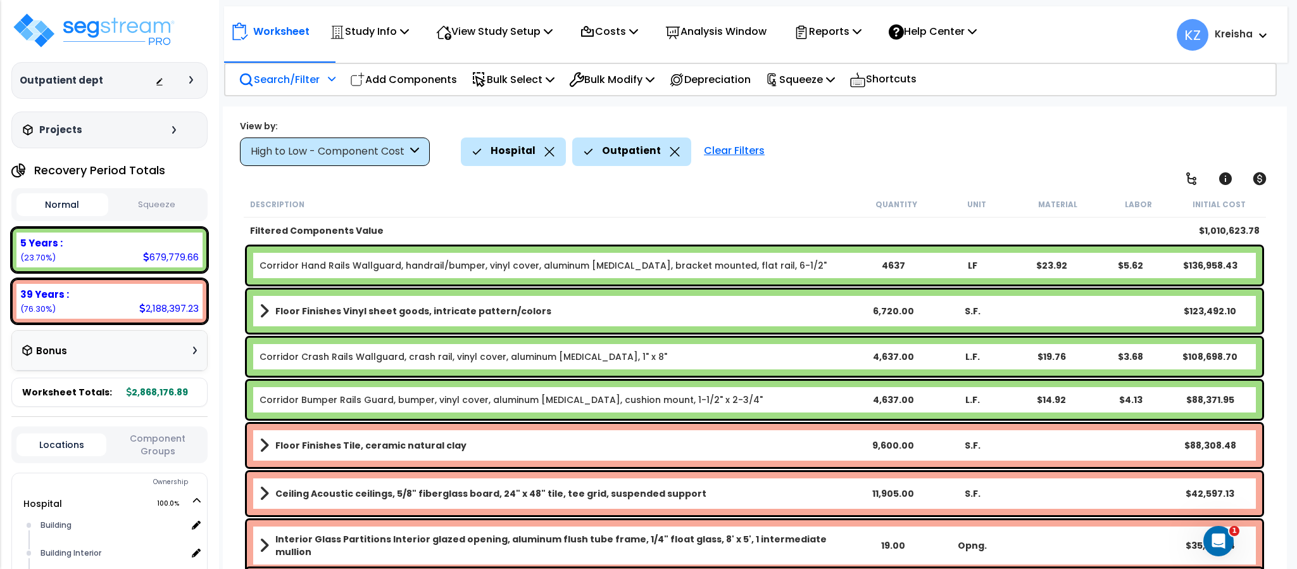
click at [955, 141] on div "Hospital Outpatient Clear Filters" at bounding box center [867, 151] width 813 height 28
click at [845, 131] on div "View by: High to Low - Component Cost High to Low - Component Cost" at bounding box center [755, 142] width 1038 height 47
click at [831, 146] on div "Hospital Outpatient Clear Filters" at bounding box center [867, 151] width 813 height 28
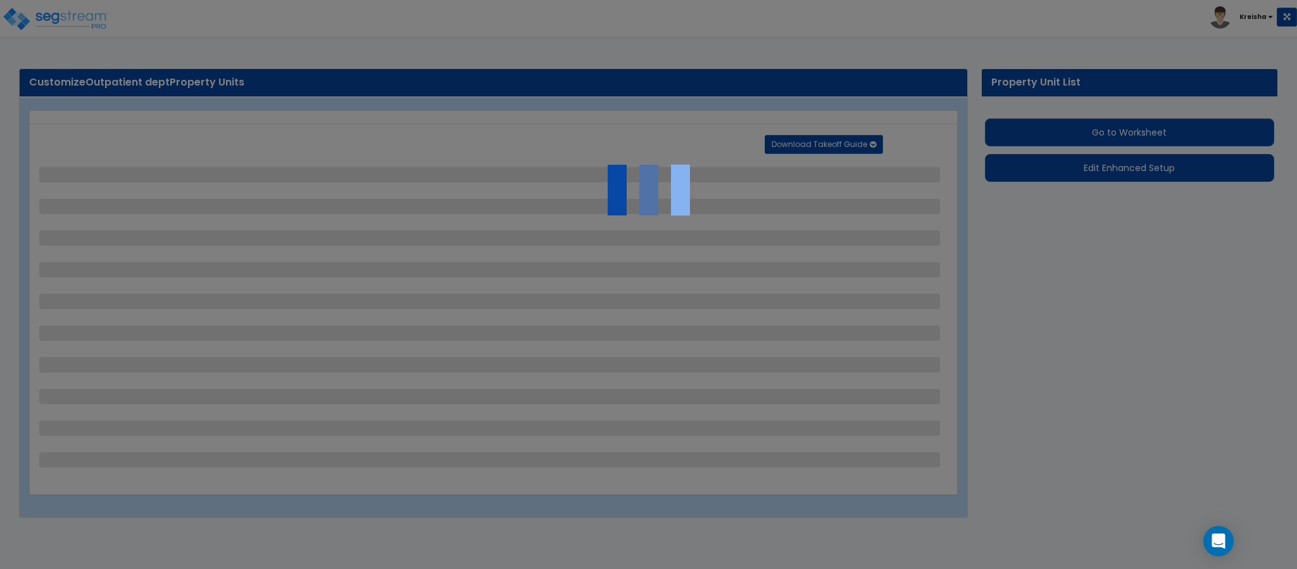
select select "2"
select select "4"
select select "2"
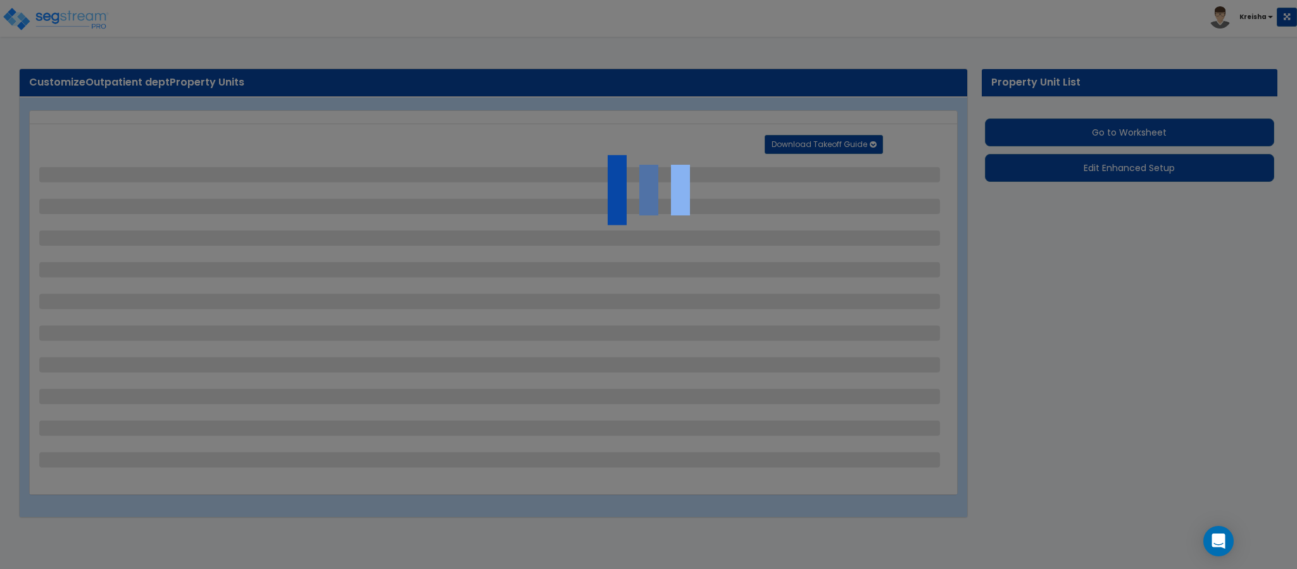
select select "1"
select select "3"
select select "1"
select select "7"
select select "2"
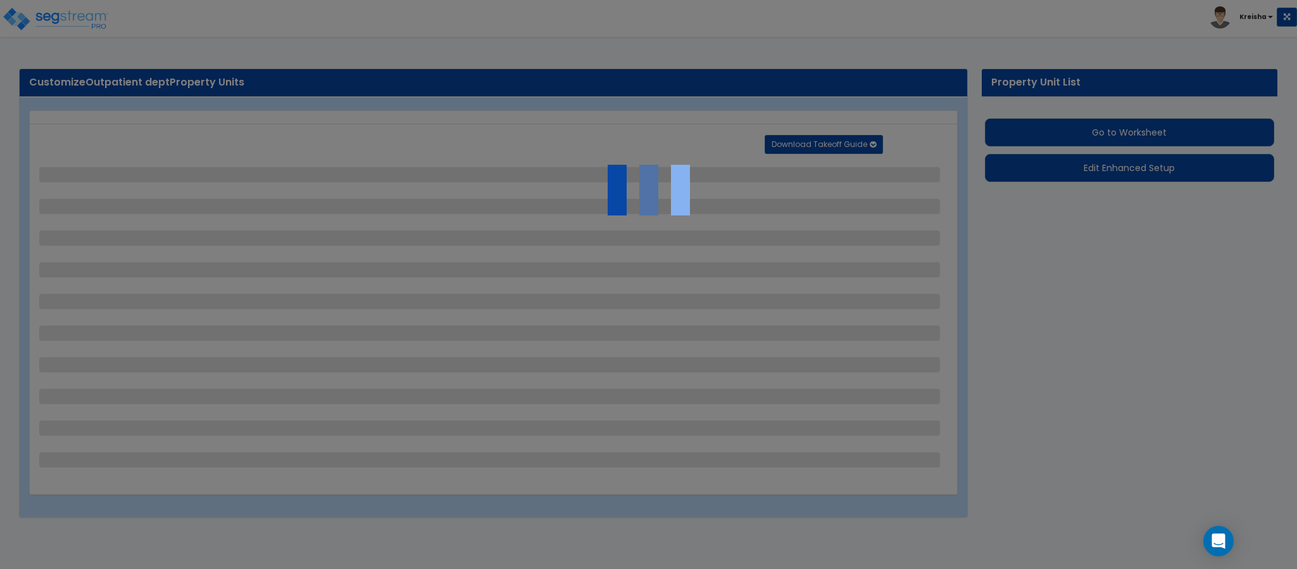
select select "1"
select select "2"
select select "1"
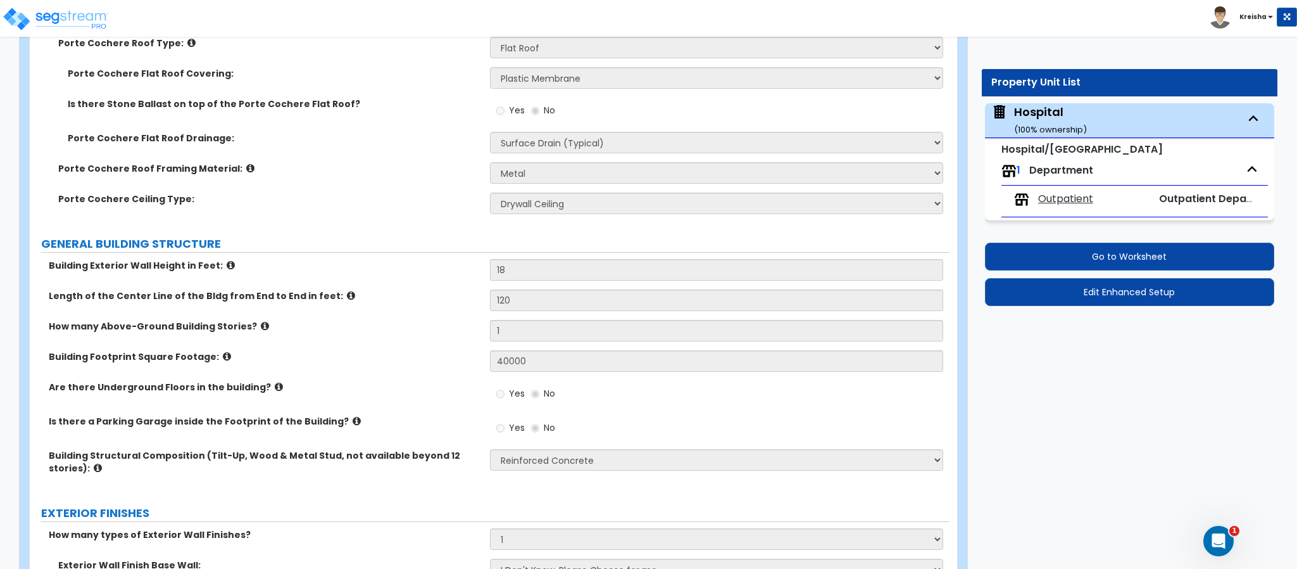
scroll to position [570, 0]
click at [343, 191] on div "Porte Cochere Ceiling Type: None/Open Ceiling Drywall Ceiling Suspended Metal C…" at bounding box center [490, 206] width 920 height 30
click at [1062, 200] on span "Outpatient" at bounding box center [1065, 199] width 55 height 15
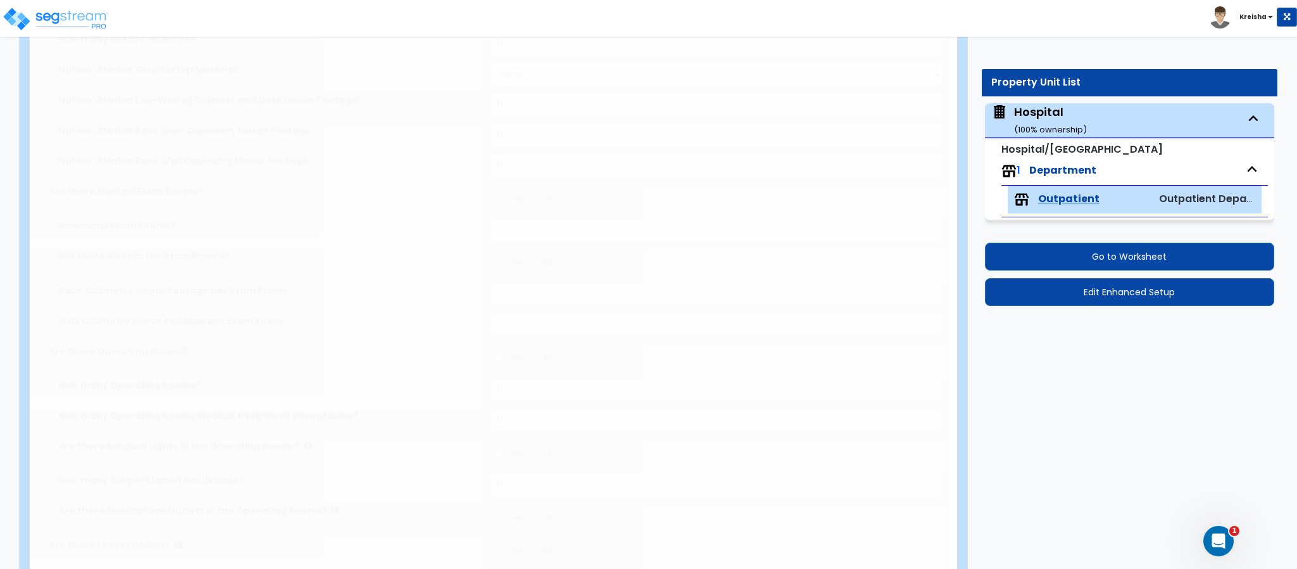
type input "20000"
radio input "true"
select select "5"
type input "20"
type input "7"
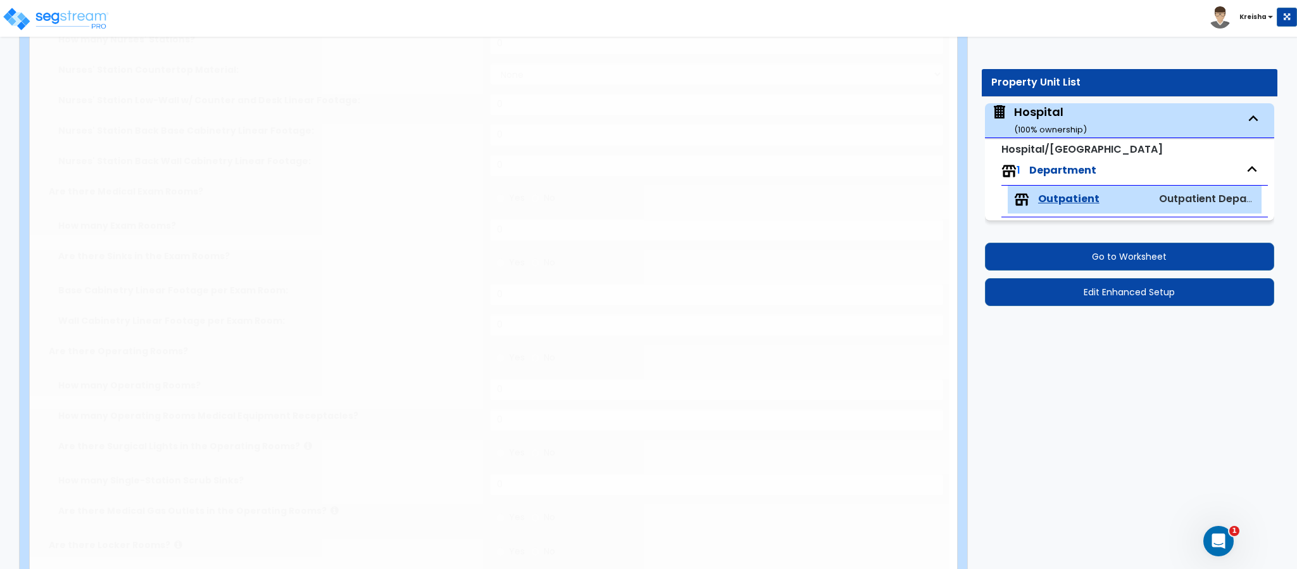
type input "7"
radio input "true"
type input "1"
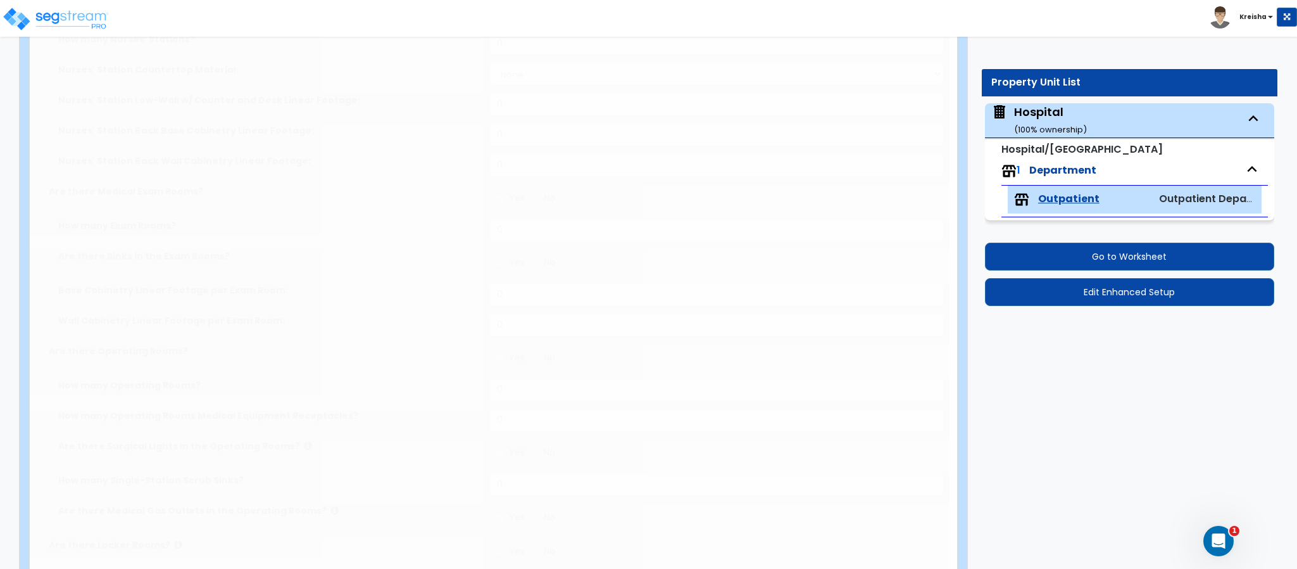
radio input "true"
type input "200"
type input "2"
select select "4"
type input "30"
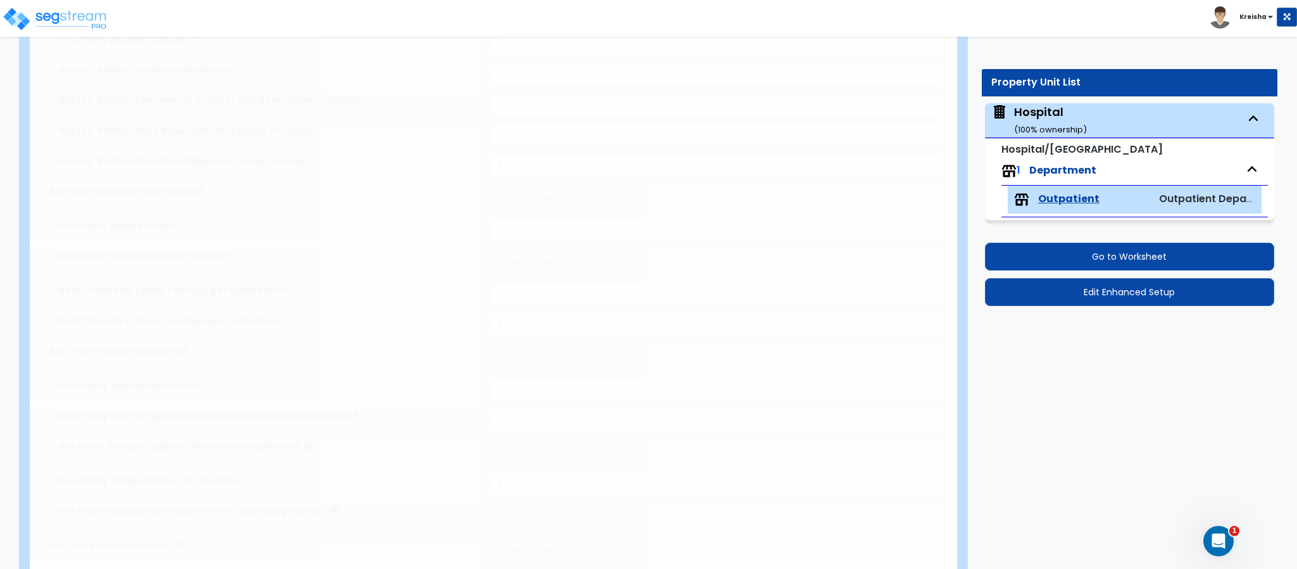
type input "9"
radio input "true"
type input "3"
radio input "true"
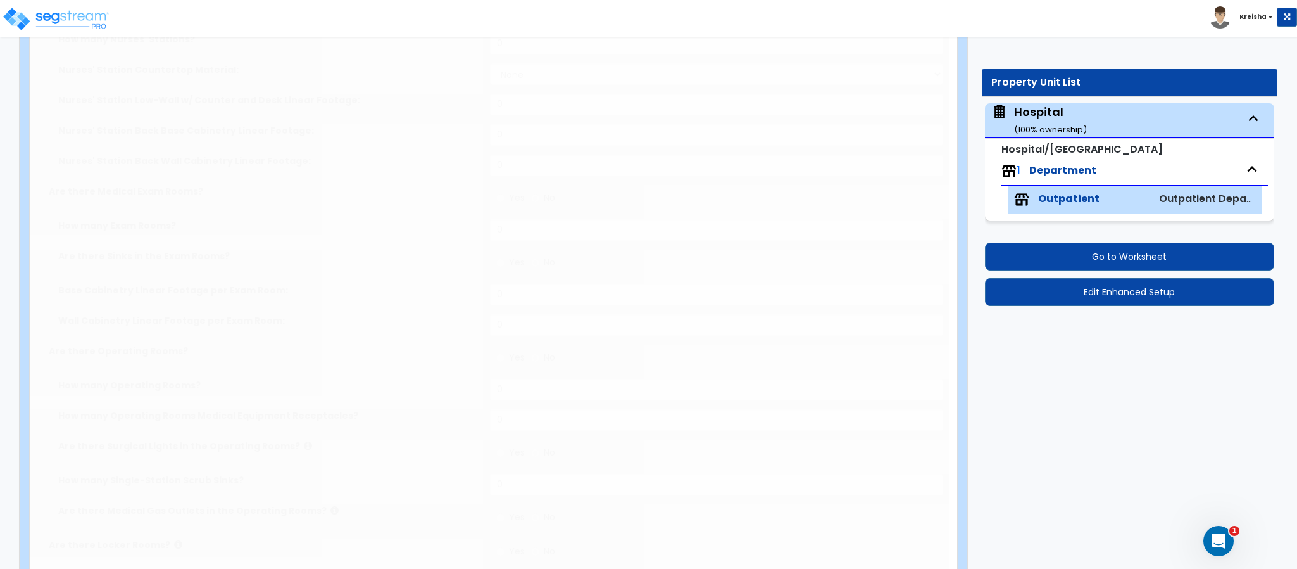
type input "12"
radio input "true"
type input "2"
type input "8"
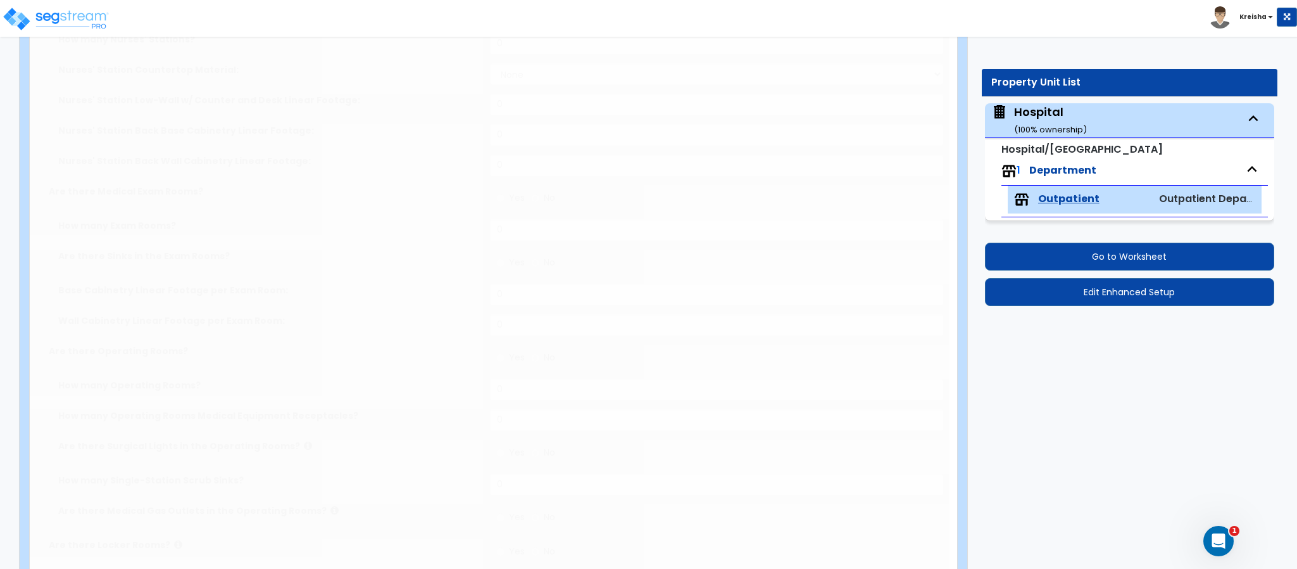
radio input "true"
type input "3"
radio input "true"
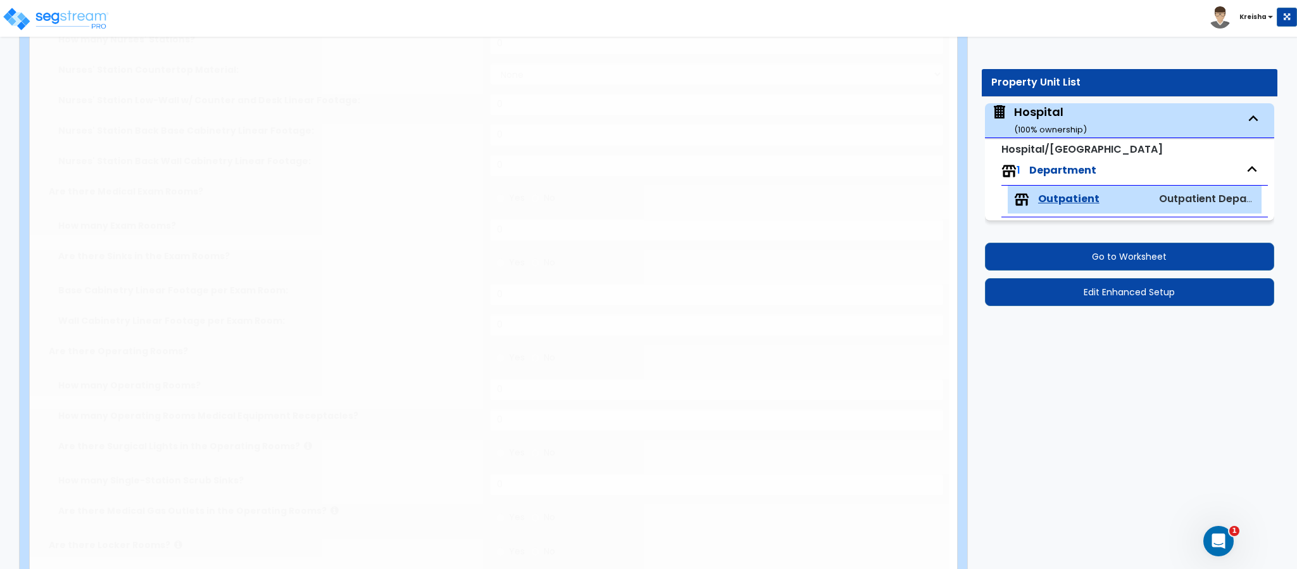
type input "3"
radio input "true"
type input "2"
type input "300"
select select "1"
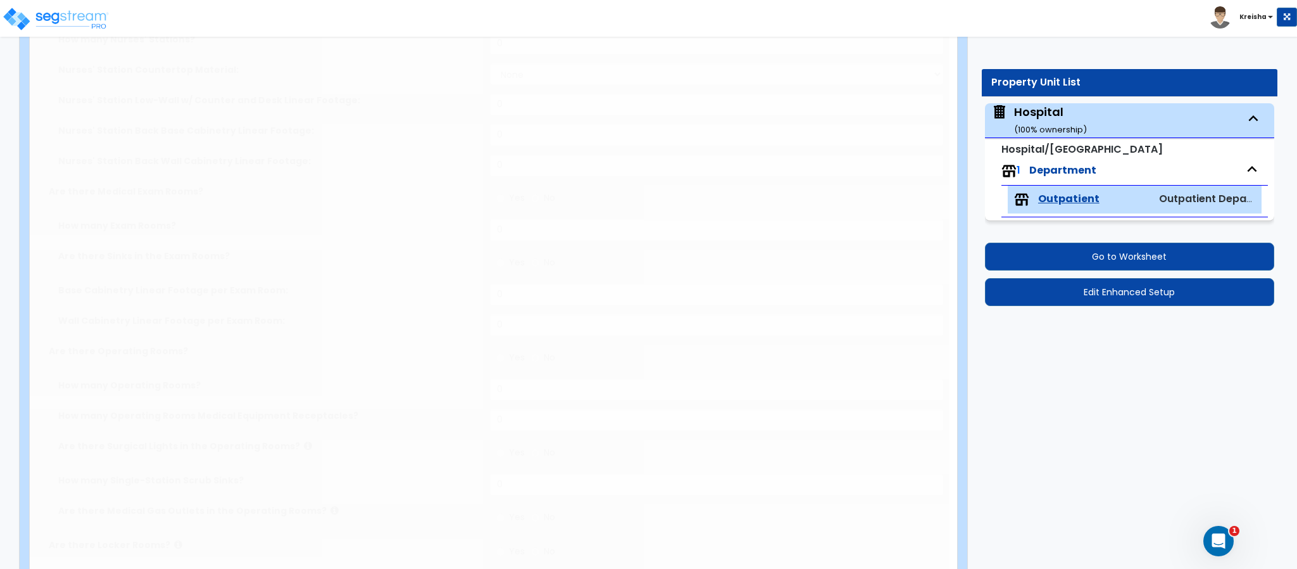
radio input "true"
type input "4"
radio input "true"
select select "3"
type input "2"
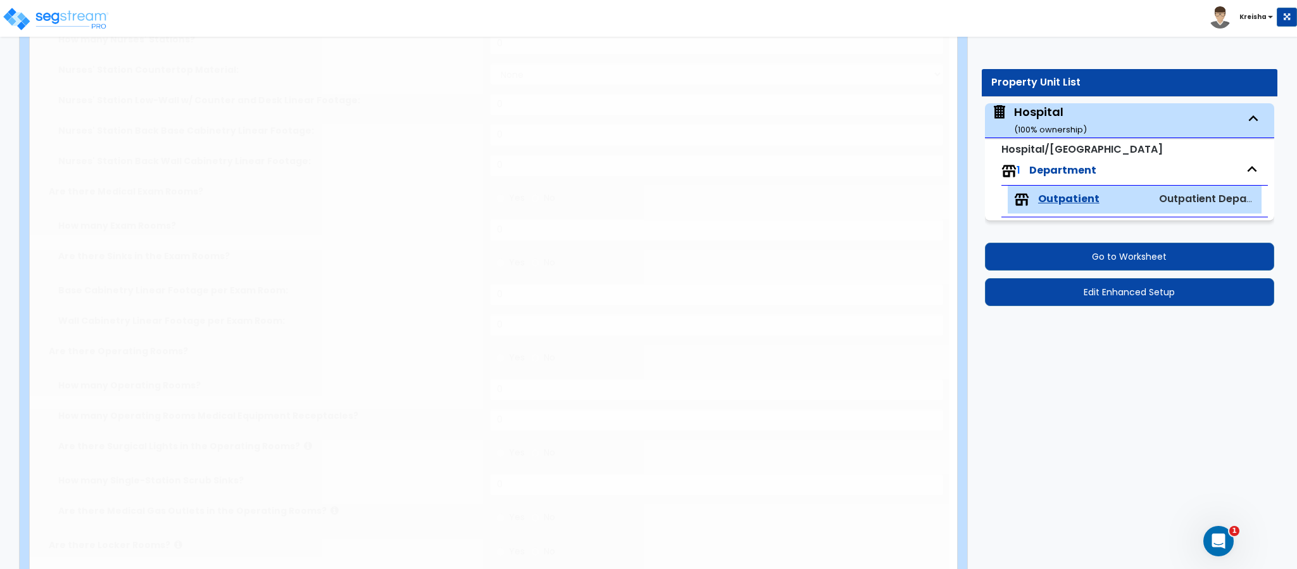
radio input "true"
type input "120"
type input "1"
select select "2"
radio input "true"
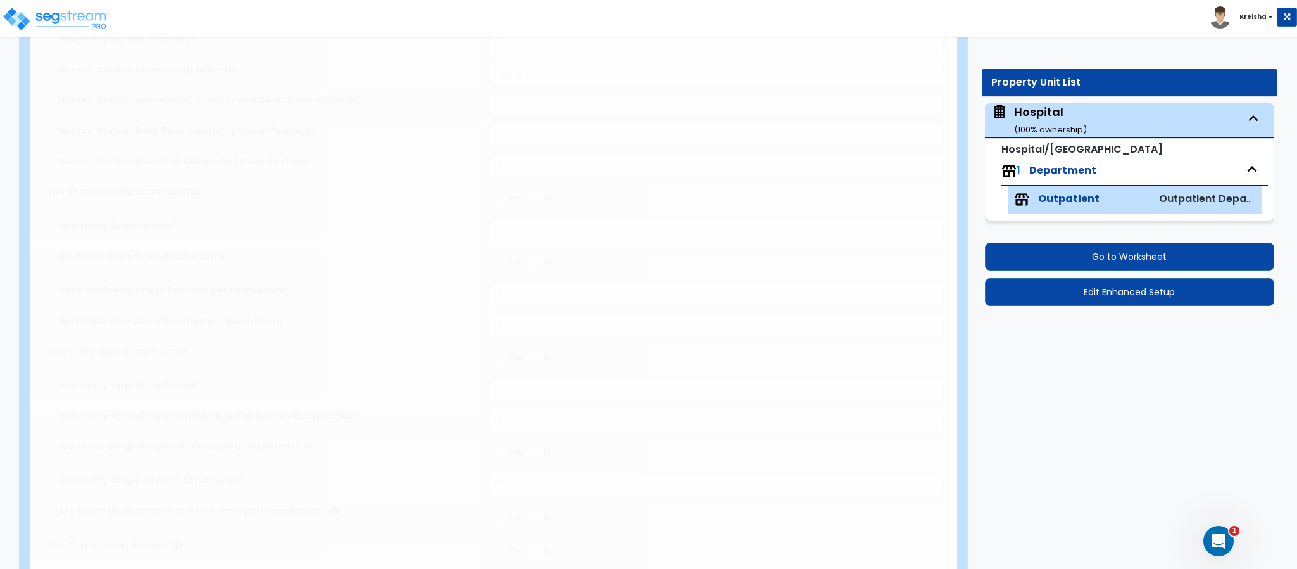
radio input "true"
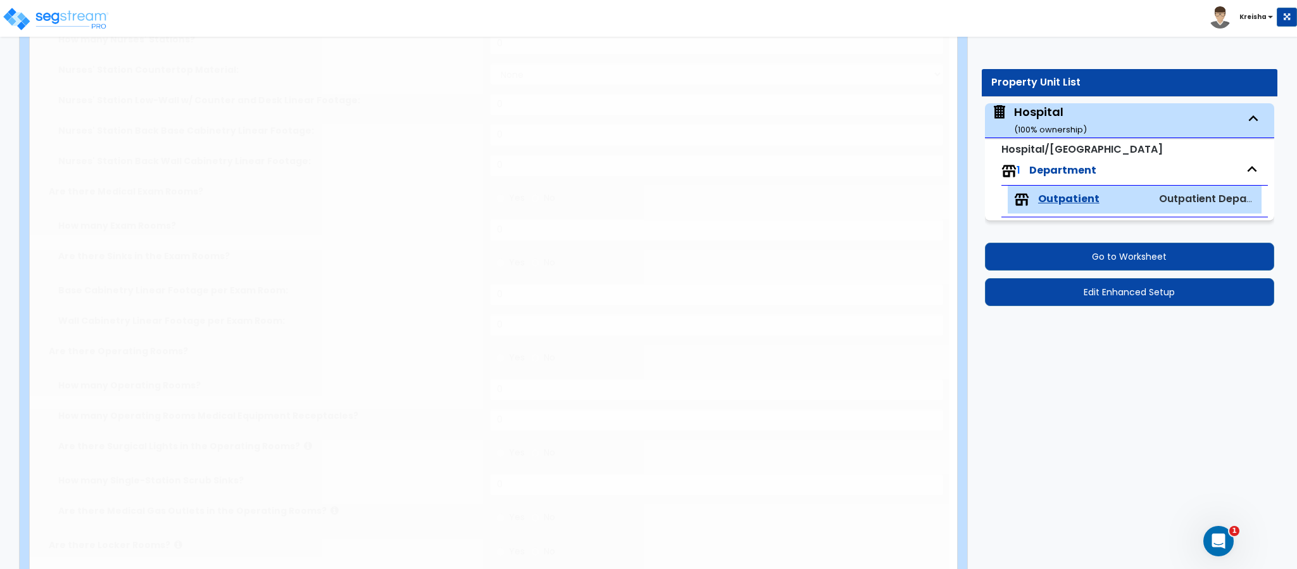
select select "3"
select select "2"
select select "5"
radio input "true"
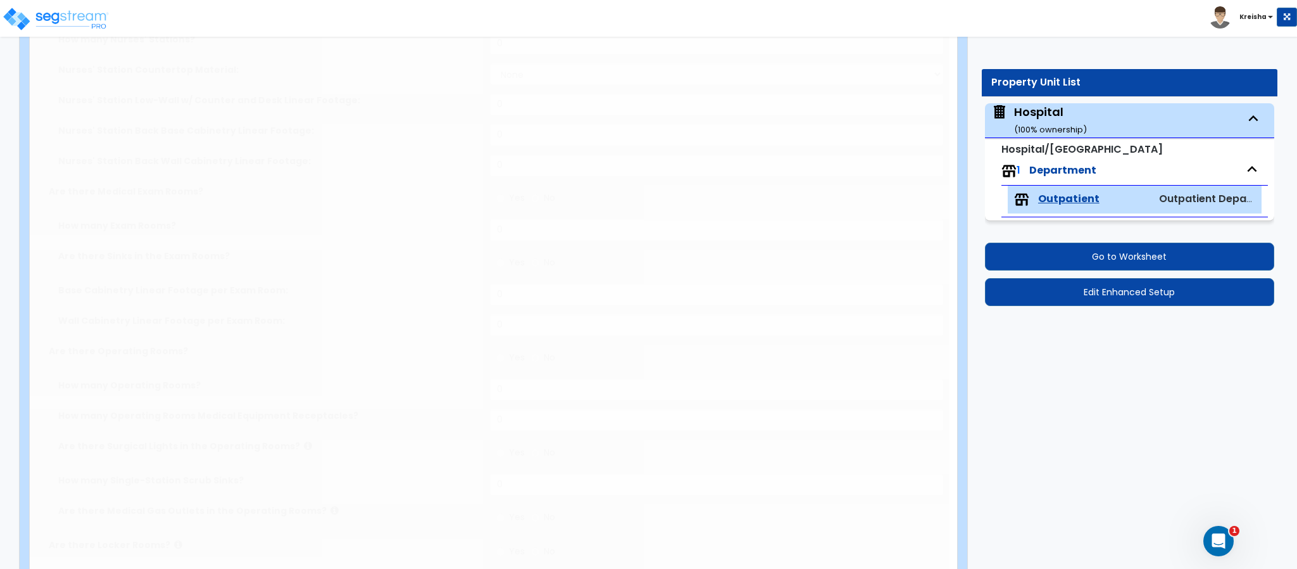
radio input "true"
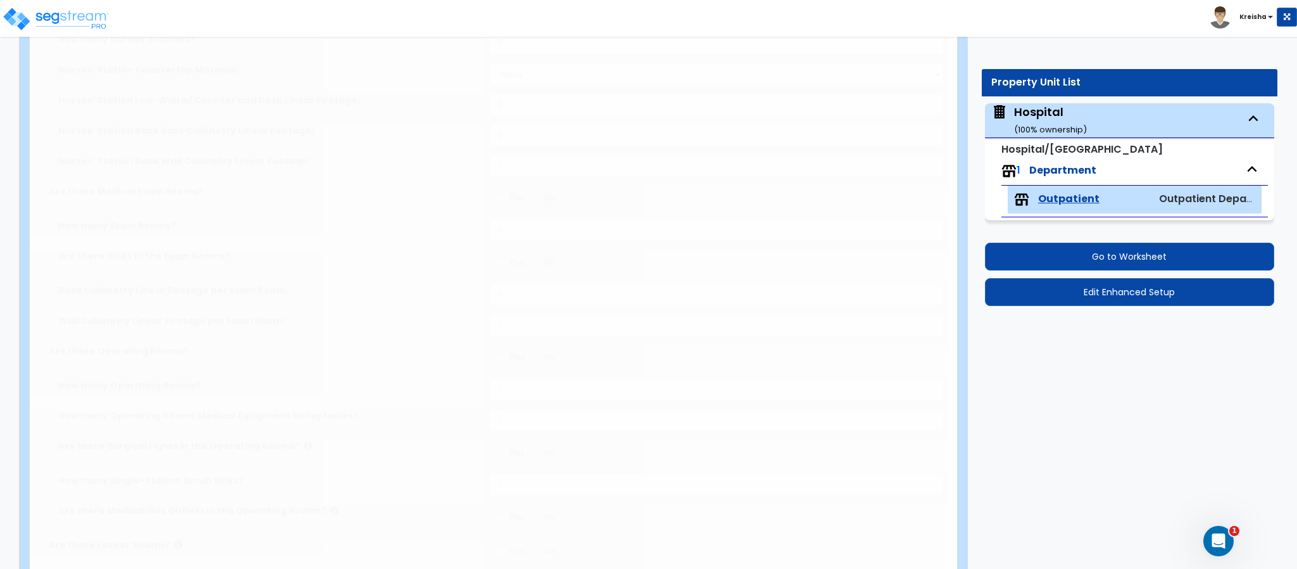
radio input "true"
type input "80"
select select "1"
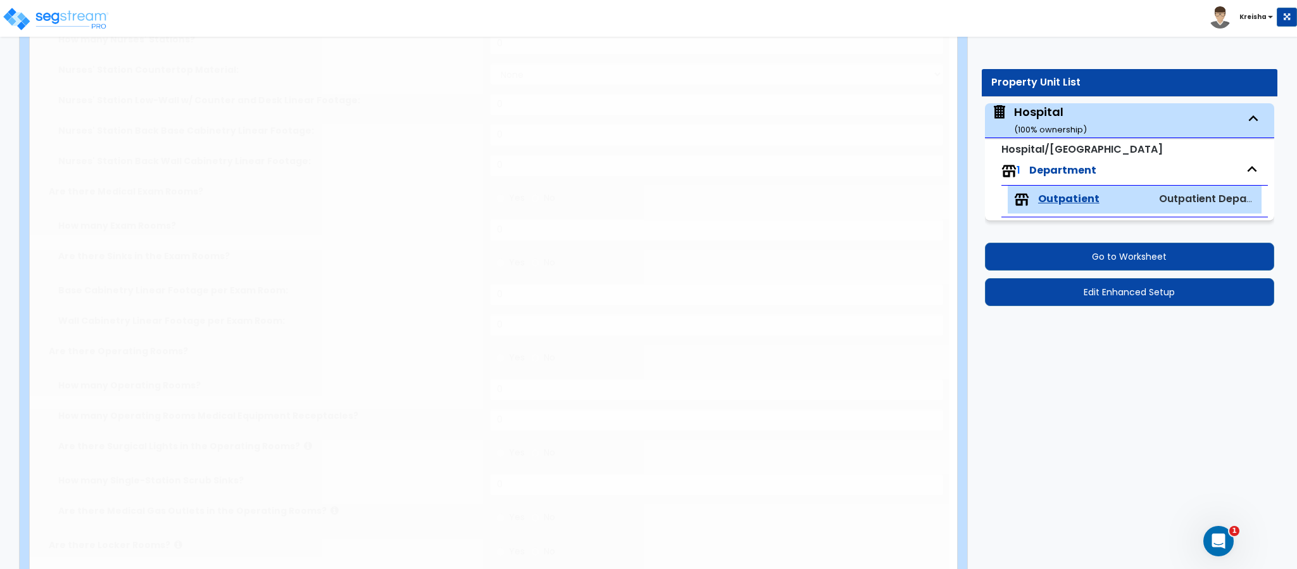
radio input "true"
type input "9"
radio input "true"
type input "12"
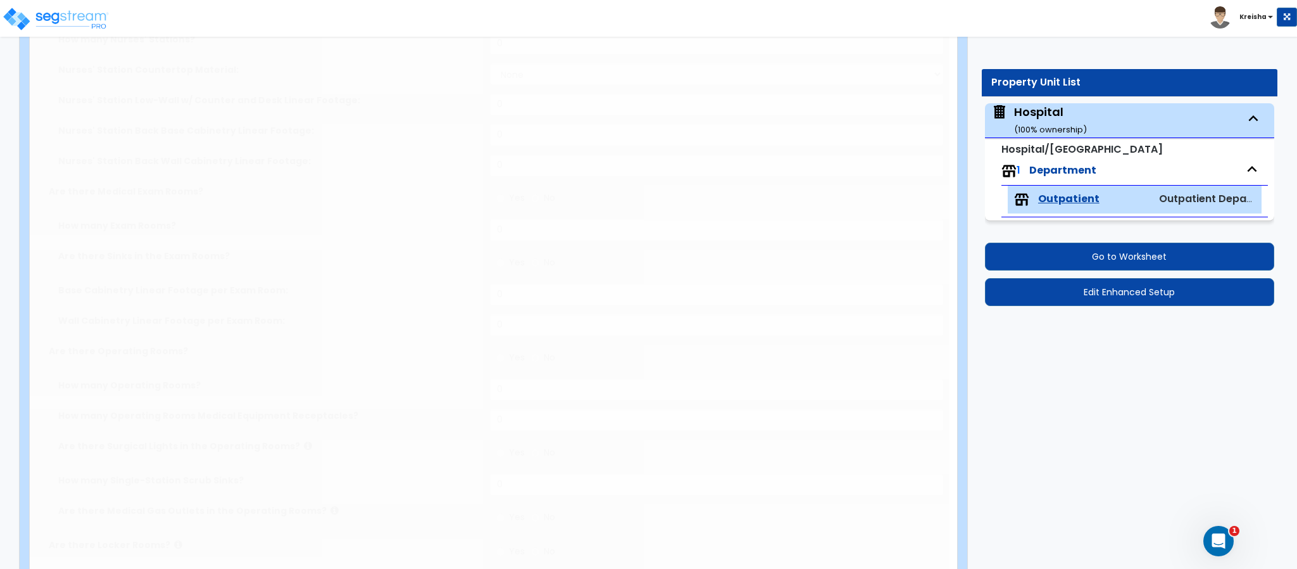
select select "1"
select select "2"
select select "1"
select select "2"
select select "5"
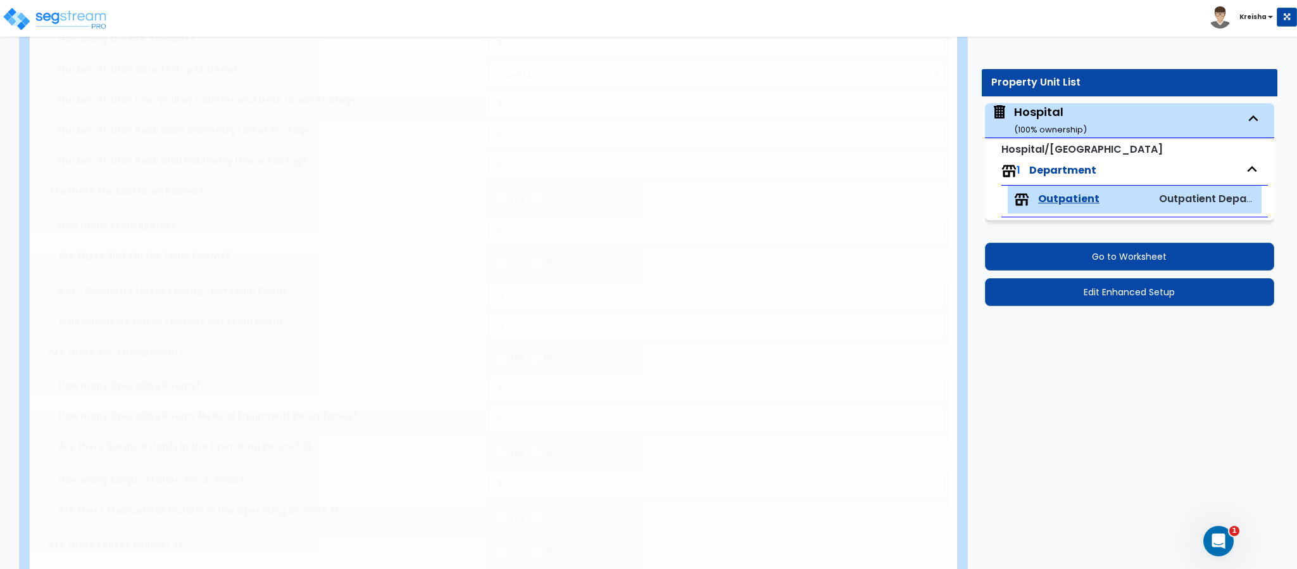
select select "2"
select select "4"
select select "2"
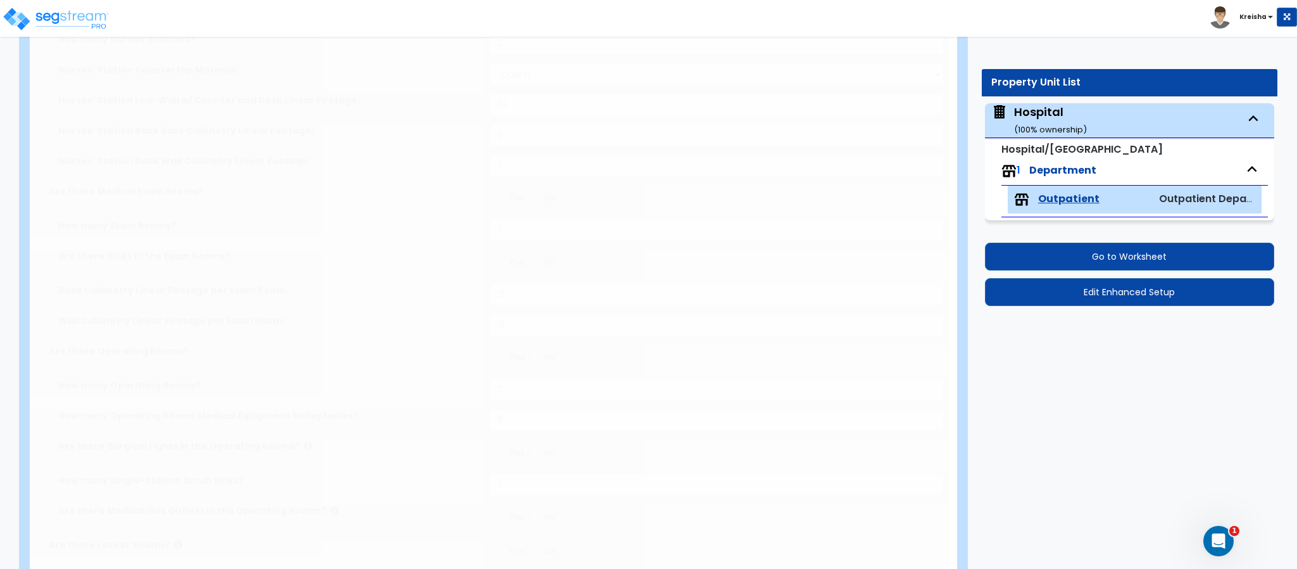
select select "2"
select select "1"
select select "3"
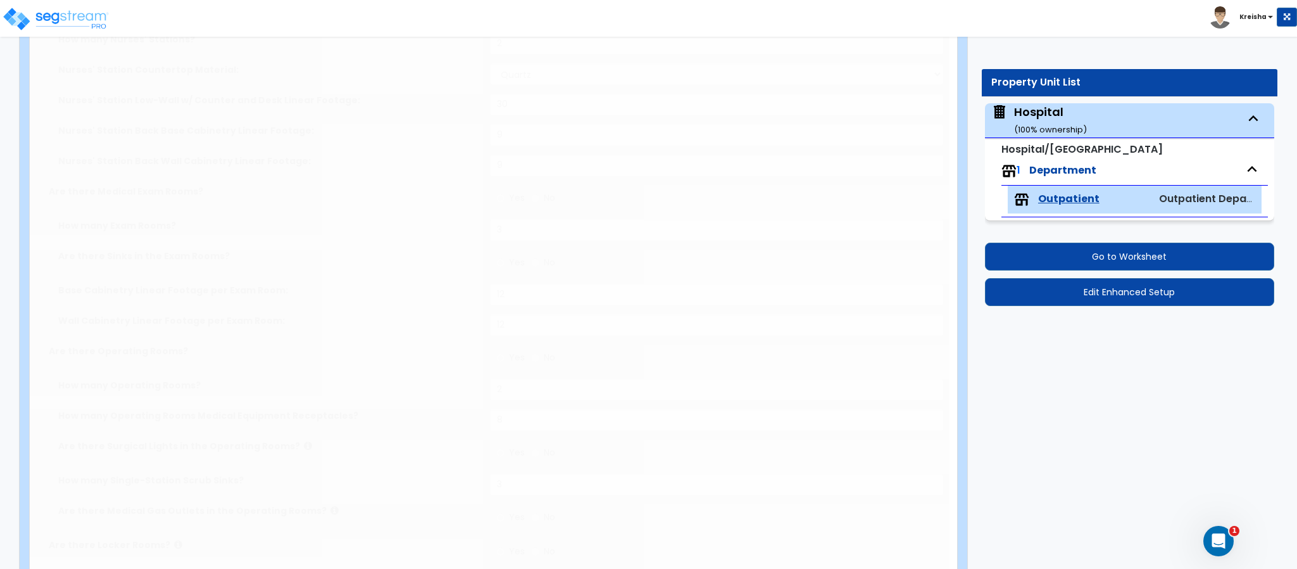
select select "6"
select select "4"
select select "2"
select select "1"
select select "4"
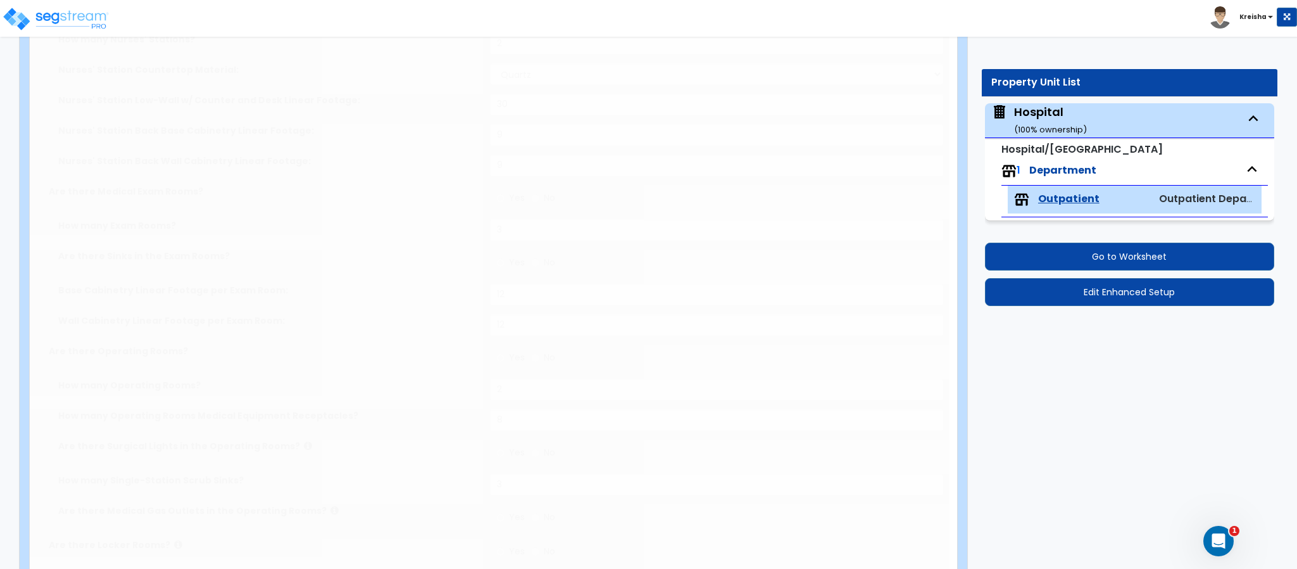
select select "2"
select select "1"
select select "2"
select select "3"
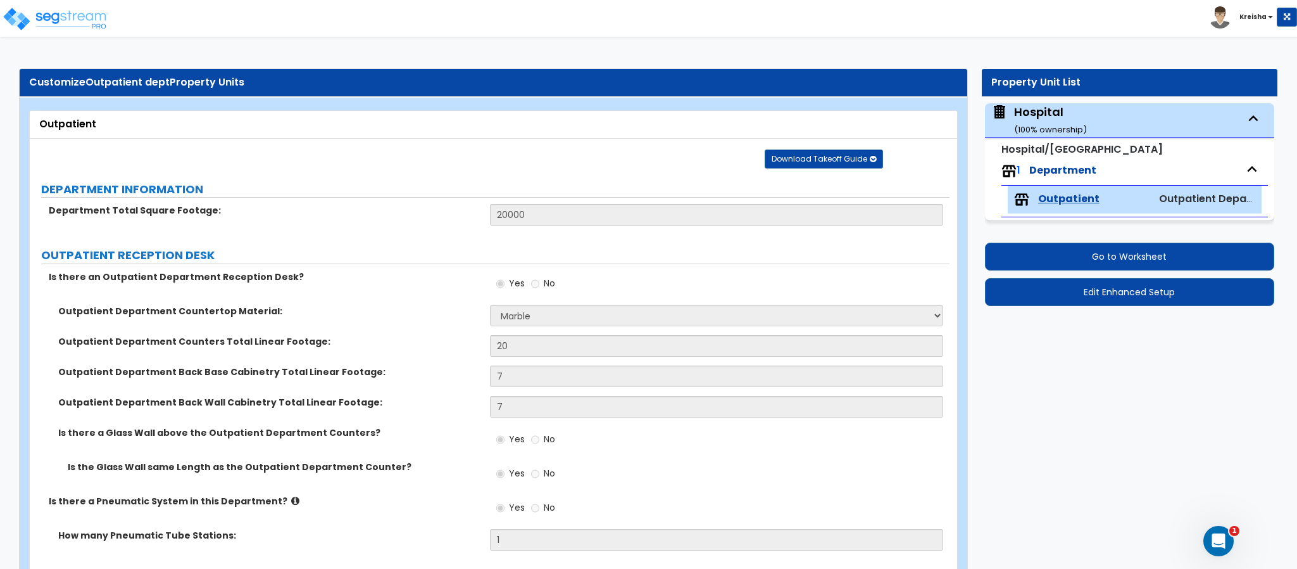
scroll to position [2890, 0]
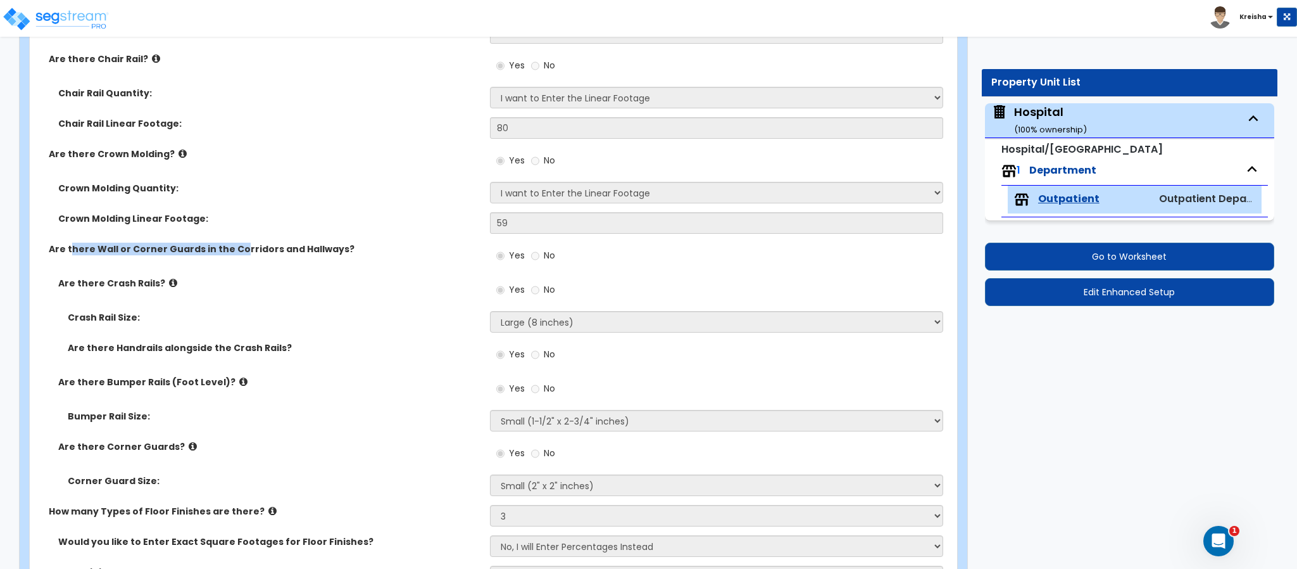
click at [236, 247] on label "Are there Wall or Corner Guards in the Corridors and Hallways?" at bounding box center [265, 249] width 432 height 13
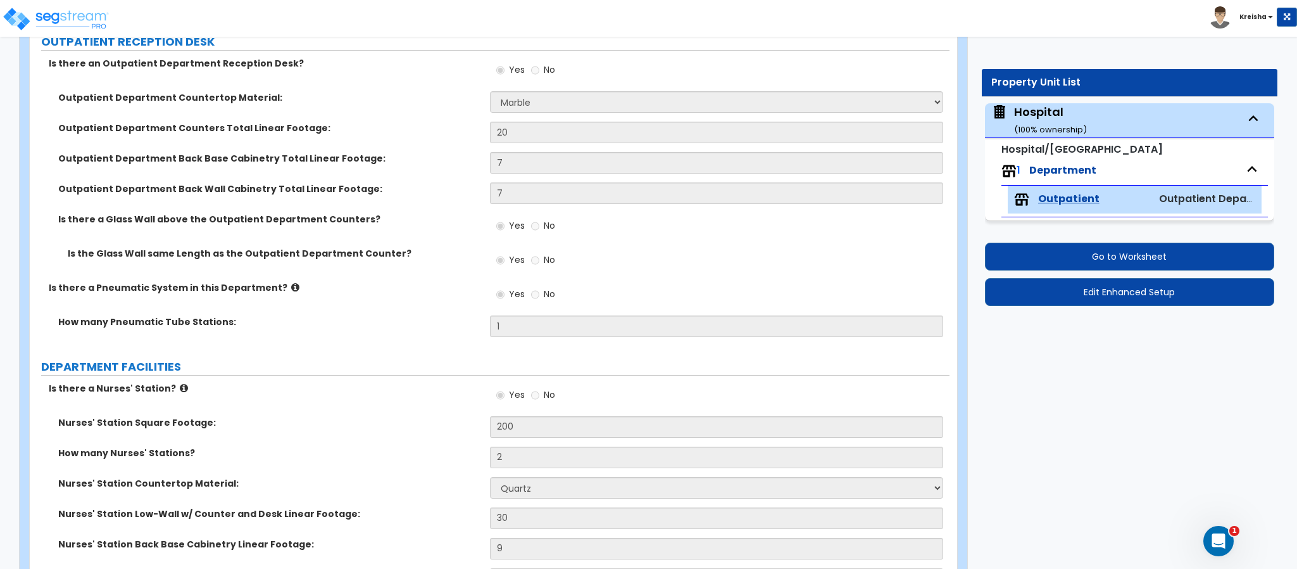
scroll to position [186, 0]
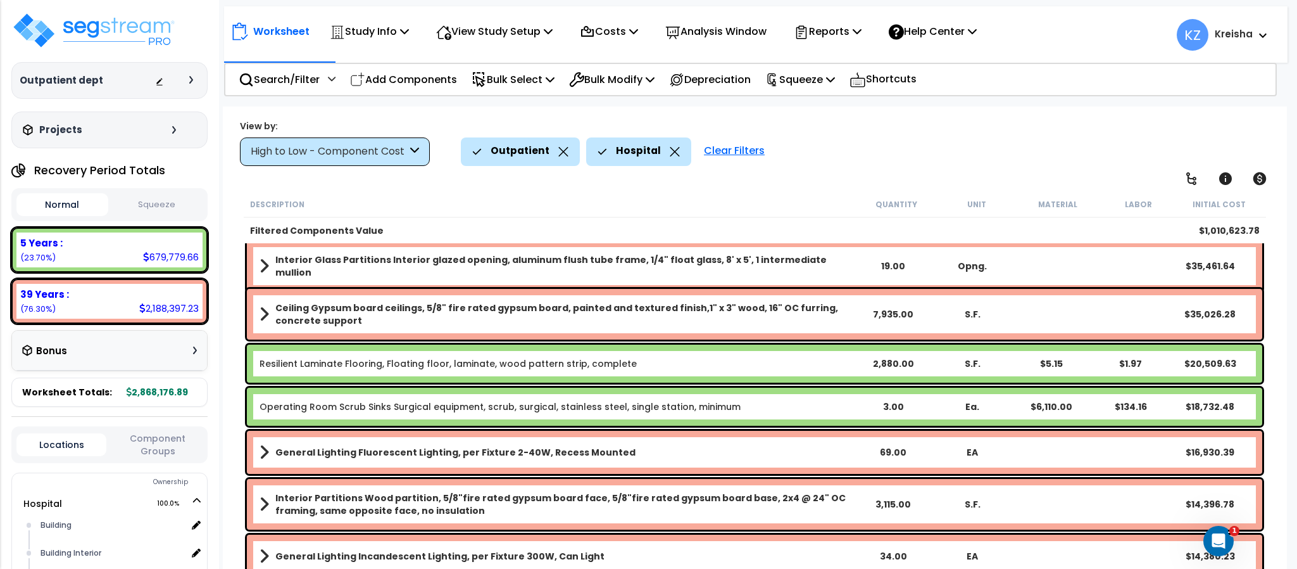
scroll to position [296, 0]
